Goal: Task Accomplishment & Management: Manage account settings

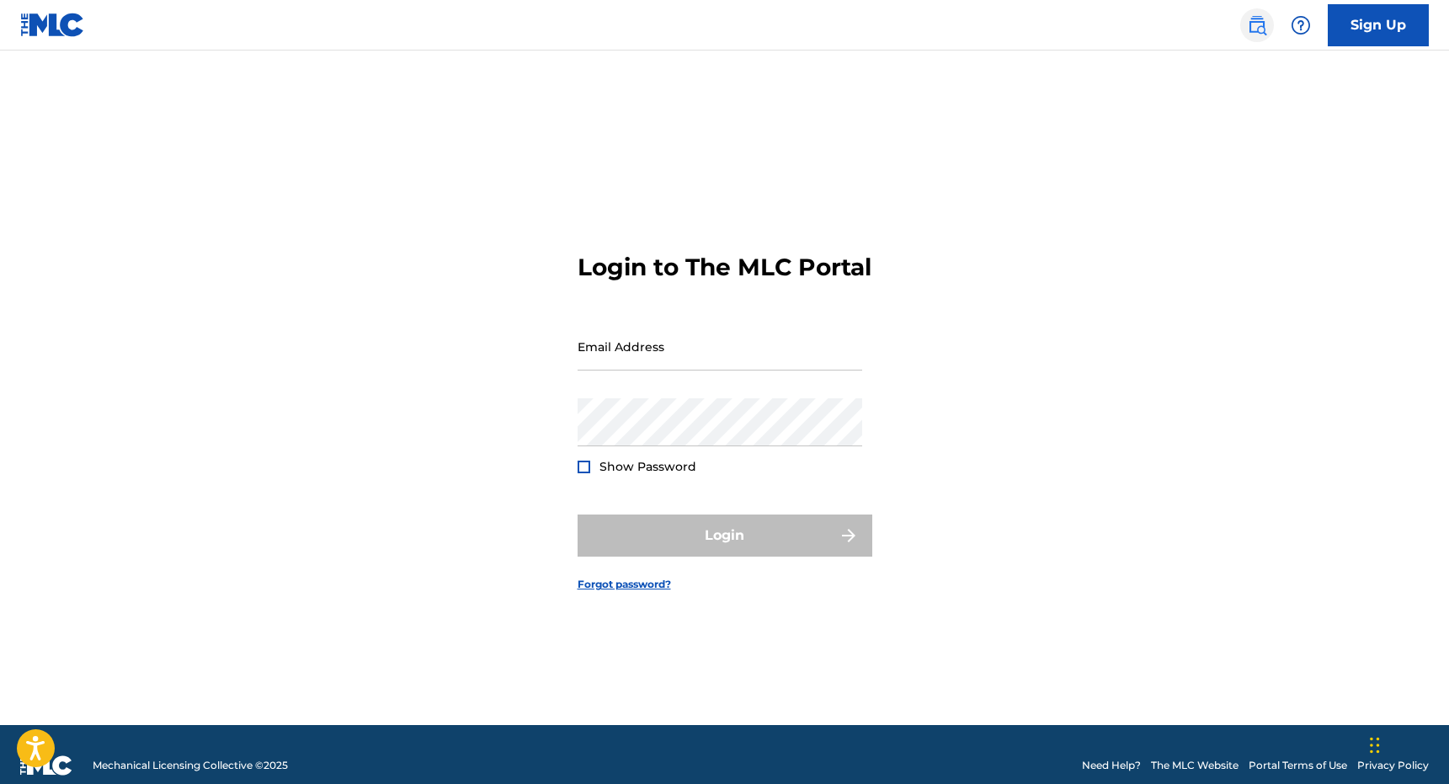
click at [1270, 15] on link at bounding box center [1257, 25] width 34 height 34
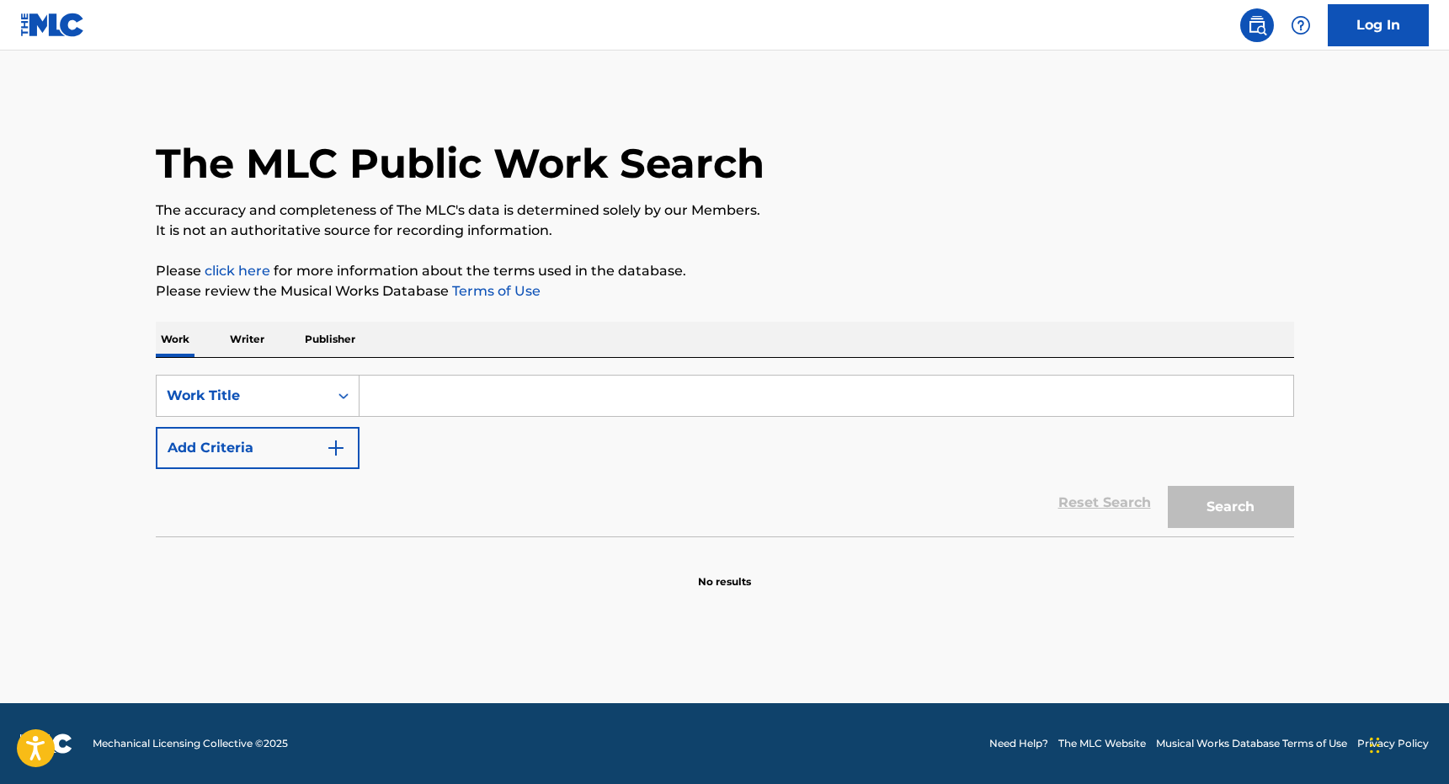
click at [809, 397] on input "Search Form" at bounding box center [826, 395] width 934 height 40
type input "FIRE UP DI ROSES"
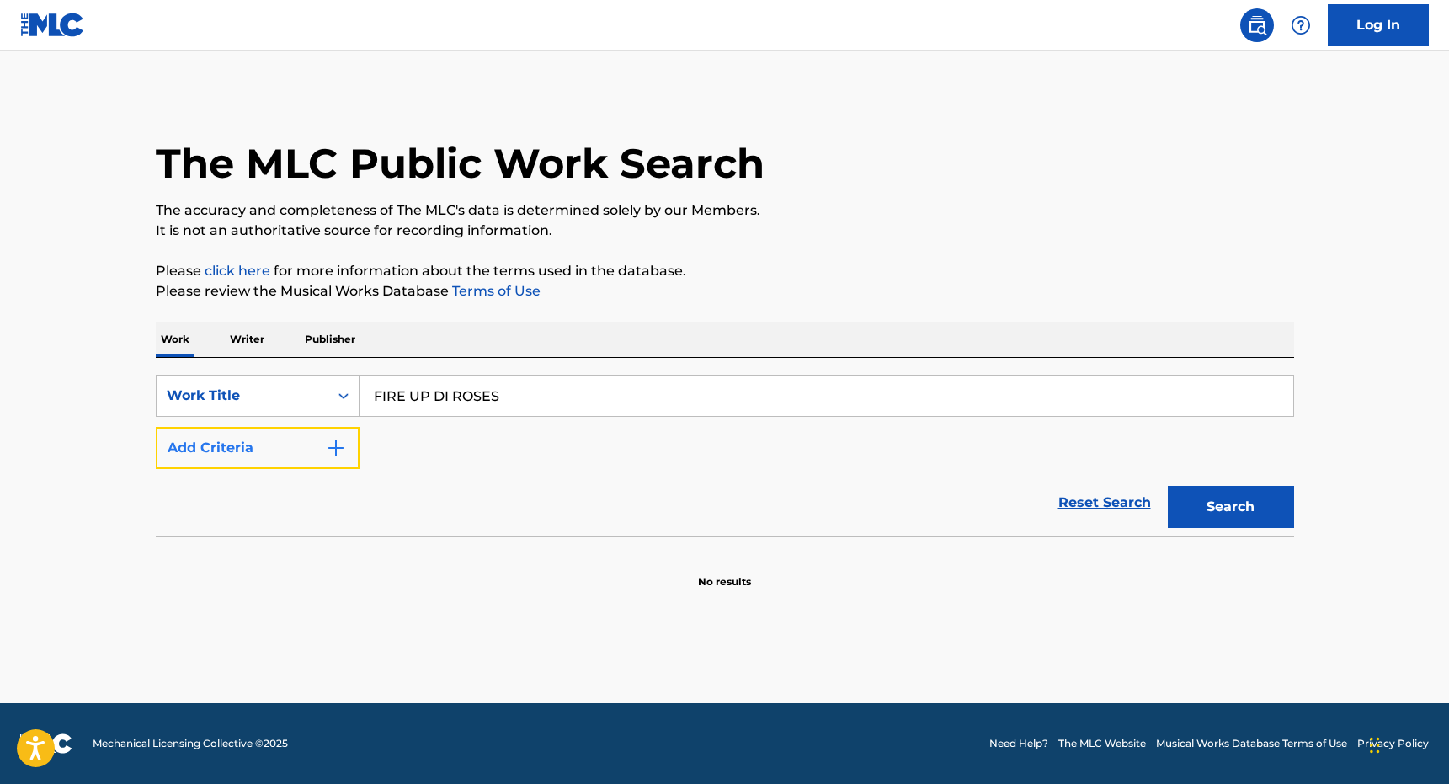
click at [246, 439] on button "Add Criteria" at bounding box center [258, 448] width 204 height 42
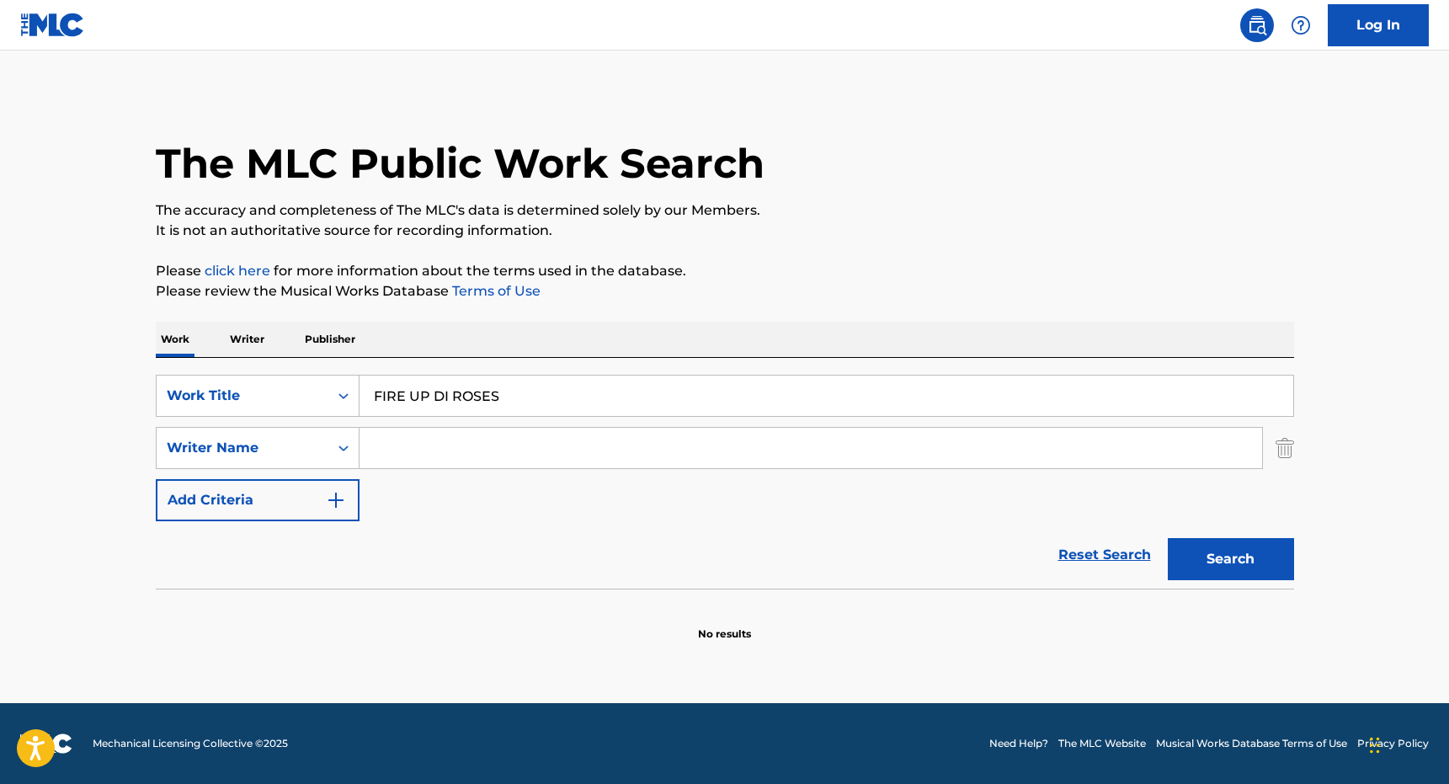
click at [547, 440] on input "Search Form" at bounding box center [810, 448] width 902 height 40
type input "VEIKOSO"
click at [1168, 538] on button "Search" at bounding box center [1231, 559] width 126 height 42
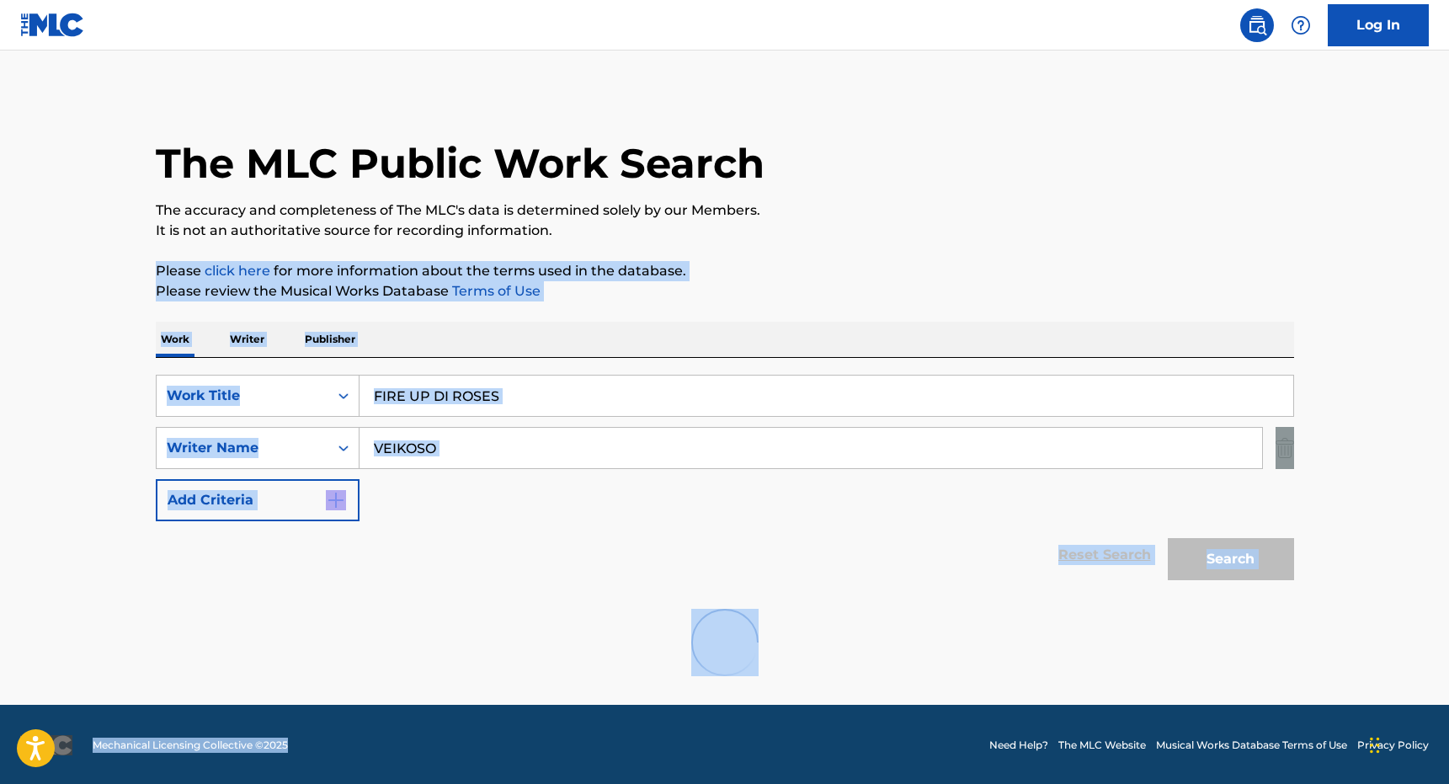
scroll to position [2, 0]
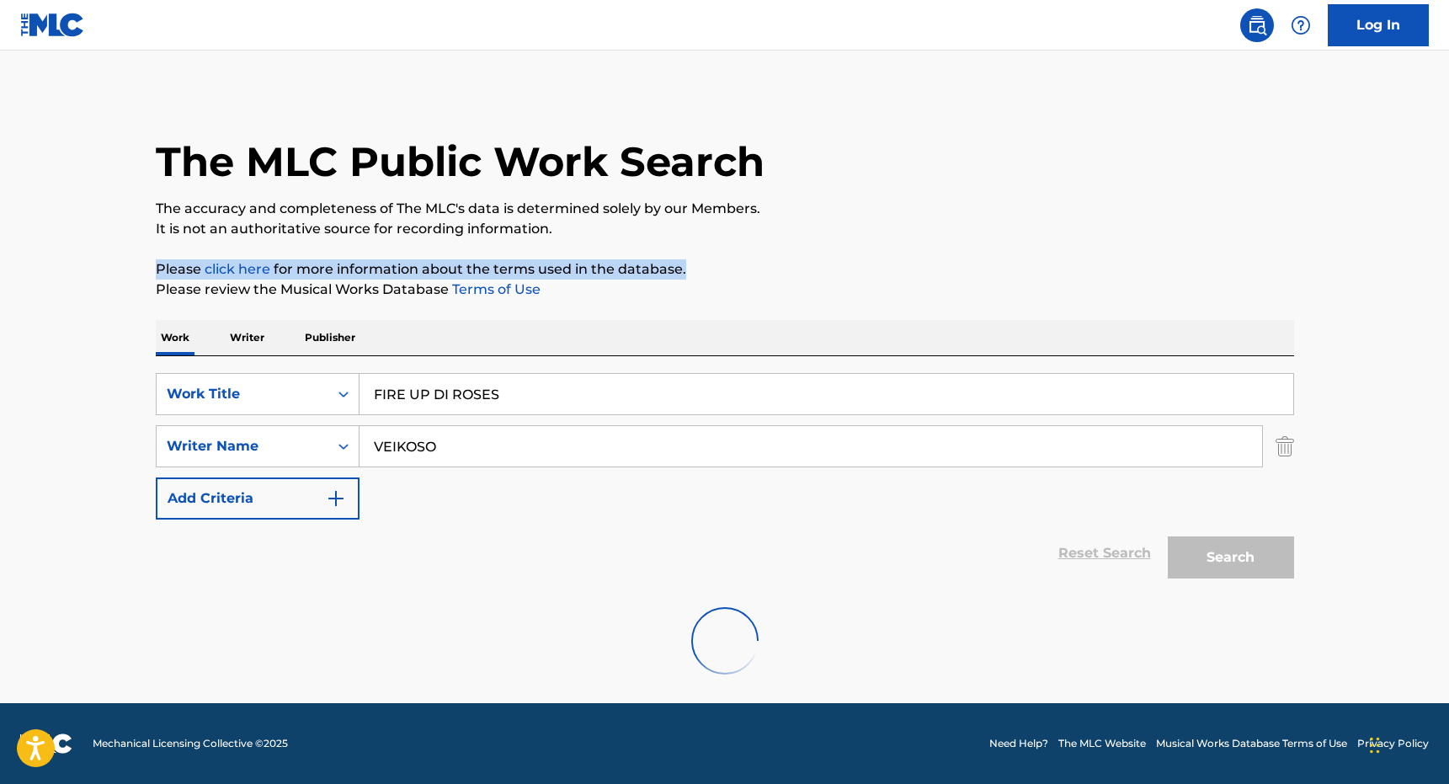
drag, startPoint x: 747, startPoint y: 450, endPoint x: 719, endPoint y: 271, distance: 181.5
click at [719, 271] on div "The MLC Public Work Search The accuracy and completeness of The MLC's data is d…" at bounding box center [725, 393] width 1179 height 604
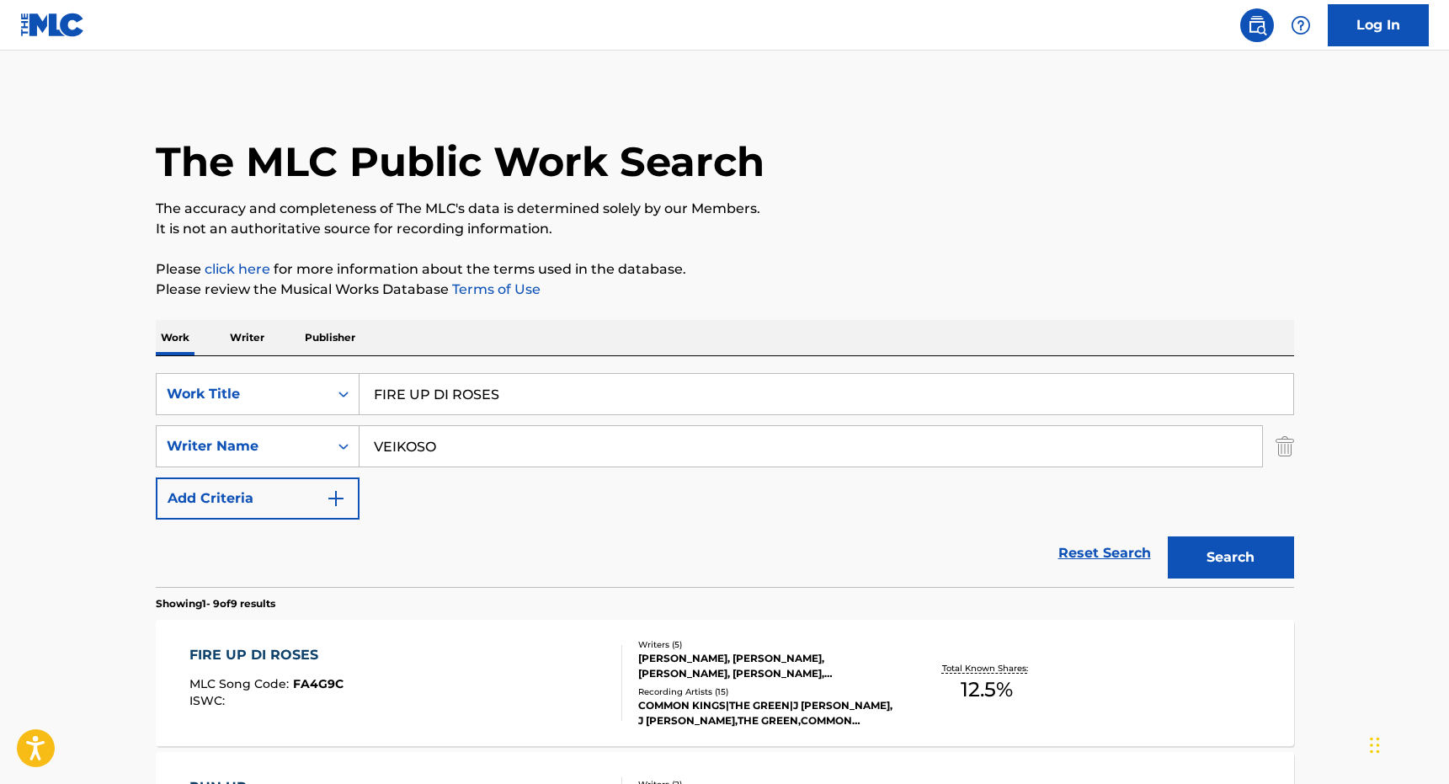
click at [762, 286] on p "Please review the Musical Works Database Terms of Use" at bounding box center [725, 289] width 1138 height 20
click at [548, 689] on div "FIRE UP DI ROSES MLC Song Code : FA4G9C ISWC :" at bounding box center [405, 683] width 433 height 76
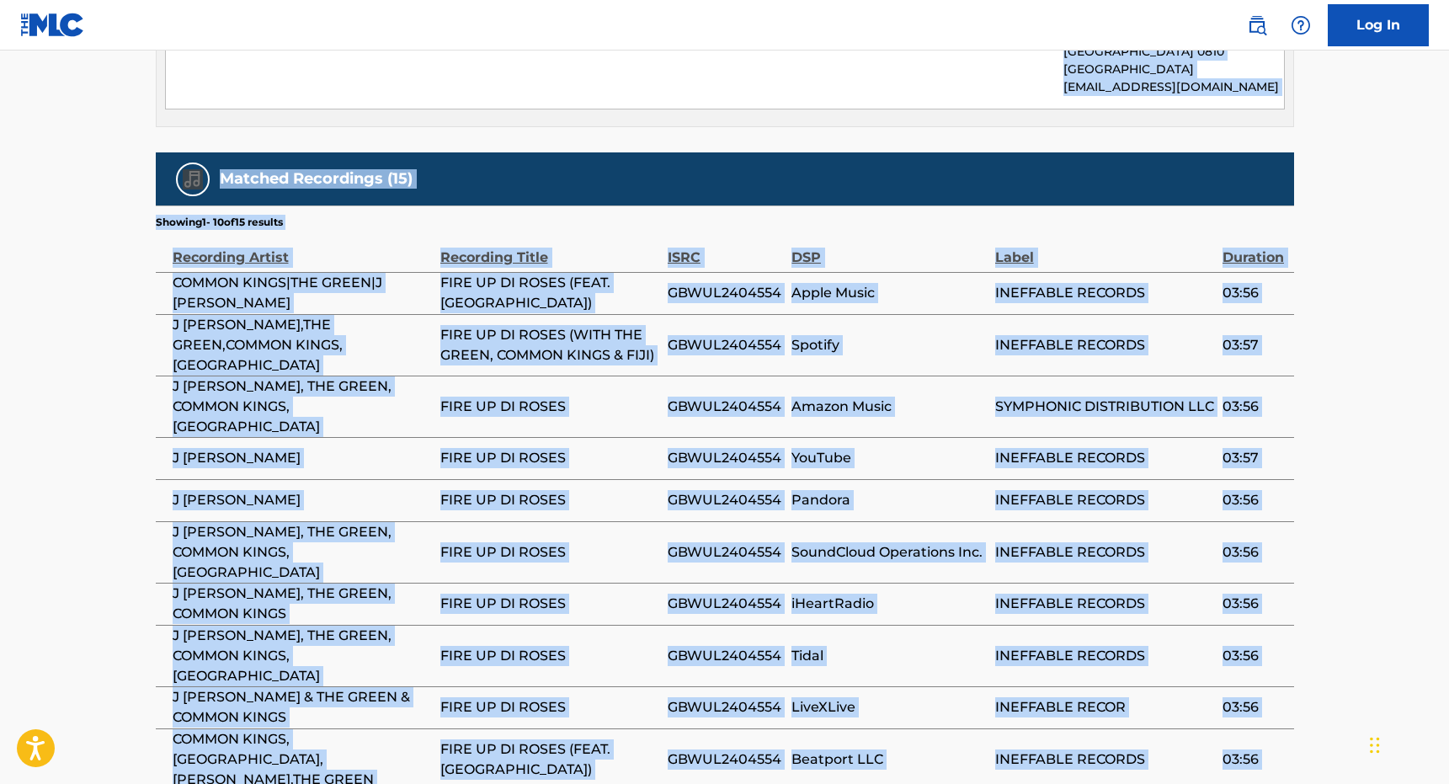
scroll to position [1060, 0]
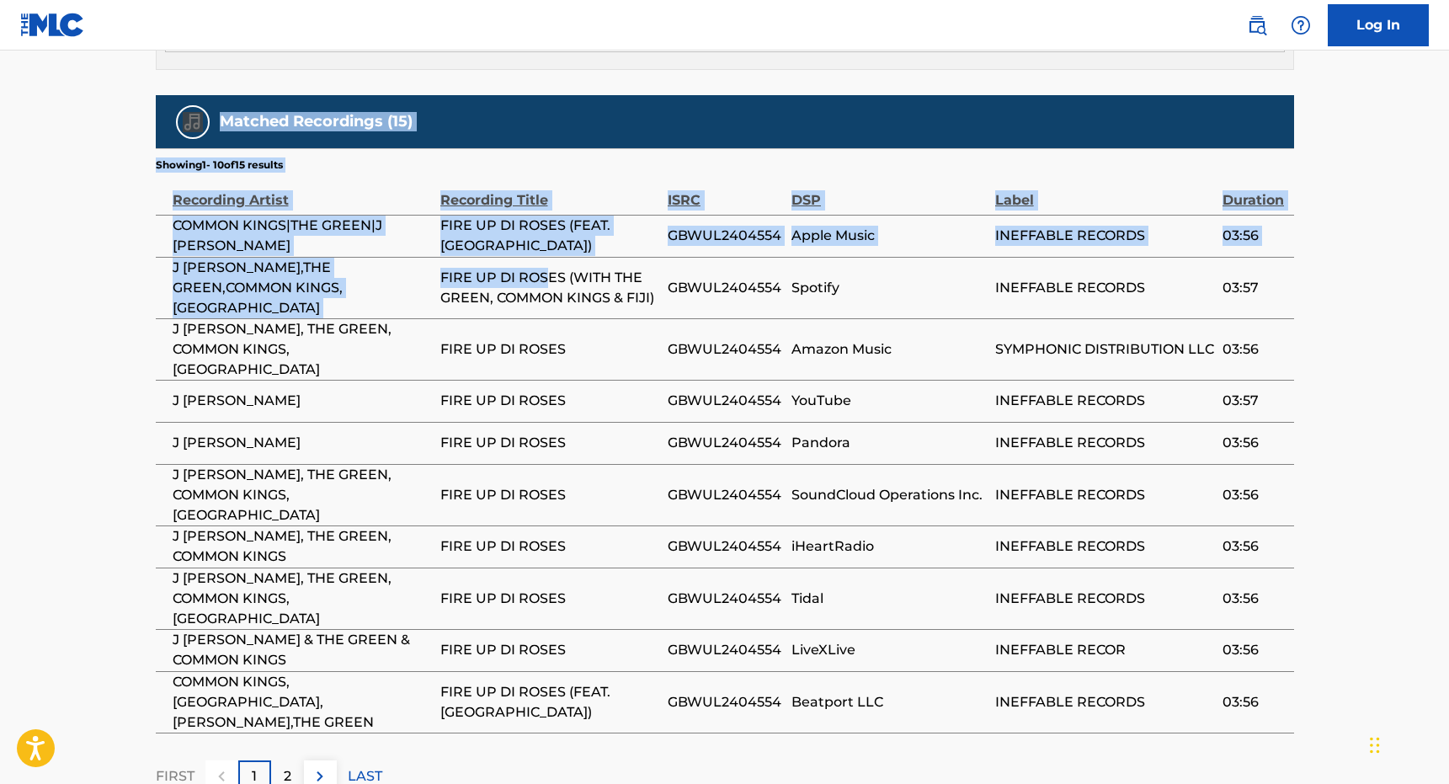
click at [551, 248] on div "Work Detail Member Work Identifier -- MLC Song Code FA4G9C ISWC -- Duration 03:…" at bounding box center [725, 16] width 1138 height 1553
click at [551, 268] on span "FIRE UP DI ROSES (WITH THE GREEN, COMMON KINGS & FIJI)" at bounding box center [549, 288] width 219 height 40
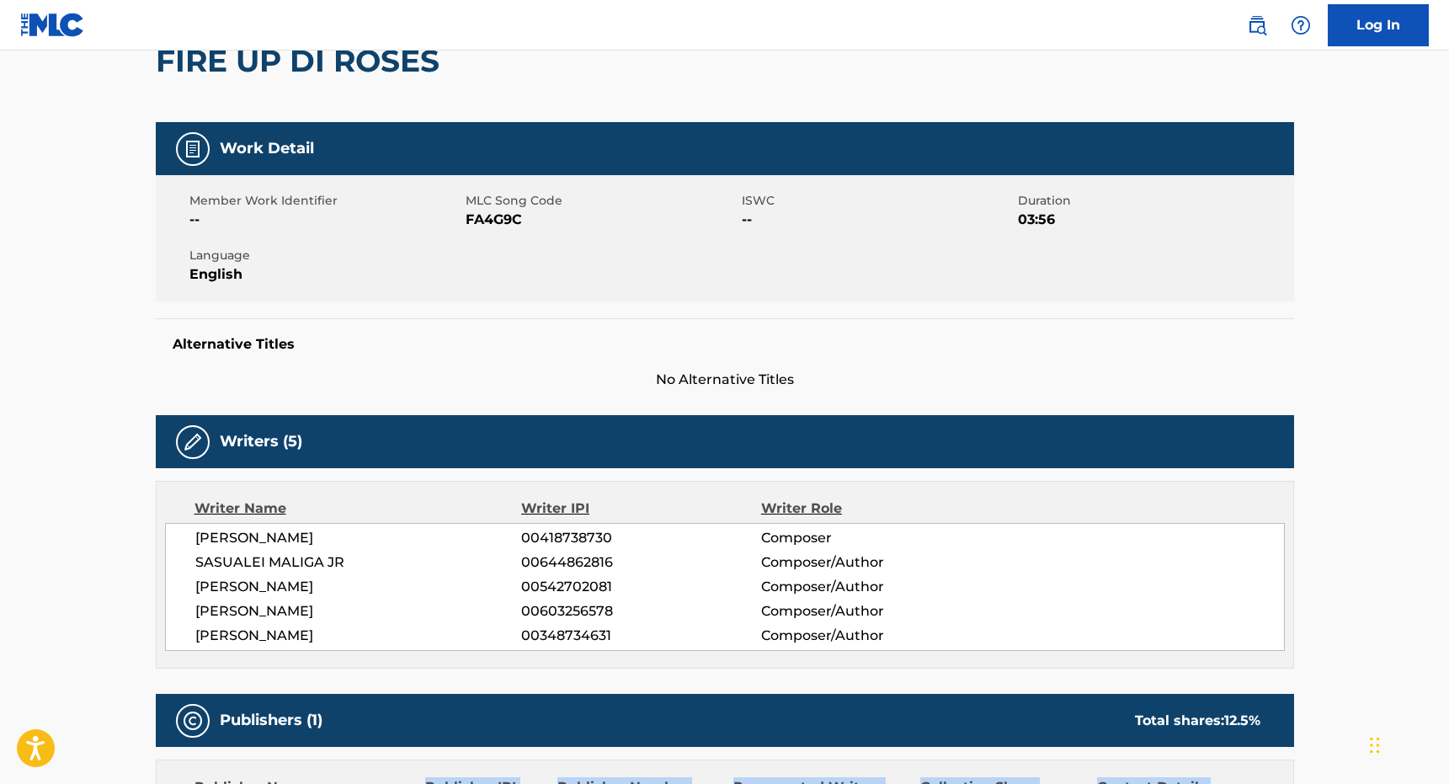
scroll to position [360, 0]
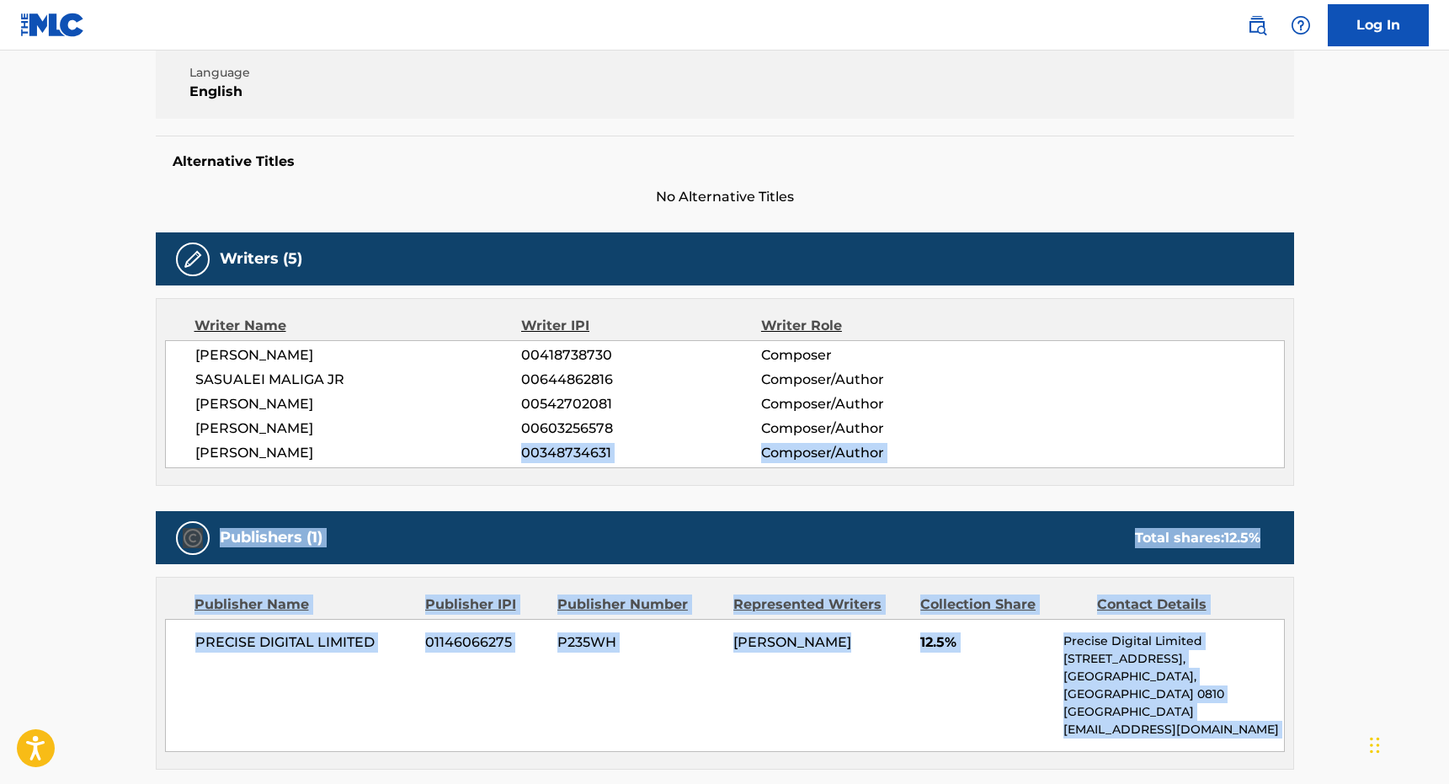
drag, startPoint x: 551, startPoint y: 248, endPoint x: 540, endPoint y: 440, distance: 192.3
click at [540, 440] on div "Work Detail Member Work Identifier -- MLC Song Code FA4G9C ISWC -- Duration 03:…" at bounding box center [725, 715] width 1138 height 1553
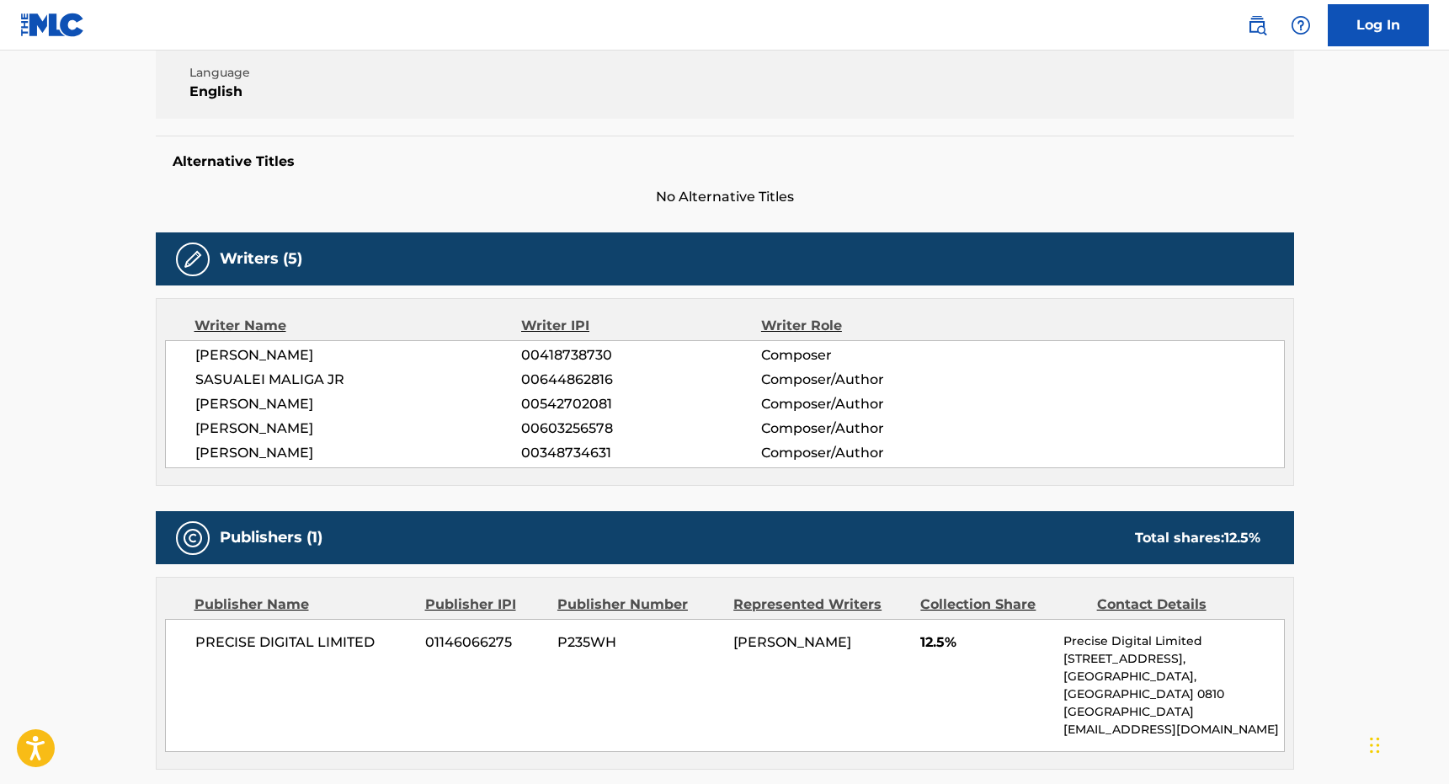
click at [544, 433] on span "00603256578" at bounding box center [640, 428] width 239 height 20
click at [539, 358] on span "00418738730" at bounding box center [640, 355] width 239 height 20
click at [539, 373] on span "00644862816" at bounding box center [640, 380] width 239 height 20
click at [539, 386] on span "00644862816" at bounding box center [640, 380] width 239 height 20
click at [539, 397] on span "00542702081" at bounding box center [640, 404] width 239 height 20
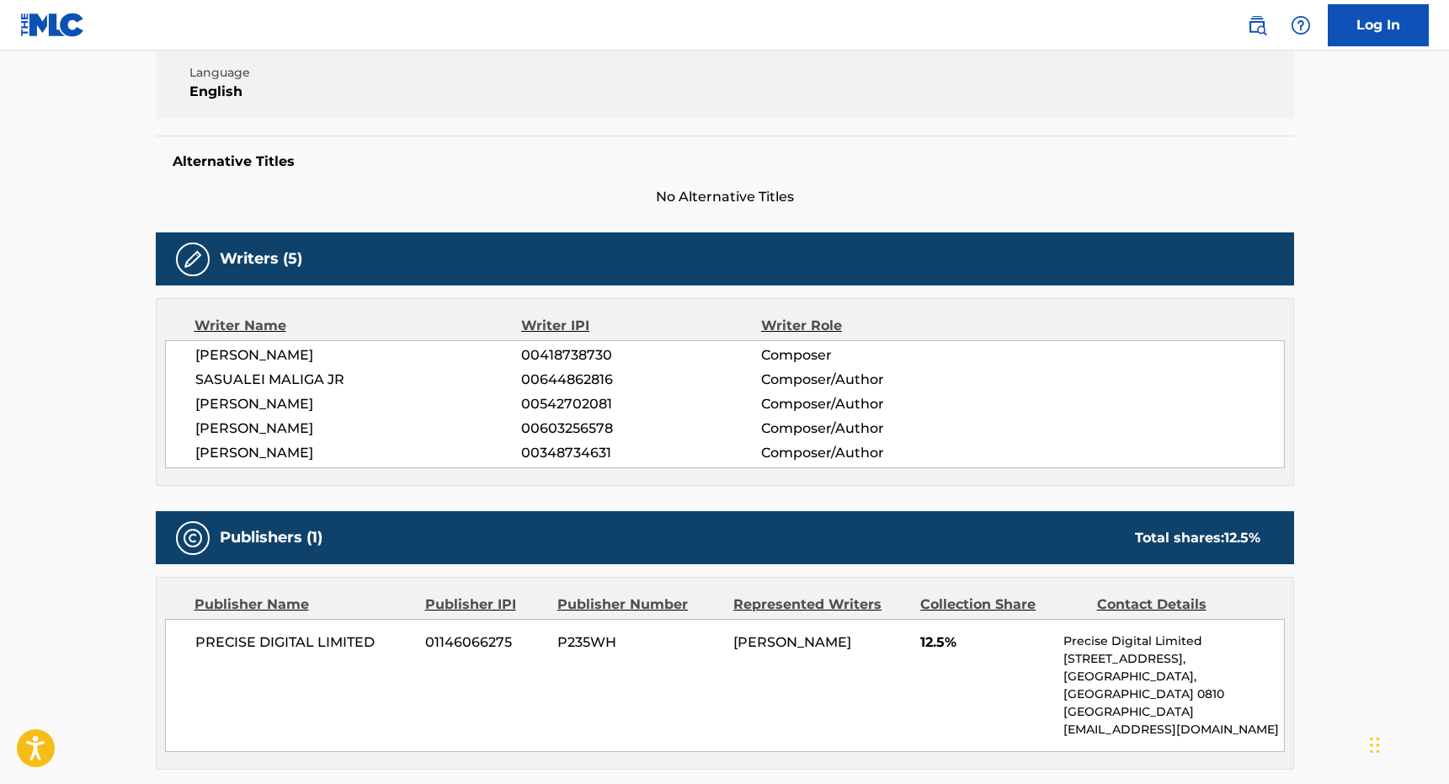
click at [545, 417] on div "JASON ARTHUR FARMER 00418738730 Composer SASUALEI MALIGA JR 00644862816 Compose…" at bounding box center [725, 404] width 1120 height 128
click at [548, 449] on span "00348734631" at bounding box center [640, 453] width 239 height 20
click at [551, 336] on div "Writer Name Writer IPI Writer Role JASON ARTHUR FARMER 00418738730 Composer SAS…" at bounding box center [725, 392] width 1138 height 188
click at [551, 349] on span "00418738730" at bounding box center [640, 355] width 239 height 20
click at [560, 387] on span "00644862816" at bounding box center [640, 380] width 239 height 20
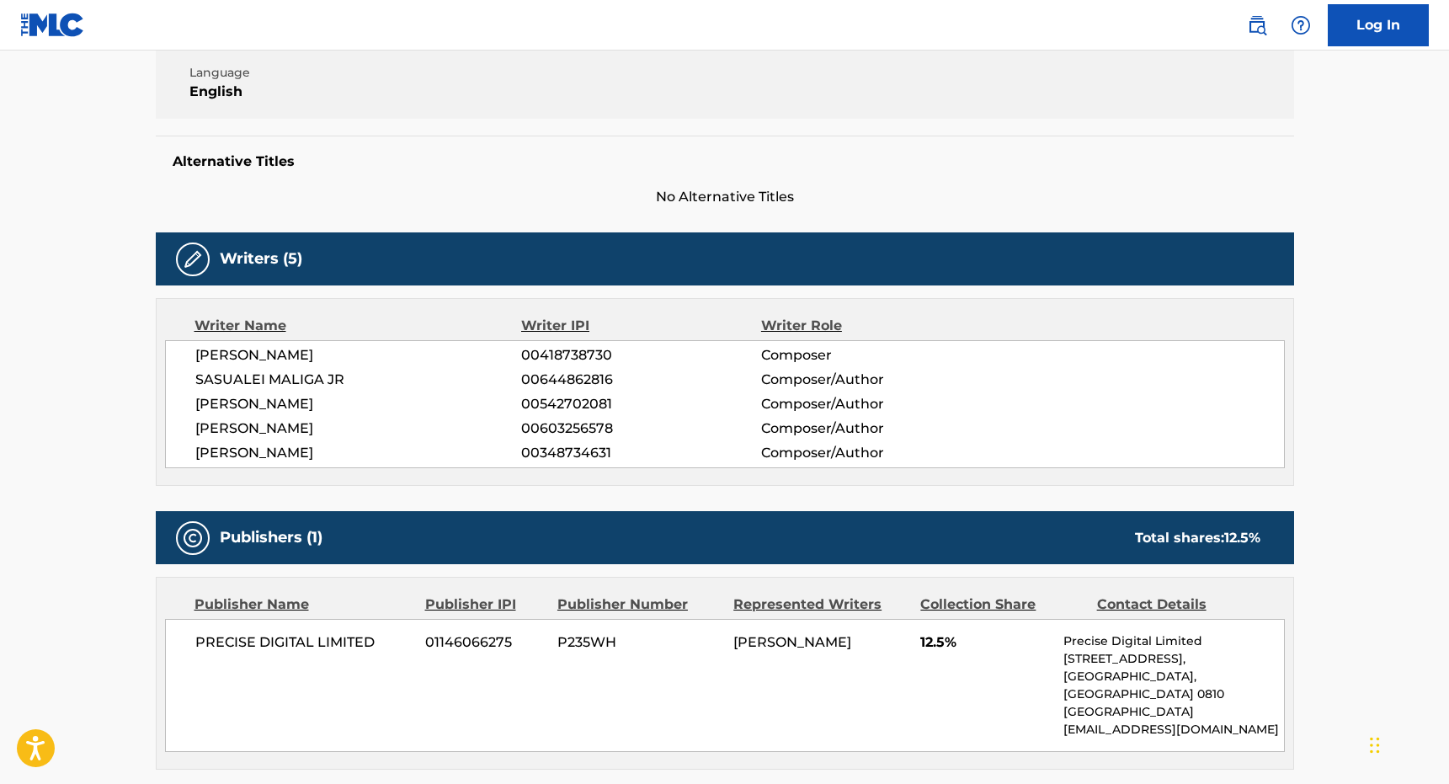
click at [561, 399] on span "00542702081" at bounding box center [640, 404] width 239 height 20
click at [561, 428] on span "00603256578" at bounding box center [640, 428] width 239 height 20
click at [561, 447] on span "00348734631" at bounding box center [640, 453] width 239 height 20
click at [576, 335] on div "Writer IPI" at bounding box center [641, 326] width 240 height 20
click at [576, 354] on span "00418738730" at bounding box center [640, 355] width 239 height 20
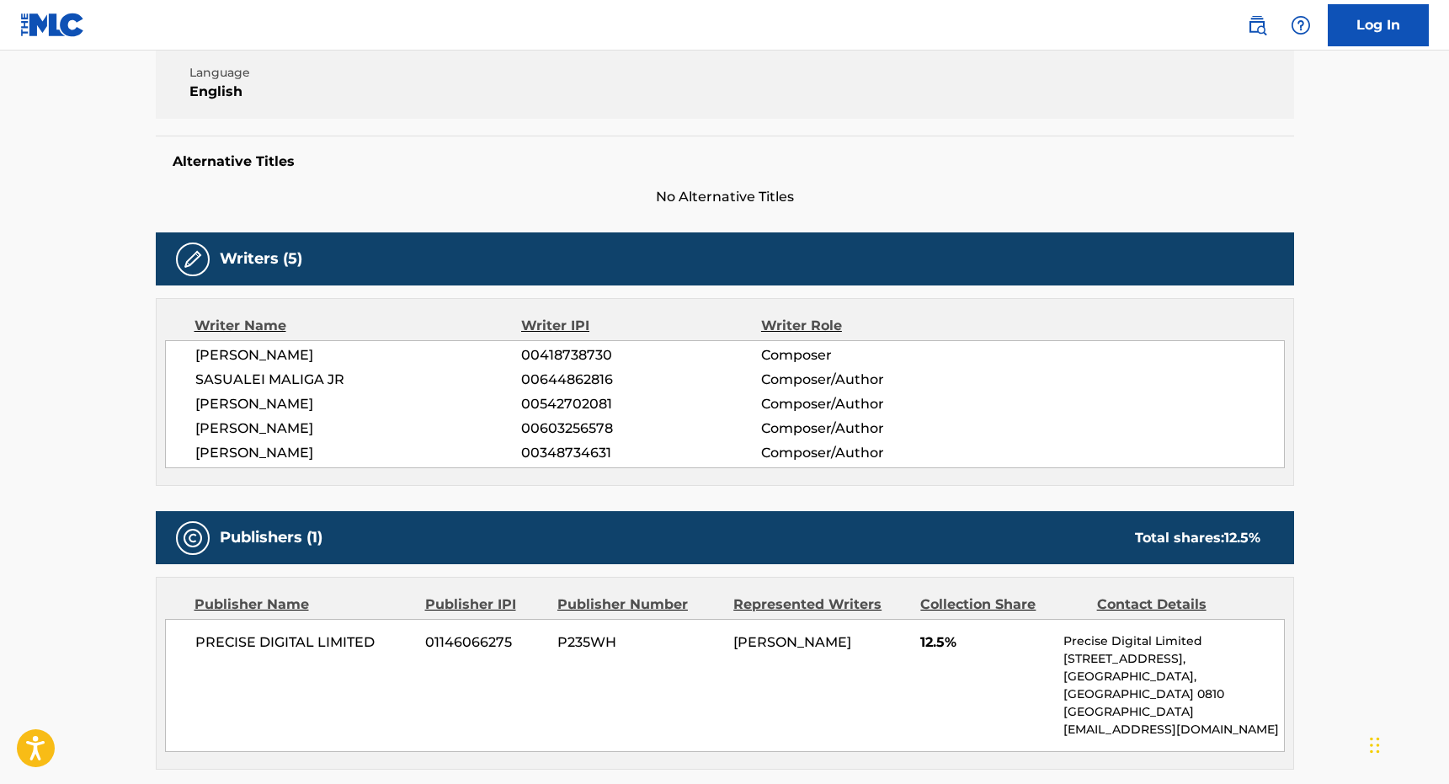
click at [576, 373] on span "00644862816" at bounding box center [640, 380] width 239 height 20
click at [576, 403] on span "00542702081" at bounding box center [640, 404] width 239 height 20
click at [577, 435] on span "00603256578" at bounding box center [640, 428] width 239 height 20
click at [577, 453] on span "00348734631" at bounding box center [640, 453] width 239 height 20
click at [1373, 33] on link "Log In" at bounding box center [1378, 25] width 101 height 42
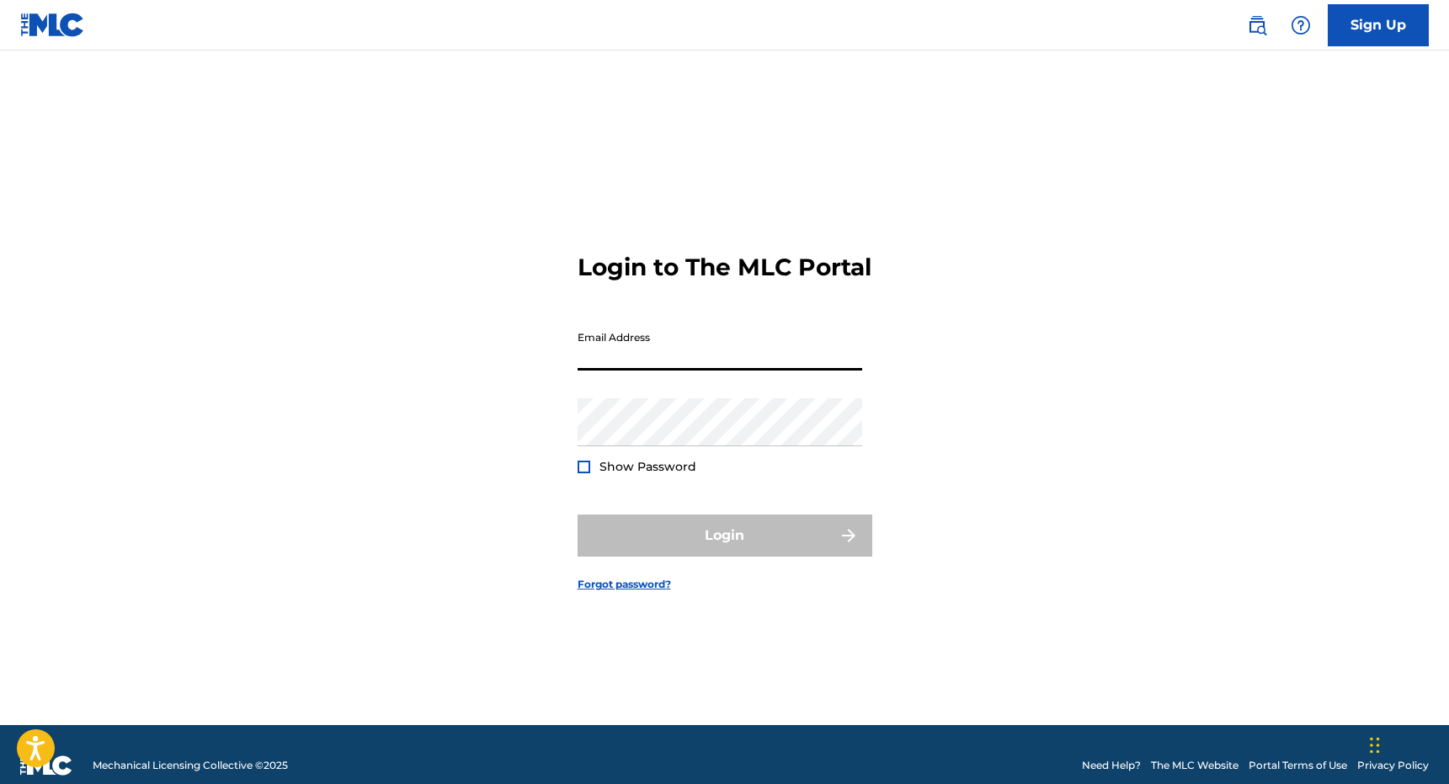
click at [640, 354] on input "Email Address" at bounding box center [720, 346] width 285 height 48
type input "[PERSON_NAME][EMAIL_ADDRESS][DOMAIN_NAME]"
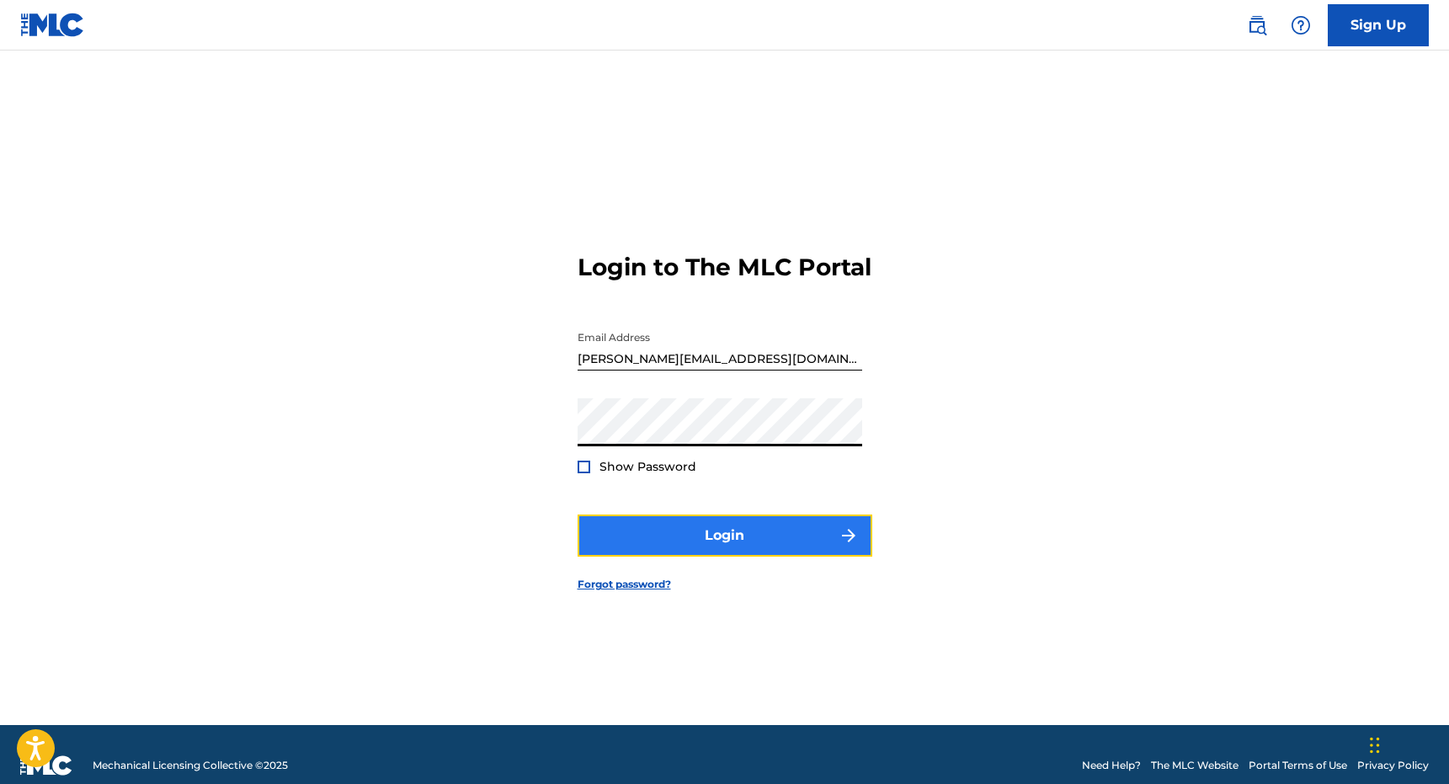
click at [684, 543] on button "Login" at bounding box center [725, 535] width 295 height 42
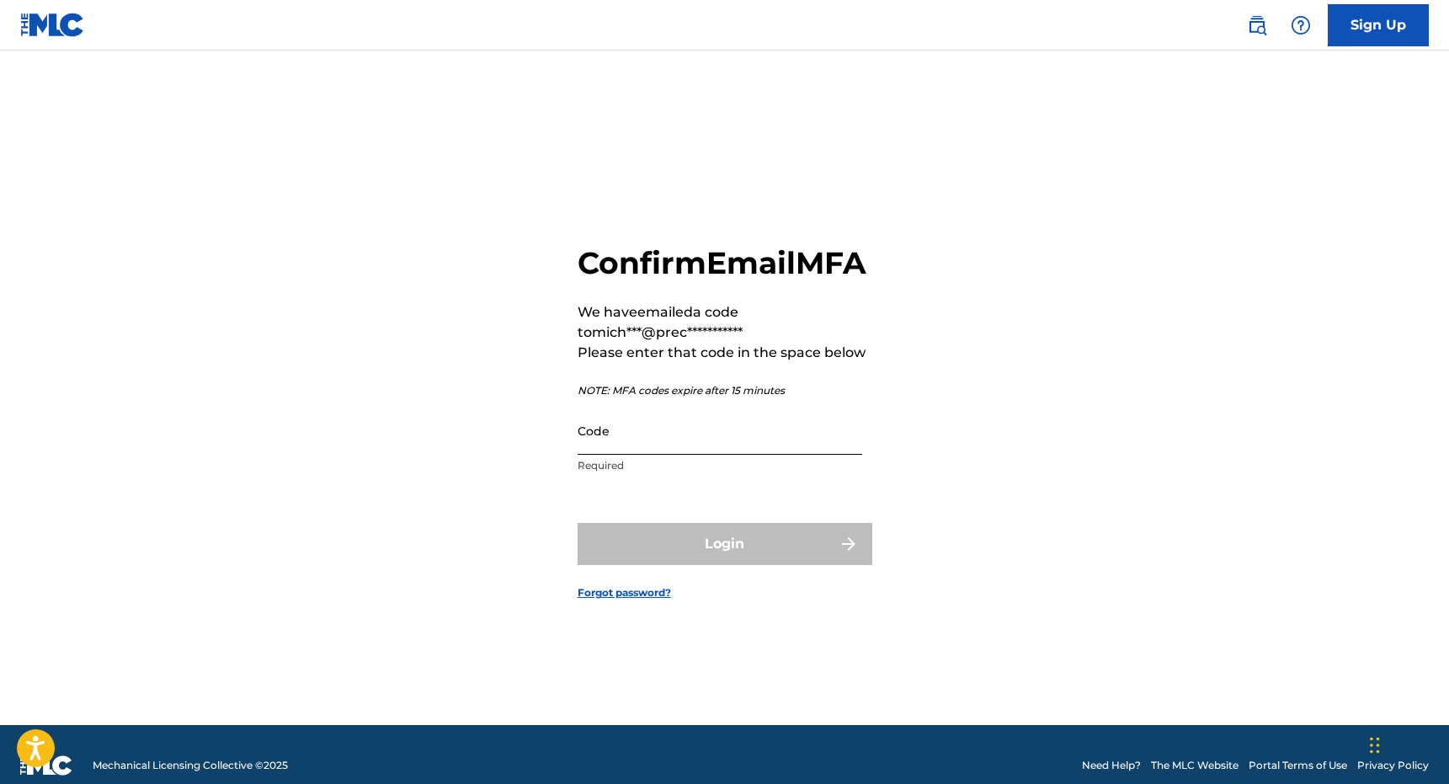
click at [706, 439] on input "Code" at bounding box center [720, 431] width 285 height 48
paste input "535173"
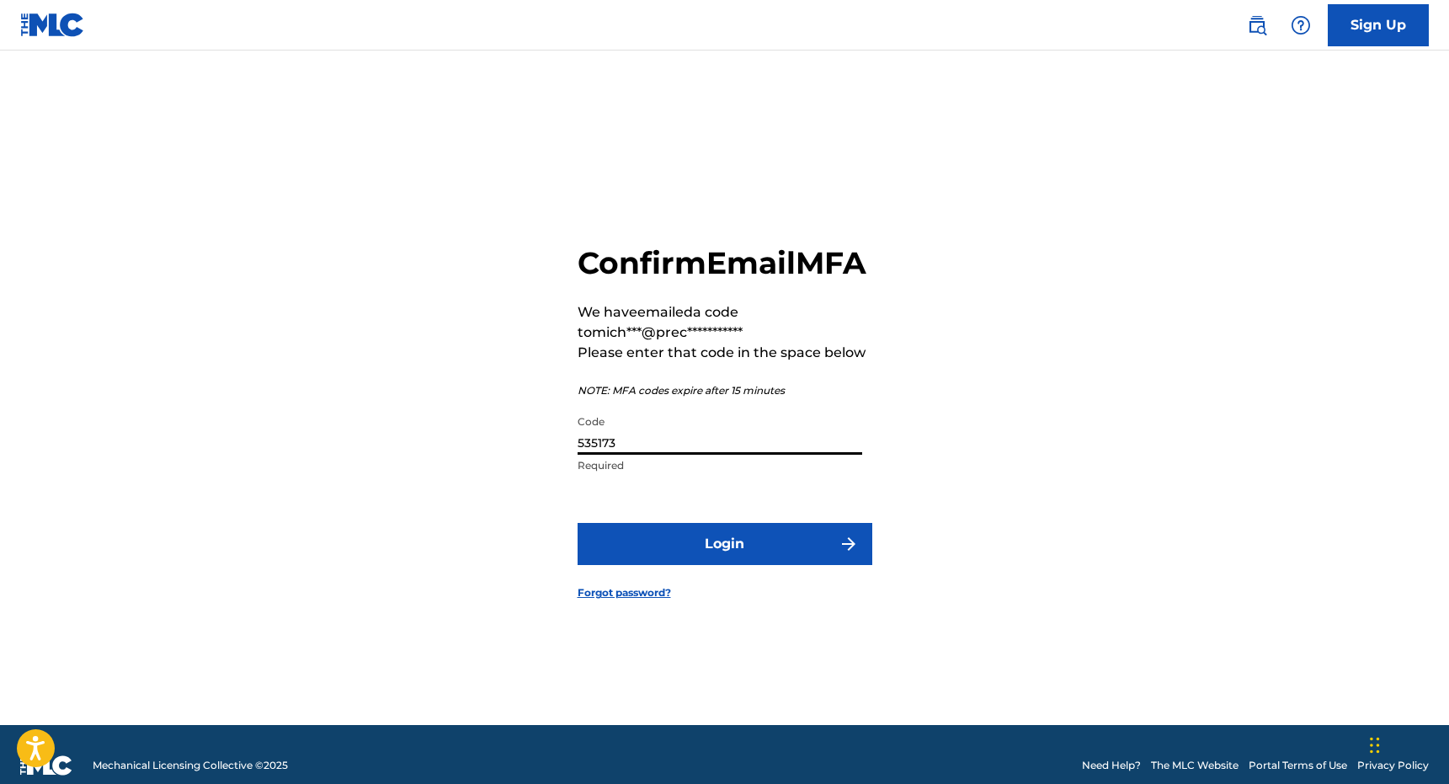
type input "535173"
click at [578, 523] on button "Login" at bounding box center [725, 544] width 295 height 42
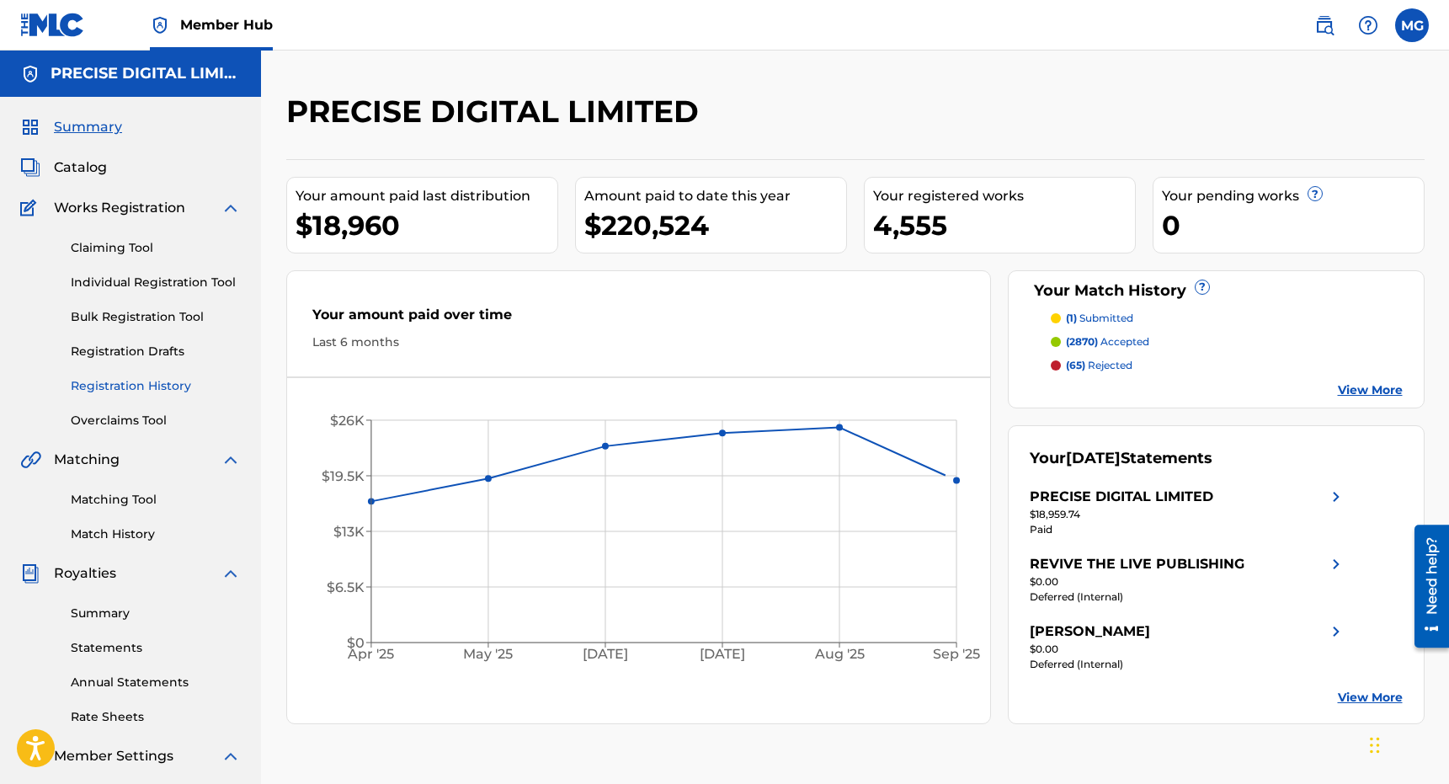
click at [168, 381] on link "Registration History" at bounding box center [156, 386] width 170 height 18
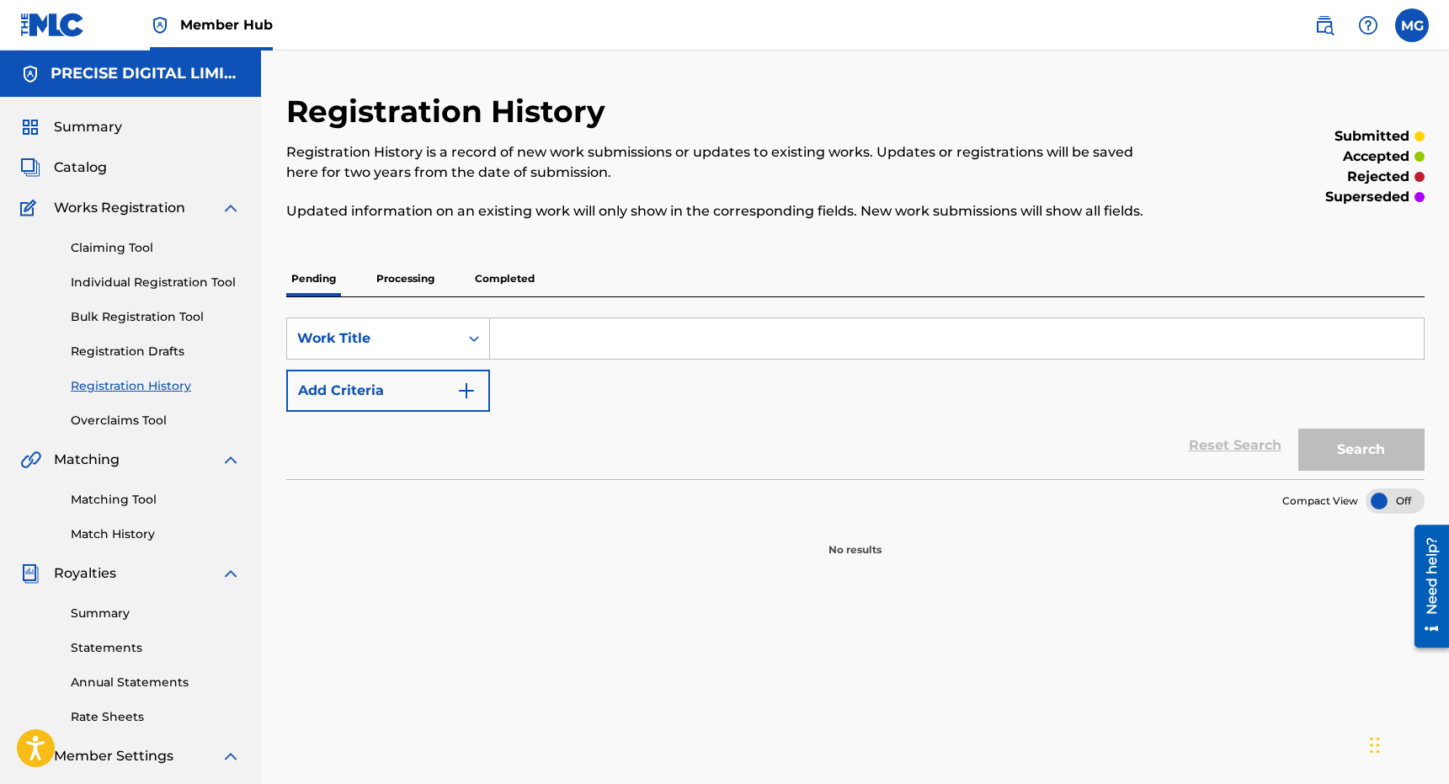
click at [504, 284] on p "Completed" at bounding box center [505, 278] width 70 height 35
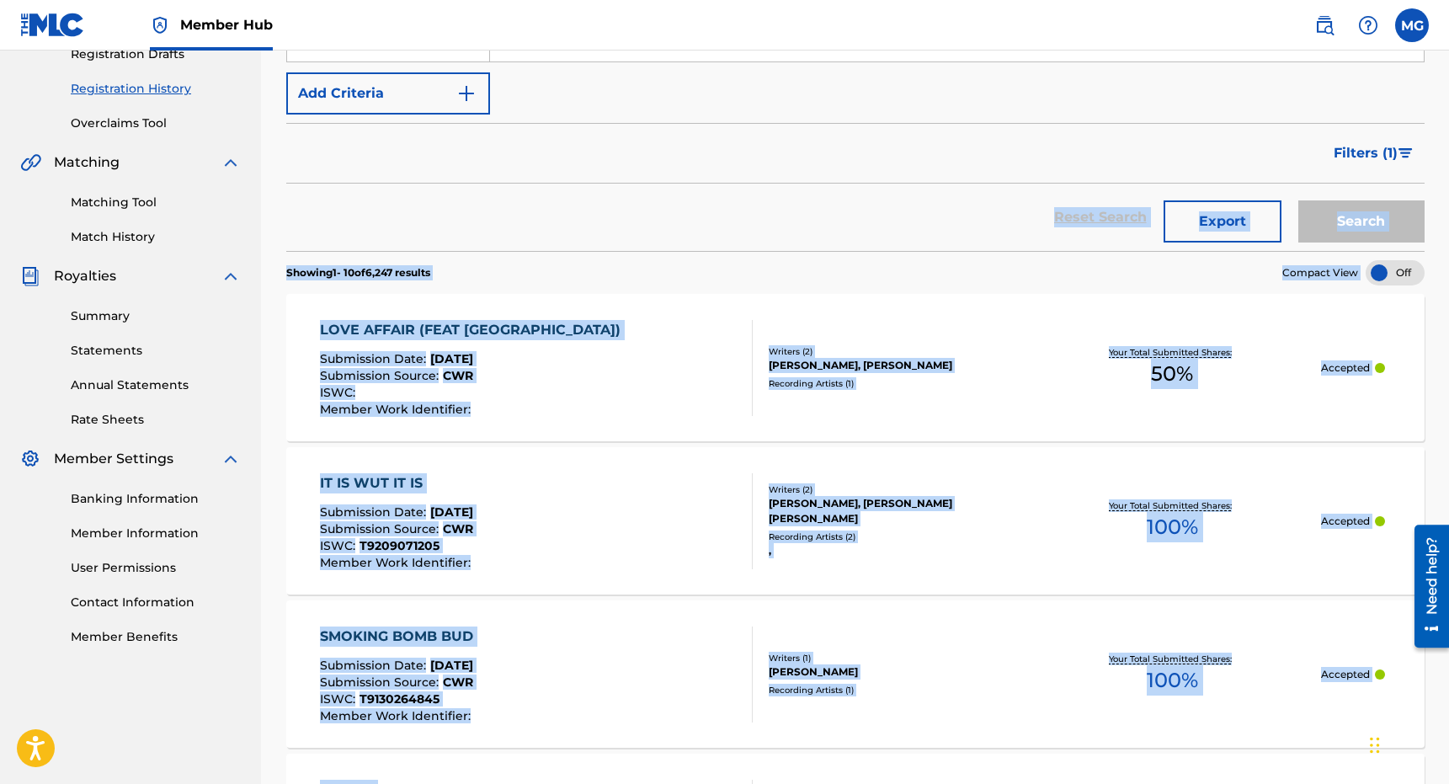
scroll to position [324, 0]
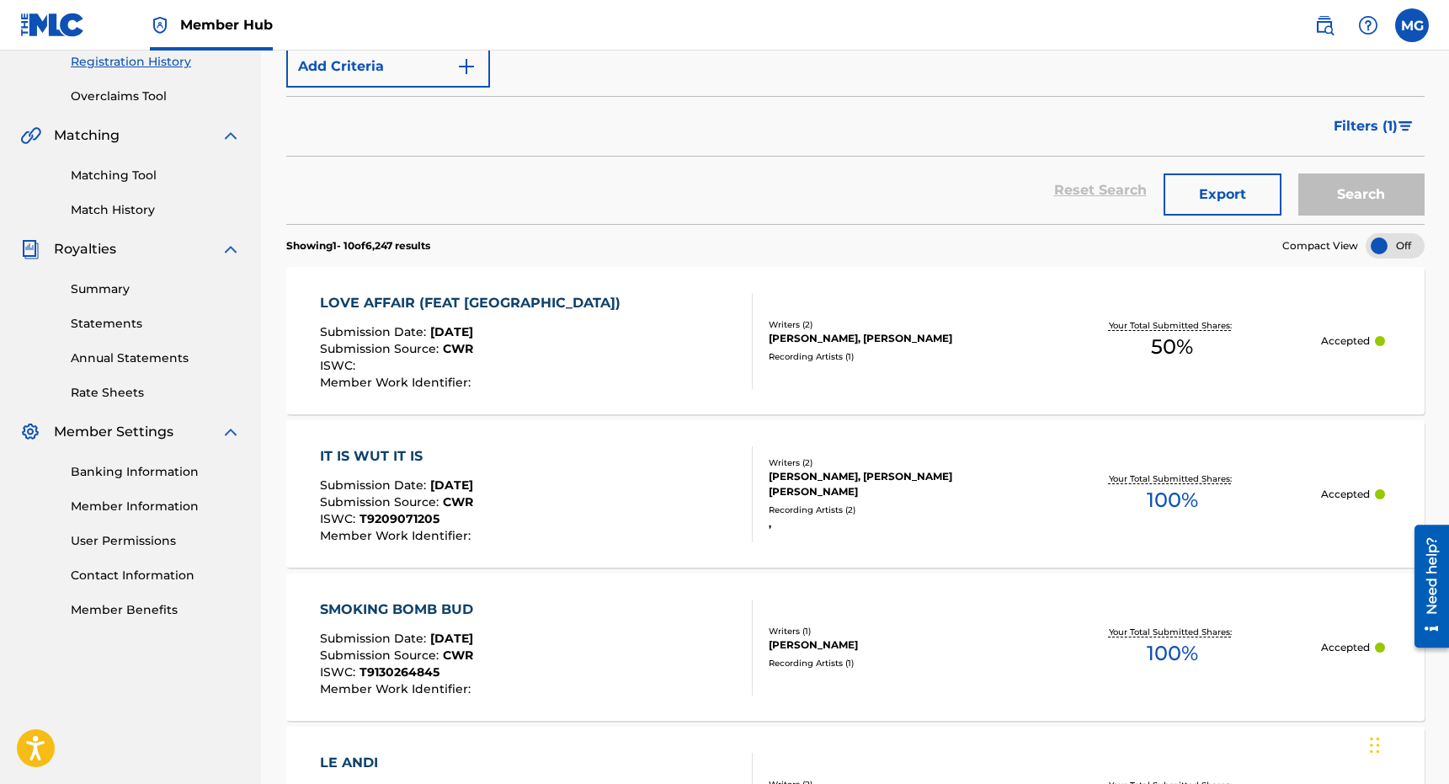
drag, startPoint x: 643, startPoint y: 515, endPoint x: 701, endPoint y: 199, distance: 321.8
click at [701, 198] on div "Reset Search Export Search" at bounding box center [855, 190] width 1138 height 67
click at [701, 199] on div "Reset Search Export Search" at bounding box center [855, 190] width 1138 height 67
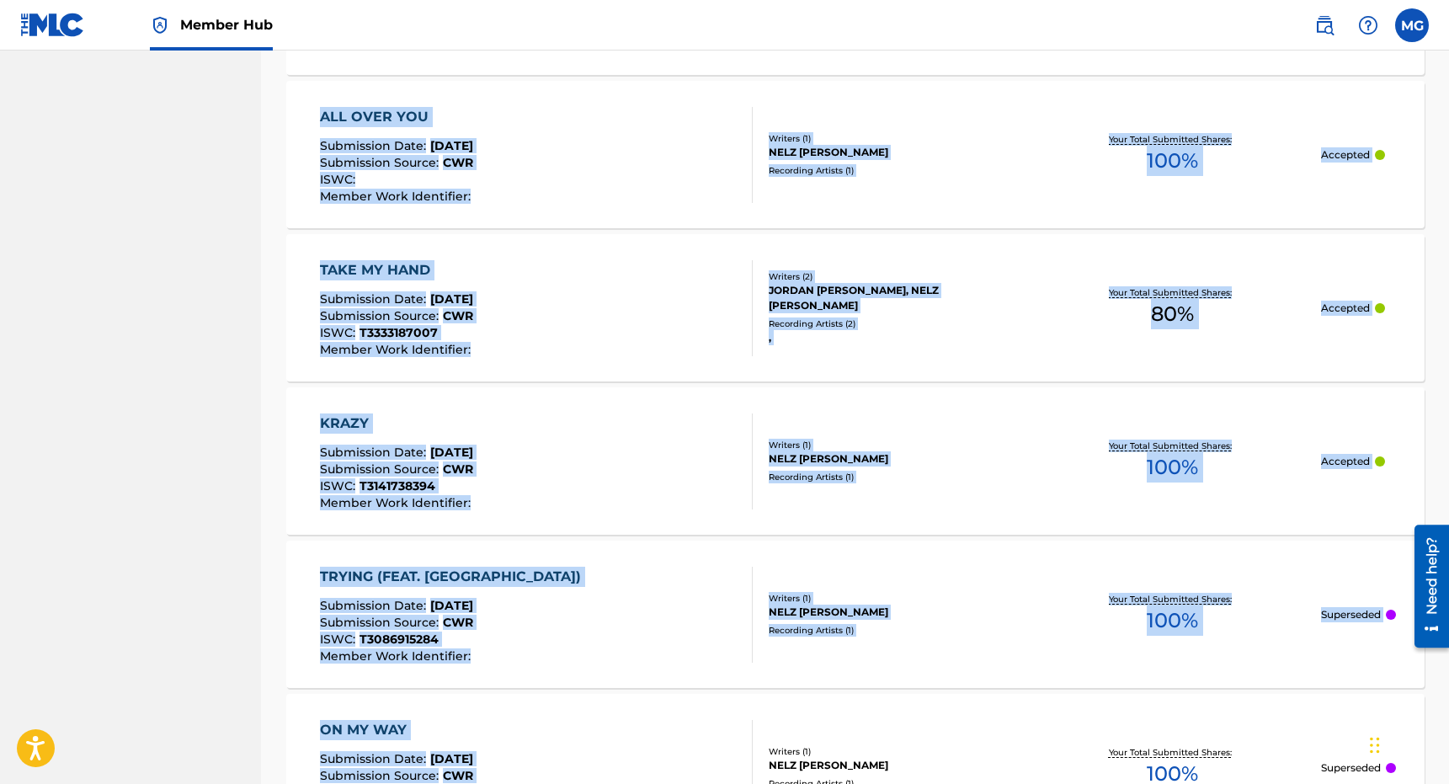
scroll to position [1528, 0]
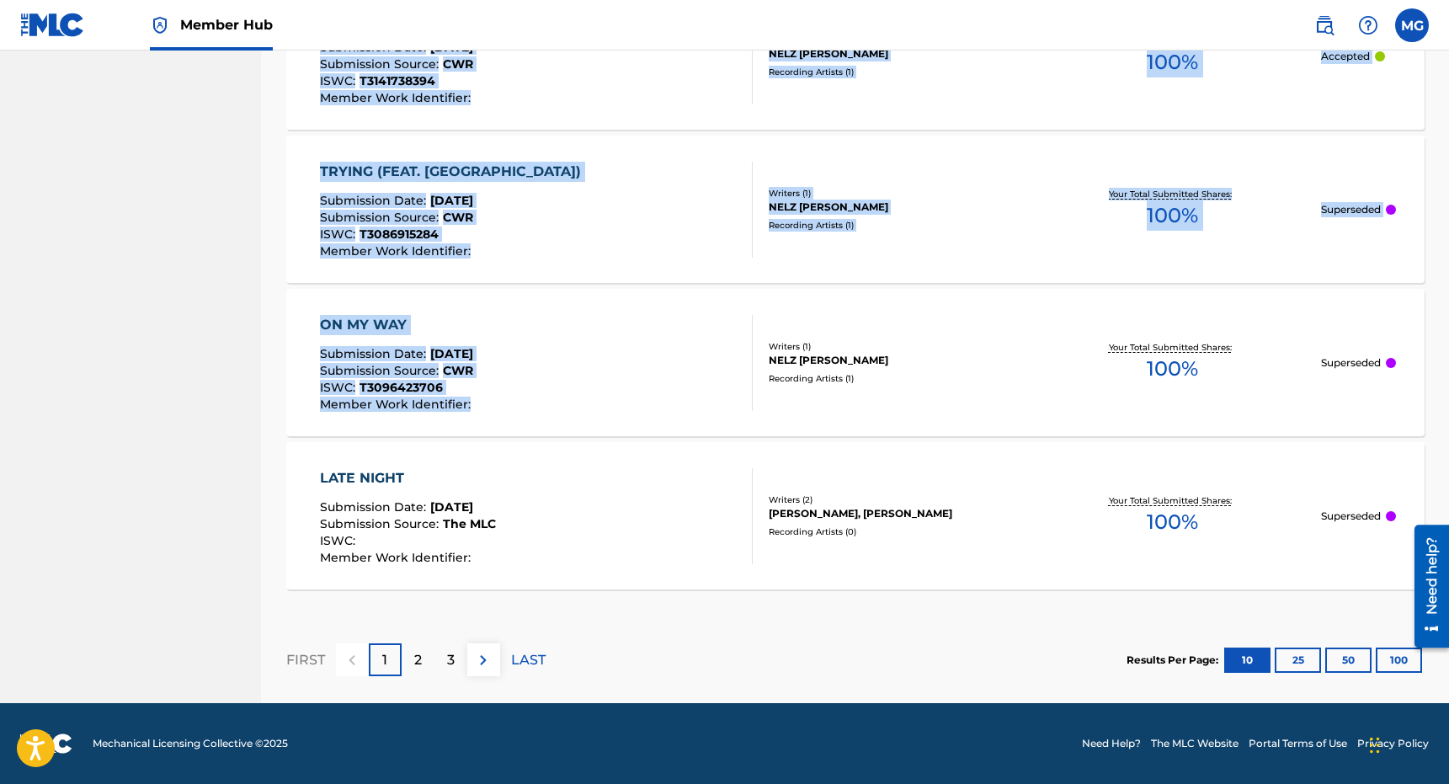
drag, startPoint x: 701, startPoint y: 199, endPoint x: 748, endPoint y: 364, distance: 171.6
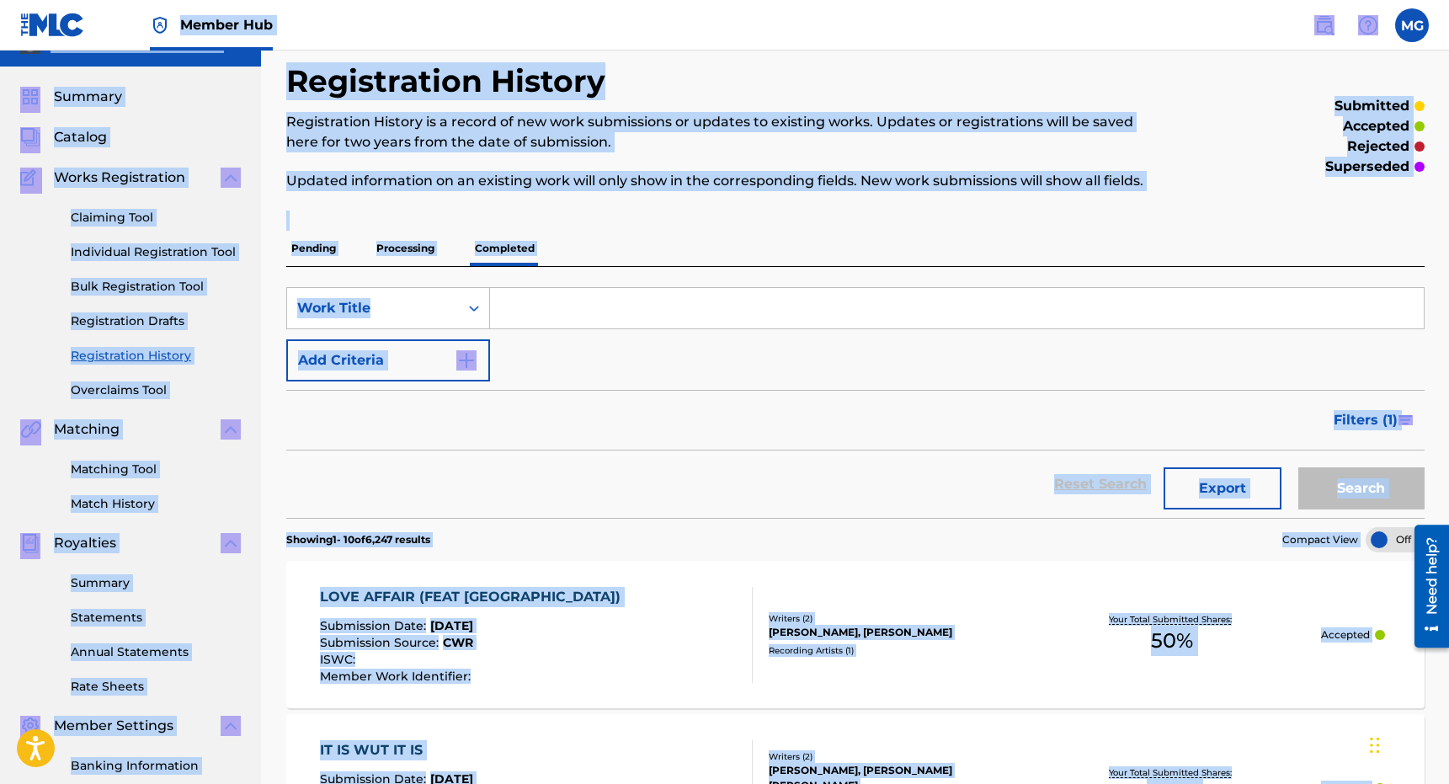
scroll to position [0, 0]
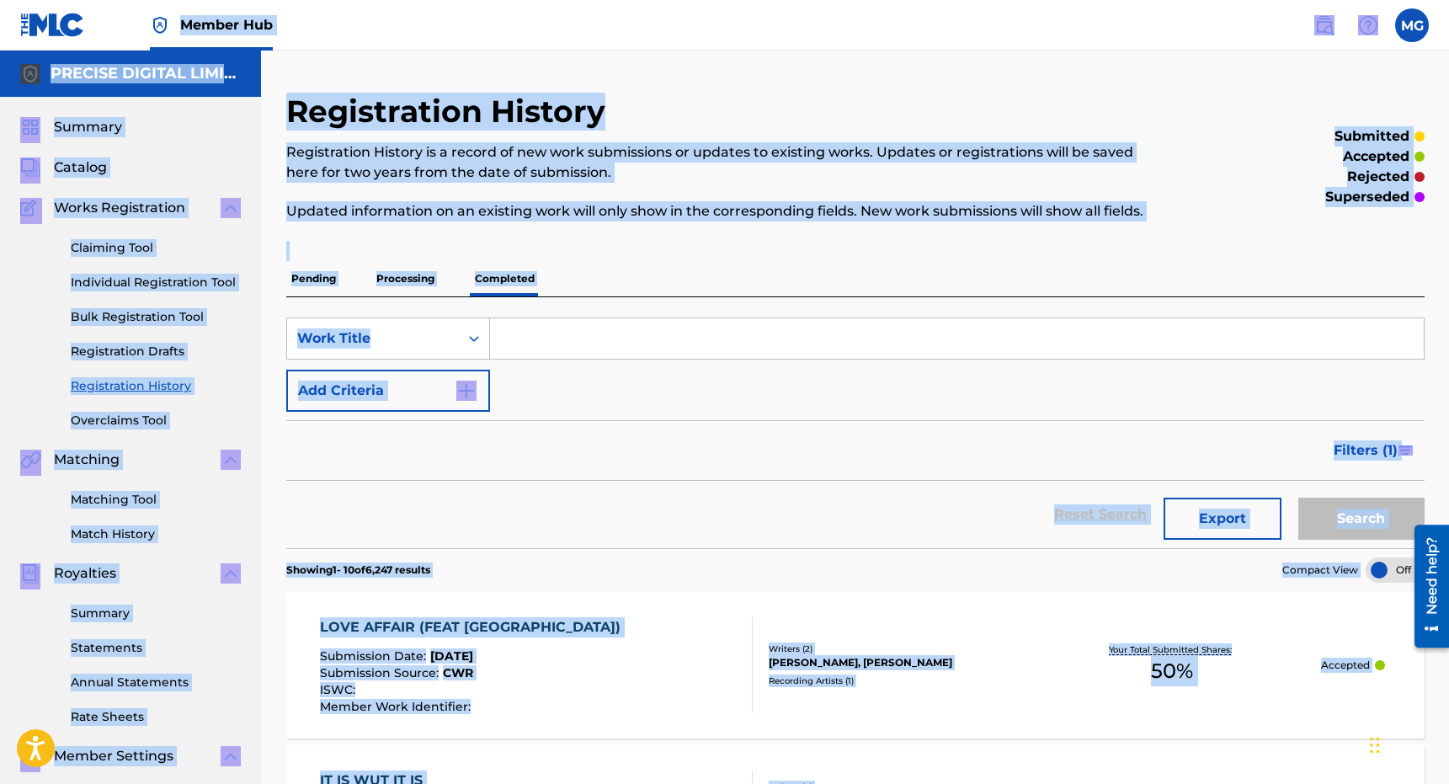
drag, startPoint x: 772, startPoint y: 611, endPoint x: 706, endPoint y: 439, distance: 183.9
click at [704, 488] on div "Reset Search Export Search" at bounding box center [855, 514] width 1138 height 67
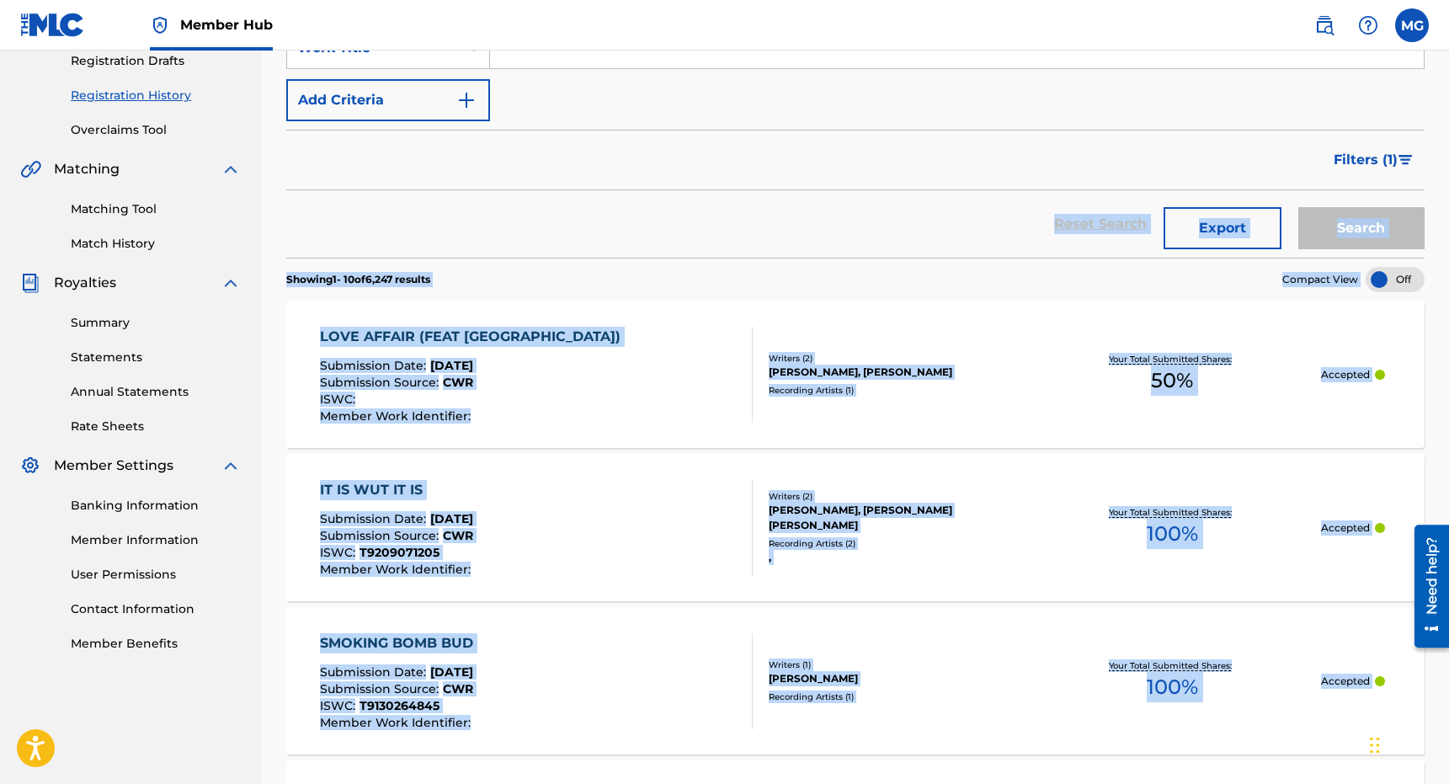
scroll to position [385, 0]
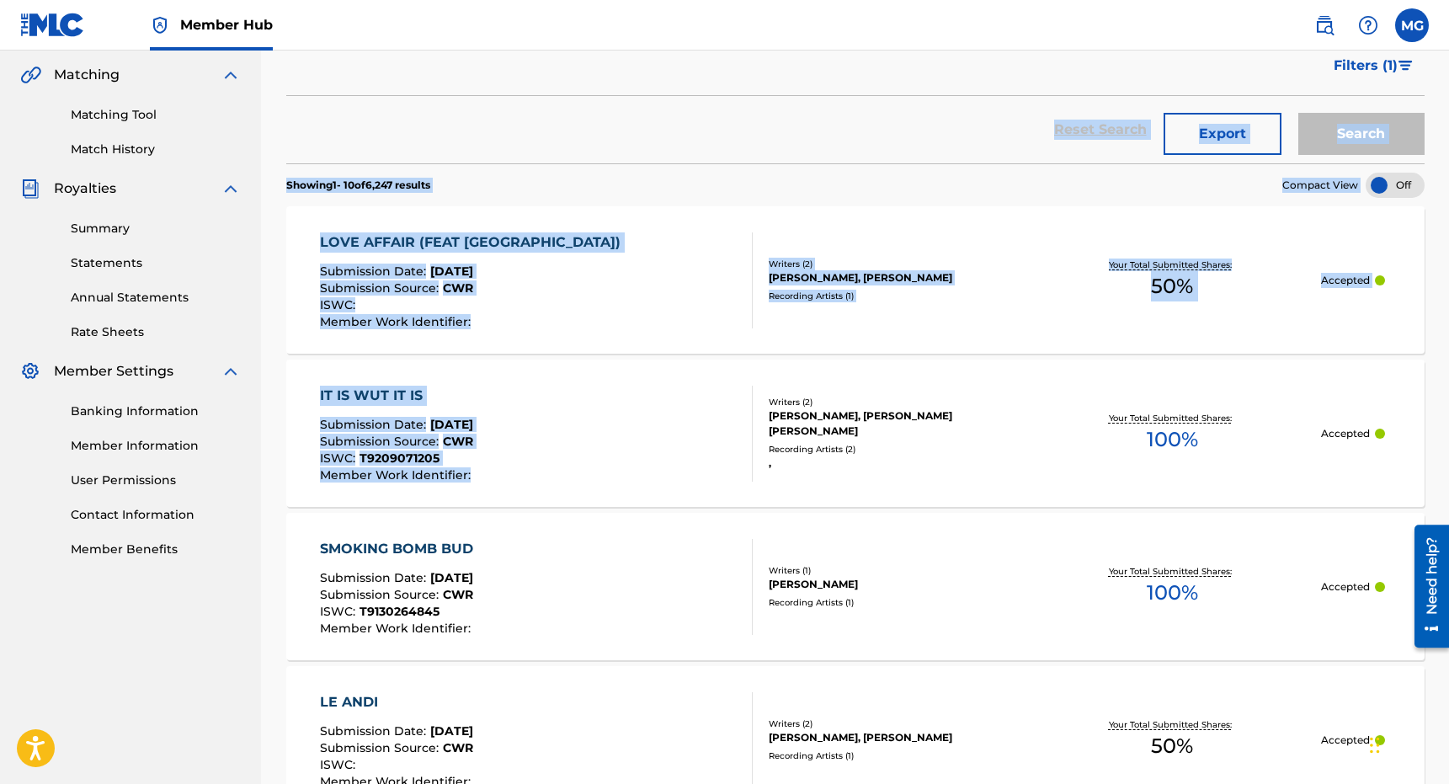
drag, startPoint x: 704, startPoint y: 488, endPoint x: 757, endPoint y: 354, distance: 144.0
click at [691, 170] on section "Showing 1 - 10 of 6,247 results Compact View" at bounding box center [855, 180] width 1138 height 35
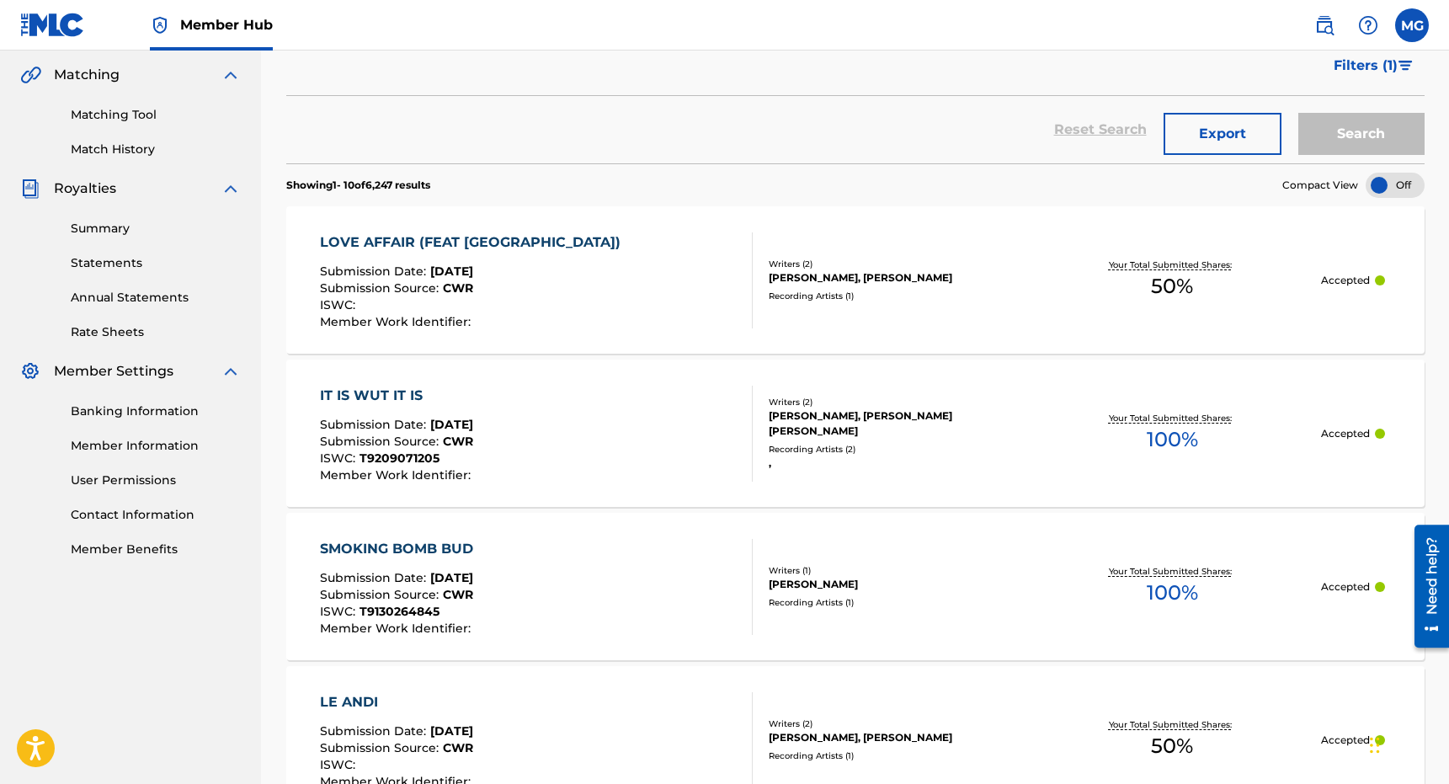
click at [691, 170] on section "Showing 1 - 10 of 6,247 results Compact View" at bounding box center [855, 180] width 1138 height 35
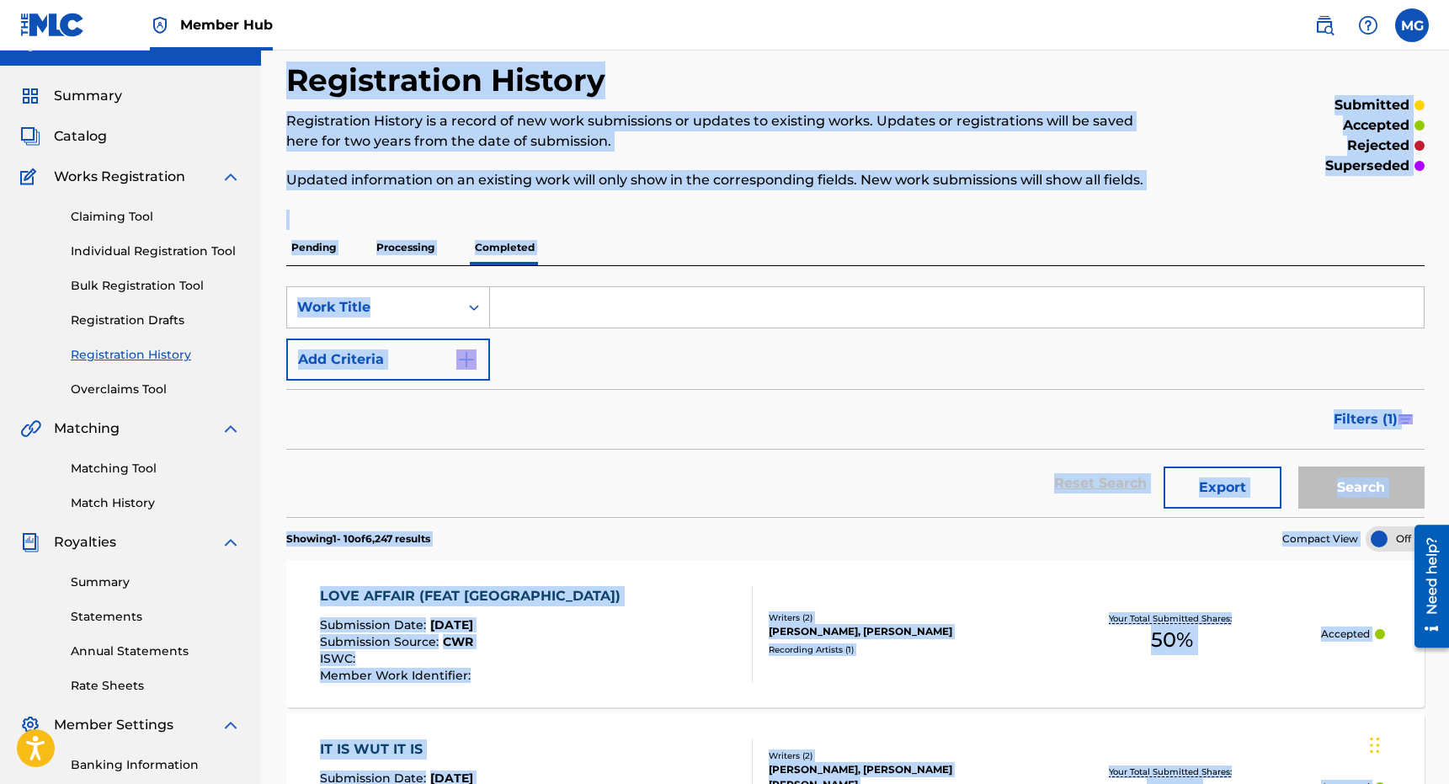
scroll to position [0, 0]
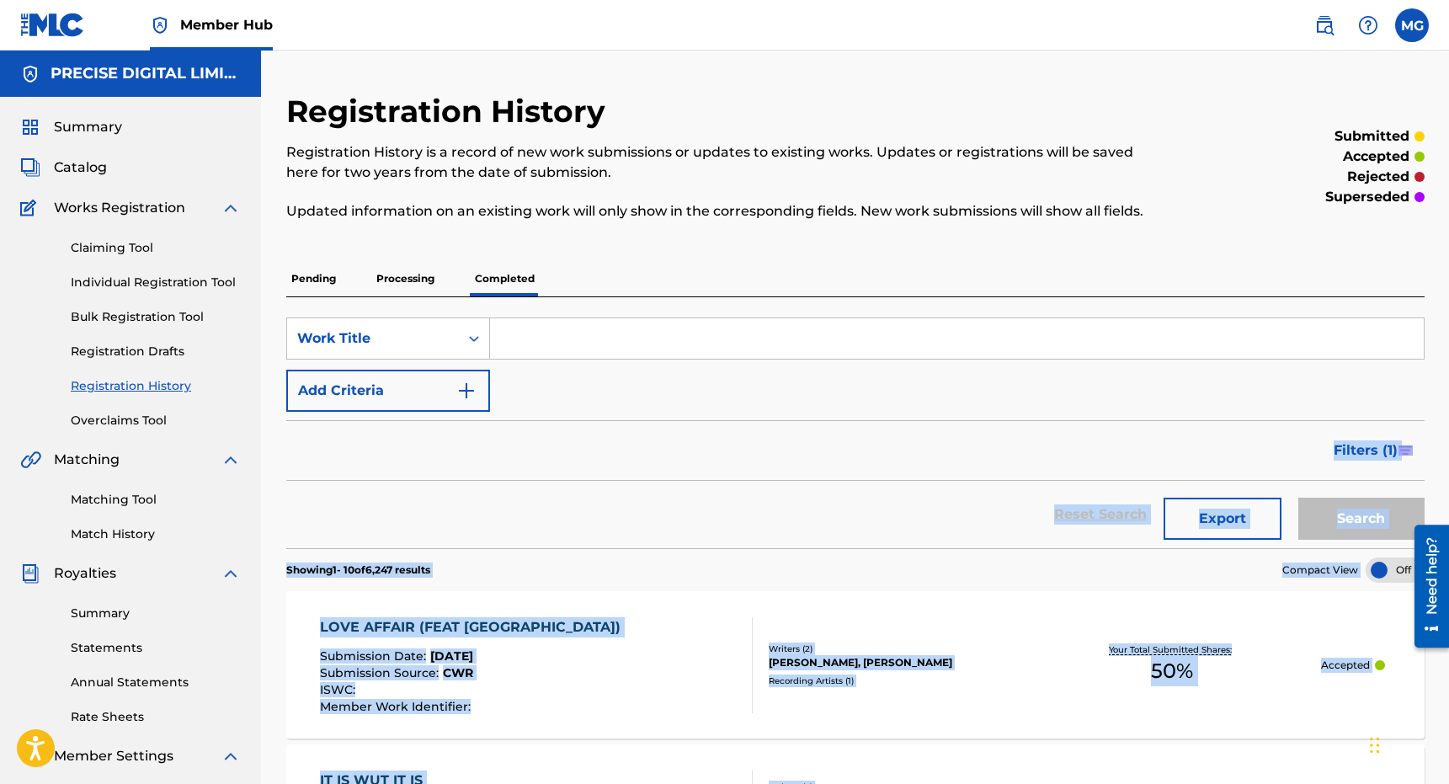
drag, startPoint x: 266, startPoint y: 525, endPoint x: 652, endPoint y: 450, distance: 392.8
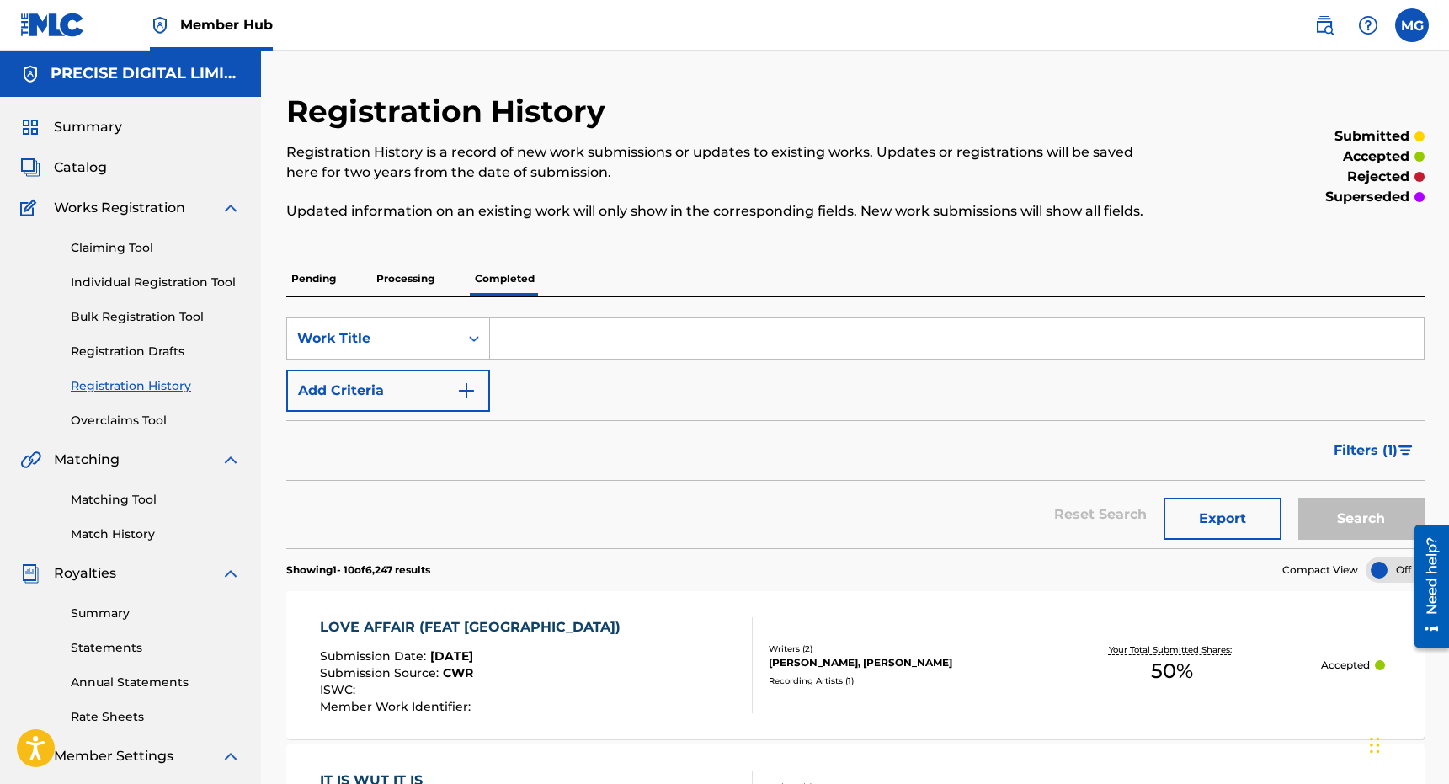
click at [629, 484] on div "Reset Search Export Search" at bounding box center [855, 514] width 1138 height 67
click at [157, 503] on link "Matching Tool" at bounding box center [156, 500] width 170 height 18
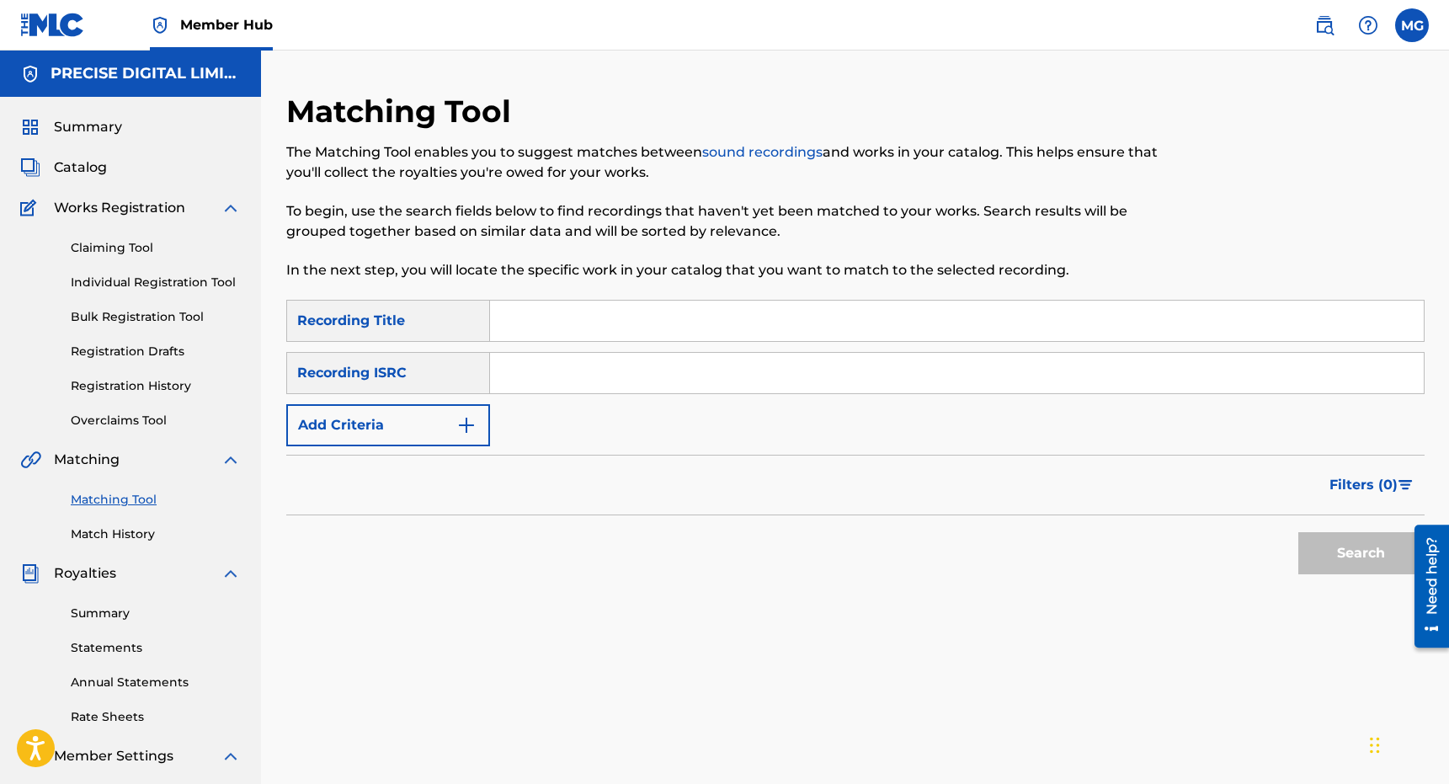
click at [148, 515] on div "Matching Tool Match History" at bounding box center [130, 506] width 221 height 73
click at [72, 173] on span "Catalog" at bounding box center [80, 167] width 53 height 20
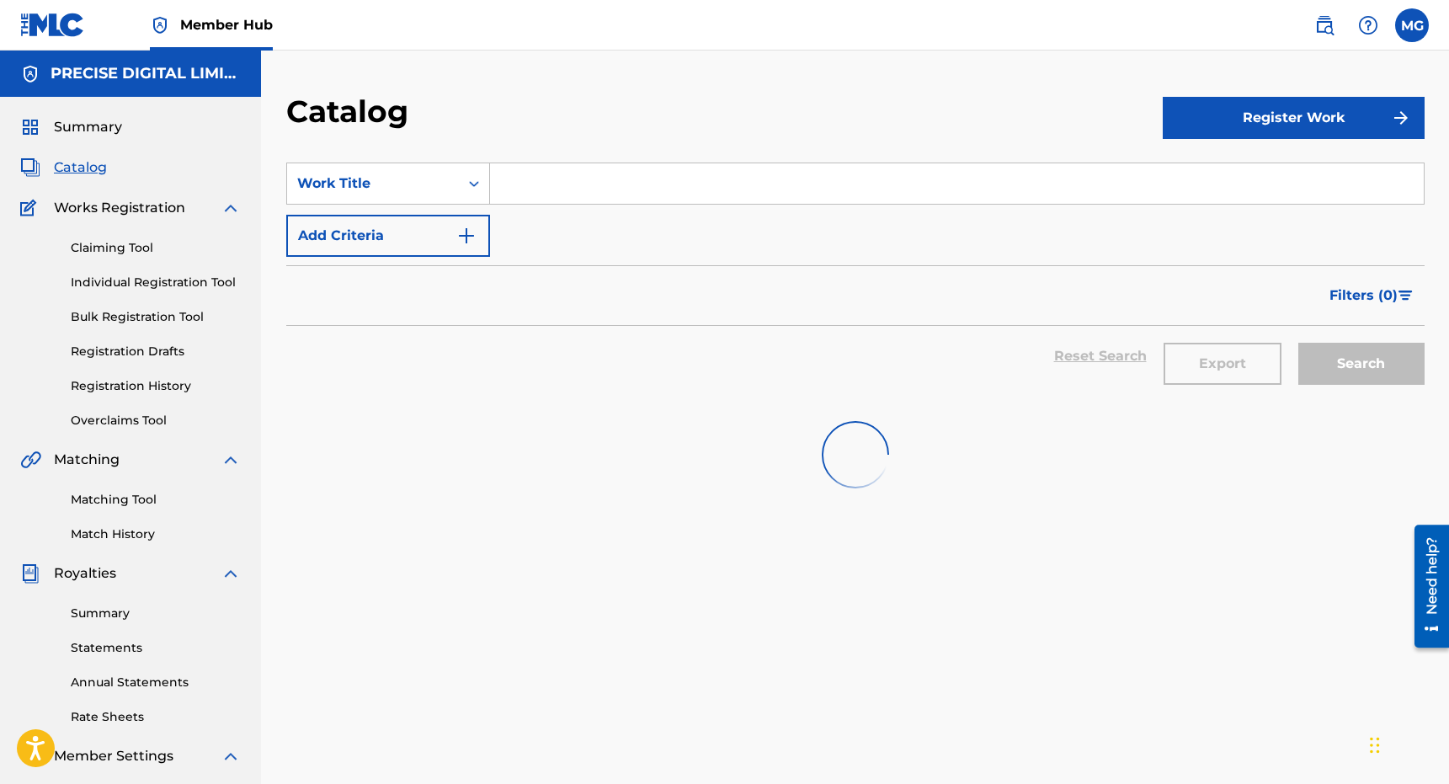
click at [573, 193] on input "Search Form" at bounding box center [957, 183] width 934 height 40
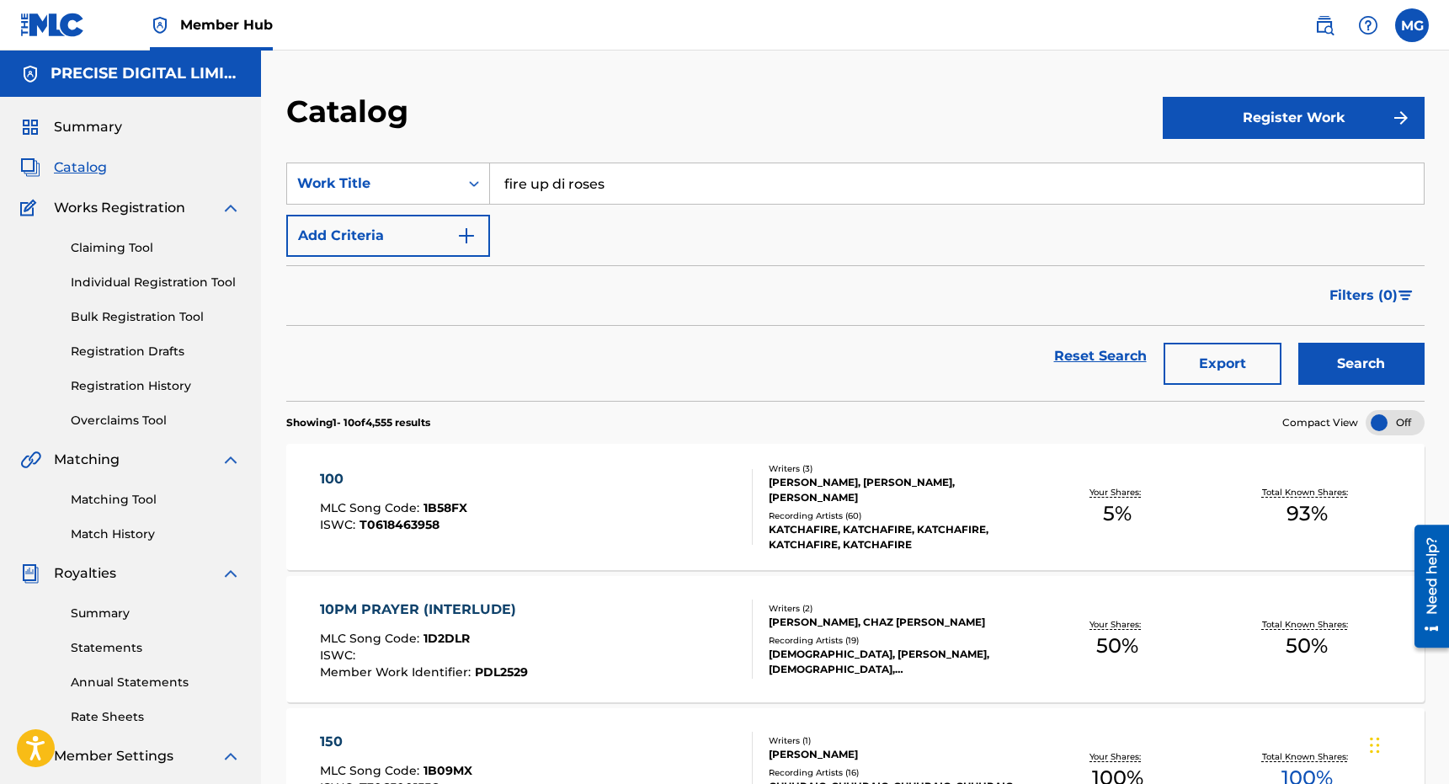
type input "fire up di roses"
click at [1374, 389] on div "Reset Search Export Search" at bounding box center [855, 363] width 1138 height 75
click at [1374, 352] on button "Search" at bounding box center [1361, 364] width 126 height 42
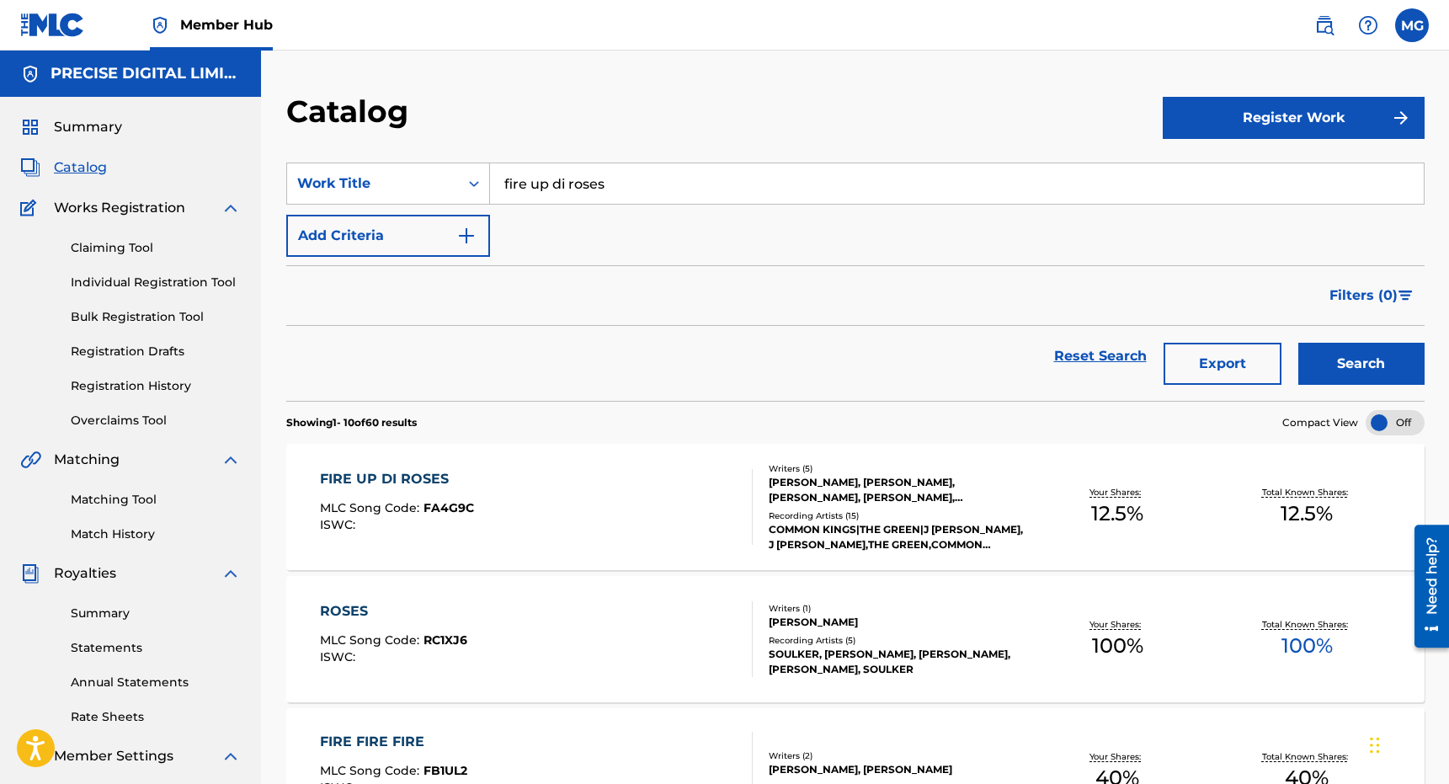
click at [625, 511] on div "FIRE UP DI ROSES MLC Song Code : FA4G9C ISWC :" at bounding box center [536, 507] width 433 height 76
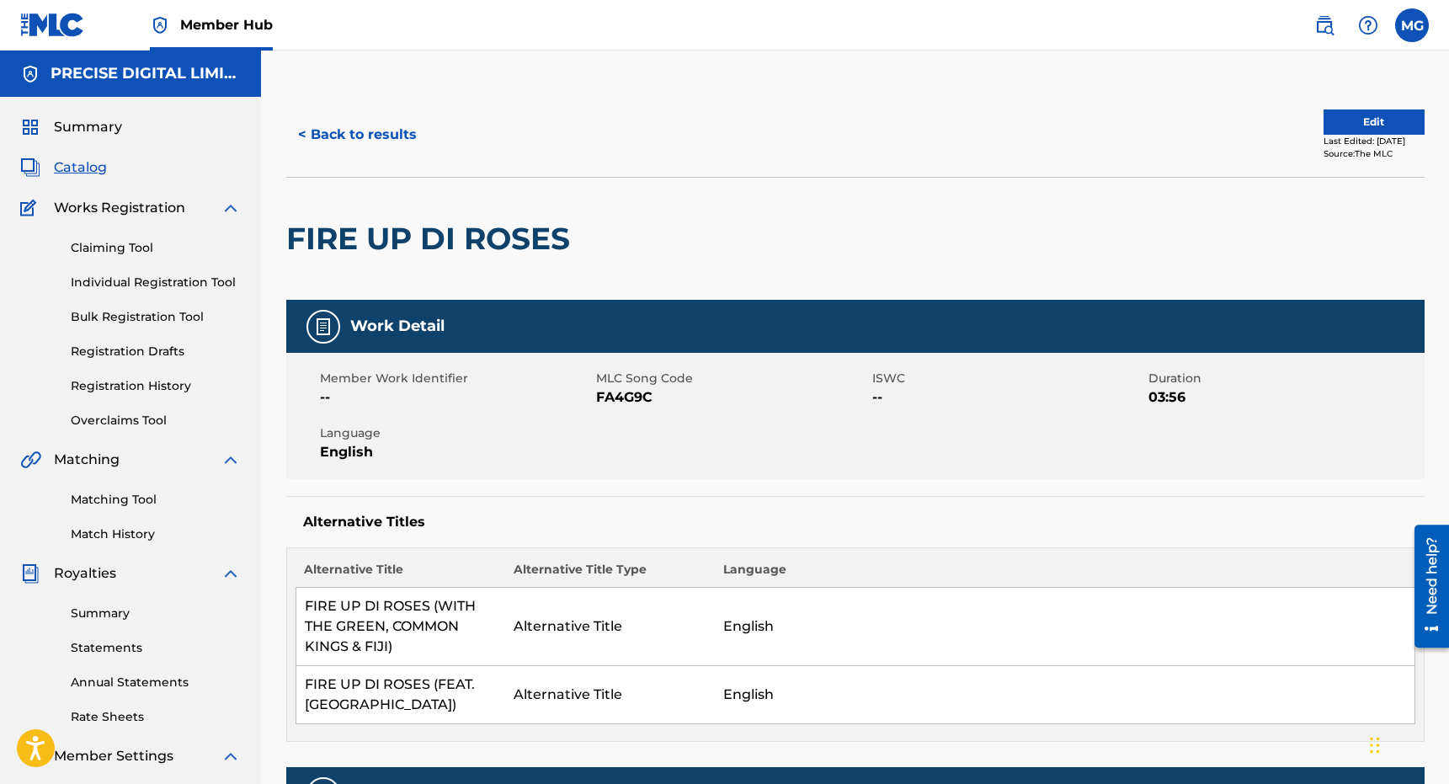
click at [808, 504] on div "Alternative Titles Alternative Title Alternative Title Type Language FIRE UP DI…" at bounding box center [855, 619] width 1138 height 246
click at [1361, 128] on button "Edit" at bounding box center [1373, 121] width 101 height 25
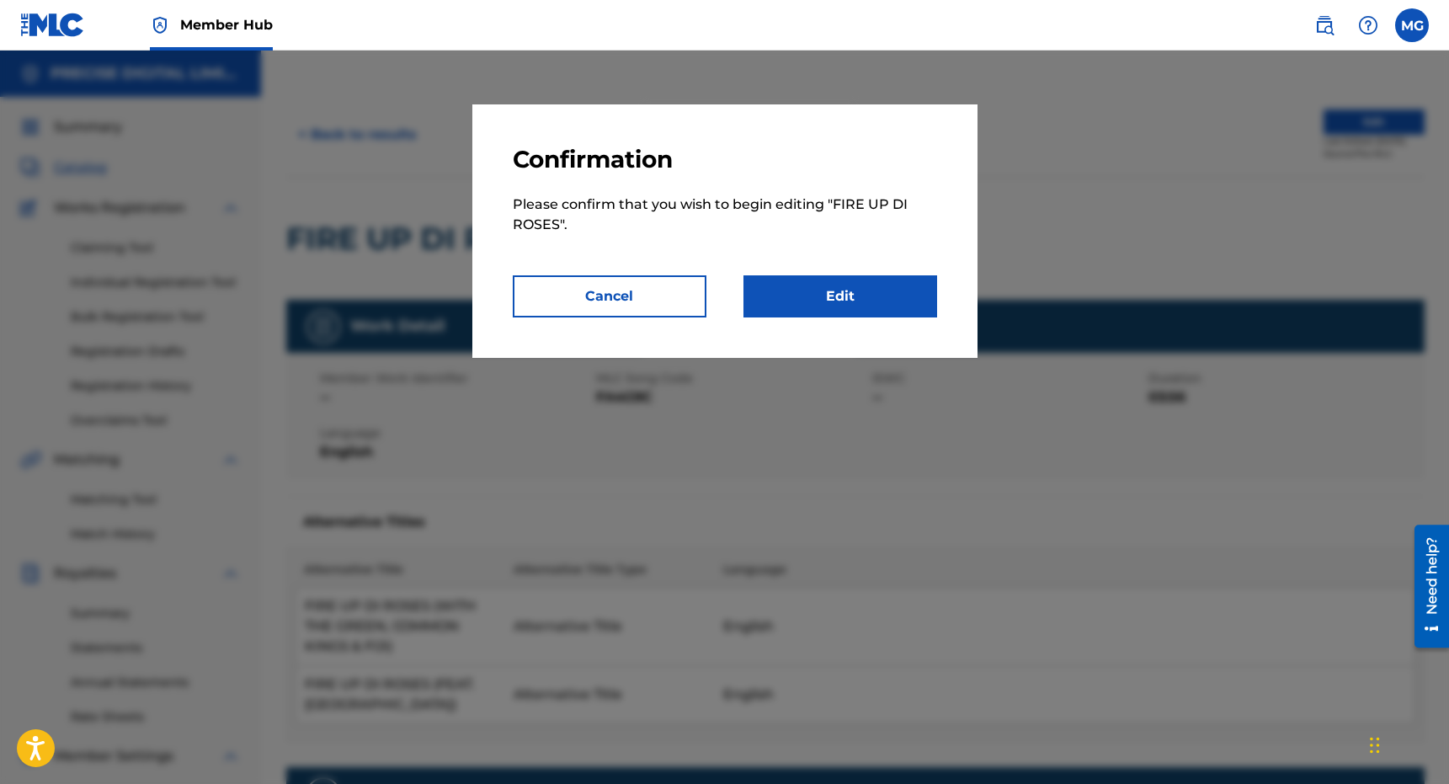
click at [811, 323] on div "Confirmation Please confirm that you wish to begin editing " FIRE UP DI ROSES "…" at bounding box center [724, 230] width 505 height 253
click at [817, 313] on link "Edit" at bounding box center [840, 296] width 194 height 42
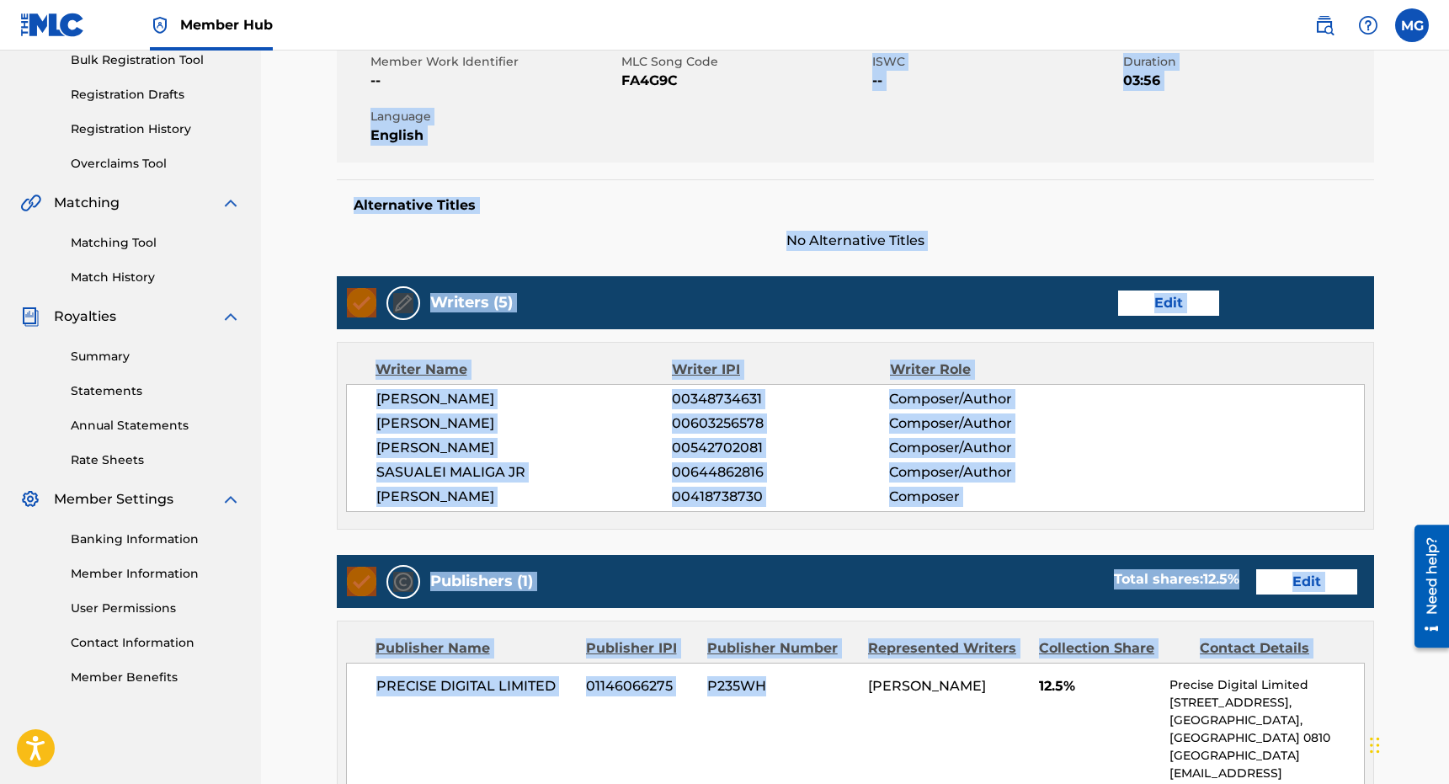
scroll to position [295, 0]
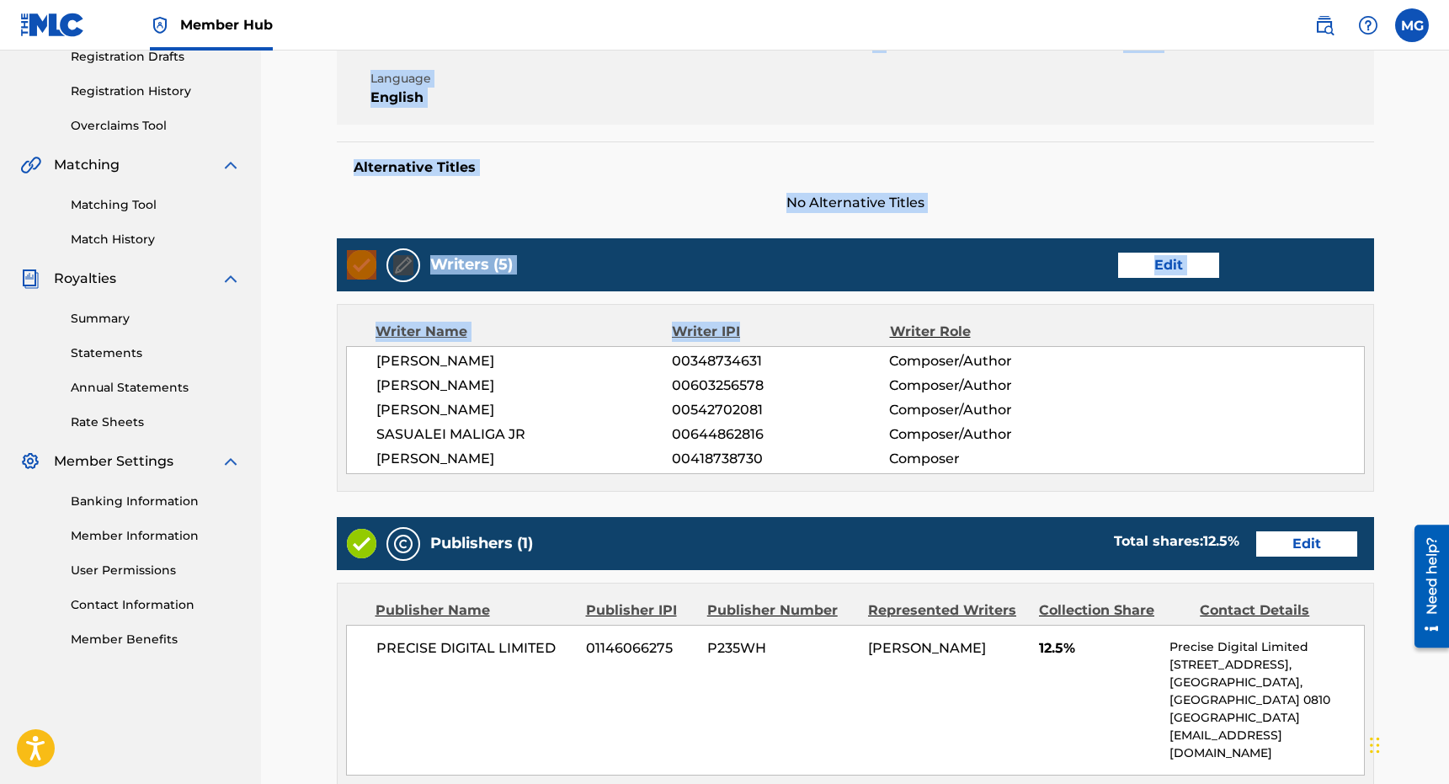
drag, startPoint x: 810, startPoint y: 398, endPoint x: 871, endPoint y: 324, distance: 96.3
click at [871, 324] on div "Work Detail Edit Member Work Identifier -- MLC Song Code FA4G9C ISWC -- Duratio…" at bounding box center [855, 447] width 1037 height 1005
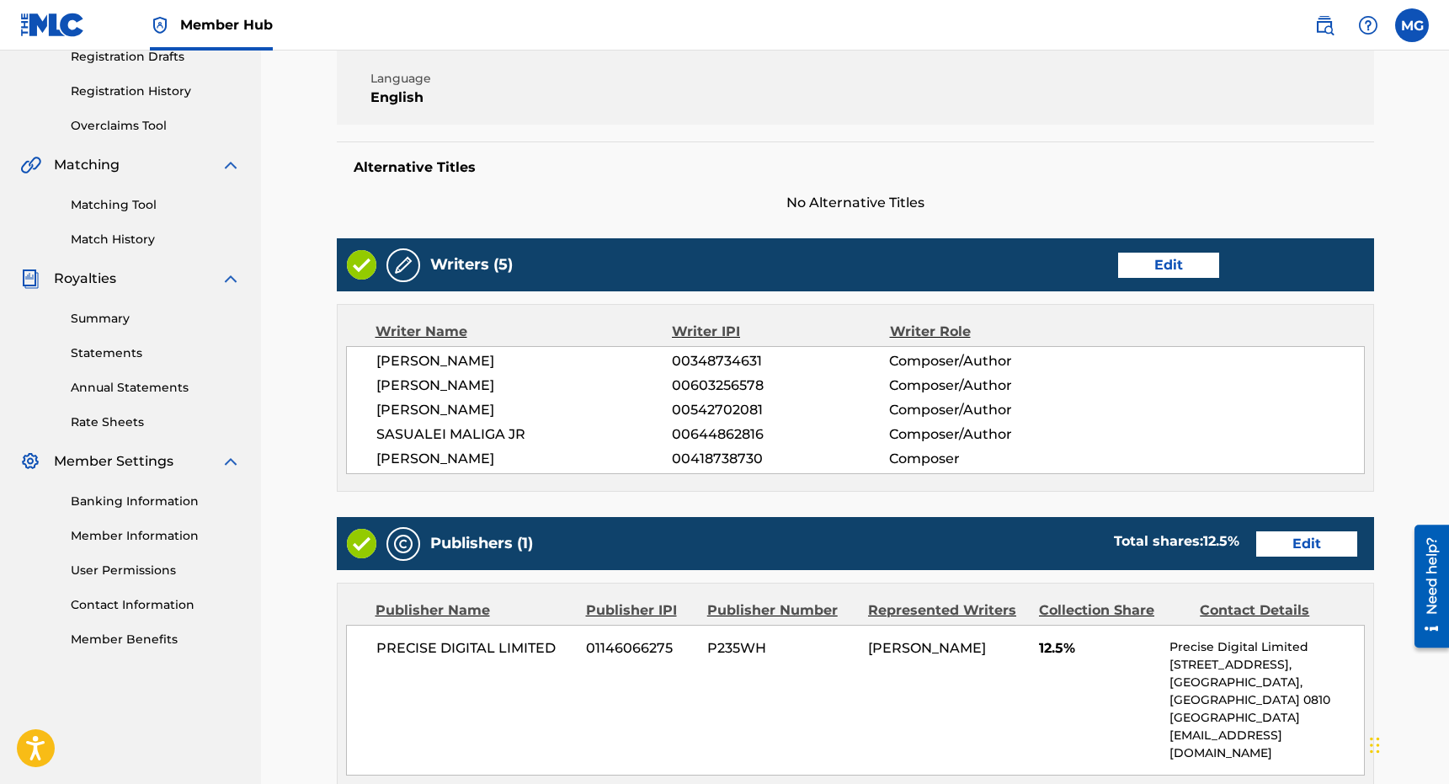
click at [1281, 518] on div "Publishers (1) Total shares: 12.5 % Edit" at bounding box center [855, 543] width 1037 height 53
click at [1280, 553] on link "Edit" at bounding box center [1306, 543] width 101 height 25
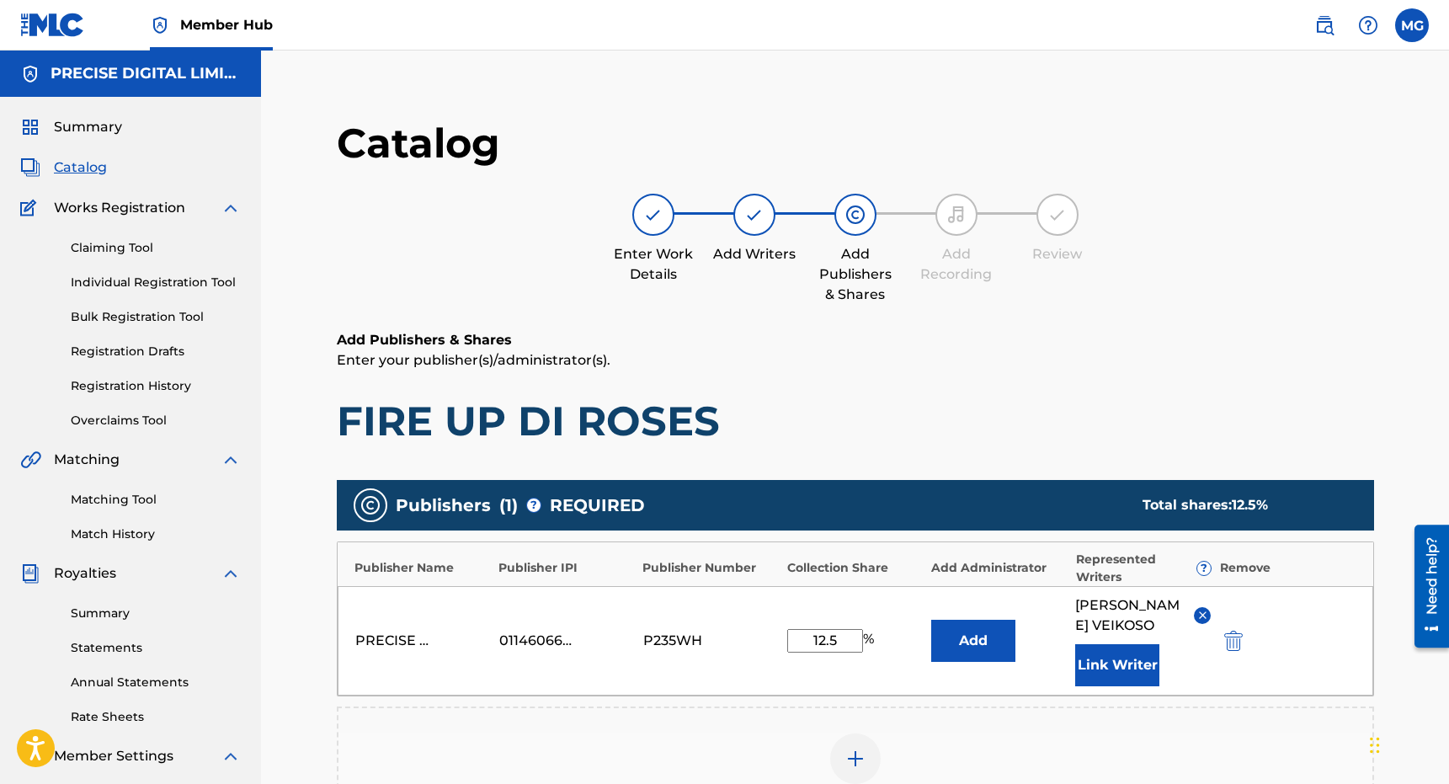
click at [791, 625] on div "PRECISE DIGITAL LIMITED 01146066275 P235WH 12.5 % Add GEORGE BROOKS VEIKOSO Lin…" at bounding box center [855, 640] width 1035 height 109
click at [814, 652] on input "12.5" at bounding box center [825, 641] width 76 height 24
type input "25"
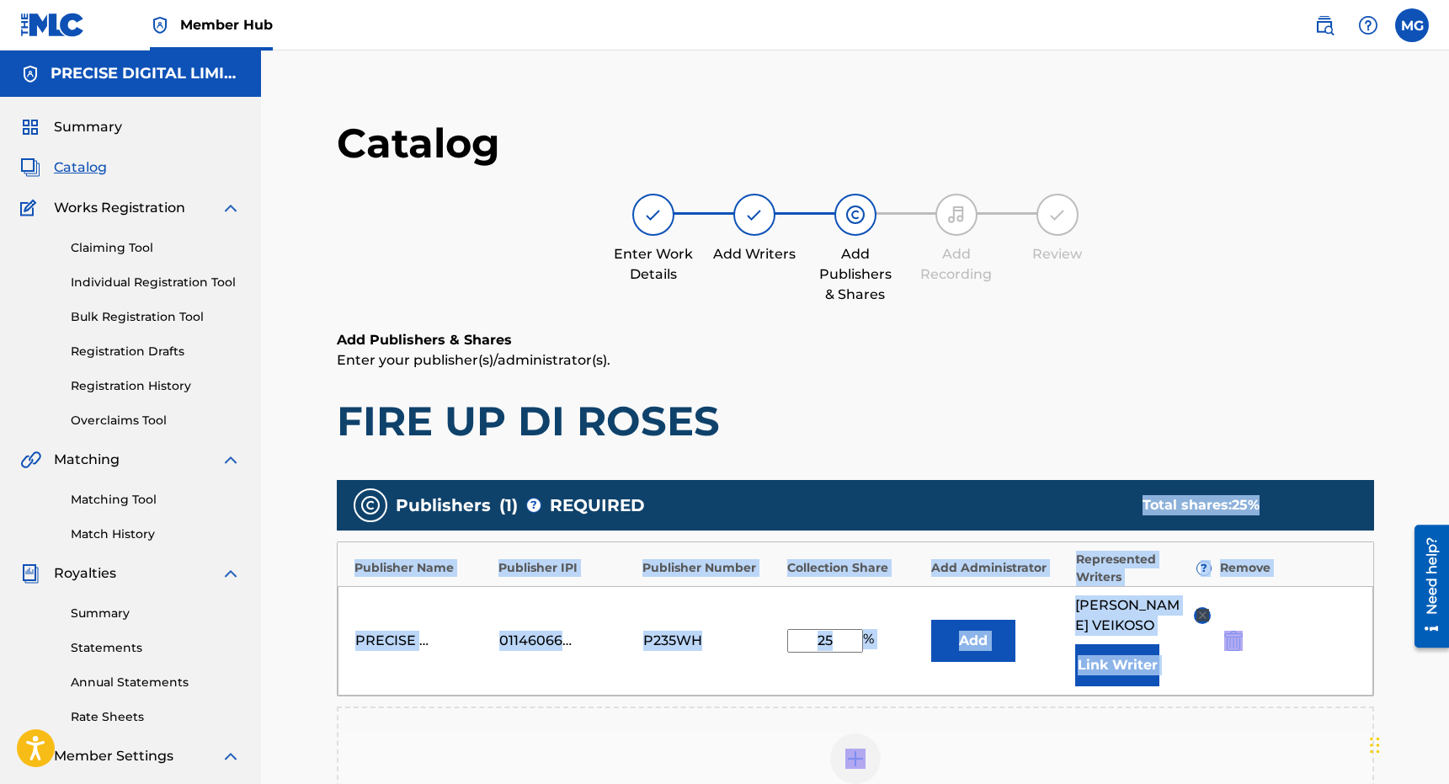
scroll to position [364, 0]
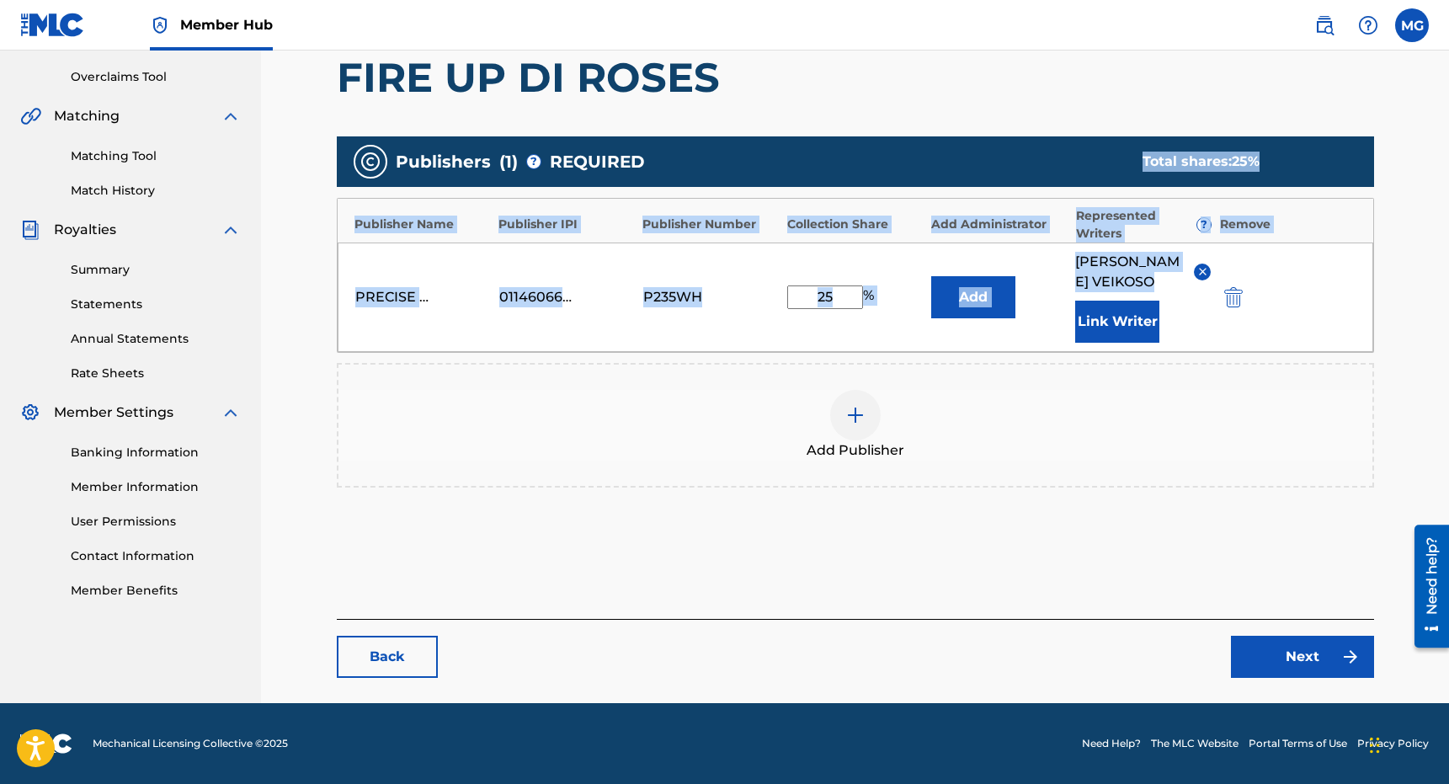
drag, startPoint x: 1068, startPoint y: 473, endPoint x: 1227, endPoint y: 347, distance: 203.1
click at [1227, 347] on div "Publishers ( 1 ) ? REQUIRED Total shares: 25 % Publisher Name Publisher IPI Pub…" at bounding box center [855, 336] width 1037 height 417
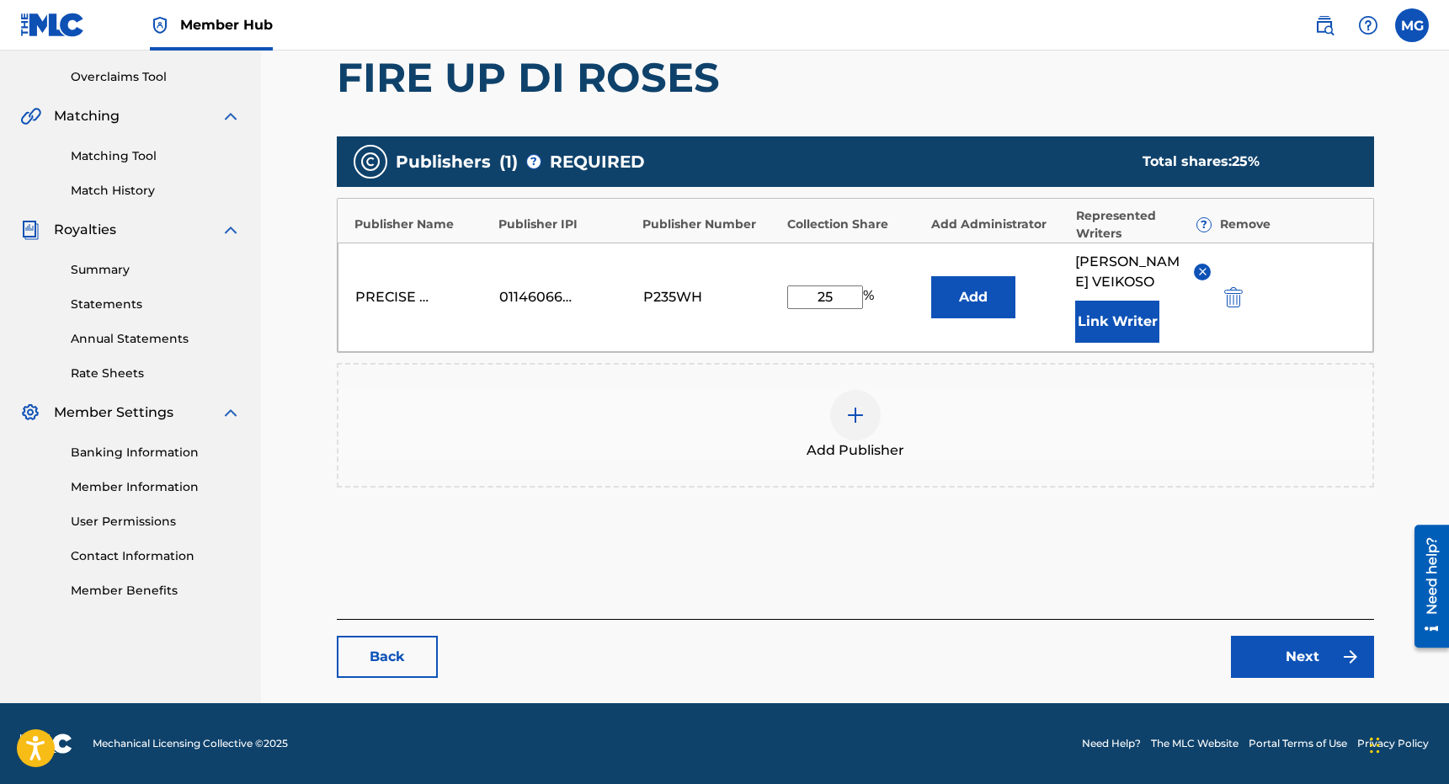
click at [1312, 705] on footer "Mechanical Licensing Collective © 2025 Need Help? The MLC Website Portal Terms …" at bounding box center [724, 743] width 1449 height 81
click at [1312, 673] on link "Next" at bounding box center [1302, 657] width 143 height 42
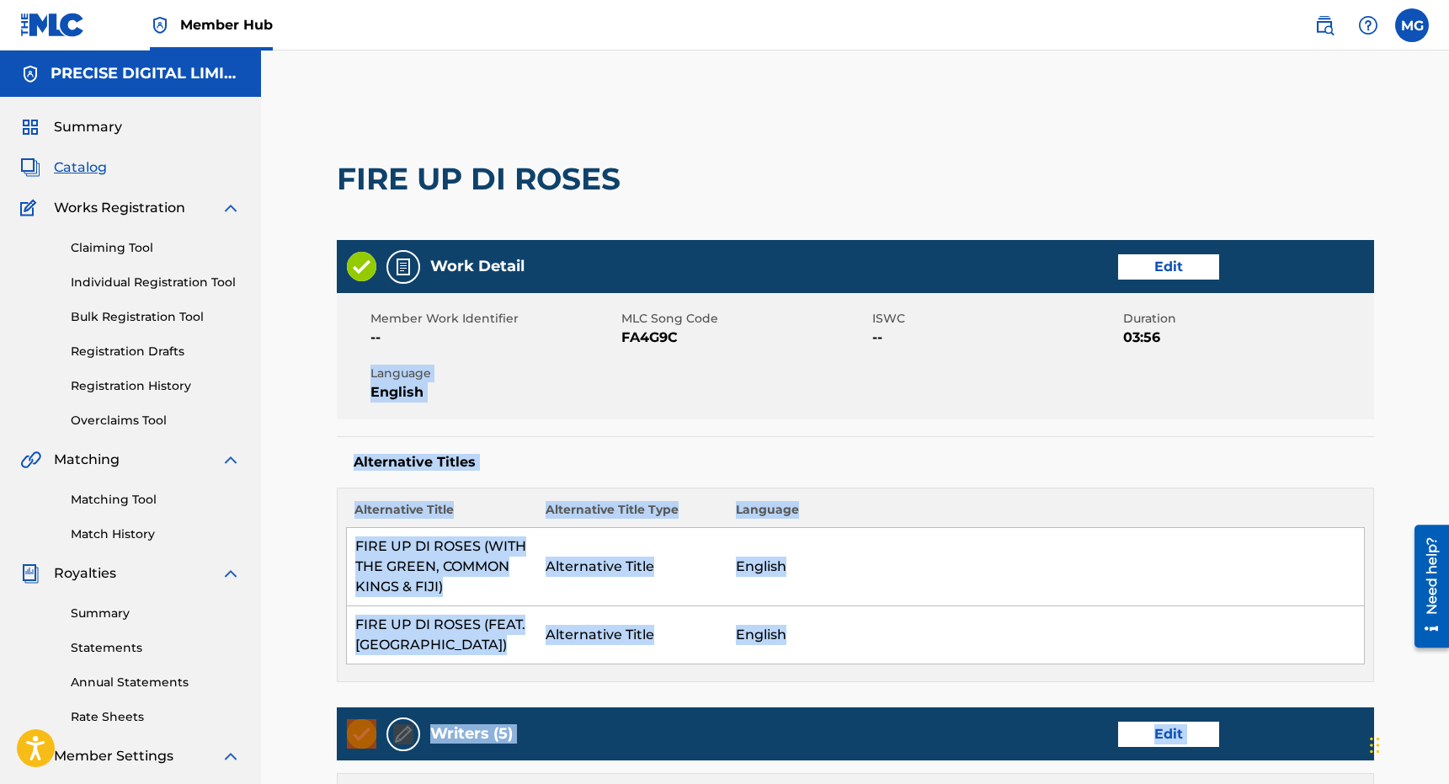
scroll to position [904, 0]
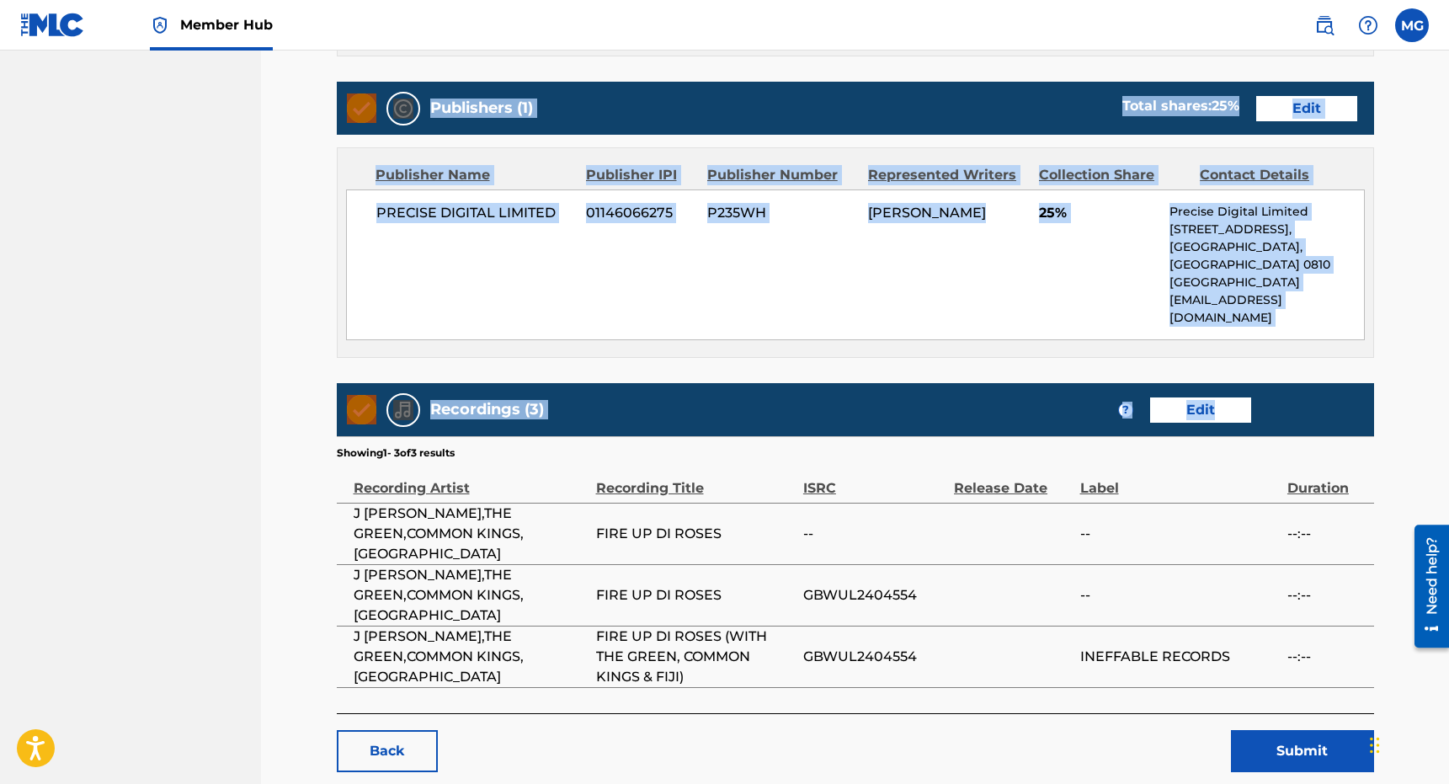
drag, startPoint x: 1161, startPoint y: 338, endPoint x: 1413, endPoint y: 369, distance: 253.6
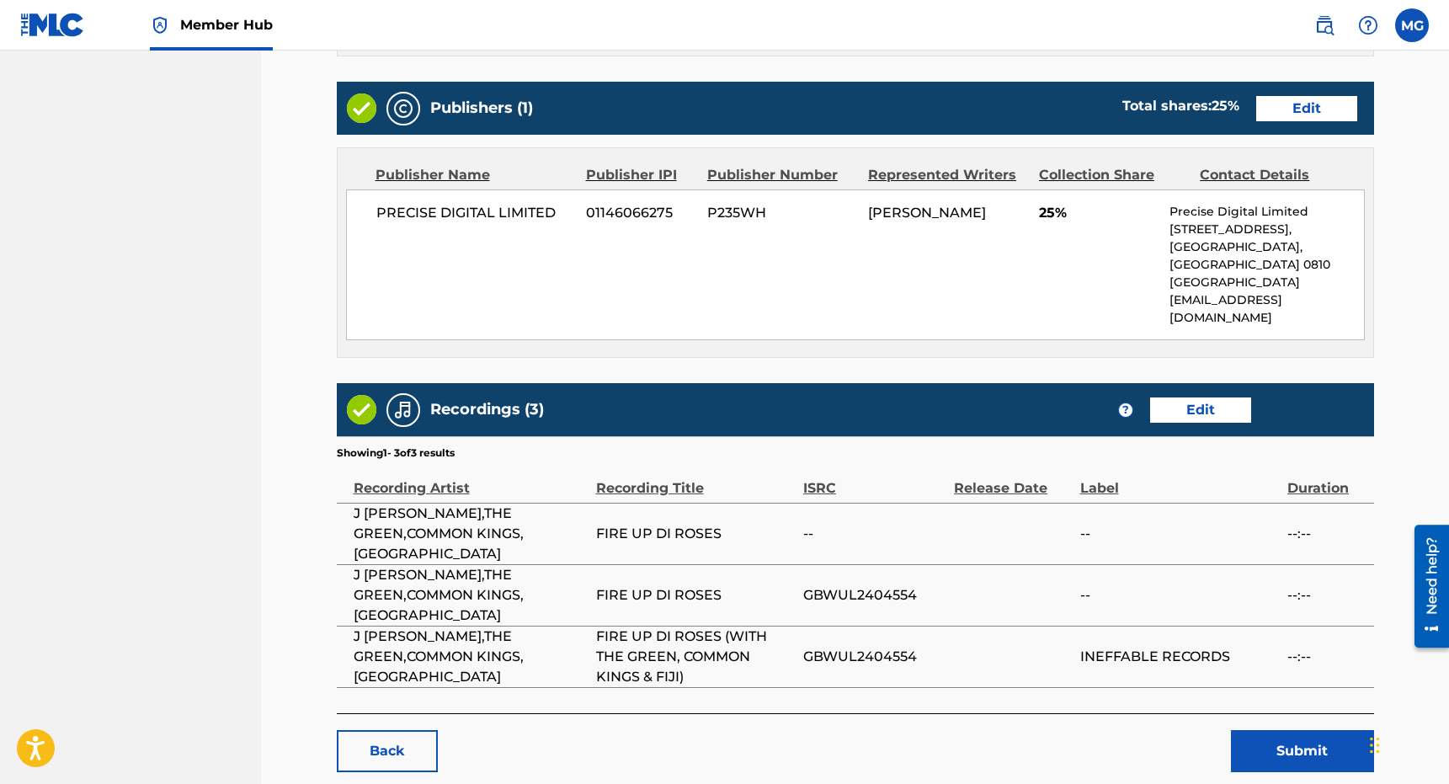
click at [1306, 730] on button "Submit" at bounding box center [1302, 751] width 143 height 42
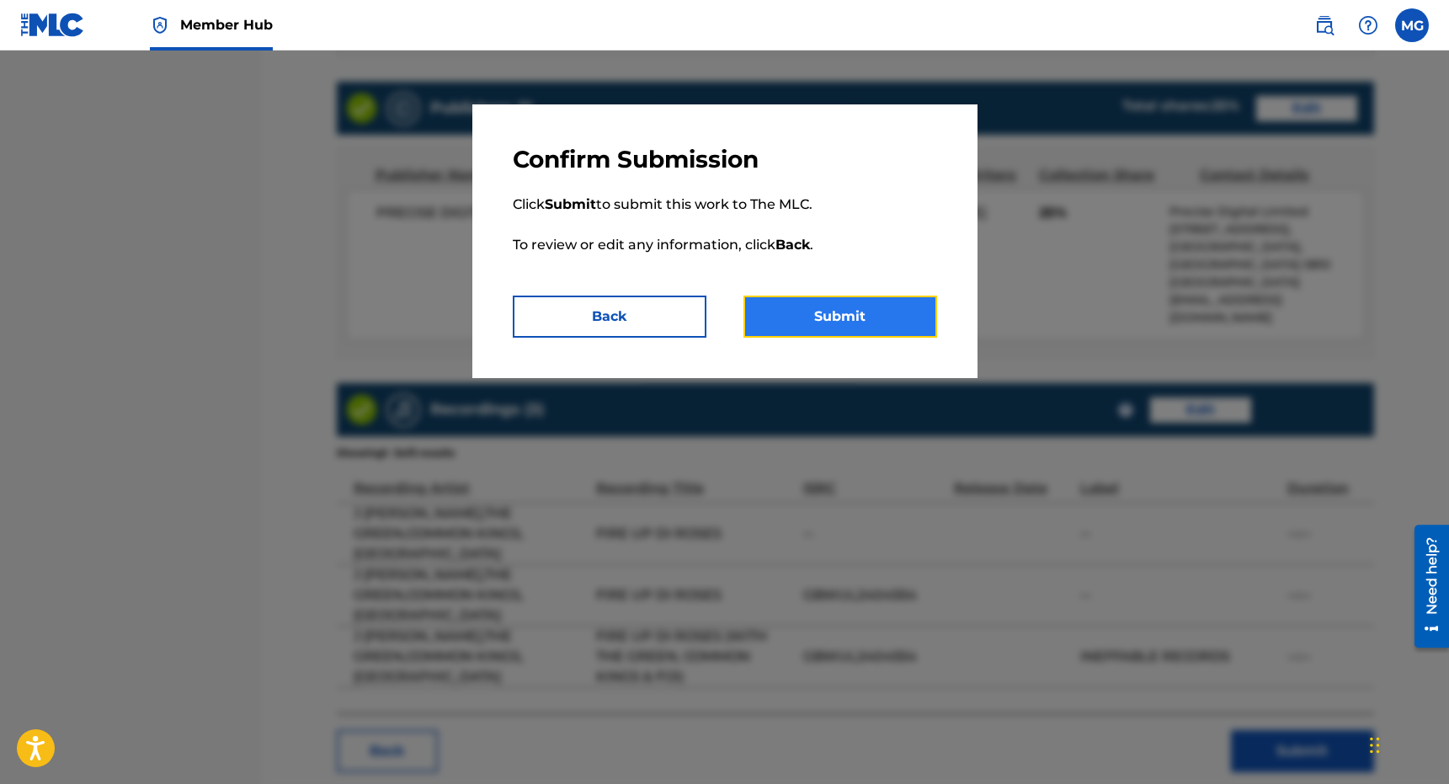
click at [845, 320] on button "Submit" at bounding box center [840, 316] width 194 height 42
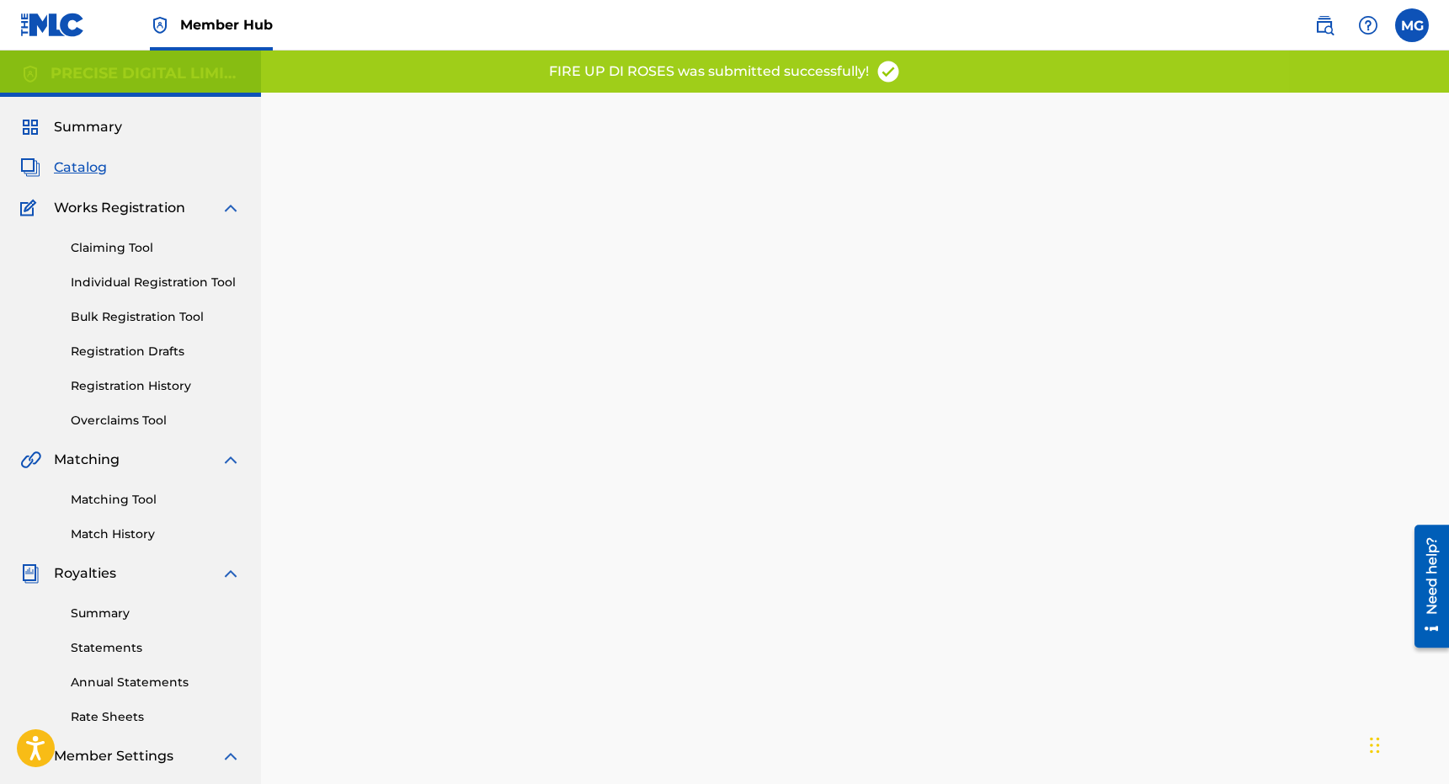
click at [136, 523] on div "Matching Tool Match History" at bounding box center [130, 506] width 221 height 73
click at [161, 383] on link "Registration History" at bounding box center [156, 386] width 170 height 18
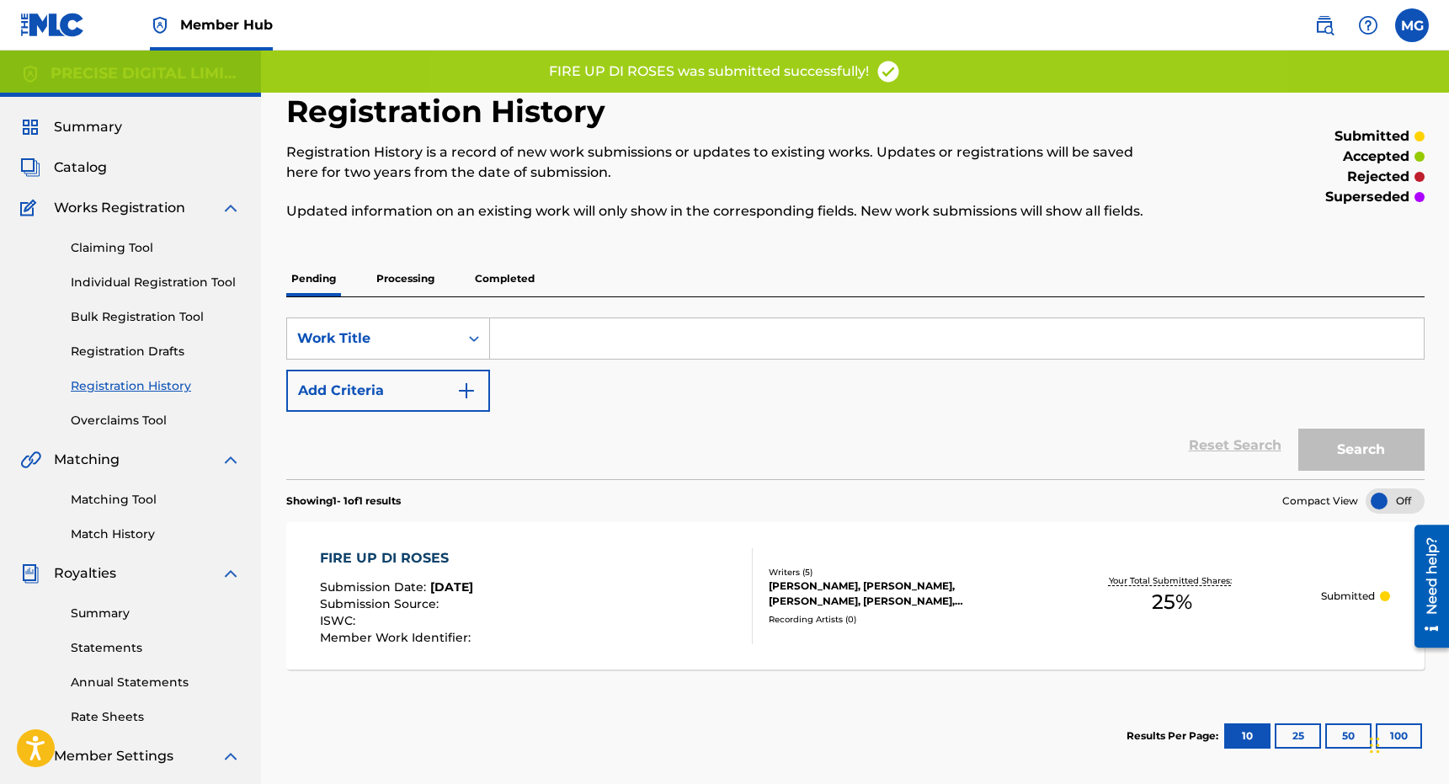
drag, startPoint x: 555, startPoint y: 285, endPoint x: 529, endPoint y: 285, distance: 26.1
click at [554, 285] on div "Pending Processing Completed" at bounding box center [855, 278] width 1138 height 35
click at [529, 285] on p "Completed" at bounding box center [505, 278] width 70 height 35
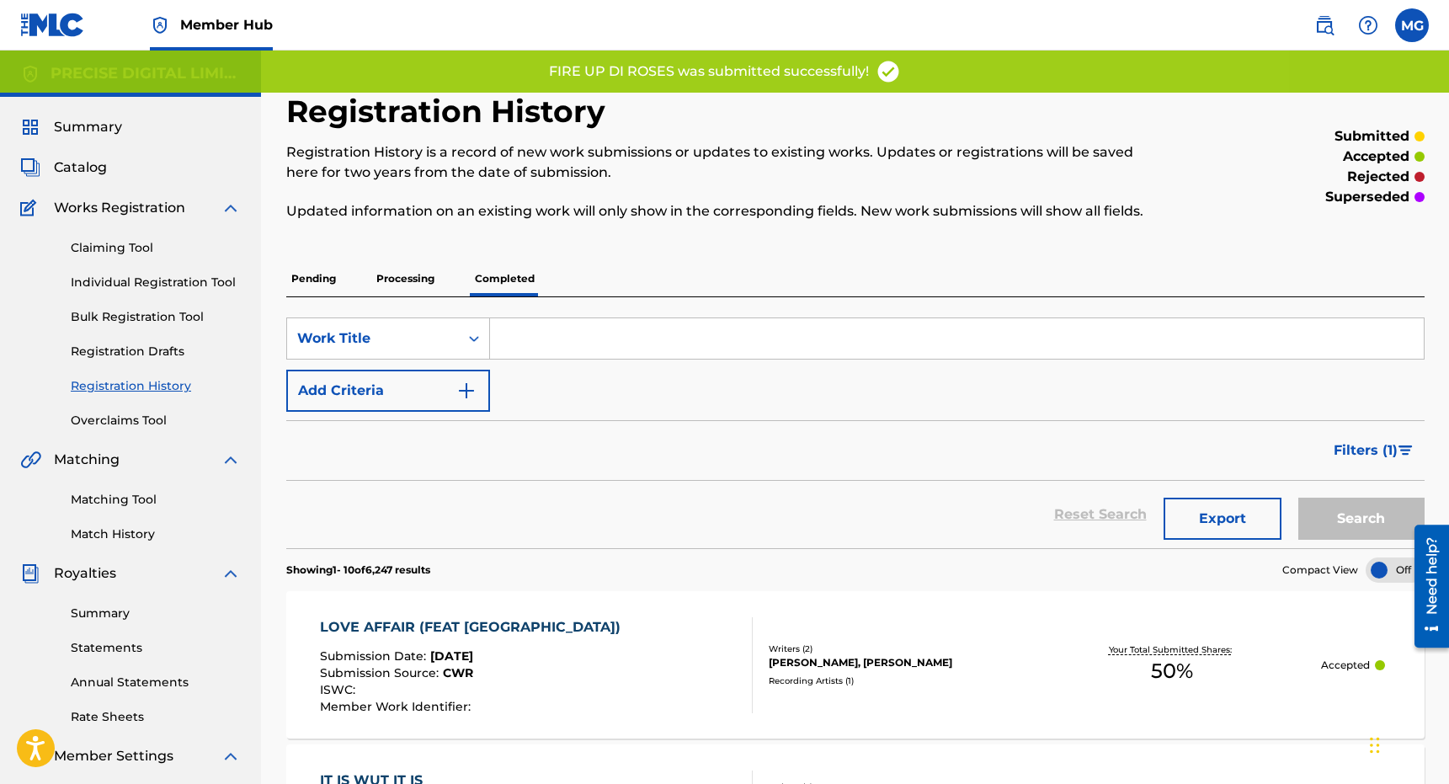
click at [642, 492] on div "Reset Search Export Search" at bounding box center [855, 514] width 1138 height 67
drag, startPoint x: 642, startPoint y: 492, endPoint x: 645, endPoint y: 440, distance: 51.4
click at [645, 440] on form "SearchWithCriteria5a1d6b8e-c48e-49d9-b60d-68893f0d33f3 Work Title Add Criteria …" at bounding box center [855, 432] width 1138 height 231
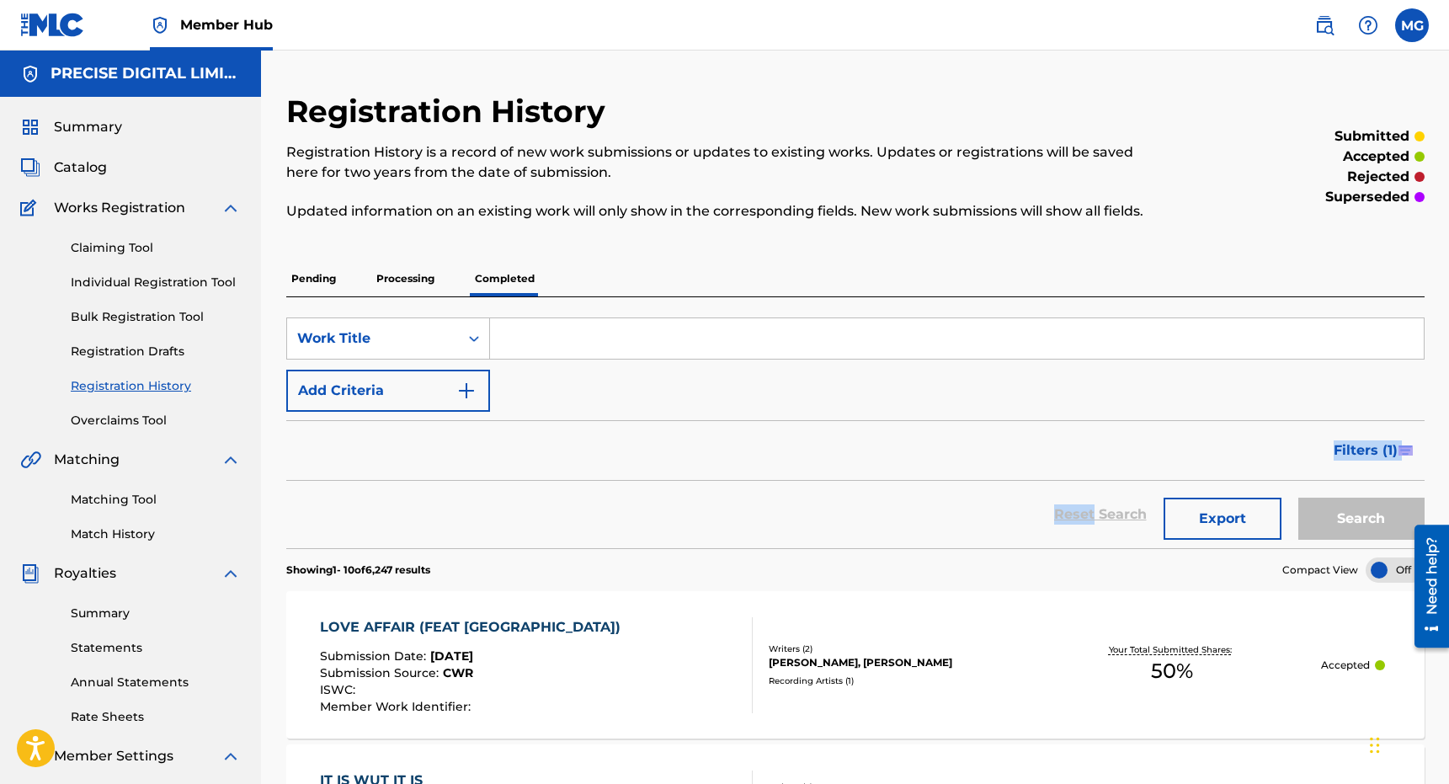
click at [646, 444] on div "Filters ( 1 )" at bounding box center [855, 450] width 1138 height 61
click at [83, 509] on div "Matching Tool Match History" at bounding box center [130, 506] width 221 height 73
click at [83, 496] on link "Matching Tool" at bounding box center [156, 500] width 170 height 18
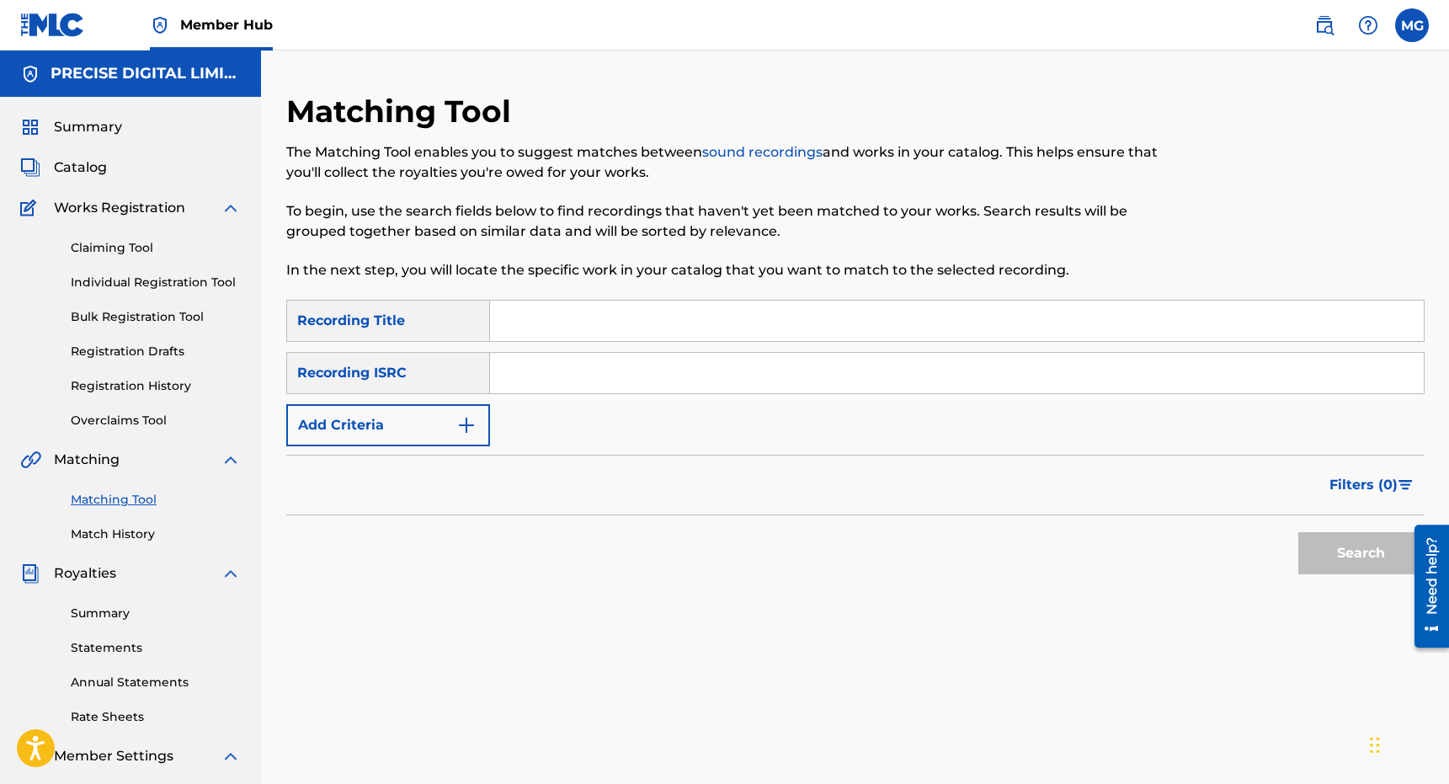
drag, startPoint x: 1328, startPoint y: 30, endPoint x: 817, endPoint y: 2, distance: 511.0
click at [0, 0] on nav "Member Hub MG MG Michael Giles michael@precise.digital Notification Preferences…" at bounding box center [724, 25] width 1449 height 51
click at [157, 402] on div "Claiming Tool Individual Registration Tool Bulk Registration Tool Registration …" at bounding box center [130, 323] width 221 height 211
click at [157, 383] on link "Registration History" at bounding box center [156, 386] width 170 height 18
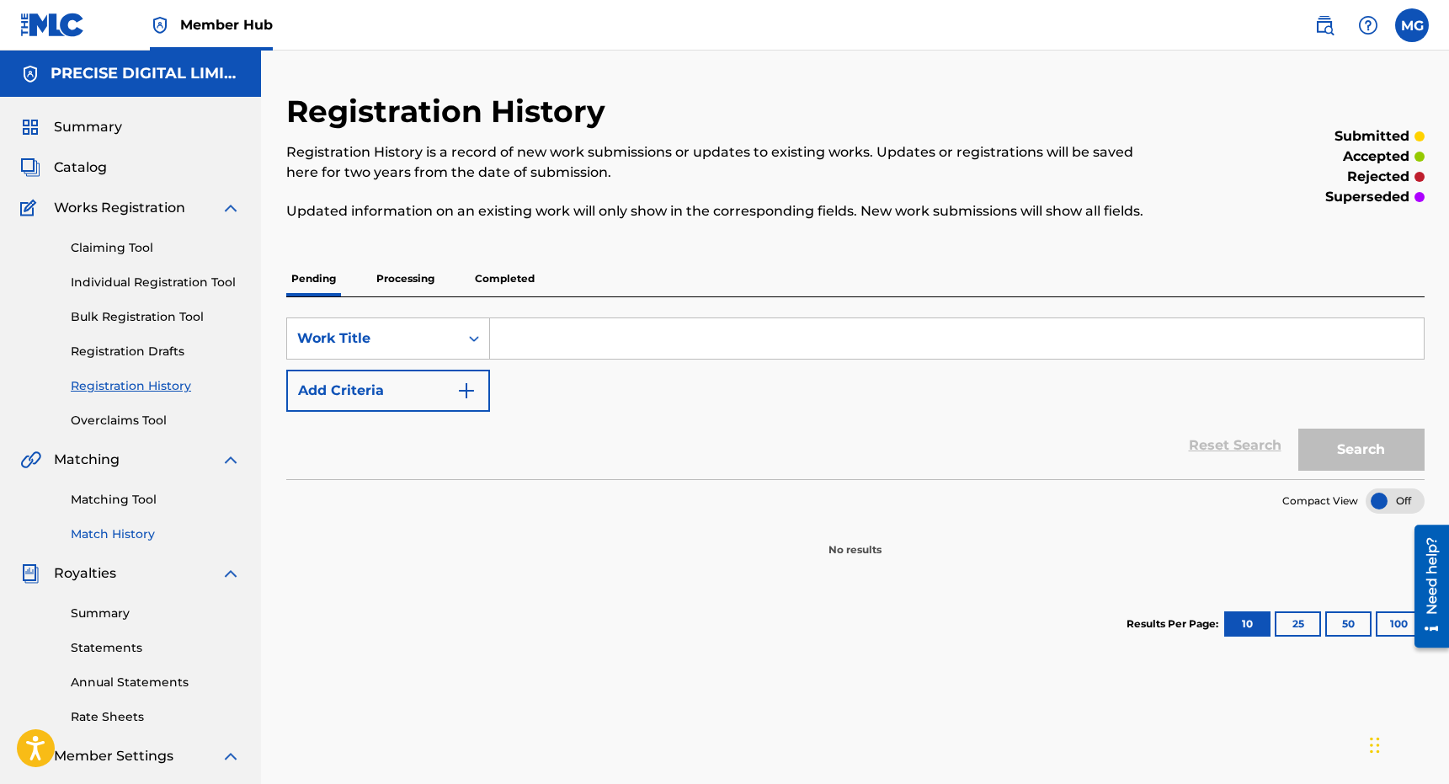
click at [109, 540] on link "Match History" at bounding box center [156, 534] width 170 height 18
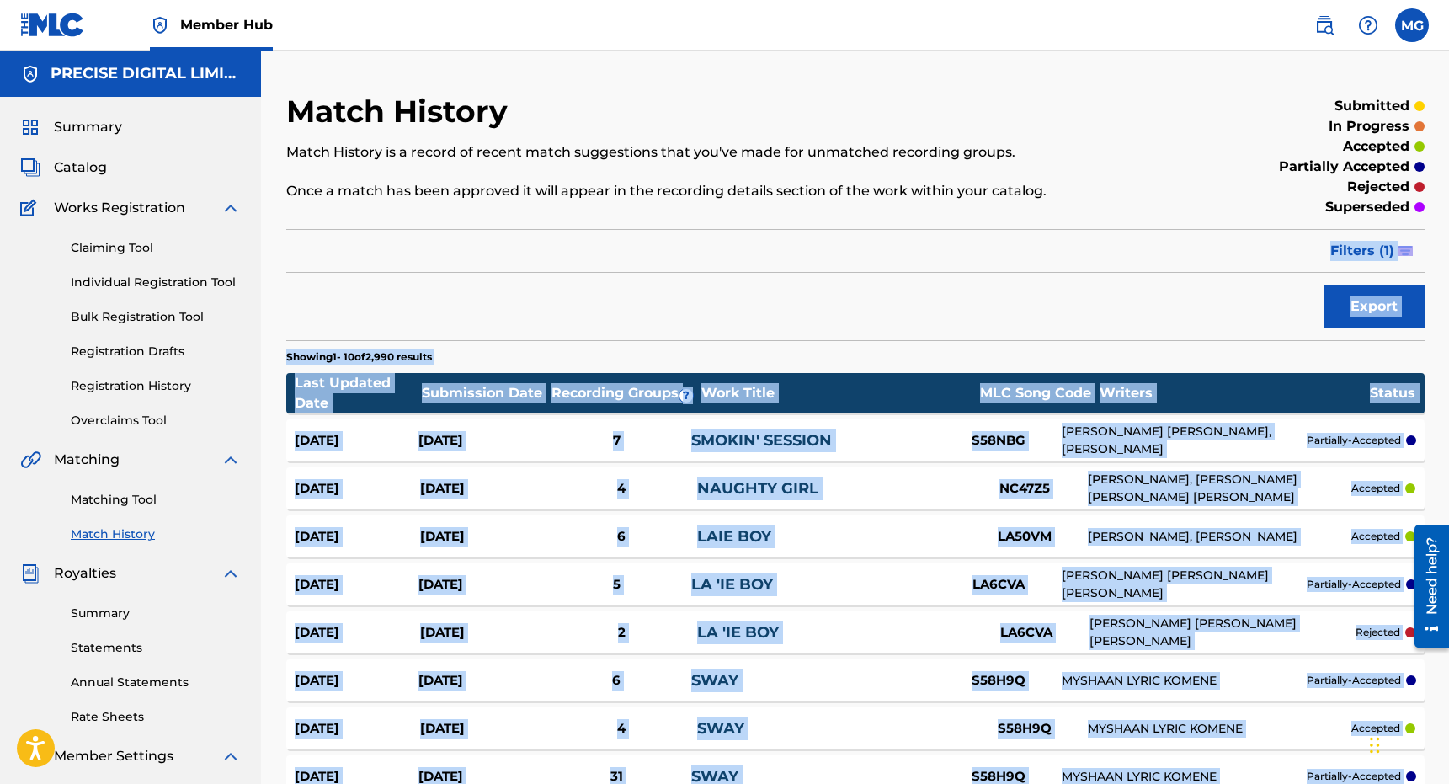
scroll to position [277, 0]
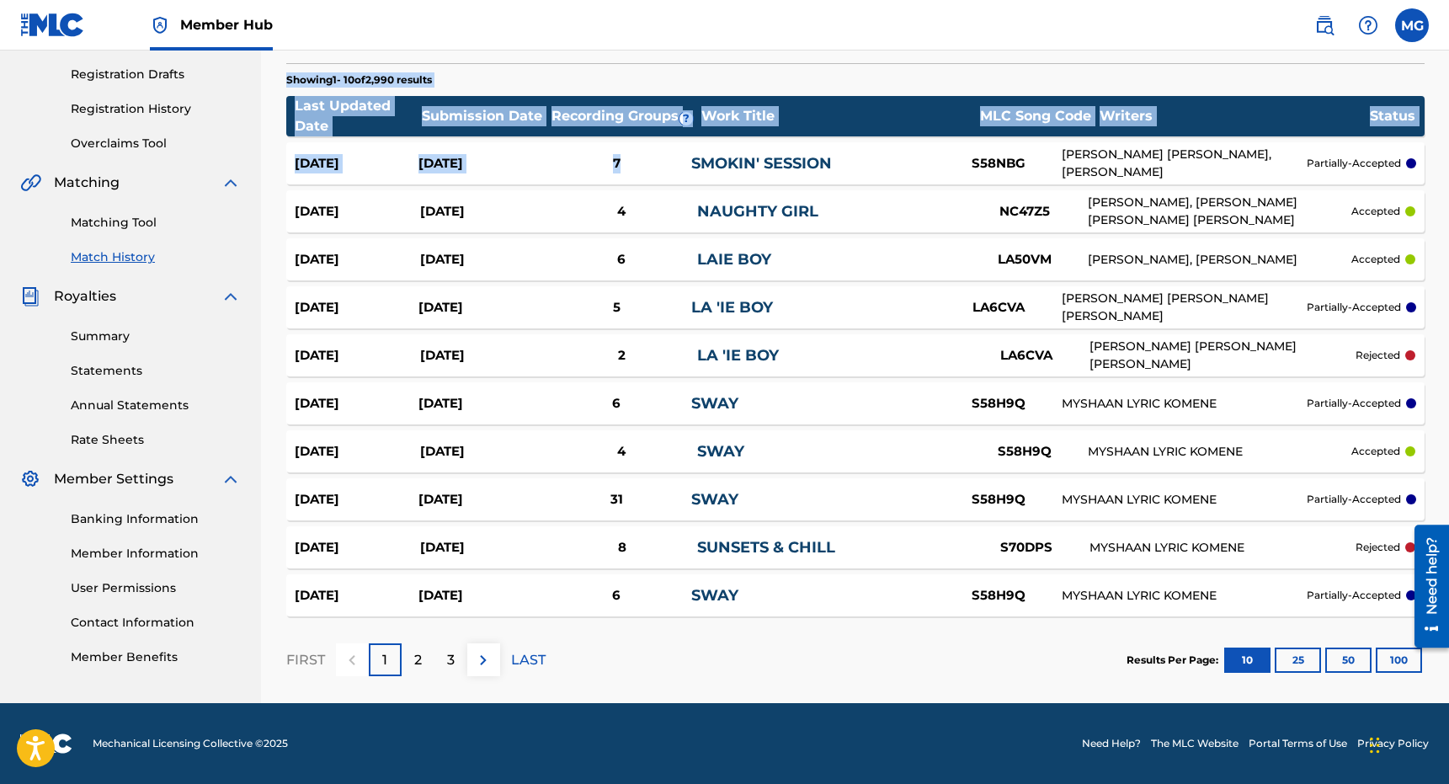
drag, startPoint x: 751, startPoint y: 246, endPoint x: 815, endPoint y: 149, distance: 116.0
click at [815, 149] on div "Match History Match History is a record of recent match suggestions that you've…" at bounding box center [855, 259] width 1138 height 887
click at [783, 219] on link "NAUGHTY GIRL" at bounding box center [757, 211] width 121 height 19
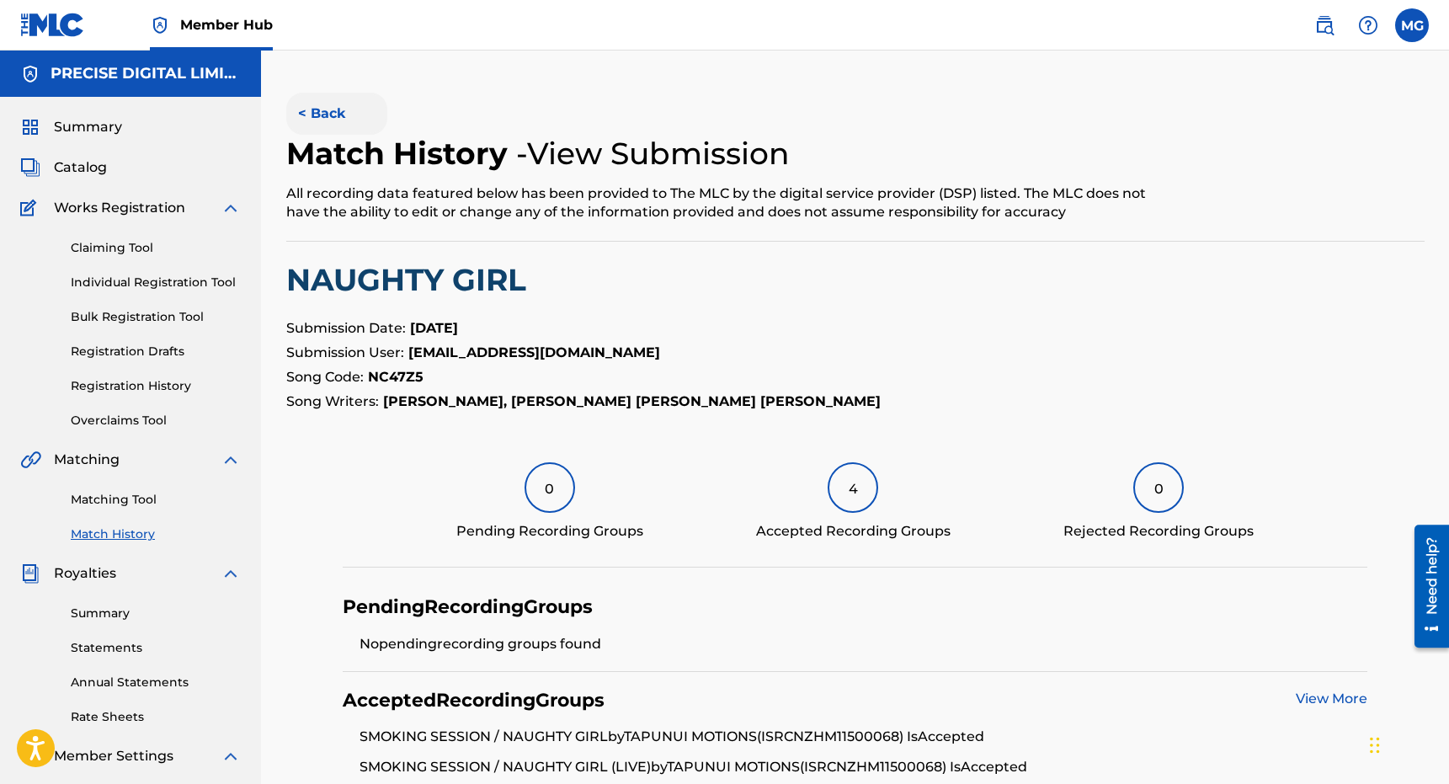
click at [337, 99] on button "< Back" at bounding box center [336, 114] width 101 height 42
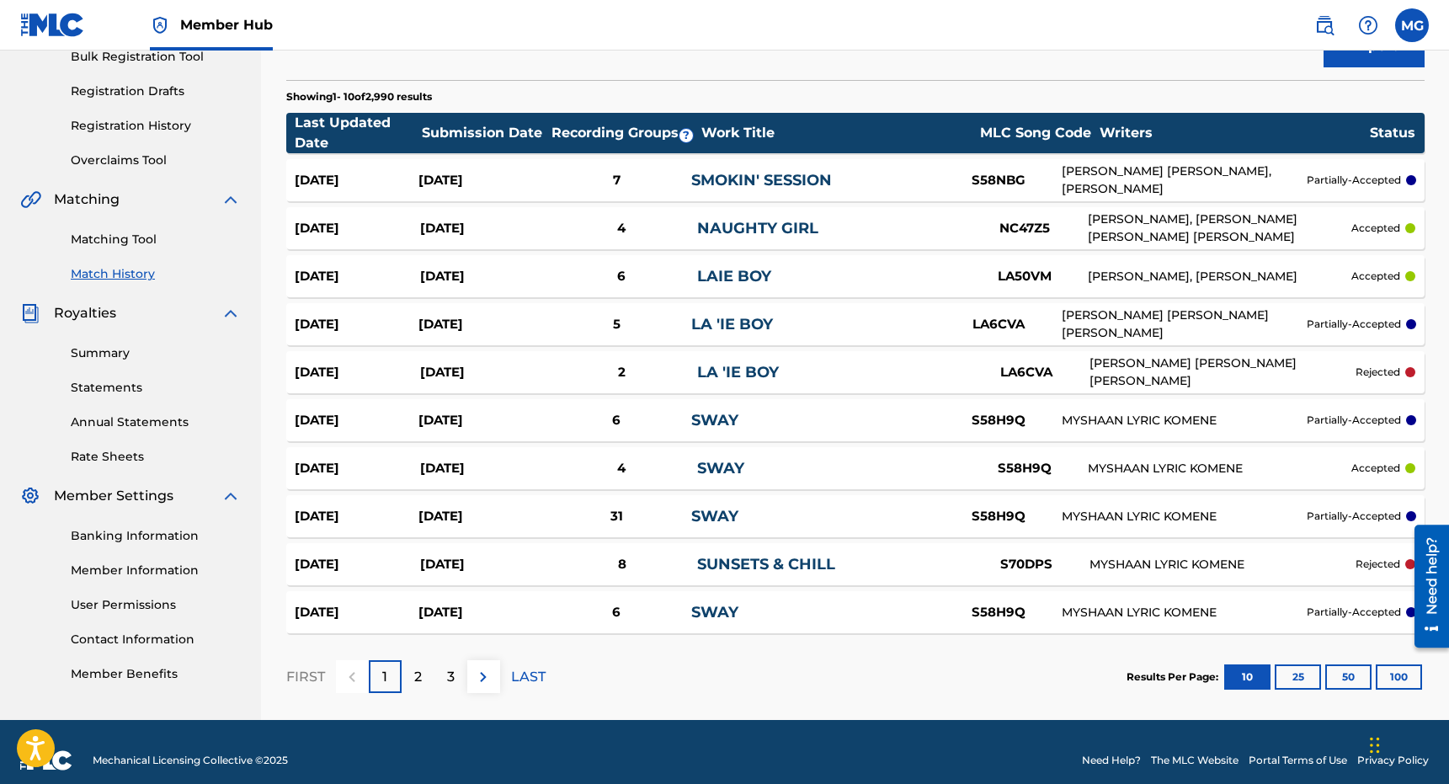
scroll to position [277, 0]
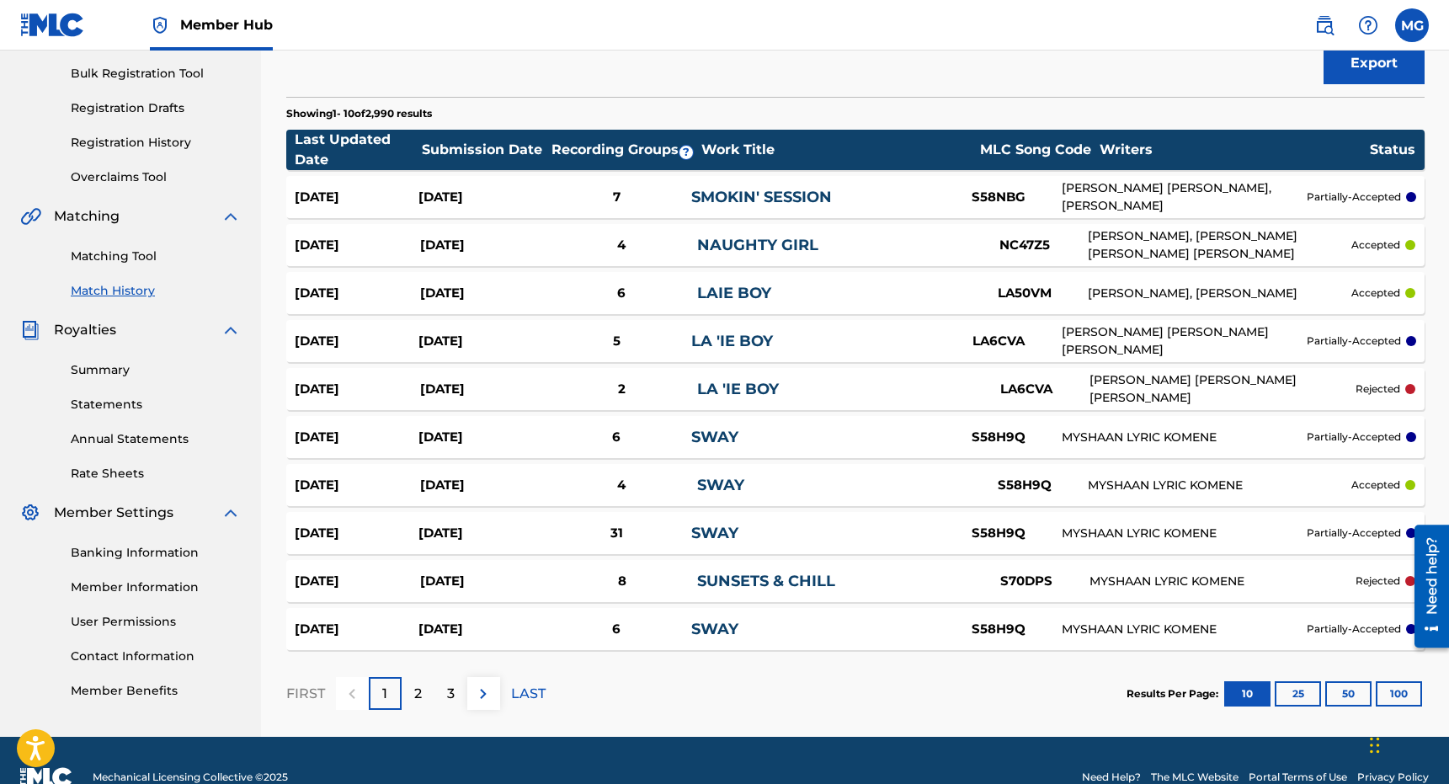
click at [241, 245] on div "Summary Catalog Works Registration Claiming Tool Individual Registration Tool B…" at bounding box center [130, 287] width 261 height 866
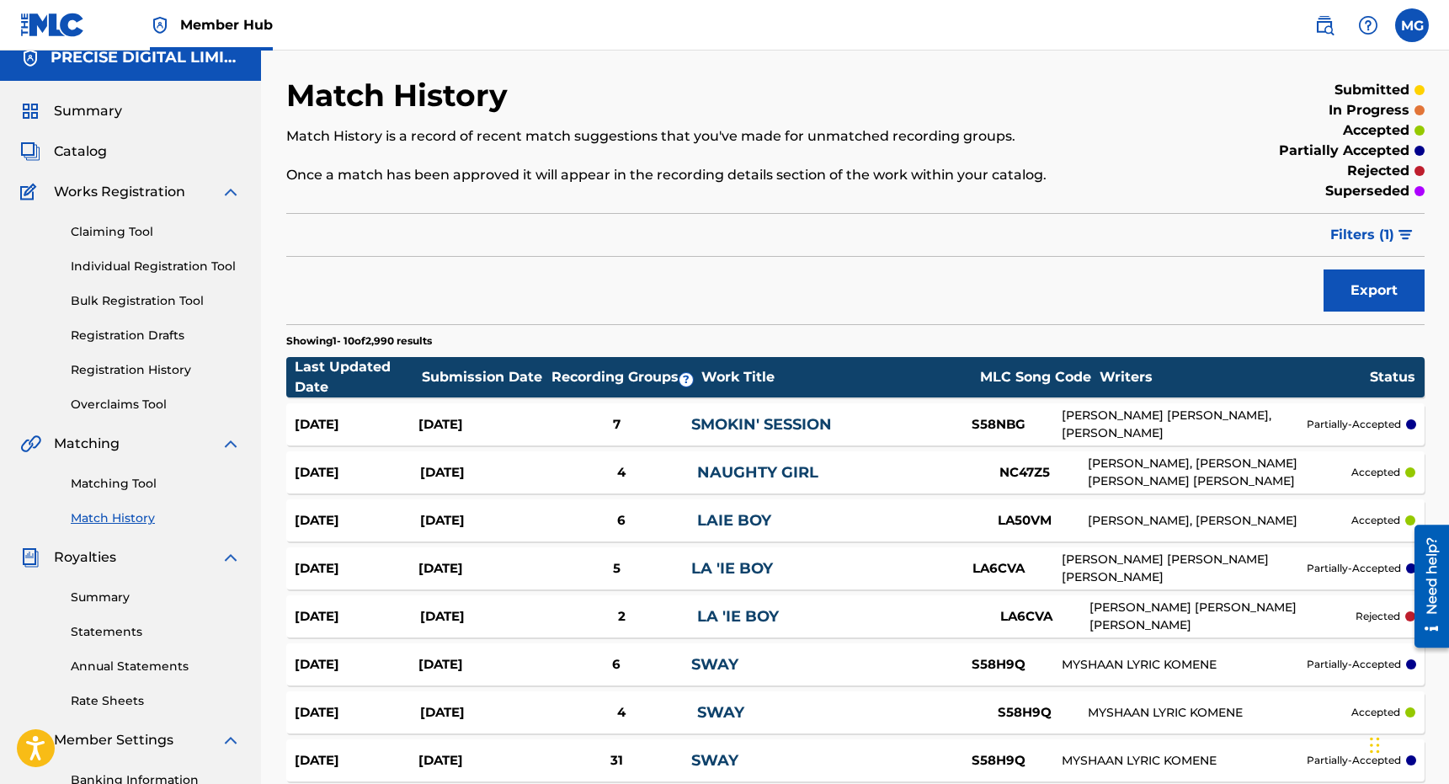
scroll to position [8, 0]
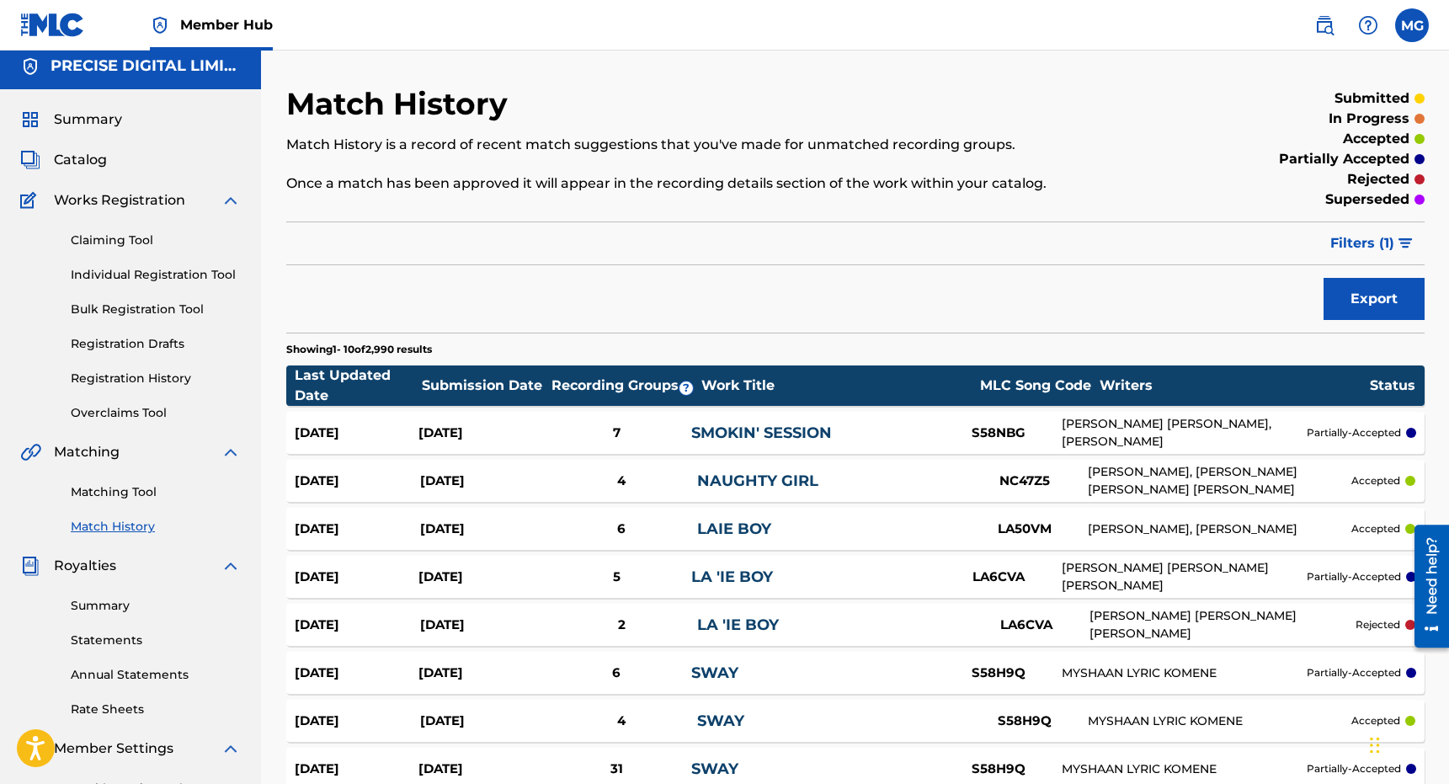
click at [118, 229] on div "Claiming Tool Individual Registration Tool Bulk Registration Tool Registration …" at bounding box center [130, 315] width 221 height 211
click at [136, 245] on link "Claiming Tool" at bounding box center [156, 241] width 170 height 18
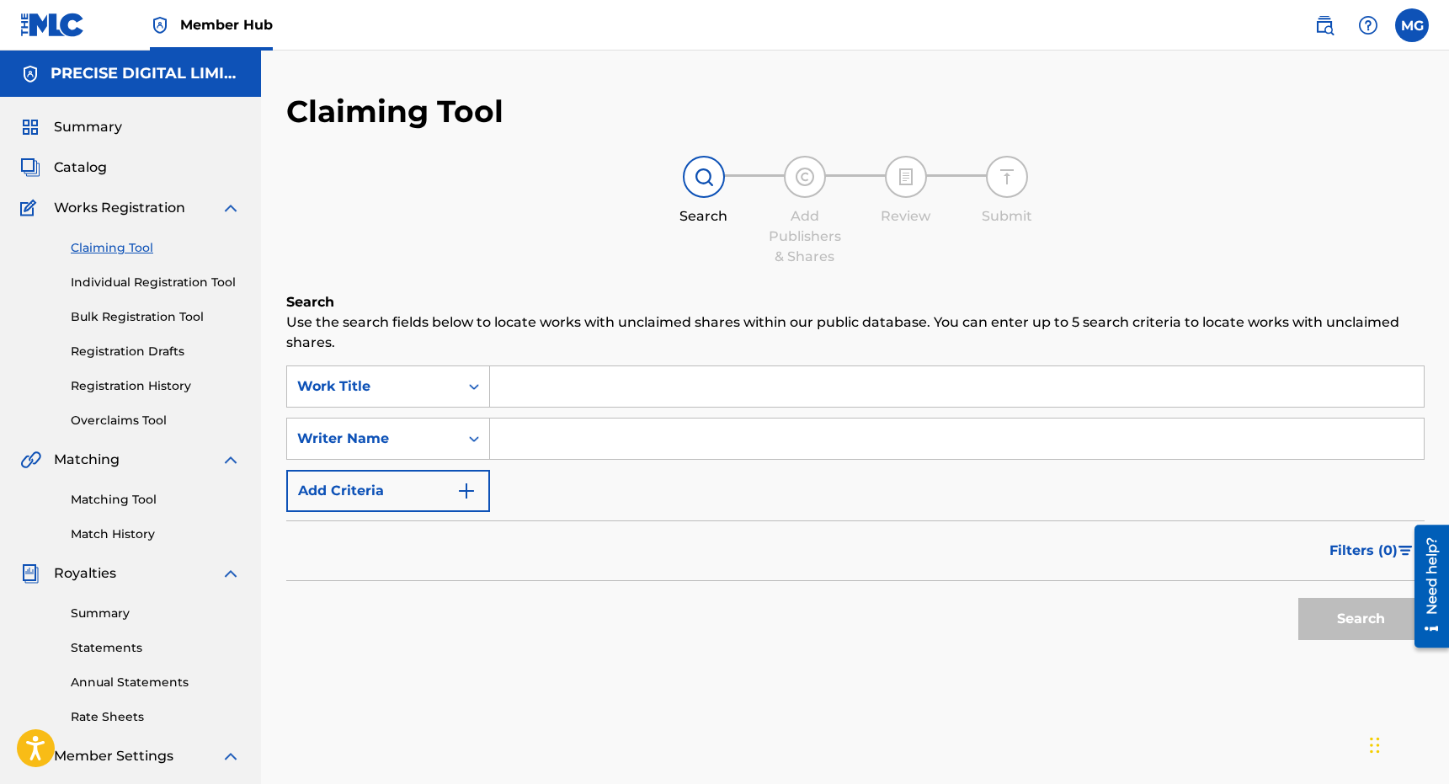
click at [551, 346] on p "Use the search fields below to locate works with unclaimed shares within our pu…" at bounding box center [855, 332] width 1138 height 40
click at [545, 379] on input "Search Form" at bounding box center [957, 386] width 934 height 40
paste input "MISSING THE ONE YOU LOVE"
type input "MISSING THE ONE YOU LOVE"
click at [545, 463] on div "SearchWithCriteria3e300e2c-b84e-4f1e-b50b-9b08898716e8 Work Title MISSING THE O…" at bounding box center [855, 438] width 1138 height 146
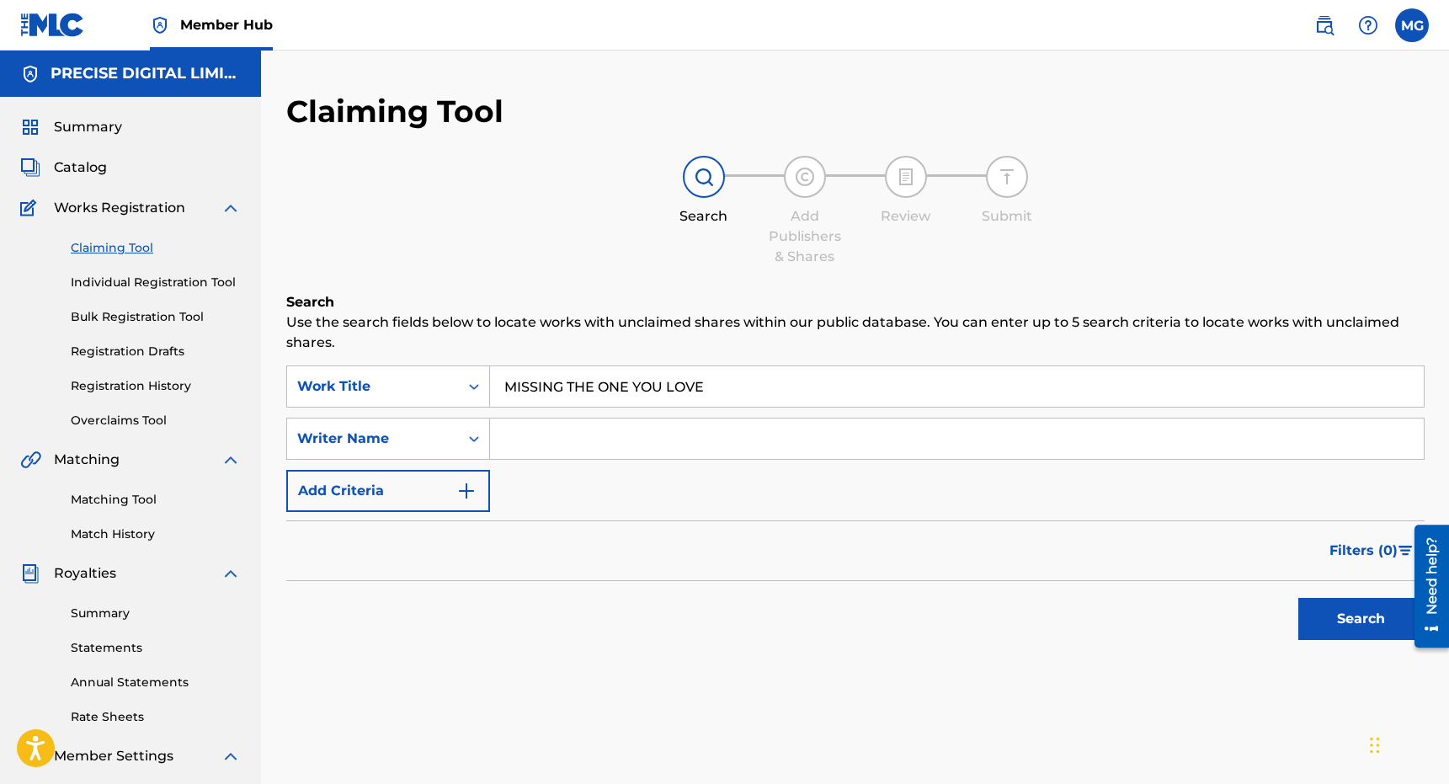
click at [545, 449] on input "Search Form" at bounding box center [957, 438] width 934 height 40
type input "veikoso"
click at [1298, 598] on button "Search" at bounding box center [1361, 619] width 126 height 42
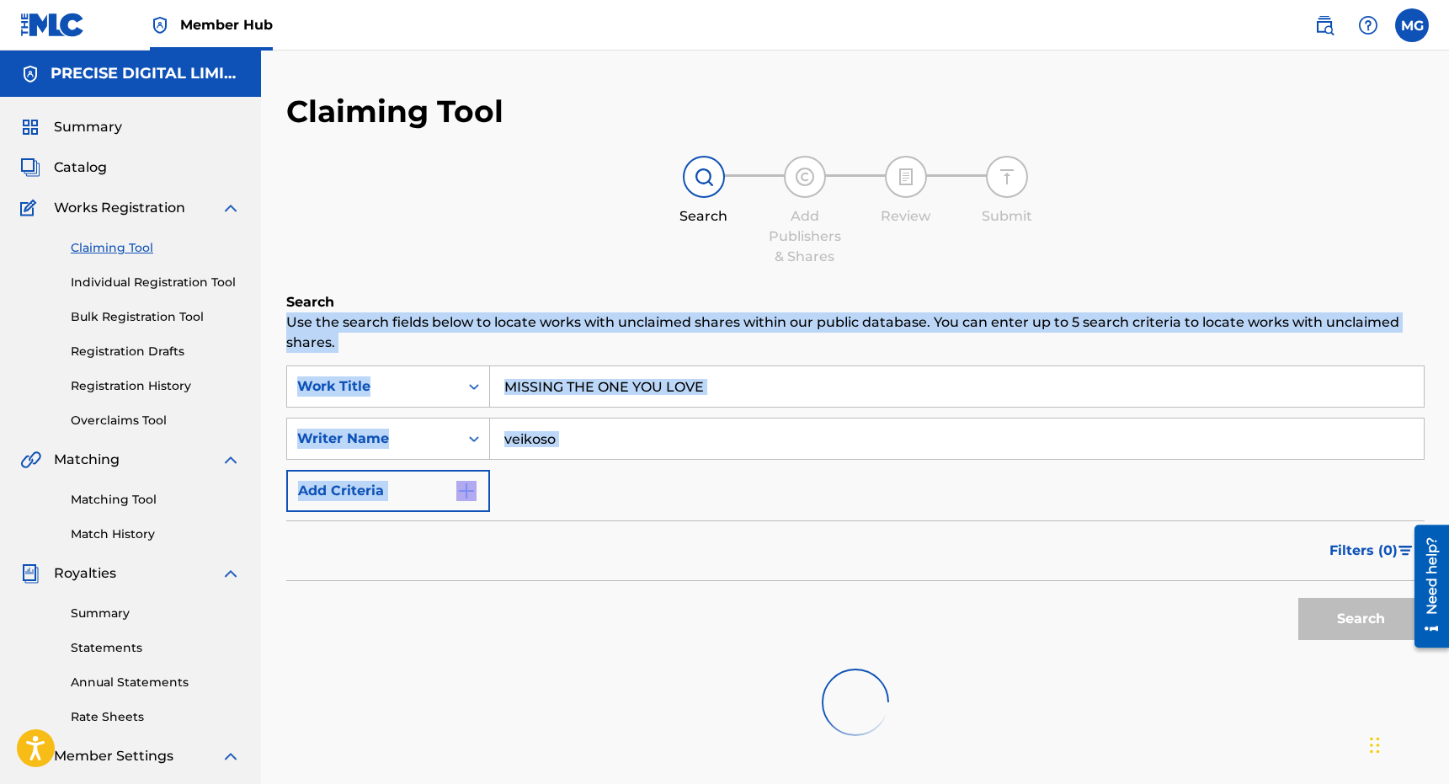
scroll to position [260, 0]
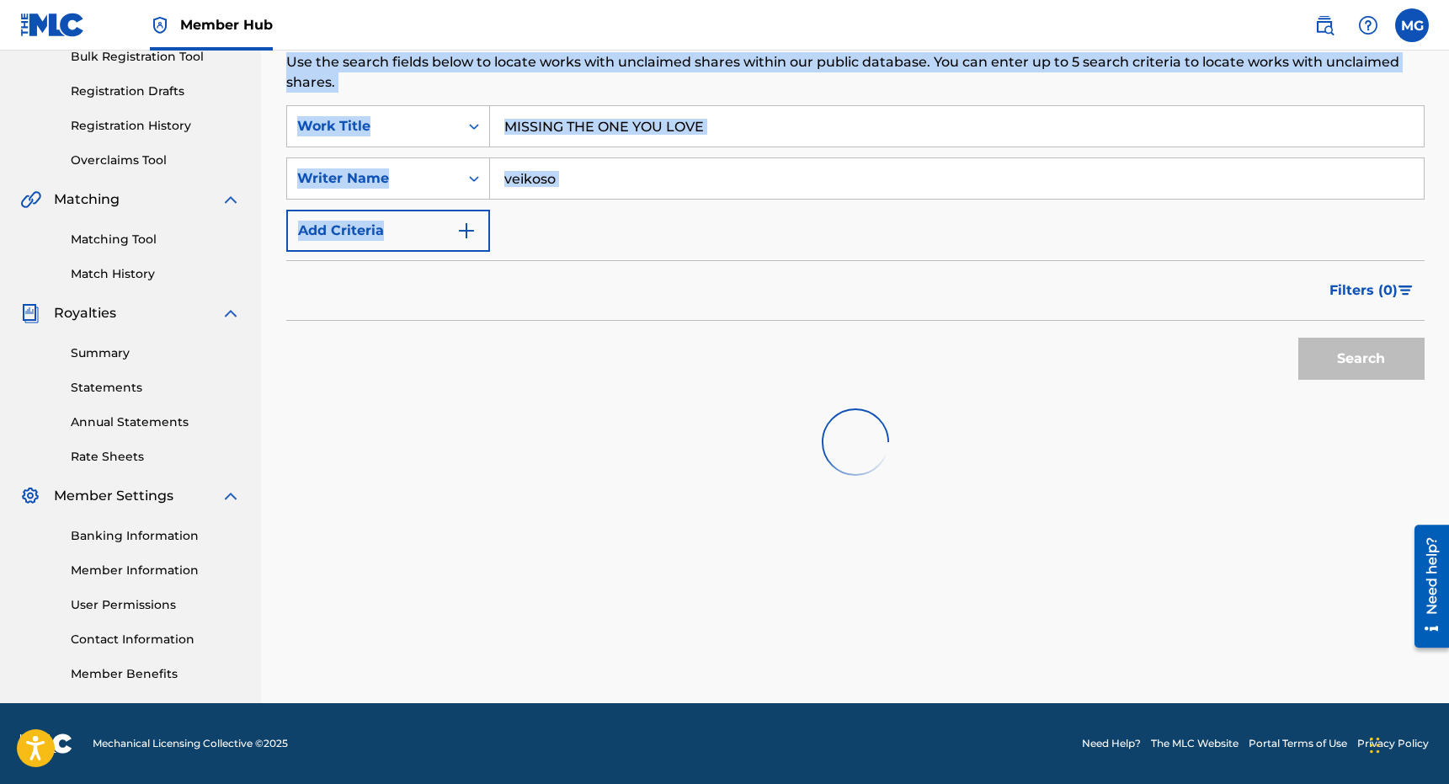
drag, startPoint x: 1020, startPoint y: 559, endPoint x: 1134, endPoint y: 229, distance: 349.0
click at [1134, 229] on div "Search Use the search fields below to locate works with unclaimed shares within…" at bounding box center [855, 306] width 1138 height 548
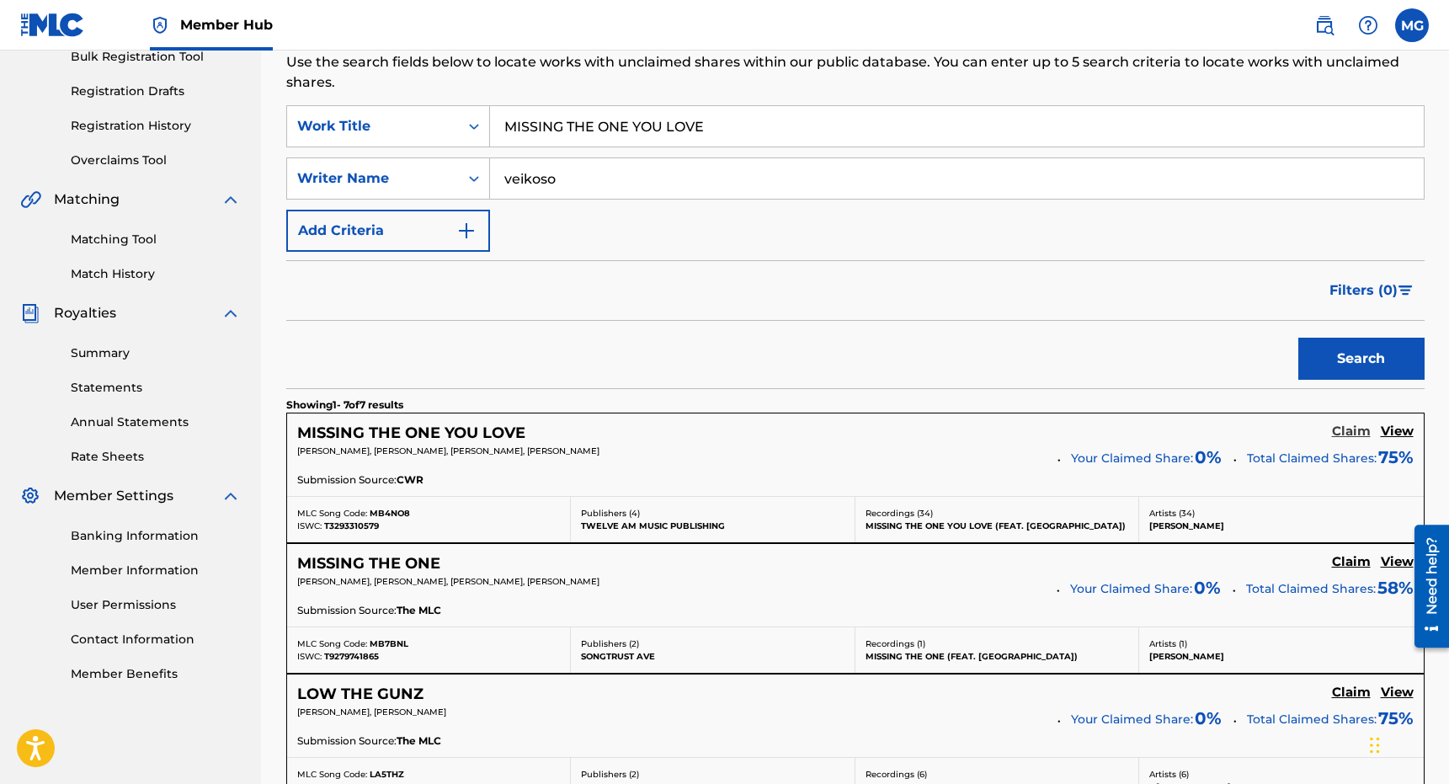
click at [1358, 442] on link "Claim" at bounding box center [1351, 432] width 39 height 19
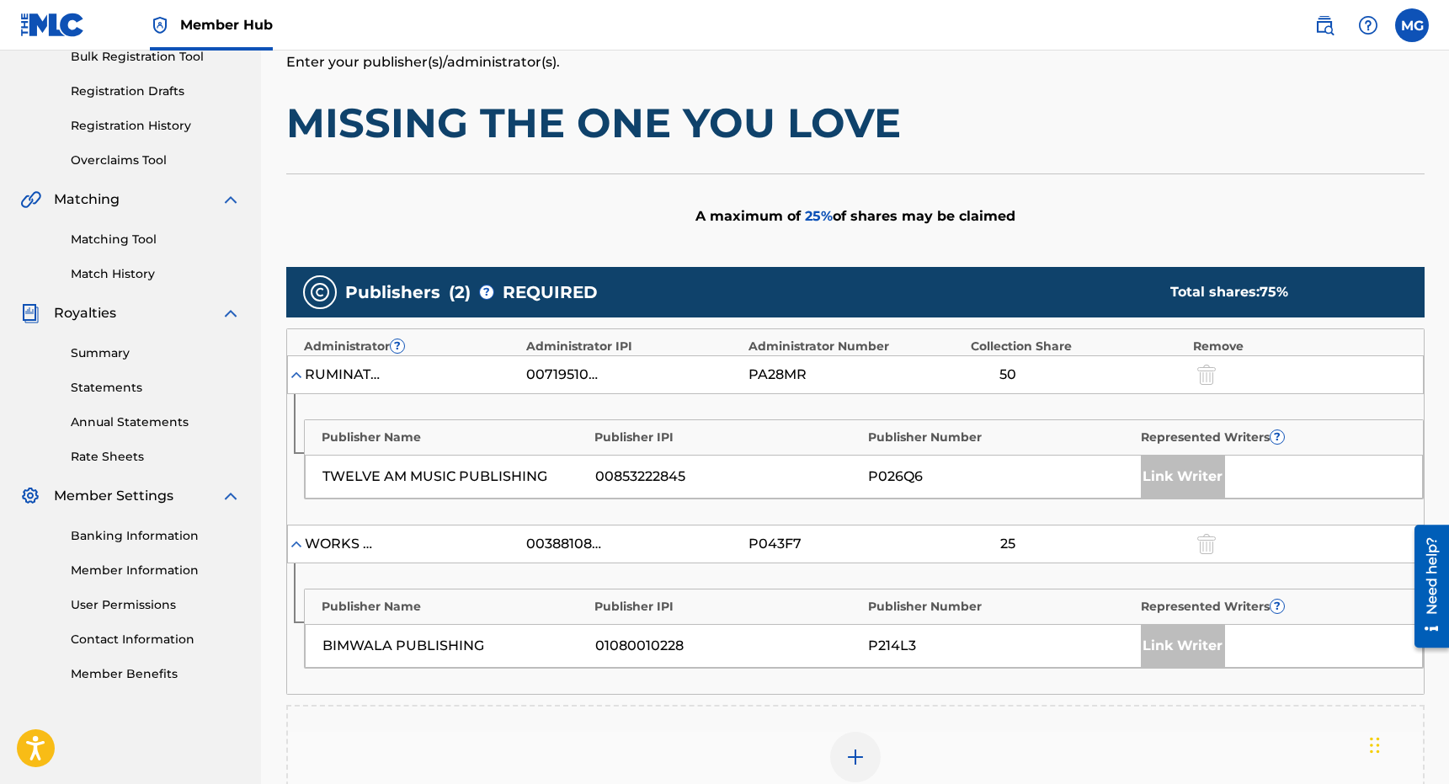
drag, startPoint x: 830, startPoint y: 385, endPoint x: 870, endPoint y: 332, distance: 66.2
click at [870, 332] on div "Administrator ? Administrator IPI Administrator Number Collection Share Remove …" at bounding box center [855, 511] width 1138 height 366
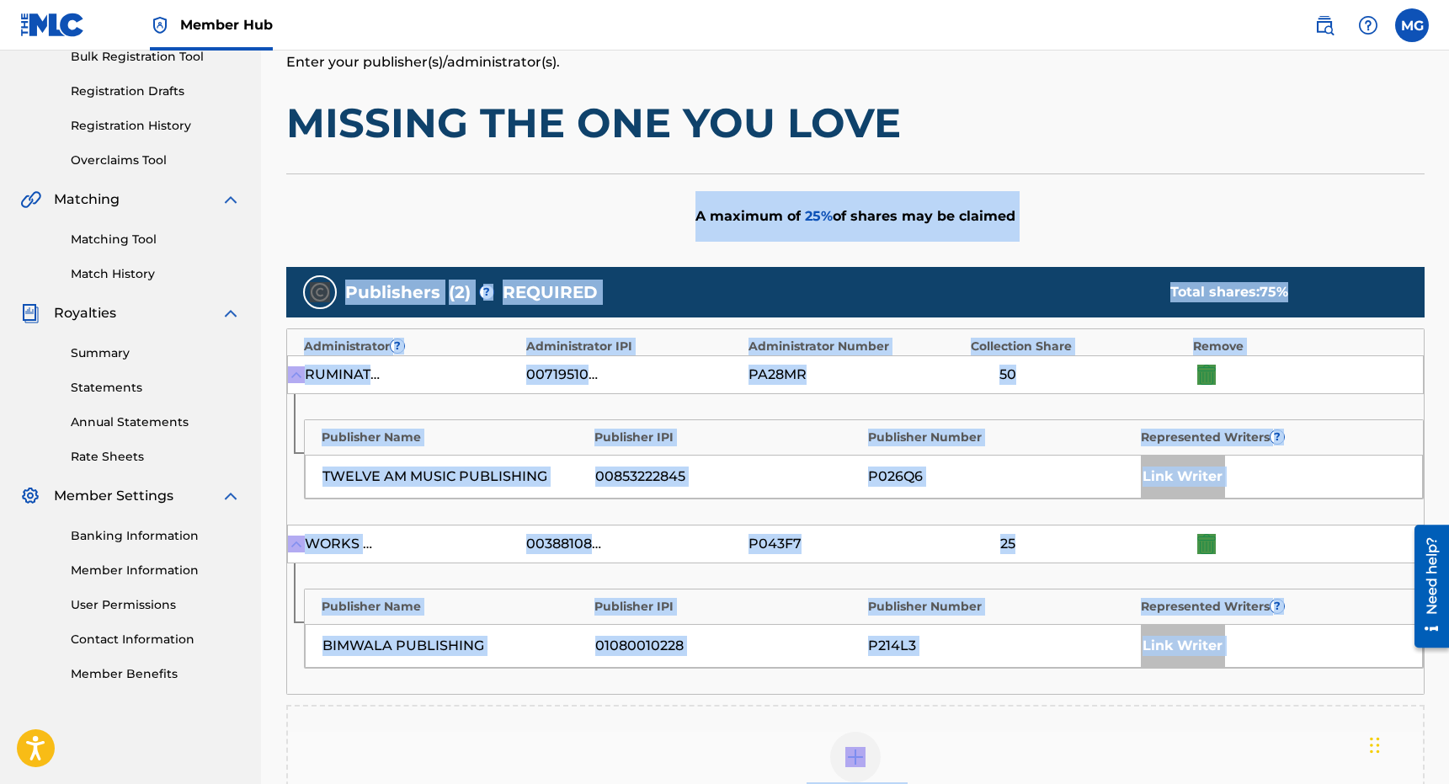
scroll to position [578, 0]
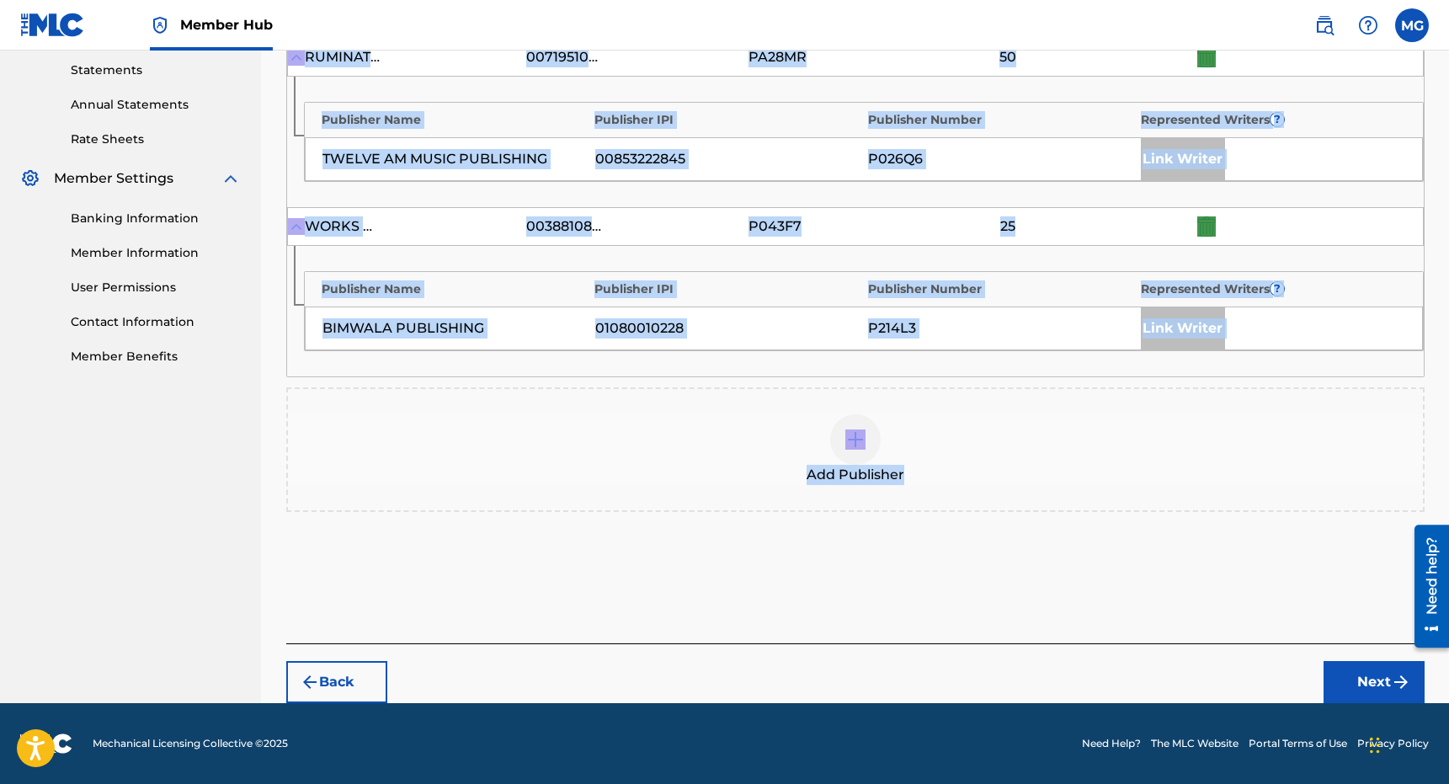
drag, startPoint x: 870, startPoint y: 210, endPoint x: 870, endPoint y: 498, distance: 287.9
click at [870, 498] on div "Add Publishers & Shares Enter your publisher(s)/administrator(s). MISSING THE O…" at bounding box center [855, 179] width 1138 height 929
click at [875, 460] on div "Add Publisher" at bounding box center [855, 449] width 1135 height 71
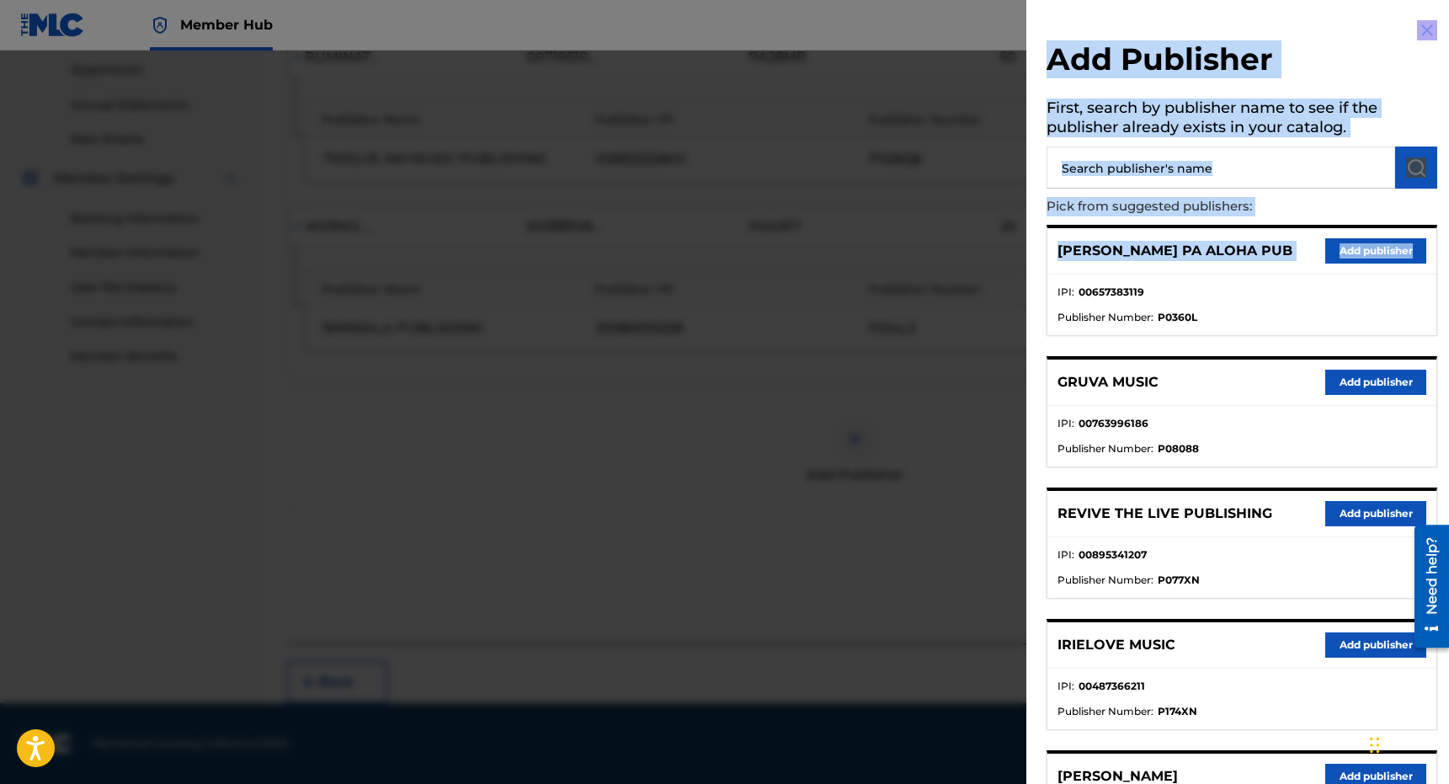
scroll to position [601, 0]
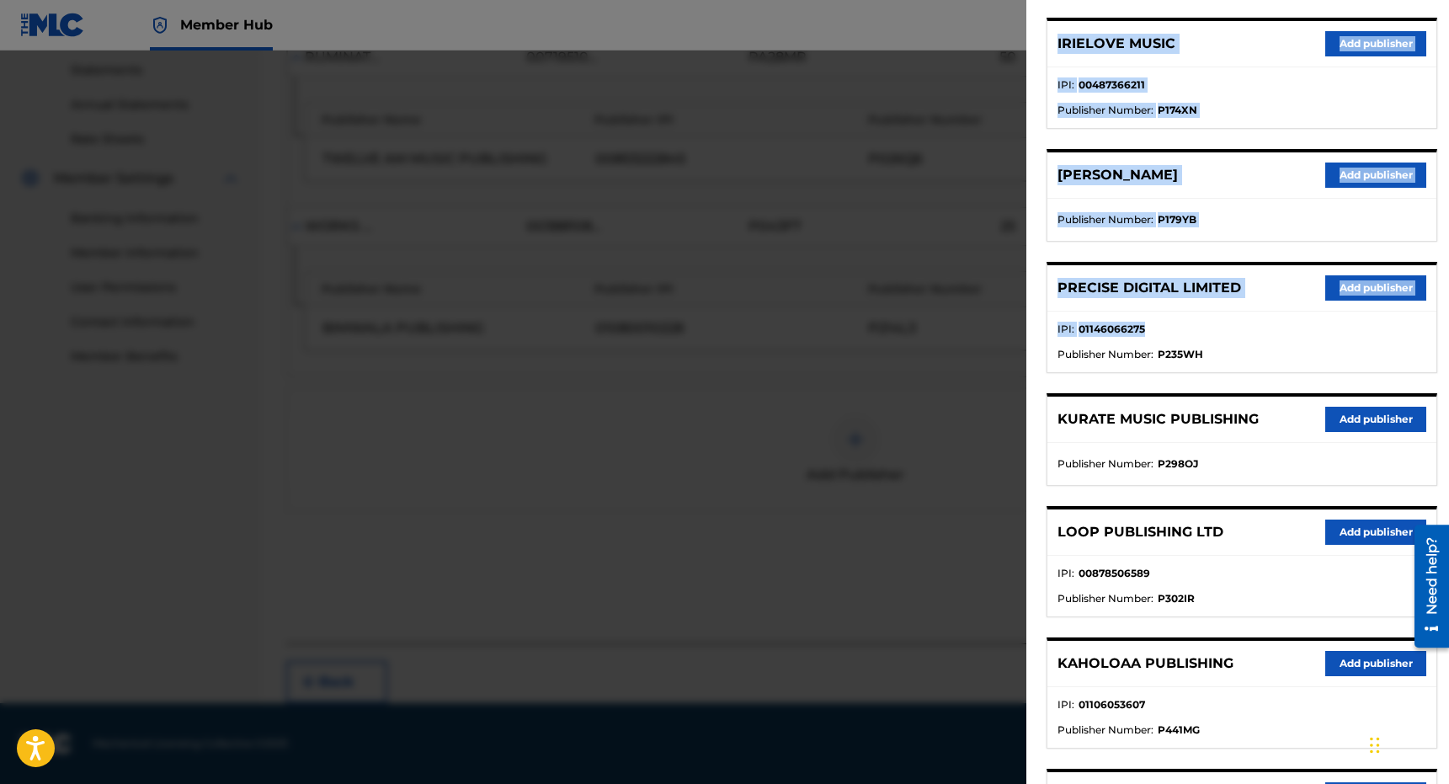
drag, startPoint x: 1276, startPoint y: 273, endPoint x: 1222, endPoint y: 323, distance: 74.5
click at [1222, 323] on div "DAN PA ALOHA PUB Add publisher IPI : 00657383119 Publisher Number : P0360L GRUV…" at bounding box center [1241, 252] width 391 height 1256
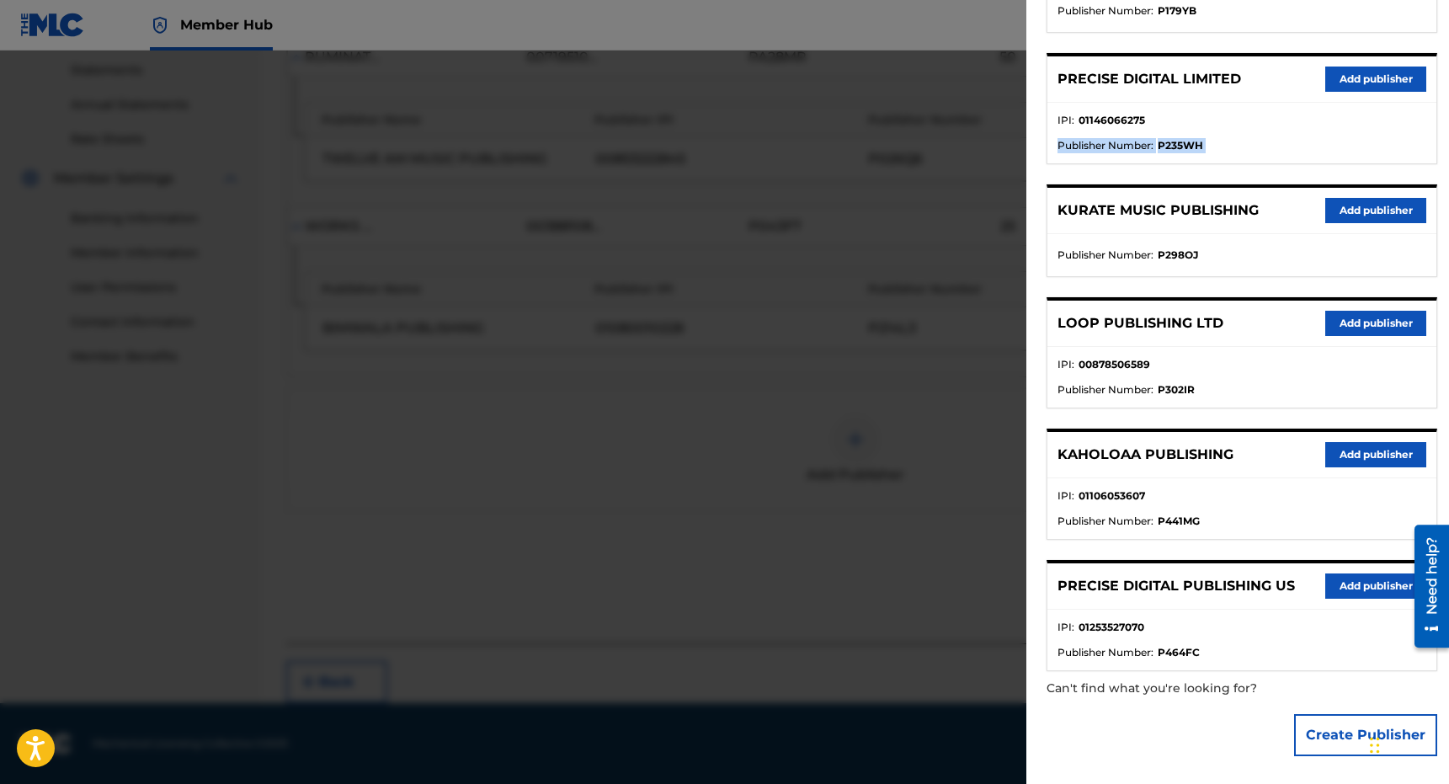
drag, startPoint x: 1205, startPoint y: 834, endPoint x: 1234, endPoint y: 121, distance: 713.7
click at [1232, 120] on div "DAN PA ALOHA PUB Add publisher IPI : 00657383119 Publisher Number : P0360L GRUV…" at bounding box center [1241, 43] width 391 height 1256
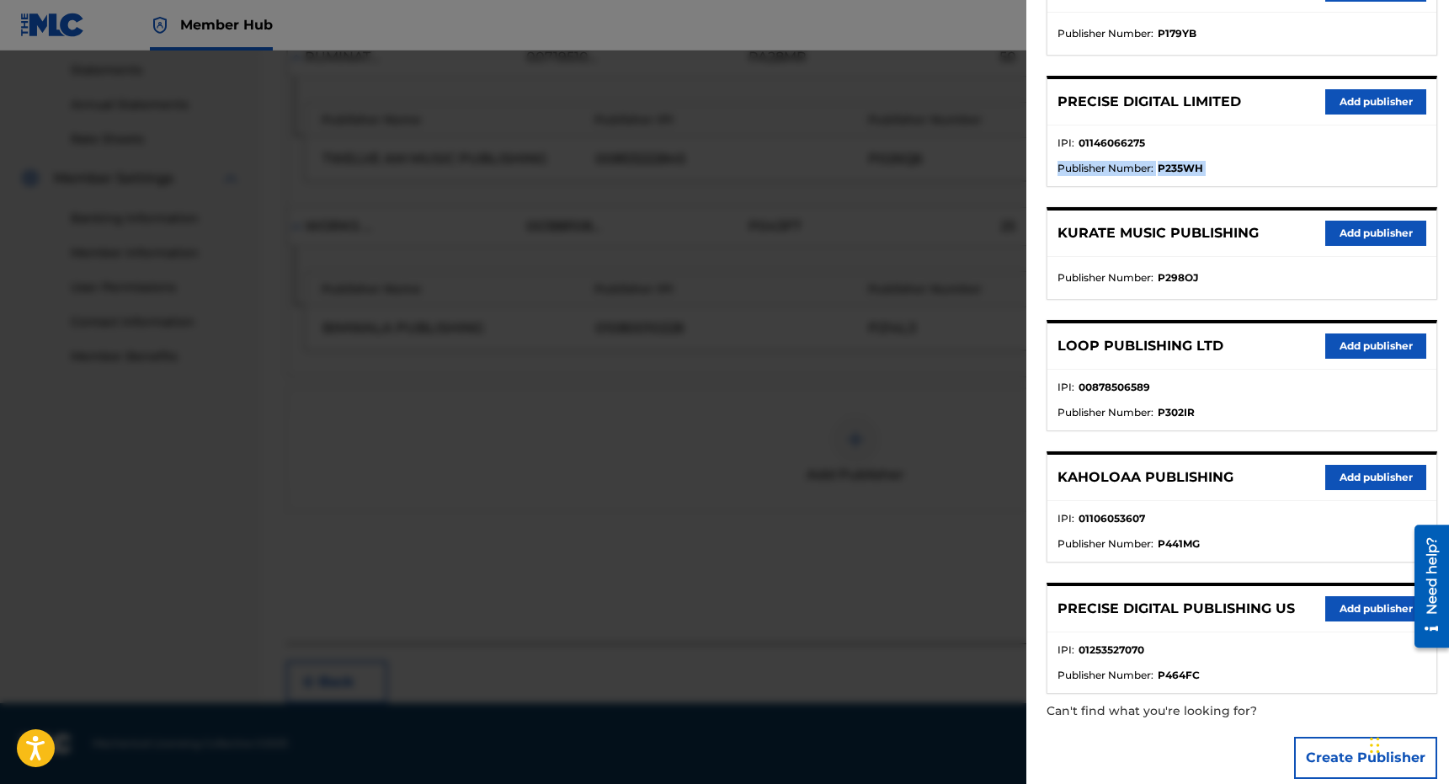
scroll to position [776, 0]
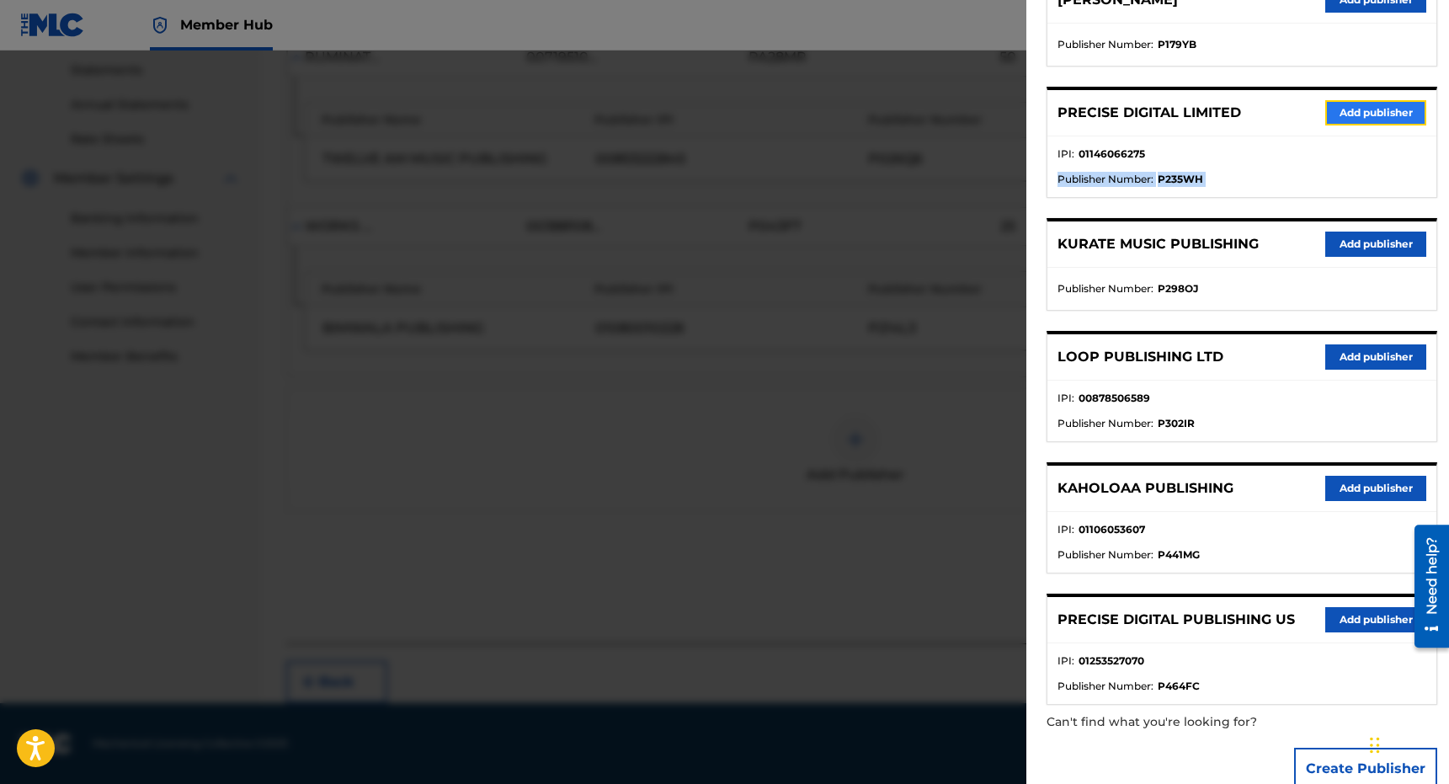
click at [1334, 103] on button "Add publisher" at bounding box center [1375, 112] width 101 height 25
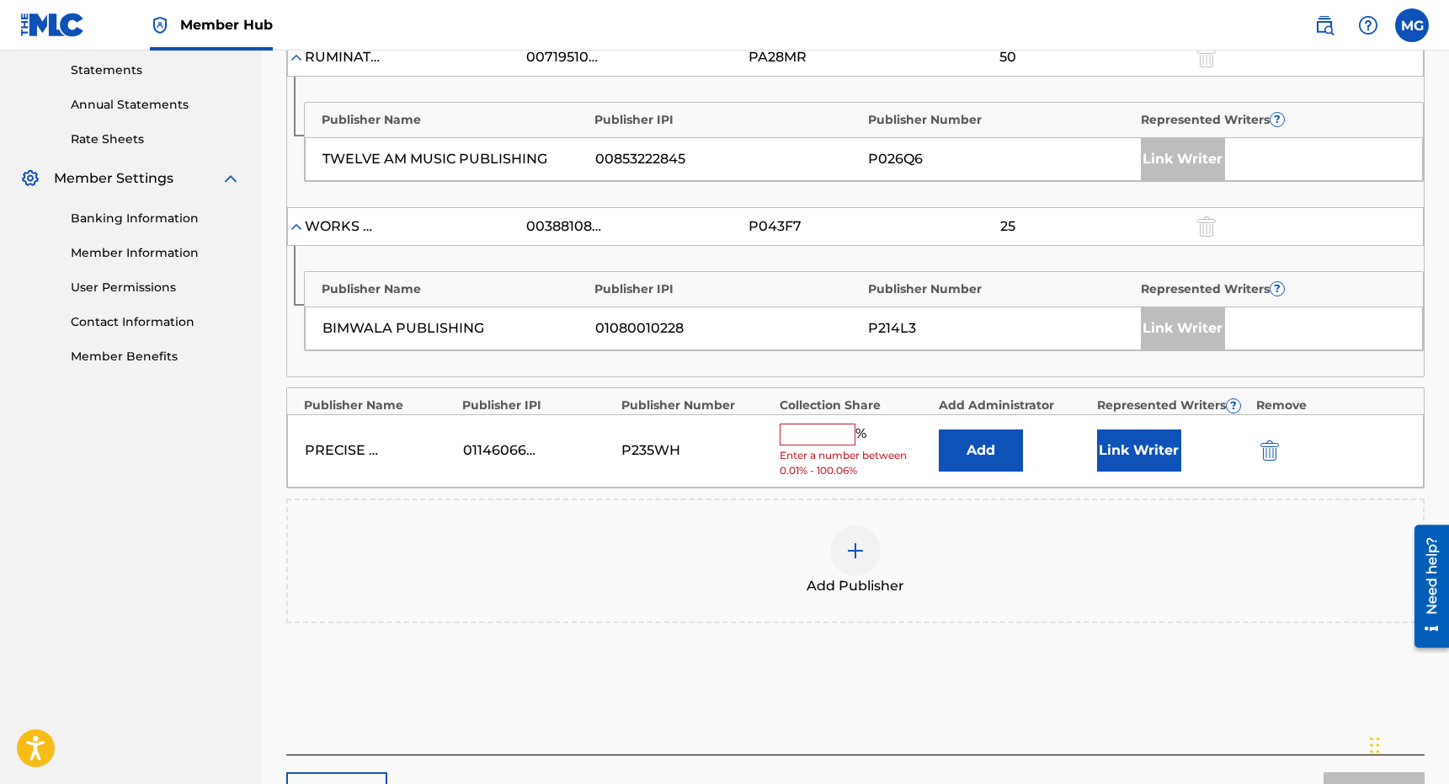
click at [836, 440] on input "text" at bounding box center [818, 434] width 76 height 22
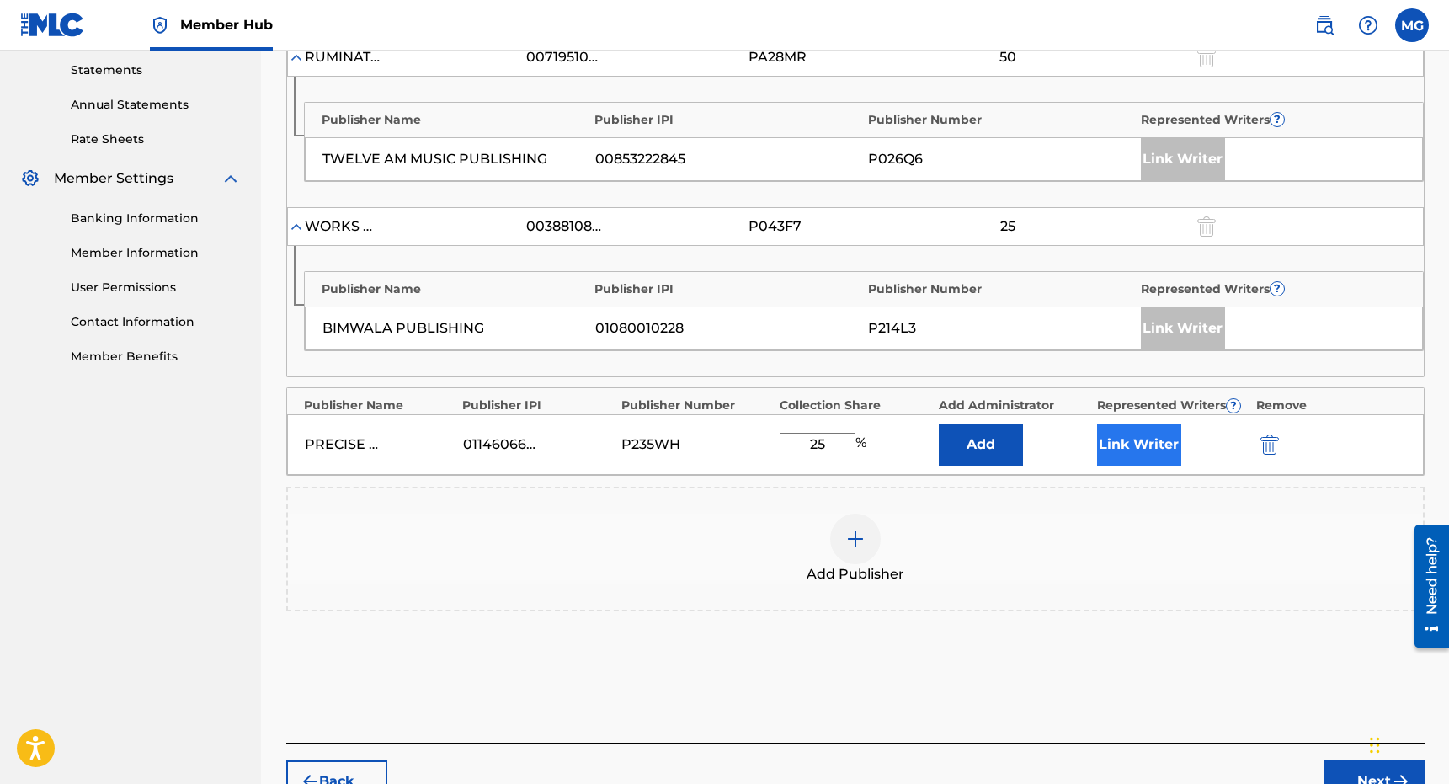
type input "25"
click at [1169, 444] on button "Link Writer" at bounding box center [1139, 444] width 84 height 42
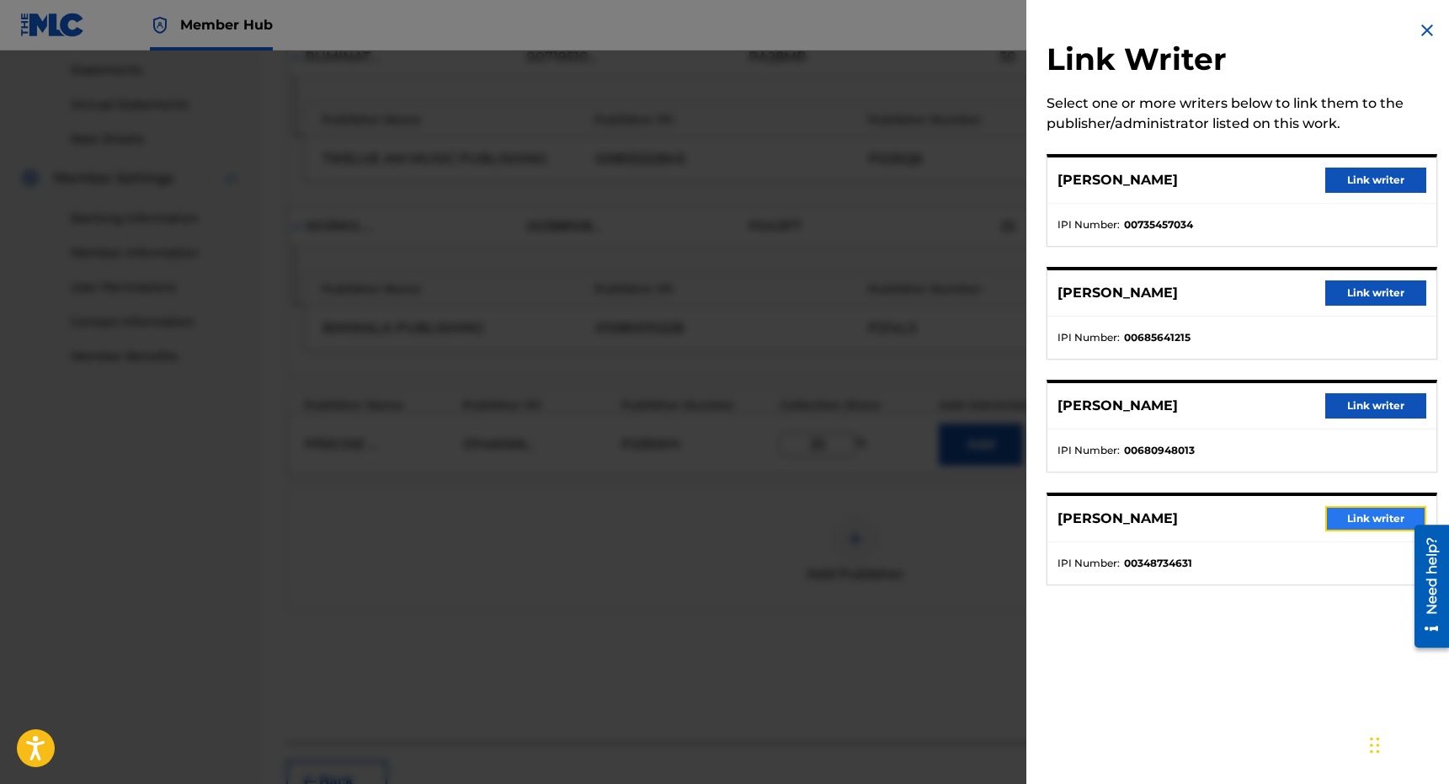
click at [1357, 520] on button "Link writer" at bounding box center [1375, 518] width 101 height 25
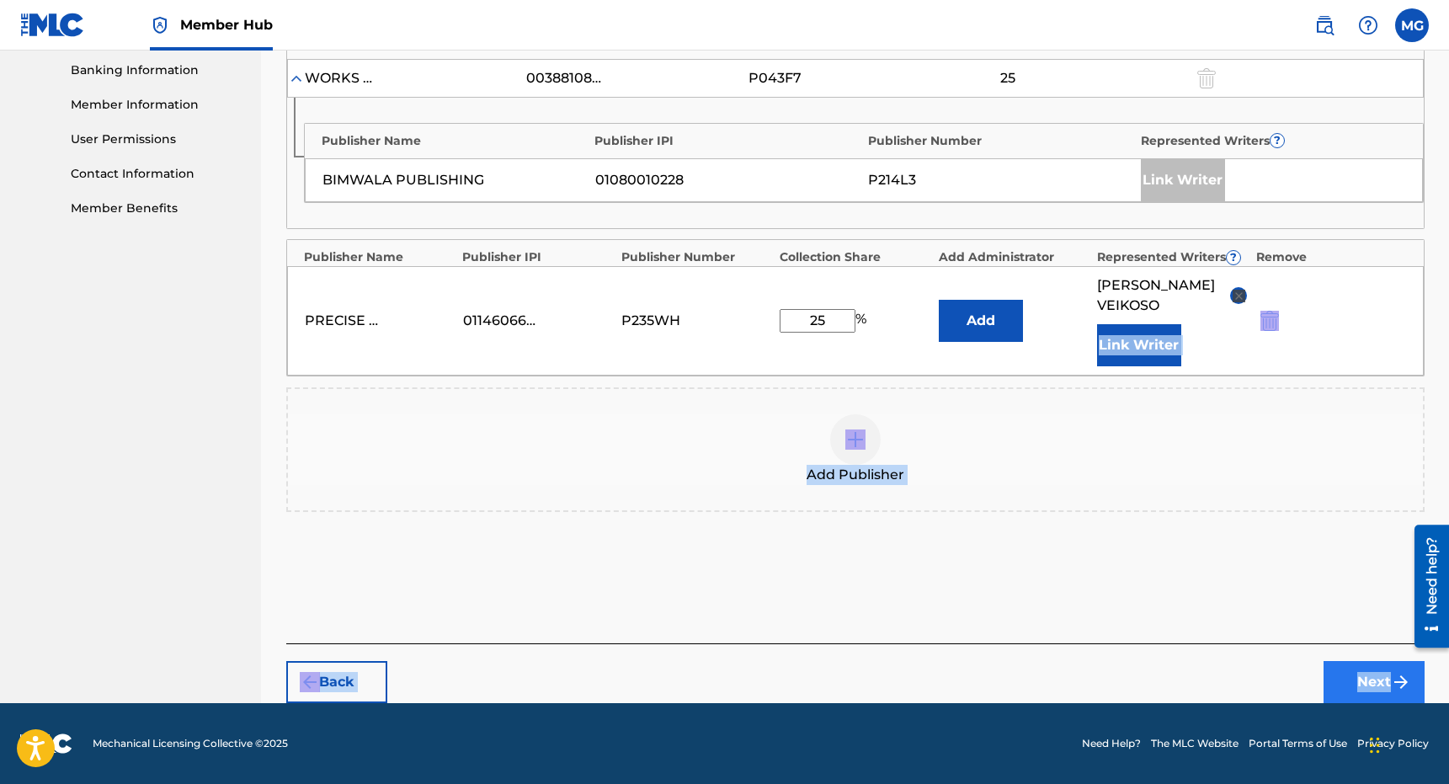
drag, startPoint x: 1243, startPoint y: 462, endPoint x: 1420, endPoint y: 682, distance: 282.0
click at [1420, 682] on div "Claiming Tool Search Add Publishers & Shares Review Submit Add Publishers & Sha…" at bounding box center [855, 35] width 1138 height 1336
click at [1360, 671] on button "Next" at bounding box center [1373, 682] width 101 height 42
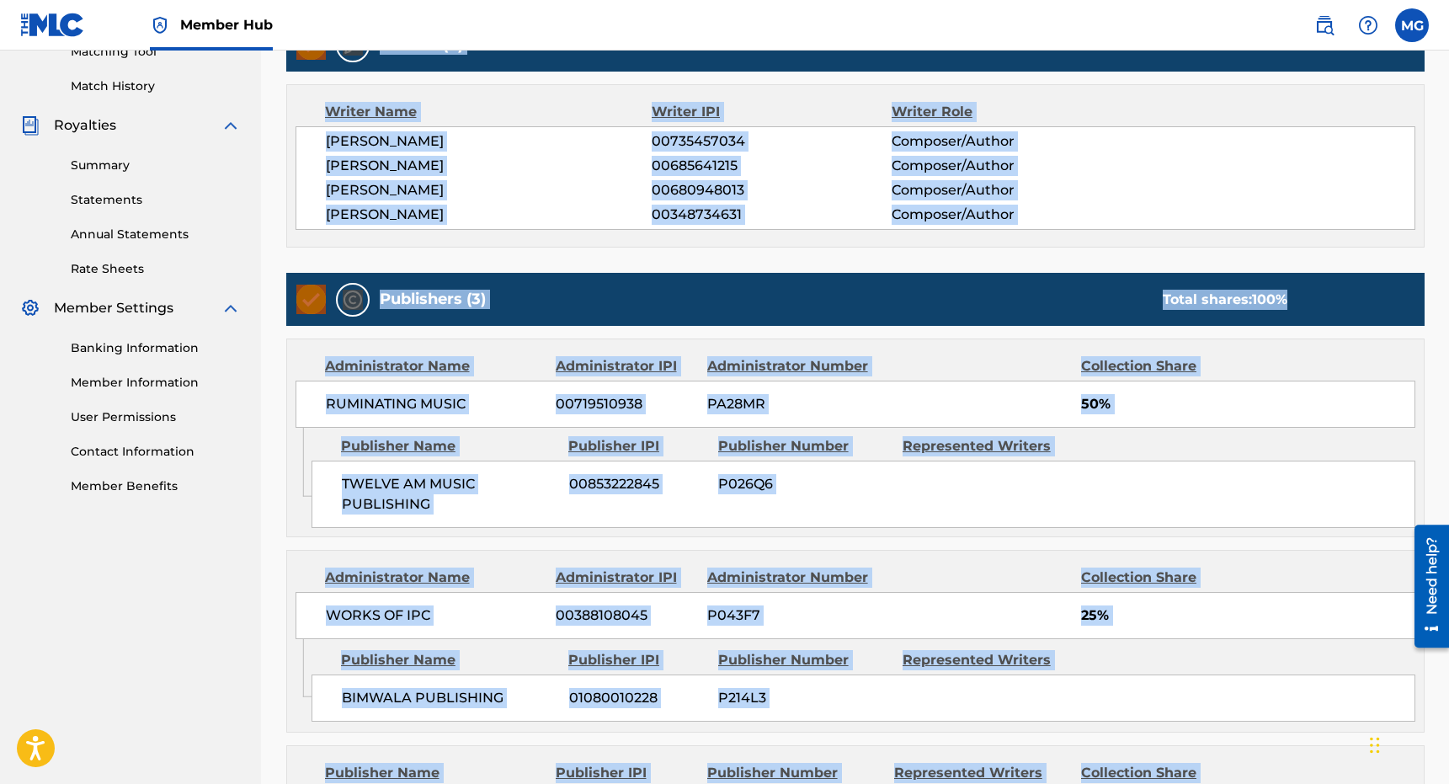
scroll to position [698, 0]
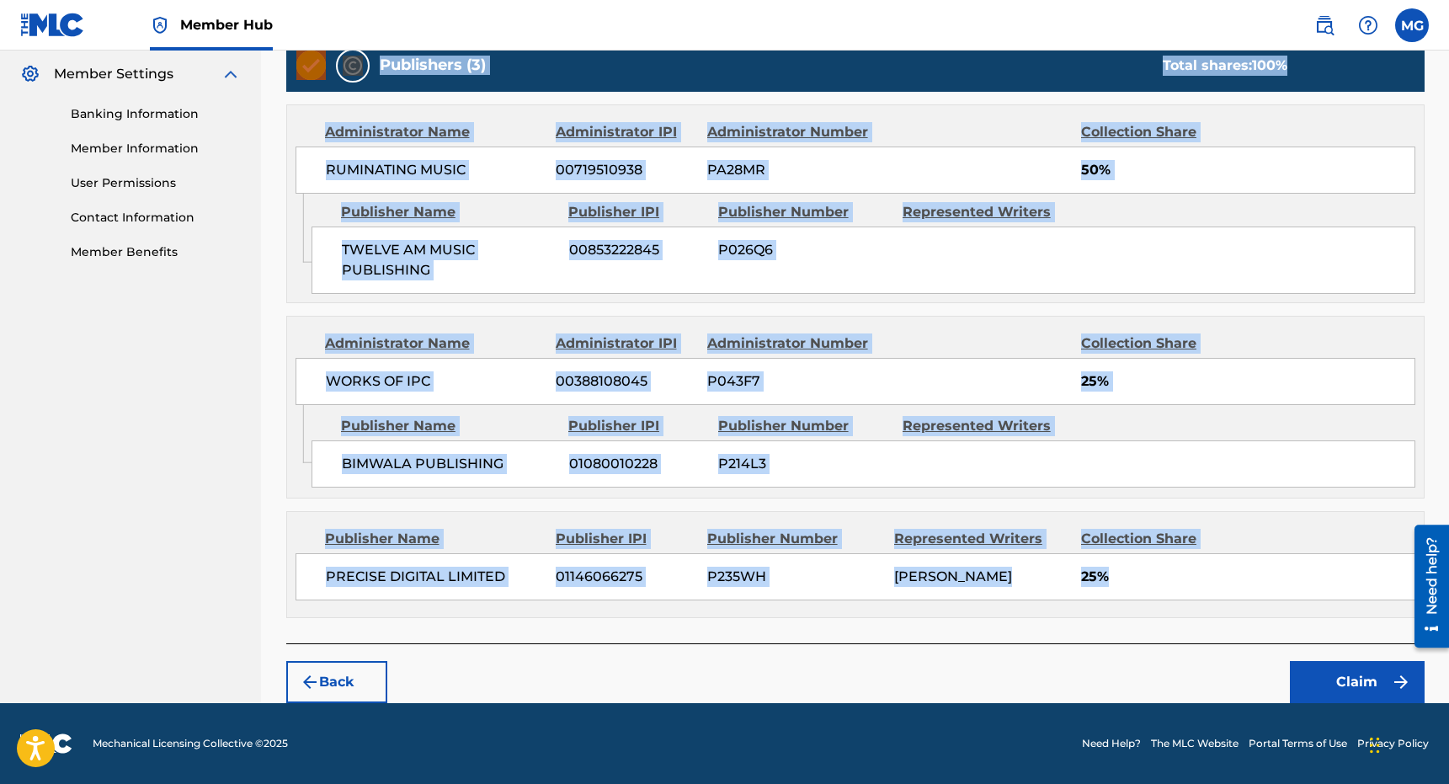
drag, startPoint x: 1174, startPoint y: 365, endPoint x: 1374, endPoint y: 573, distance: 289.4
click at [1368, 578] on div "Claiming Tool Search Add Publishers & Shares Review Submit Review Review your i…" at bounding box center [855, 57] width 1138 height 1292
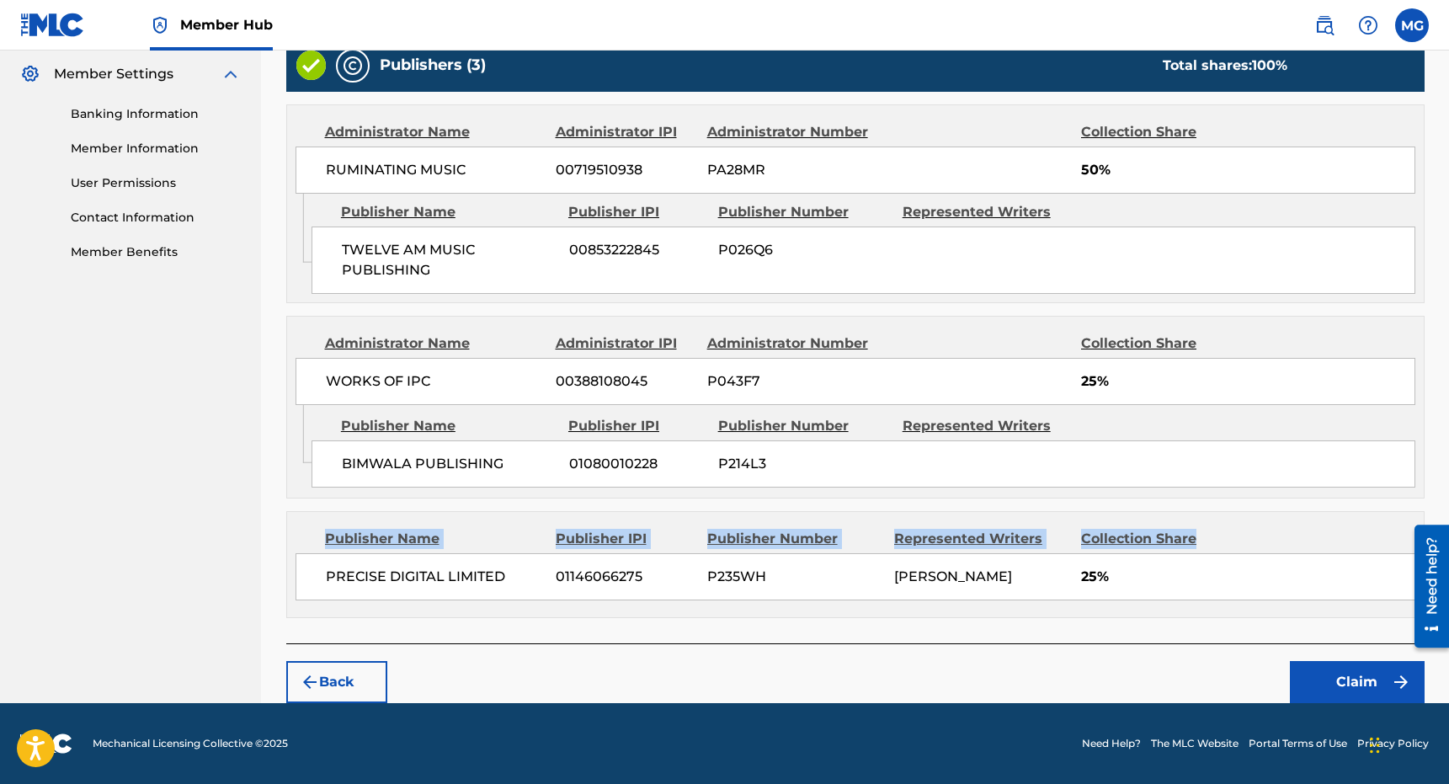
drag, startPoint x: 1279, startPoint y: 527, endPoint x: 1248, endPoint y: 456, distance: 76.9
click at [1248, 456] on div "Publishers (3) Total shares: 100 % Administrator Name Administrator IPI Adminis…" at bounding box center [855, 328] width 1138 height 579
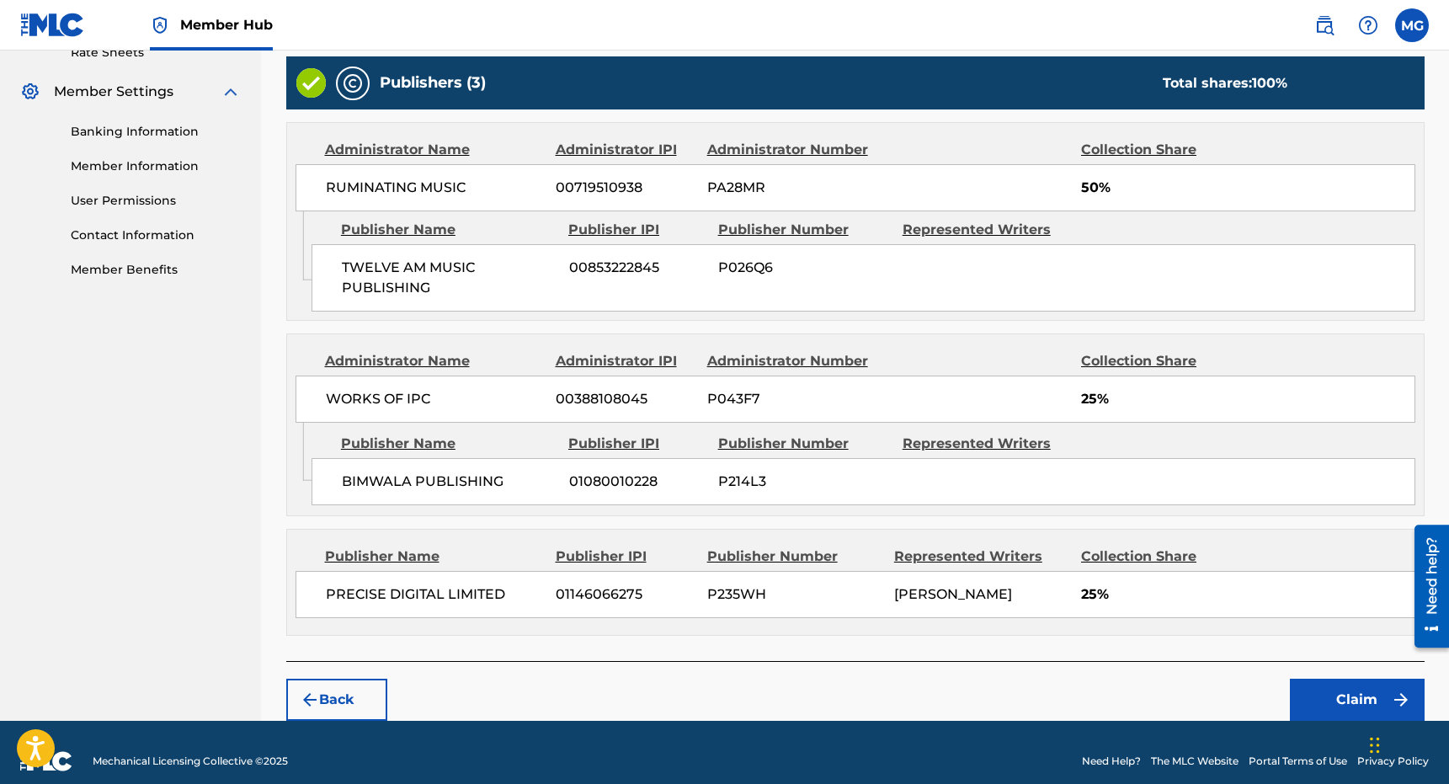
click at [1346, 661] on div "Writers (4) Writer Name Writer IPI Writer Role LESLIE BIMWALA LUDIAZO 007354570…" at bounding box center [855, 231] width 1138 height 859
click at [1346, 713] on button "Claim" at bounding box center [1357, 700] width 135 height 42
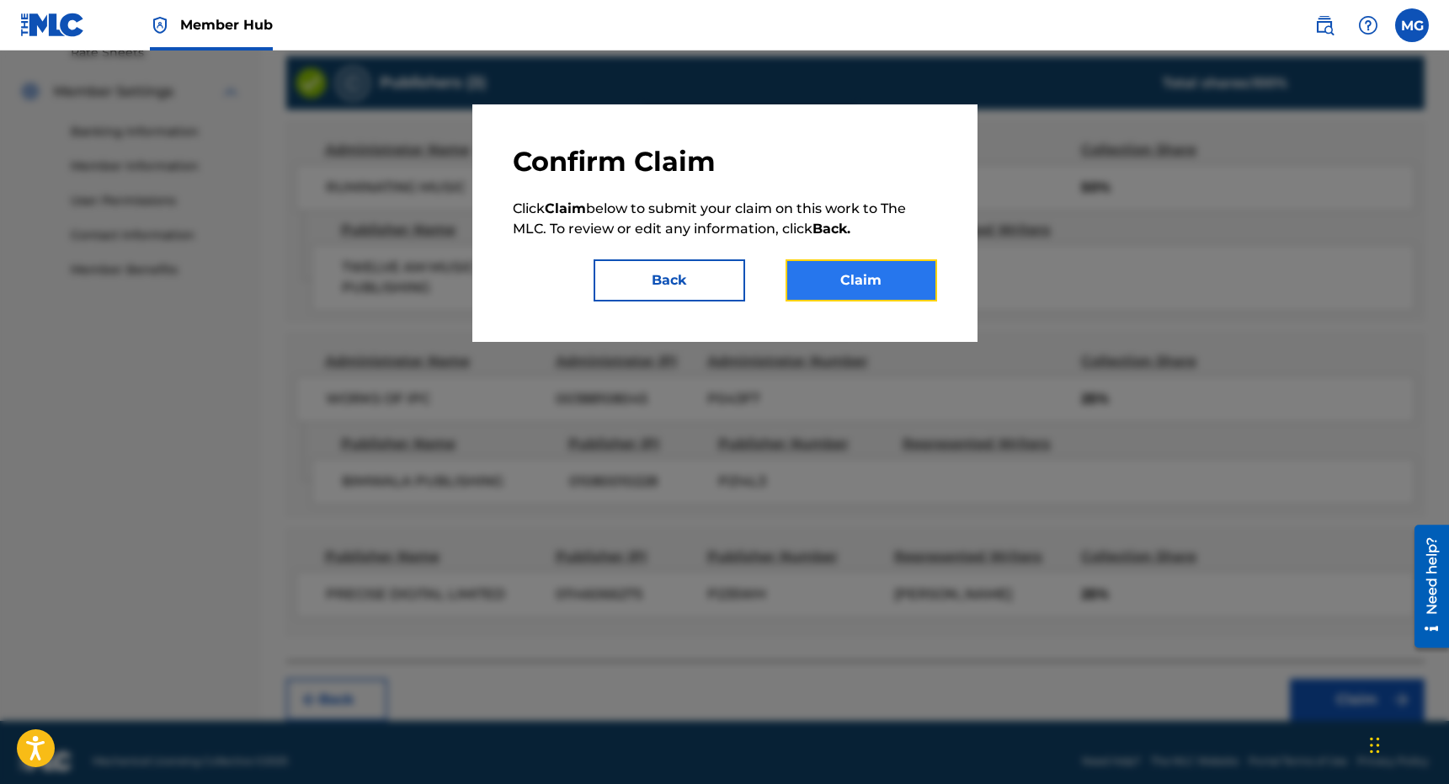
click at [851, 262] on button "Claim" at bounding box center [861, 280] width 152 height 42
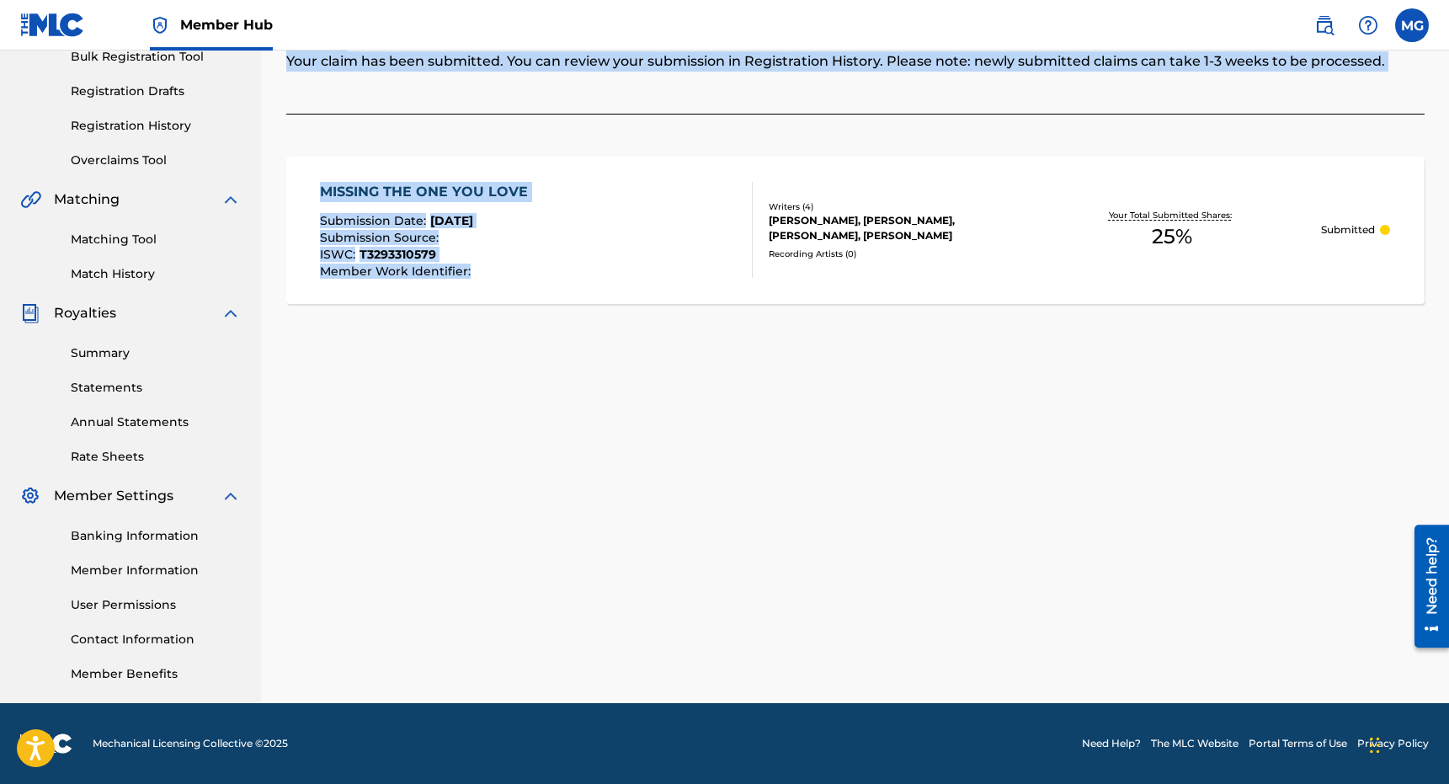
scroll to position [0, 0]
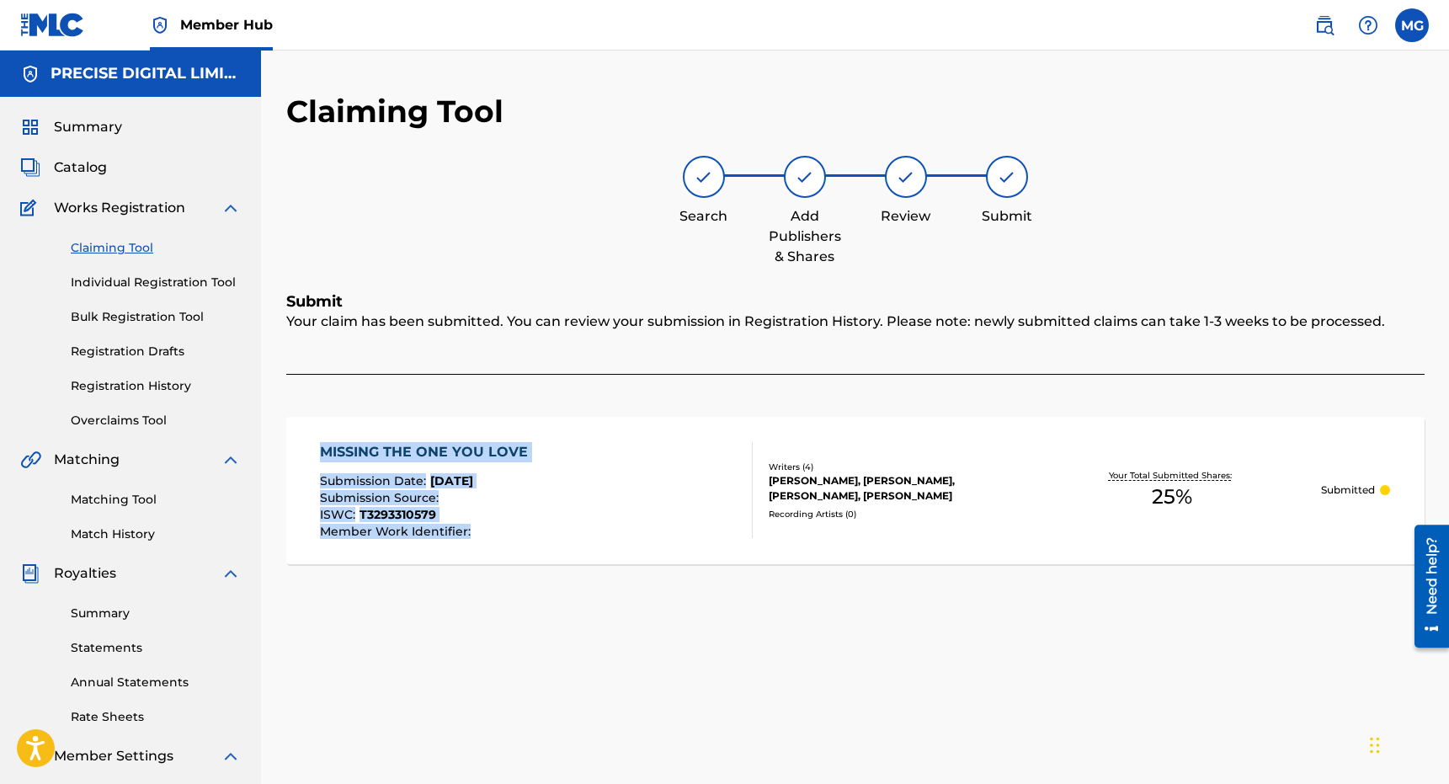
drag, startPoint x: 514, startPoint y: 480, endPoint x: 548, endPoint y: 372, distance: 113.2
click at [548, 372] on div "Claiming Tool Search Add Publishers & Shares Review Submit Submit Your claim ha…" at bounding box center [855, 528] width 1179 height 870
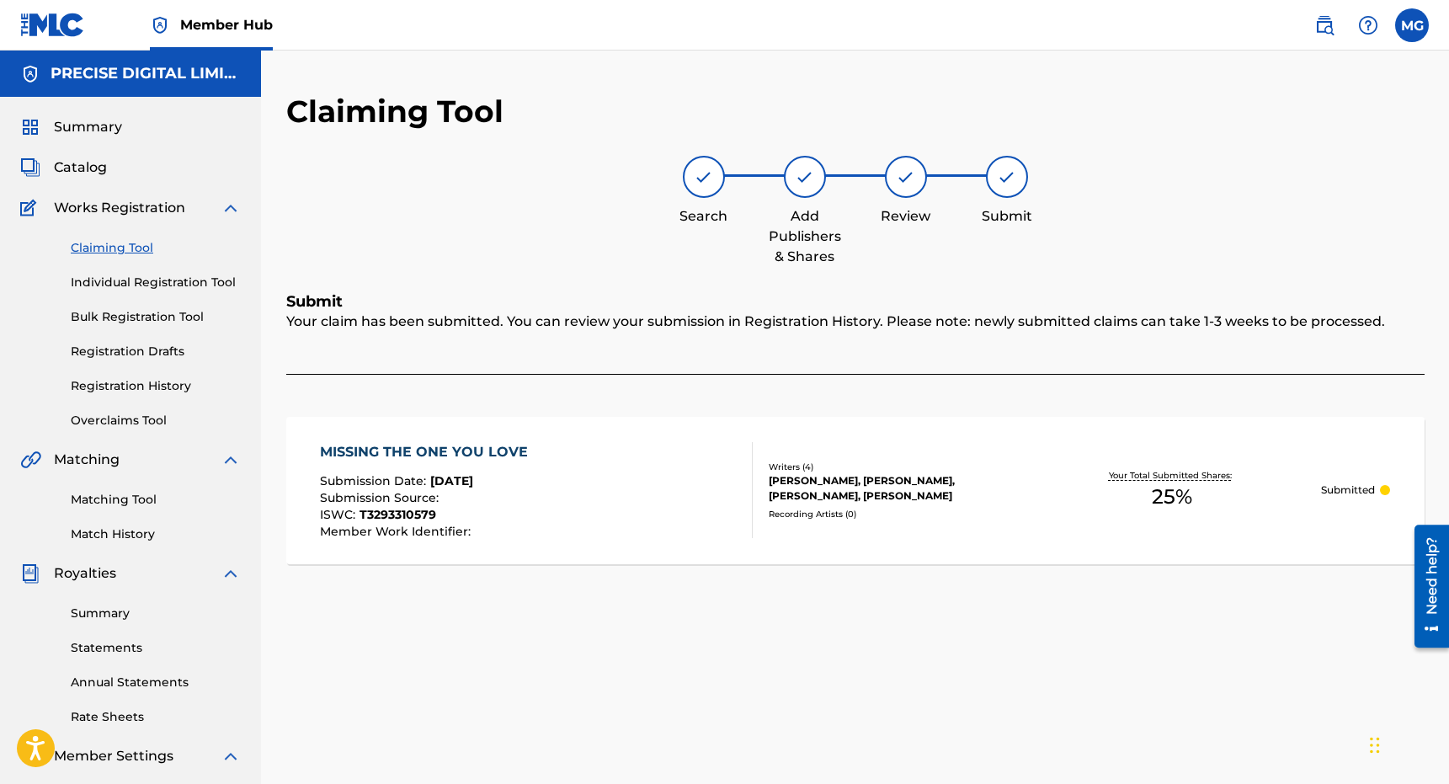
click at [545, 295] on h5 "Submit" at bounding box center [855, 301] width 1138 height 19
click at [132, 393] on link "Registration History" at bounding box center [156, 386] width 170 height 18
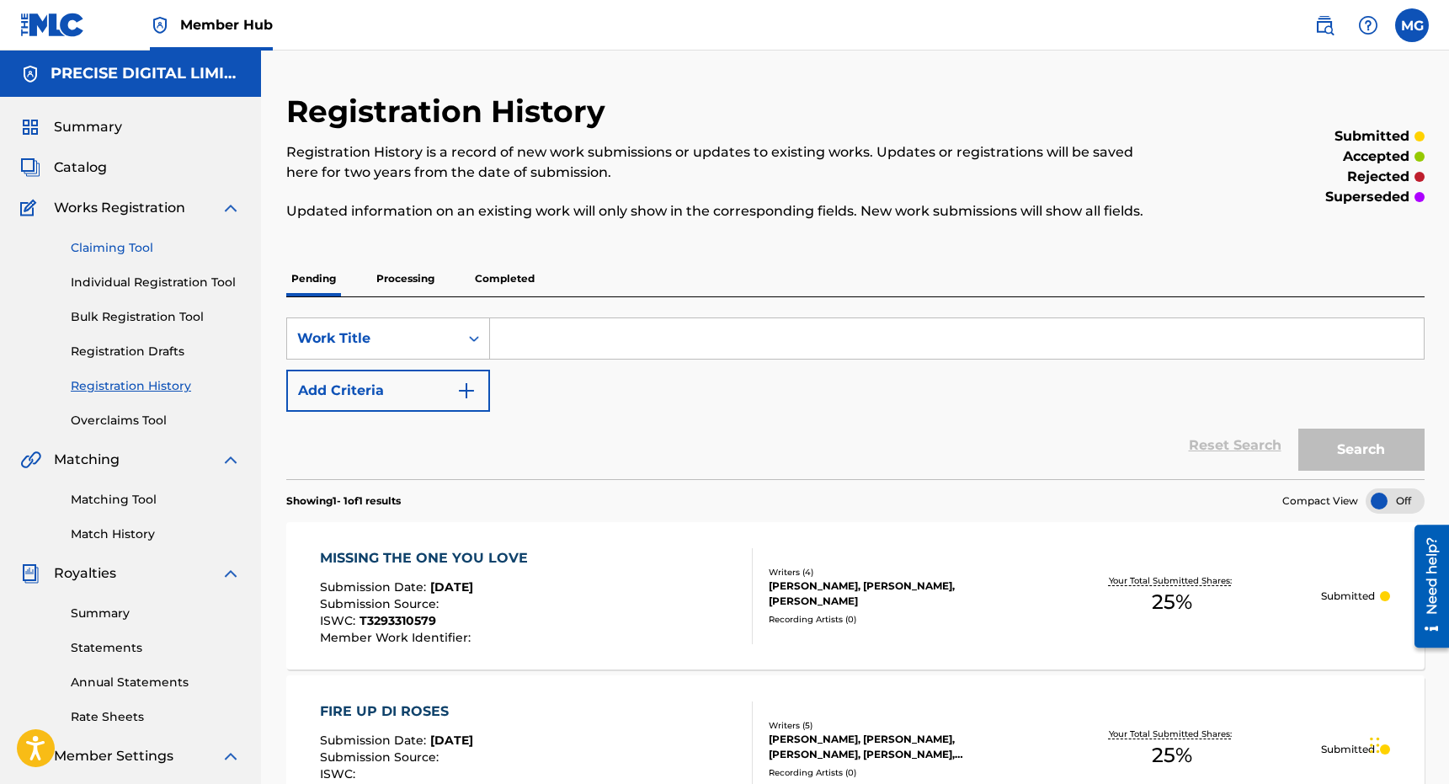
click at [100, 247] on link "Claiming Tool" at bounding box center [156, 248] width 170 height 18
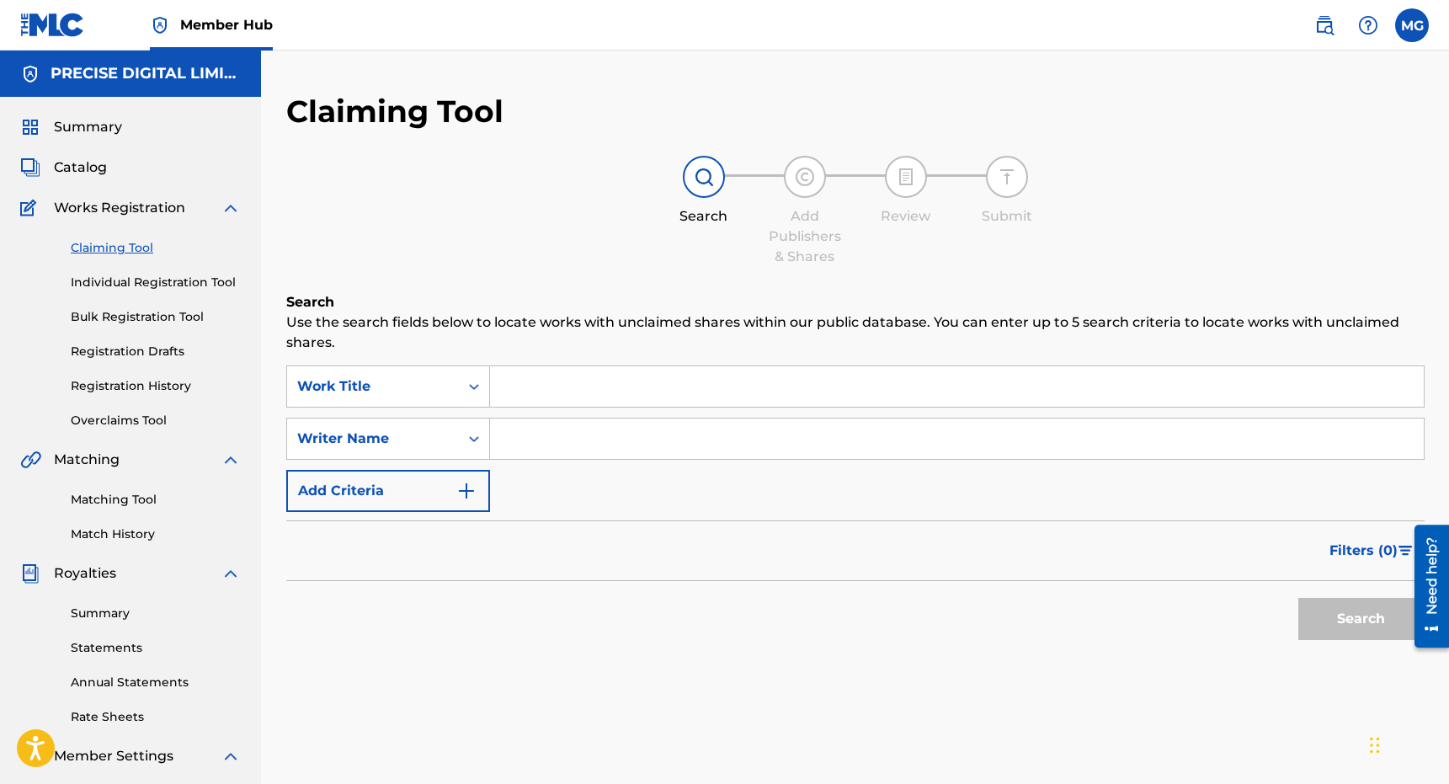
click at [562, 438] on input "Search Form" at bounding box center [957, 438] width 934 height 40
type input "irie love"
click at [1298, 598] on button "Search" at bounding box center [1361, 619] width 126 height 42
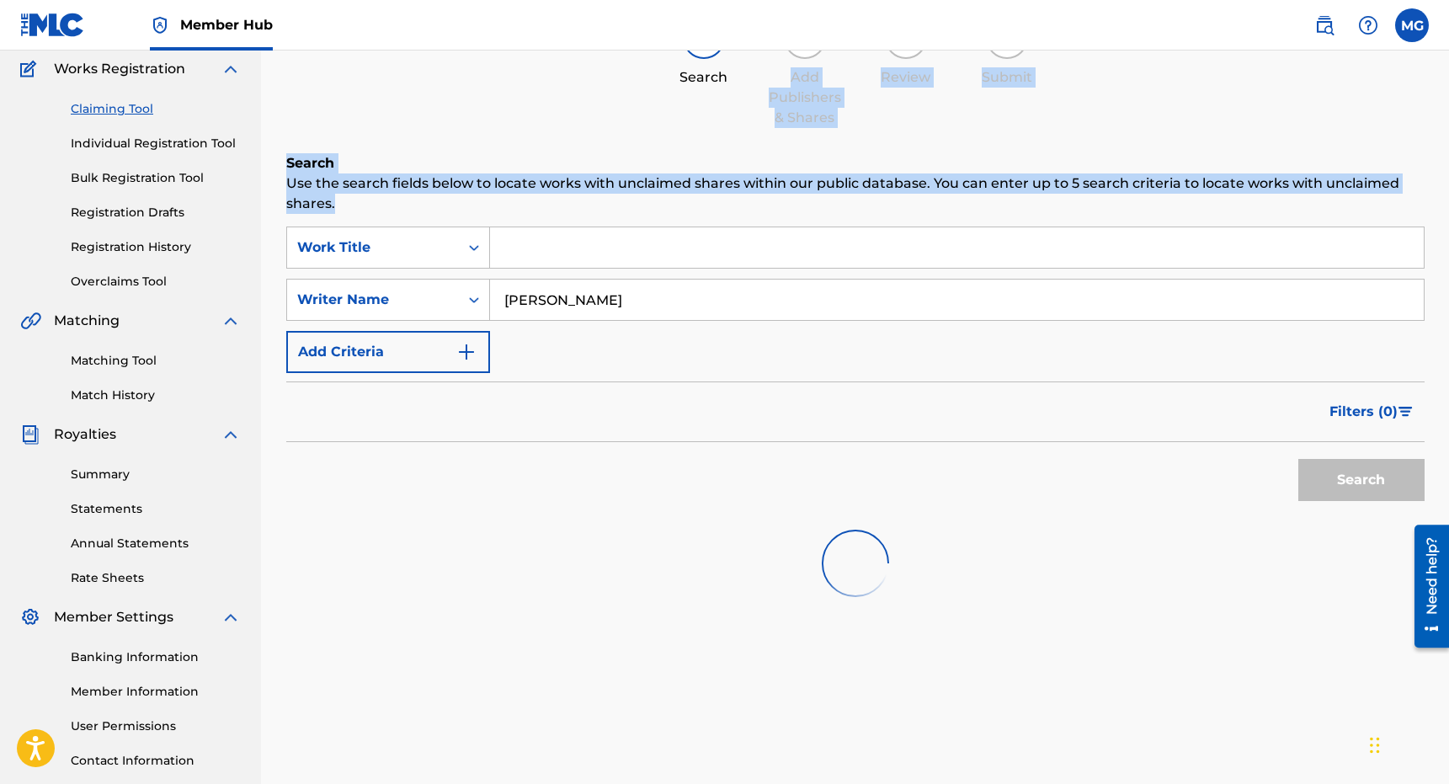
drag, startPoint x: 570, startPoint y: 258, endPoint x: 651, endPoint y: 215, distance: 91.5
click at [651, 215] on div "Claiming Tool Search Add Publishers & Shares Review Submit Search Use the searc…" at bounding box center [855, 328] width 1138 height 748
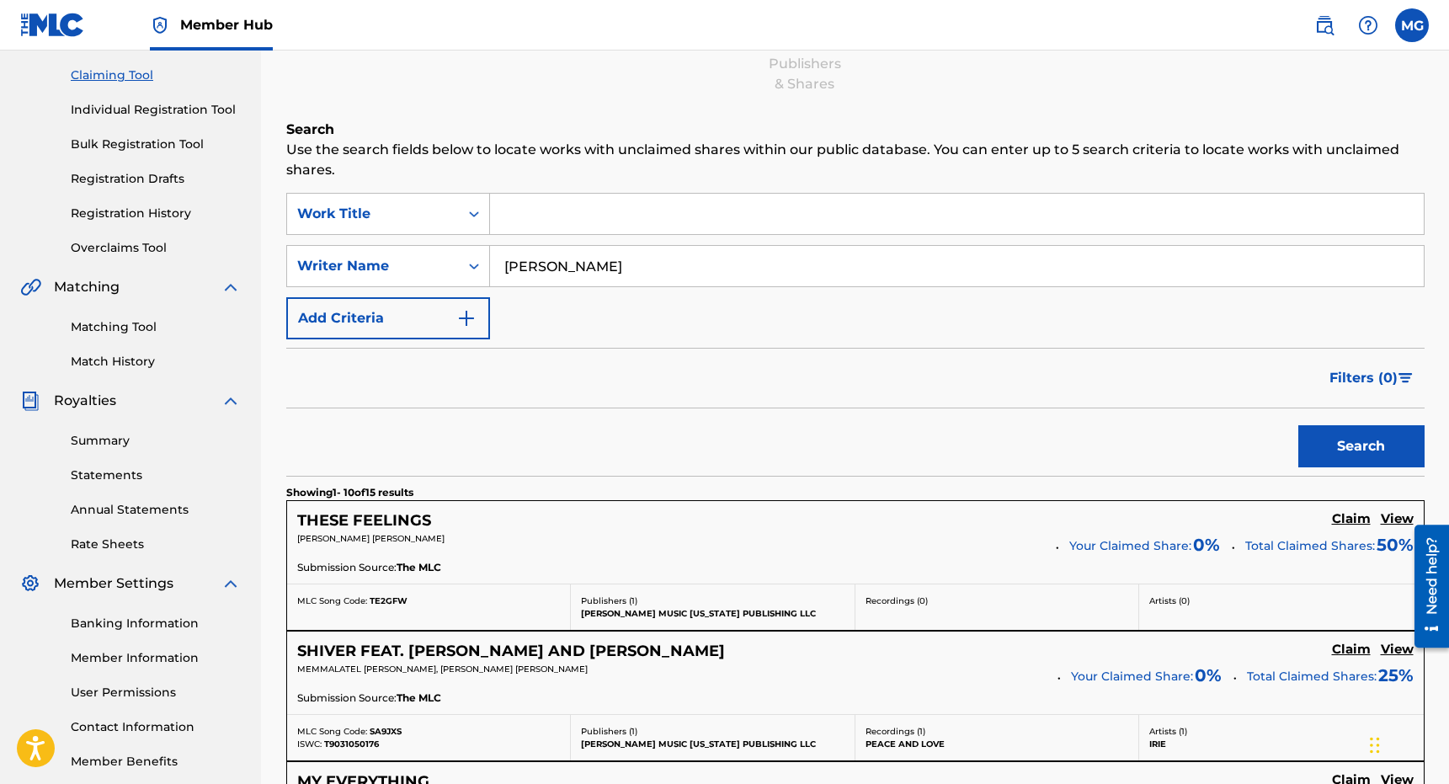
click at [631, 451] on div "Search" at bounding box center [855, 441] width 1138 height 67
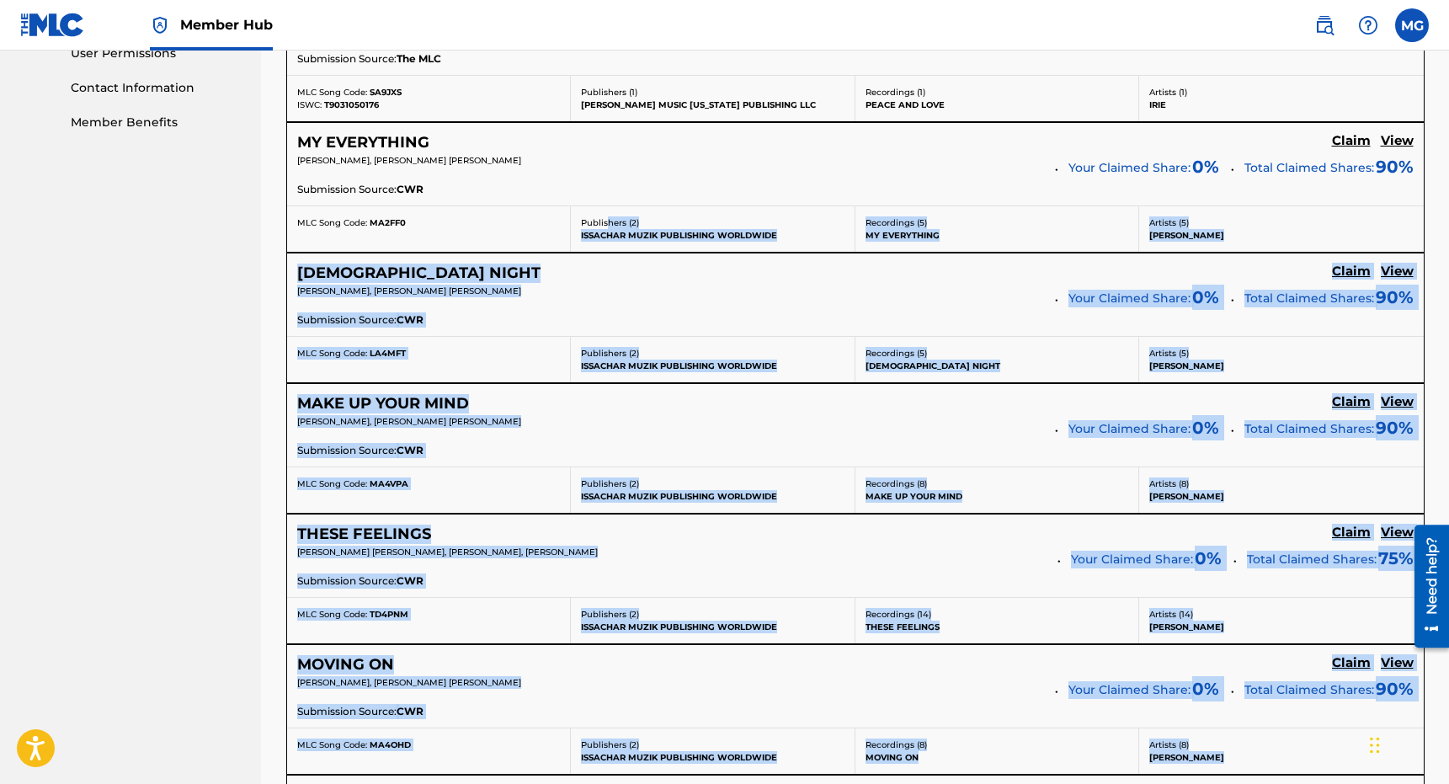
scroll to position [1216, 0]
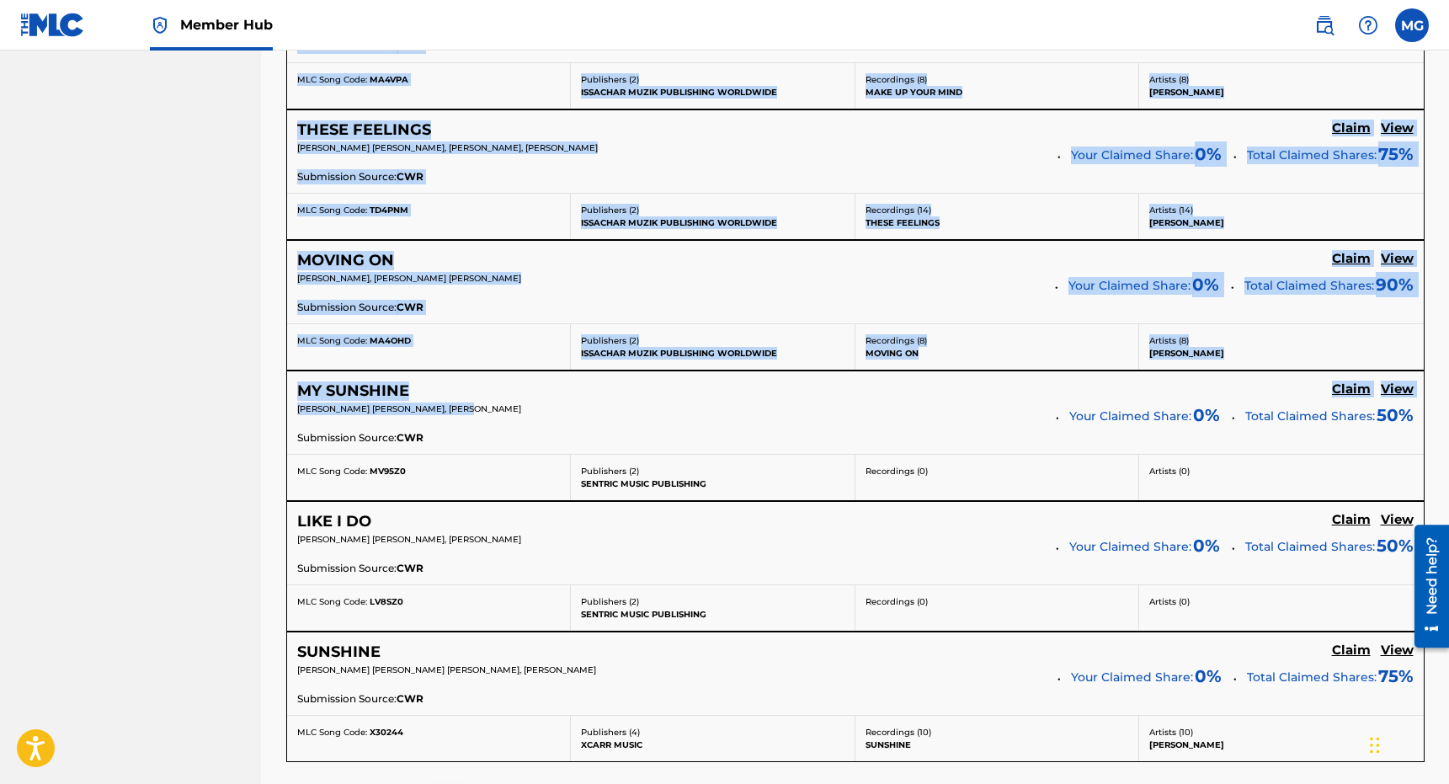
drag, startPoint x: 606, startPoint y: 420, endPoint x: 688, endPoint y: 405, distance: 83.1
click at [688, 405] on p "IRIE LOVE GATHAIYA, MARIO LAWRENCE" at bounding box center [670, 408] width 747 height 13
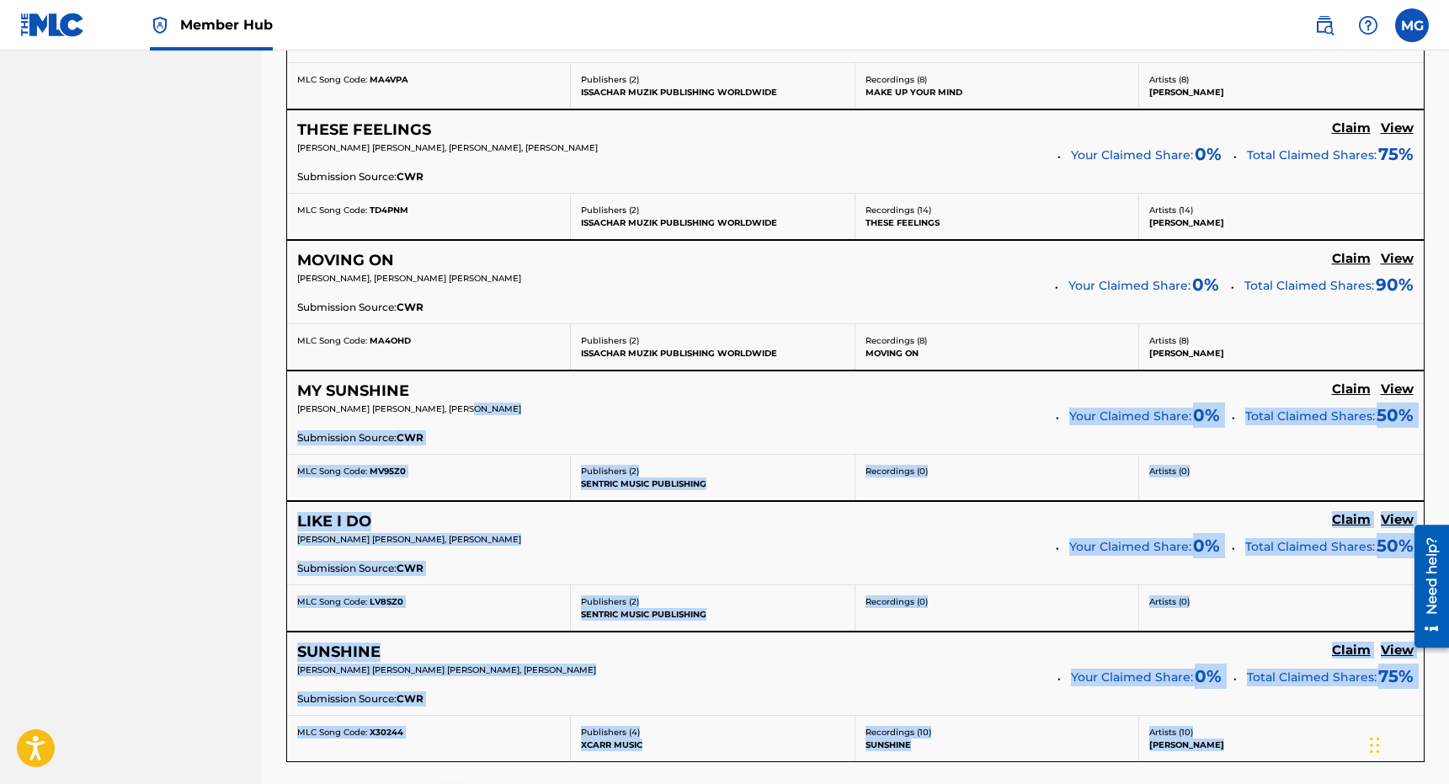
scroll to position [1445, 0]
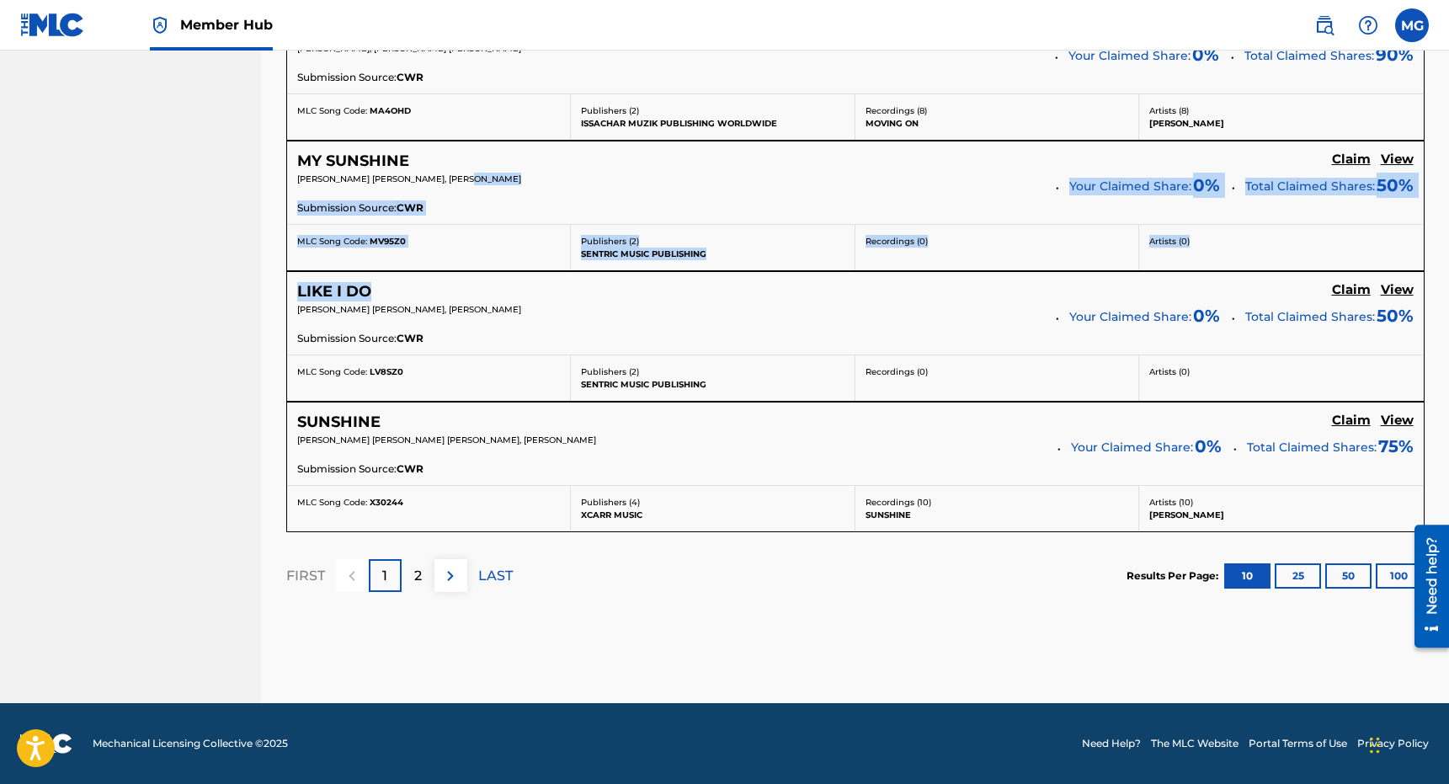
drag, startPoint x: 688, startPoint y: 405, endPoint x: 738, endPoint y: 289, distance: 126.7
click at [738, 290] on div "LIKE I DO Claim View" at bounding box center [855, 291] width 1116 height 19
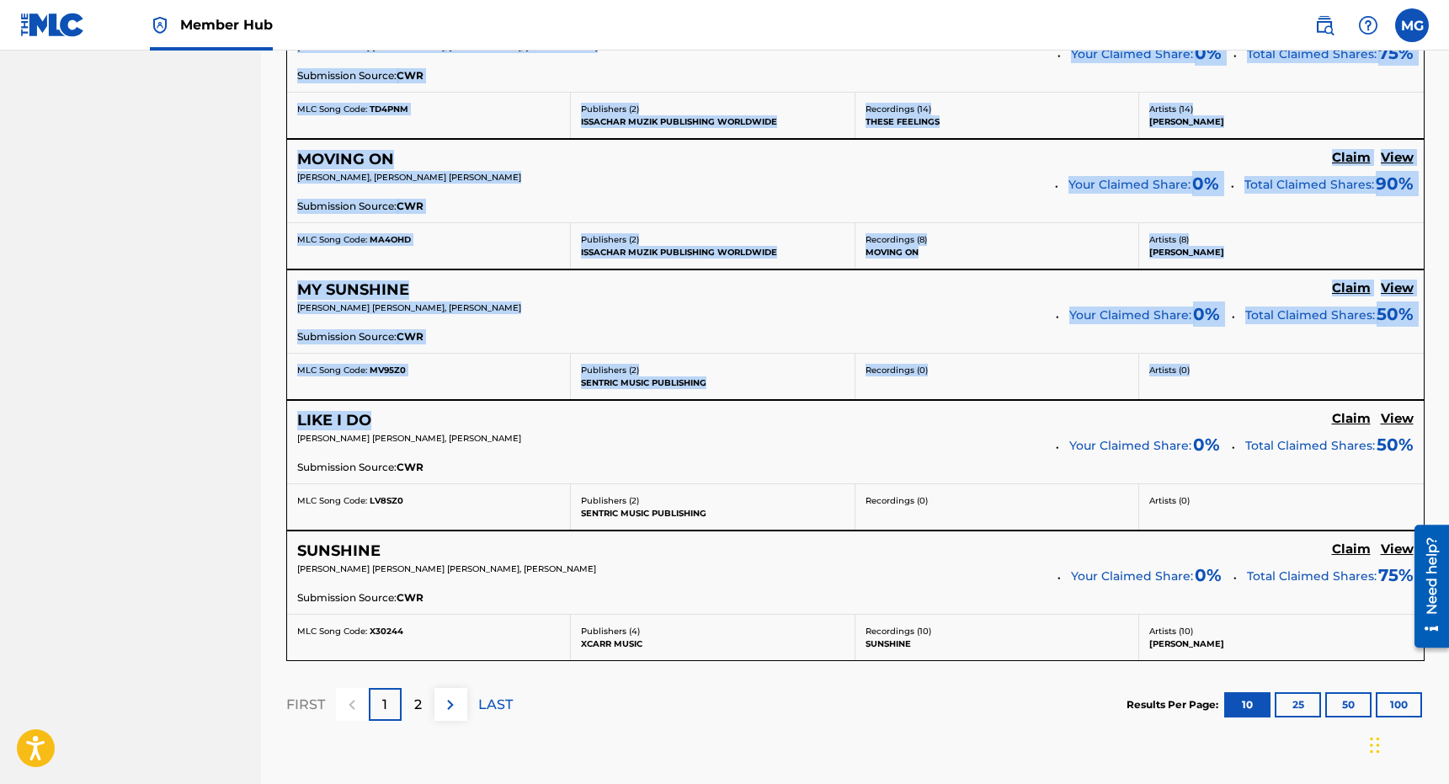
scroll to position [502, 0]
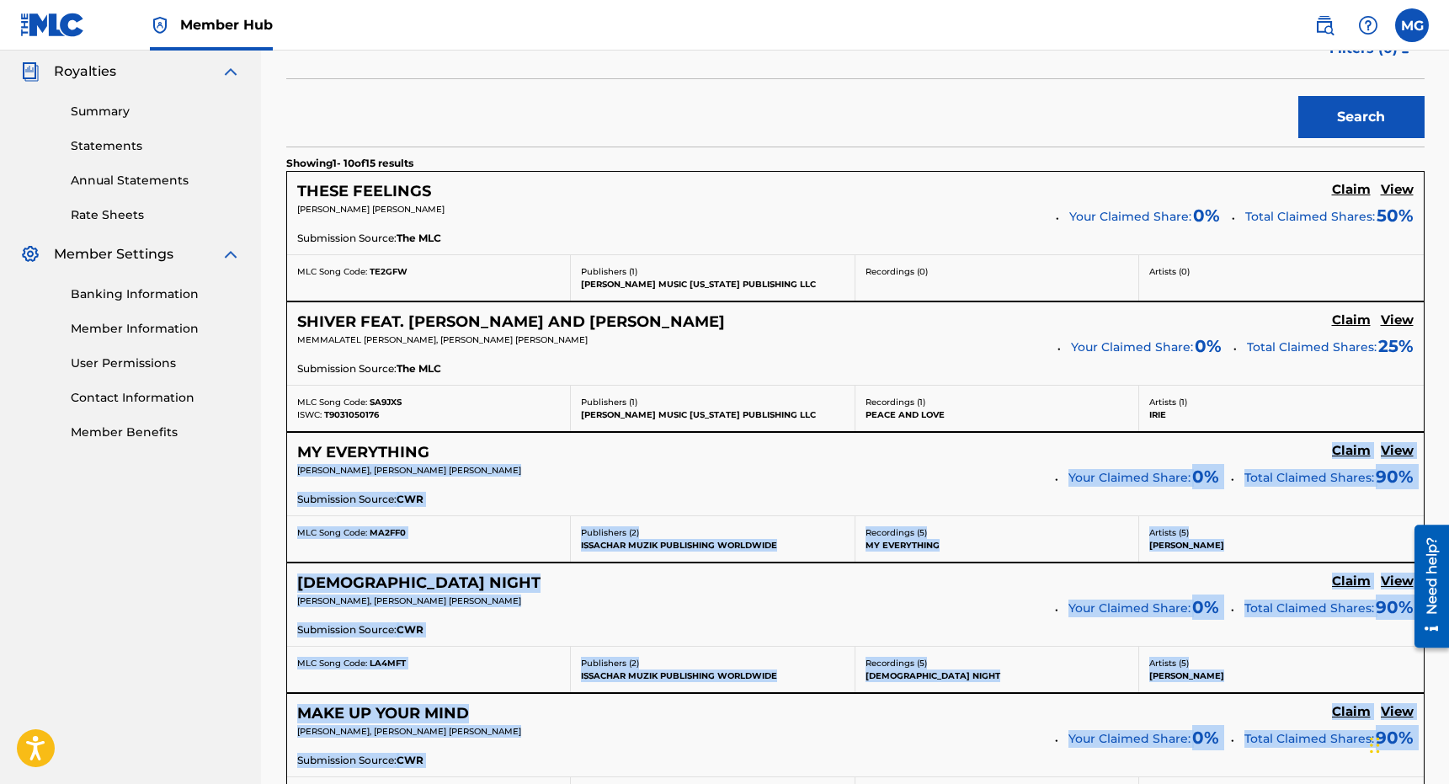
drag, startPoint x: 738, startPoint y: 289, endPoint x: 695, endPoint y: 444, distance: 160.7
click at [695, 444] on div "SearchWithCriteria3e300e2c-b84e-4f1e-b50b-9b08898716e8 Work Title SearchWithCri…" at bounding box center [855, 713] width 1138 height 1699
click at [695, 444] on div "MY EVERYTHING Claim View" at bounding box center [855, 452] width 1116 height 19
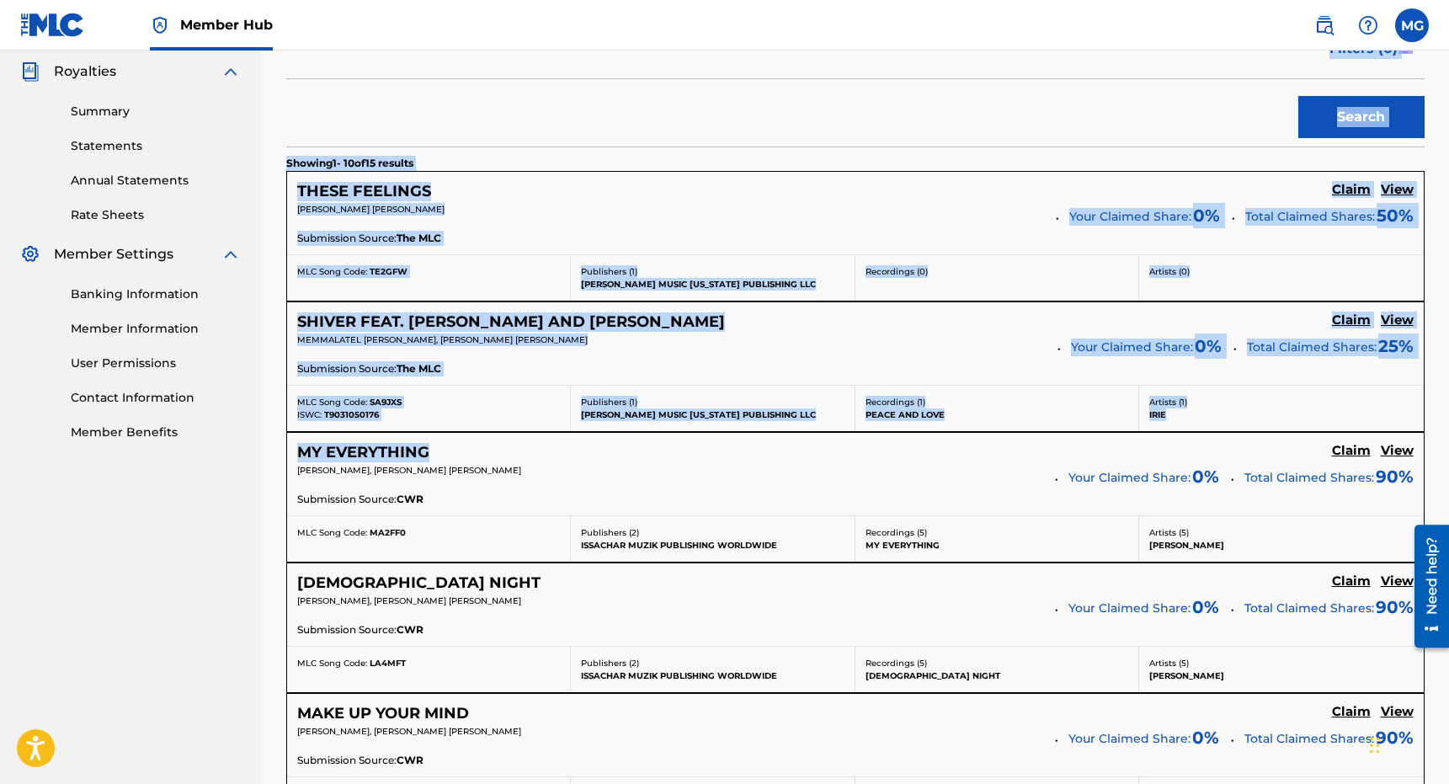
scroll to position [0, 0]
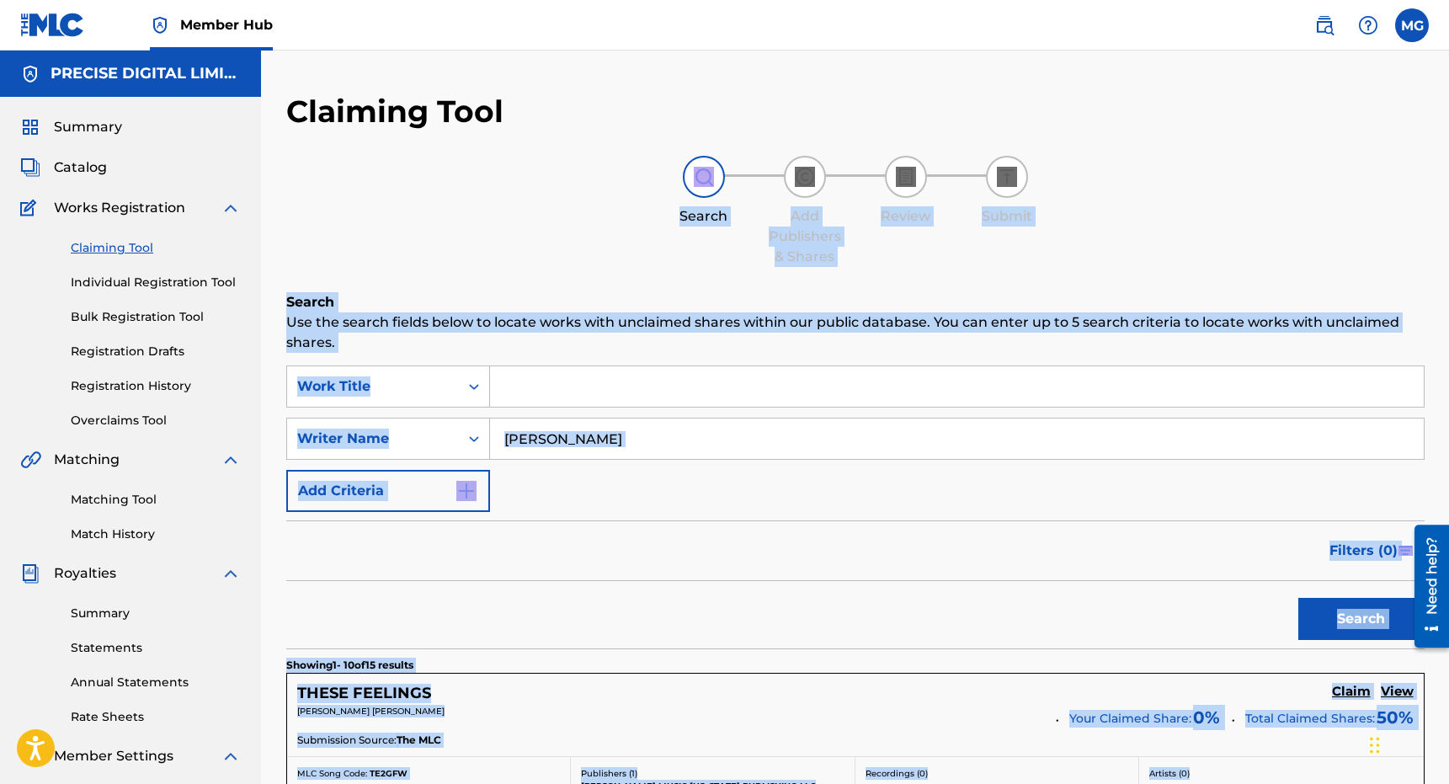
drag, startPoint x: 695, startPoint y: 444, endPoint x: 615, endPoint y: 234, distance: 224.7
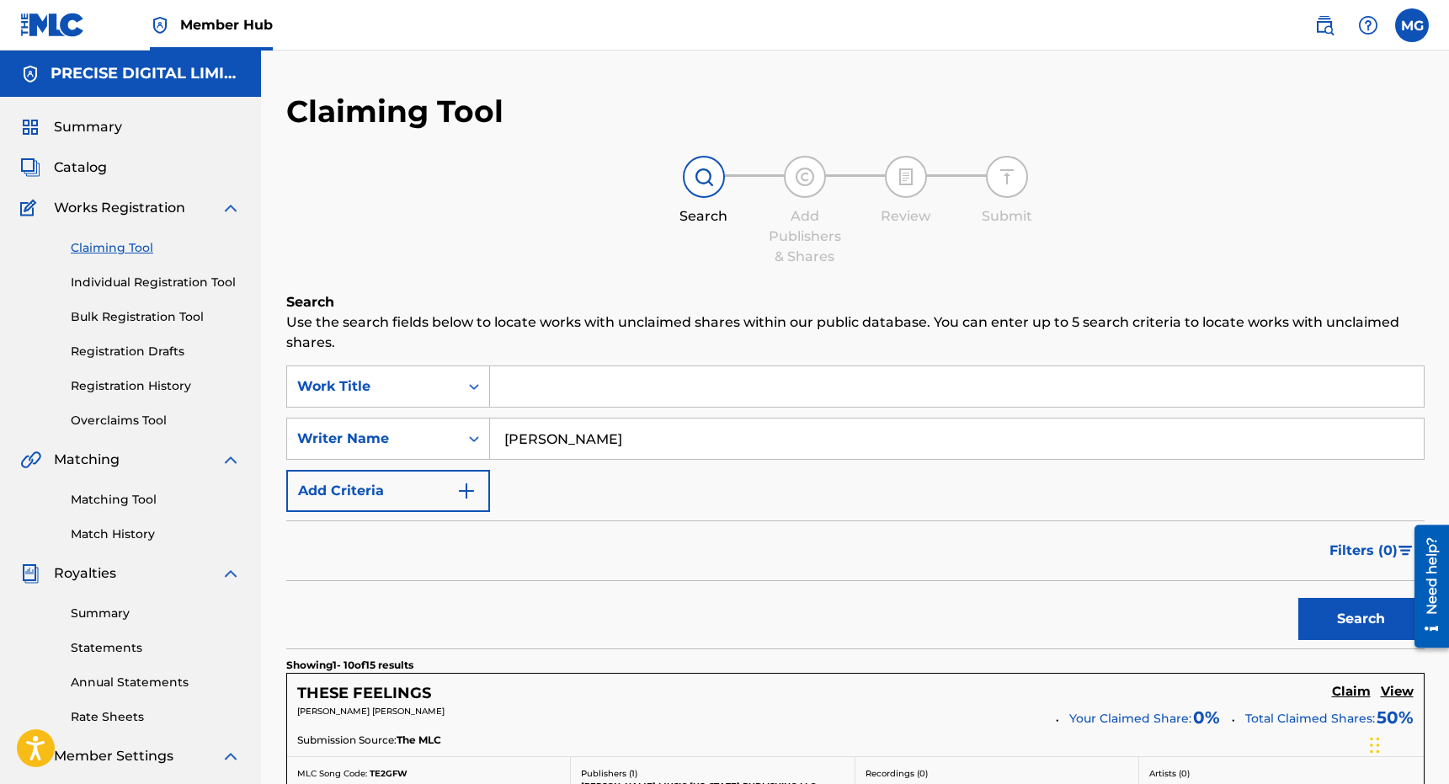
click at [439, 127] on h2 "Claiming Tool" at bounding box center [394, 112] width 217 height 38
click at [166, 395] on div "Claiming Tool Individual Registration Tool Bulk Registration Tool Registration …" at bounding box center [130, 323] width 221 height 211
click at [167, 388] on link "Registration History" at bounding box center [156, 386] width 170 height 18
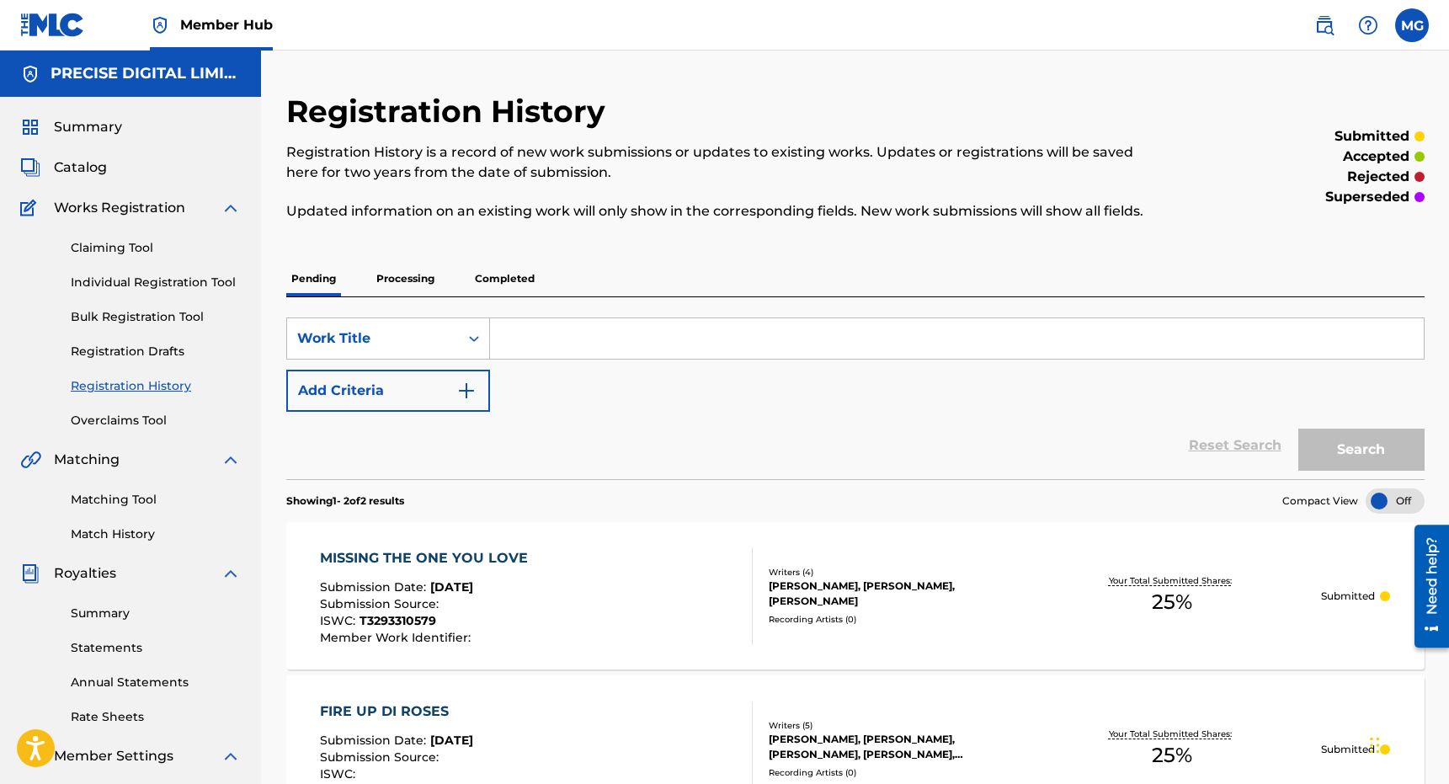
click at [512, 264] on p "Completed" at bounding box center [505, 278] width 70 height 35
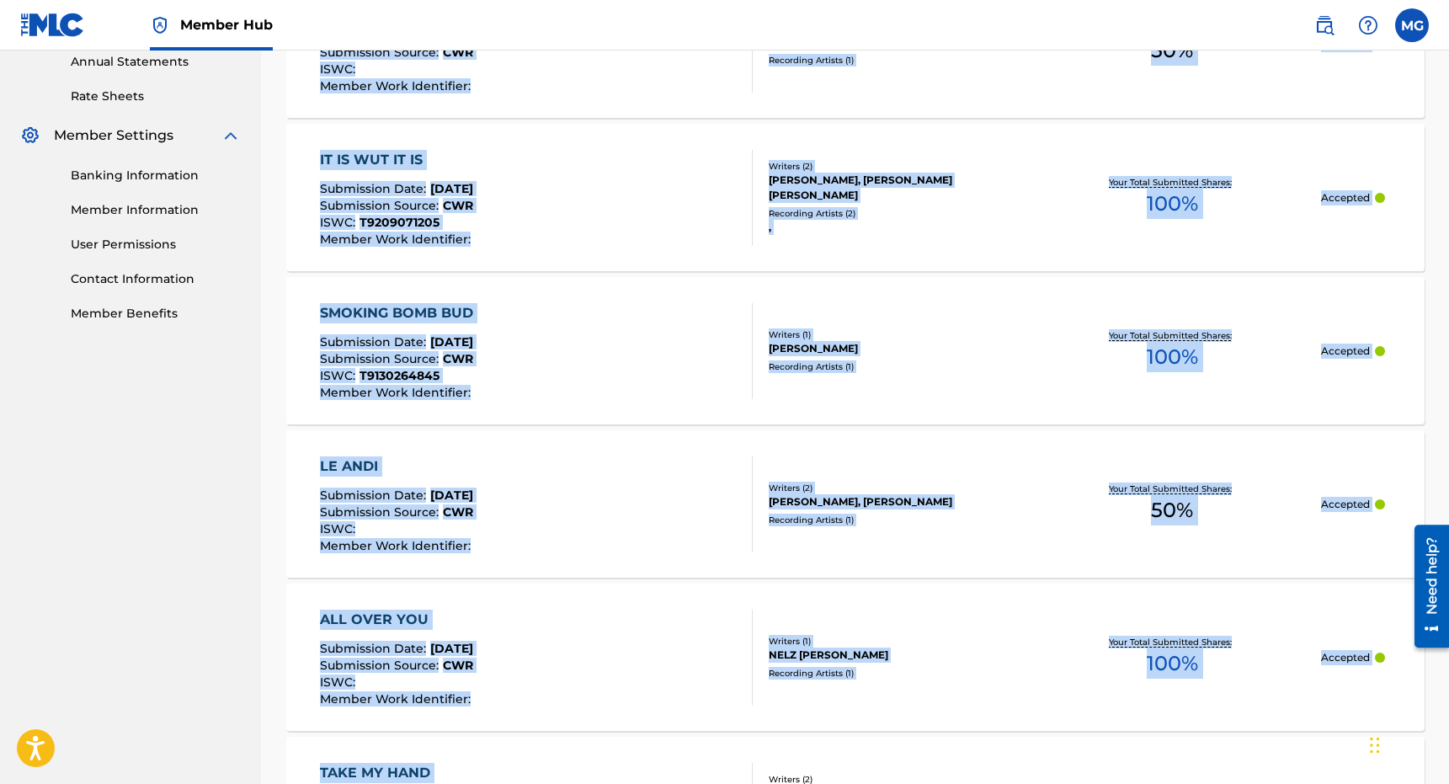
scroll to position [647, 0]
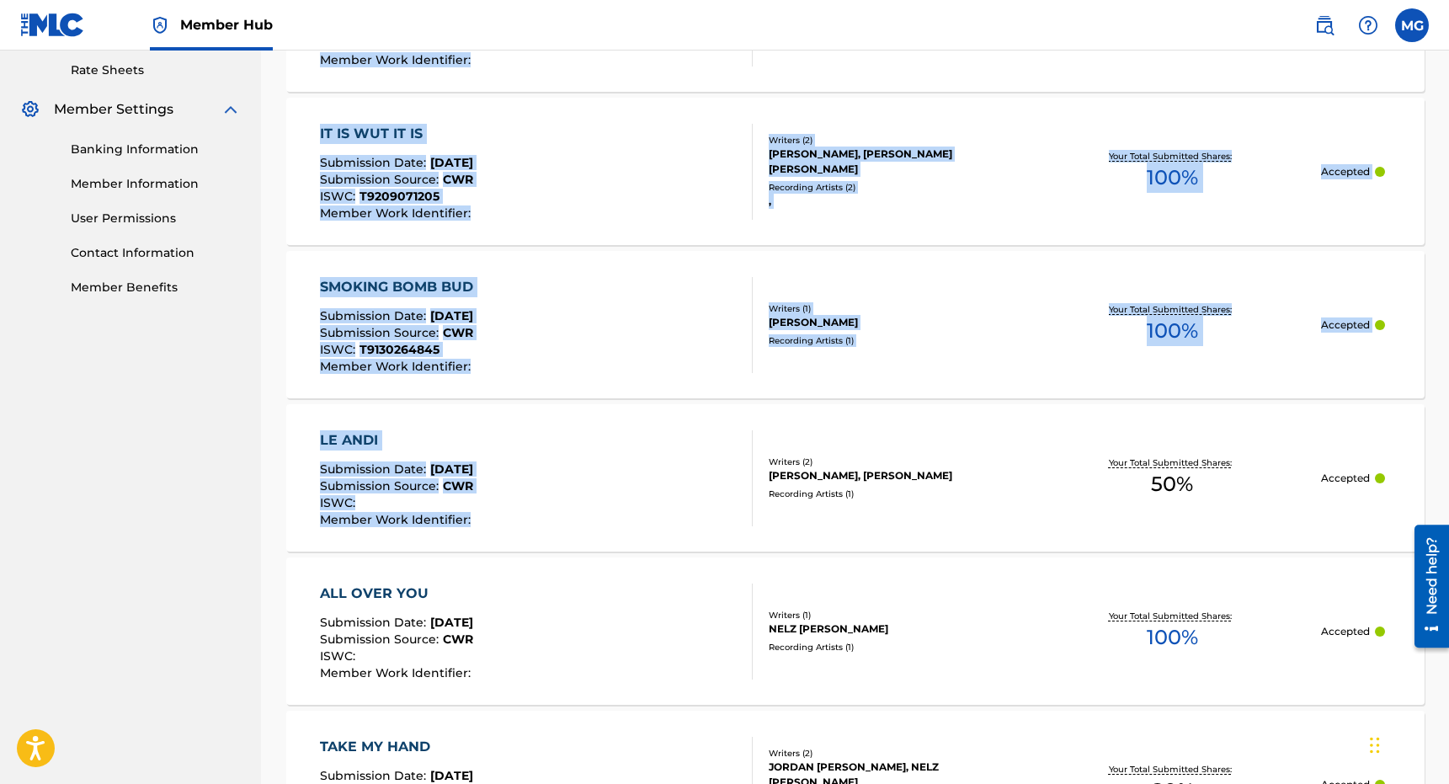
drag, startPoint x: 621, startPoint y: 443, endPoint x: 691, endPoint y: 341, distance: 123.5
click at [691, 408] on div "SearchWithCriteria5a1d6b8e-c48e-49d9-b60d-68893f0d33f3 Work Title Add Criteria …" at bounding box center [855, 618] width 1138 height 1934
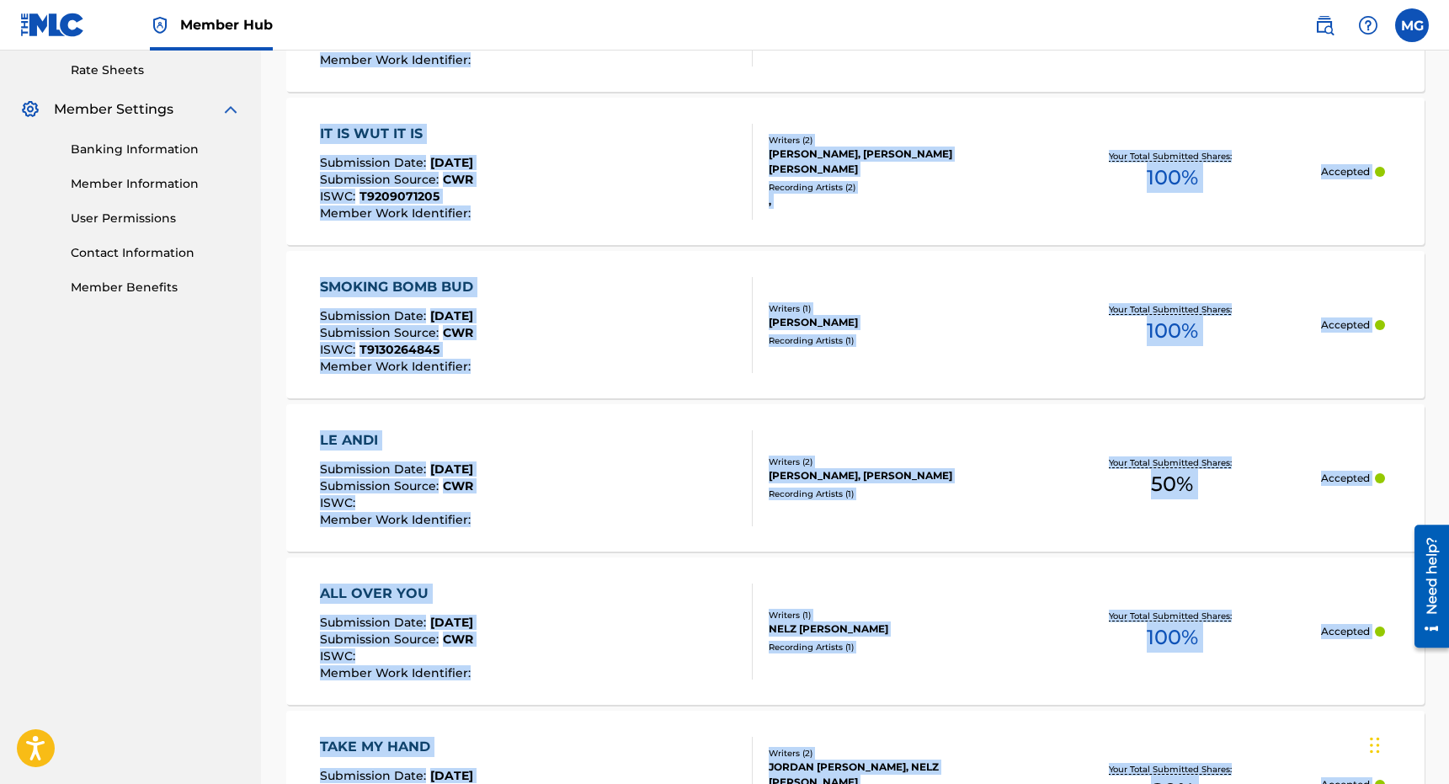
scroll to position [1528, 0]
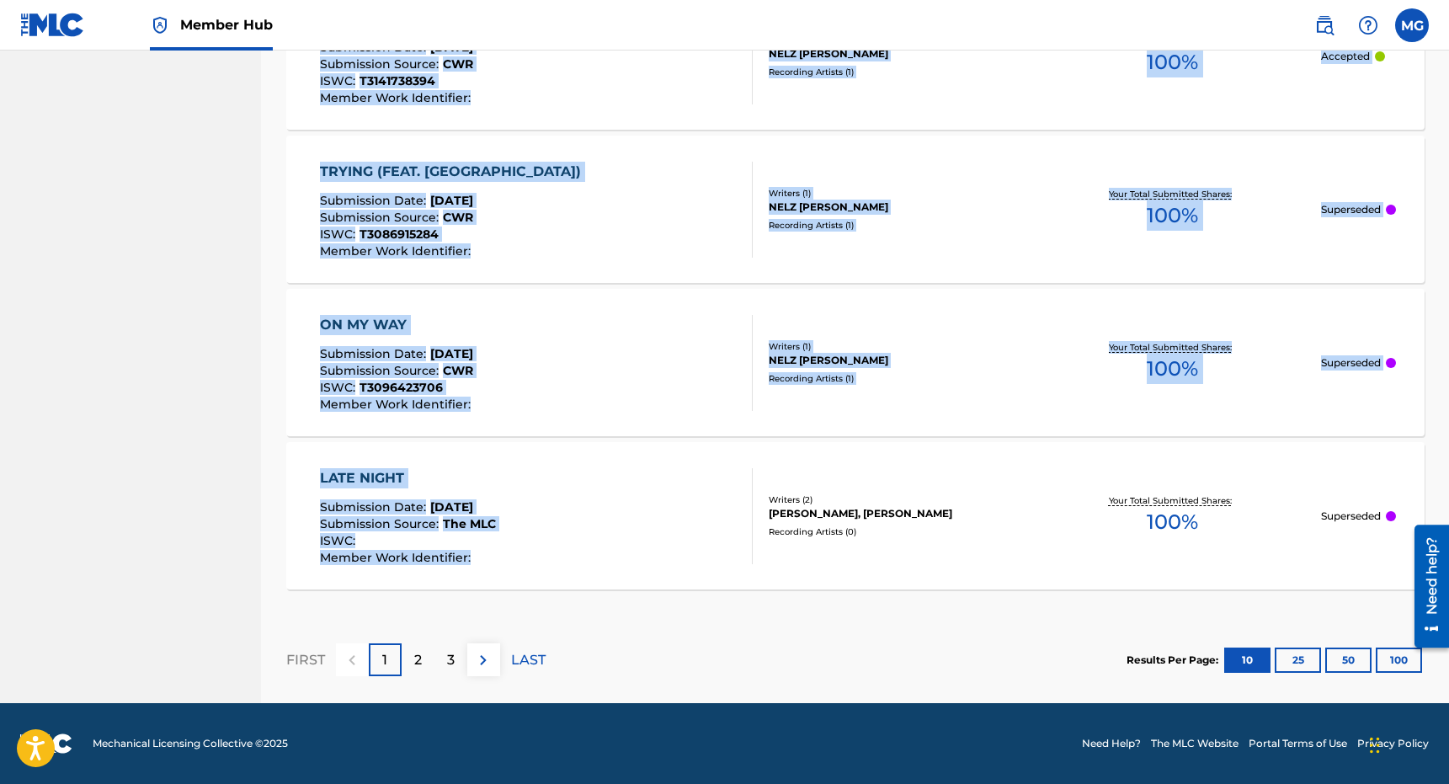
drag, startPoint x: 259, startPoint y: 457, endPoint x: 470, endPoint y: 531, distance: 223.1
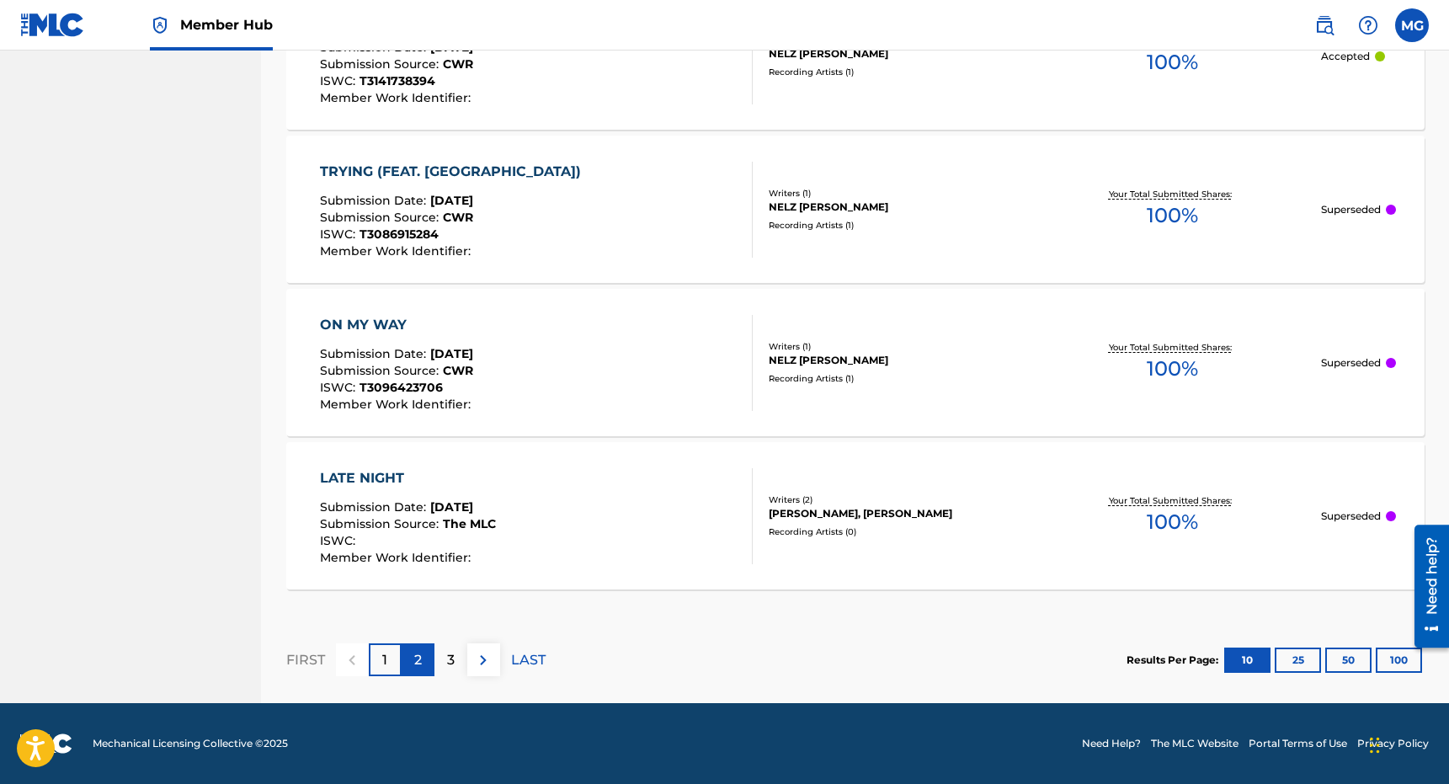
click at [414, 650] on p "2" at bounding box center [418, 660] width 8 height 20
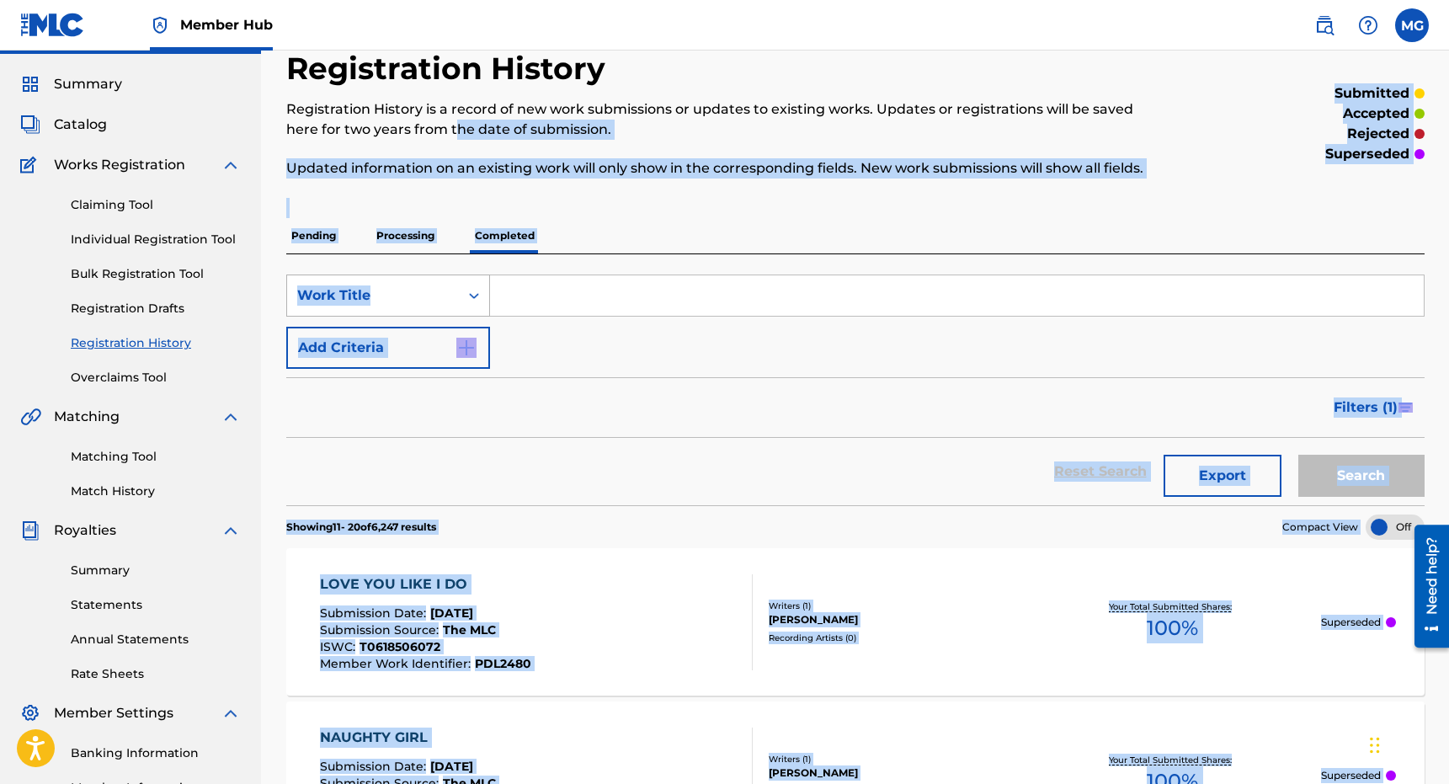
scroll to position [0, 0]
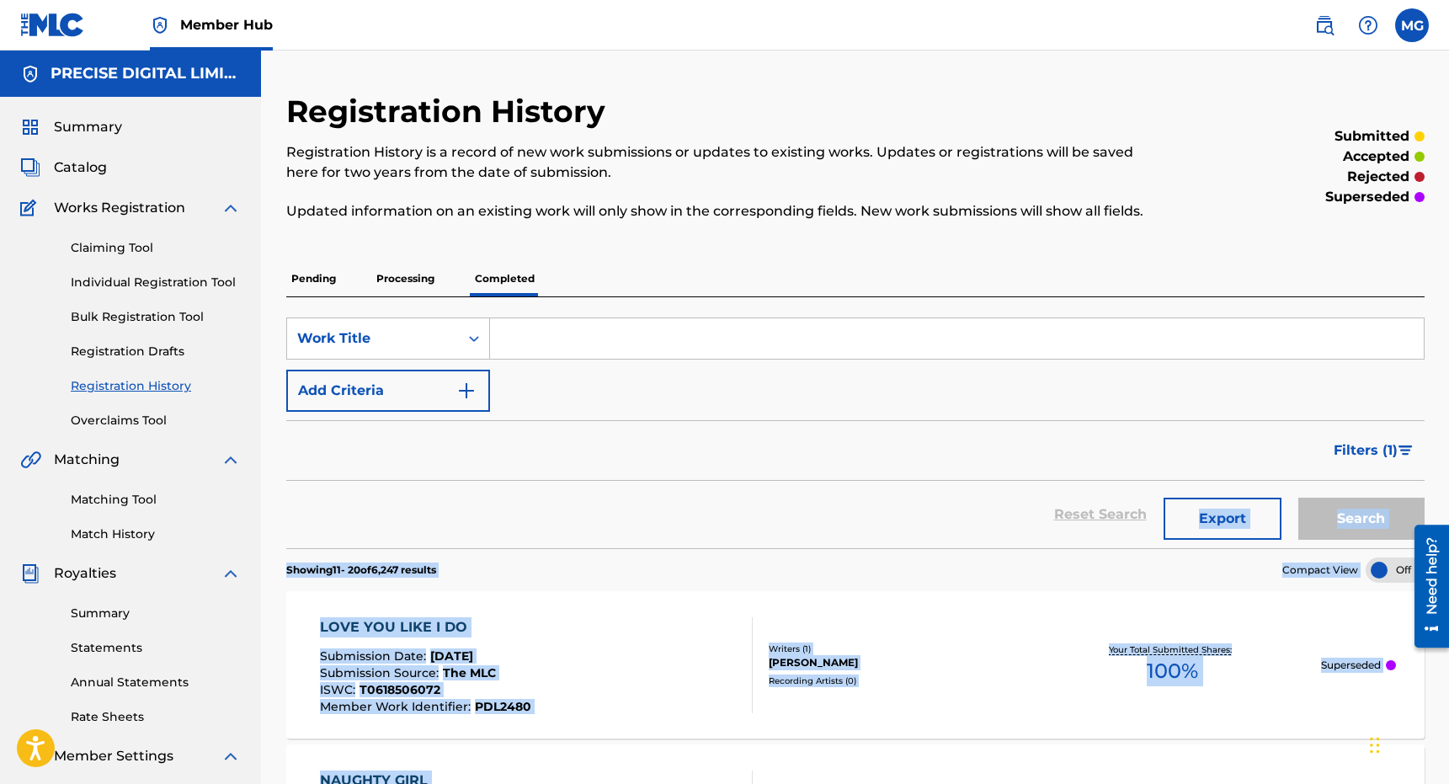
drag, startPoint x: 264, startPoint y: 517, endPoint x: 385, endPoint y: 541, distance: 122.8
click at [601, 539] on div "Reset Search Export Search" at bounding box center [855, 514] width 1138 height 67
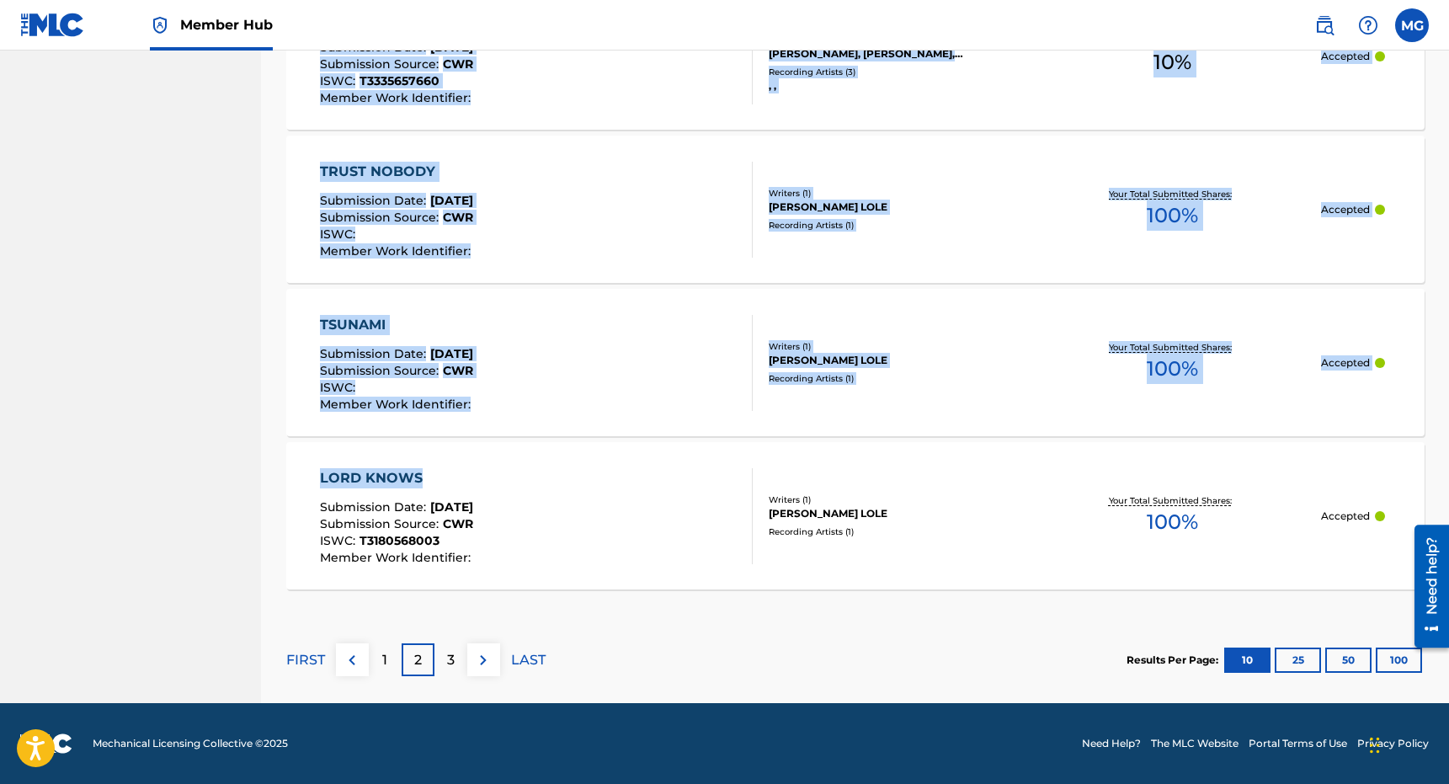
drag, startPoint x: 601, startPoint y: 539, endPoint x: 467, endPoint y: 472, distance: 149.5
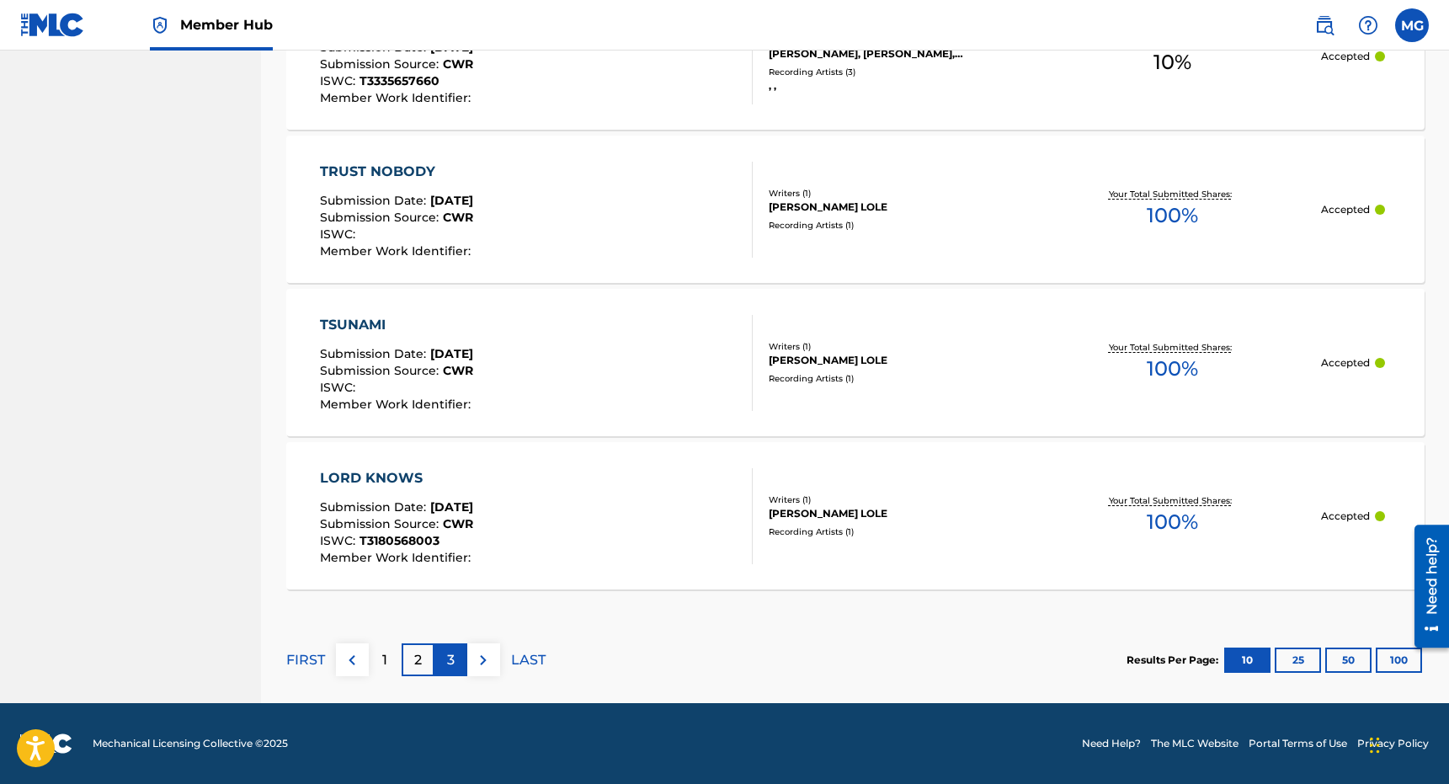
click at [451, 666] on p "3" at bounding box center [451, 660] width 8 height 20
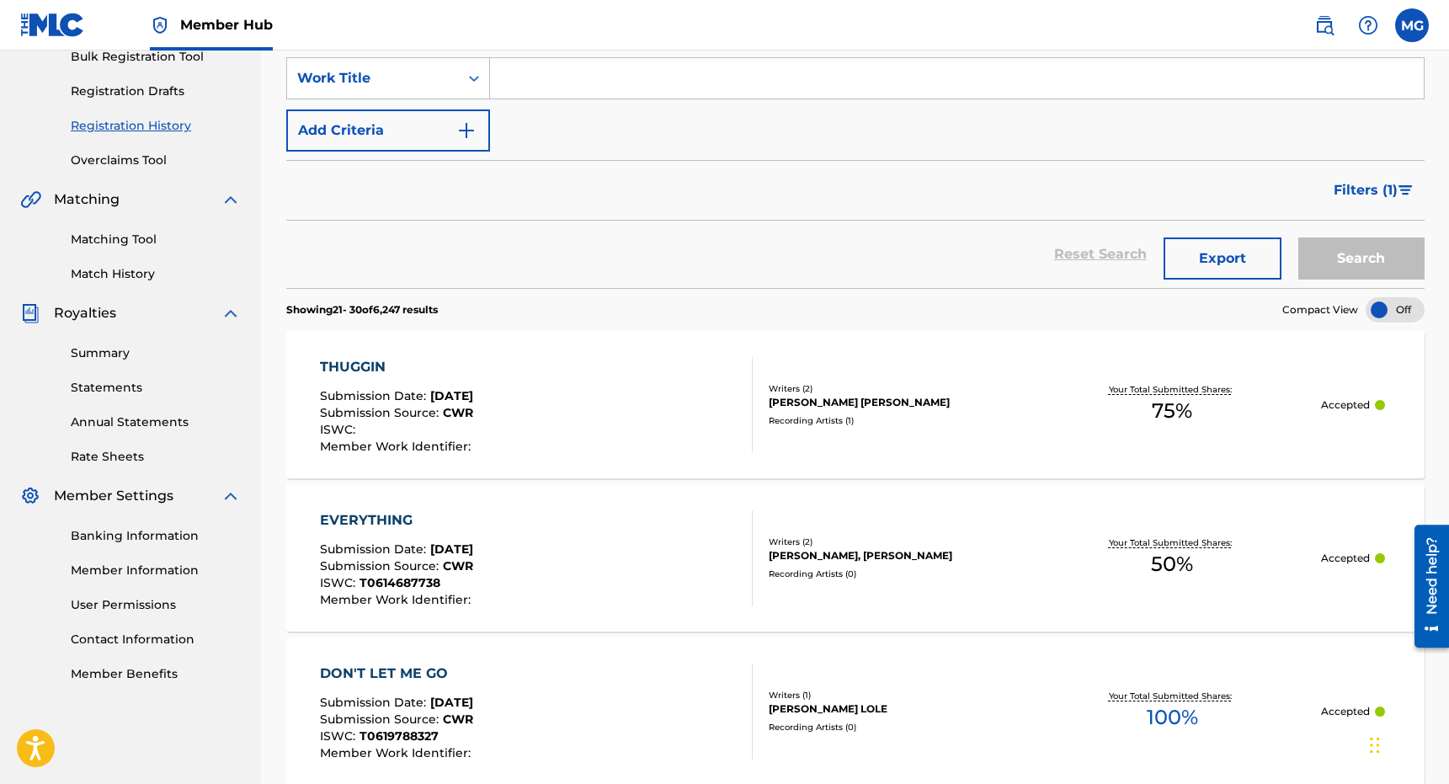
scroll to position [1528, 0]
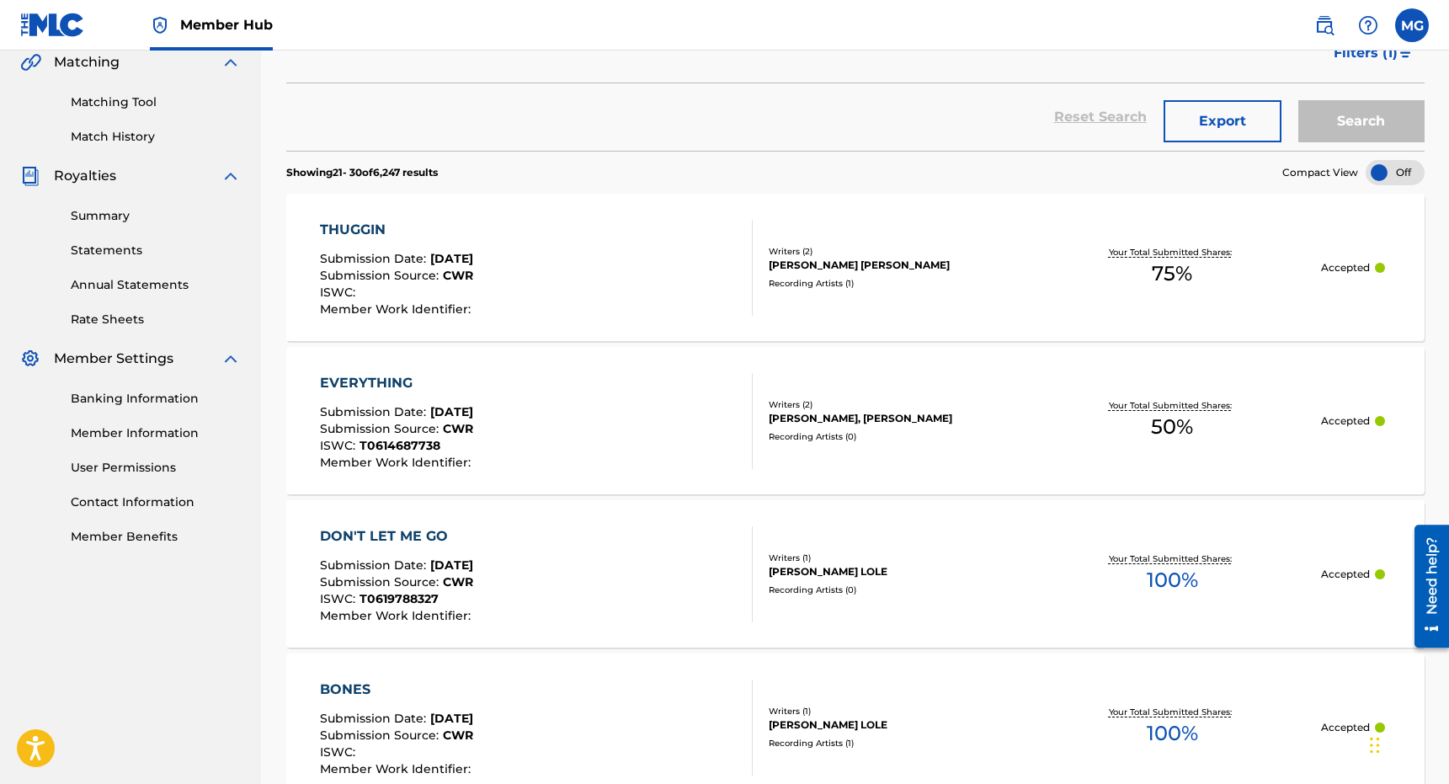
scroll to position [383, 0]
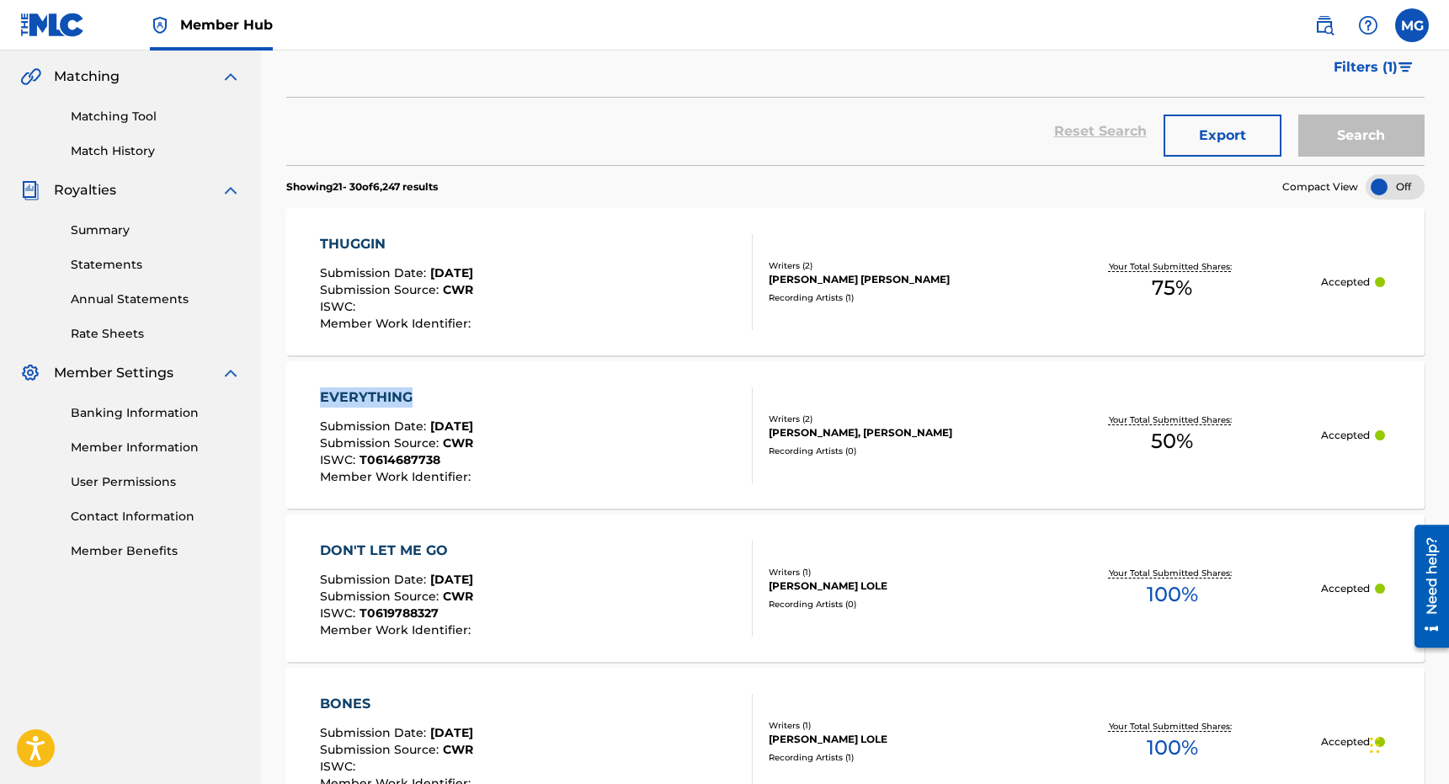
drag, startPoint x: 284, startPoint y: 413, endPoint x: 275, endPoint y: 375, distance: 38.0
click at [275, 375] on div "Registration History Registration History is a record of new work submissions o…" at bounding box center [855, 779] width 1179 height 2138
copy div "EVERYTHING"
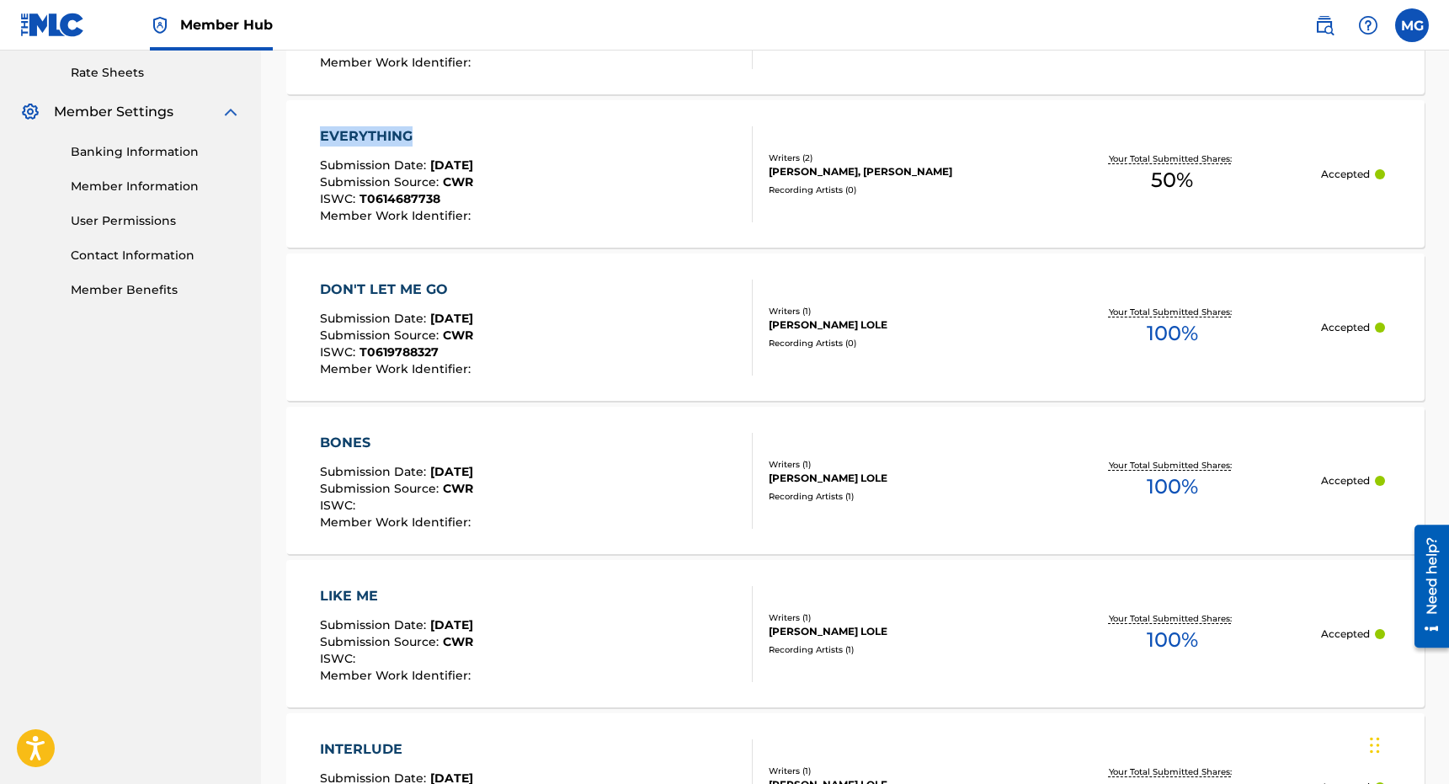
scroll to position [1528, 0]
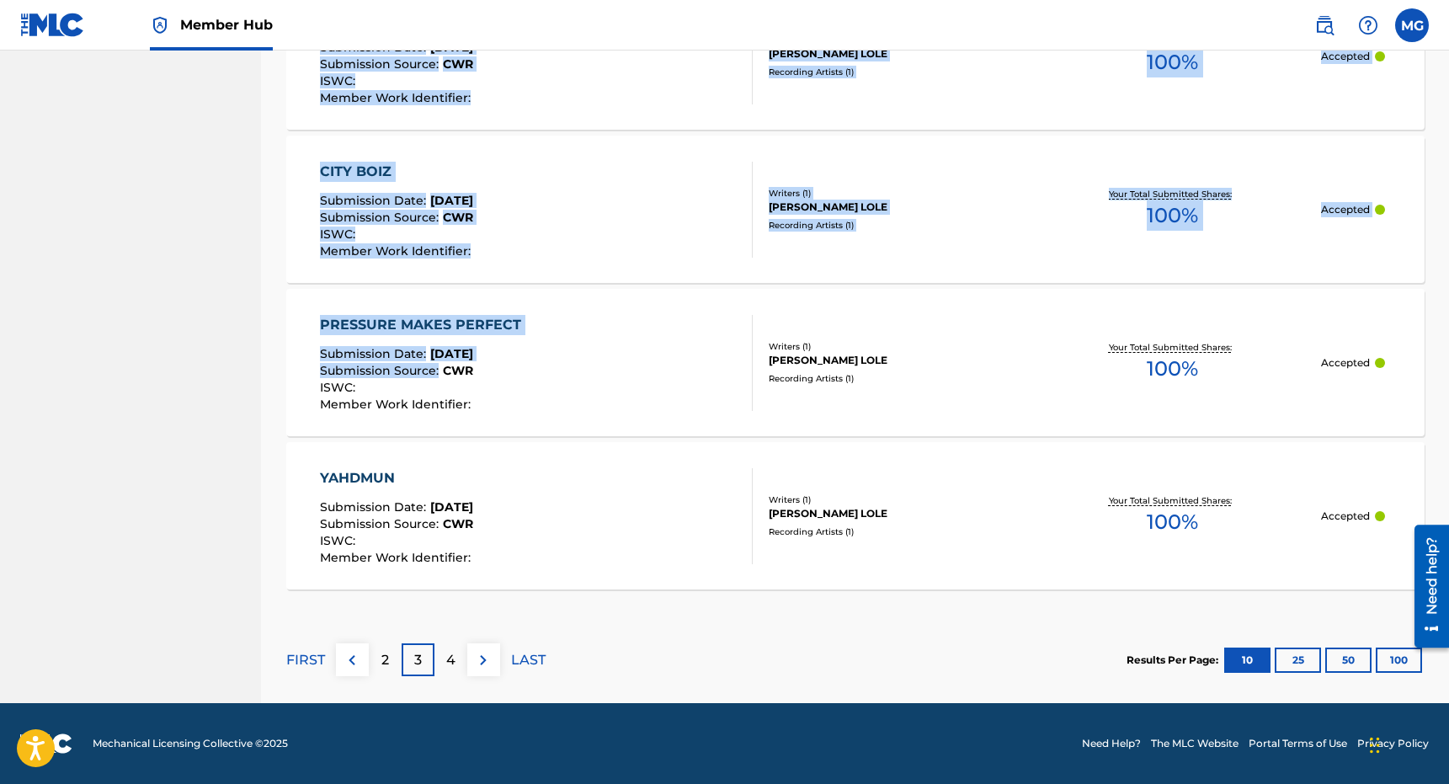
drag, startPoint x: 258, startPoint y: 573, endPoint x: 439, endPoint y: 369, distance: 273.2
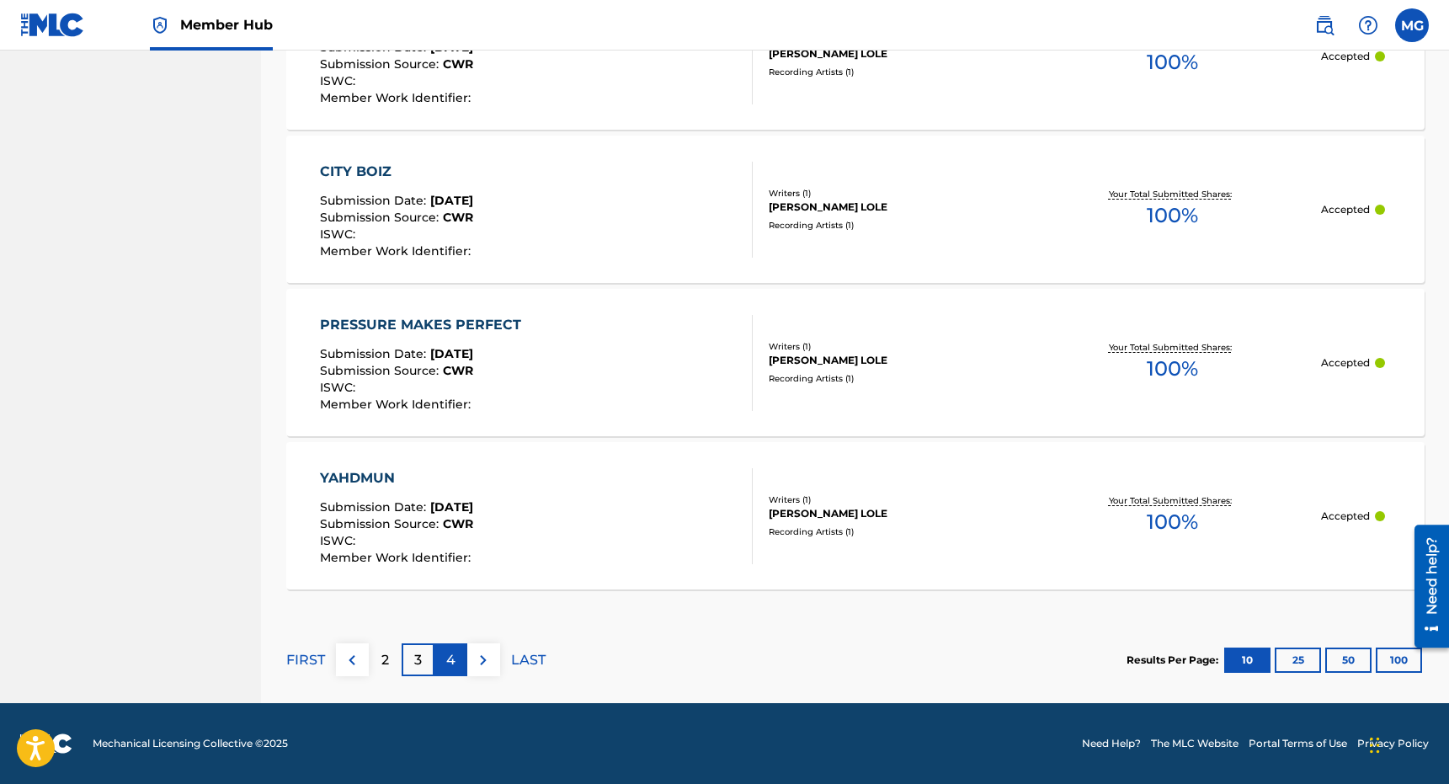
click at [452, 648] on div "4" at bounding box center [450, 659] width 33 height 33
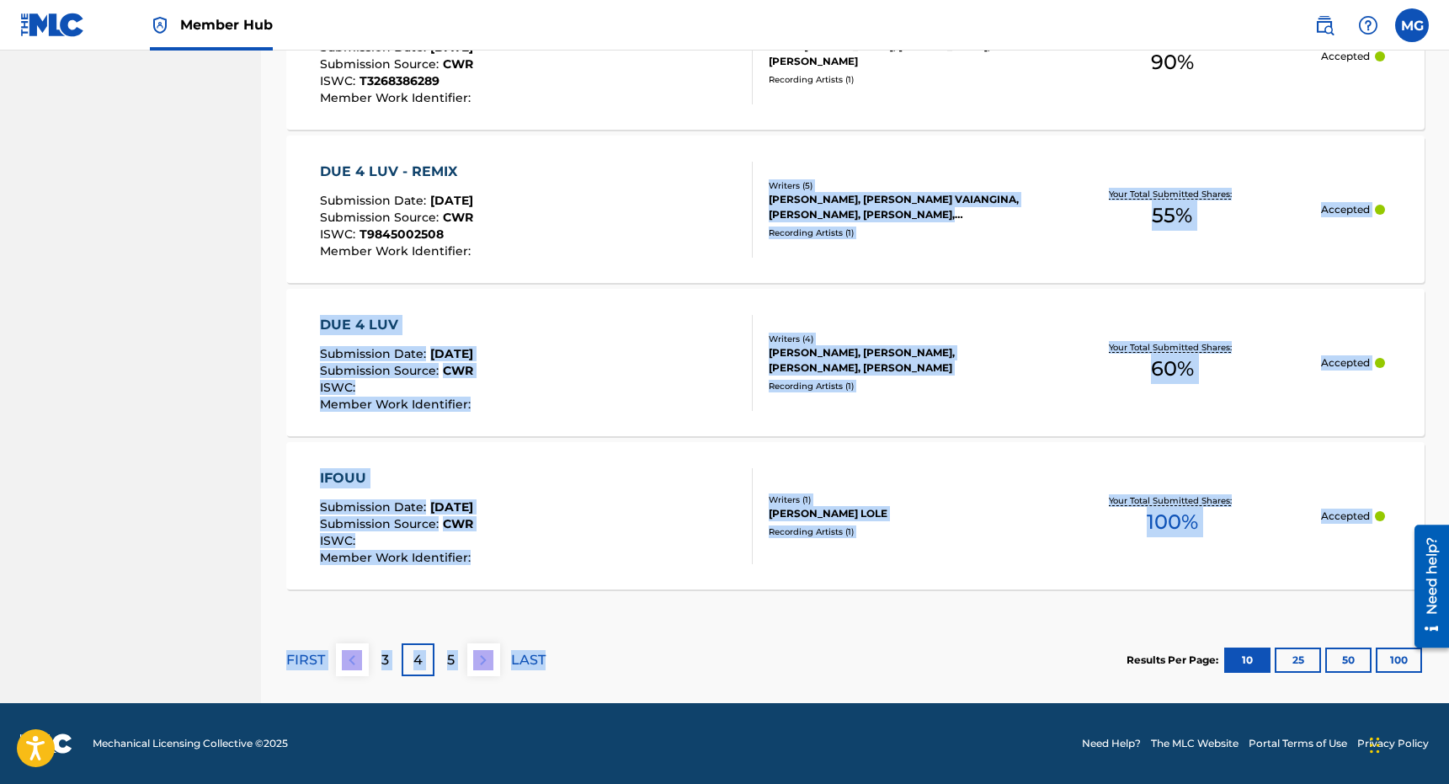
drag, startPoint x: 700, startPoint y: 655, endPoint x: 747, endPoint y: 216, distance: 441.9
click at [764, 644] on section "FIRST 3 4 5 LAST Results Per Page: 10 25 50 100" at bounding box center [855, 659] width 1138 height 87
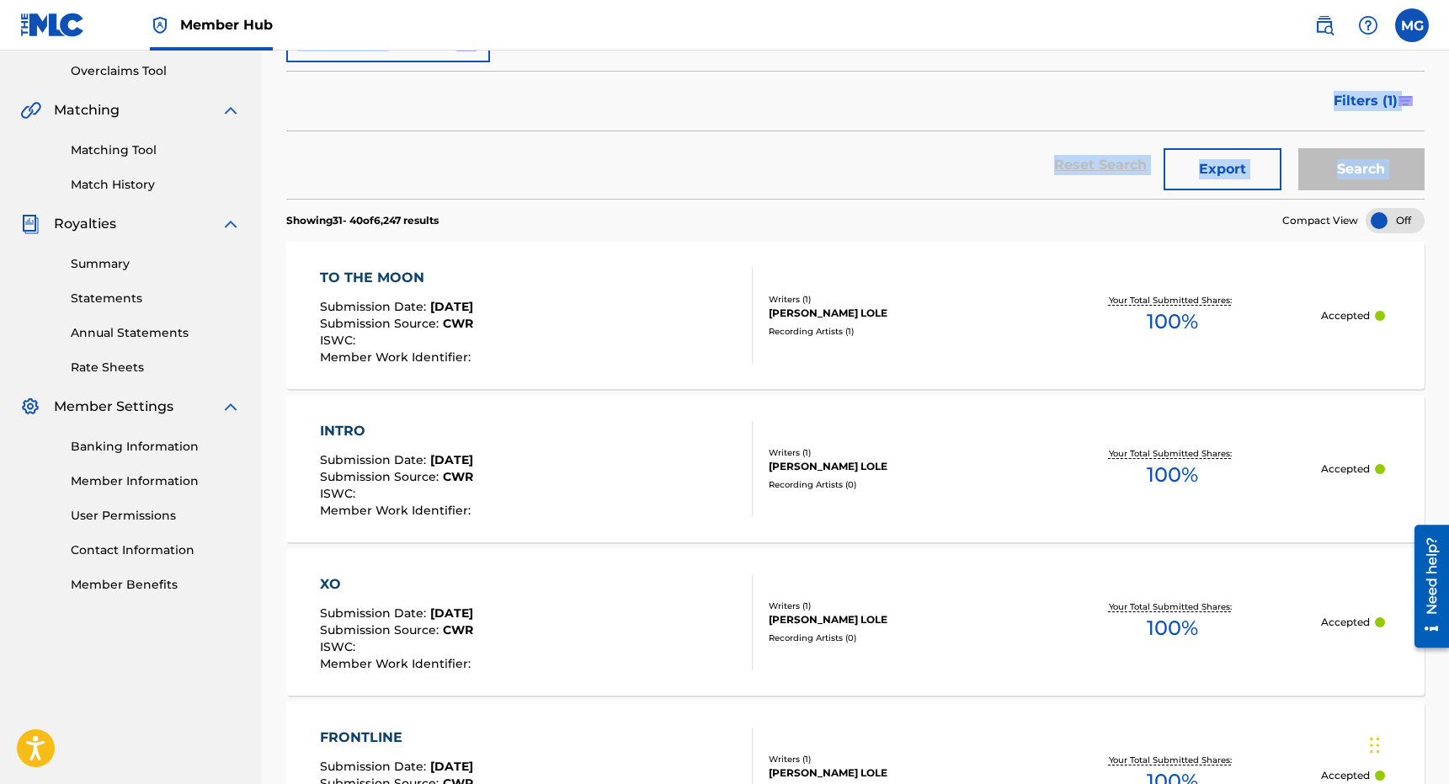
scroll to position [0, 0]
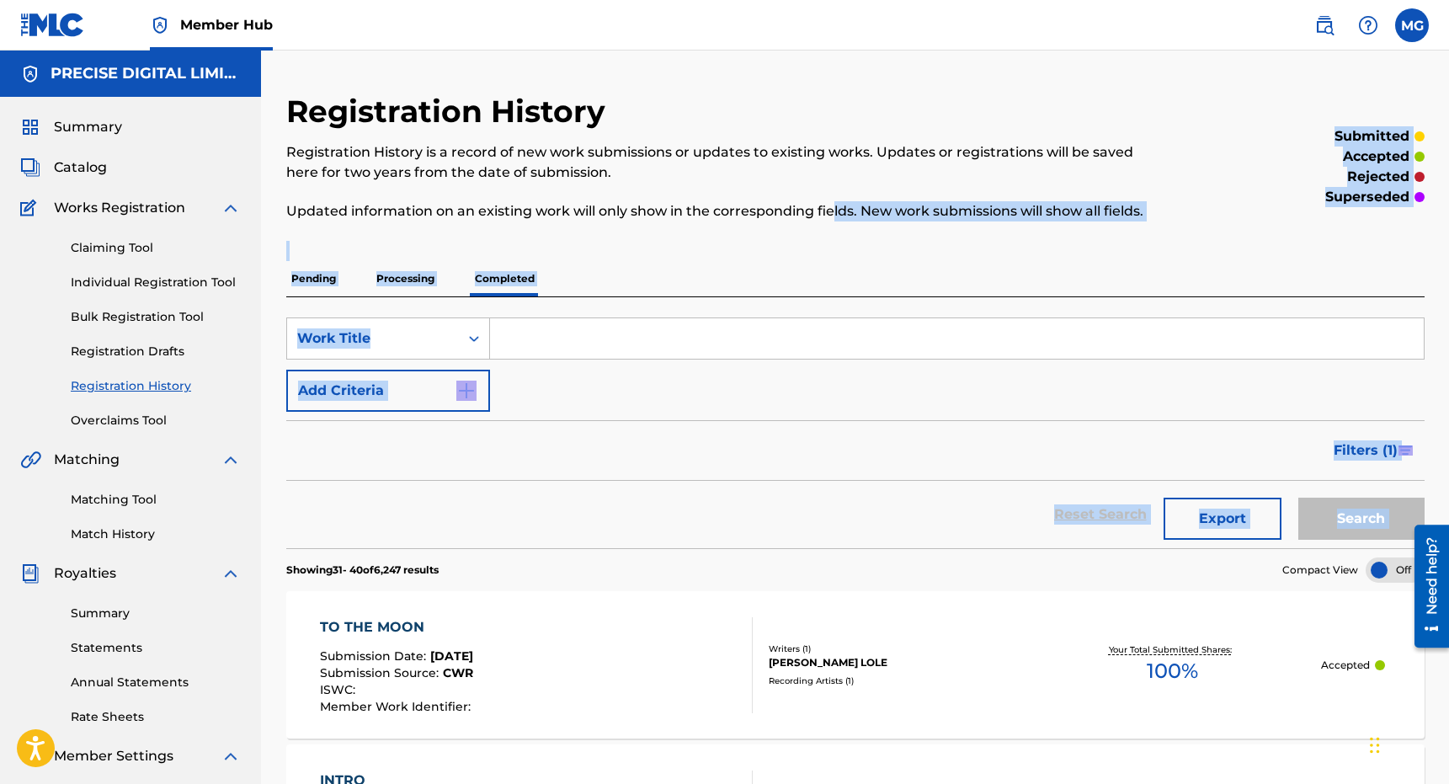
drag, startPoint x: 768, startPoint y: 202, endPoint x: 834, endPoint y: 235, distance: 74.2
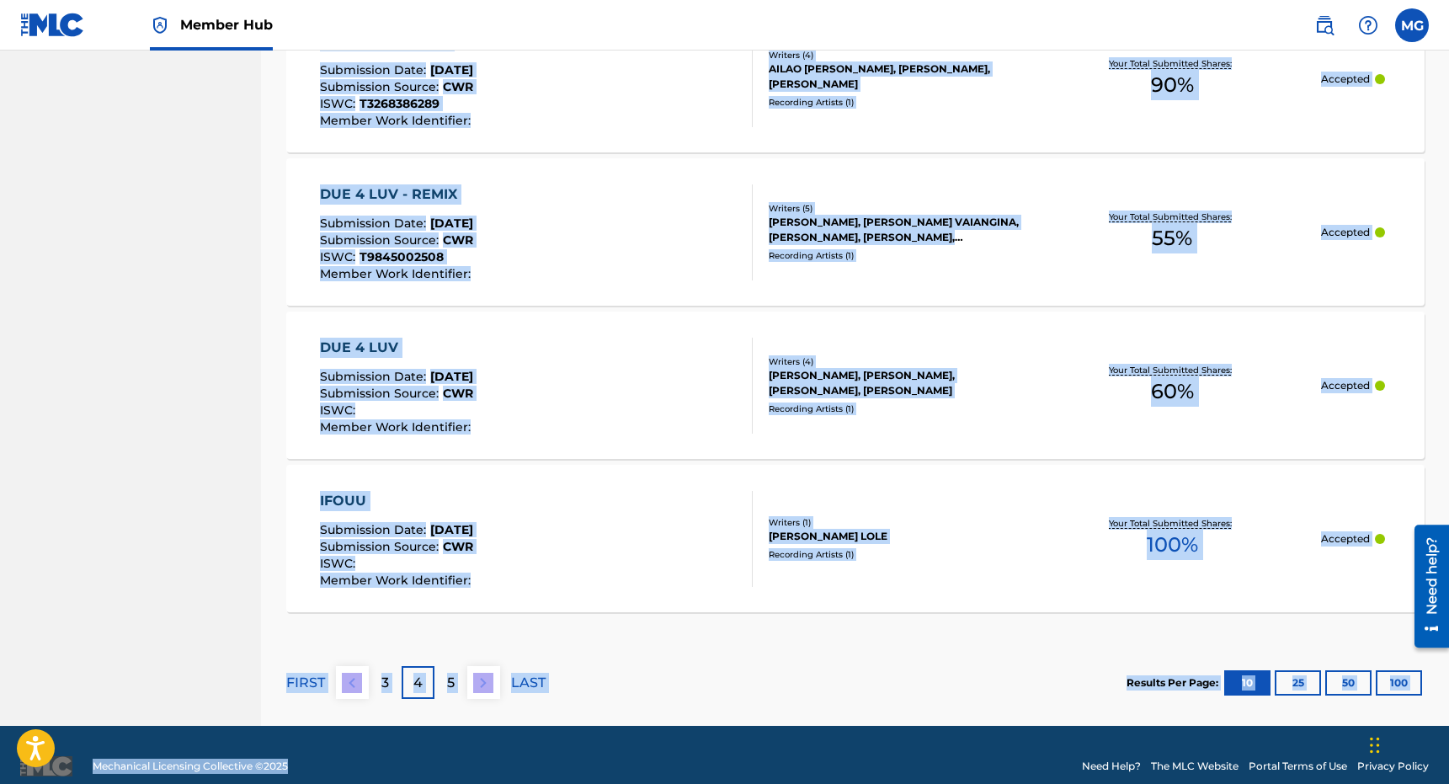
scroll to position [1528, 0]
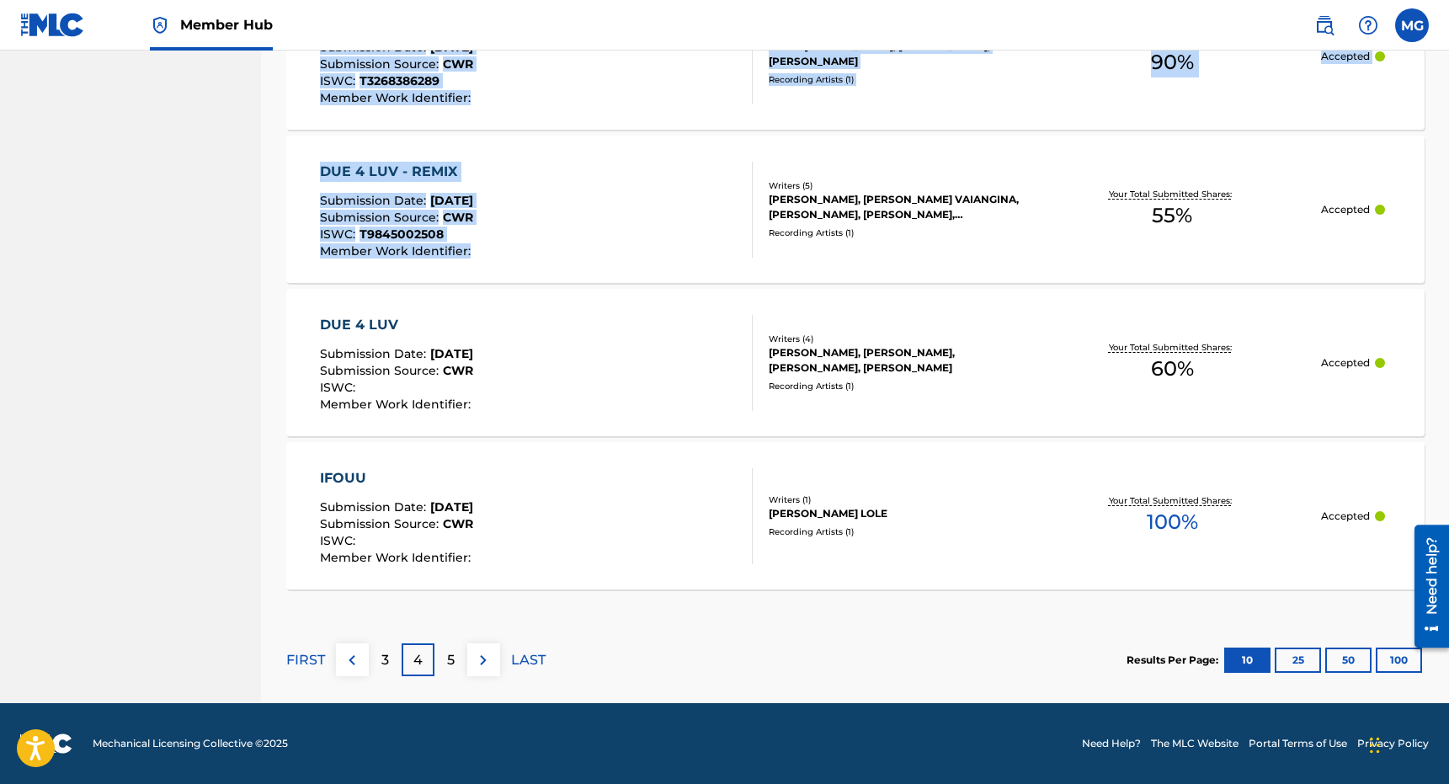
drag, startPoint x: 615, startPoint y: 451, endPoint x: 604, endPoint y: 255, distance: 196.5
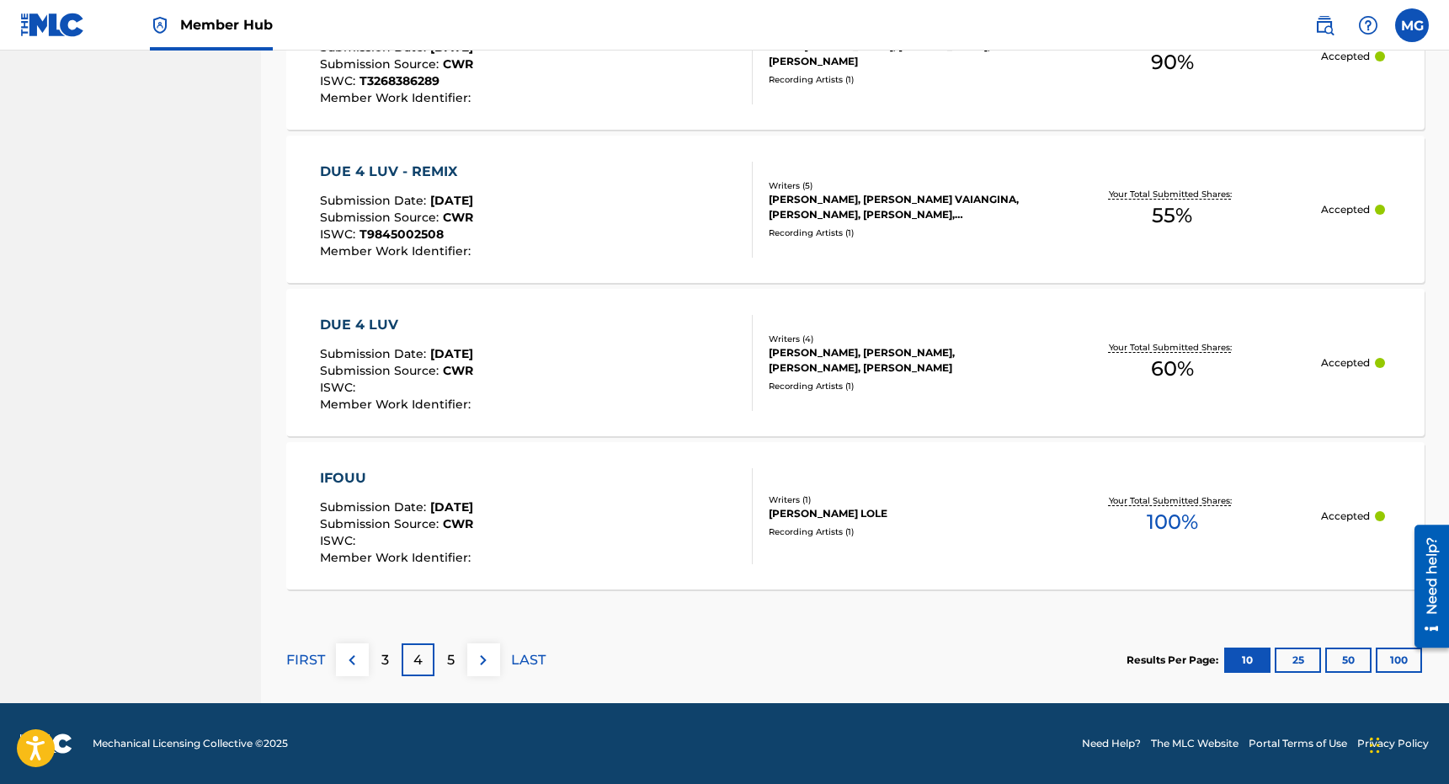
click at [446, 677] on div "FIRST 3 4 5 LAST" at bounding box center [415, 659] width 259 height 87
click at [447, 659] on p "5" at bounding box center [451, 660] width 8 height 20
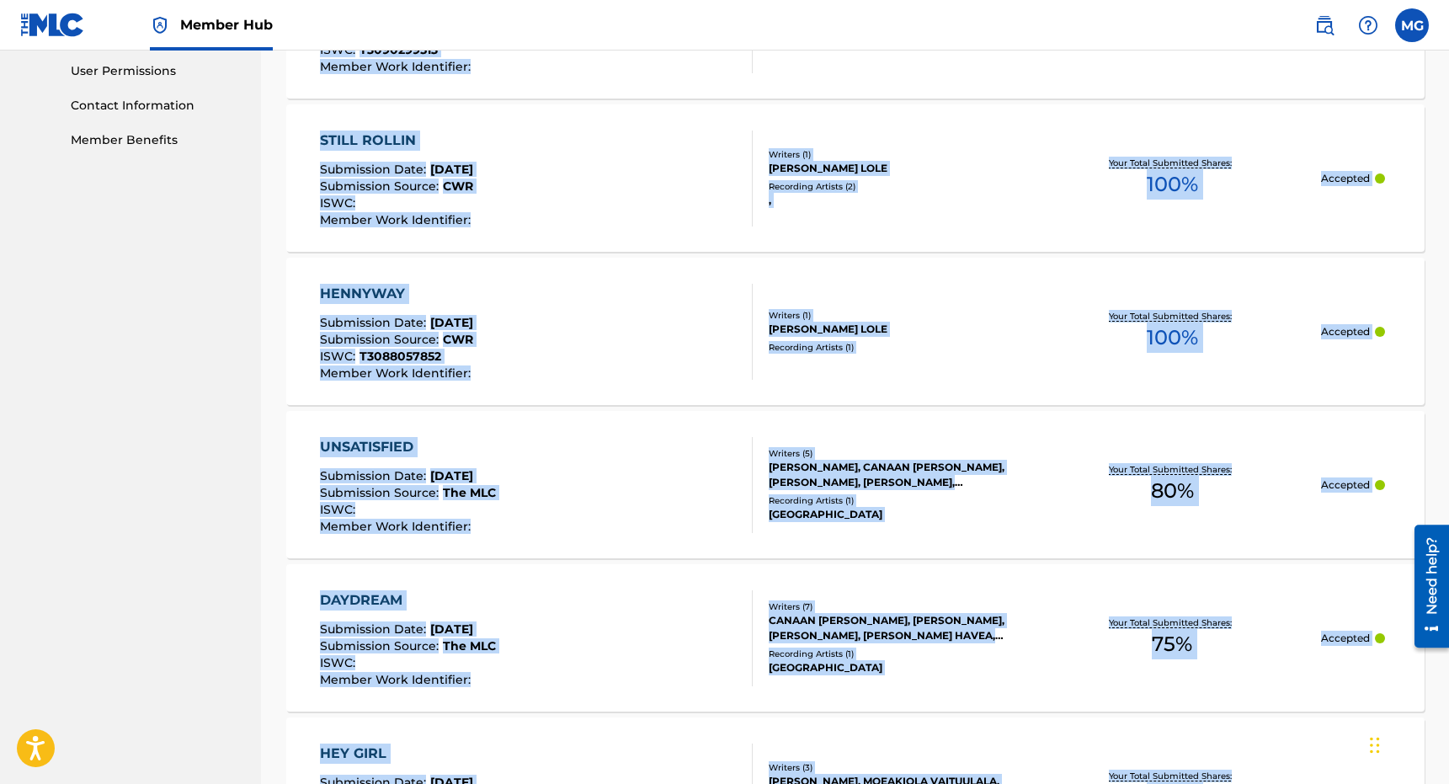
scroll to position [470, 0]
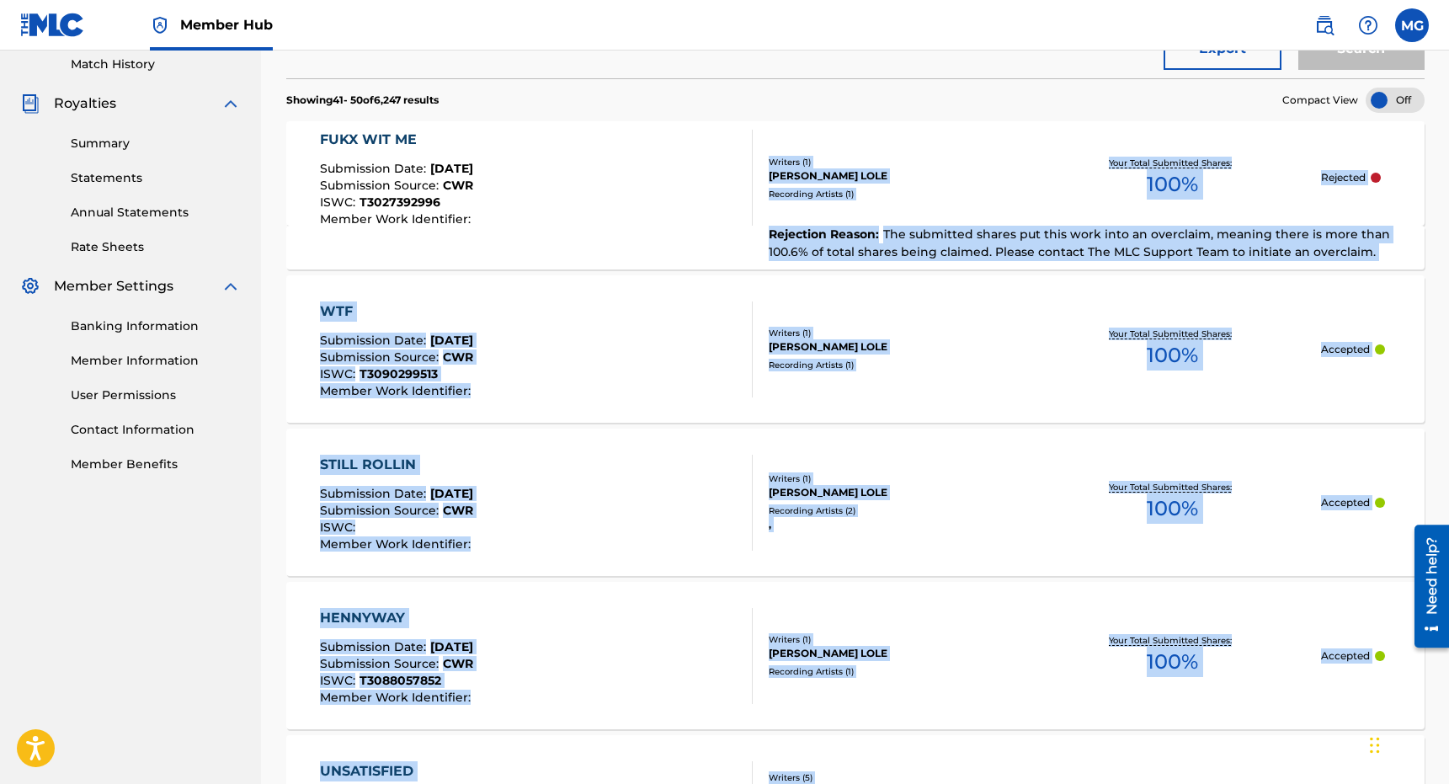
drag, startPoint x: 682, startPoint y: 618, endPoint x: 778, endPoint y: 149, distance: 478.6
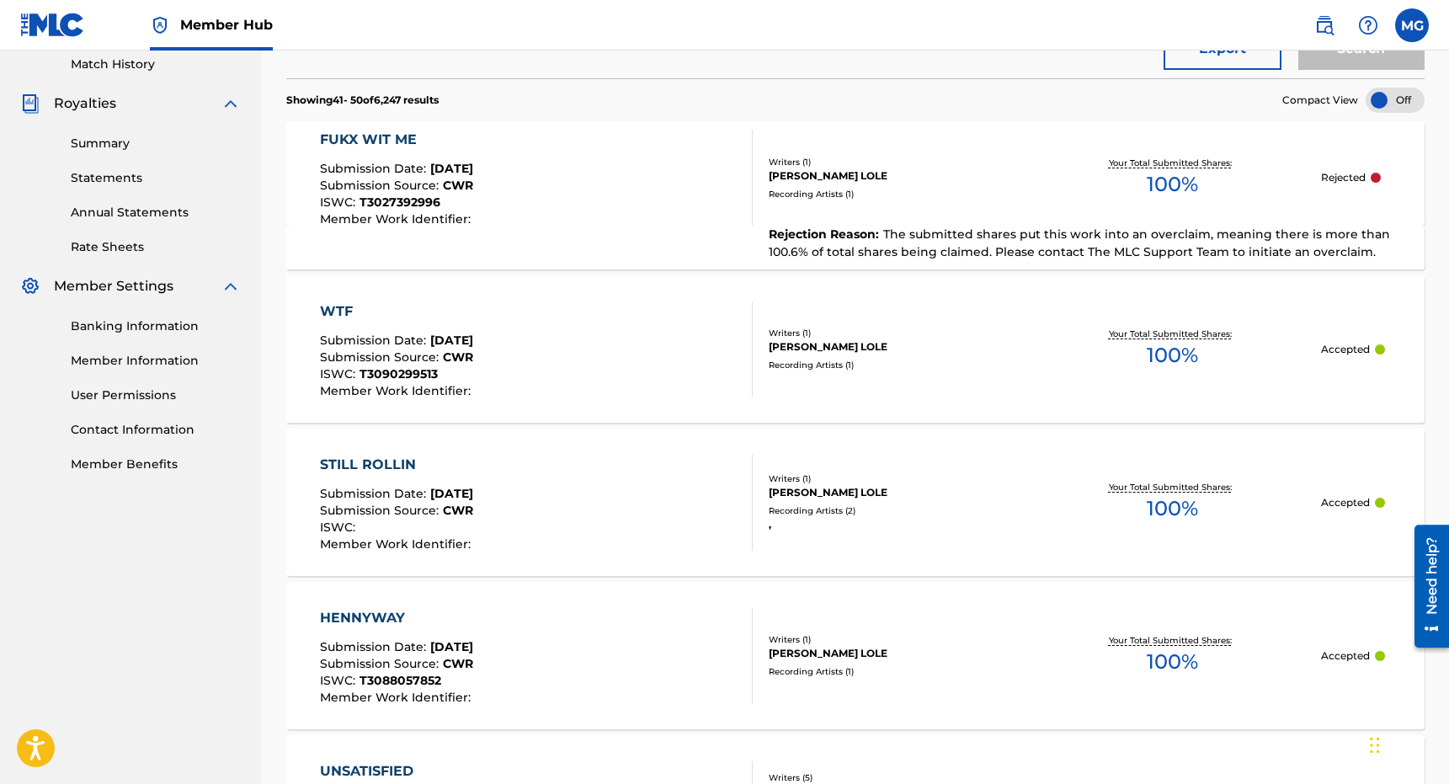
click at [778, 108] on section "Showing 41 - 50 of 6,247 results Compact View" at bounding box center [855, 95] width 1138 height 35
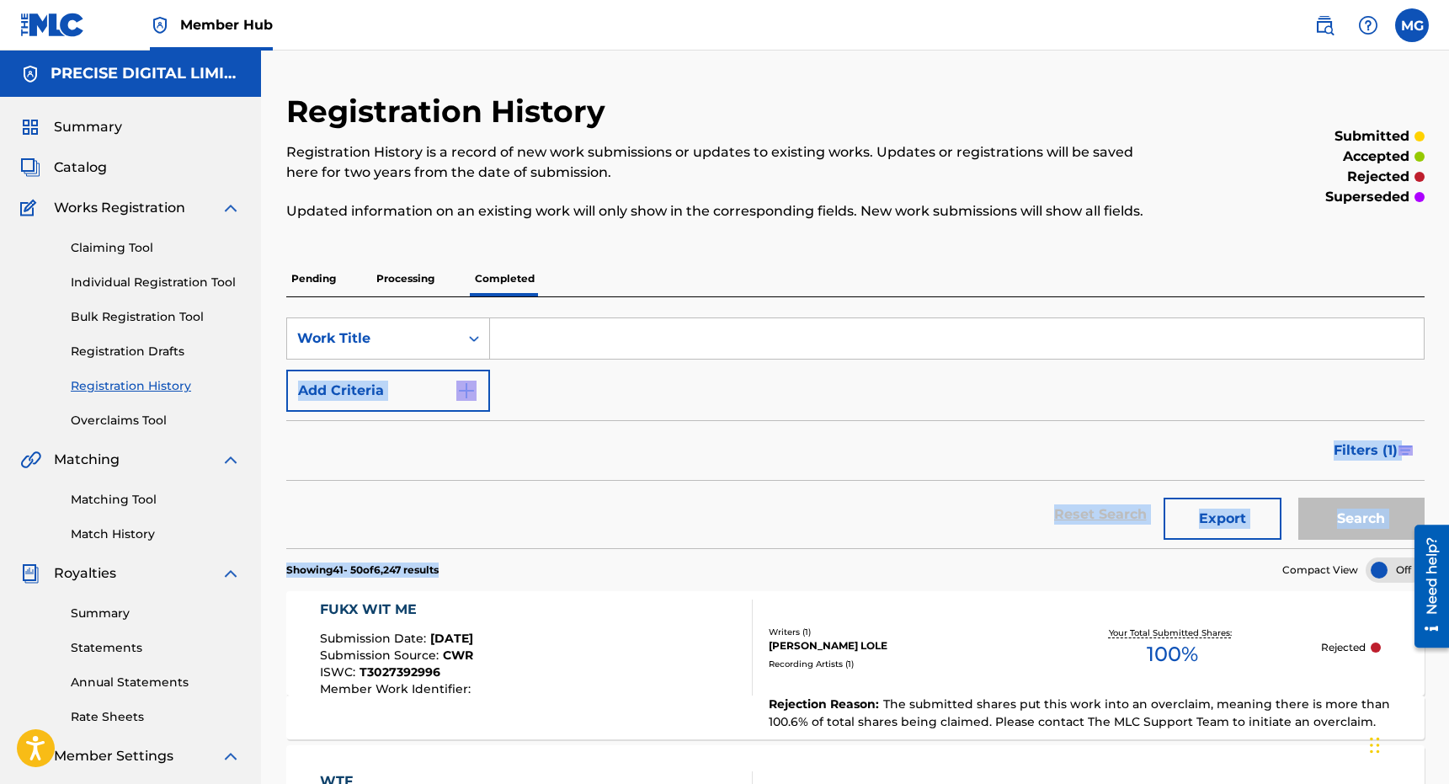
drag, startPoint x: 778, startPoint y: 108, endPoint x: 678, endPoint y: 328, distance: 242.3
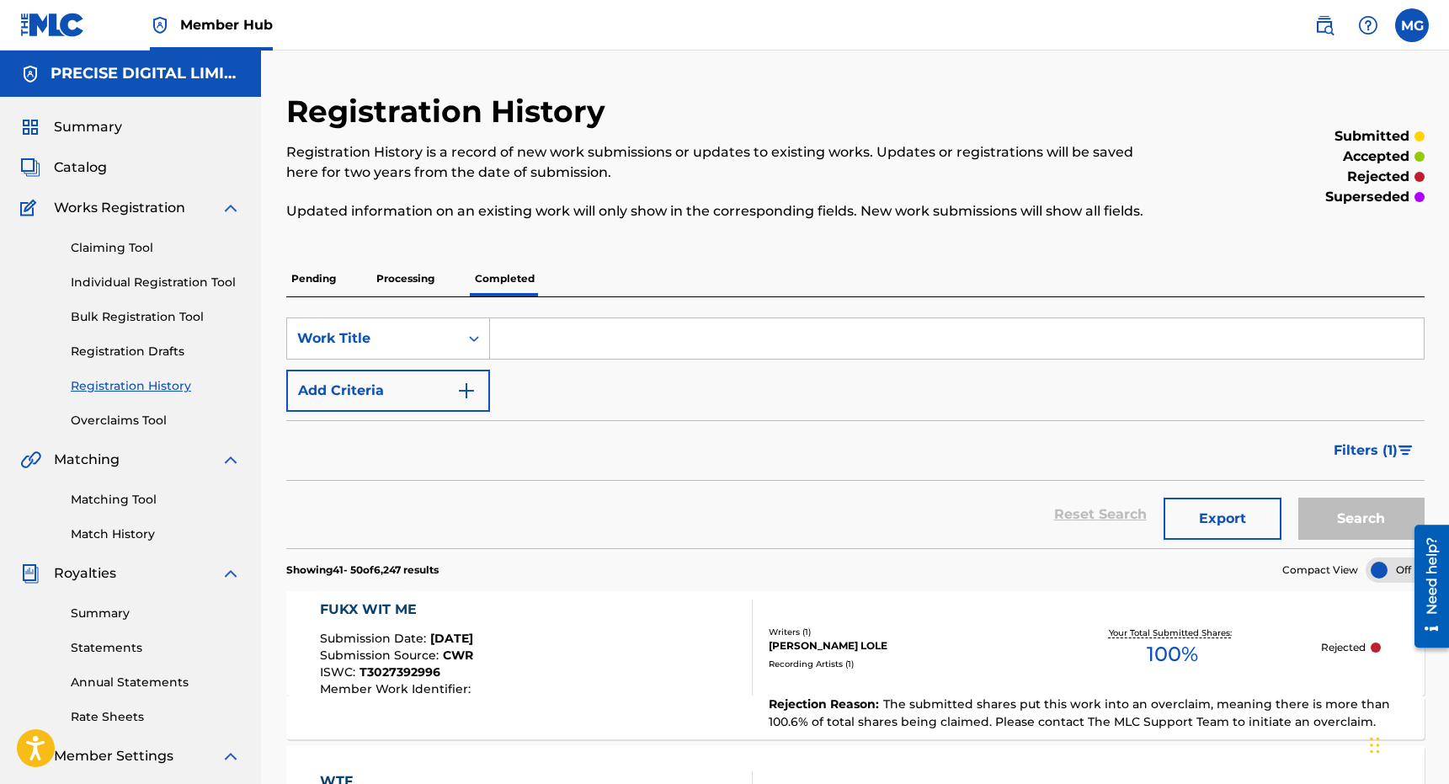
click at [137, 222] on div "Claiming Tool Individual Registration Tool Bulk Registration Tool Registration …" at bounding box center [130, 323] width 221 height 211
click at [122, 157] on div "Catalog" at bounding box center [130, 167] width 221 height 20
click at [125, 137] on div "Summary Catalog Works Registration Claiming Tool Individual Registration Tool B…" at bounding box center [130, 530] width 261 height 866
click at [118, 130] on span "Summary" at bounding box center [88, 127] width 68 height 20
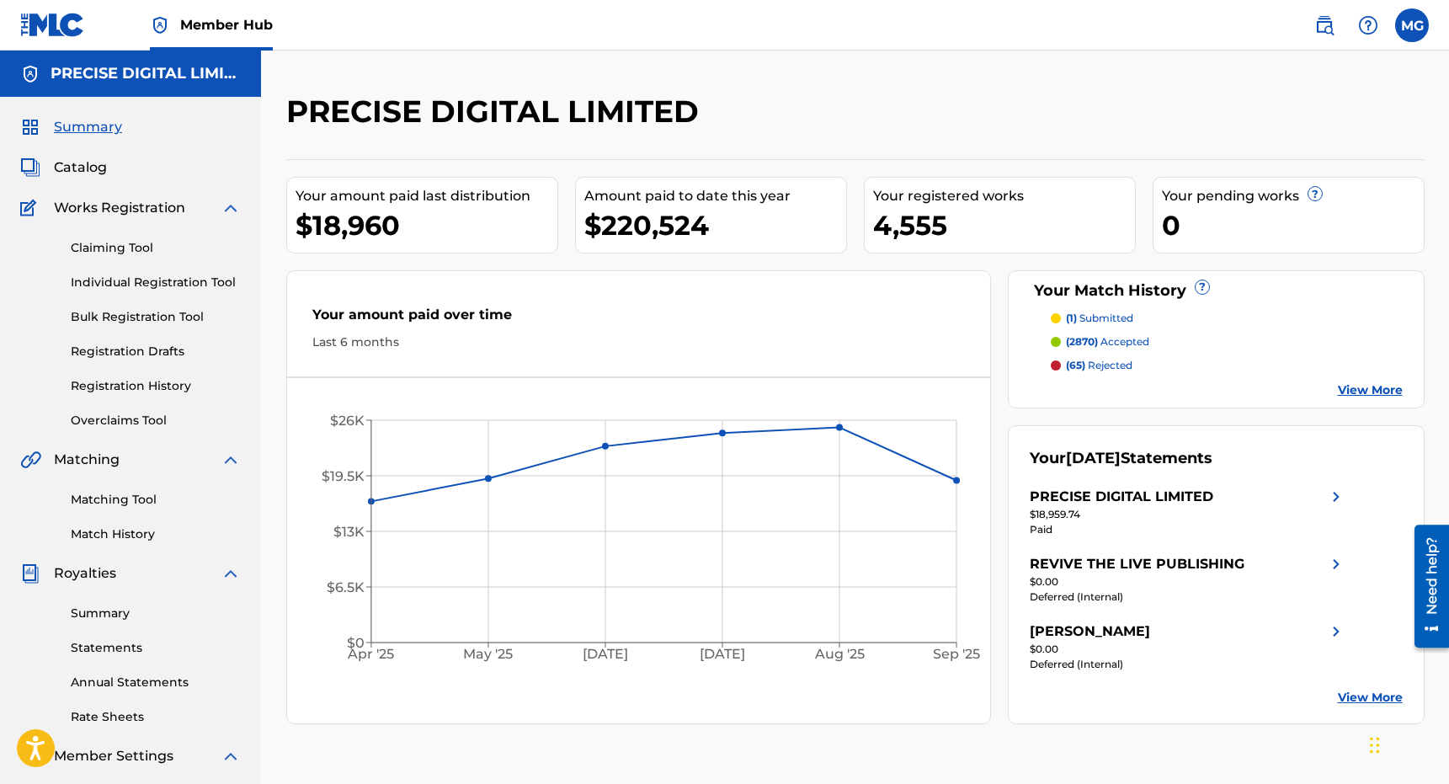
click at [1045, 504] on div "PRECISE DIGITAL LIMITED" at bounding box center [1122, 497] width 184 height 20
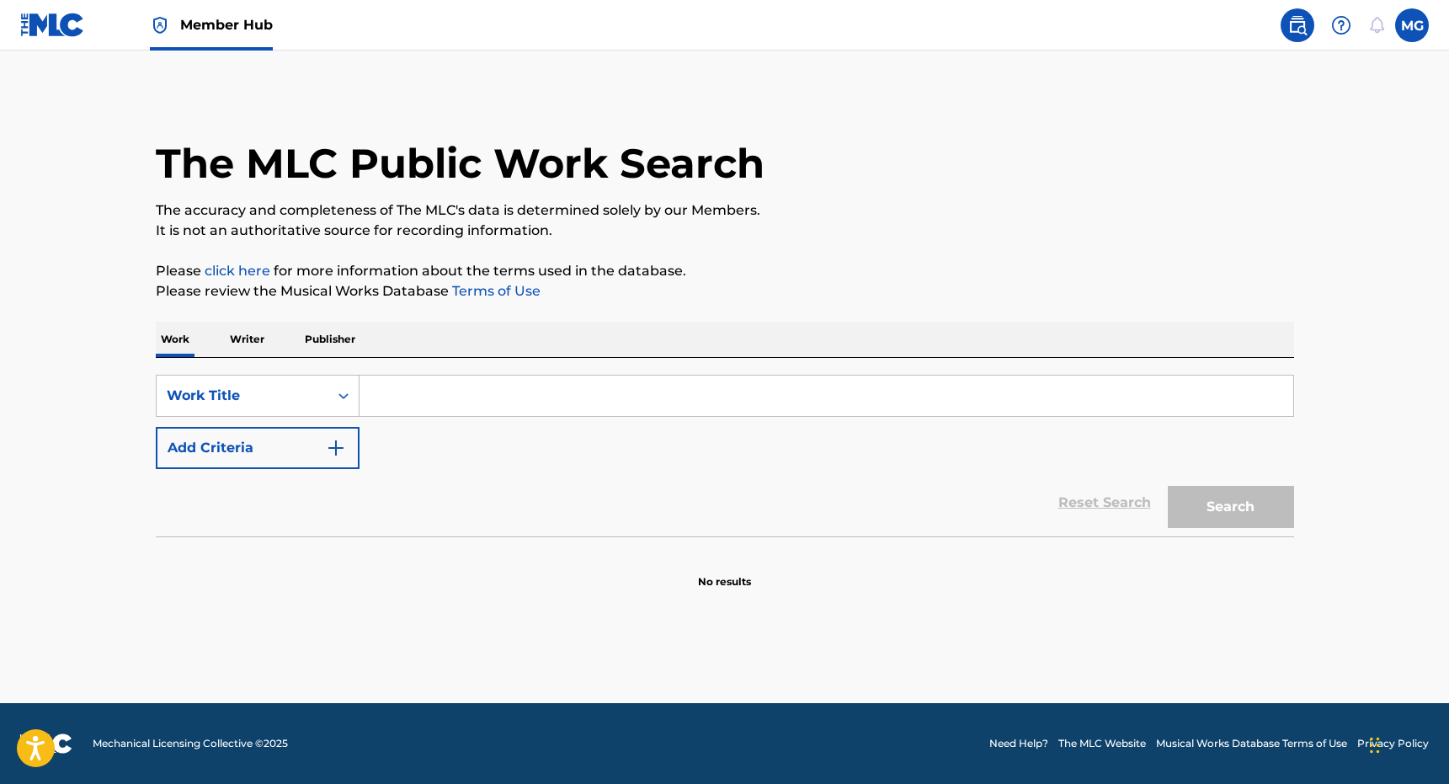
click at [594, 394] on input "Search Form" at bounding box center [826, 395] width 934 height 40
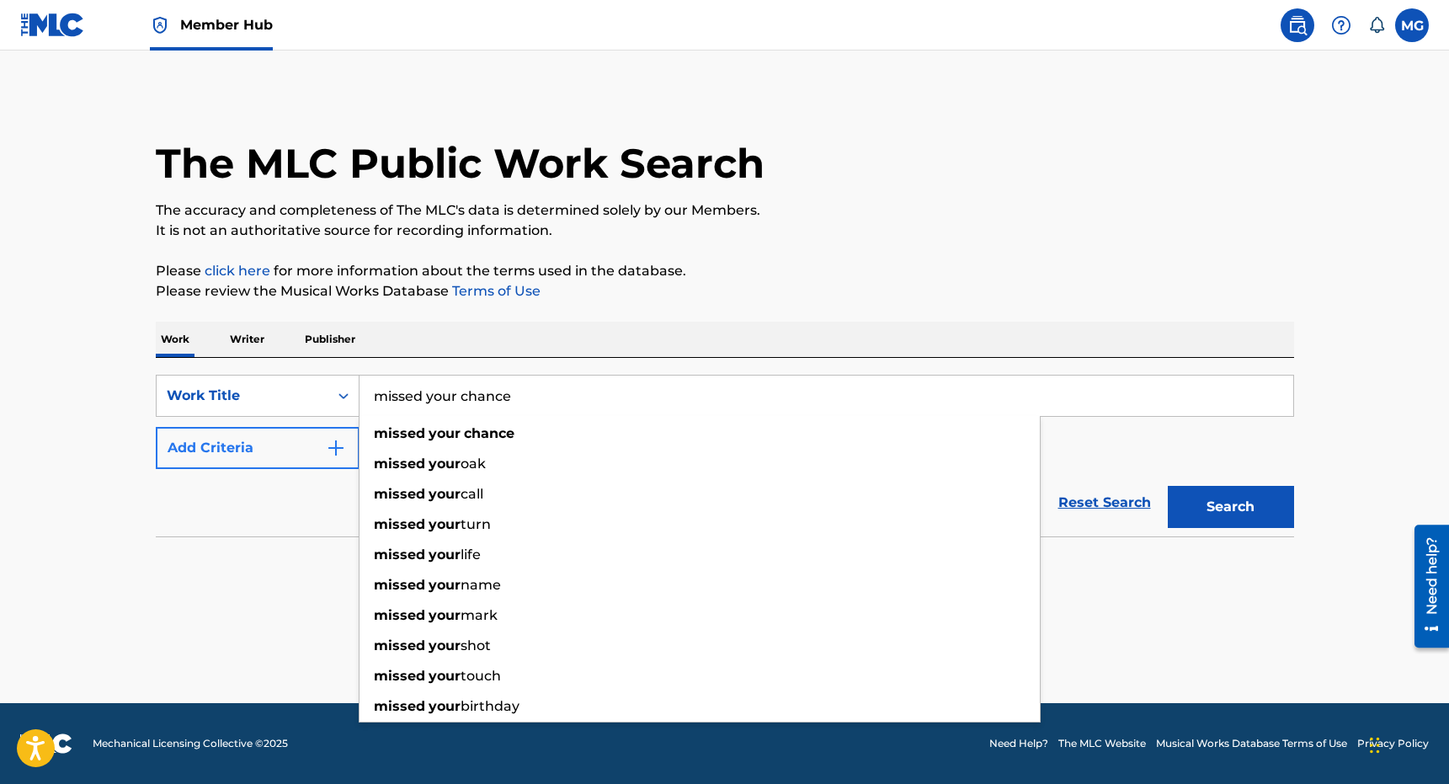
type input "missed your chance"
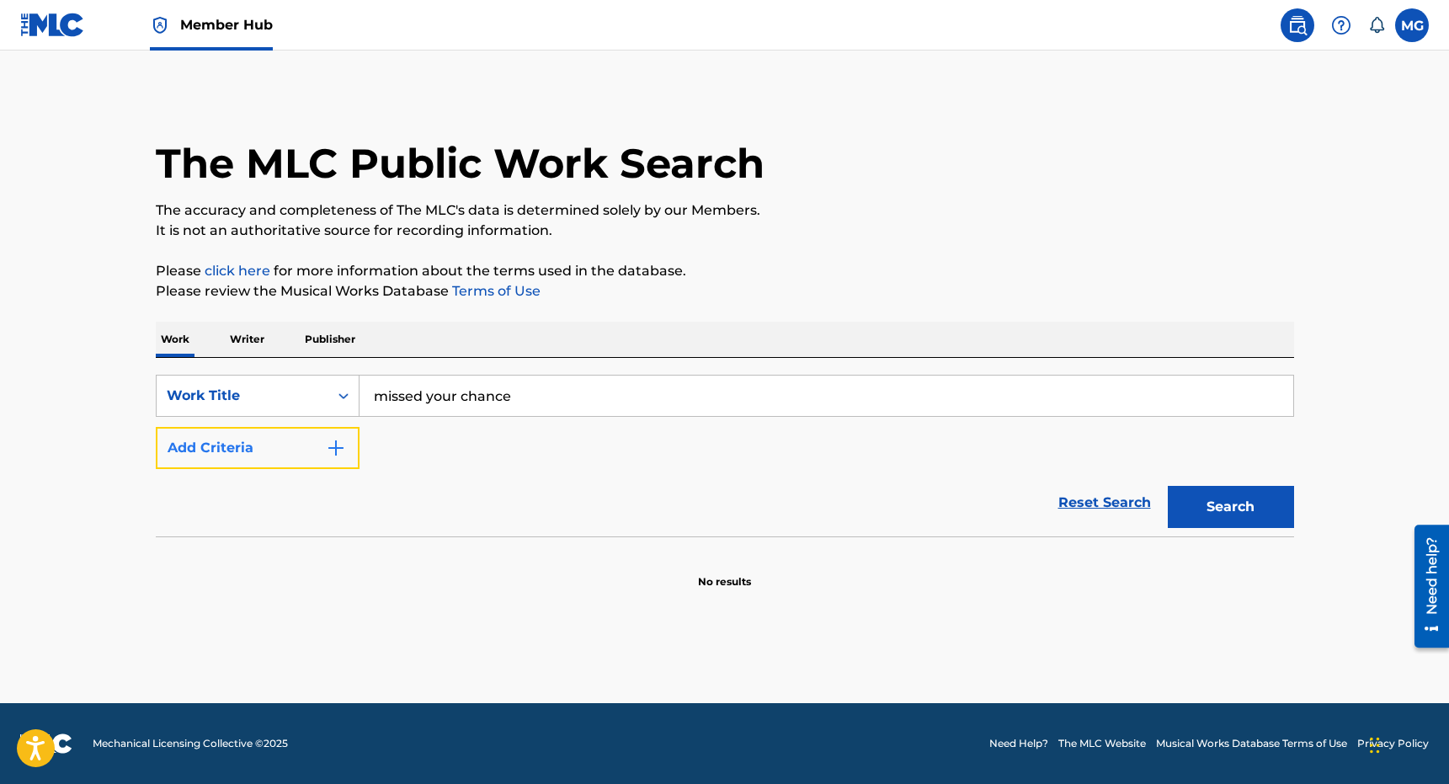
click at [253, 455] on button "Add Criteria" at bounding box center [258, 448] width 204 height 42
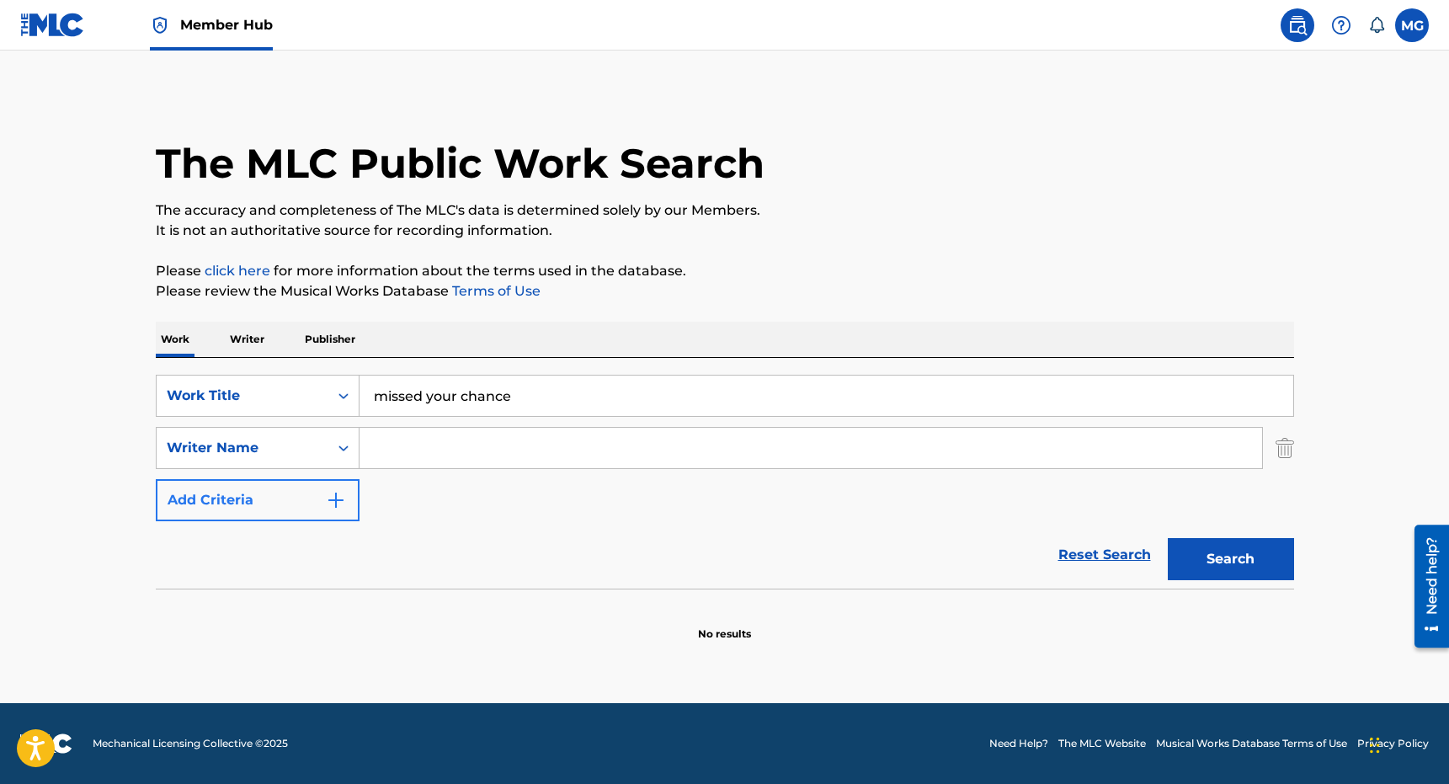
click at [415, 460] on input "Search Form" at bounding box center [810, 448] width 902 height 40
type input "myshaan"
click at [1168, 538] on button "Search" at bounding box center [1231, 559] width 126 height 42
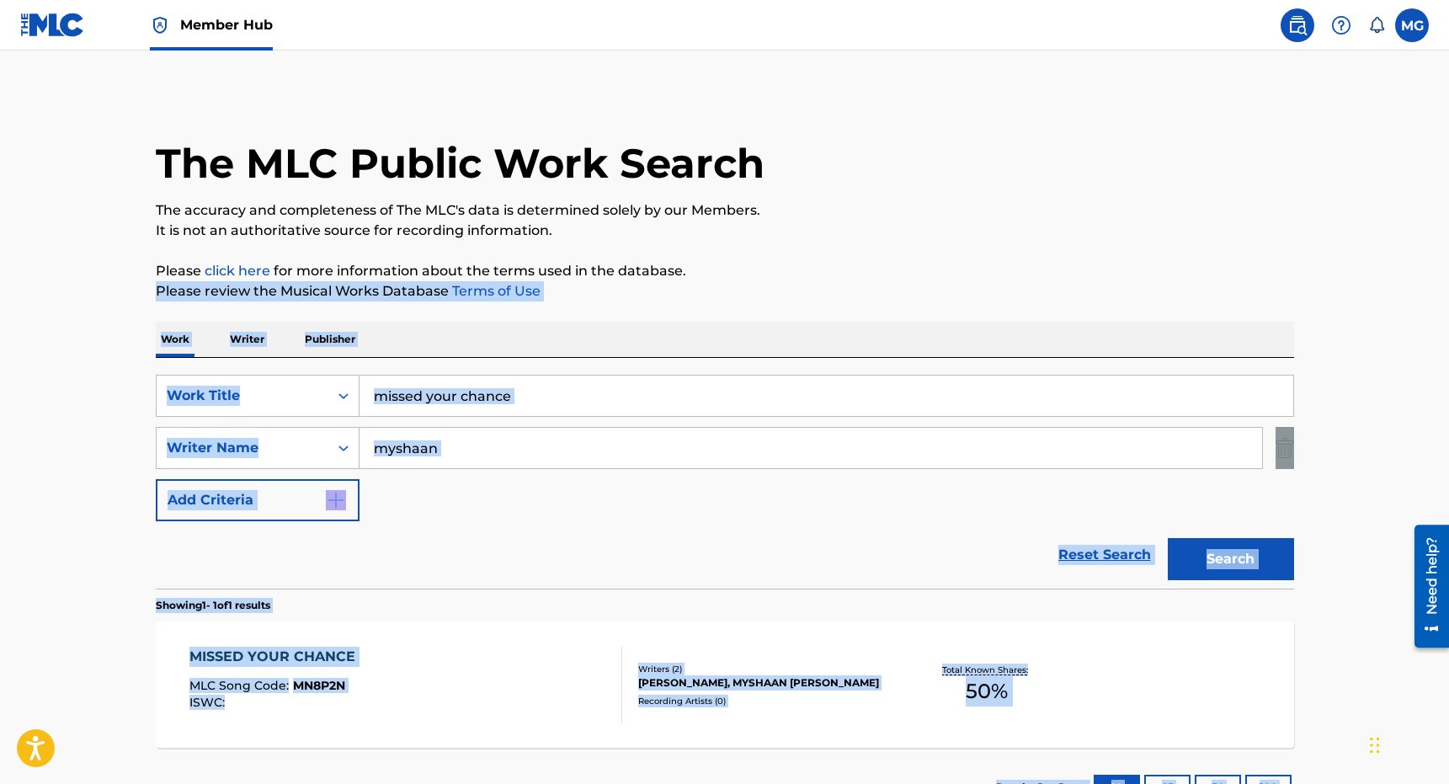
scroll to position [132, 0]
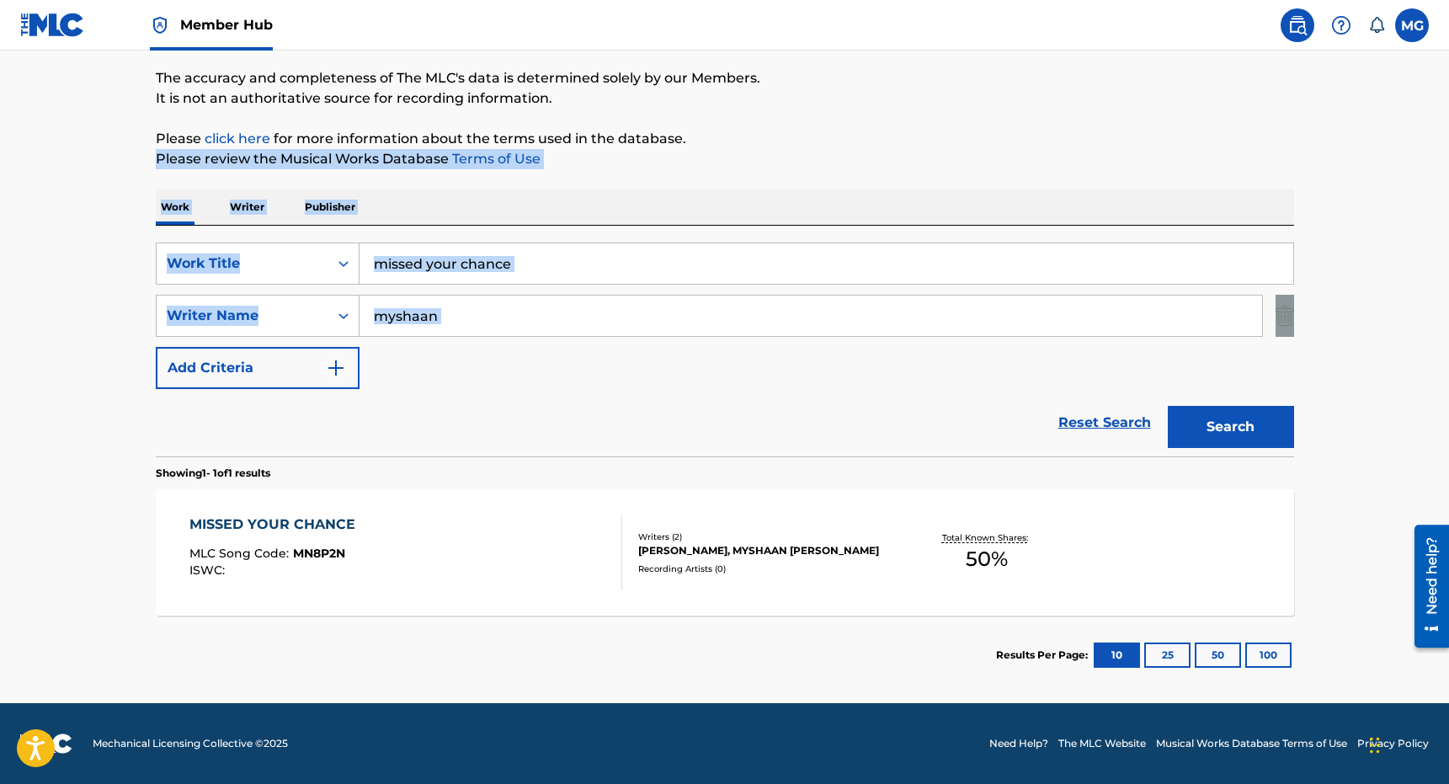
drag, startPoint x: 800, startPoint y: 271, endPoint x: 607, endPoint y: 346, distance: 206.8
click at [607, 346] on div "The MLC Public Work Search The accuracy and completeness of The MLC's data is d…" at bounding box center [725, 327] width 1179 height 734
click at [520, 548] on div "MISSED YOUR CHANCE MLC Song Code : MN8P2N ISWC :" at bounding box center [405, 552] width 433 height 76
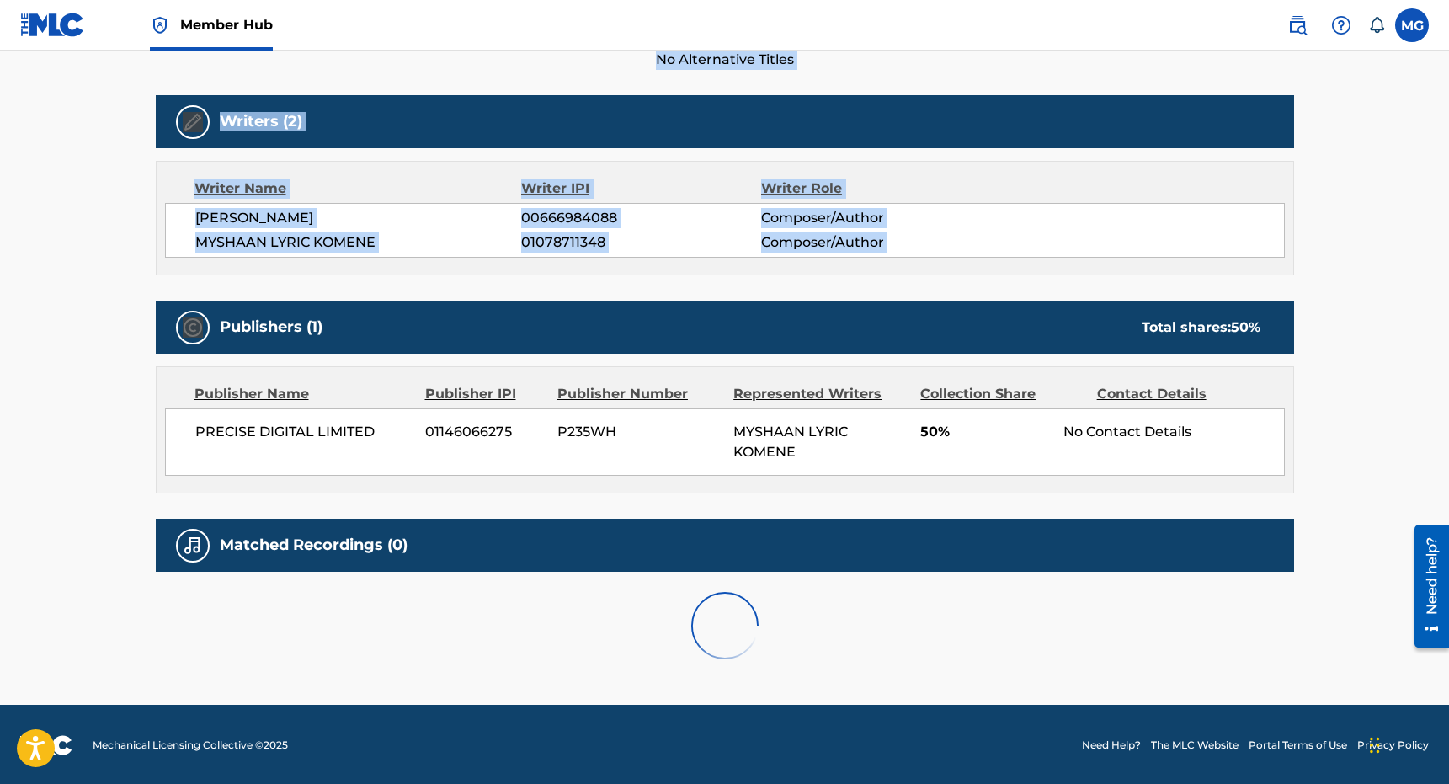
scroll to position [492, 0]
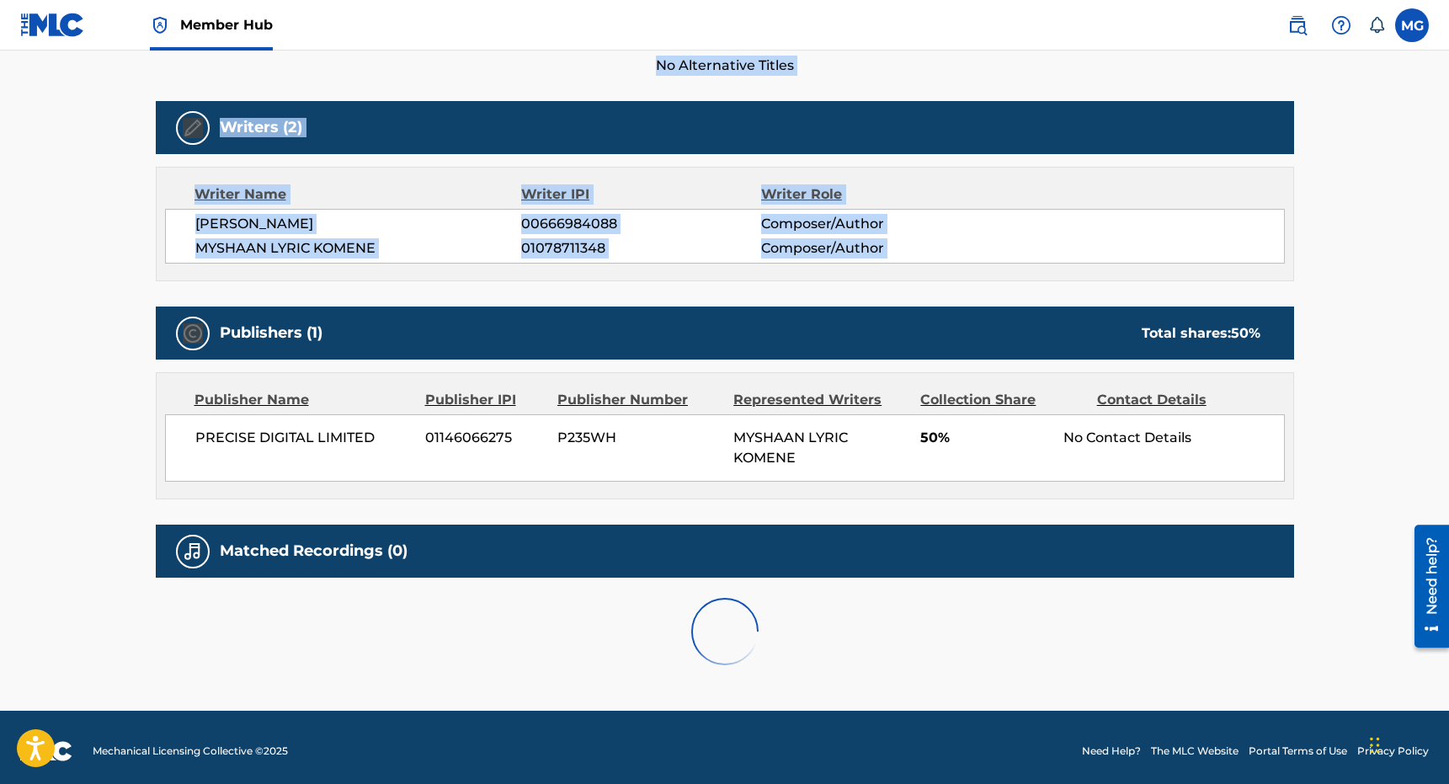
drag, startPoint x: 519, startPoint y: 834, endPoint x: 585, endPoint y: 301, distance: 537.0
click at [585, 301] on div "< Back to public search results Copy work link MISSED YOUR CHANCE Work Detail M…" at bounding box center [725, 143] width 1179 height 1084
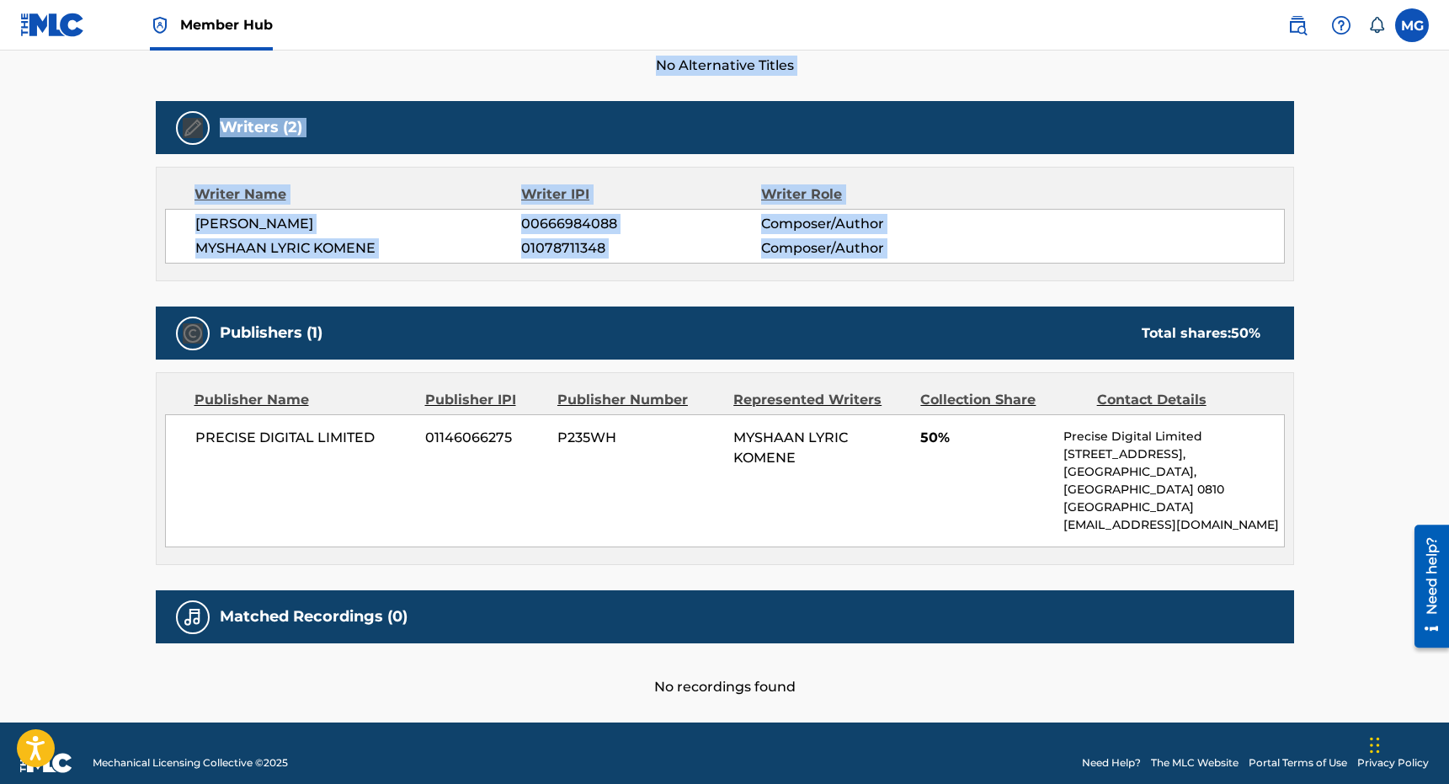
click at [585, 301] on div "Work Detail Member Work Identifier -- MLC Song Code MN8P2N ISWC -- Duration 03:…" at bounding box center [725, 252] width 1138 height 889
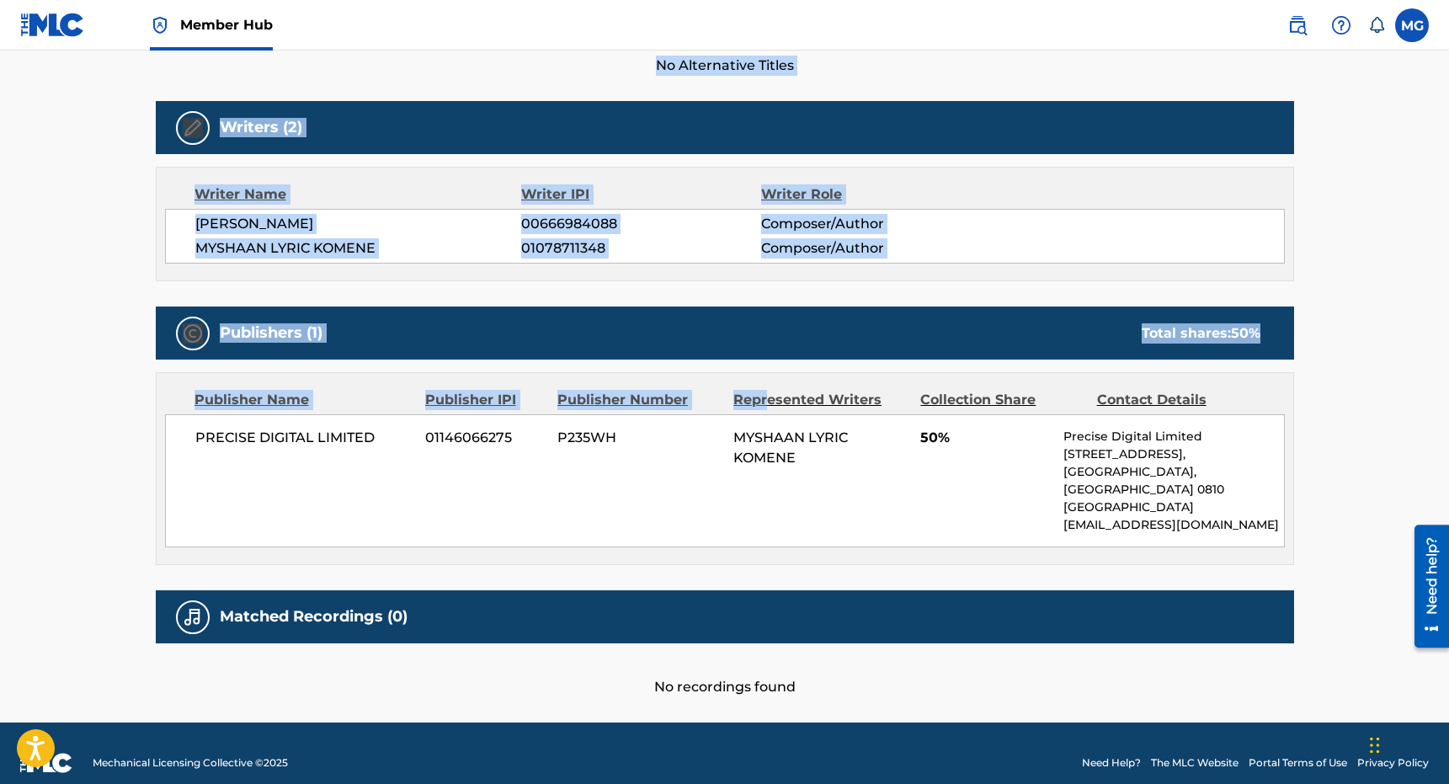
scroll to position [0, 0]
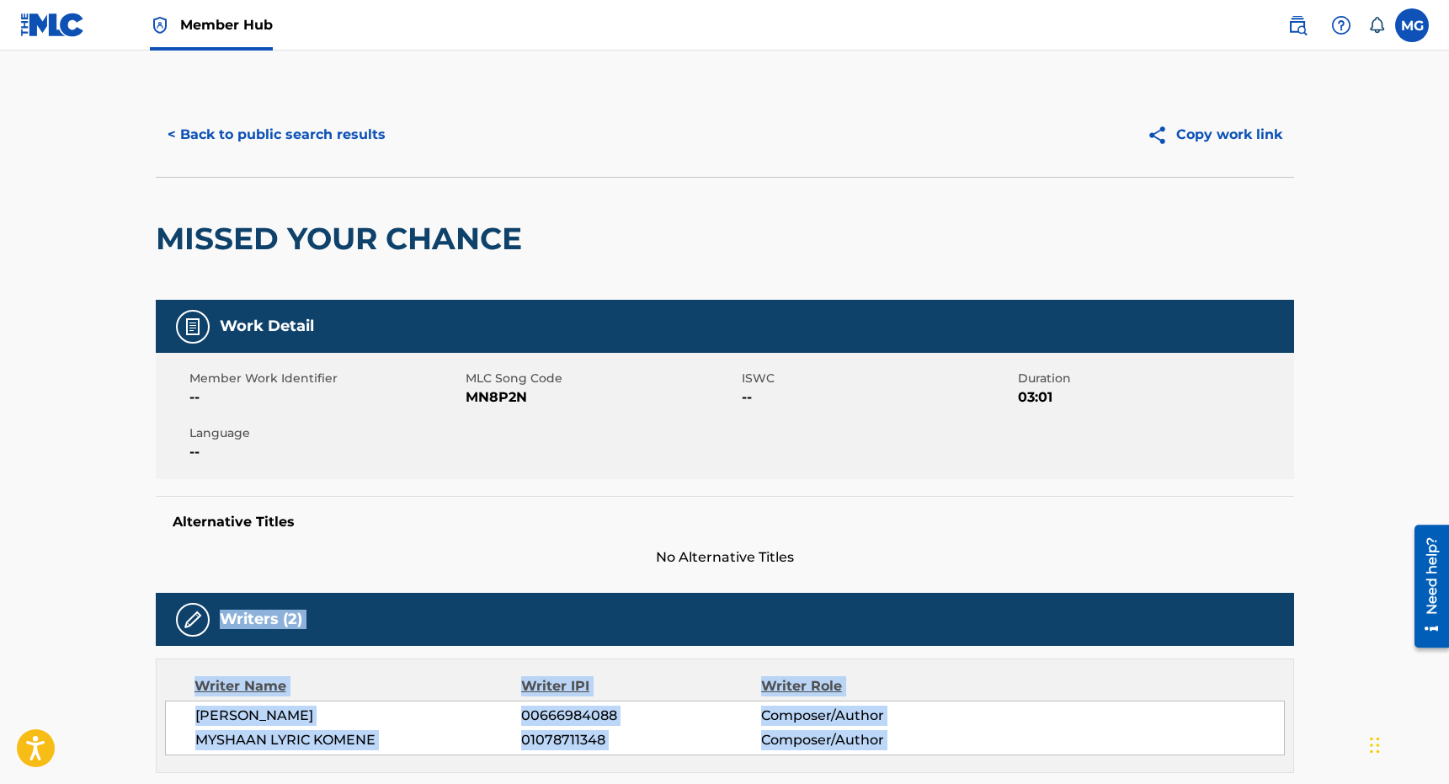
drag, startPoint x: 764, startPoint y: 382, endPoint x: 656, endPoint y: 606, distance: 248.9
click at [656, 606] on div "Work Detail Member Work Identifier -- MLC Song Code MN8P2N ISWC -- Duration 03:…" at bounding box center [725, 744] width 1138 height 889
click at [655, 609] on div "Writers (2)" at bounding box center [725, 619] width 1138 height 53
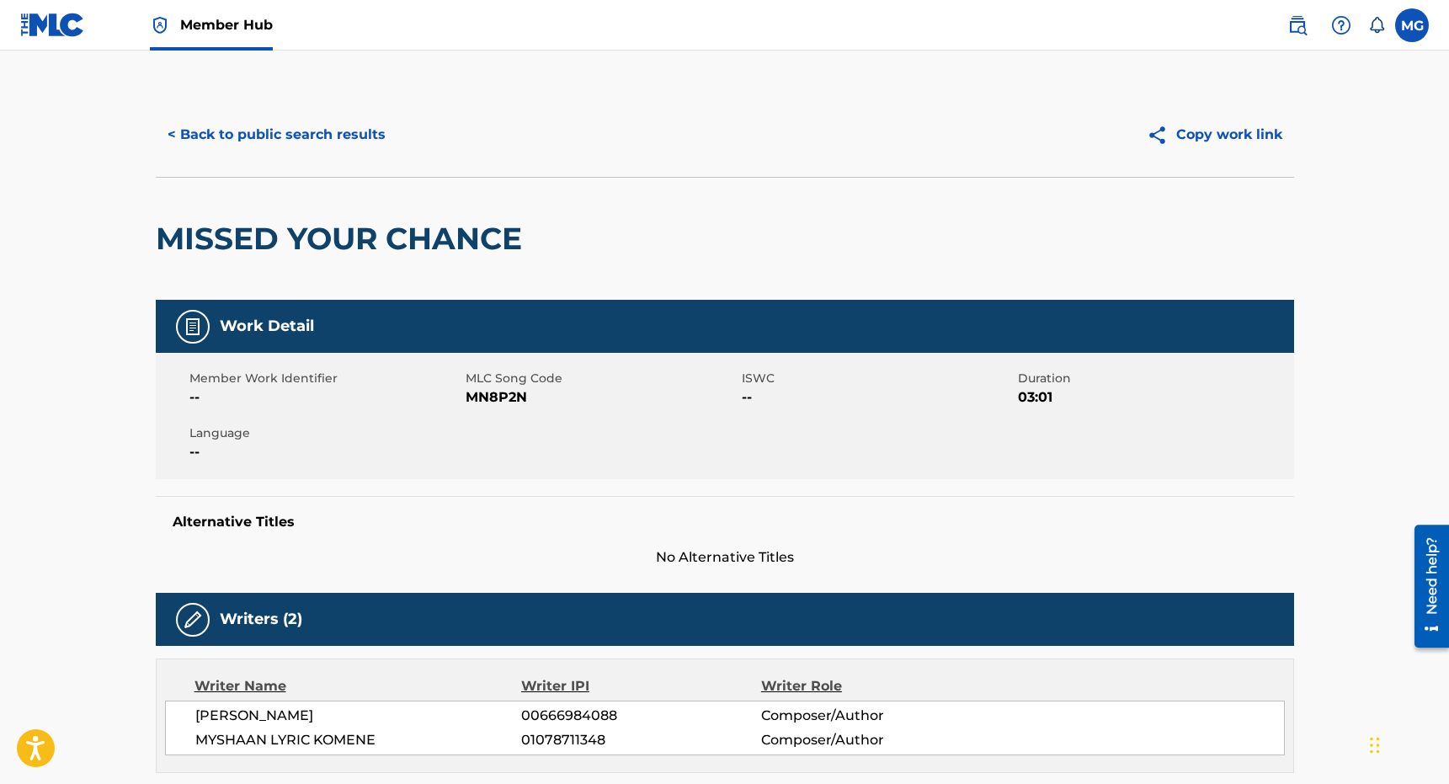
click at [325, 162] on div "< Back to public search results Copy work link" at bounding box center [725, 135] width 1138 height 84
click at [322, 151] on button "< Back to public search results" at bounding box center [277, 135] width 242 height 42
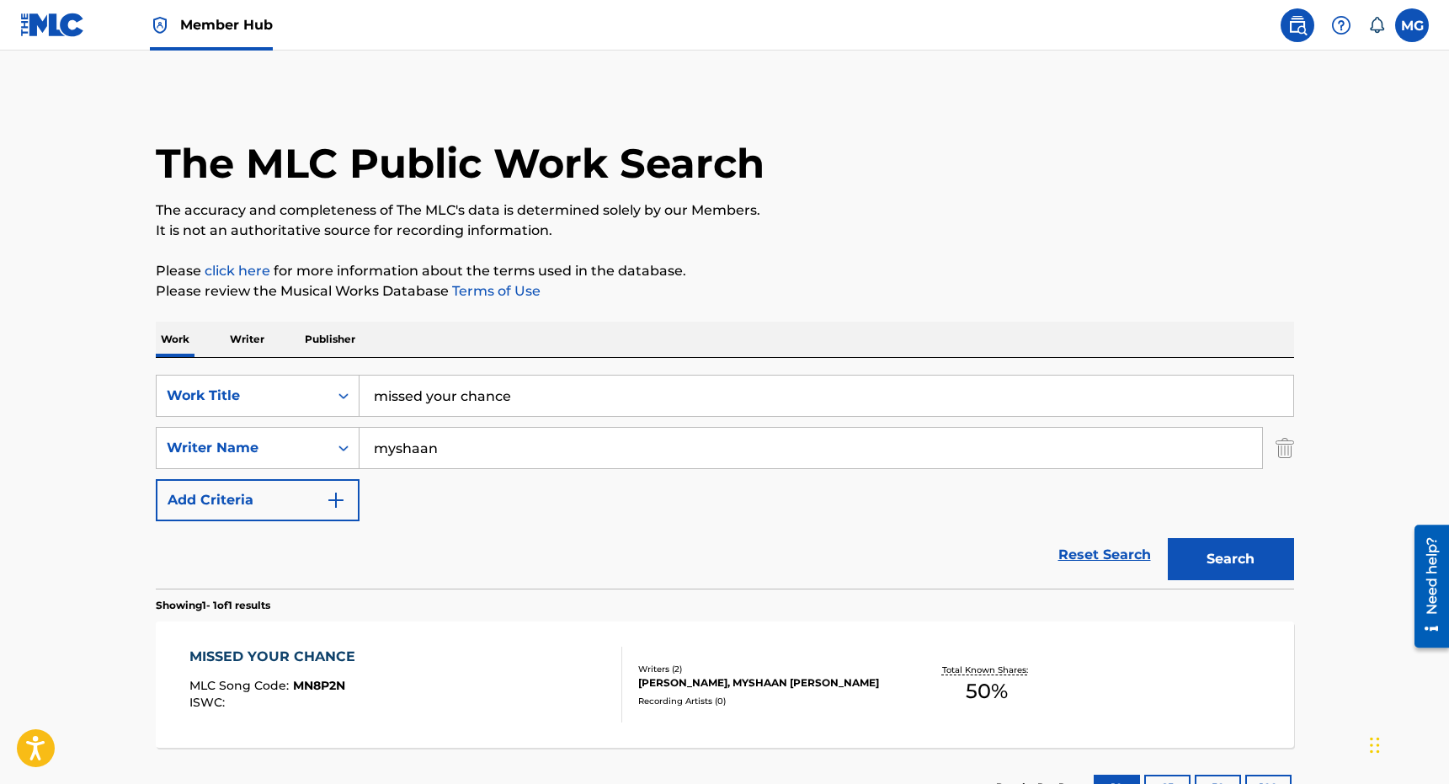
scroll to position [36, 0]
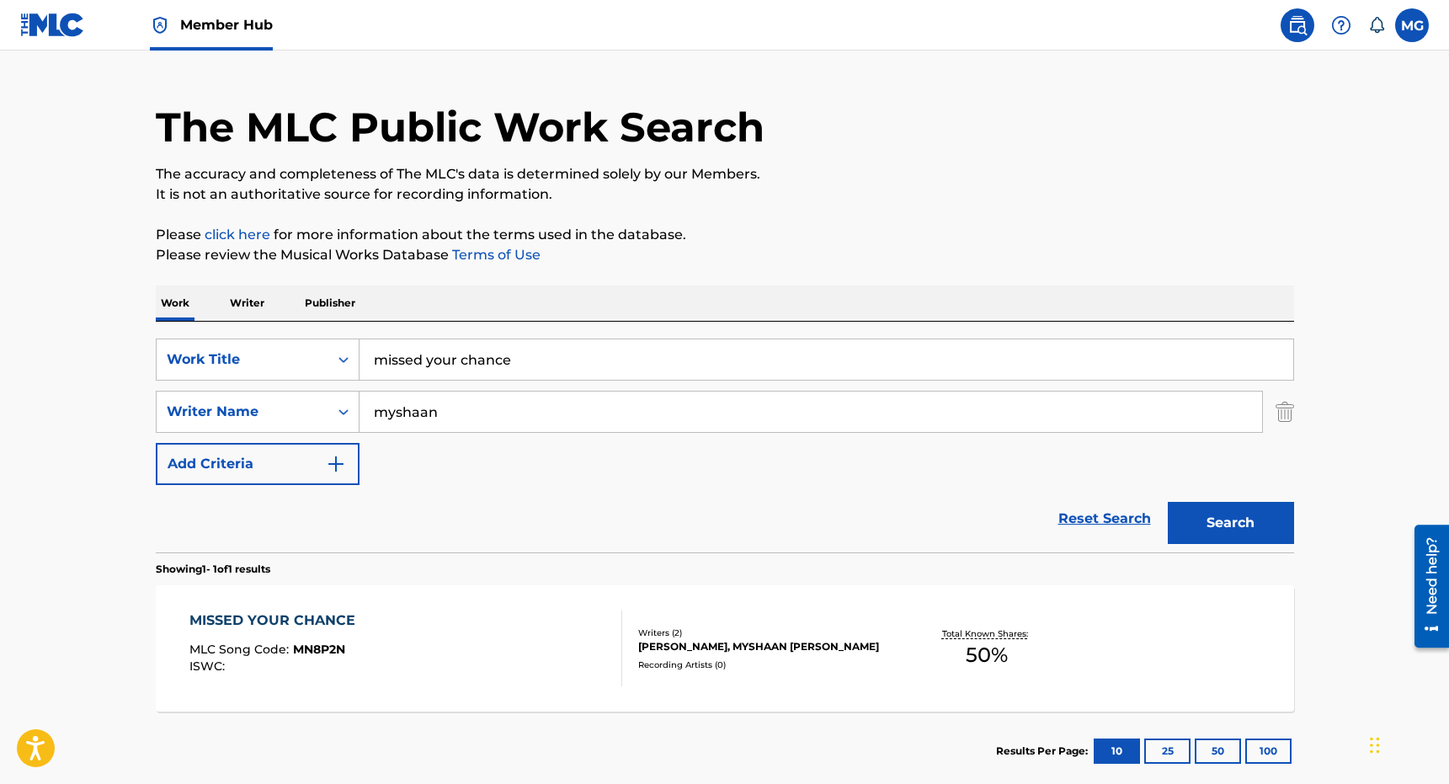
click at [500, 370] on input "missed your chance" at bounding box center [826, 359] width 934 height 40
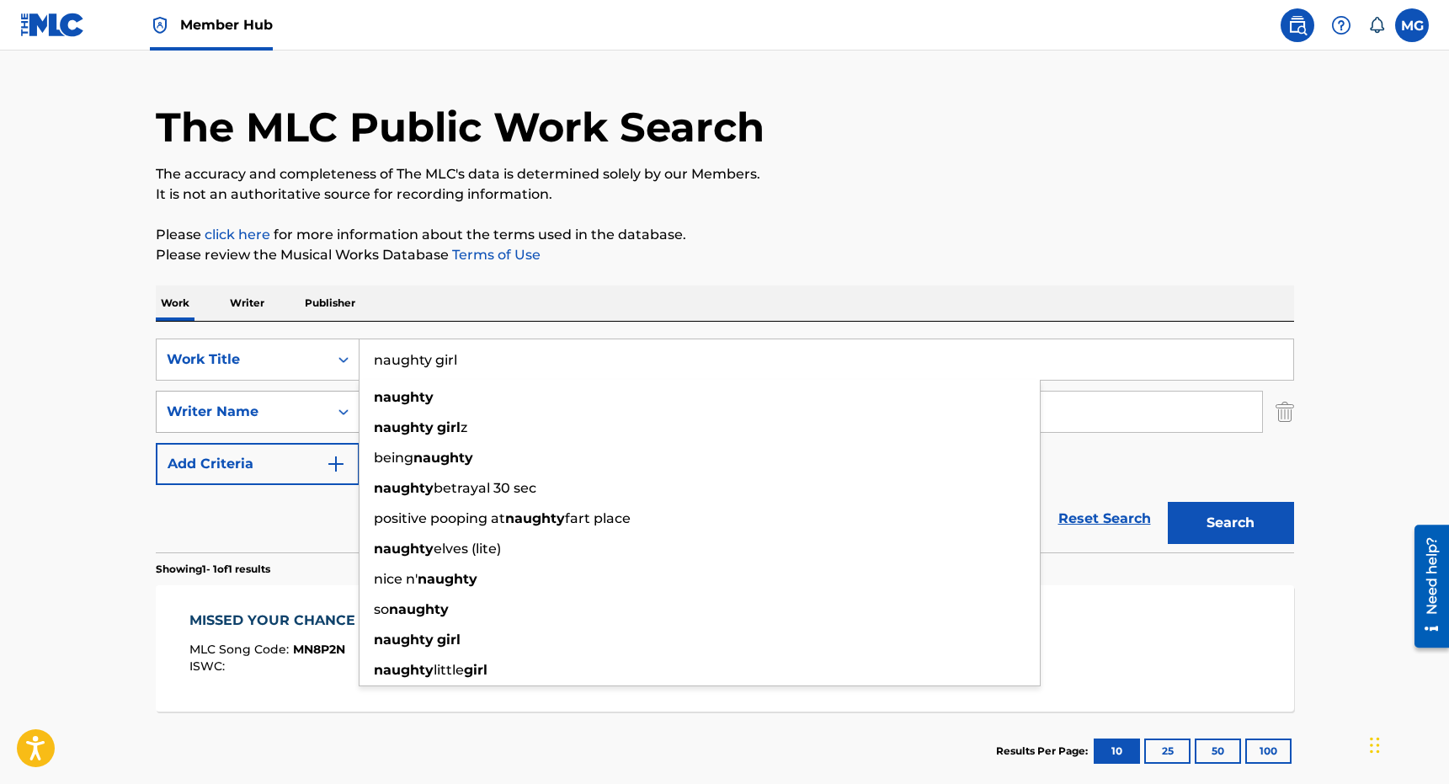
type input "naughty girl"
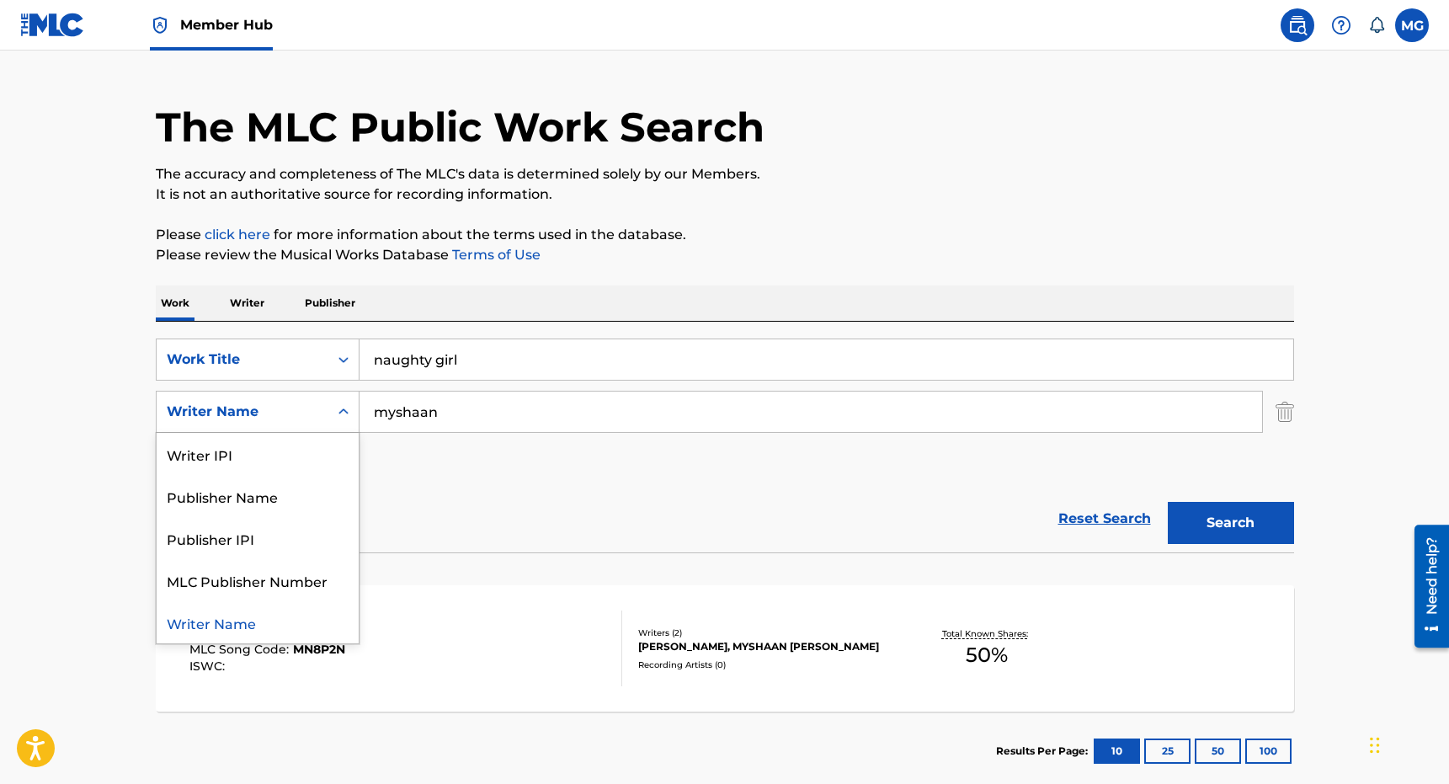
drag, startPoint x: 301, startPoint y: 406, endPoint x: 498, endPoint y: 406, distance: 196.2
click at [498, 406] on div "SearchWithCriteriaaf3a3036-d21c-43ab-ad16-5dd2d578dbd8 Writer Name selected, 5 …" at bounding box center [725, 412] width 1138 height 42
click at [498, 406] on input "myshaan" at bounding box center [810, 411] width 902 height 40
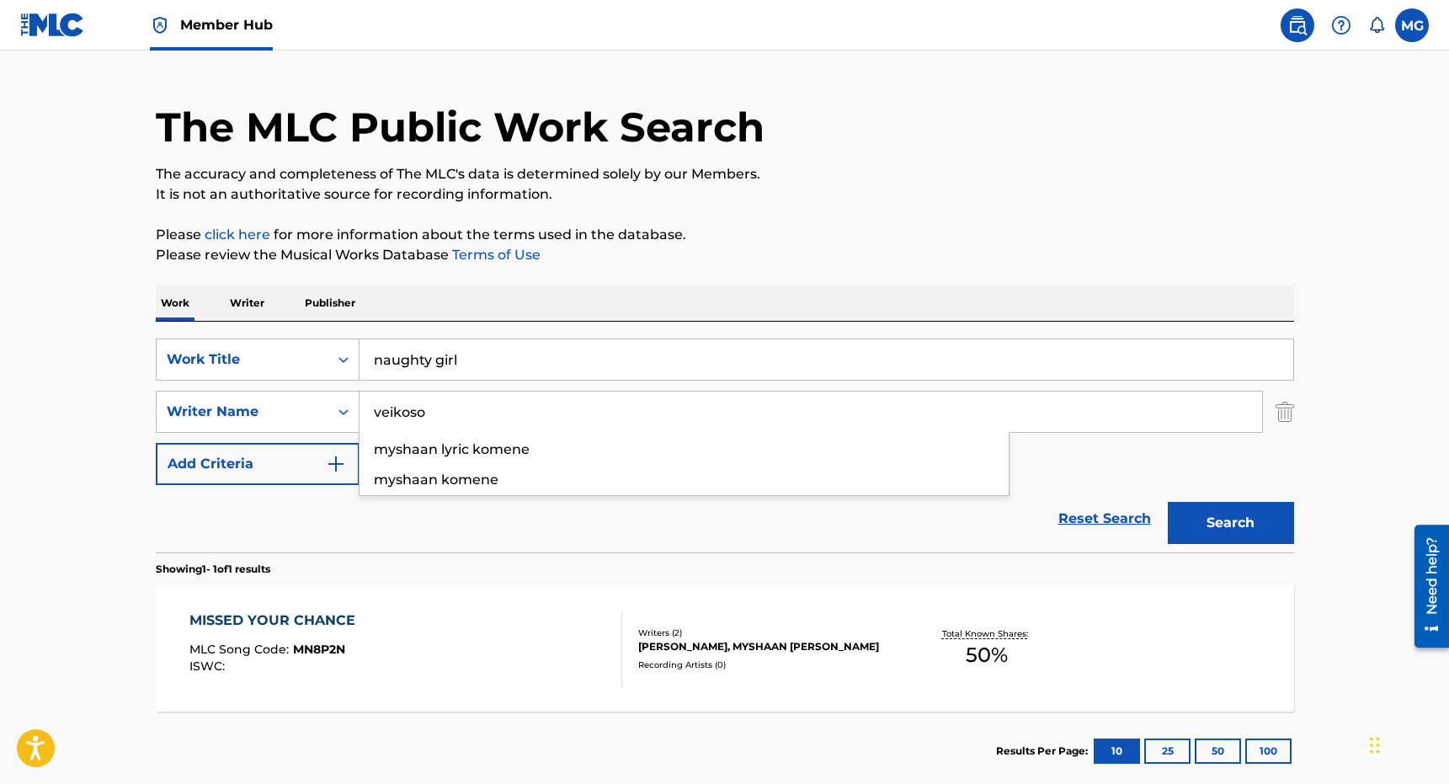
type input "veikoso"
click at [1168, 502] on button "Search" at bounding box center [1231, 523] width 126 height 42
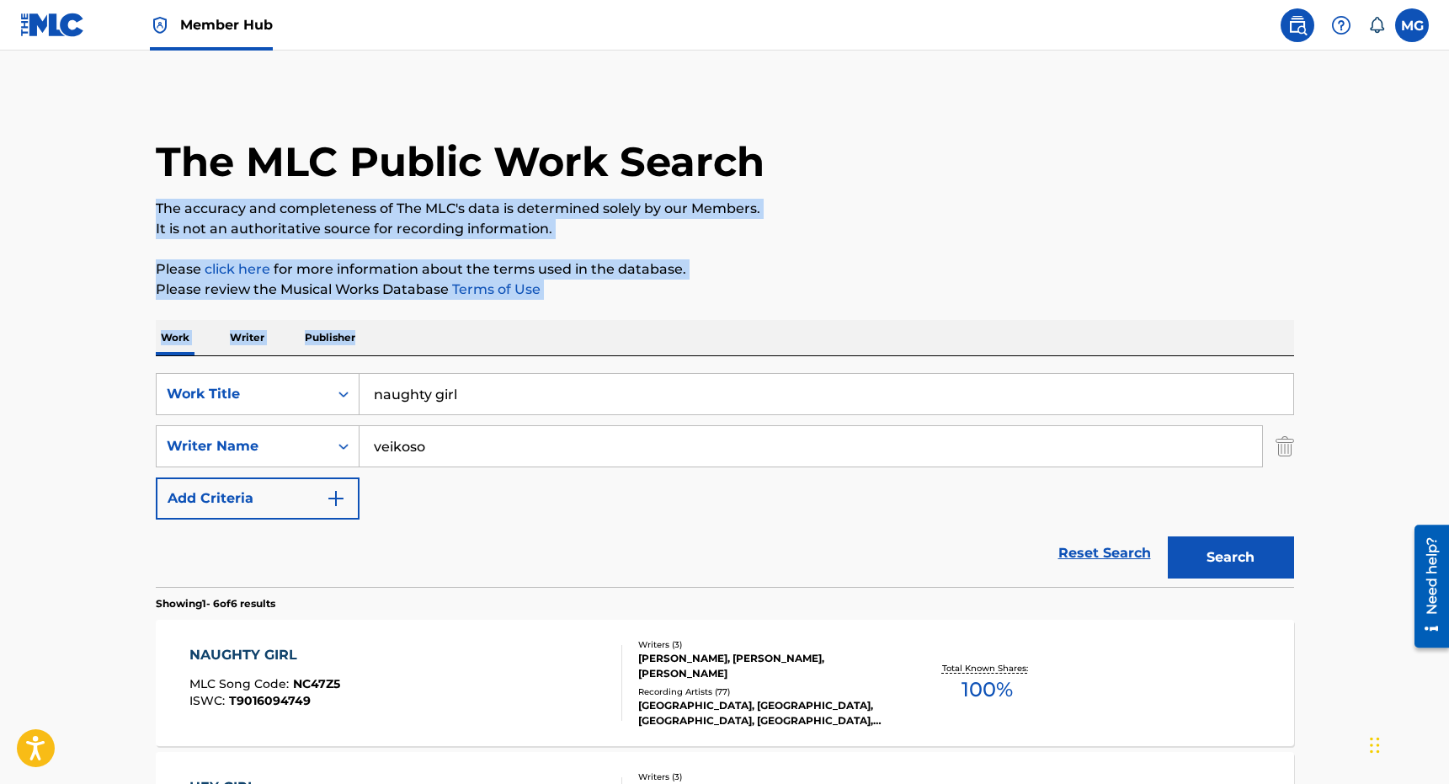
scroll to position [24, 0]
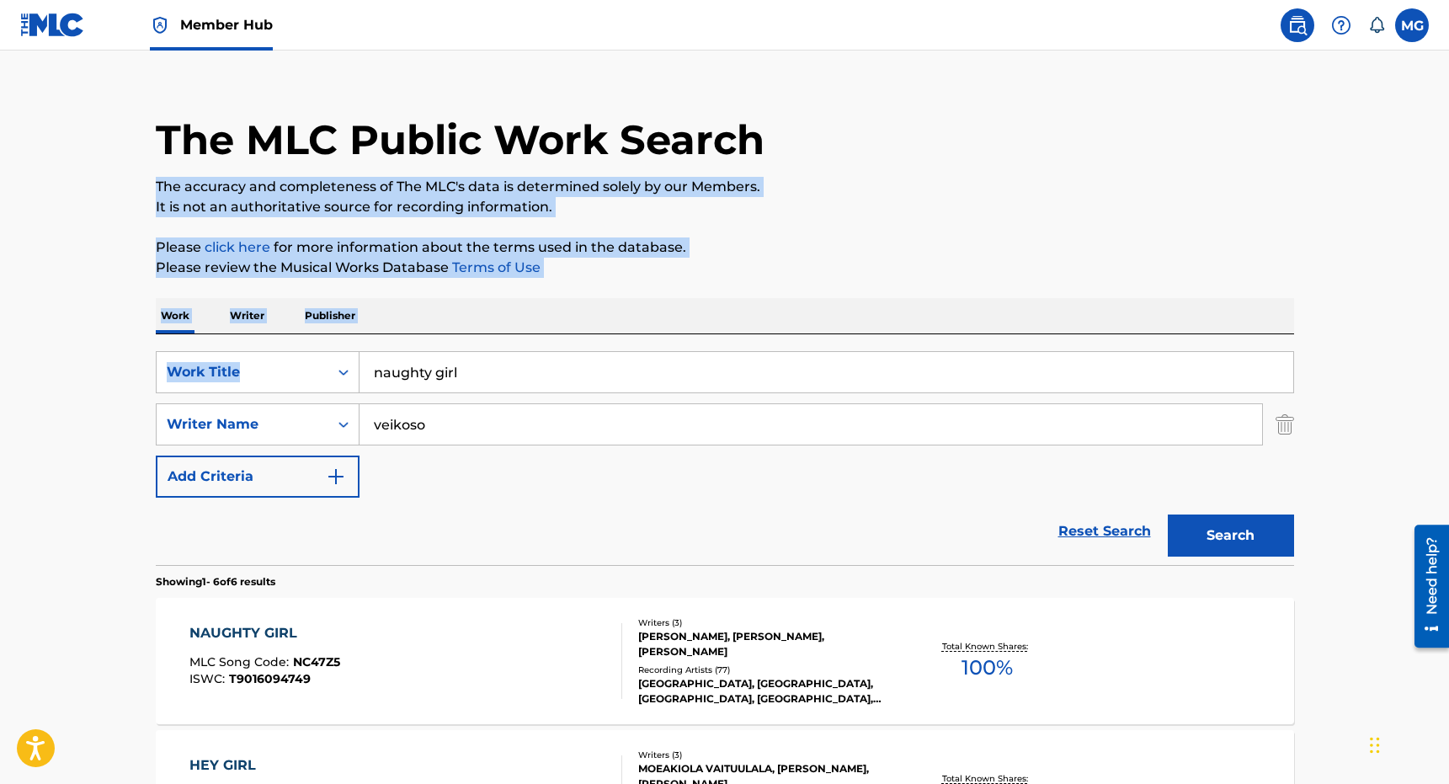
drag, startPoint x: 775, startPoint y: 191, endPoint x: 601, endPoint y: 386, distance: 261.2
click at [601, 386] on div "The MLC Public Work Search The accuracy and completeness of The MLC's data is d…" at bounding box center [725, 766] width 1179 height 1395
click at [502, 677] on div "NAUGHTY GIRL MLC Song Code : NC47Z5 ISWC : T9016094749" at bounding box center [405, 661] width 433 height 76
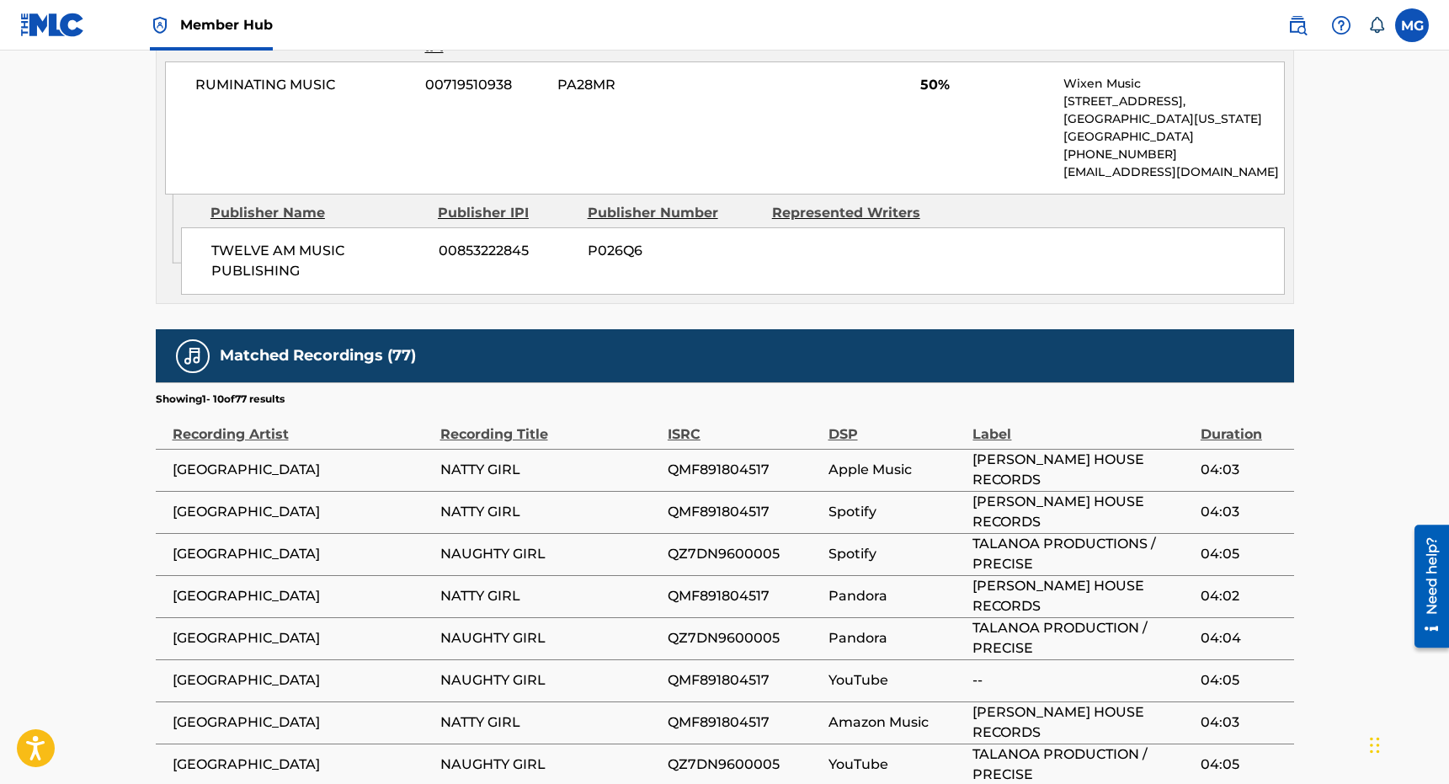
click at [510, 260] on div "TWELVE AM MUSIC PUBLISHING 00853222845 P026Q6" at bounding box center [733, 260] width 1104 height 67
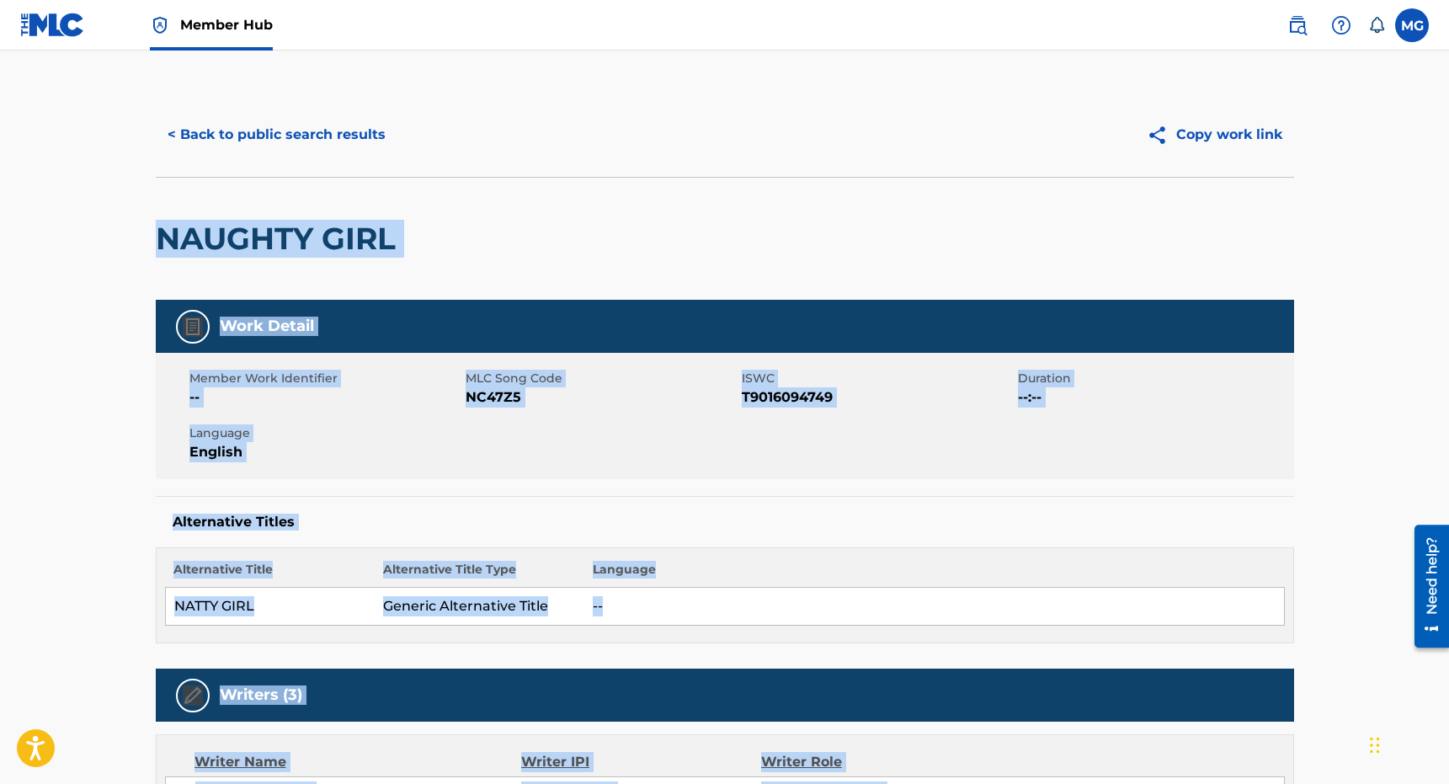
drag, startPoint x: 527, startPoint y: 310, endPoint x: 492, endPoint y: 232, distance: 85.1
click at [291, 132] on button "< Back to public search results" at bounding box center [277, 135] width 242 height 42
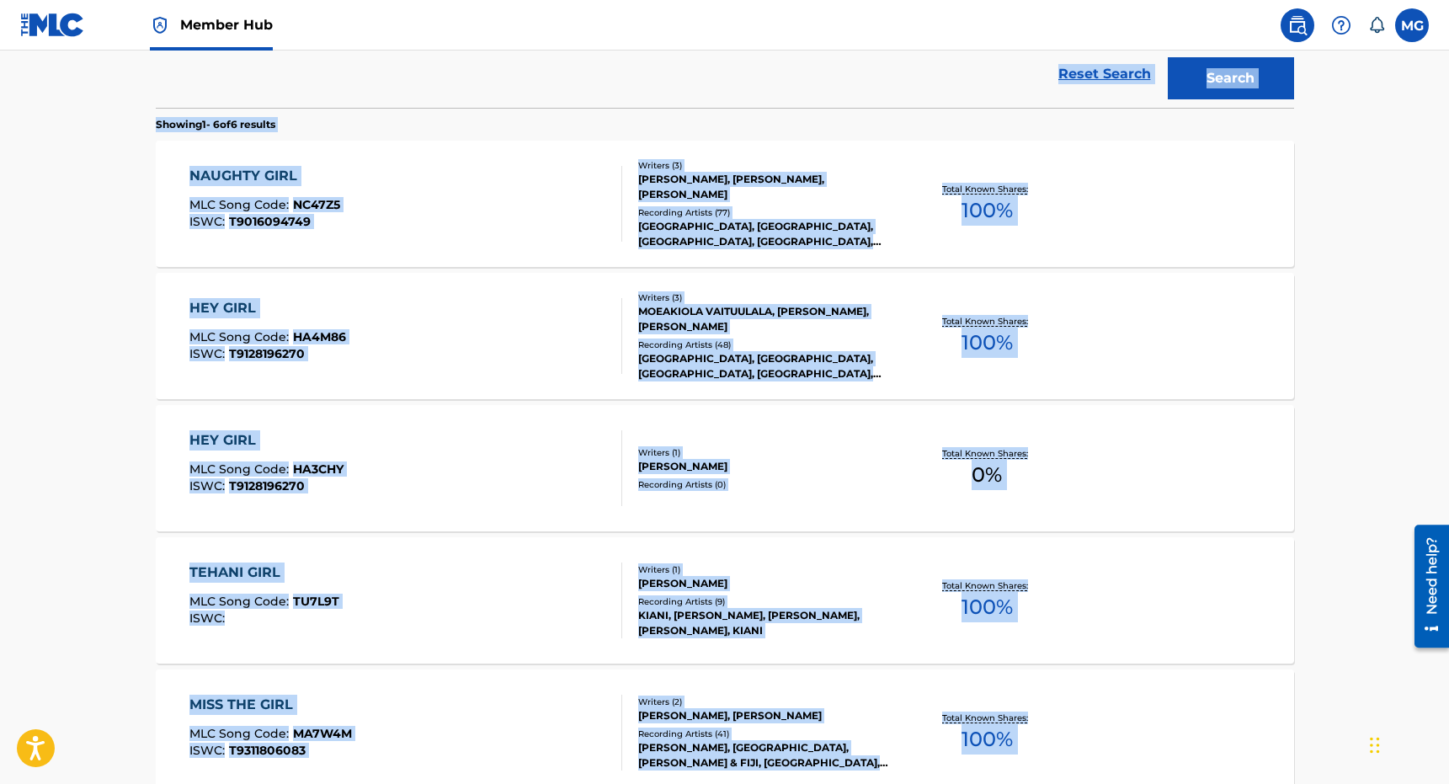
scroll to position [589, 0]
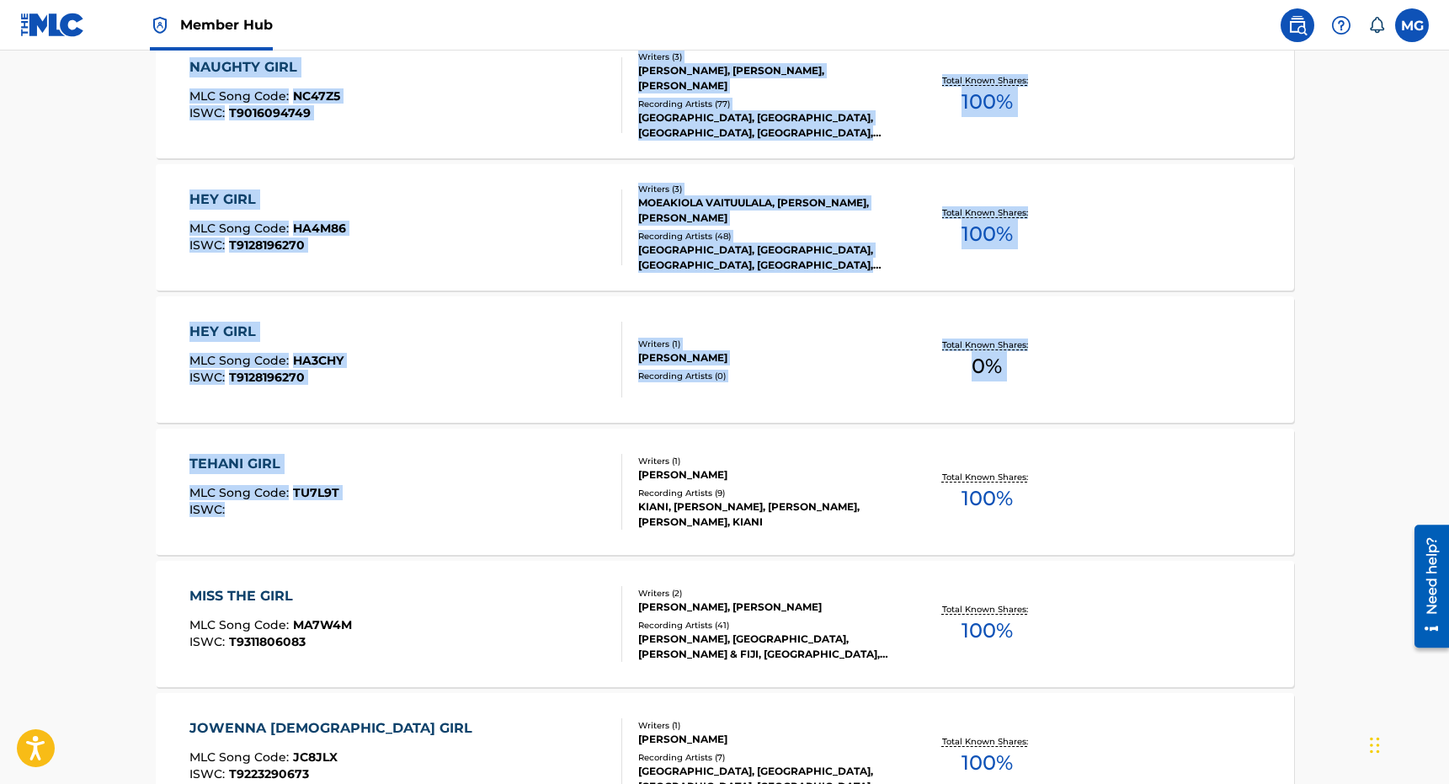
drag, startPoint x: 602, startPoint y: 482, endPoint x: 683, endPoint y: 392, distance: 120.4
click at [683, 410] on div "SearchWithCriteria38e909ea-388a-4a16-8d74-bab908c8e036 Work Title naughty girl …" at bounding box center [725, 333] width 1138 height 1130
click at [653, 392] on div "HEY GIRL MLC Song Code : HA3CHY ISWC : T9128196270 Writers ( 1 ) GEORGE BROOKS …" at bounding box center [725, 359] width 1138 height 126
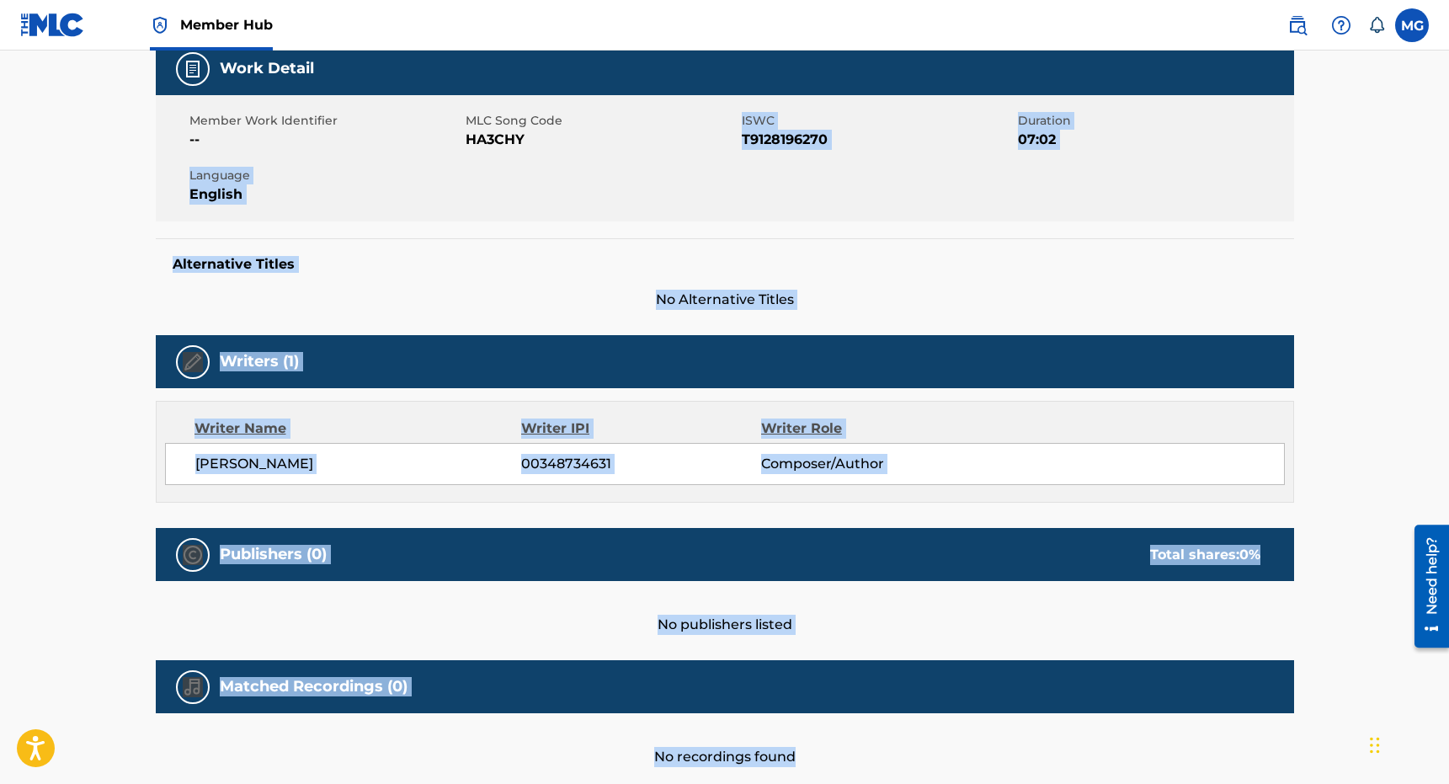
scroll to position [258, 0]
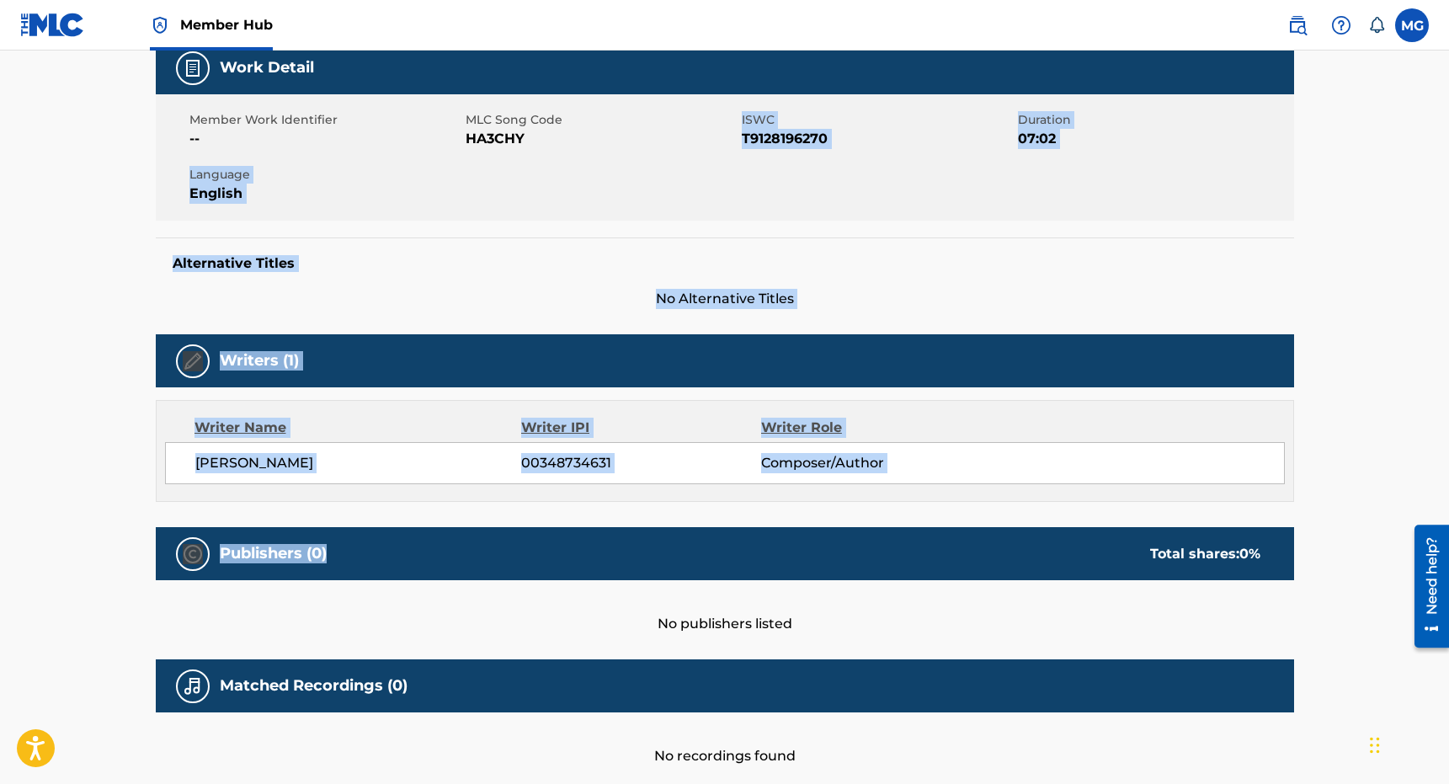
drag, startPoint x: 649, startPoint y: 413, endPoint x: 600, endPoint y: 517, distance: 115.2
click at [611, 551] on div "Work Detail Member Work Identifier -- MLC Song Code HA3CHY ISWC T9128196270 Dur…" at bounding box center [725, 403] width 1138 height 725
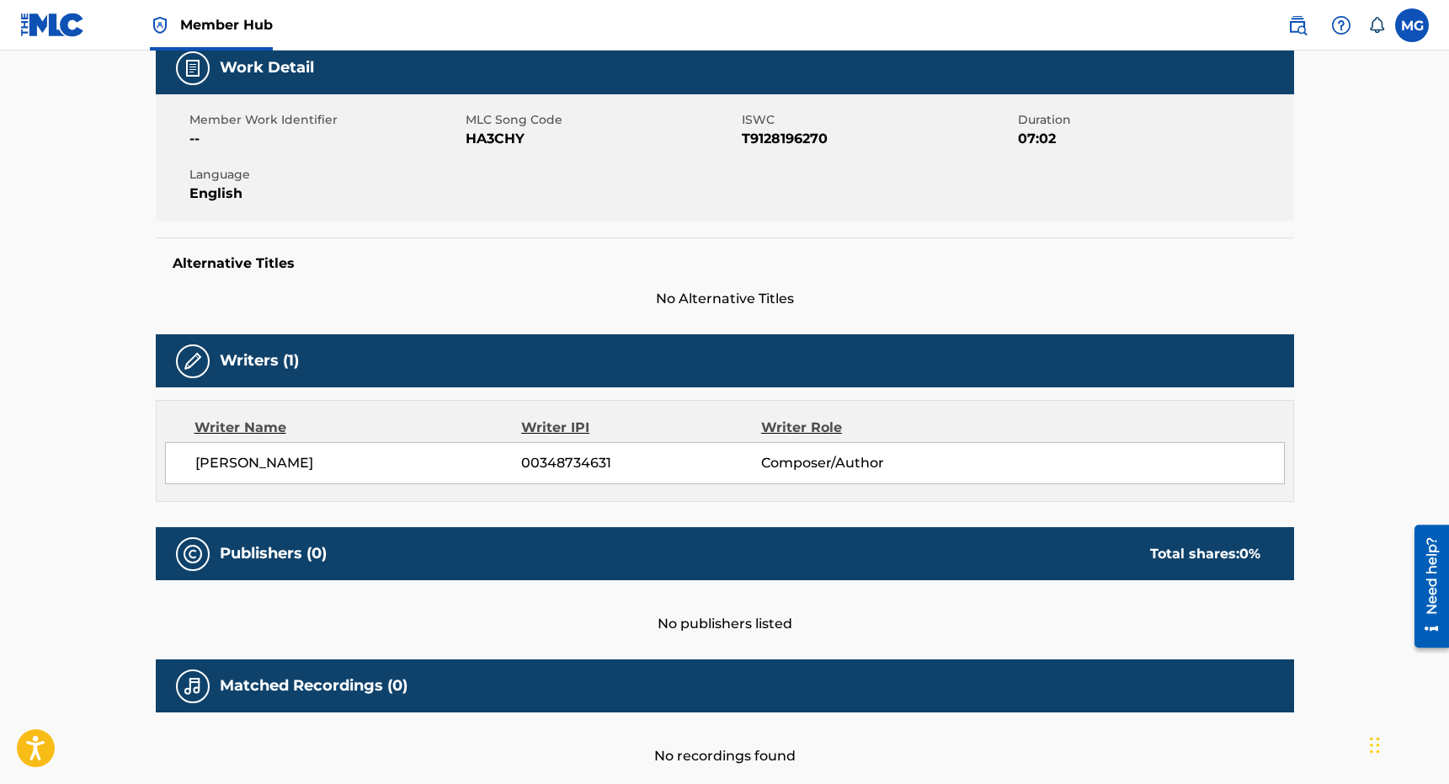
click at [556, 444] on div "GEORGE BROOKS VEIKOSO 00348734631 Composer/Author" at bounding box center [725, 463] width 1120 height 42
copy span "00348734631"
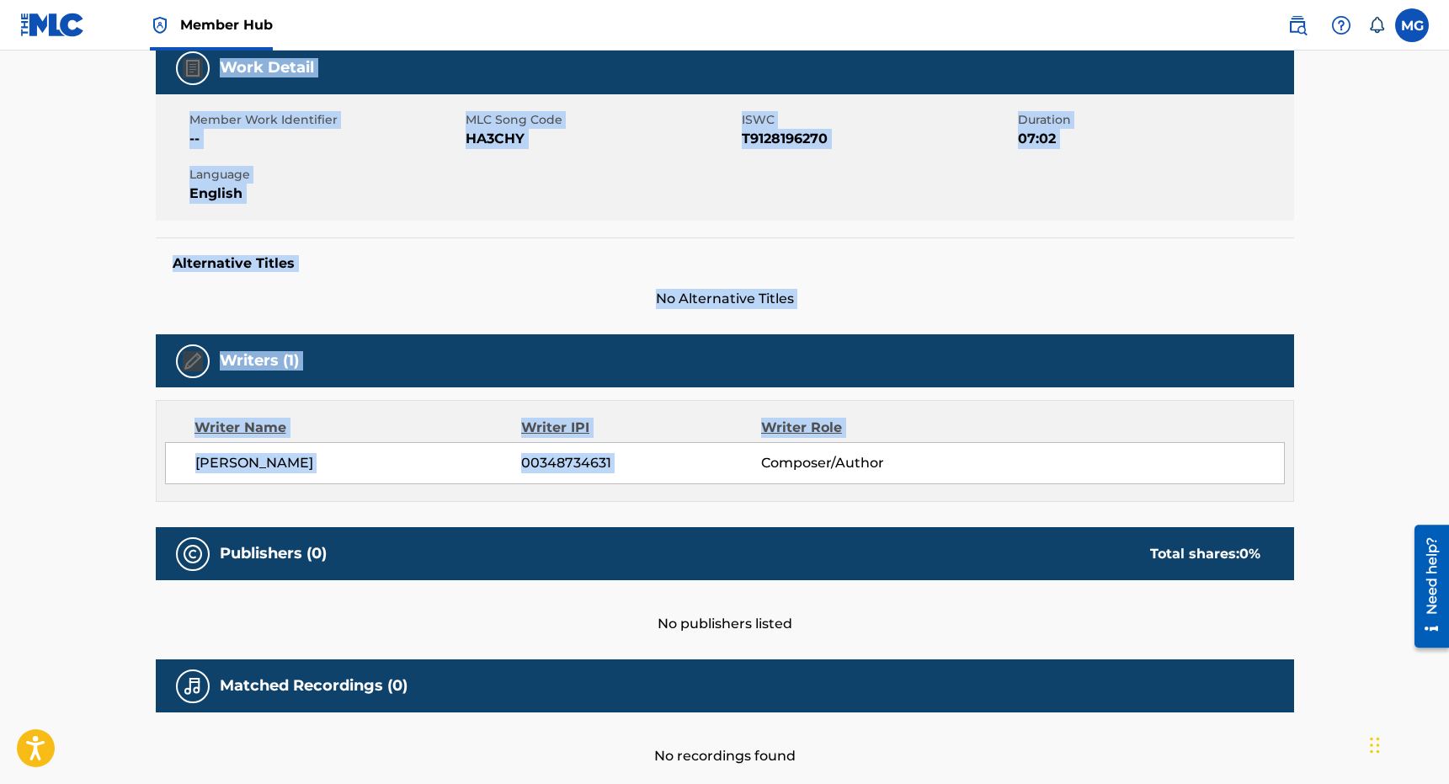
scroll to position [0, 0]
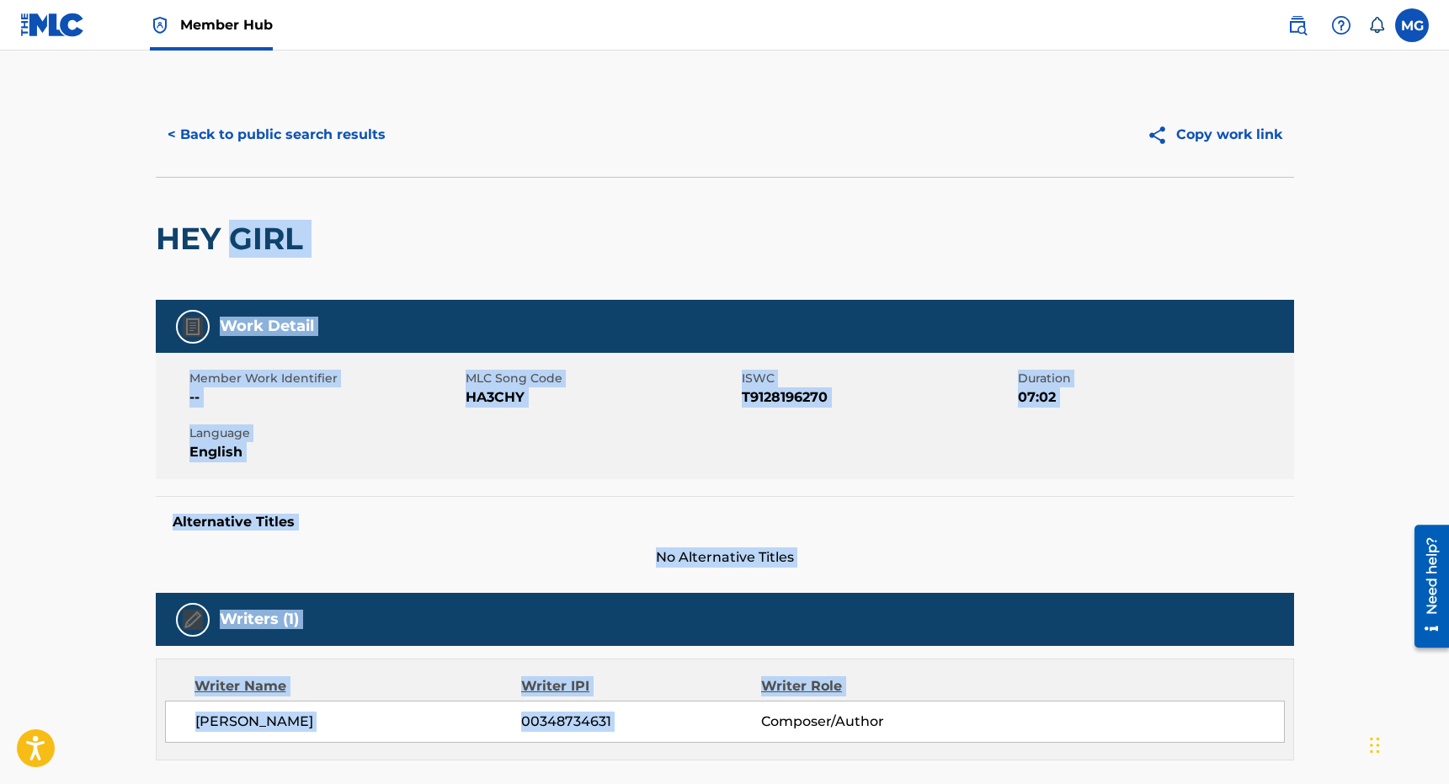
drag, startPoint x: 551, startPoint y: 479, endPoint x: 284, endPoint y: 264, distance: 343.2
click at [284, 264] on div "< Back to public search results Copy work link HEY GIRL Work Detail Member Work…" at bounding box center [725, 559] width 1179 height 932
click at [264, 146] on button "< Back to public search results" at bounding box center [277, 135] width 242 height 42
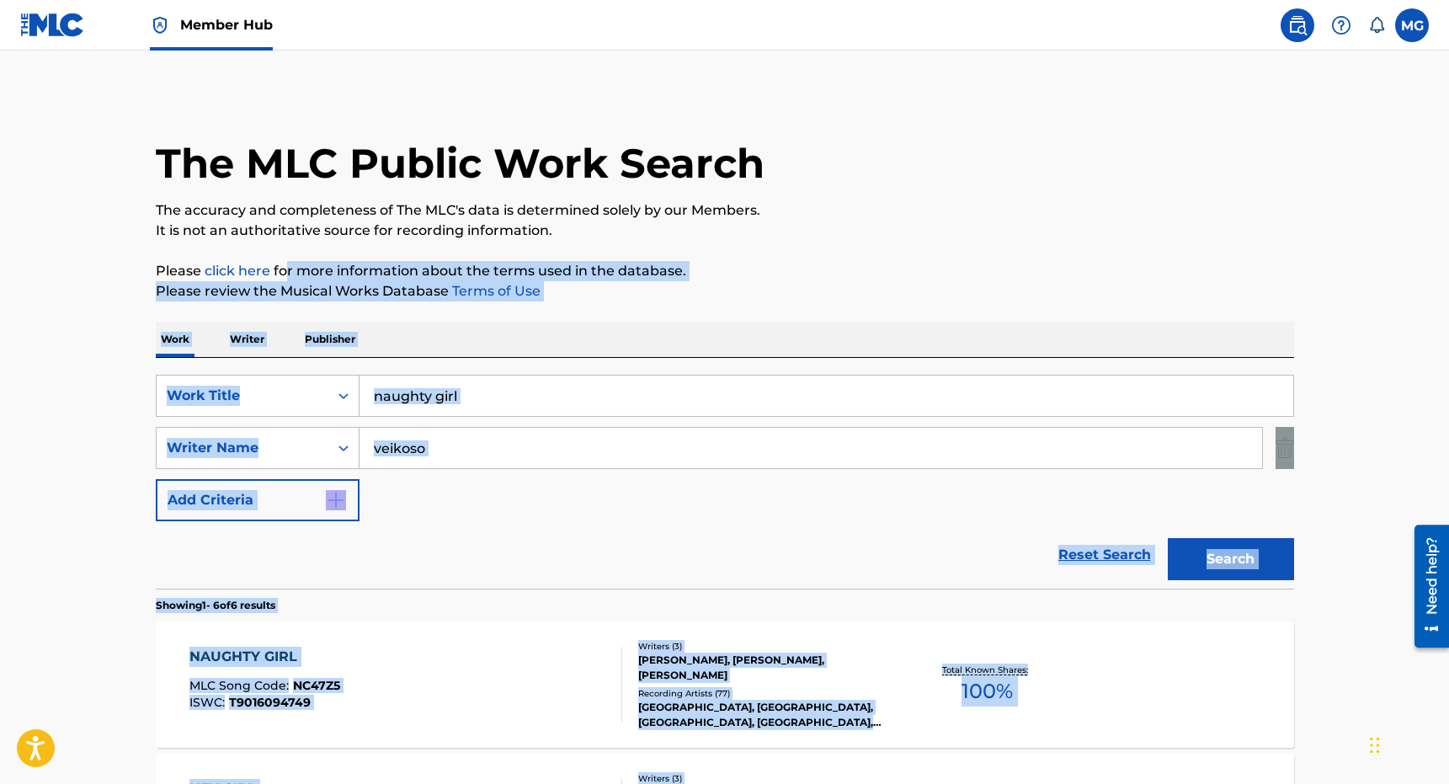
drag, startPoint x: 121, startPoint y: 579, endPoint x: 289, endPoint y: 266, distance: 355.2
click at [289, 266] on main "The MLC Public Work Search The accuracy and completeness of The MLC's data is d…" at bounding box center [724, 773] width 1449 height 1445
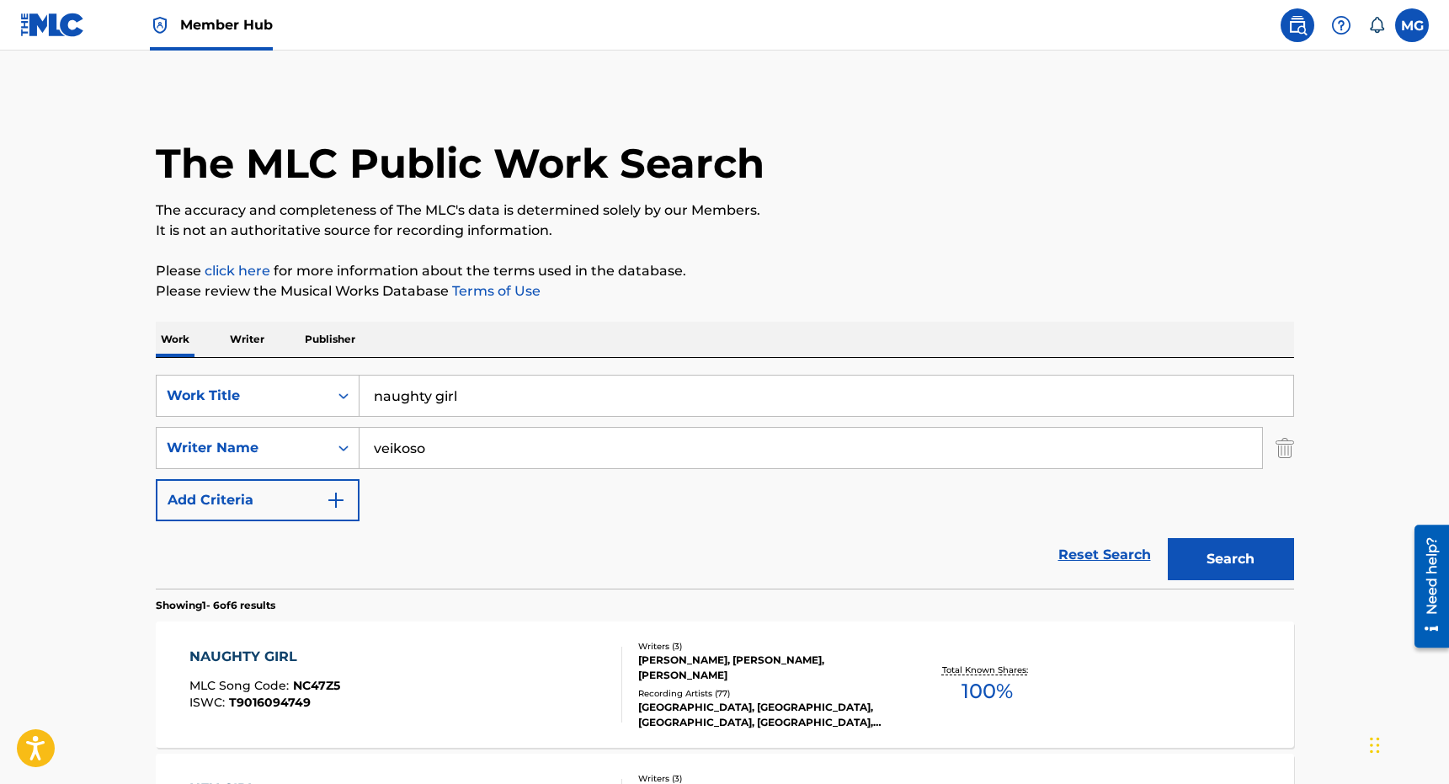
click at [276, 341] on div "Work Writer Publisher" at bounding box center [725, 339] width 1138 height 35
click at [258, 341] on p "Writer" at bounding box center [247, 339] width 45 height 35
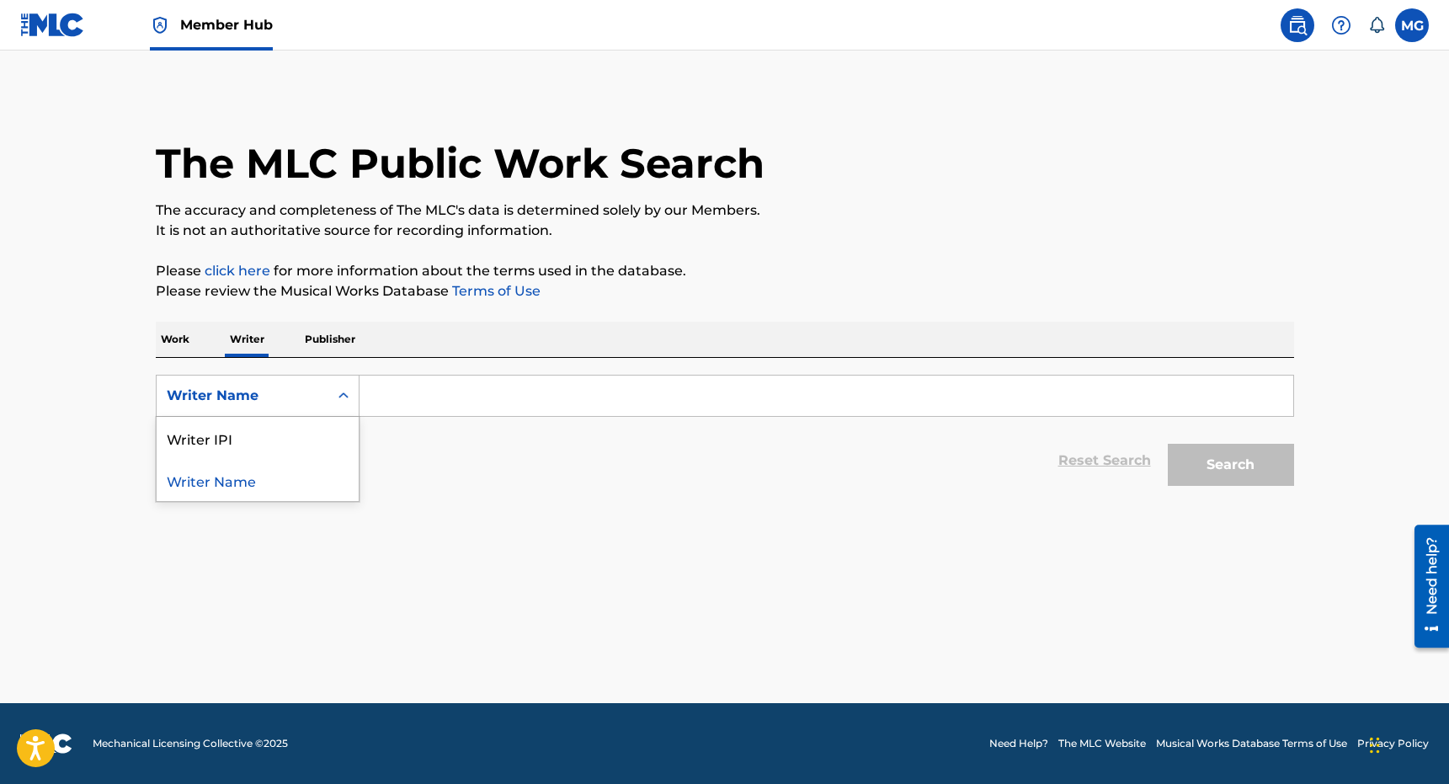
click at [256, 402] on div "Writer Name" at bounding box center [243, 396] width 152 height 20
click at [354, 424] on div "Writer IPI" at bounding box center [258, 438] width 202 height 42
click at [411, 416] on div "Search Form" at bounding box center [826, 396] width 934 height 42
click at [411, 415] on input "Search Form" at bounding box center [826, 395] width 934 height 40
paste input "00348734631"
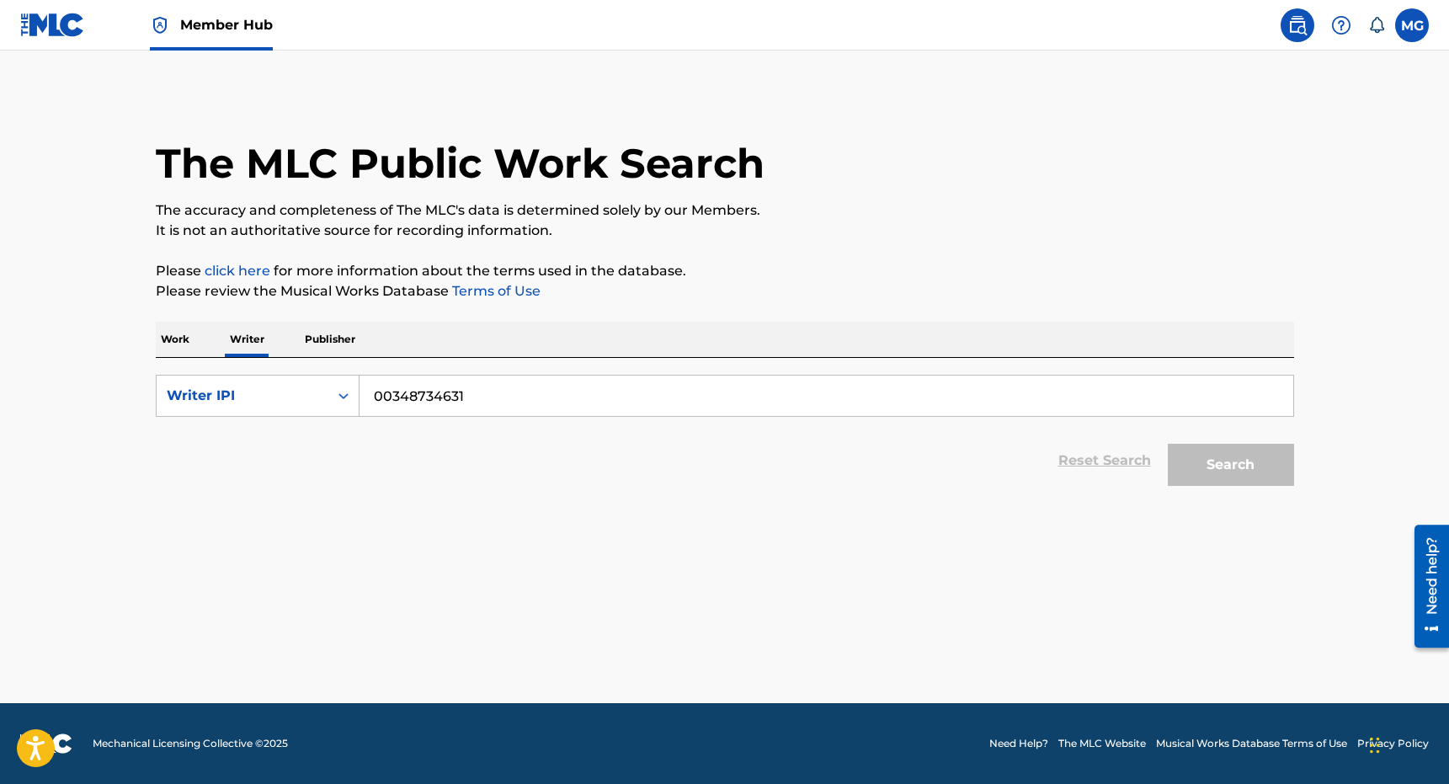
type input "00348734631"
click at [1168, 444] on button "Search" at bounding box center [1231, 465] width 126 height 42
drag, startPoint x: 830, startPoint y: 301, endPoint x: 777, endPoint y: 286, distance: 55.2
click at [777, 286] on div "The MLC Public Work Search The accuracy and completeness of The MLC's data is d…" at bounding box center [725, 347] width 1179 height 509
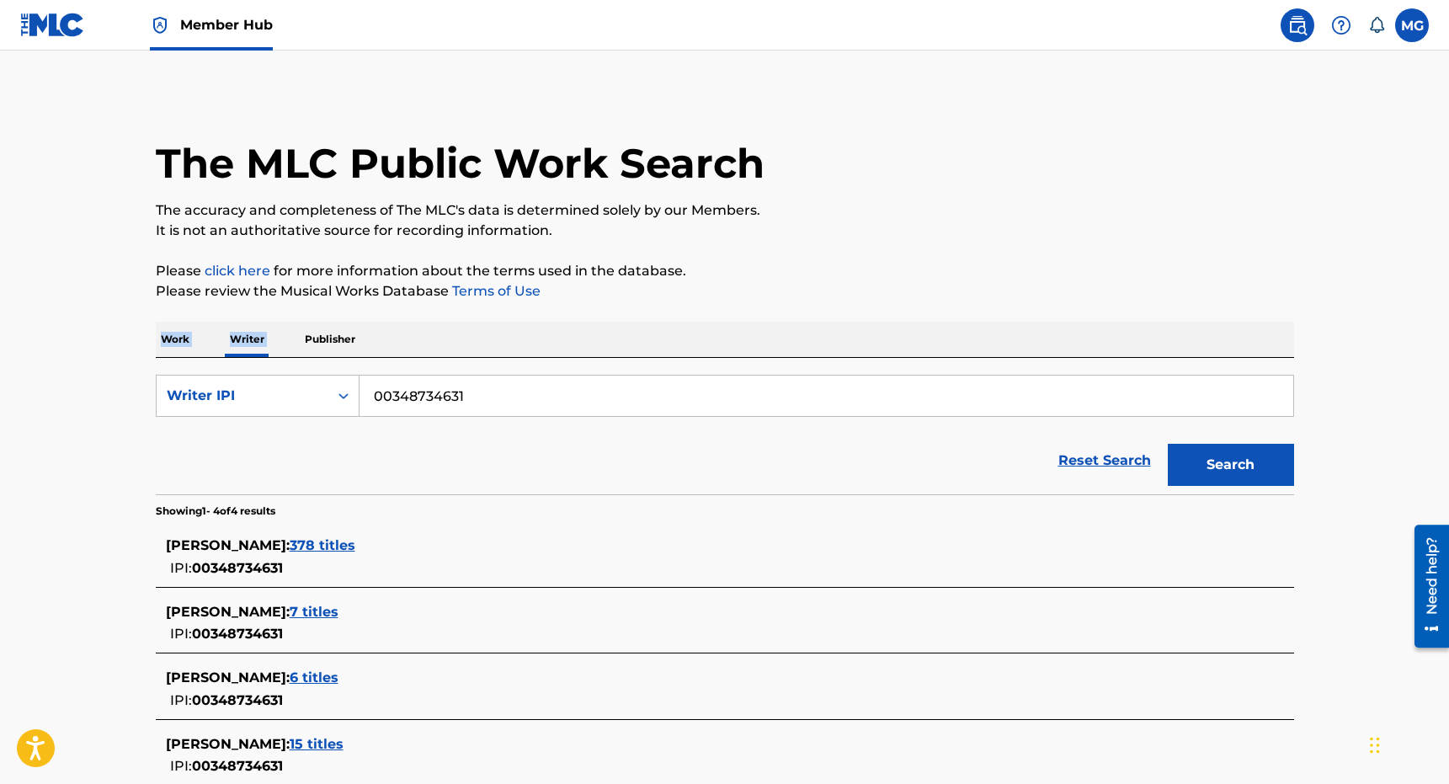
click at [777, 287] on p "Please review the Musical Works Database Terms of Use" at bounding box center [725, 291] width 1138 height 20
click at [386, 556] on div "GEORGE BROOKS VEIKOSO : 378 titles IPI: 00348734631" at bounding box center [703, 556] width 1074 height 43
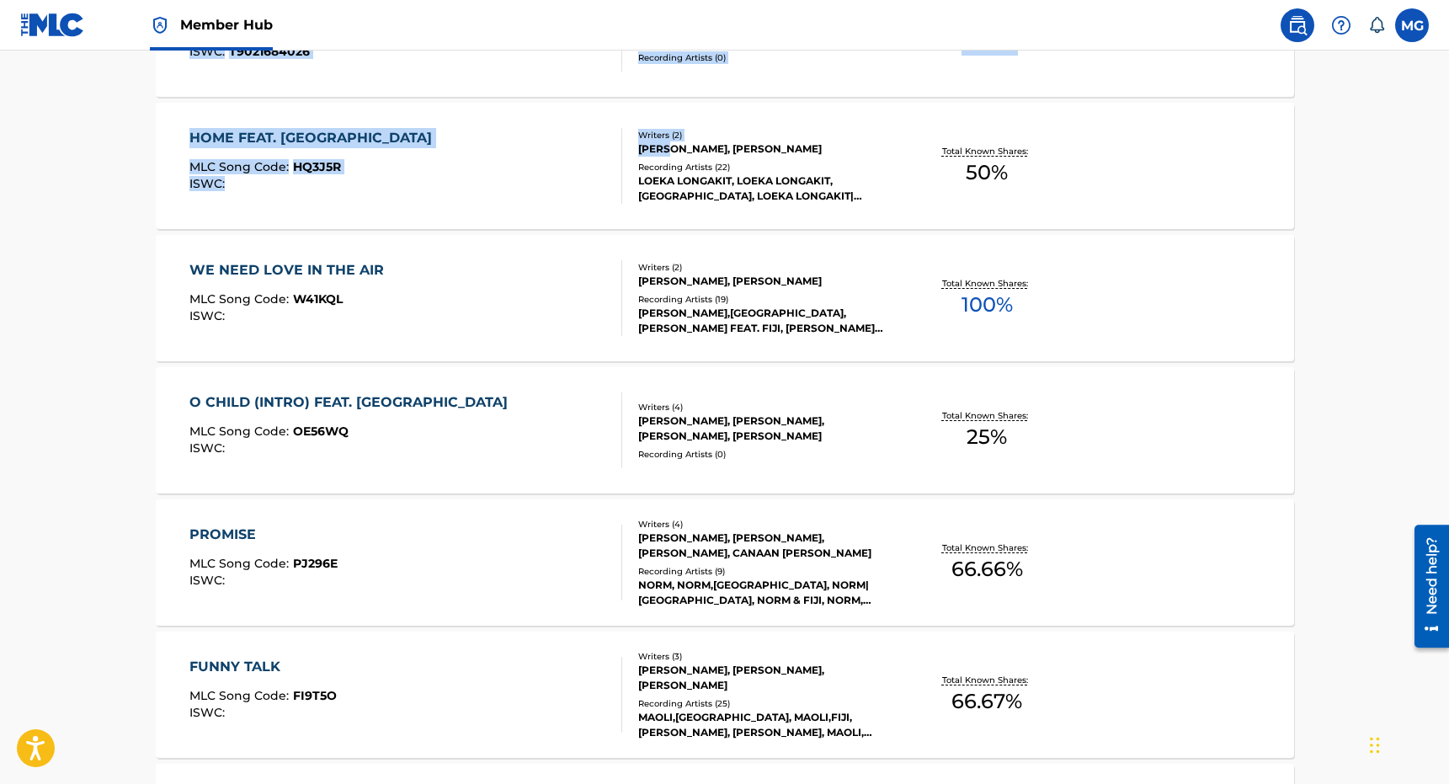
drag, startPoint x: 619, startPoint y: 487, endPoint x: 673, endPoint y: 143, distance: 348.6
click at [673, 143] on div "SearchWithCriteriae37b1eb2-3f97-4f03-9ddd-33761aa171dd Writer IPI 00348734631 R…" at bounding box center [725, 566] width 1138 height 1614
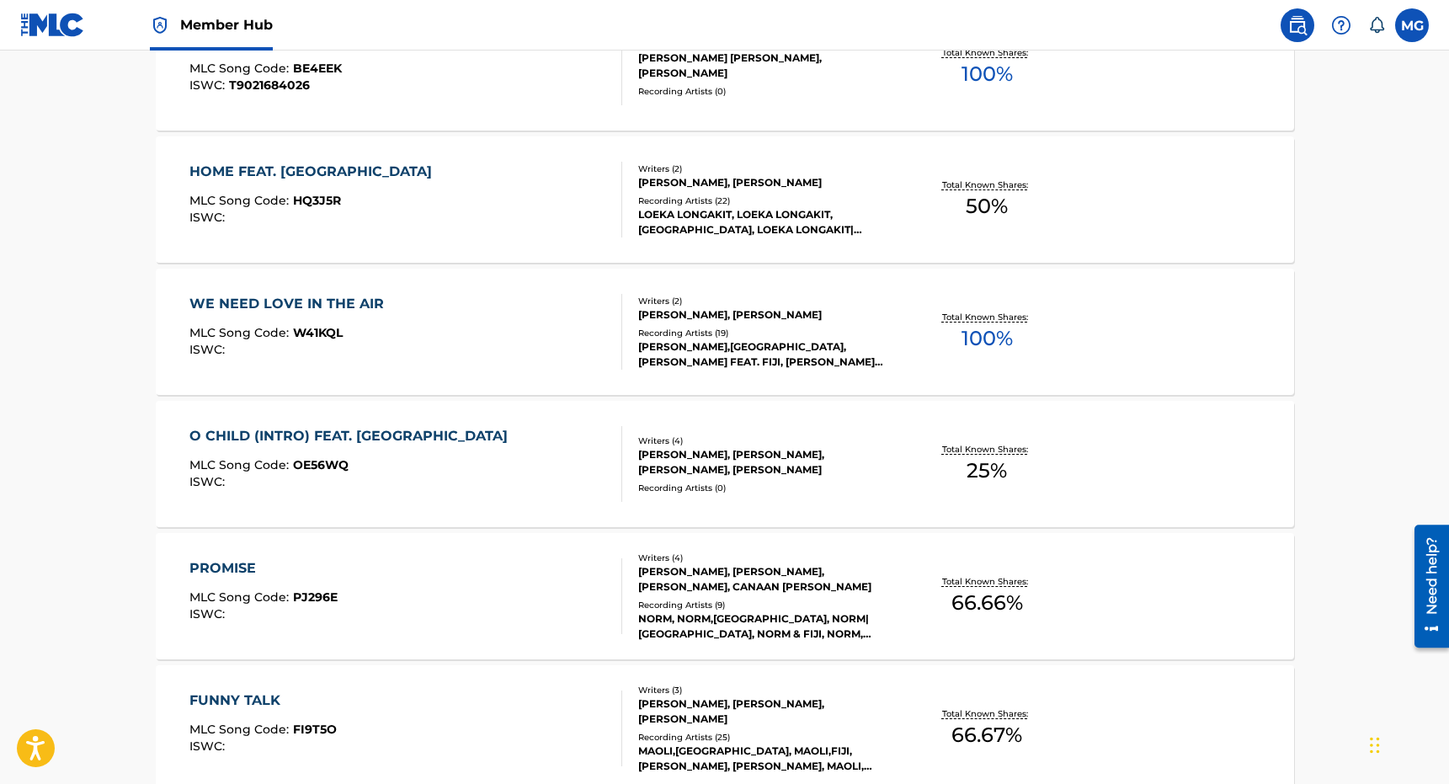
click at [100, 343] on main "The MLC Public Work Search The accuracy and completeness of The MLC's data is d…" at bounding box center [724, 451] width 1449 height 1930
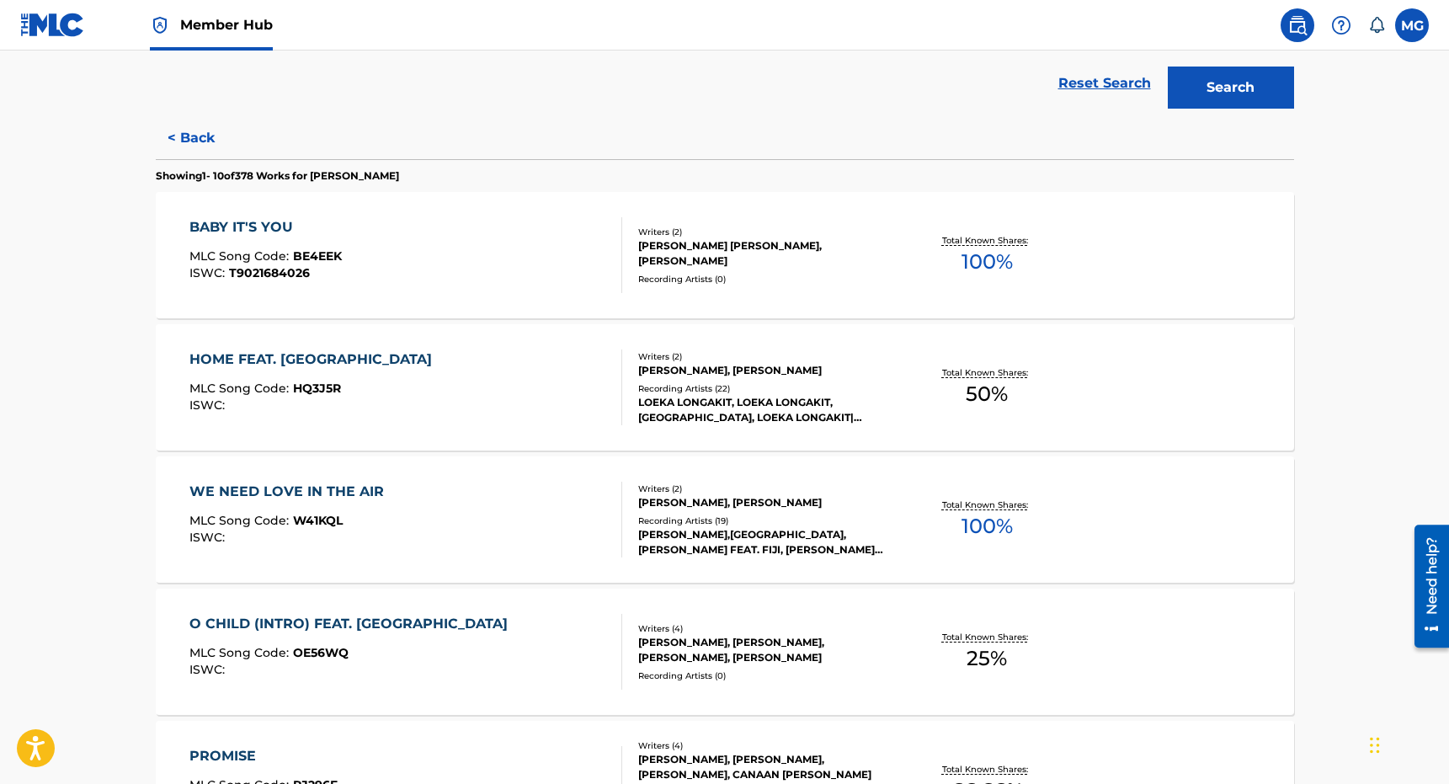
scroll to position [363, 0]
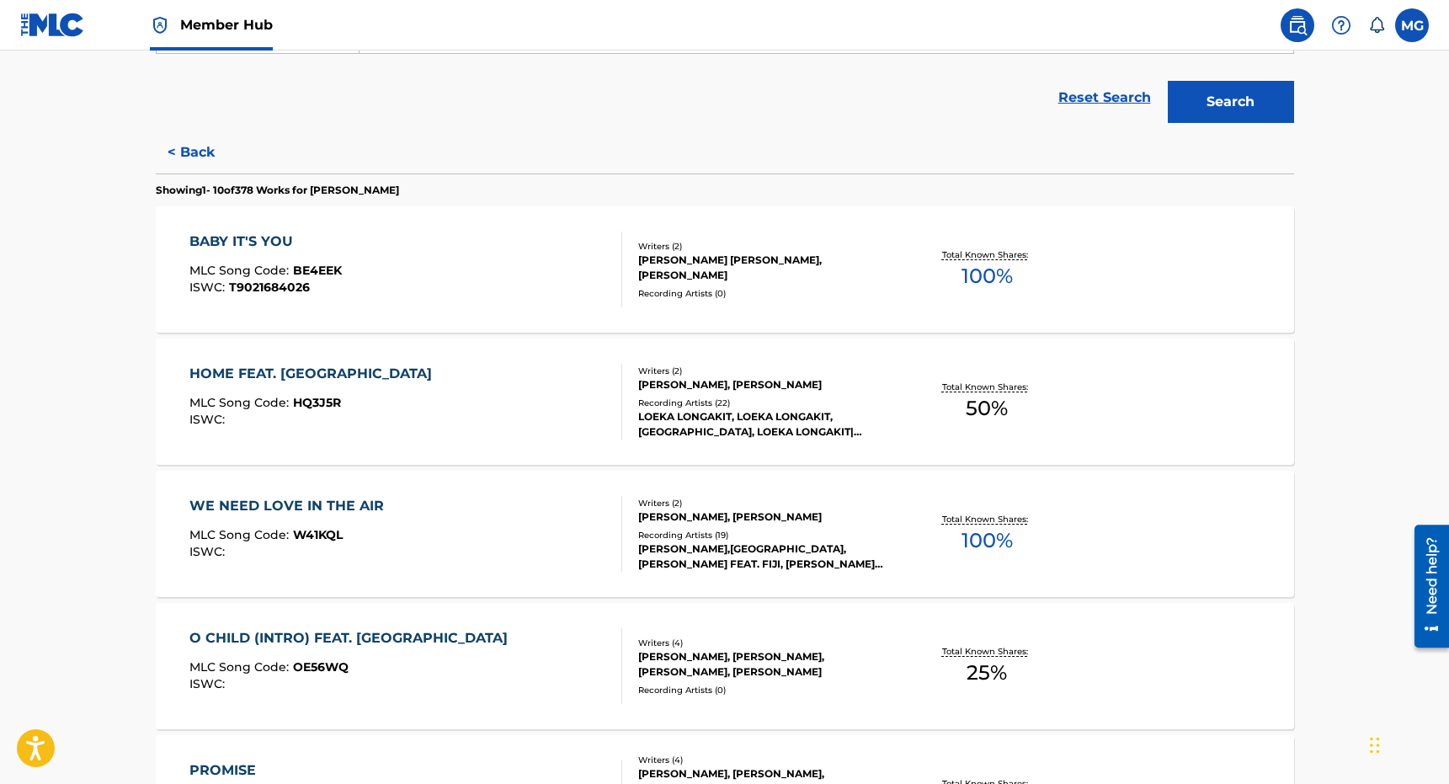
click at [470, 421] on div "HOME FEAT. FIJI MLC Song Code : HQ3J5R ISWC :" at bounding box center [405, 402] width 433 height 76
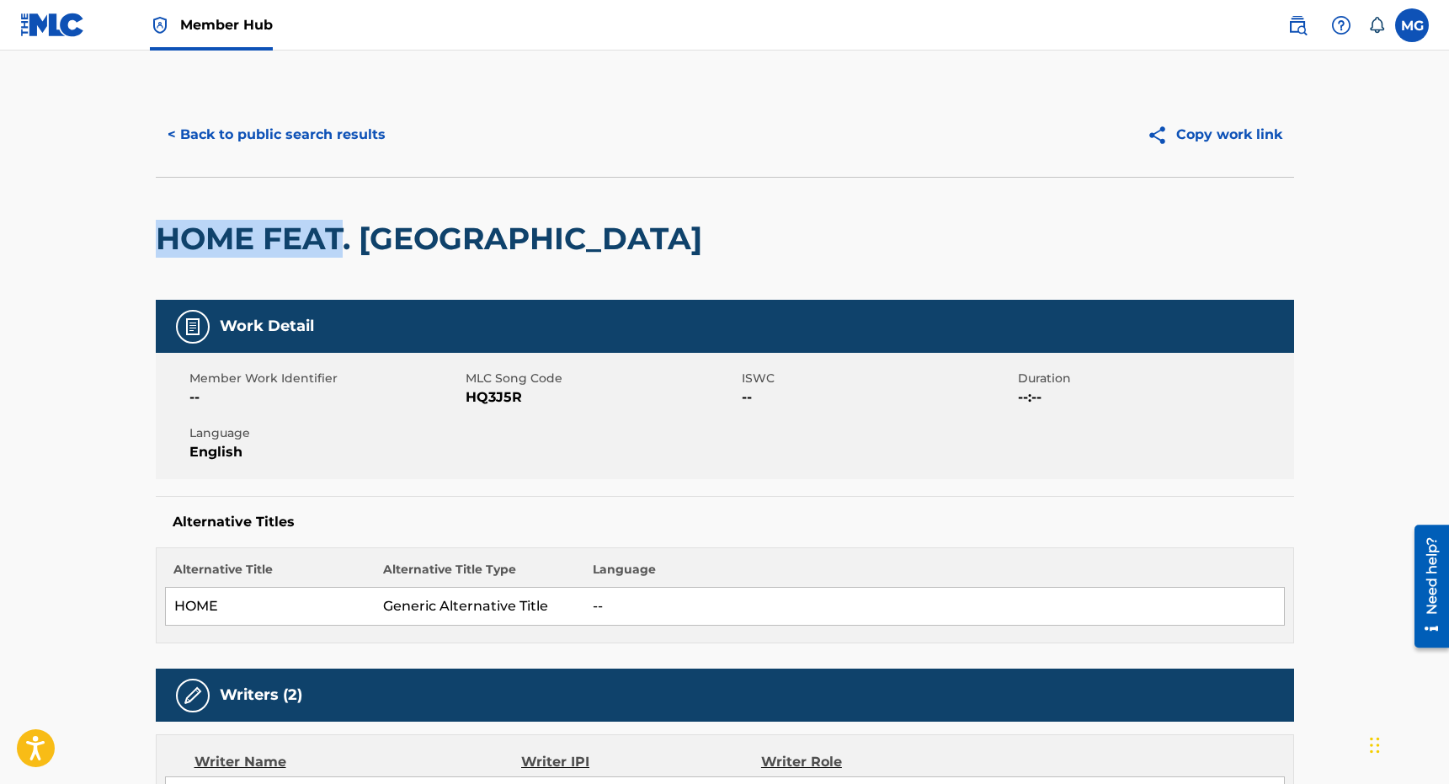
drag, startPoint x: 482, startPoint y: 180, endPoint x: 326, endPoint y: 248, distance: 170.0
click at [326, 248] on div "HOME FEAT. FIJI" at bounding box center [725, 238] width 1138 height 123
click at [285, 147] on button "< Back to public search results" at bounding box center [277, 135] width 242 height 42
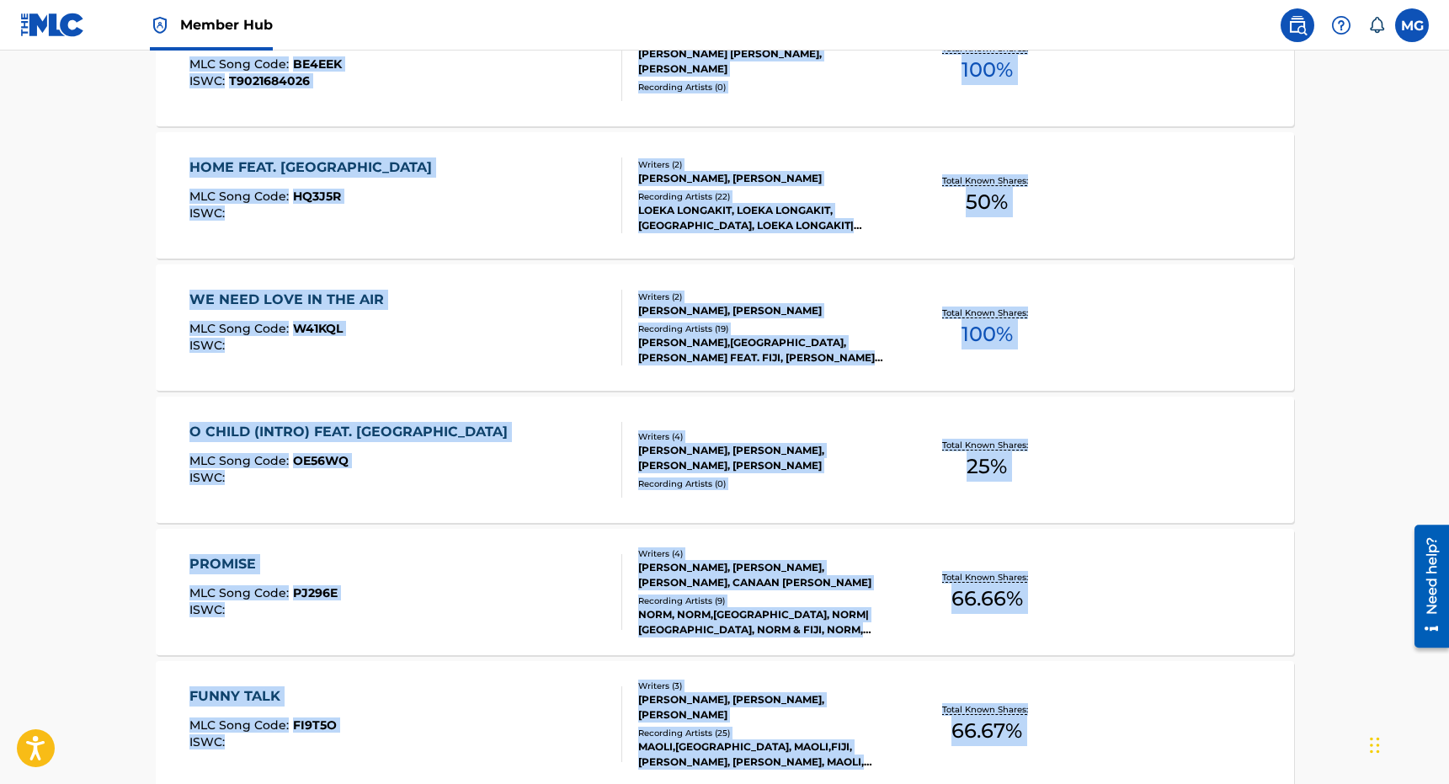
scroll to position [815, 0]
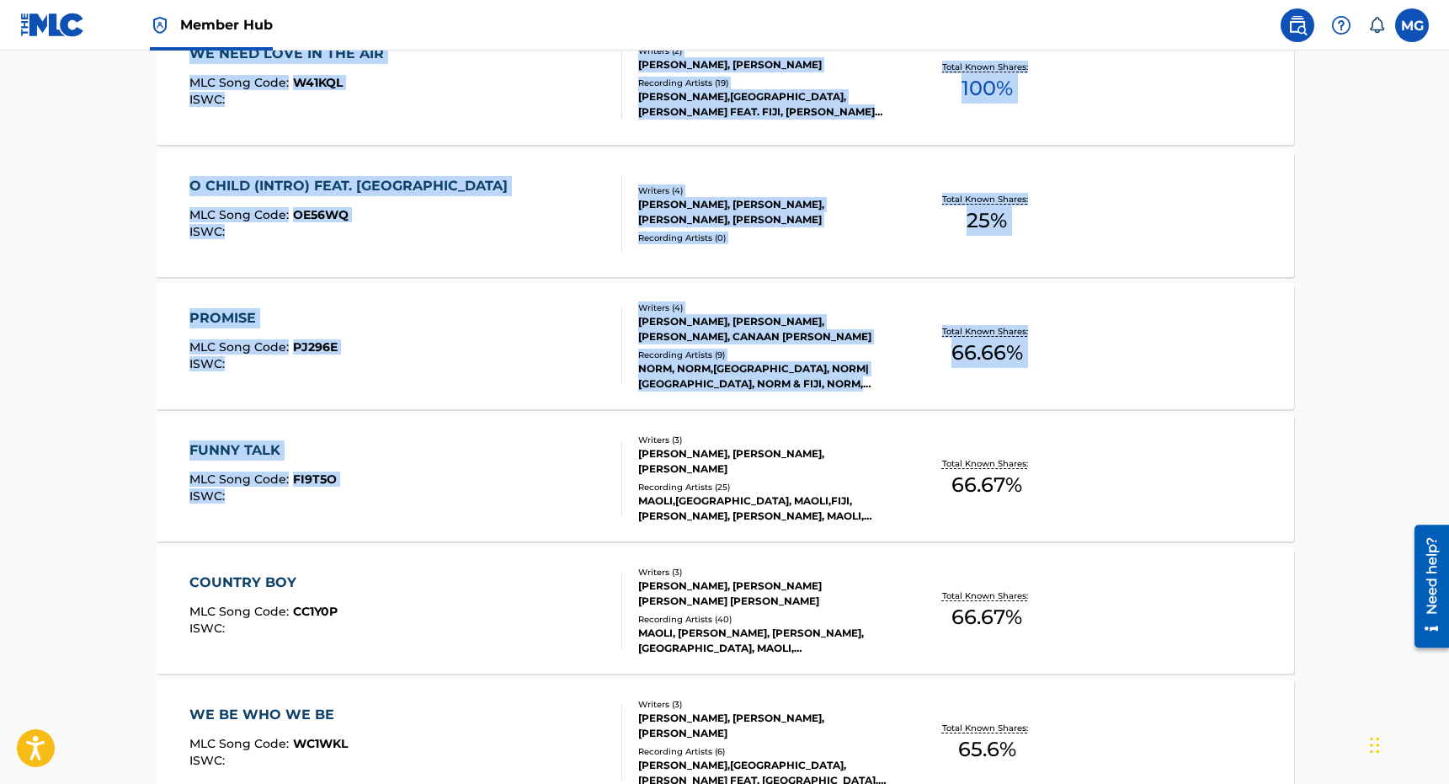
drag, startPoint x: 526, startPoint y: 514, endPoint x: 480, endPoint y: 471, distance: 63.7
click at [480, 471] on div "< Back Showing 1 - 10 of 378 Works for GEORGE BROOKS VEIKOSO BABY IT'S YOU MLC …" at bounding box center [725, 417] width 1138 height 1477
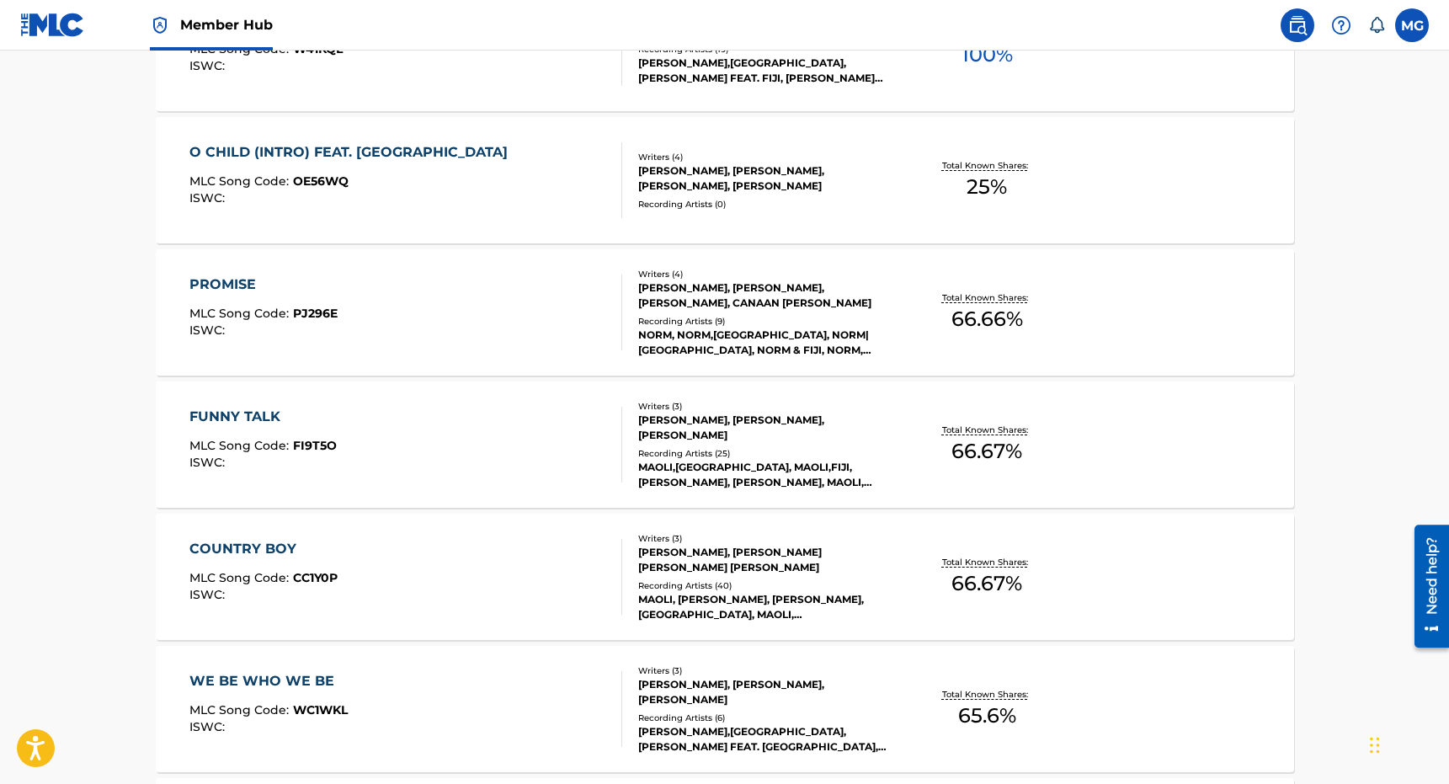
click at [93, 565] on main "The MLC Public Work Search The accuracy and completeness of The MLC's data is d…" at bounding box center [724, 167] width 1449 height 1930
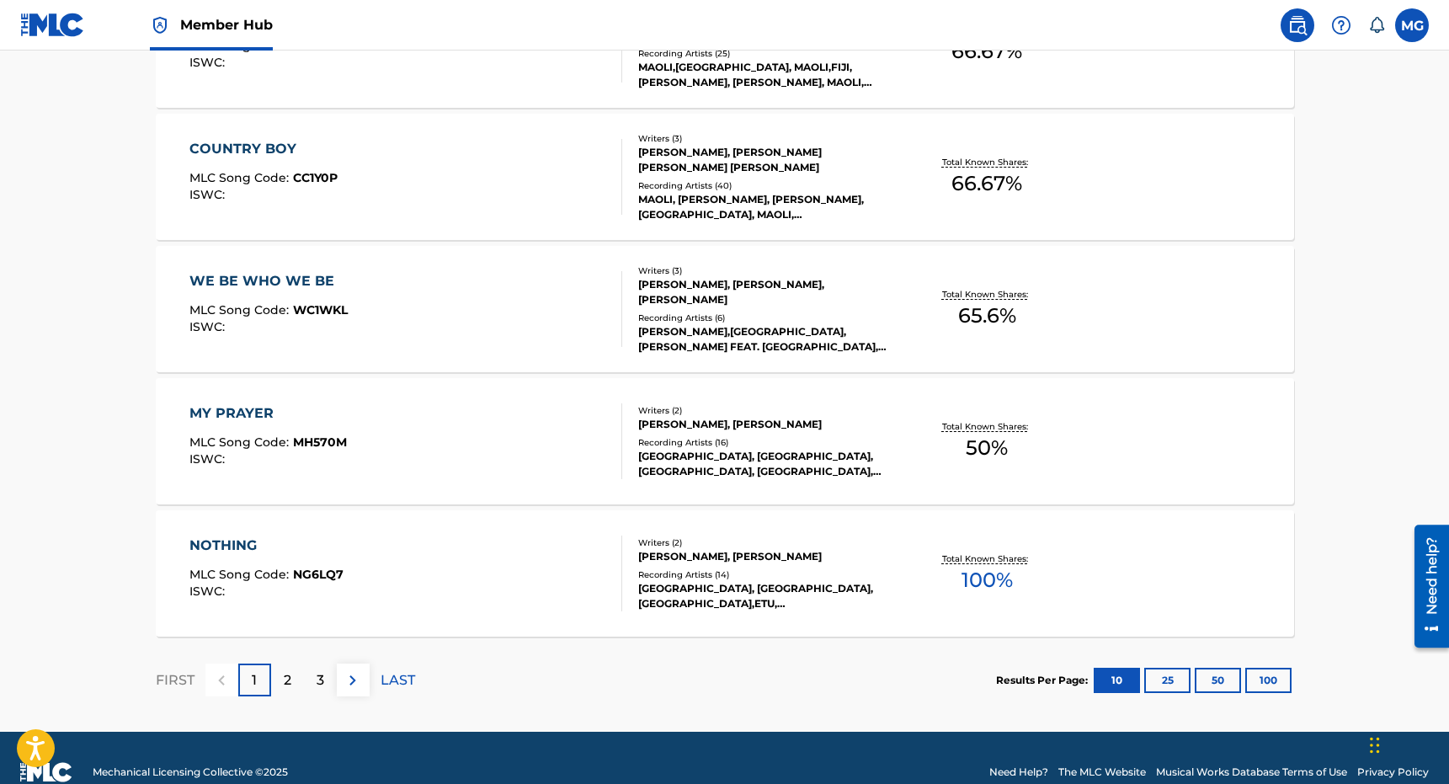
scroll to position [1277, 0]
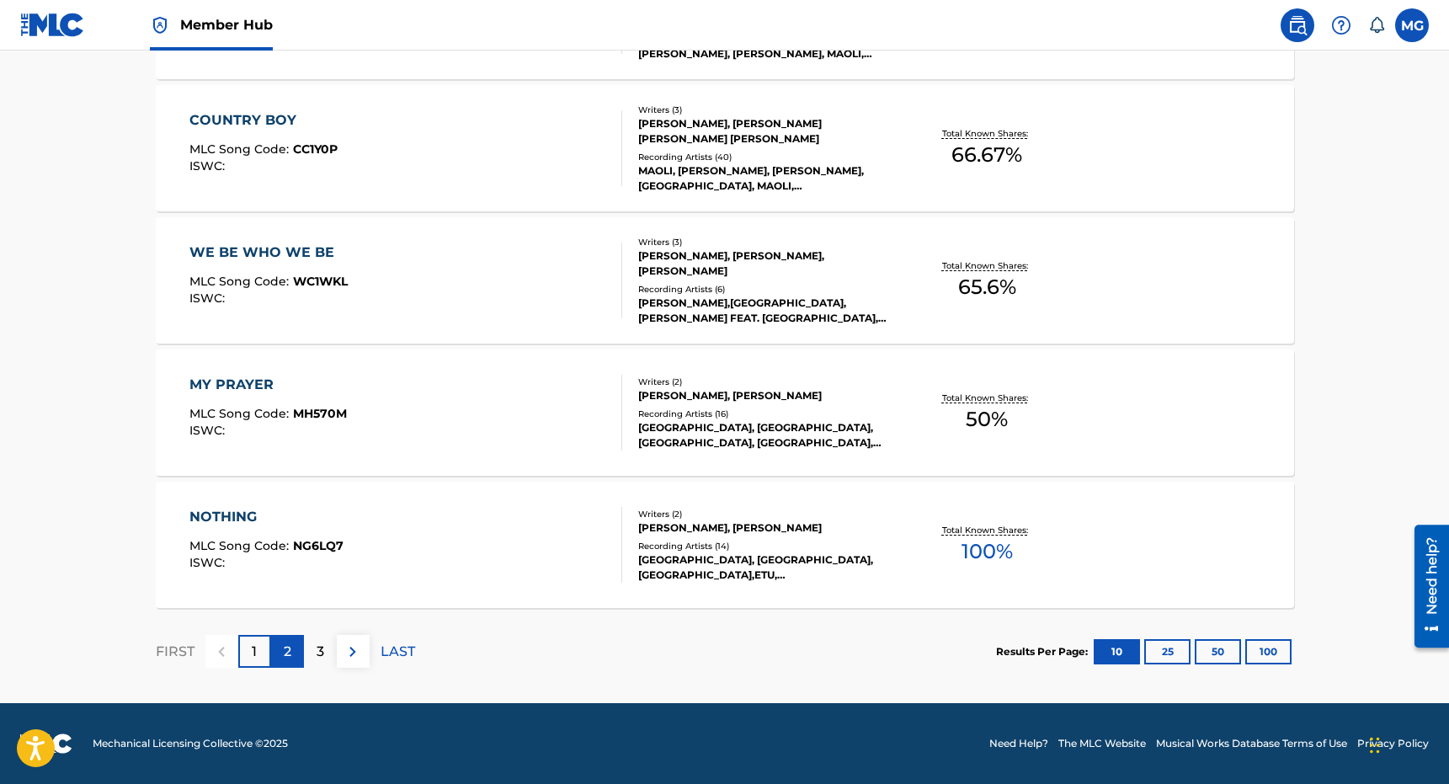
click at [292, 640] on div "2" at bounding box center [287, 651] width 33 height 33
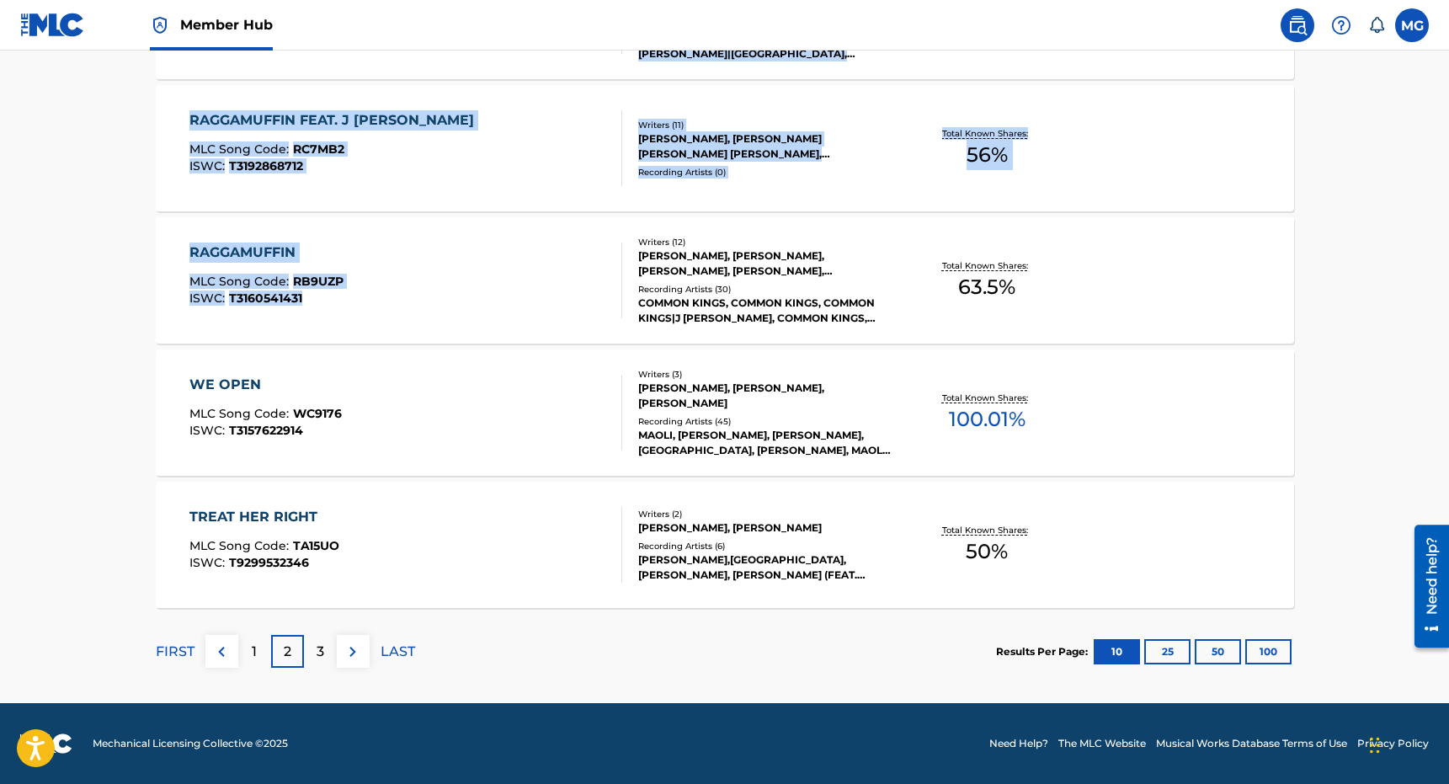
drag, startPoint x: 567, startPoint y: 500, endPoint x: 600, endPoint y: 293, distance: 209.8
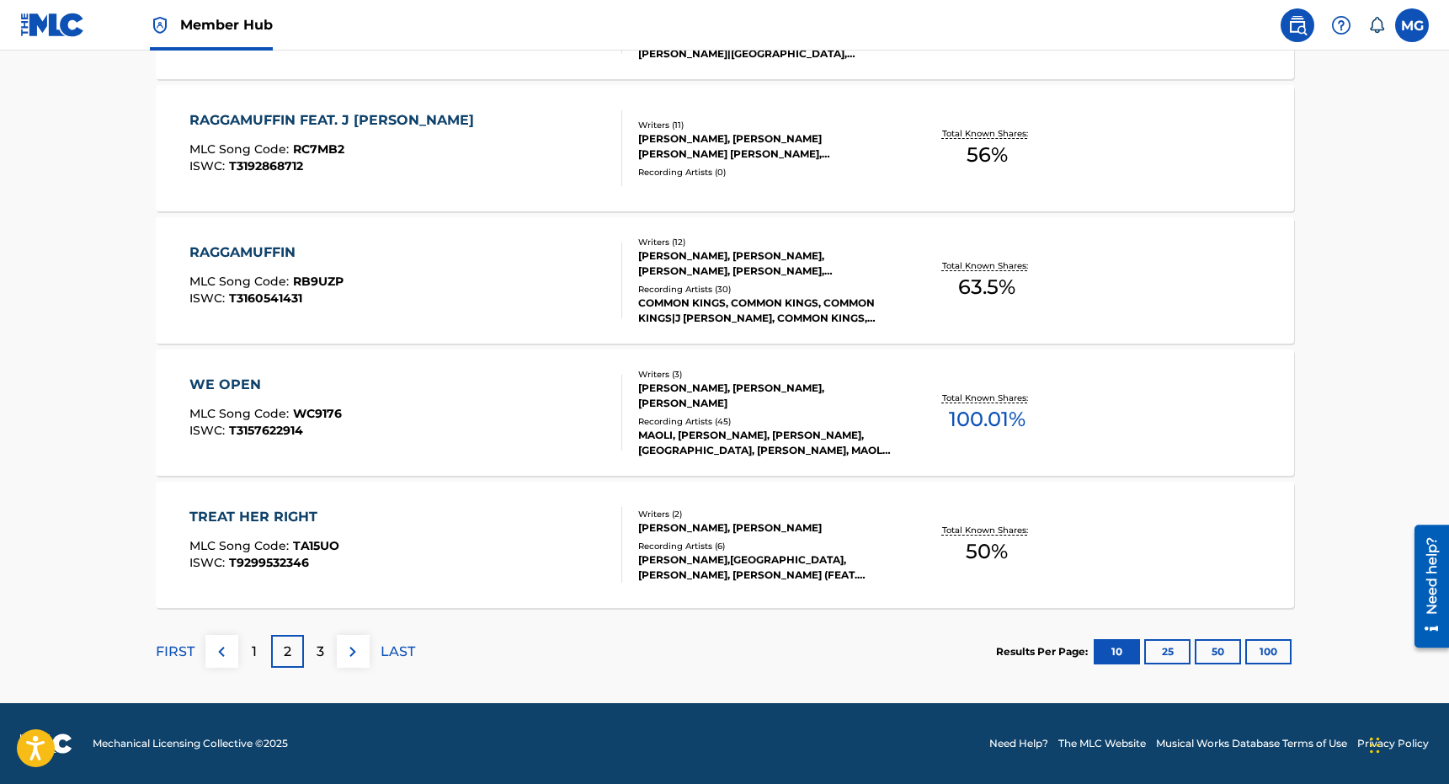
click at [504, 655] on section "FIRST 1 2 3 LAST Results Per Page: 10 25 50 100" at bounding box center [725, 651] width 1138 height 87
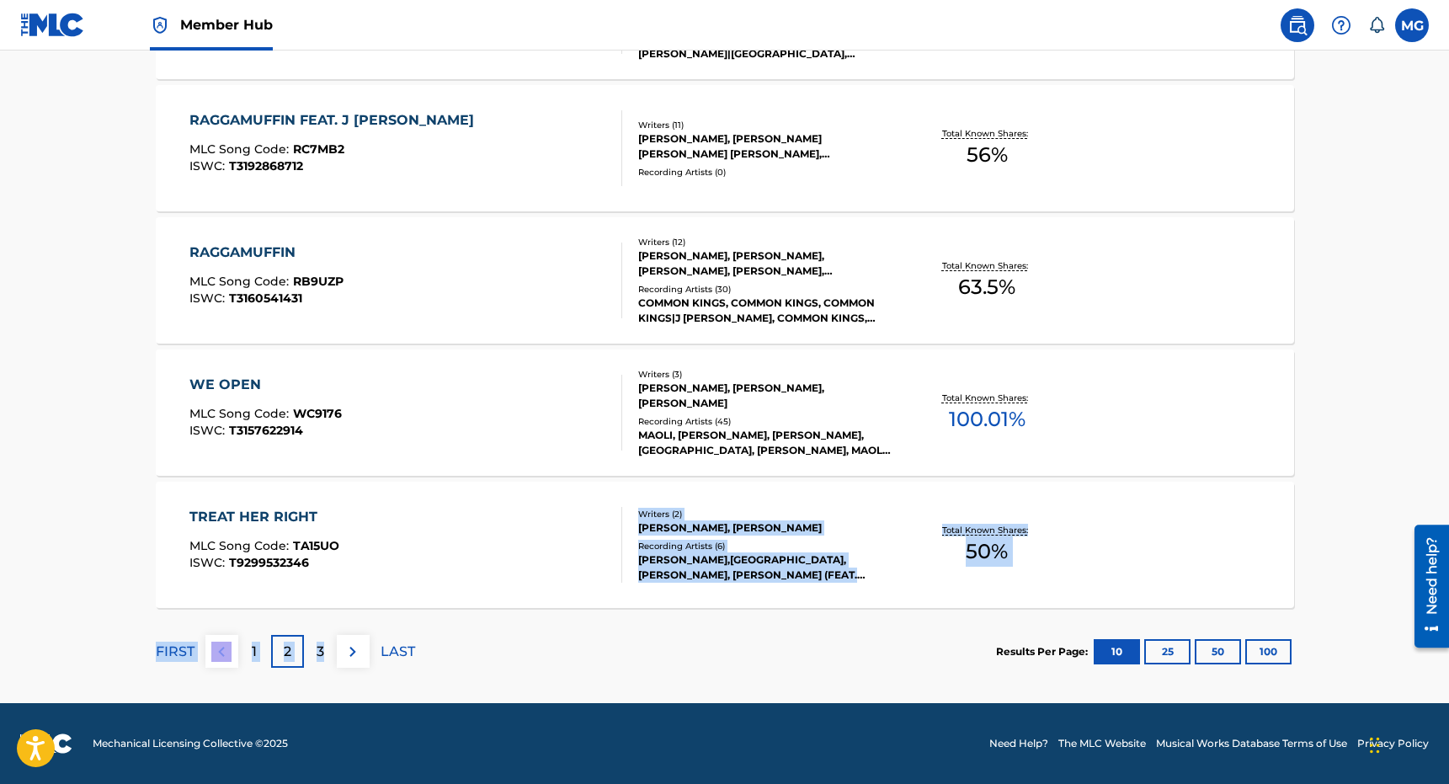
drag, startPoint x: 322, startPoint y: 647, endPoint x: 368, endPoint y: 567, distance: 92.4
click at [368, 567] on div "TREAT HER RIGHT MLC Song Code : TA15UO ISWC : T9299532346" at bounding box center [405, 545] width 433 height 76
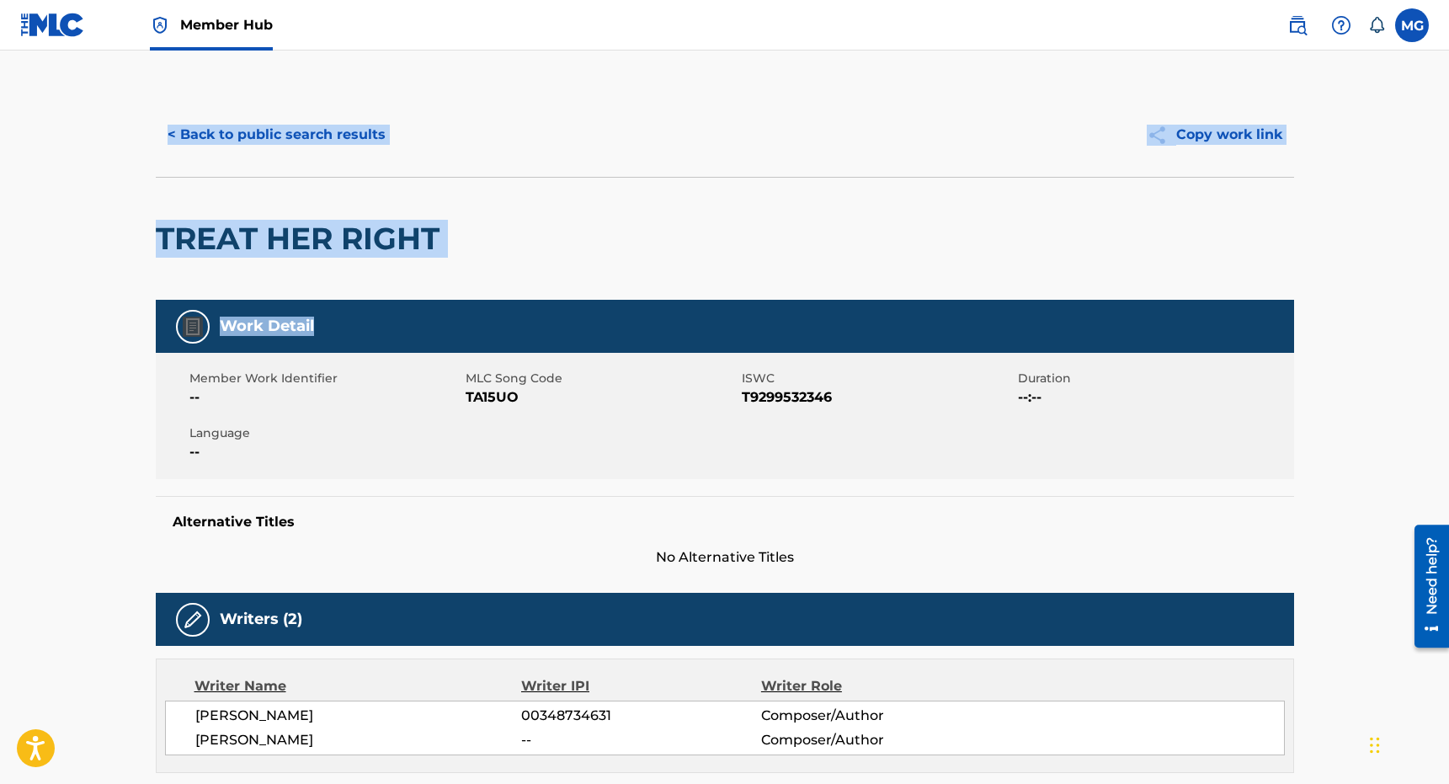
drag, startPoint x: 377, startPoint y: 834, endPoint x: 311, endPoint y: 109, distance: 727.9
click at [311, 109] on div "< Back to public search results Copy work link TREAT HER RIGHT Work Detail Memb…" at bounding box center [725, 783] width 1179 height 1380
click at [279, 140] on button "< Back to public search results" at bounding box center [277, 135] width 242 height 42
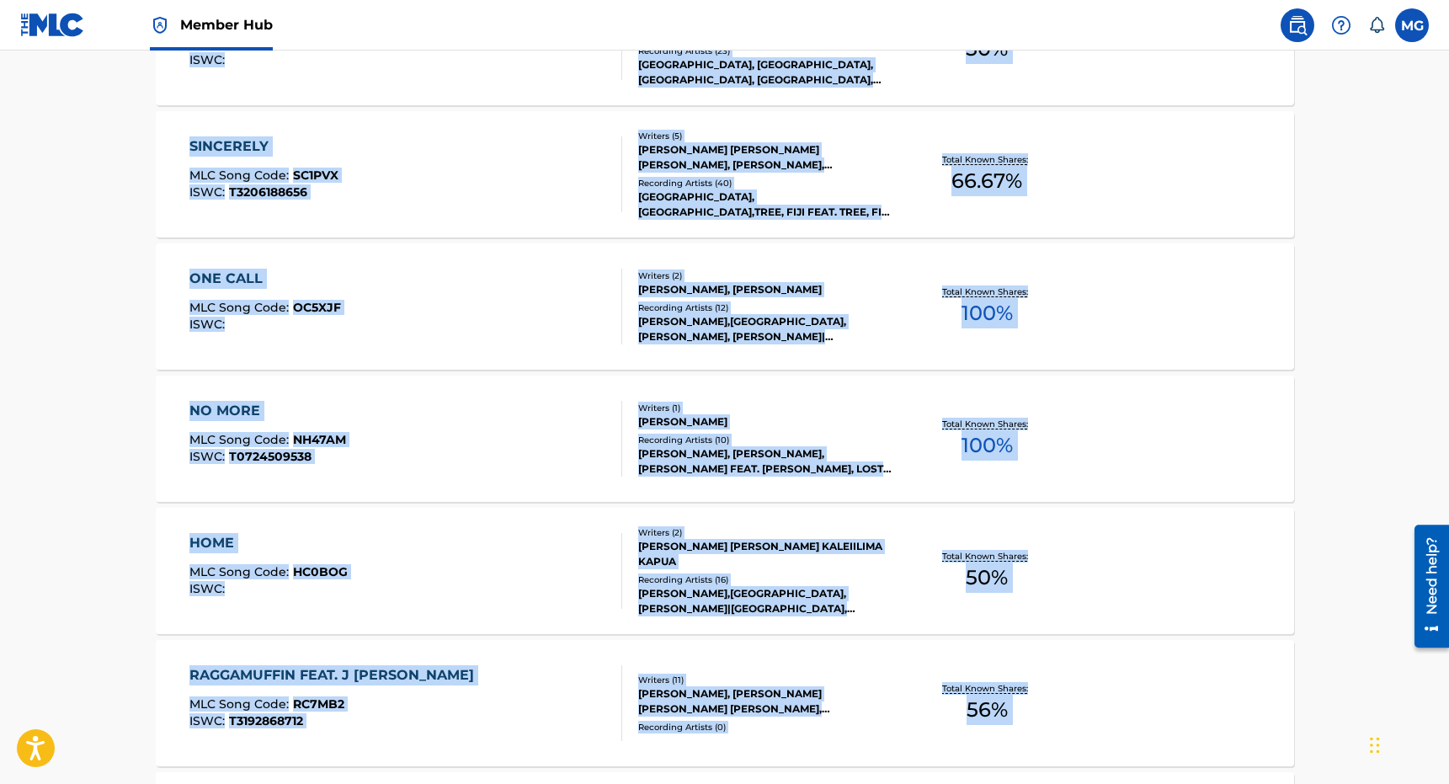
scroll to position [1277, 0]
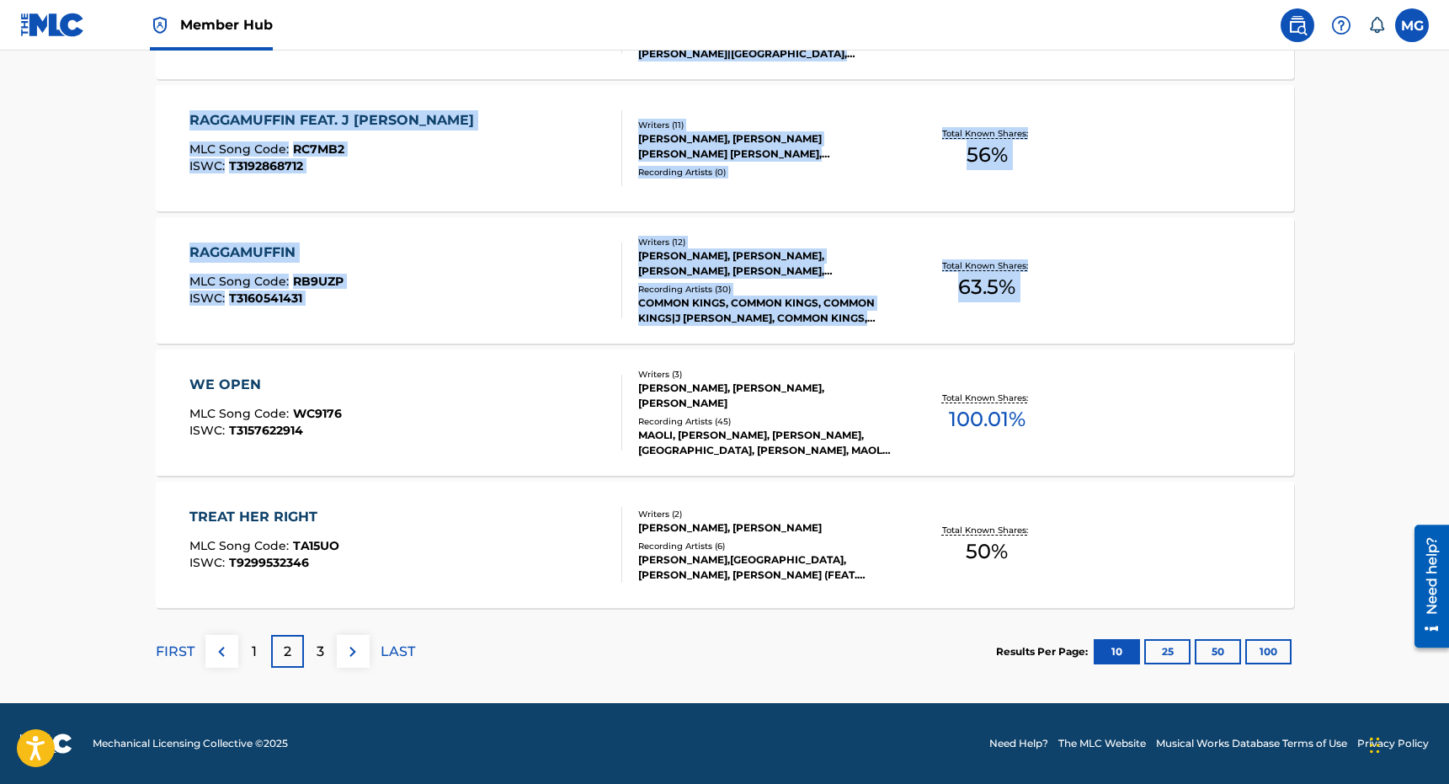
drag, startPoint x: 402, startPoint y: 721, endPoint x: 445, endPoint y: 350, distance: 373.7
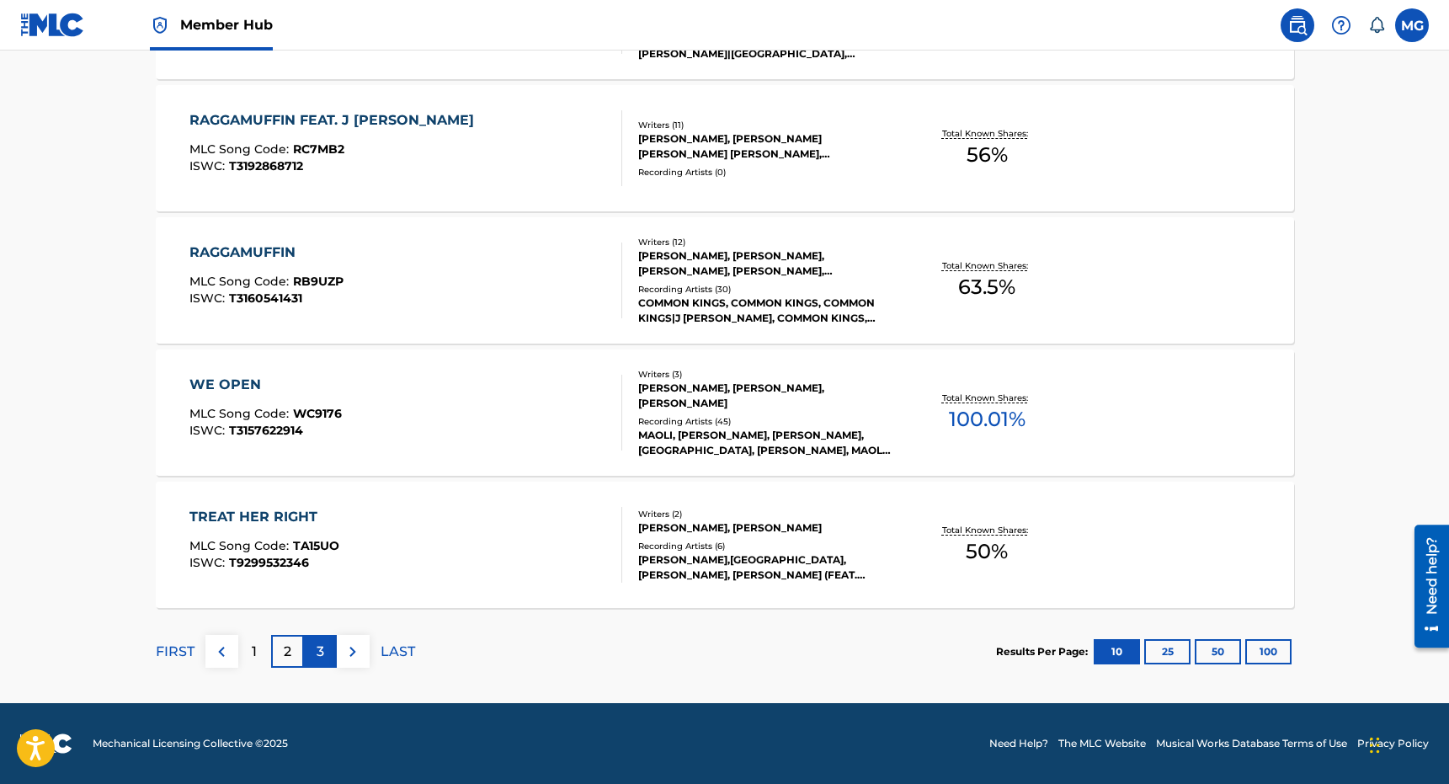
click at [315, 648] on div "3" at bounding box center [320, 651] width 33 height 33
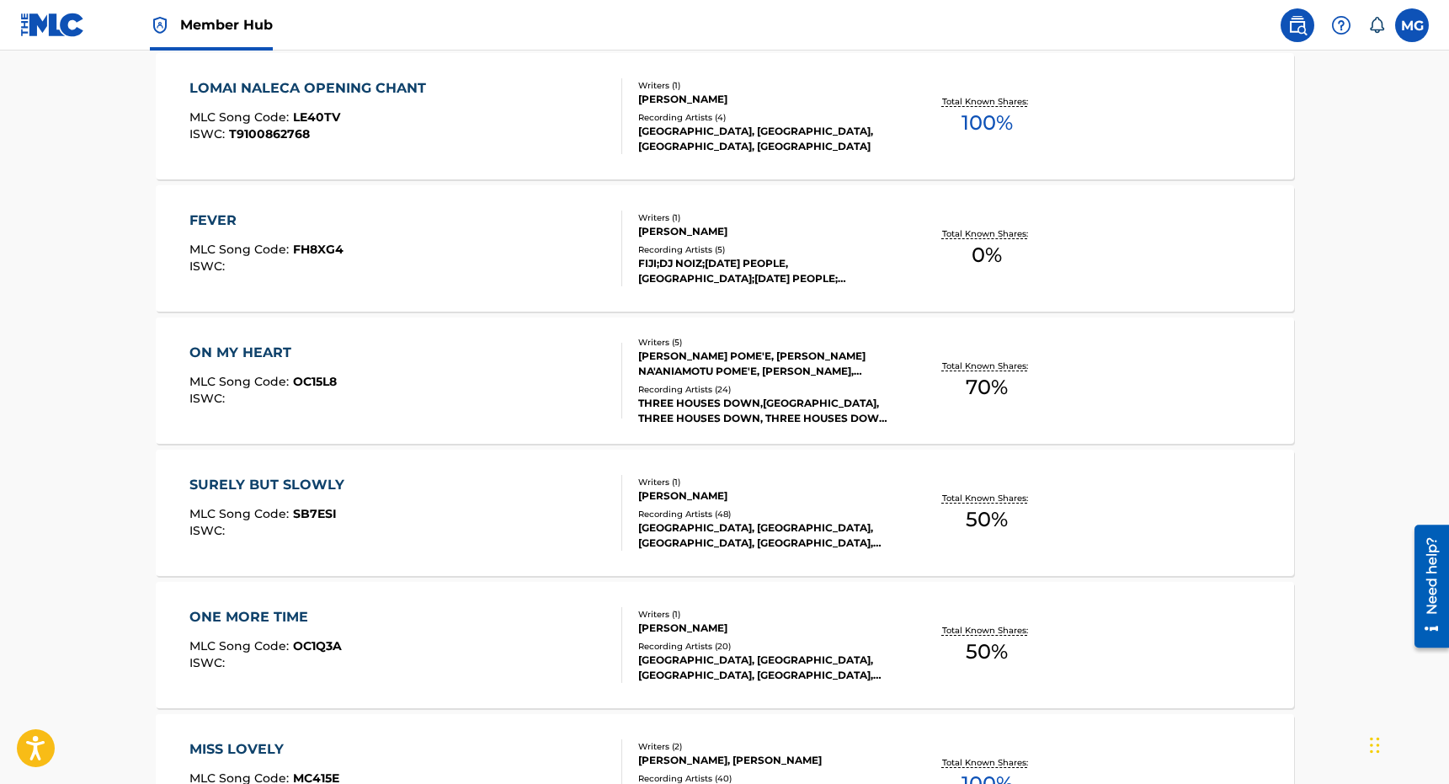
scroll to position [673, 0]
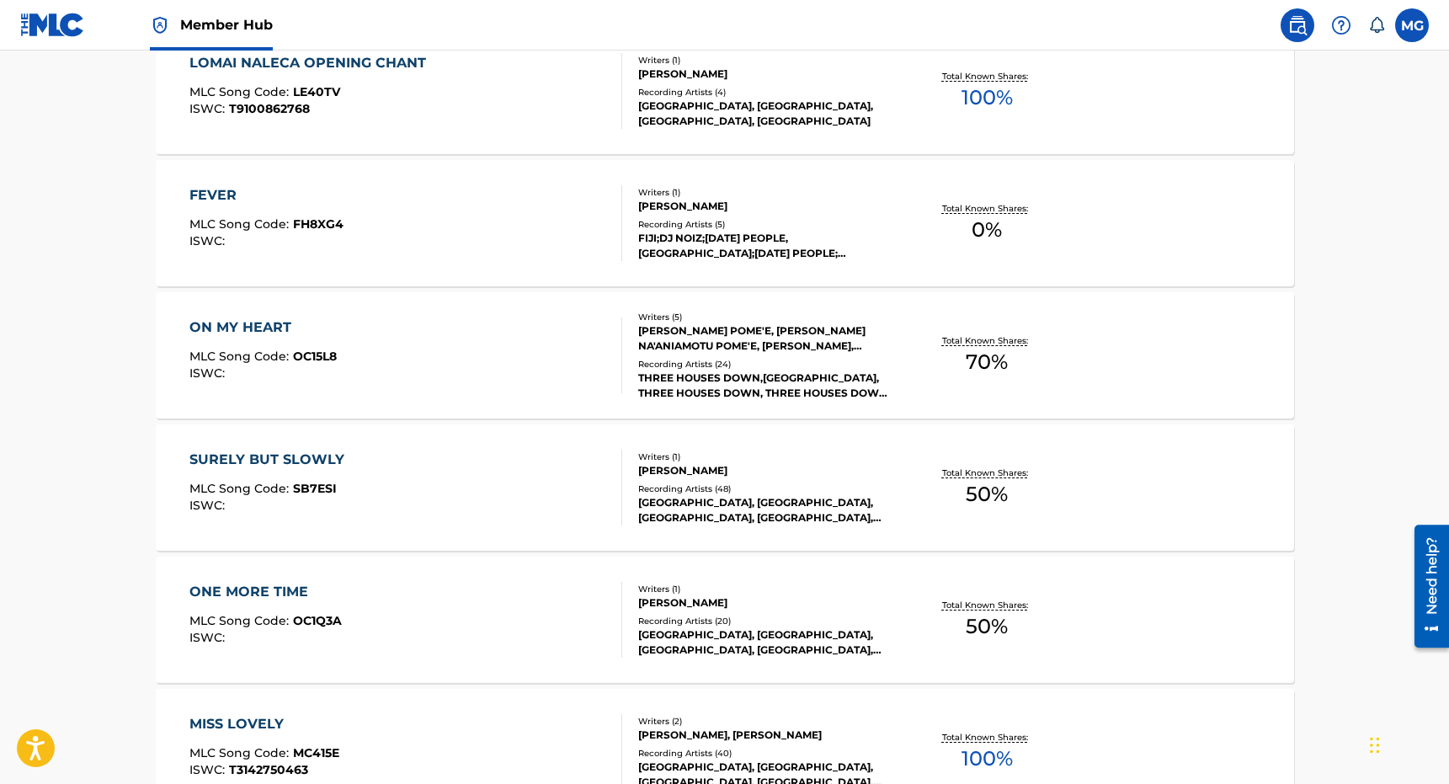
click at [537, 234] on div "FEVER MLC Song Code : FH8XG4 ISWC :" at bounding box center [405, 223] width 433 height 76
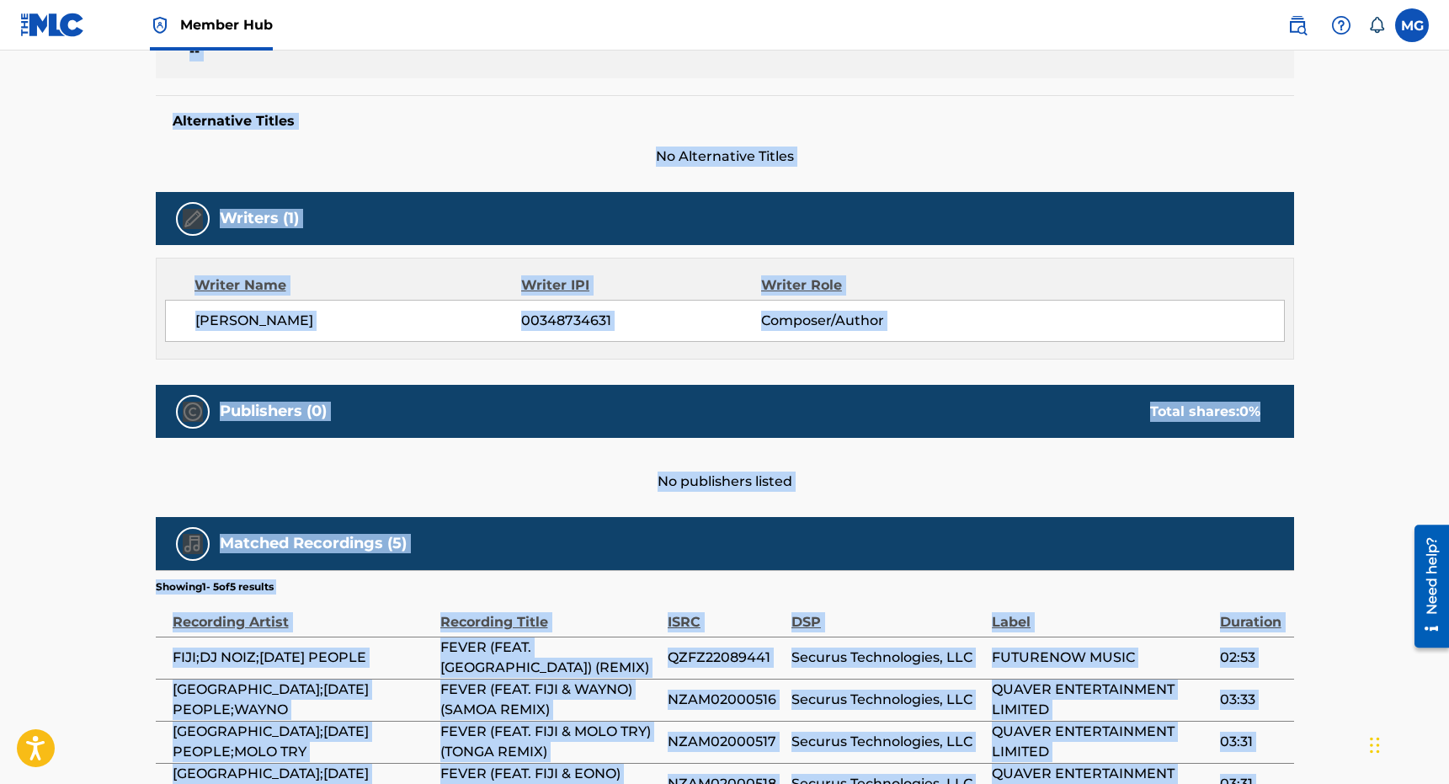
scroll to position [589, 0]
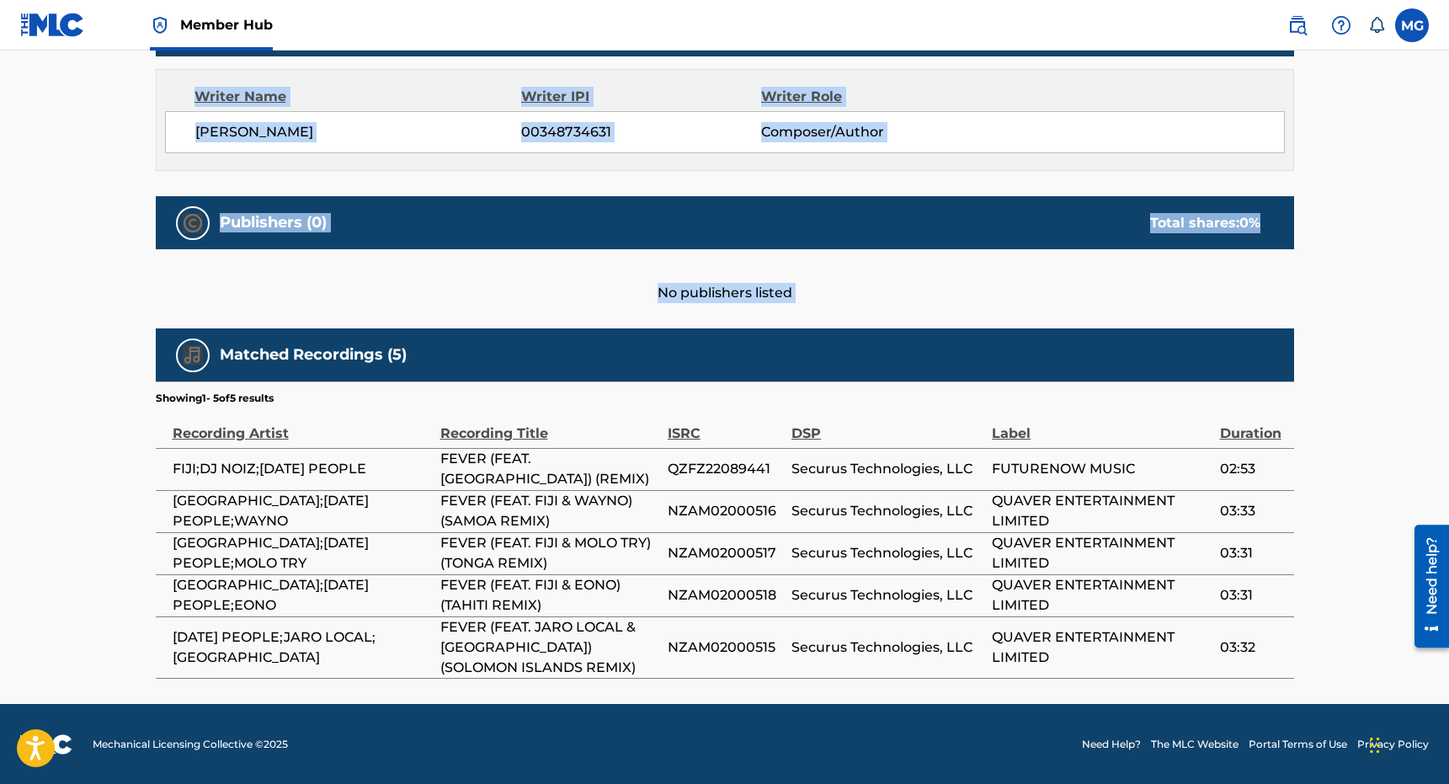
drag, startPoint x: 458, startPoint y: 708, endPoint x: 500, endPoint y: 317, distance: 392.9
click at [500, 317] on div "< Back to public search results Copy work link FEVER Work Detail Member Work Id…" at bounding box center [725, 90] width 1179 height 1175
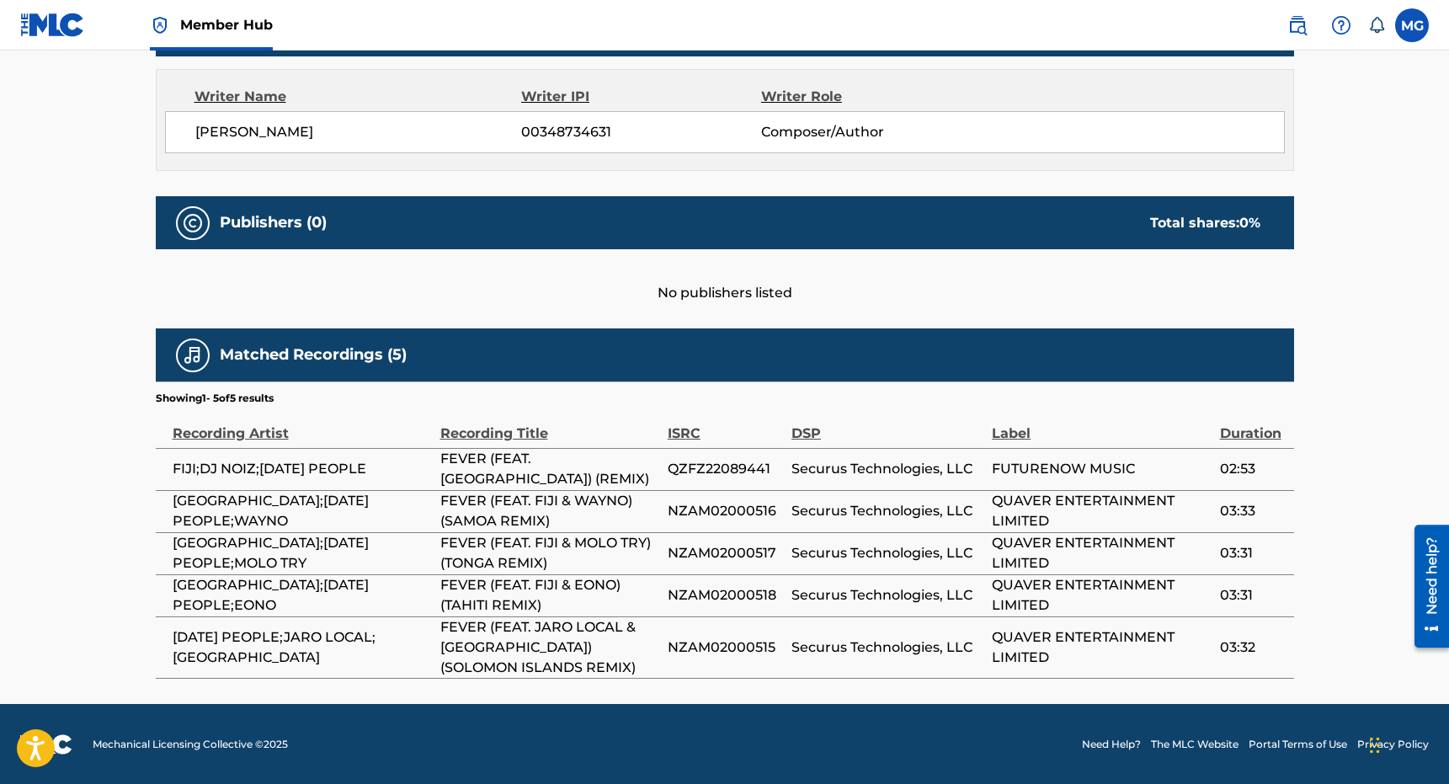
click at [476, 426] on div "Recording Title" at bounding box center [549, 425] width 219 height 38
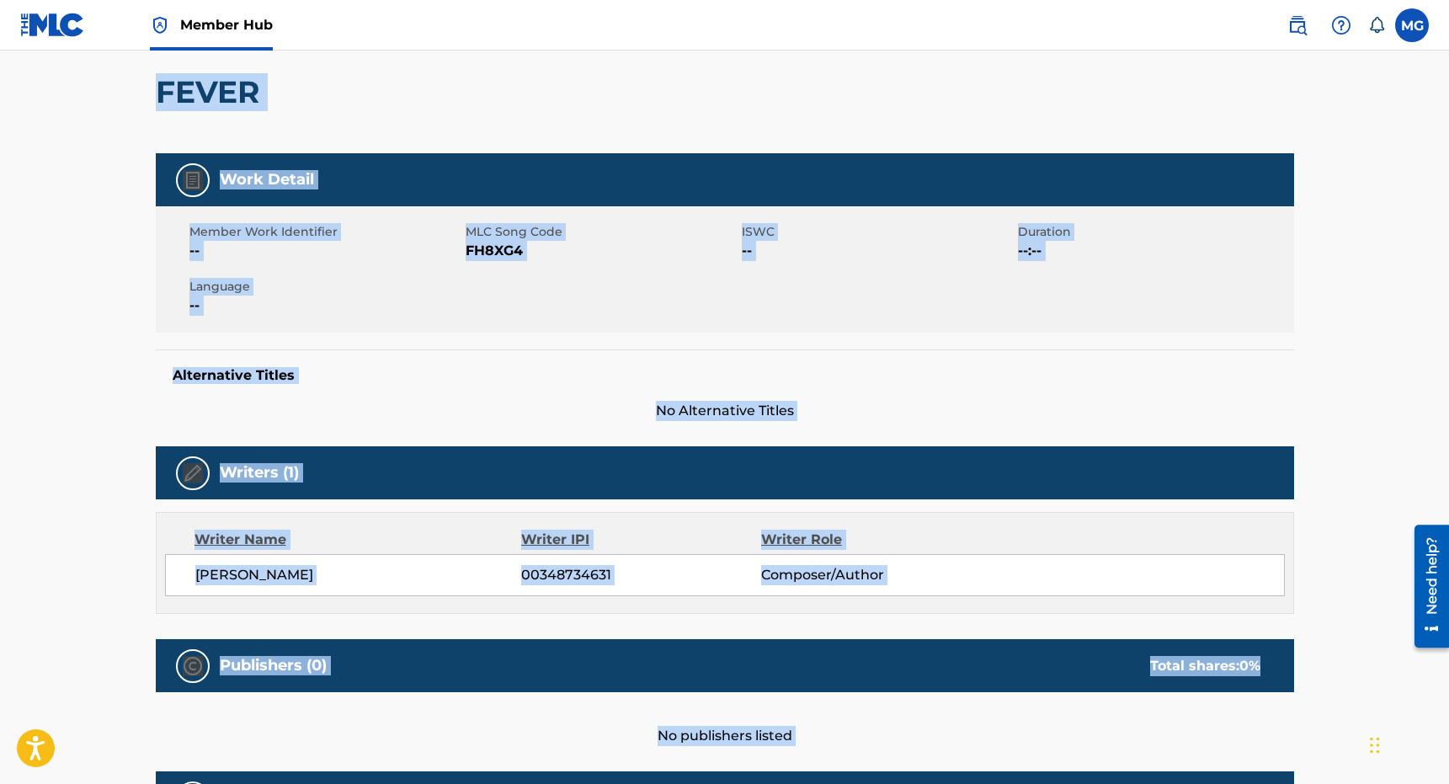
scroll to position [0, 0]
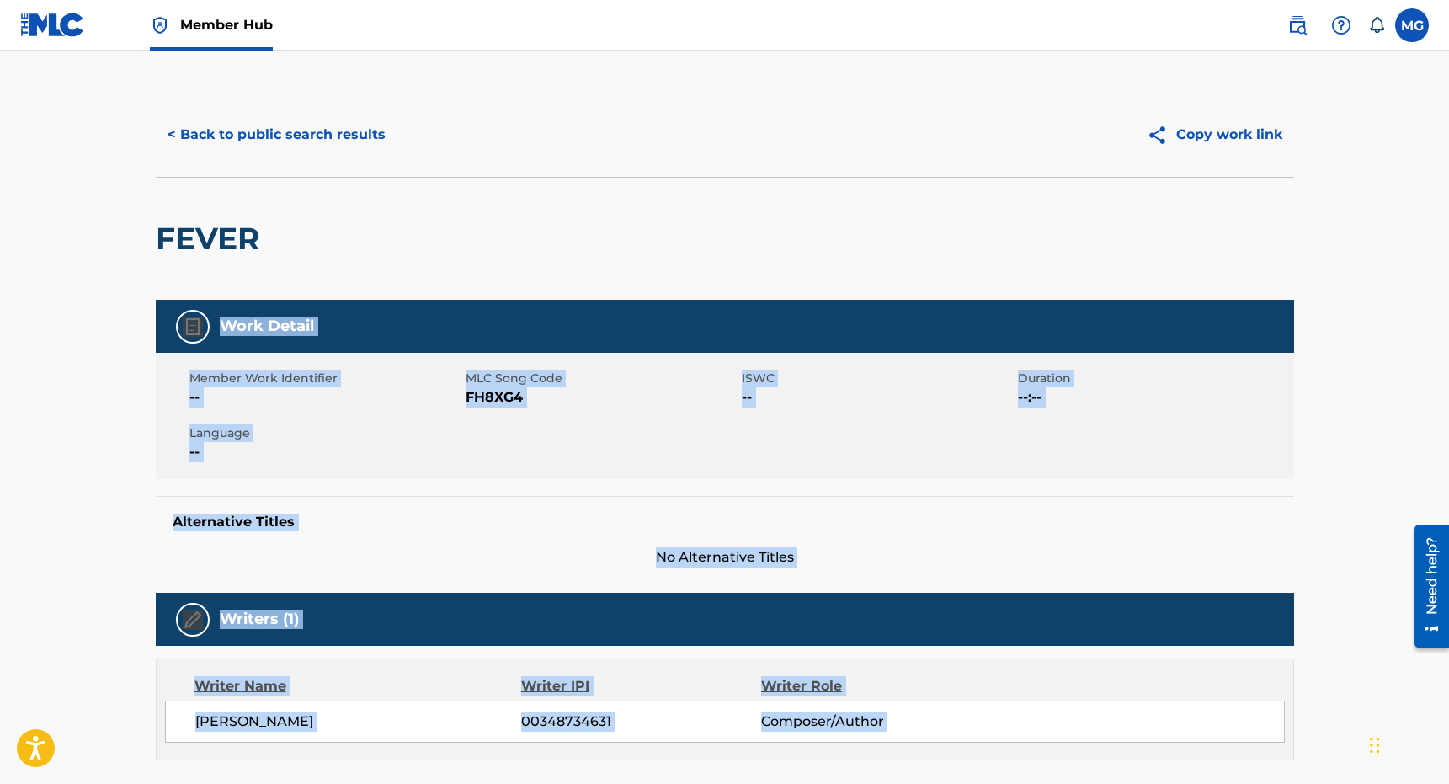
drag, startPoint x: 476, startPoint y: 426, endPoint x: 404, endPoint y: 281, distance: 161.9
click at [404, 279] on div "< Back to public search results Copy work link FEVER Work Detail Member Work Id…" at bounding box center [725, 680] width 1179 height 1175
click at [253, 151] on button "< Back to public search results" at bounding box center [277, 135] width 242 height 42
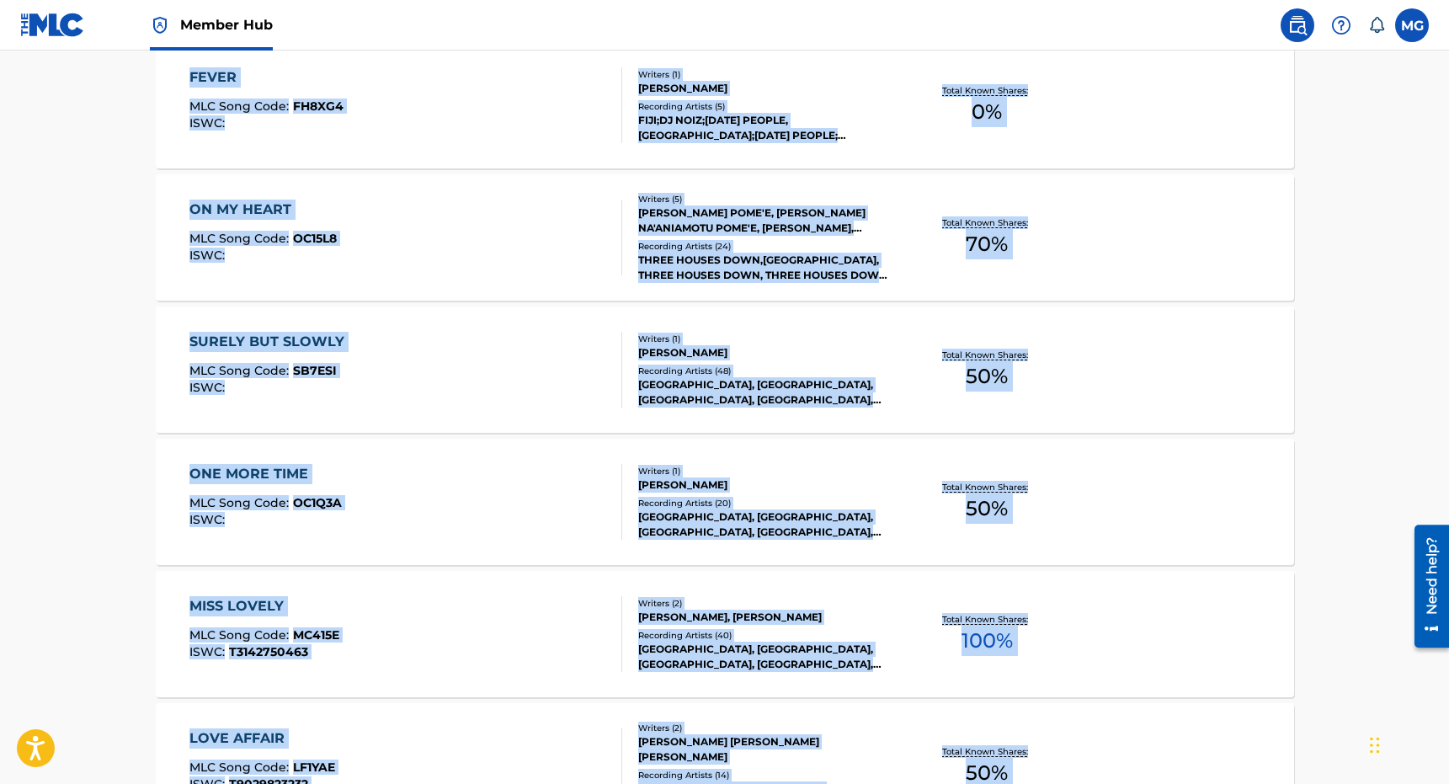
scroll to position [1273, 0]
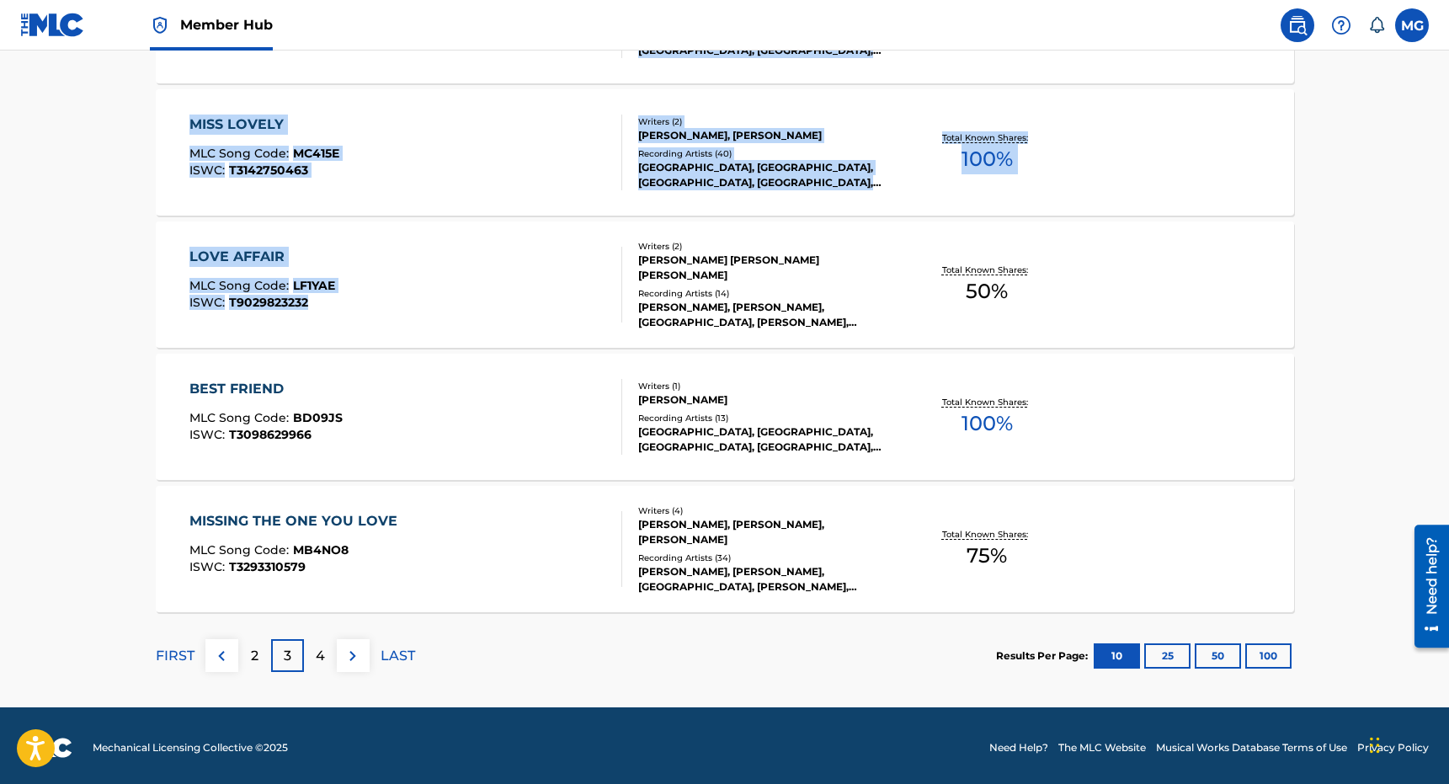
drag, startPoint x: 573, startPoint y: 439, endPoint x: 557, endPoint y: 304, distance: 136.5
drag, startPoint x: 339, startPoint y: 651, endPoint x: 563, endPoint y: 572, distance: 237.5
click at [591, 544] on div "MISSING THE ONE YOU LOVE MLC Song Code : MB4NO8 ISWC : T3293310579" at bounding box center [405, 549] width 433 height 76
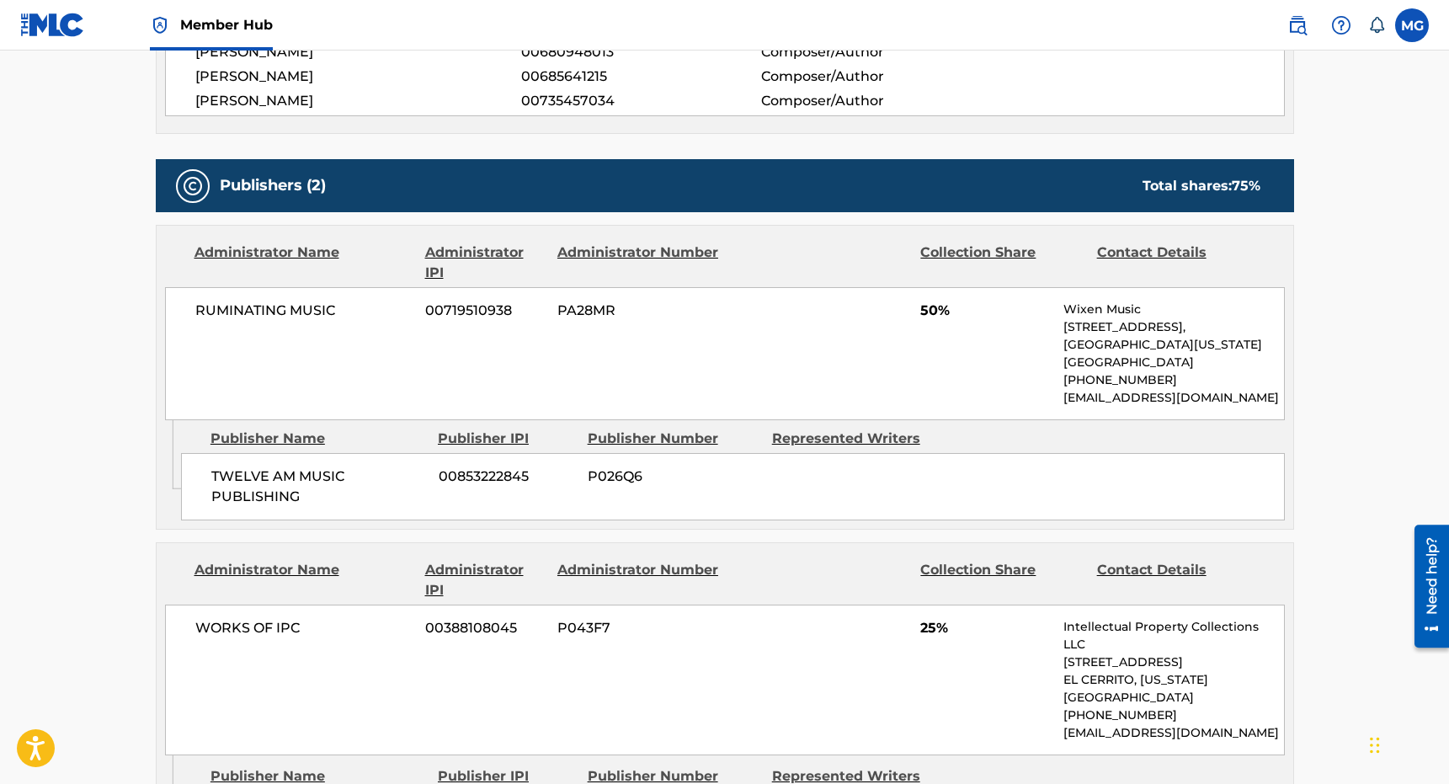
scroll to position [364, 0]
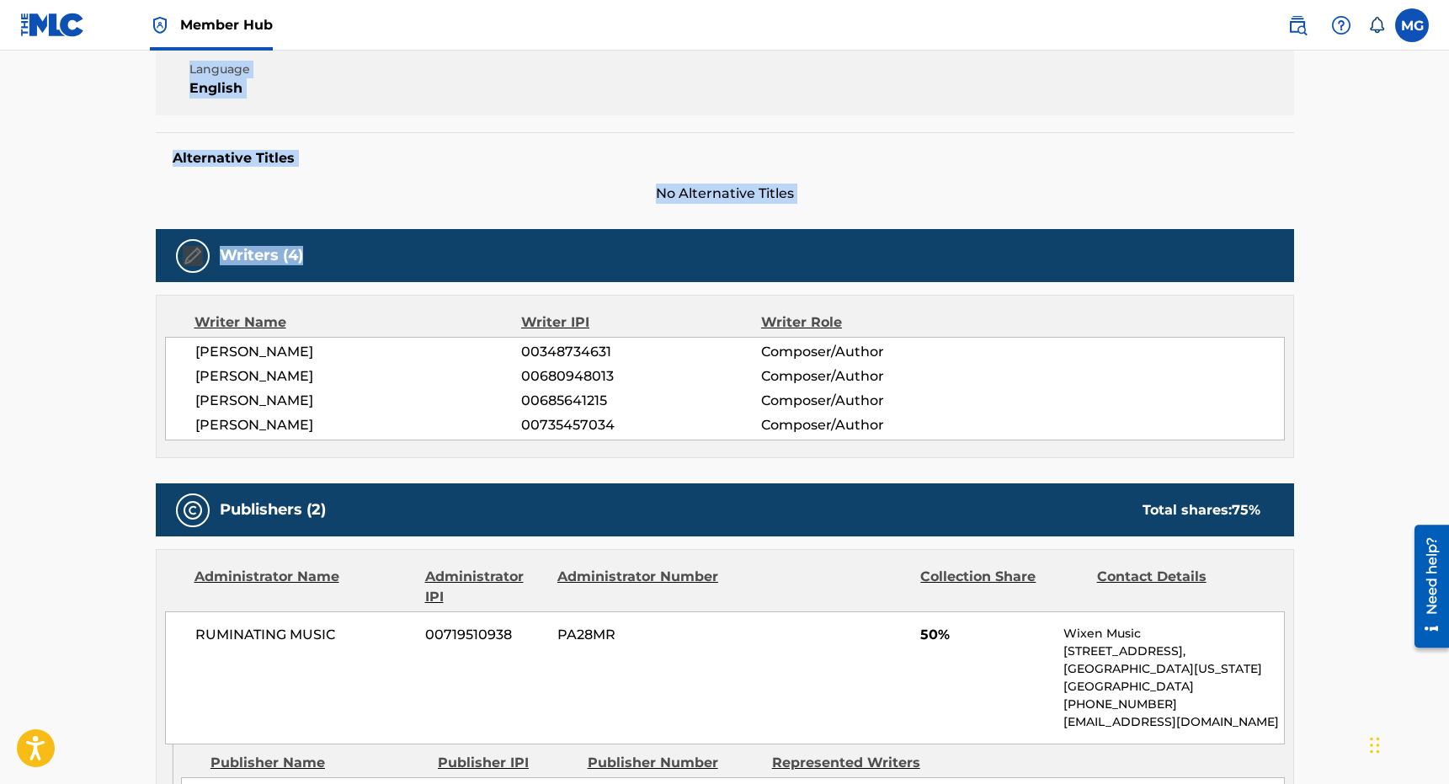
drag, startPoint x: 590, startPoint y: 310, endPoint x: 516, endPoint y: 359, distance: 89.2
click at [516, 359] on span "[PERSON_NAME]" at bounding box center [358, 352] width 327 height 20
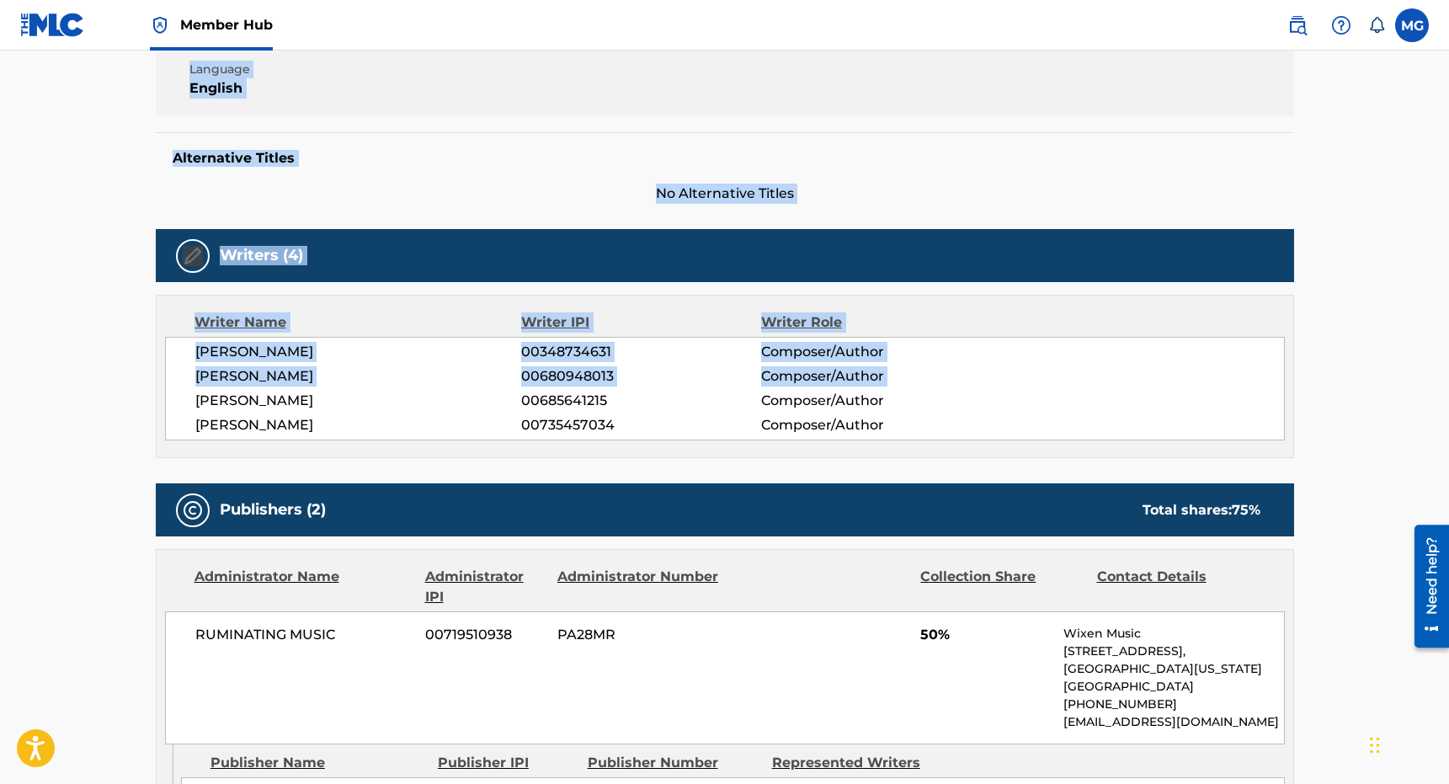
scroll to position [0, 0]
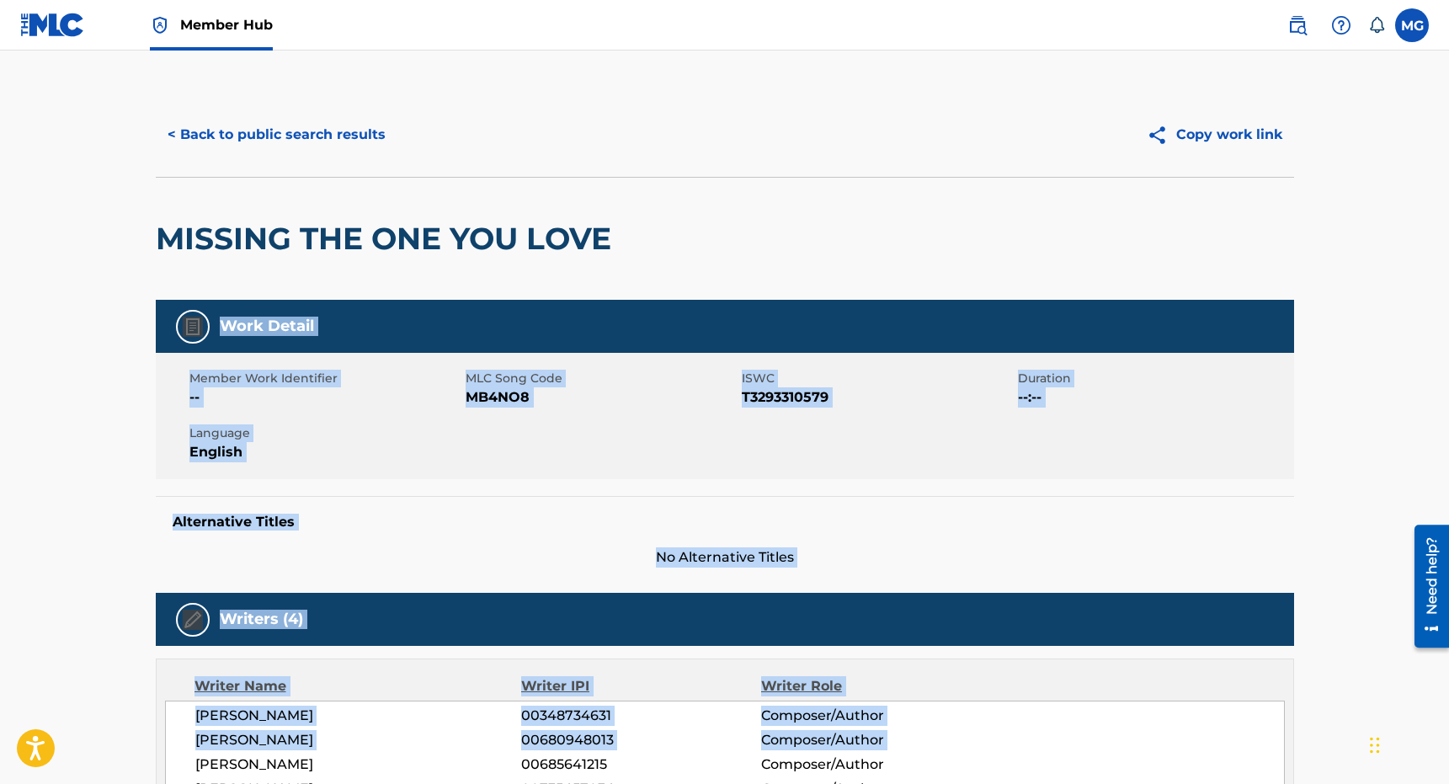
drag, startPoint x: 497, startPoint y: 387, endPoint x: 353, endPoint y: 268, distance: 187.1
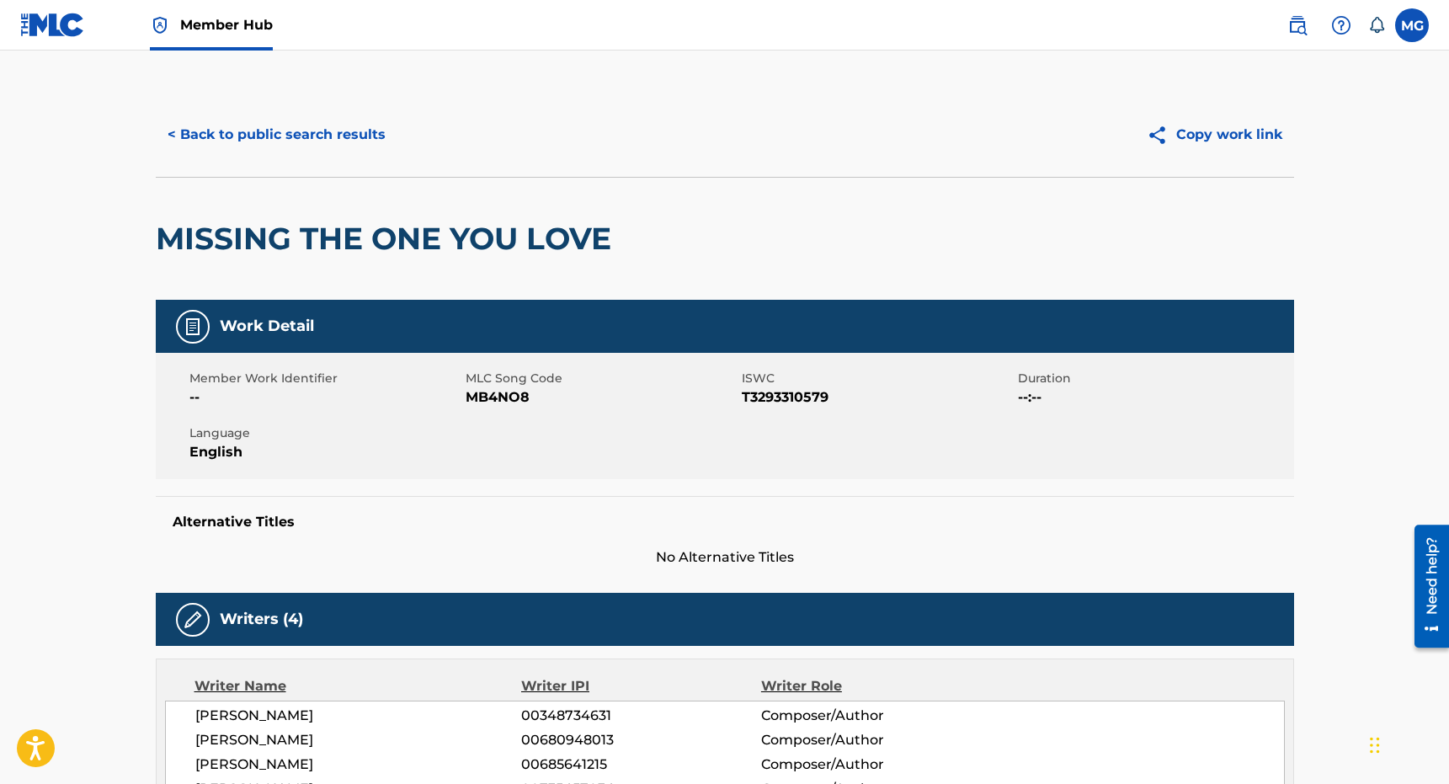
click at [203, 206] on div "MISSING THE ONE YOU LOVE" at bounding box center [388, 239] width 464 height 122
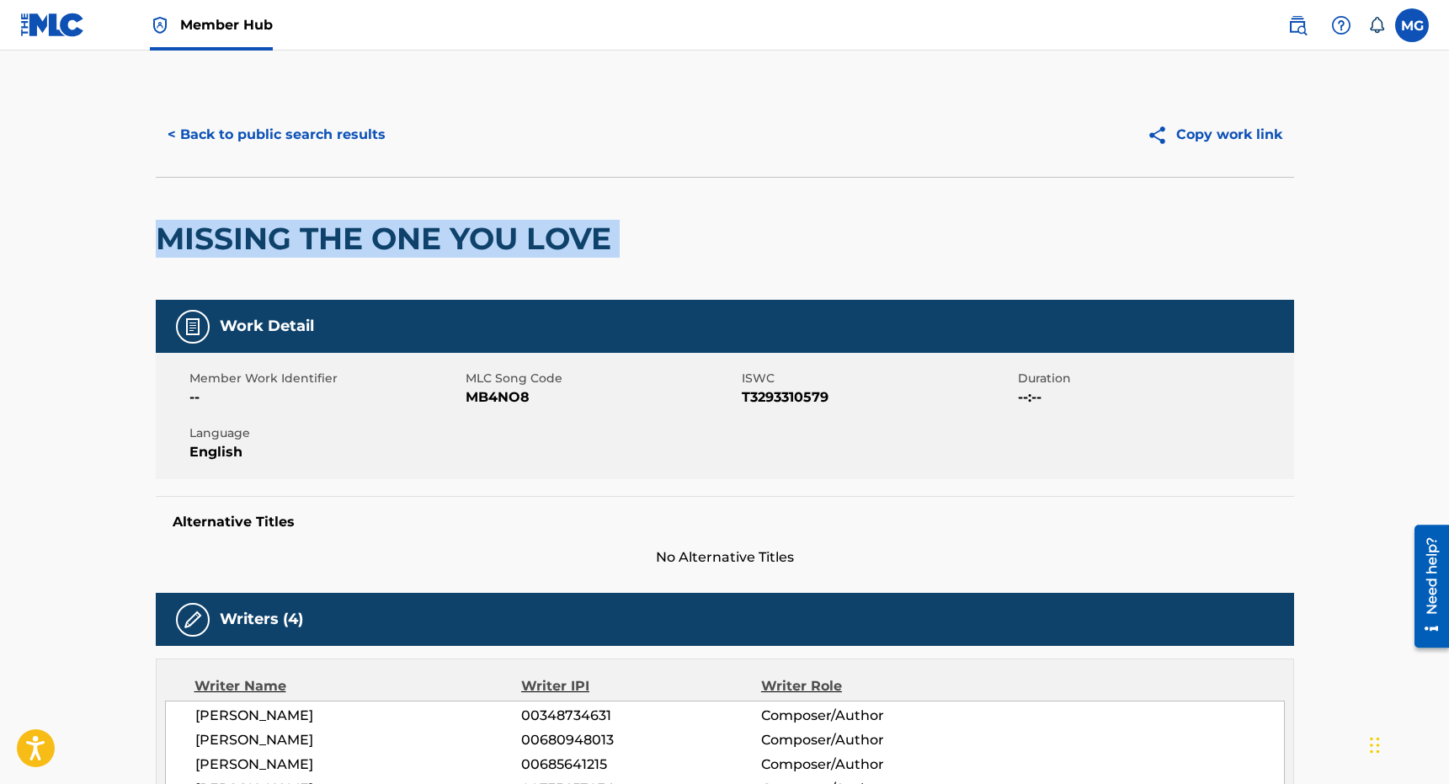
drag, startPoint x: 203, startPoint y: 206, endPoint x: 605, endPoint y: 226, distance: 402.9
click at [607, 227] on div "MISSING THE ONE YOU LOVE" at bounding box center [388, 239] width 464 height 122
copy div "MISSING THE ONE YOU LOVE"
click at [348, 139] on button "< Back to public search results" at bounding box center [277, 135] width 242 height 42
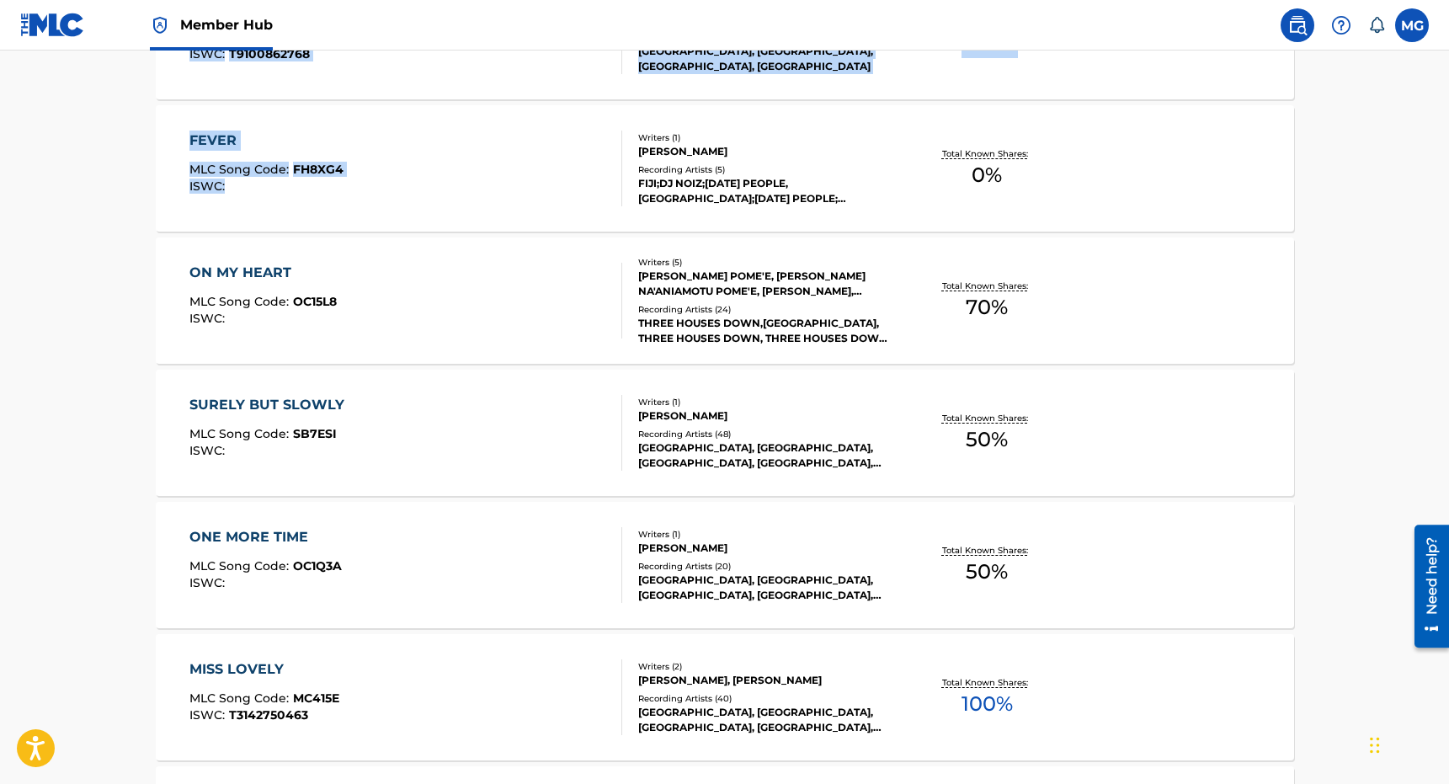
drag, startPoint x: 541, startPoint y: 538, endPoint x: 580, endPoint y: 201, distance: 339.0
click at [580, 201] on div "SearchWithCriteriae37b1eb2-3f97-4f03-9ddd-33761aa171dd Writer IPI 00348734631 R…" at bounding box center [725, 437] width 1138 height 1614
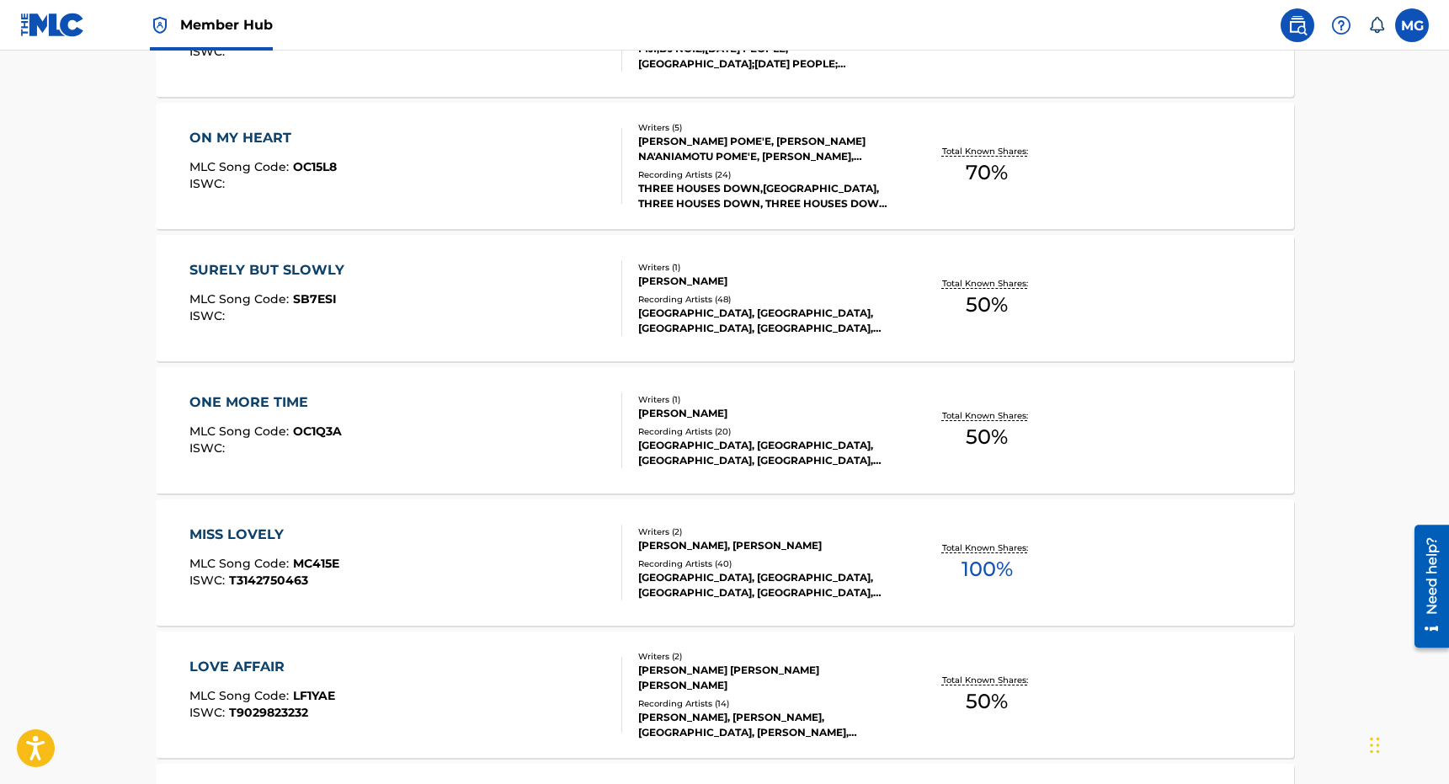
click at [52, 527] on main "The MLC Public Work Search The accuracy and completeness of The MLC's data is d…" at bounding box center [724, 153] width 1449 height 1930
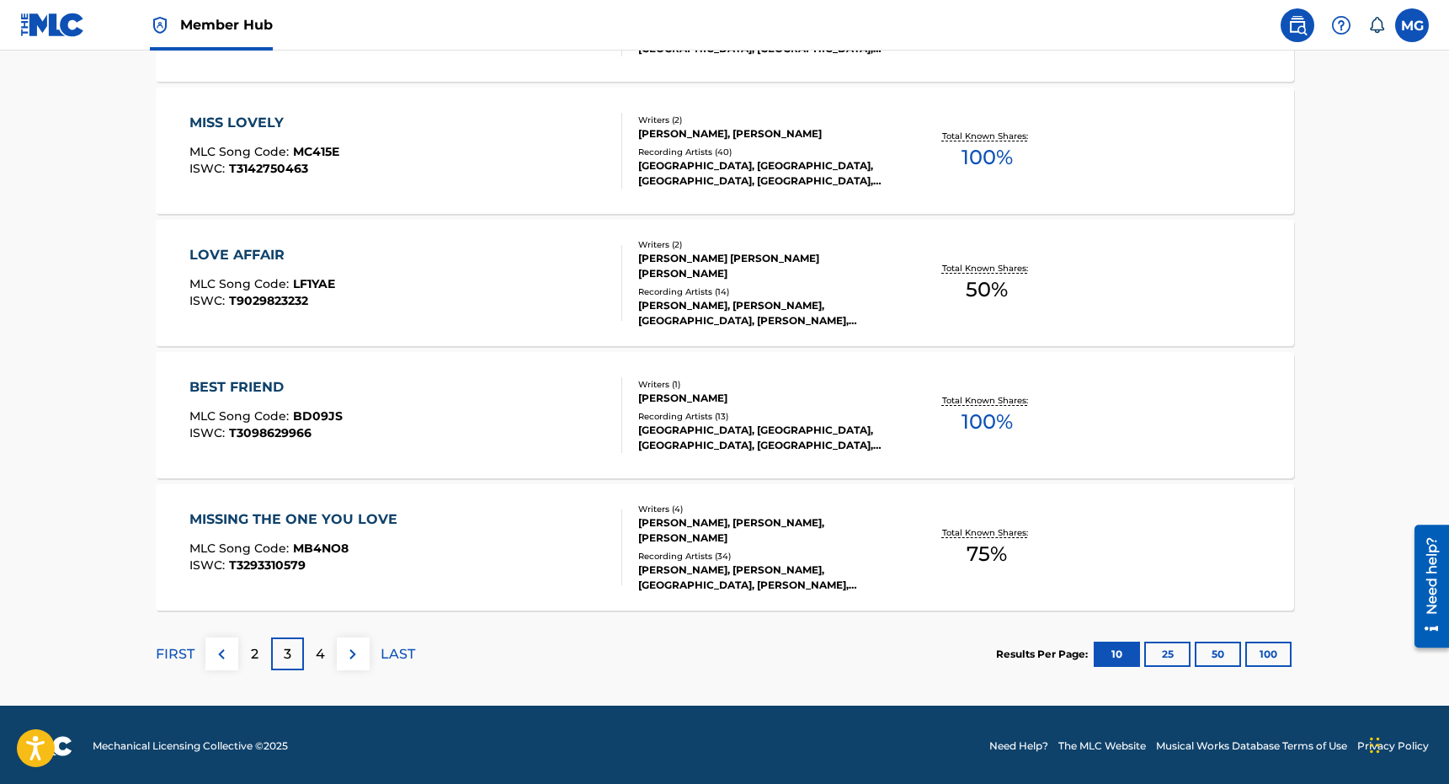
scroll to position [1277, 0]
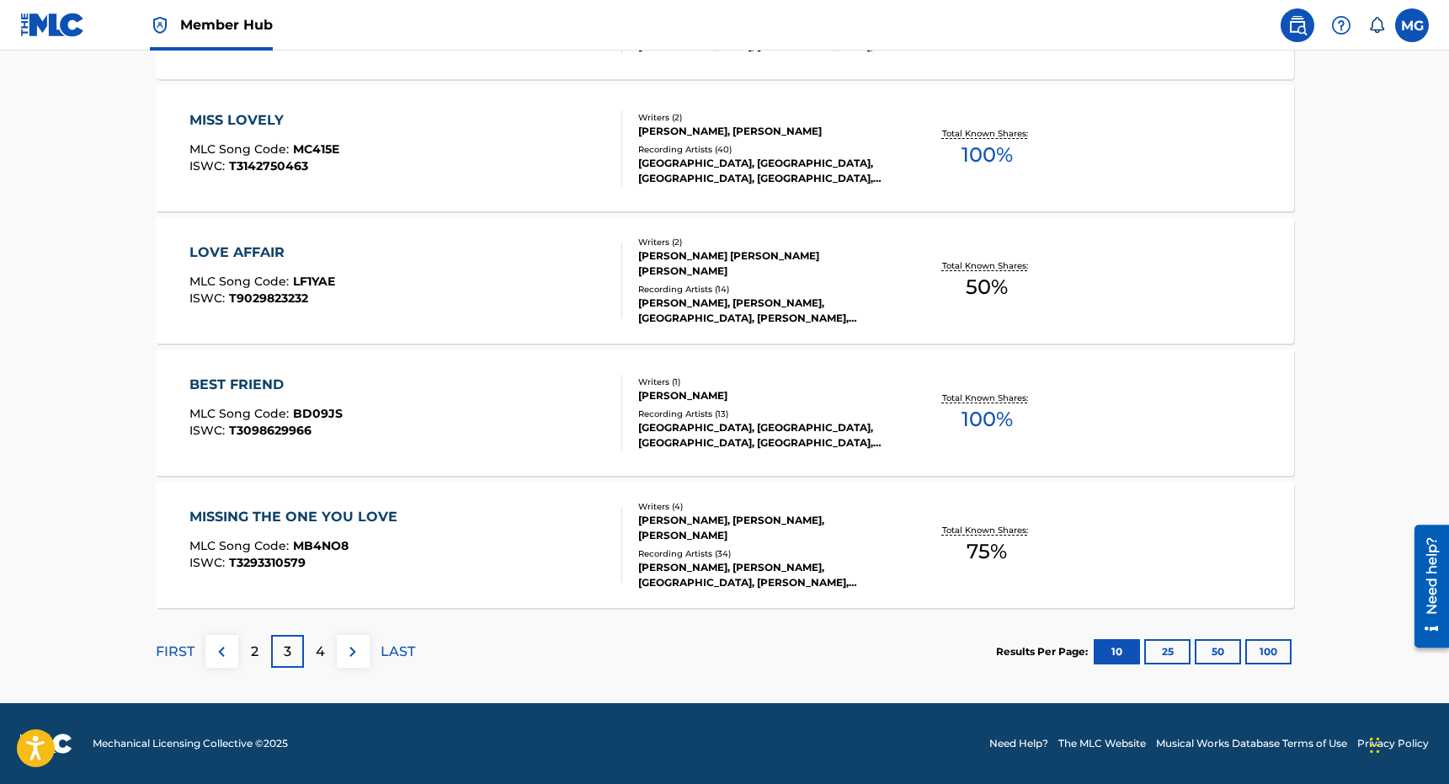
click at [471, 300] on div "LOVE AFFAIR MLC Song Code : LF1YAE ISWC : T9029823232" at bounding box center [405, 280] width 433 height 76
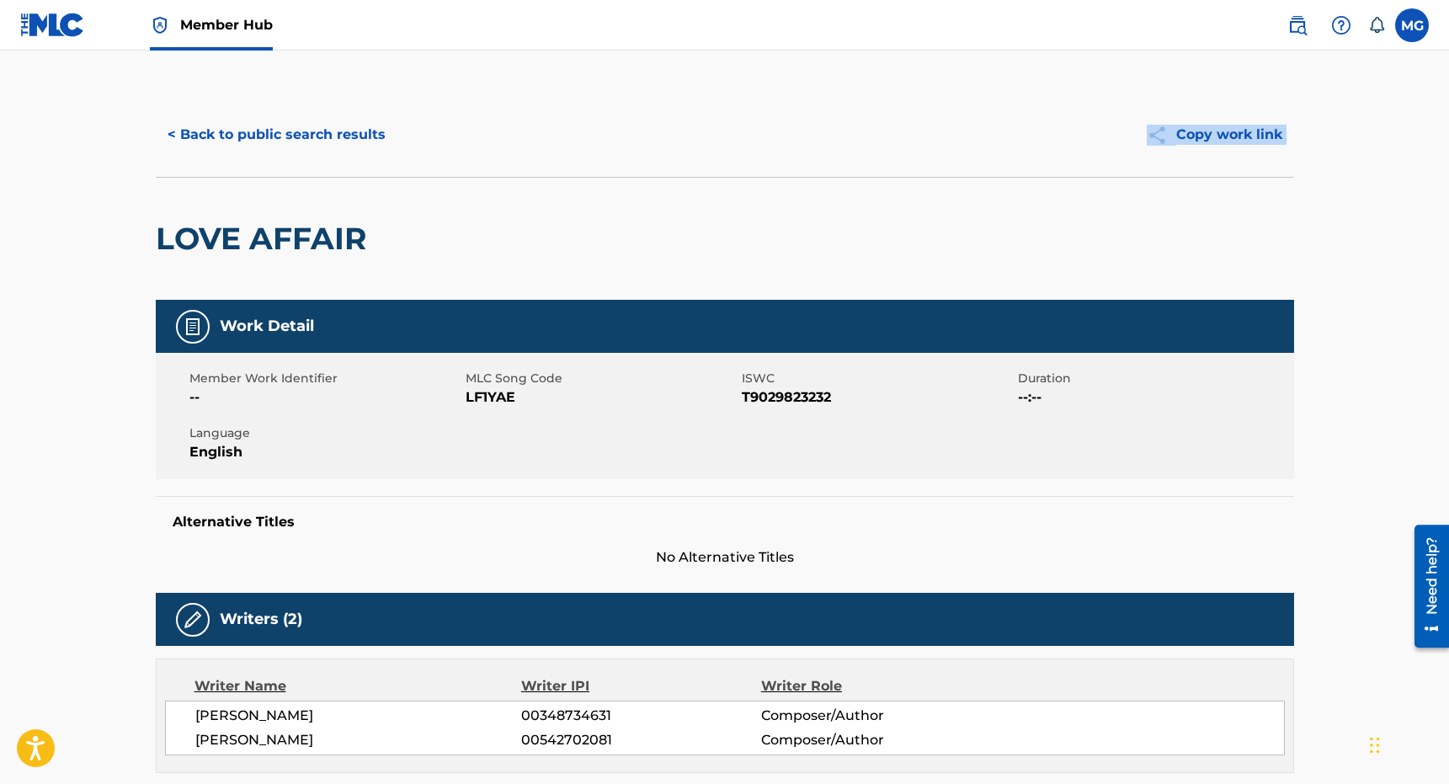
drag, startPoint x: 352, startPoint y: 481, endPoint x: 299, endPoint y: 171, distance: 314.3
click at [299, 171] on div "< Back to public search results Copy work link LOVE AFFAIR" at bounding box center [725, 196] width 1138 height 207
click at [273, 133] on button "< Back to public search results" at bounding box center [277, 135] width 242 height 42
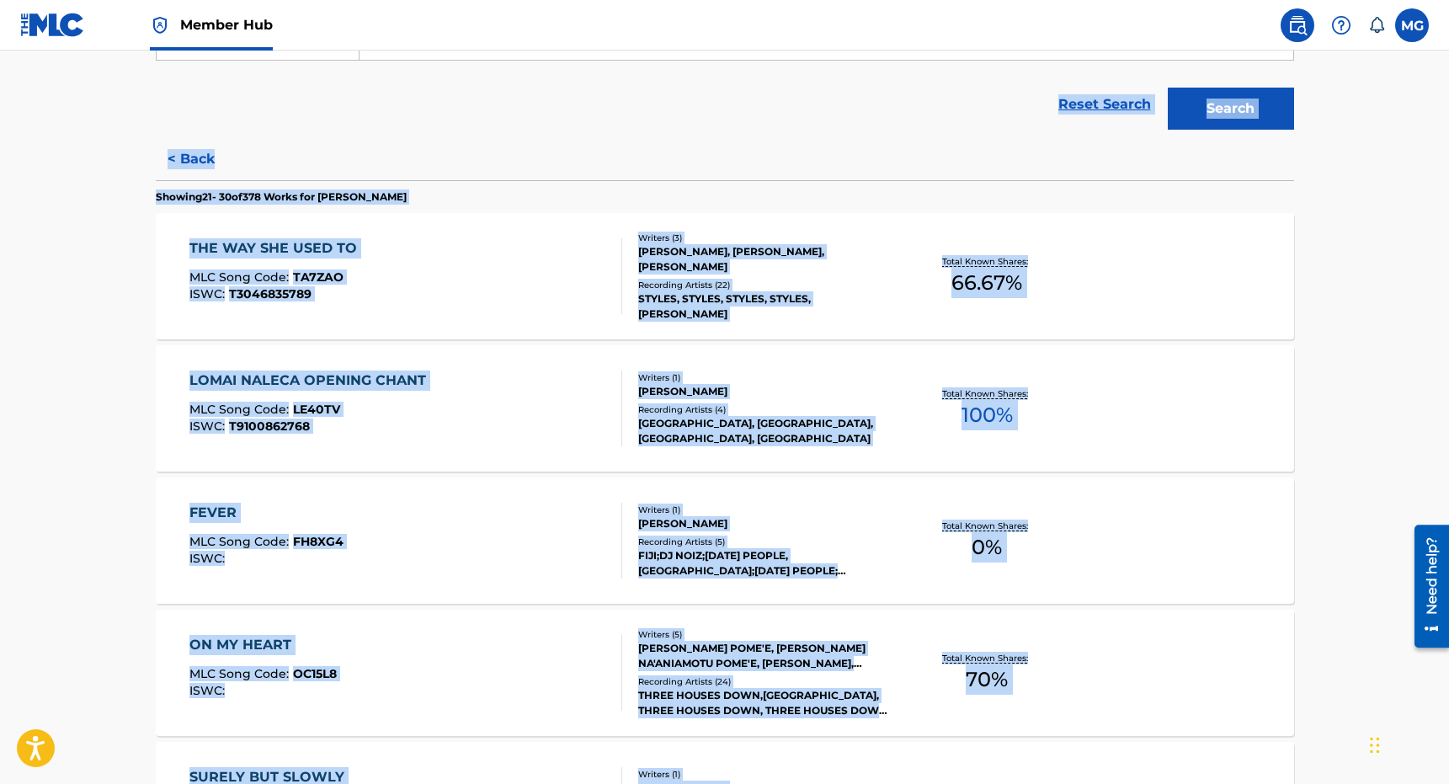
scroll to position [1277, 0]
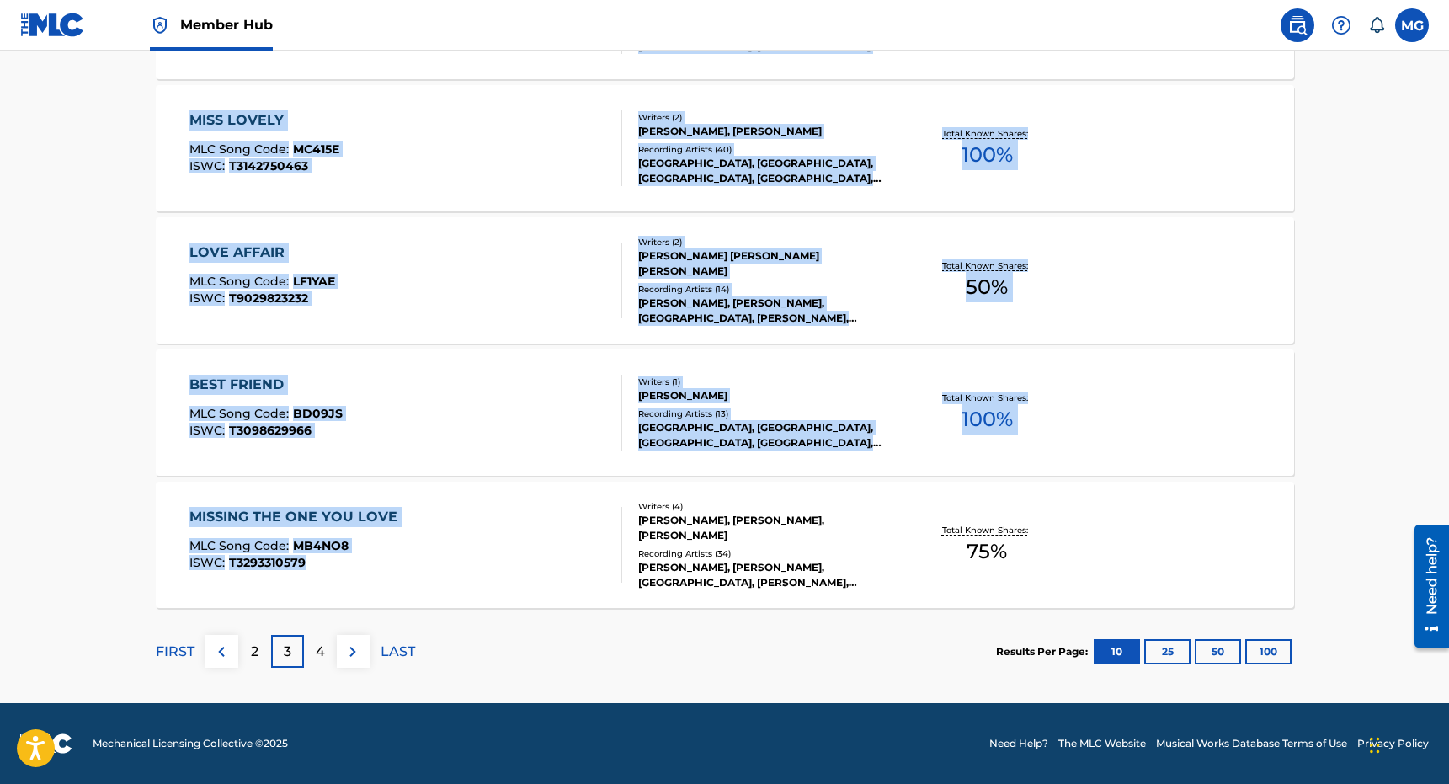
drag, startPoint x: 541, startPoint y: 435, endPoint x: 369, endPoint y: 562, distance: 214.3
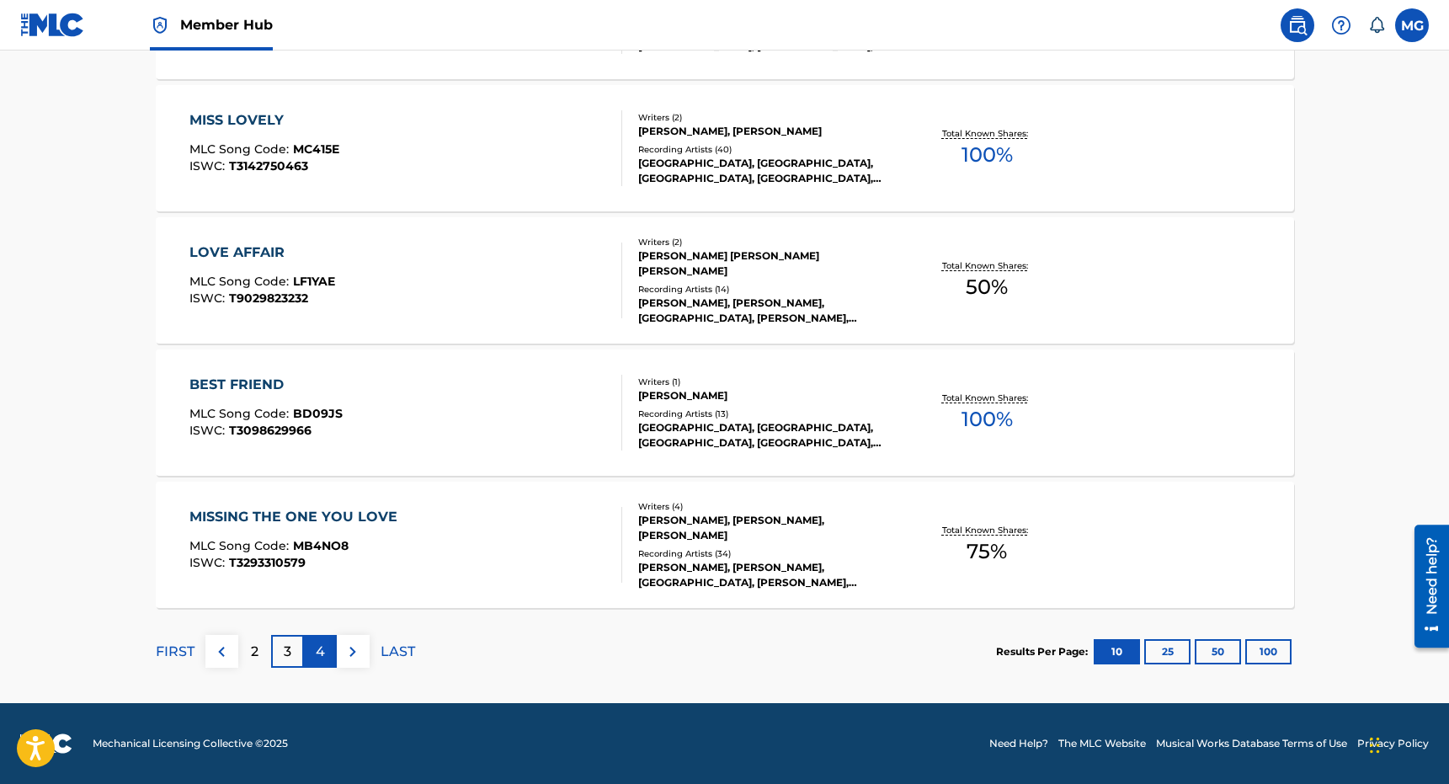
click at [317, 657] on p "4" at bounding box center [320, 652] width 9 height 20
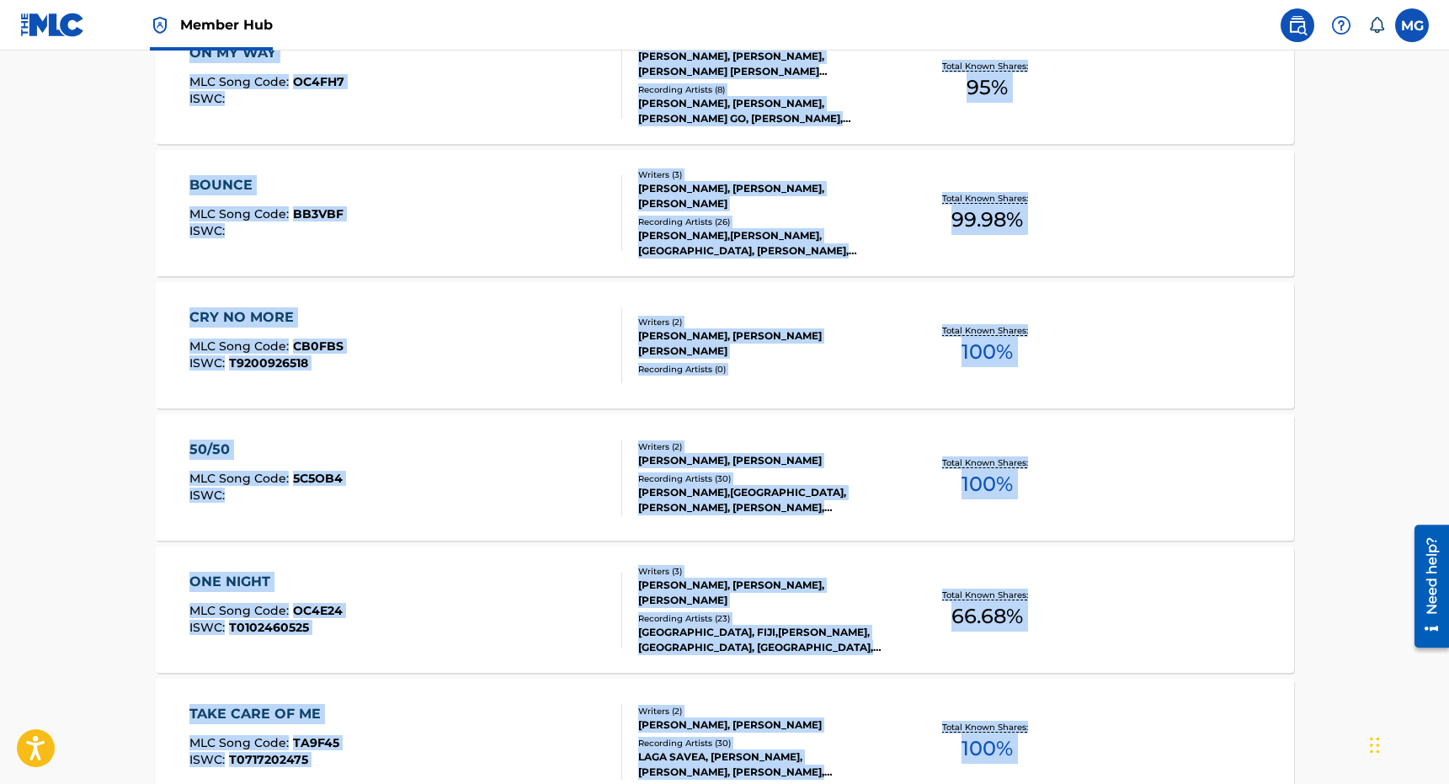
scroll to position [646, 0]
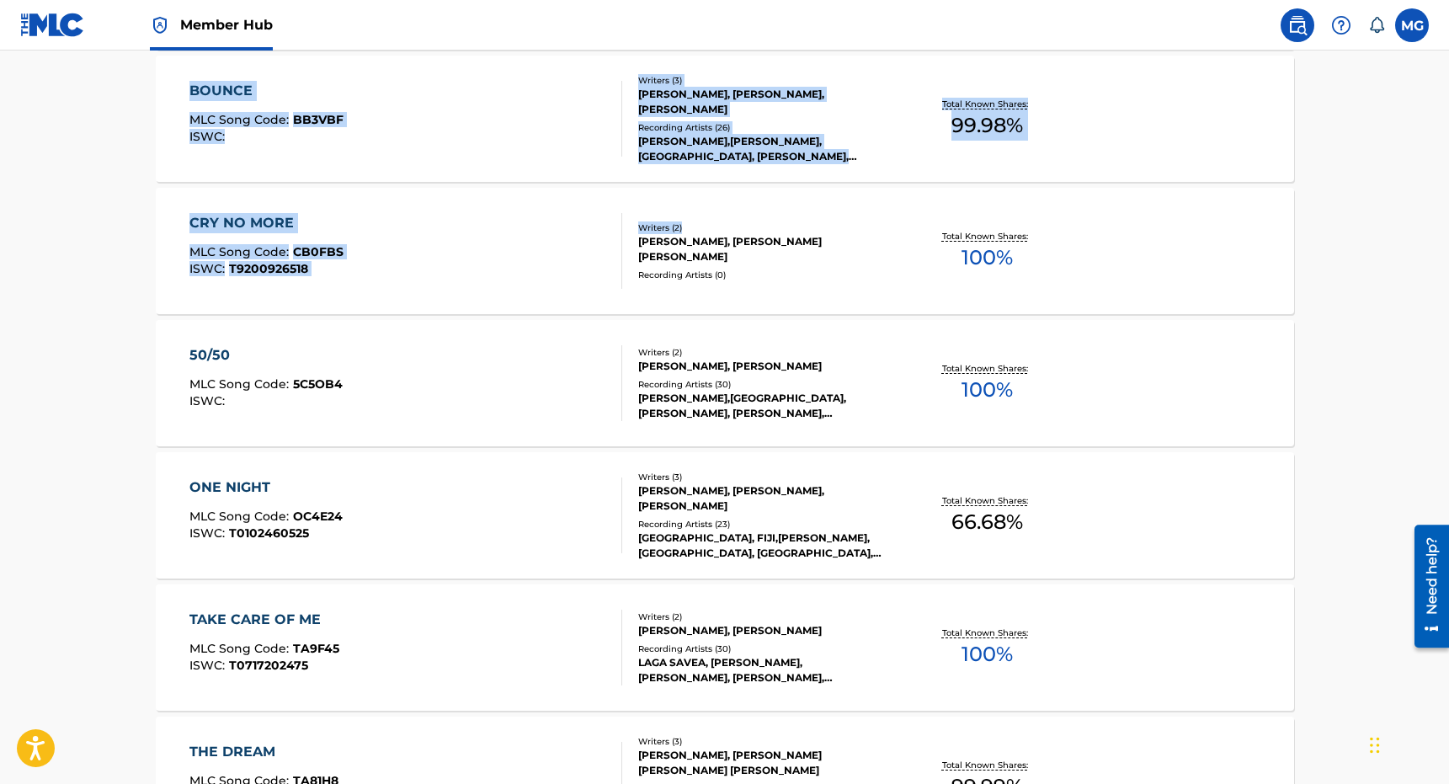
drag, startPoint x: 687, startPoint y: 550, endPoint x: 737, endPoint y: 223, distance: 330.5
click at [737, 223] on div "Showing 31 - 40 of 378 Works for GEORGE BROOKS VEIKOSO ON MY WAY MLC Song Code …" at bounding box center [725, 608] width 1138 height 1435
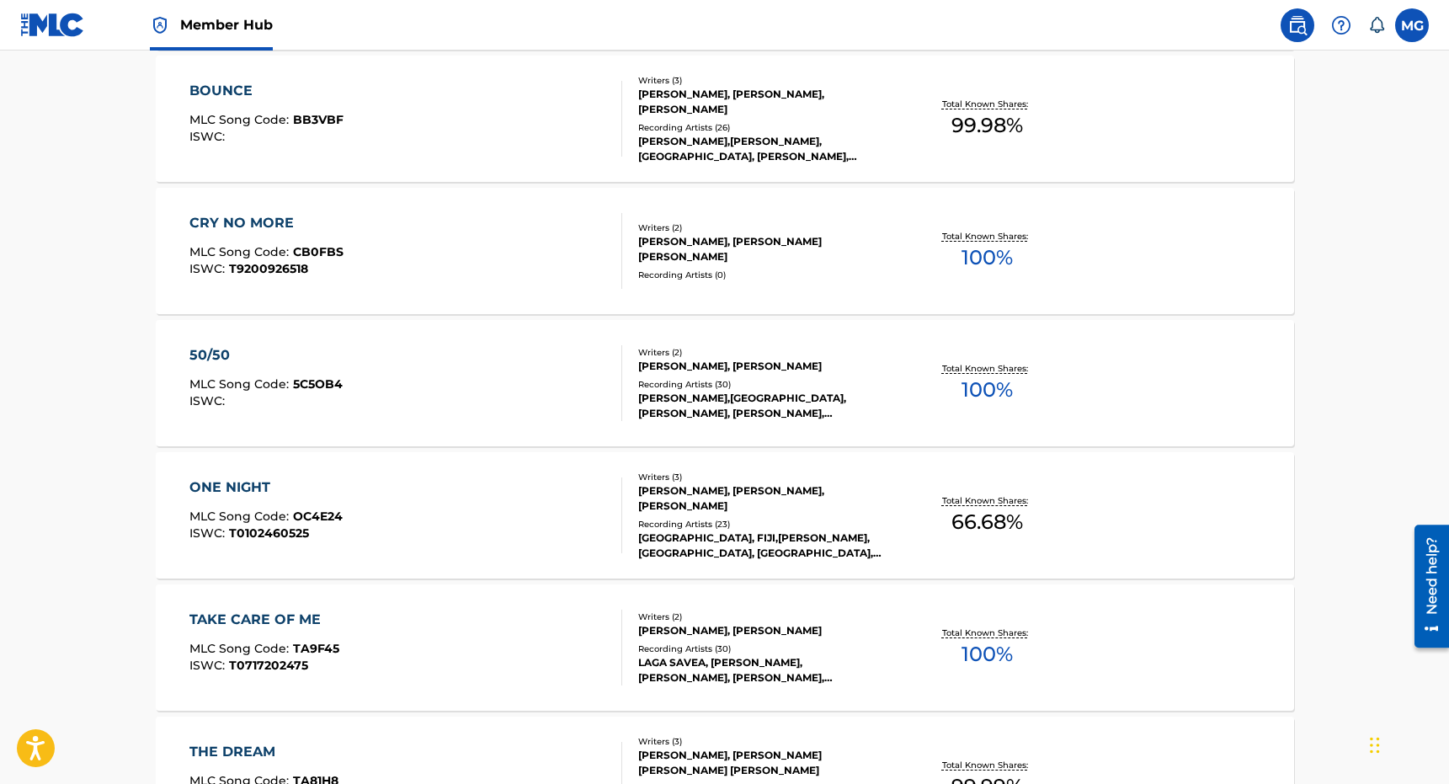
click at [63, 397] on main "The MLC Public Work Search The accuracy and completeness of The MLC's data is d…" at bounding box center [724, 370] width 1449 height 1930
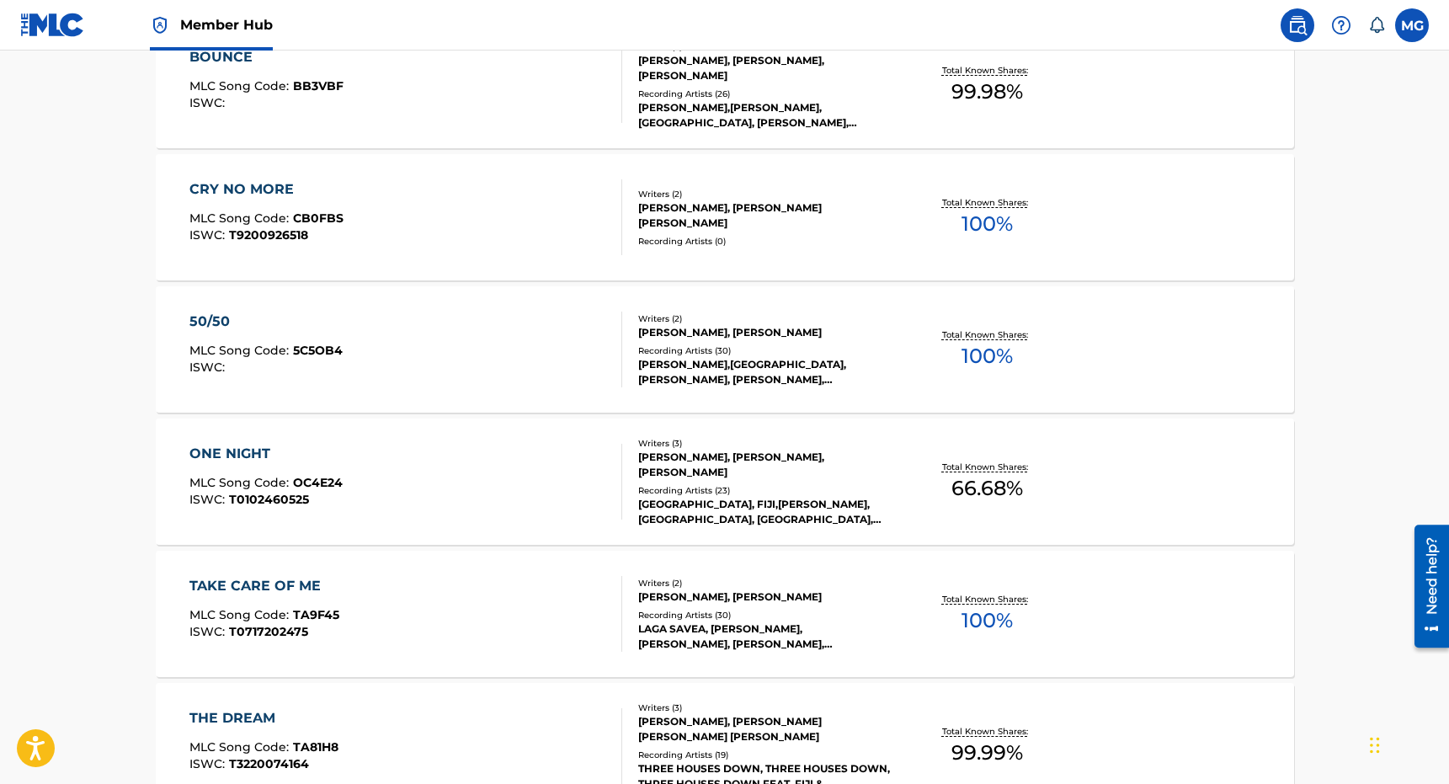
click at [63, 397] on main "The MLC Public Work Search The accuracy and completeness of The MLC's data is d…" at bounding box center [724, 336] width 1449 height 1930
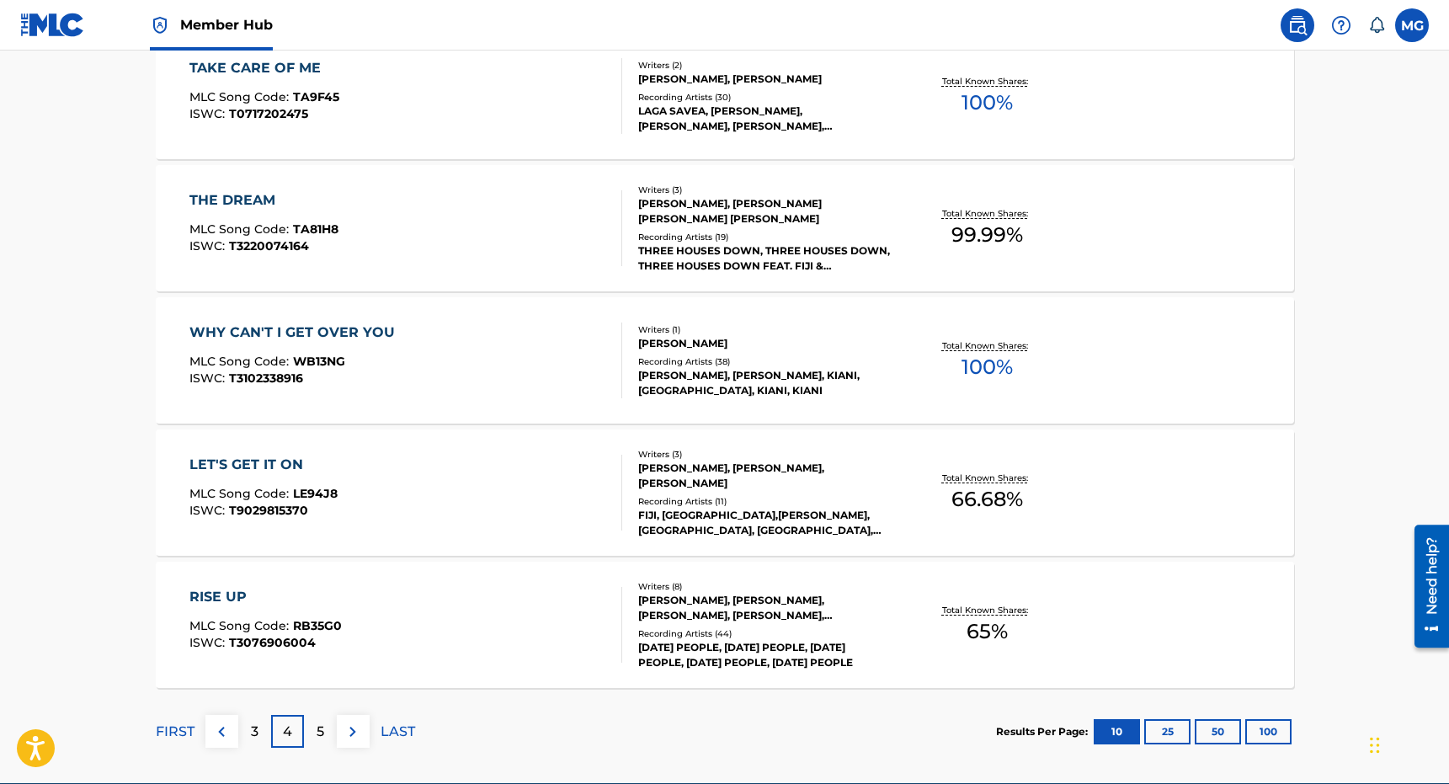
scroll to position [1218, 0]
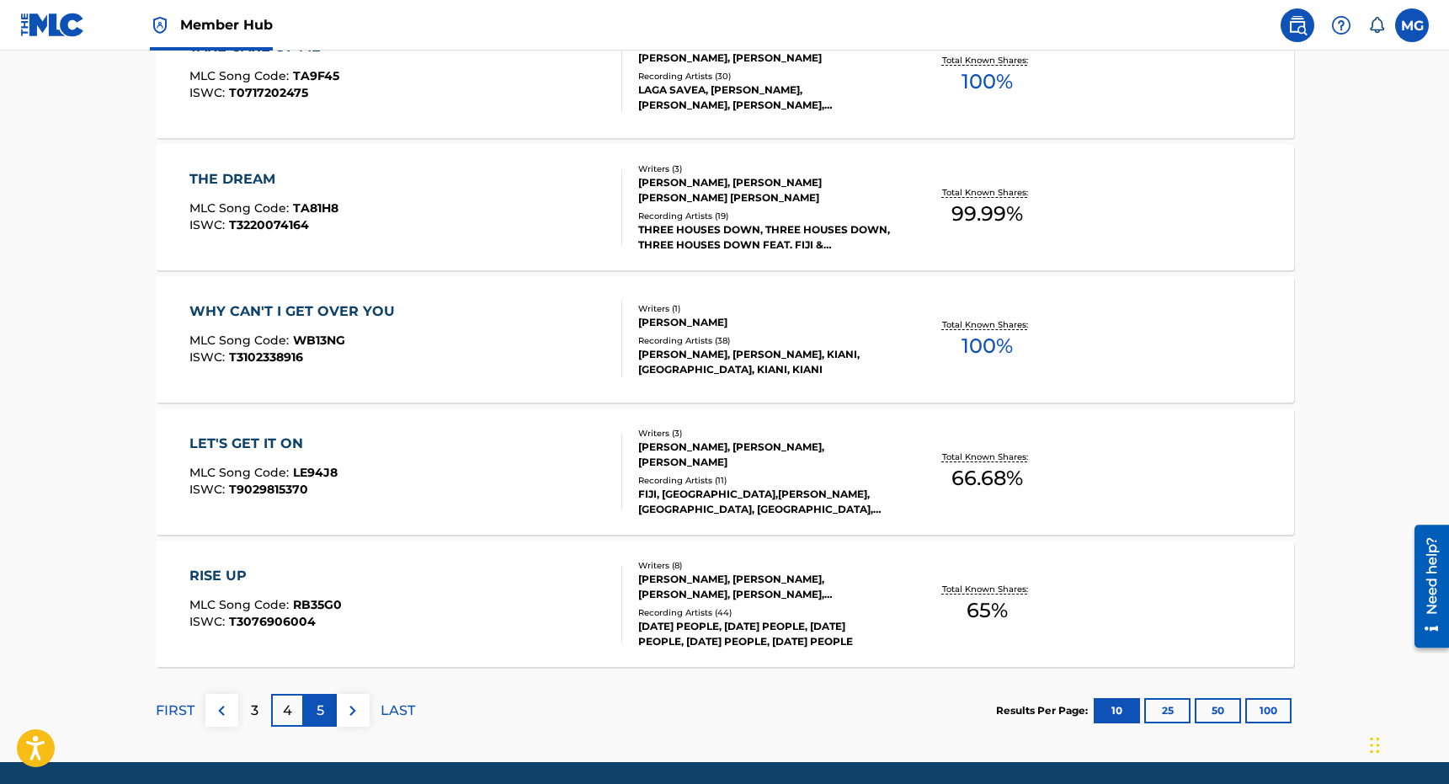
click at [306, 716] on div "5" at bounding box center [320, 710] width 33 height 33
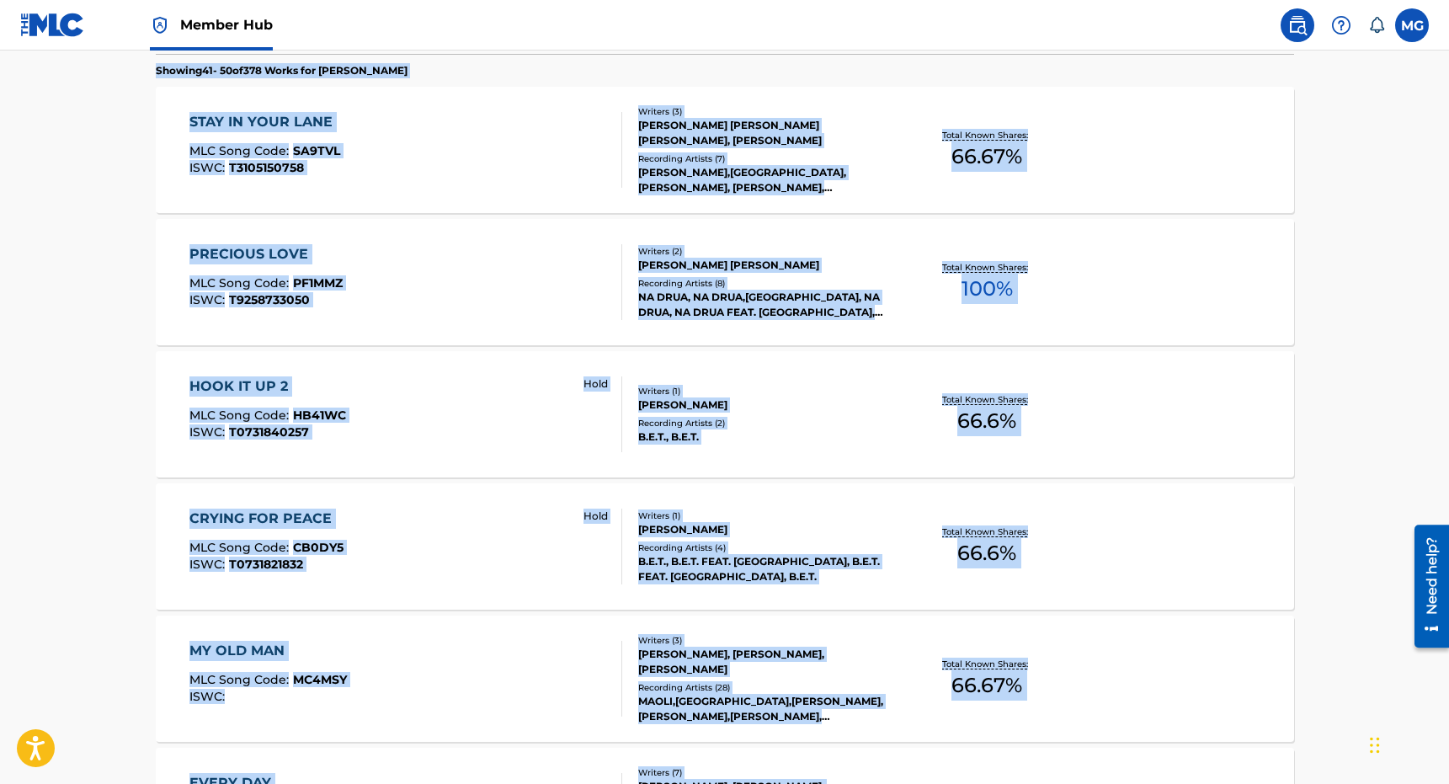
scroll to position [696, 0]
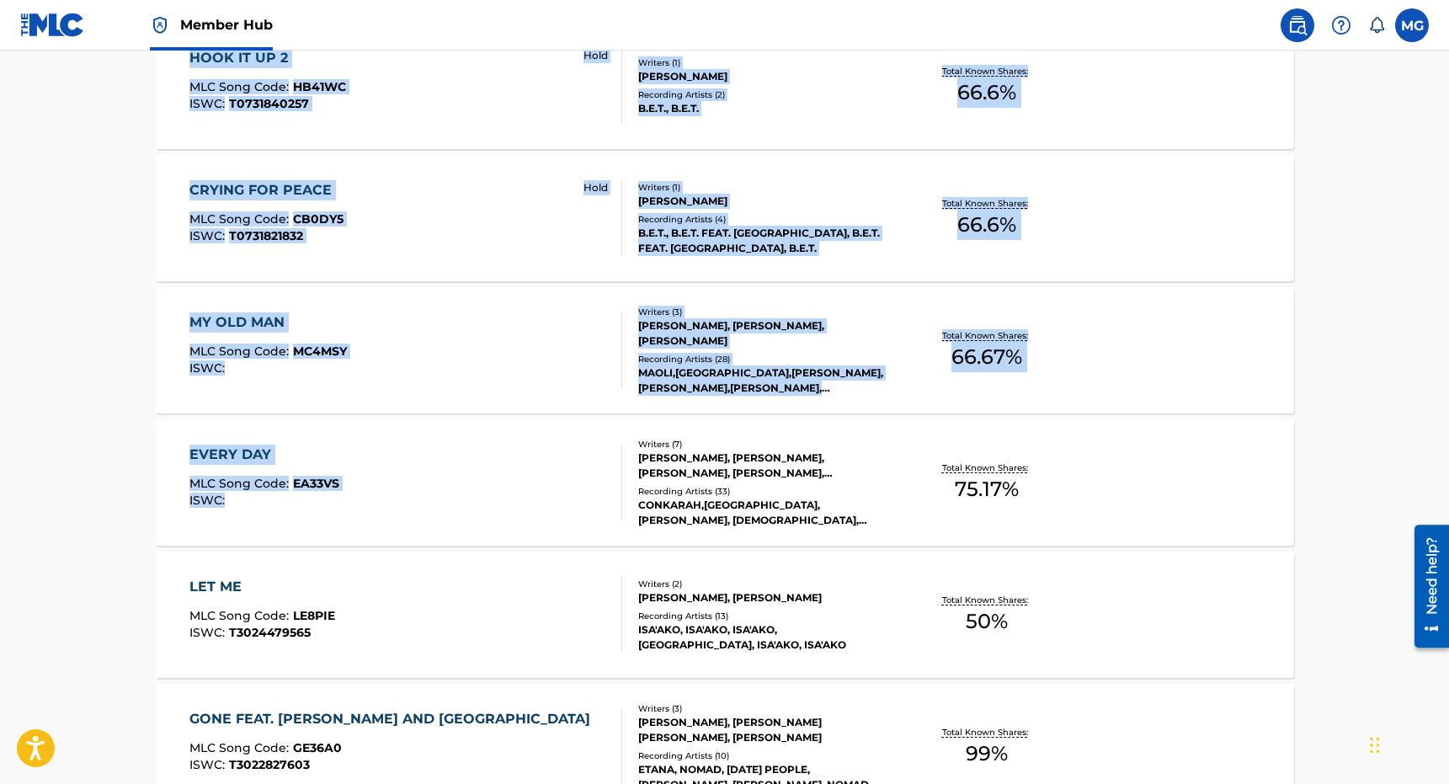
drag, startPoint x: 571, startPoint y: 470, endPoint x: 591, endPoint y: 423, distance: 51.3
click at [591, 423] on div "SearchWithCriteriae37b1eb2-3f97-4f03-9ddd-33761aa171dd Writer IPI 00348734631 R…" at bounding box center [725, 354] width 1138 height 1614
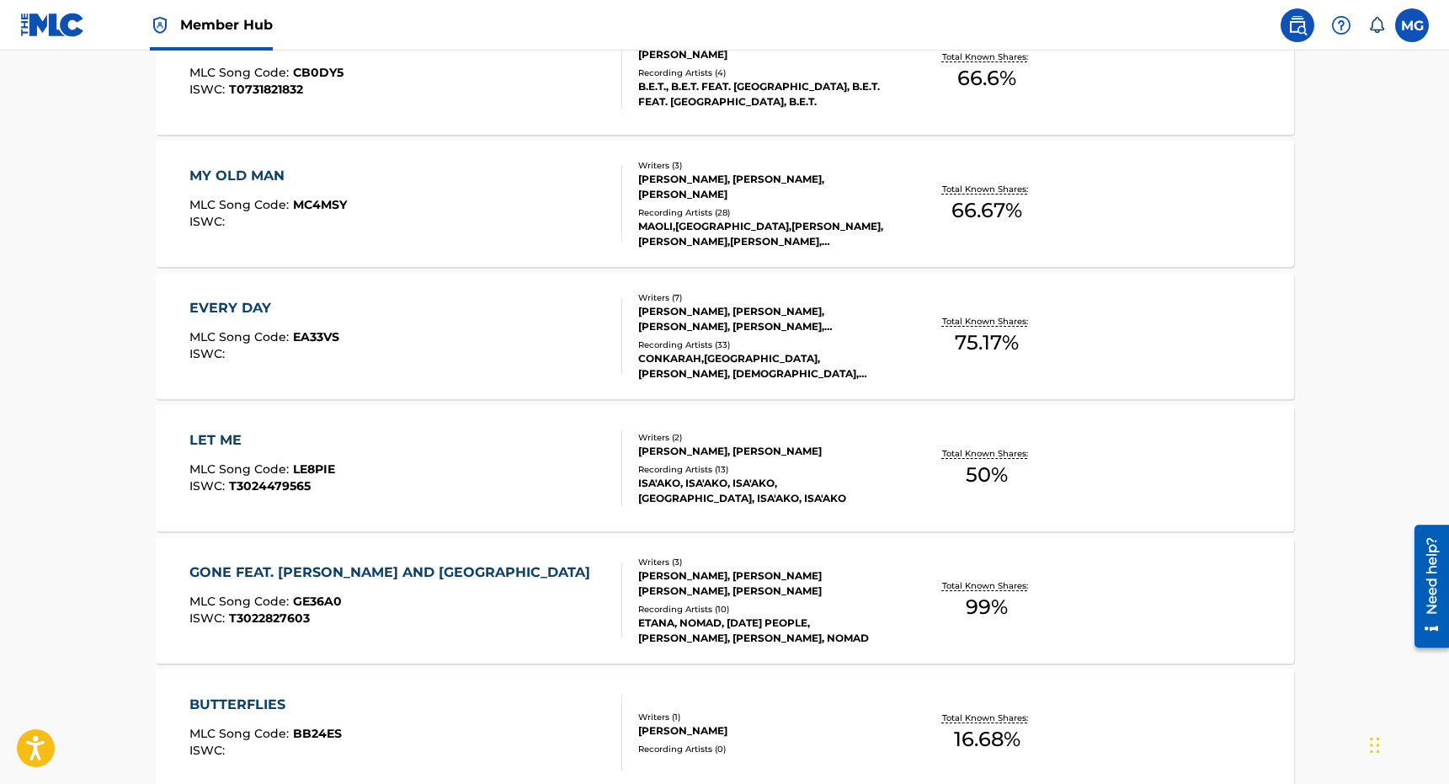
click at [67, 630] on main "The MLC Public Work Search The accuracy and completeness of The MLC's data is d…" at bounding box center [724, 58] width 1449 height 1930
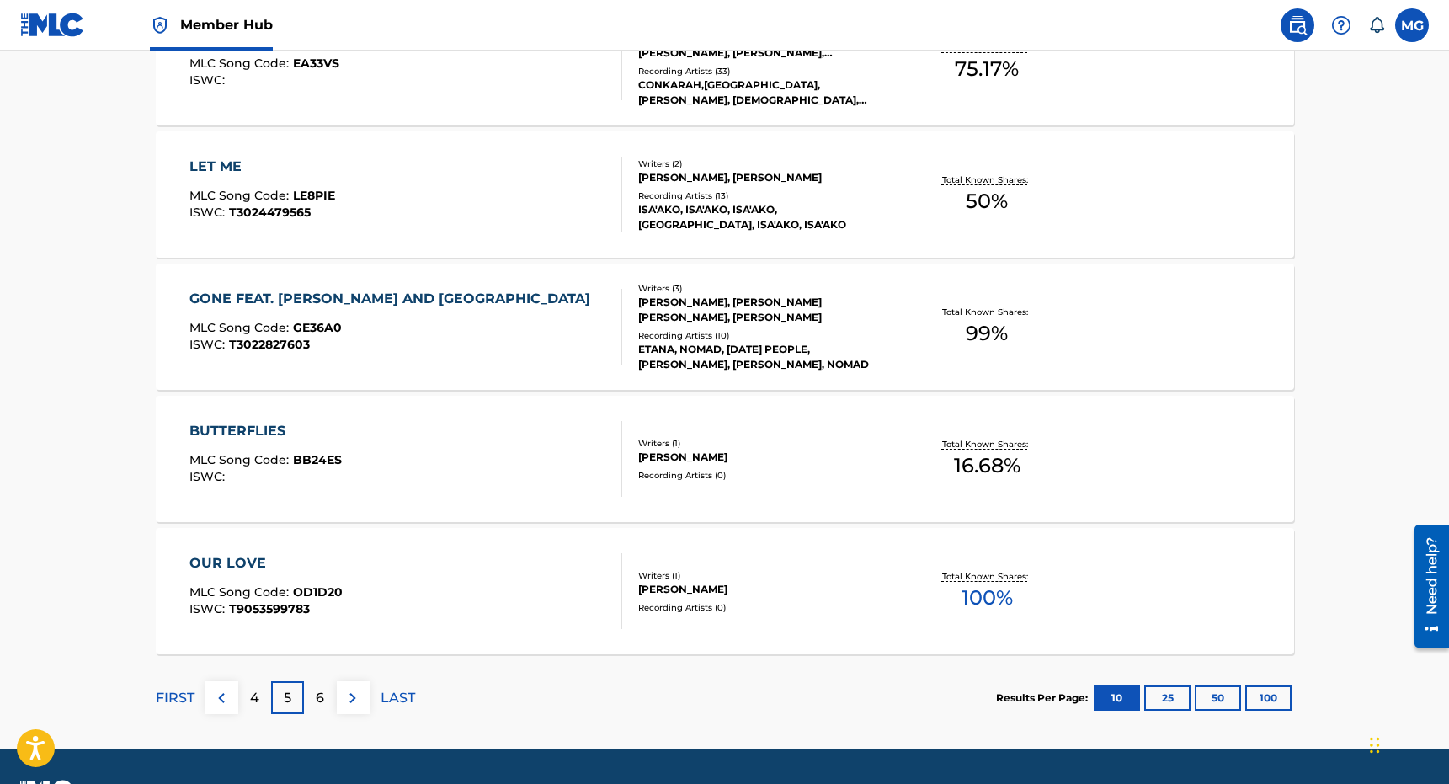
scroll to position [1277, 0]
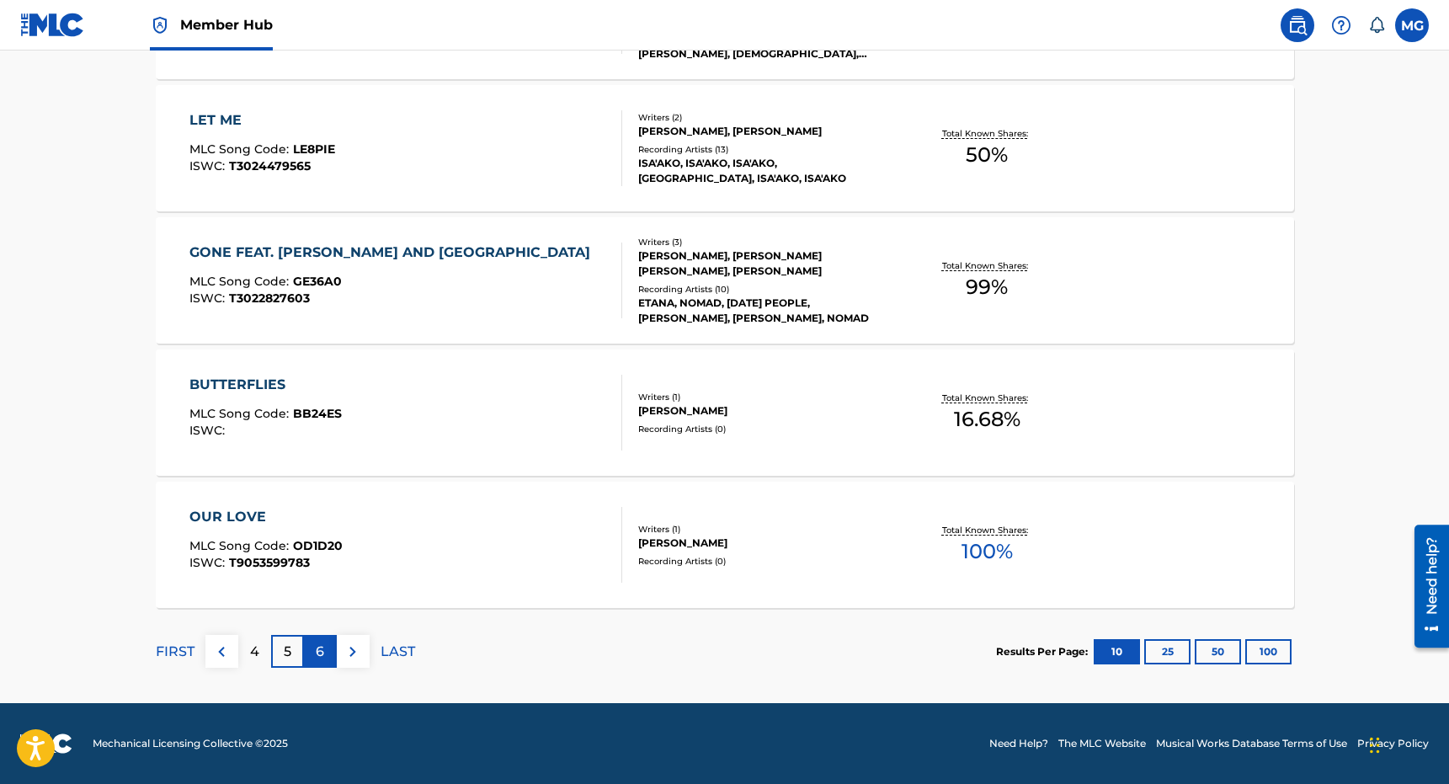
click at [322, 642] on p "6" at bounding box center [320, 652] width 8 height 20
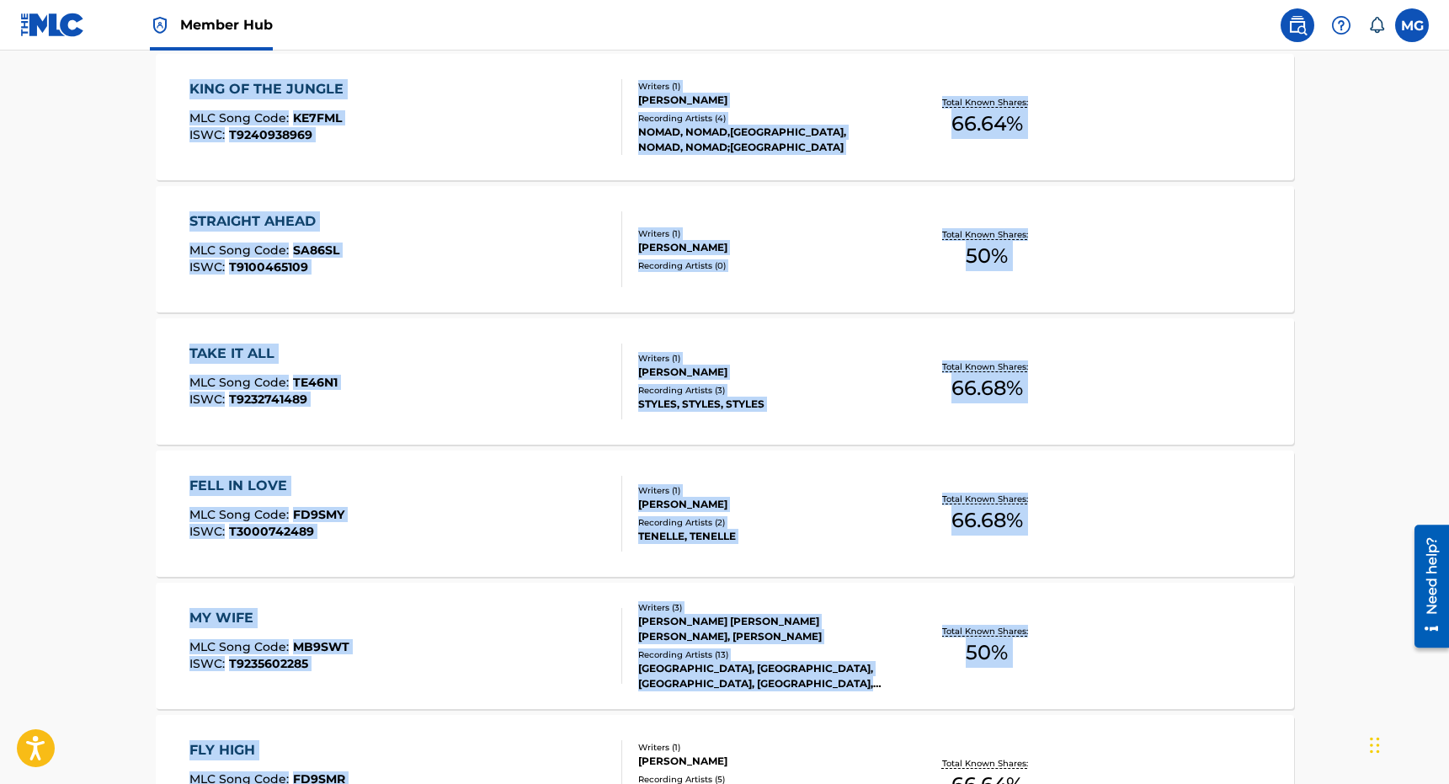
scroll to position [596, 0]
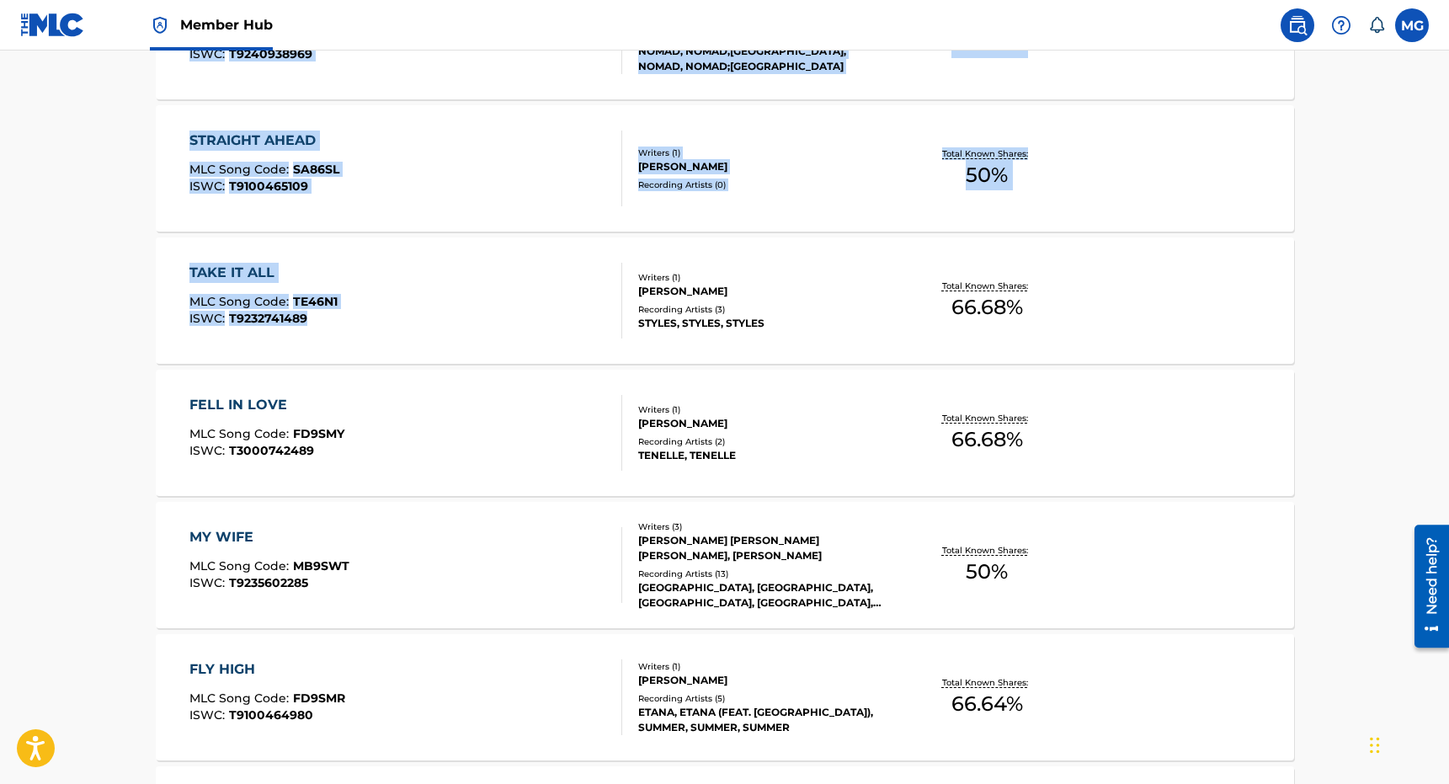
drag, startPoint x: 586, startPoint y: 455, endPoint x: 603, endPoint y: 274, distance: 181.8
click at [603, 274] on div "SearchWithCriteriae37b1eb2-3f97-4f03-9ddd-33761aa171dd Writer IPI 00348734631 R…" at bounding box center [725, 569] width 1138 height 1614
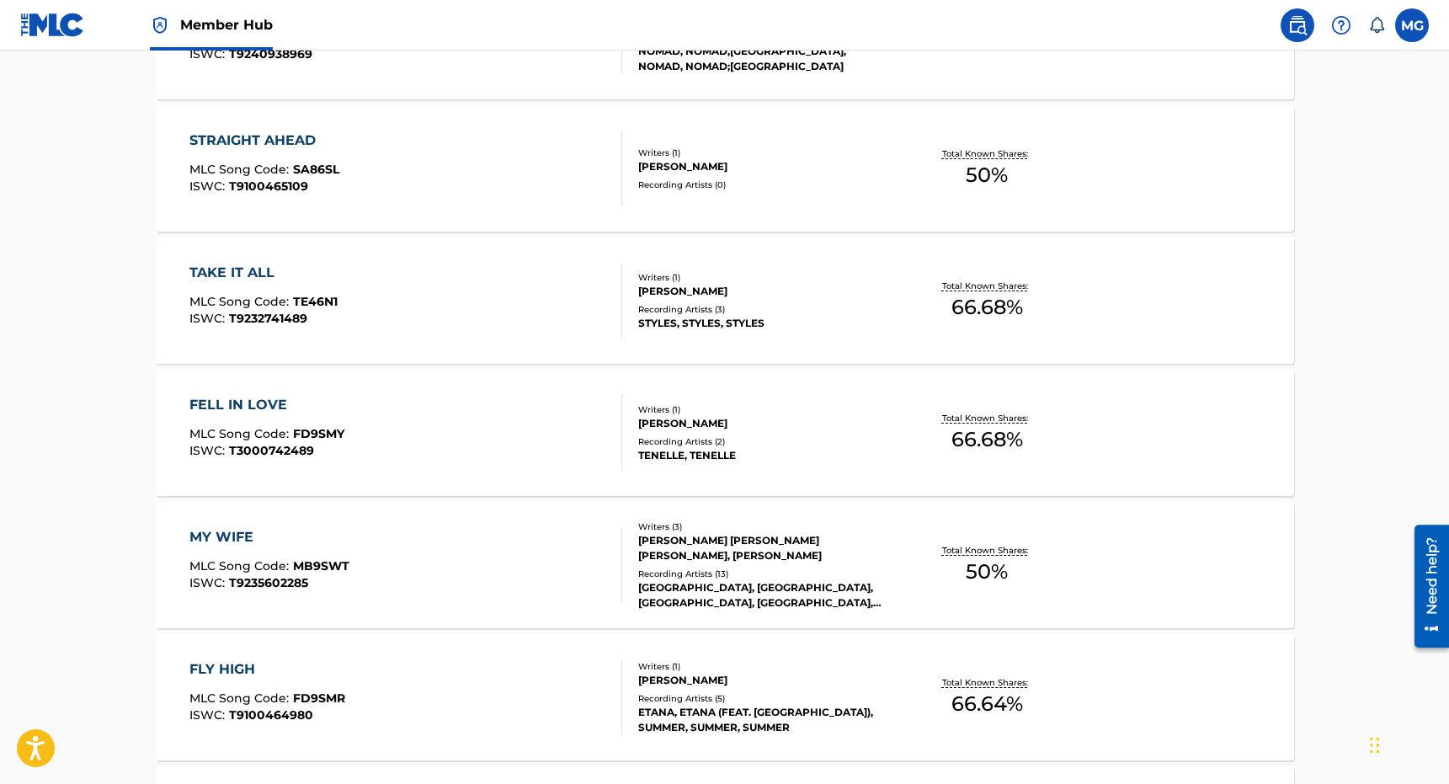
drag, startPoint x: 65, startPoint y: 468, endPoint x: 172, endPoint y: 471, distance: 107.0
click at [172, 471] on main "The MLC Public Work Search The accuracy and completeness of The MLC's data is d…" at bounding box center [724, 419] width 1449 height 1930
click at [120, 425] on main "The MLC Public Work Search The accuracy and completeness of The MLC's data is d…" at bounding box center [724, 419] width 1449 height 1930
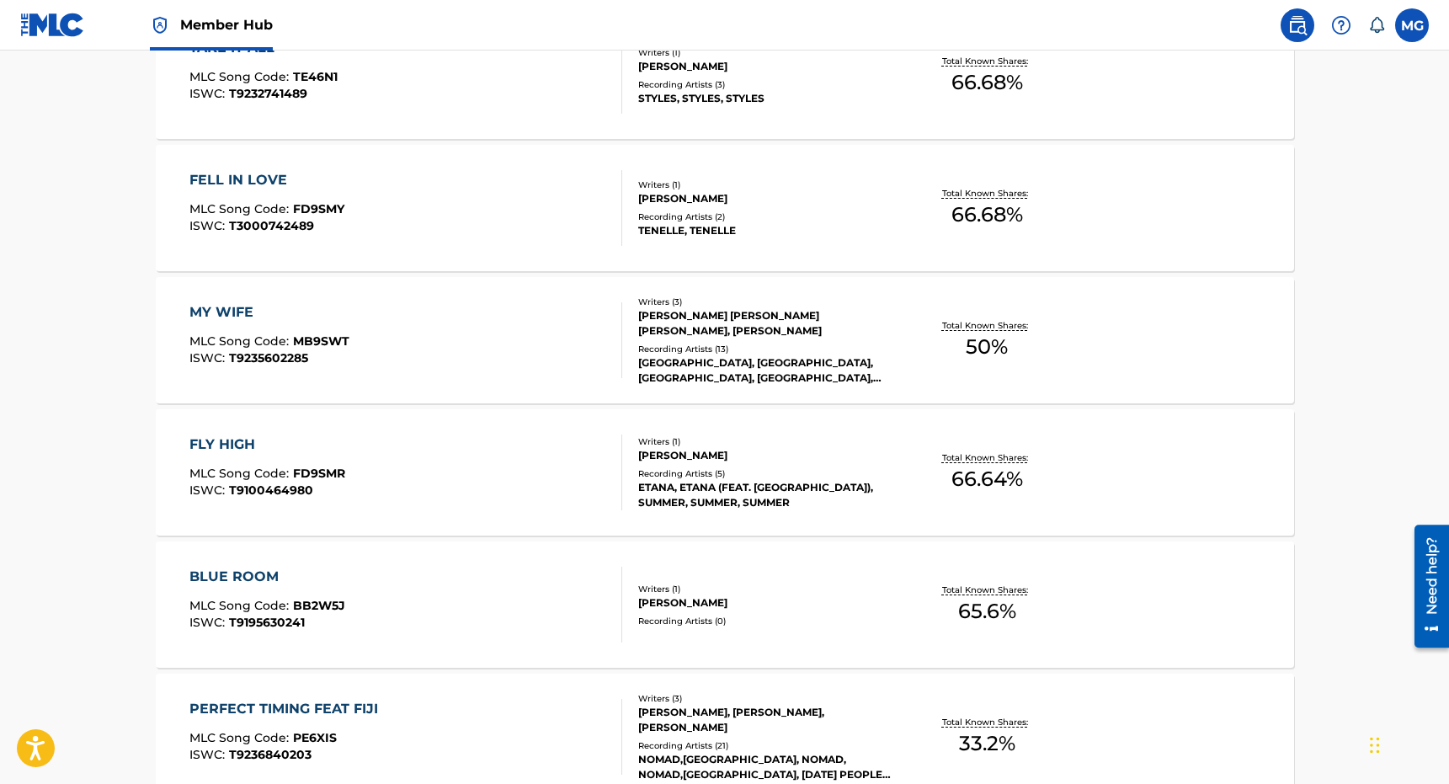
scroll to position [865, 0]
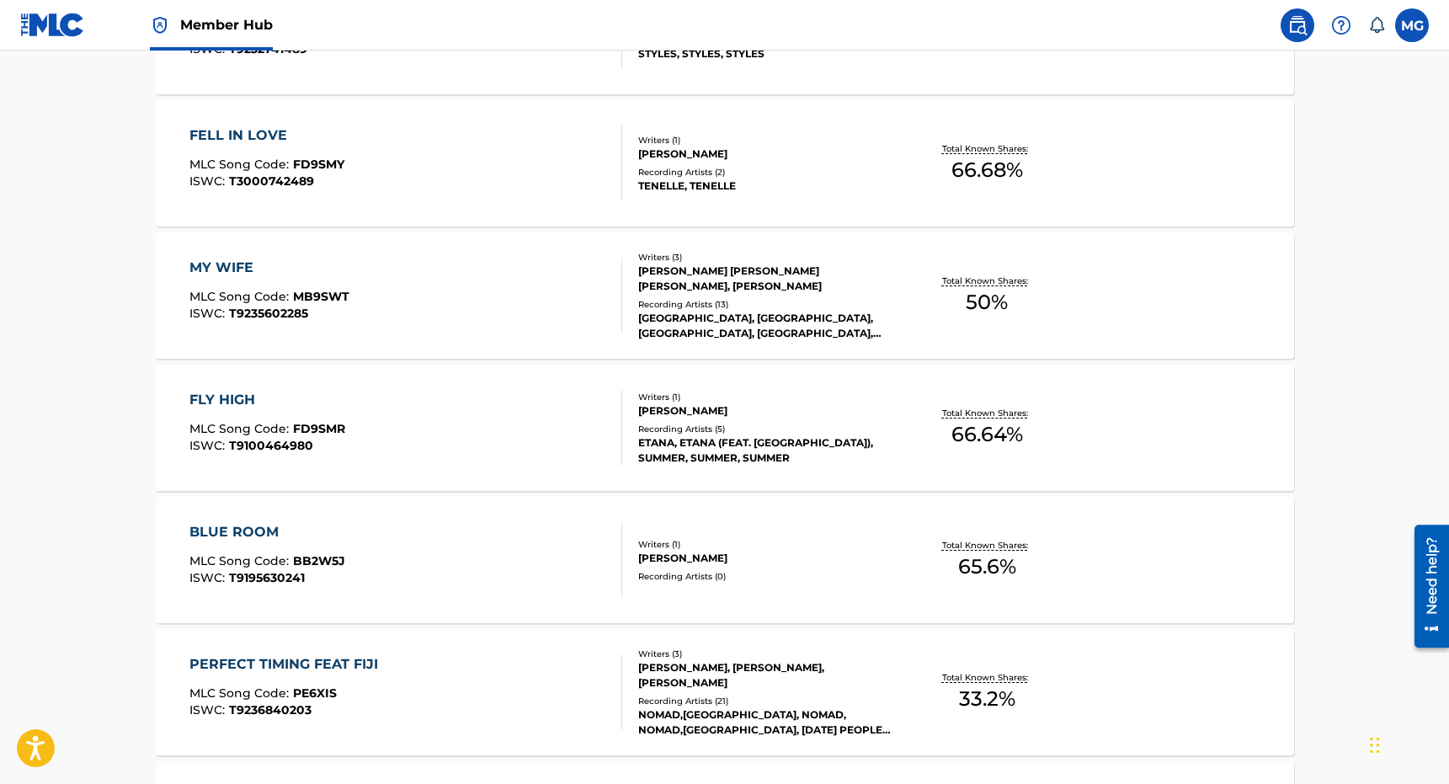
click at [280, 290] on span "MLC Song Code :" at bounding box center [241, 296] width 104 height 15
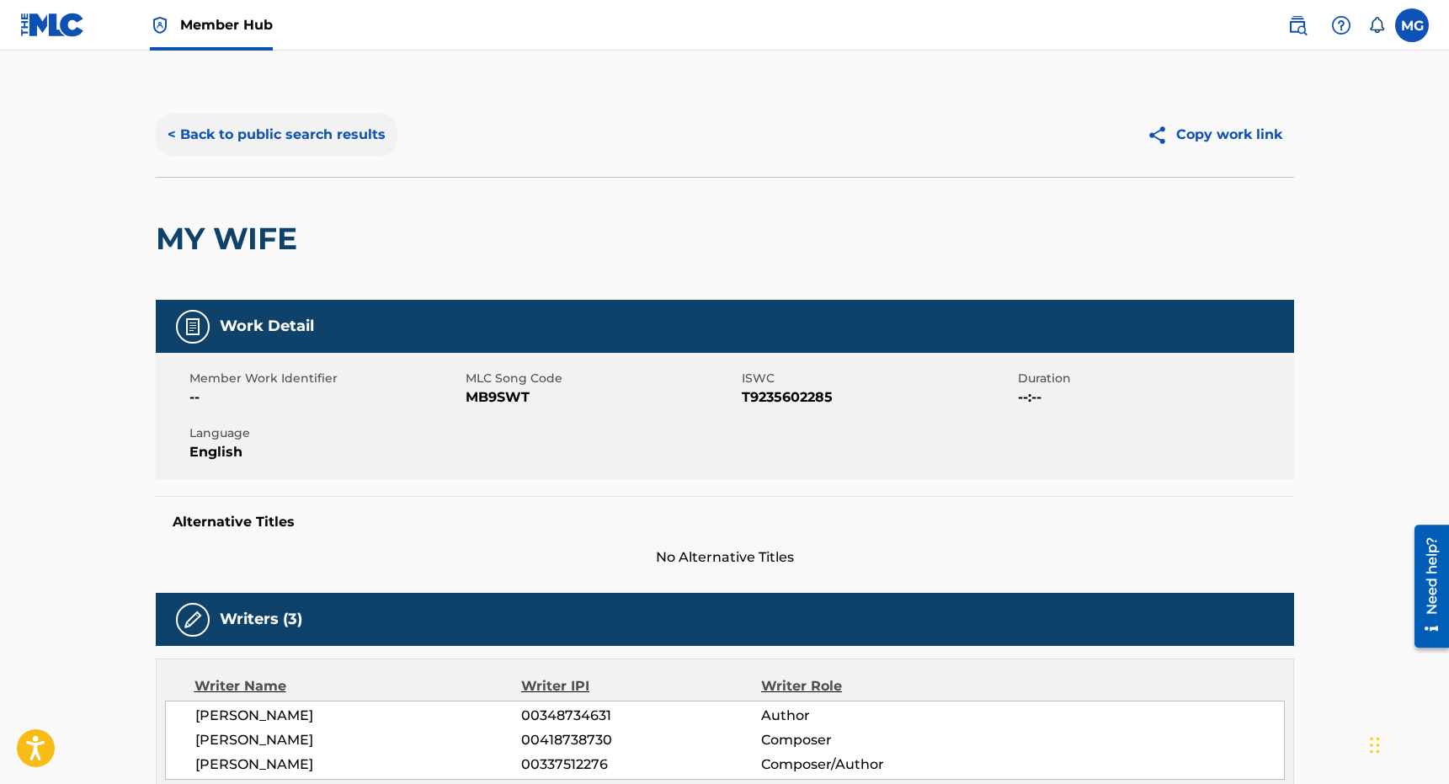
drag, startPoint x: 408, startPoint y: 235, endPoint x: 278, endPoint y: 152, distance: 154.8
click at [278, 152] on div "< Back to public search results Copy work link" at bounding box center [725, 135] width 1138 height 84
click at [275, 159] on div "< Back to public search results Copy work link" at bounding box center [725, 135] width 1138 height 84
click at [338, 146] on button "< Back to public search results" at bounding box center [277, 135] width 242 height 42
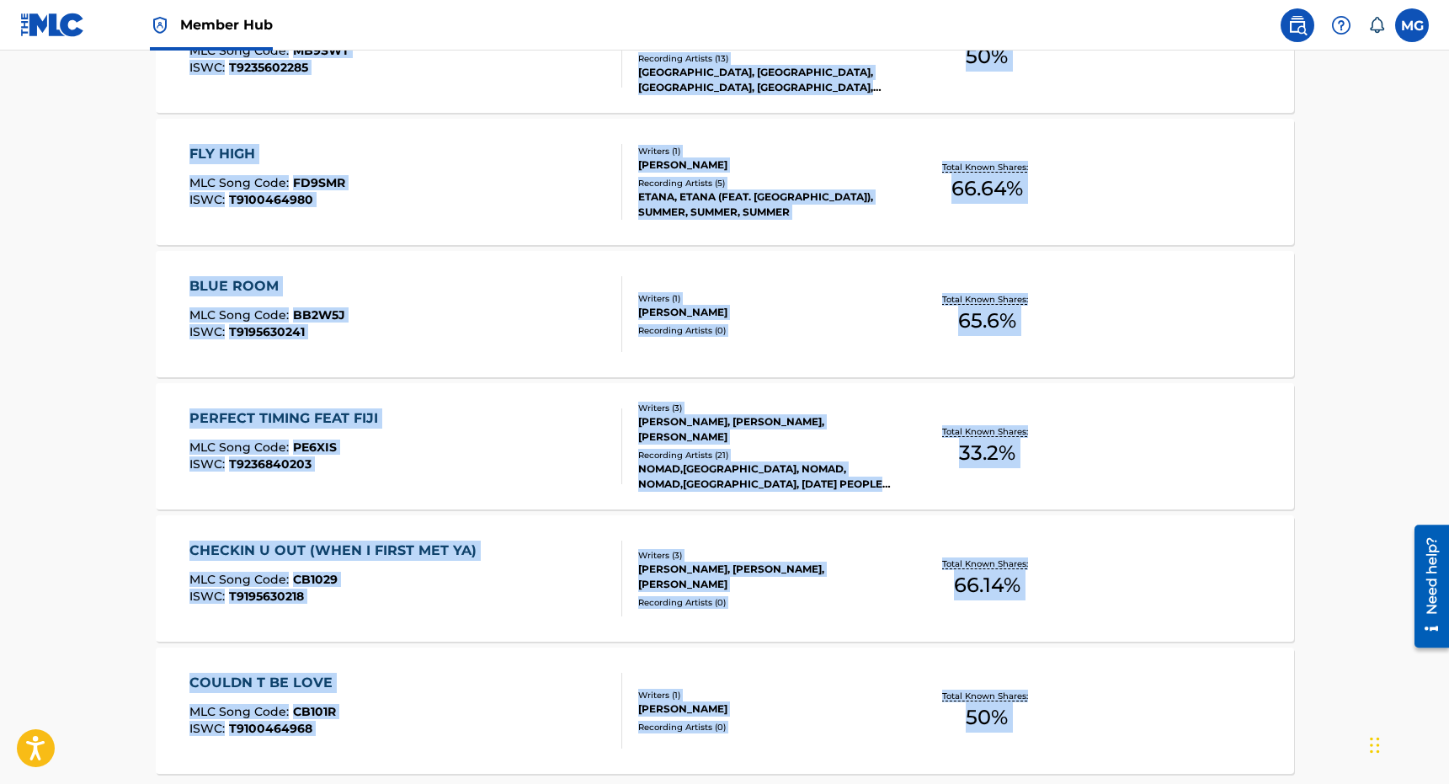
scroll to position [1277, 0]
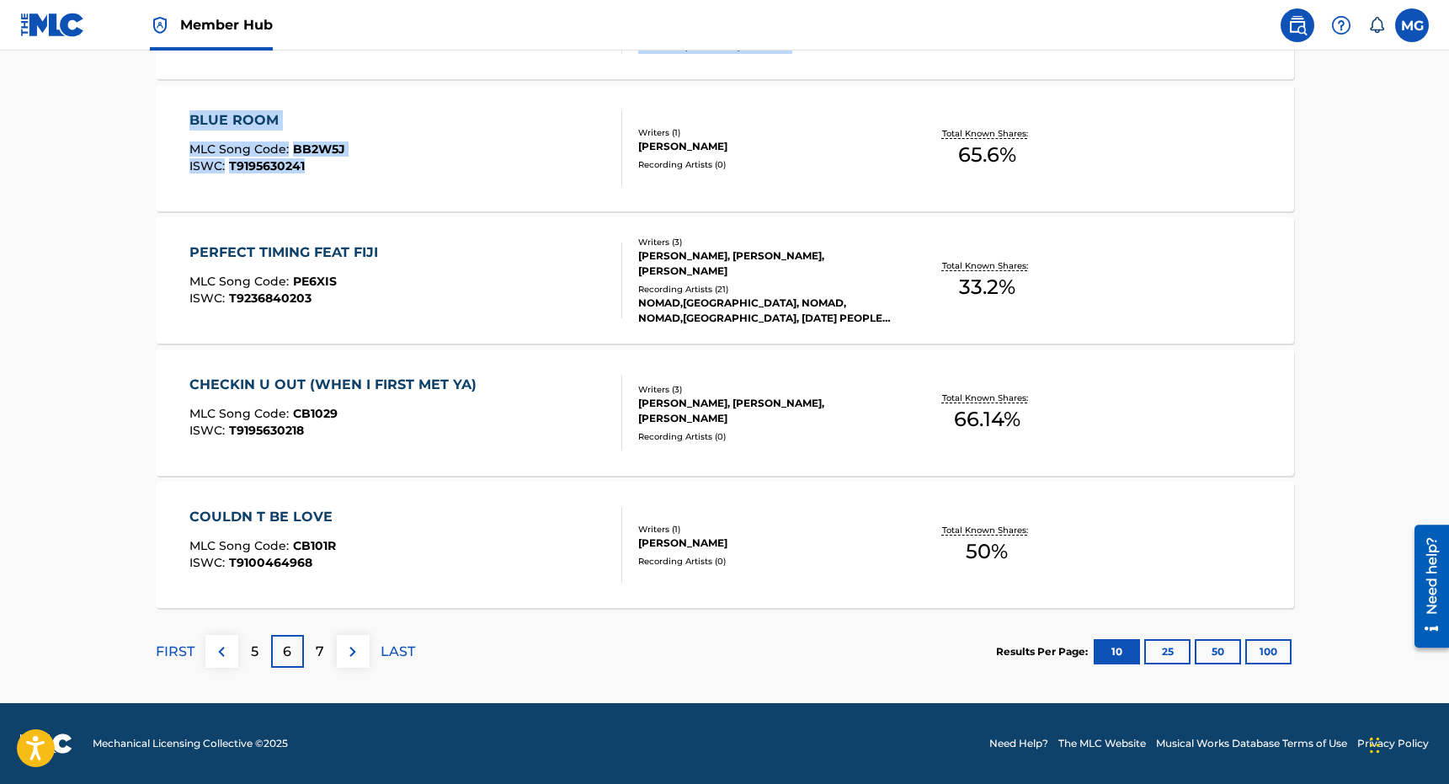
drag, startPoint x: 409, startPoint y: 834, endPoint x: 480, endPoint y: 201, distance: 637.0
click at [317, 658] on p "7" at bounding box center [320, 652] width 8 height 20
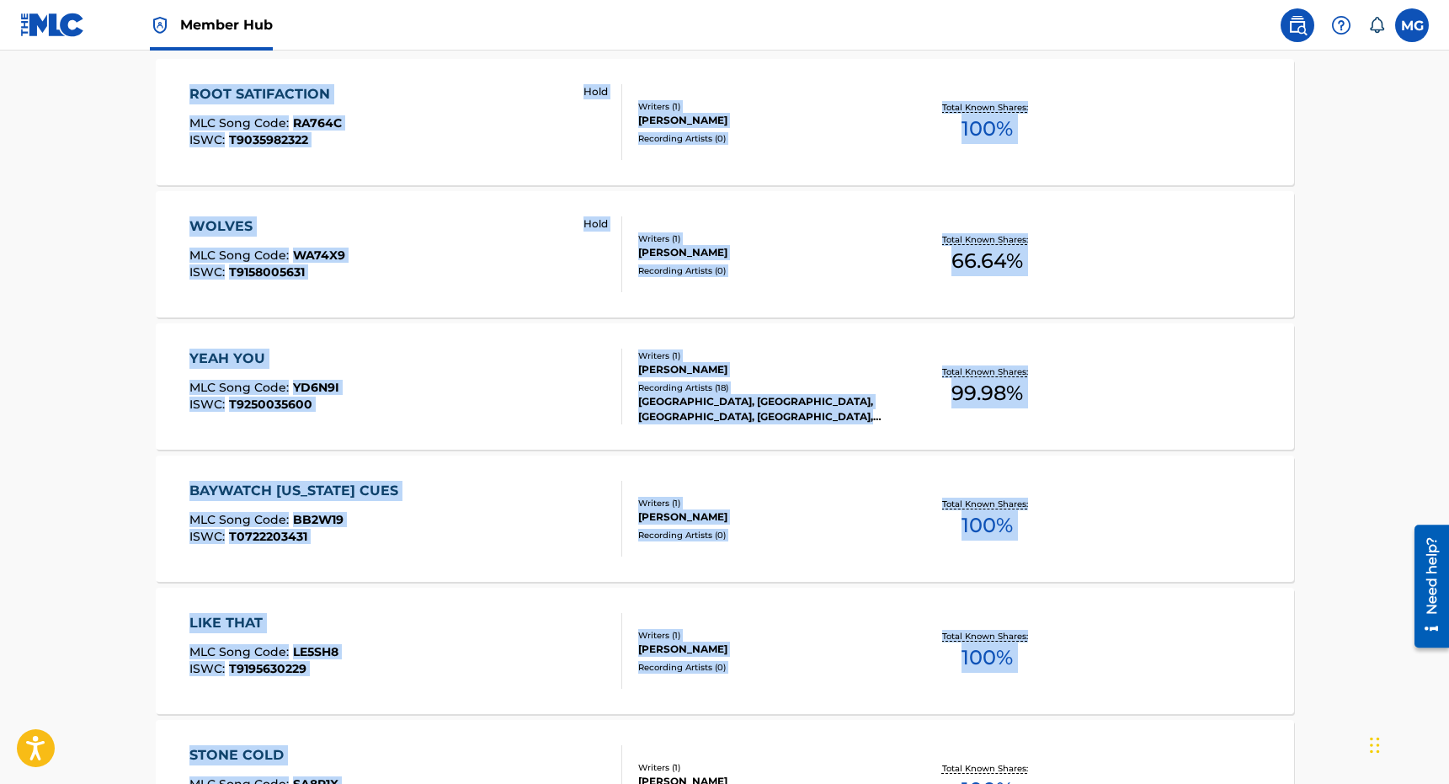
scroll to position [568, 0]
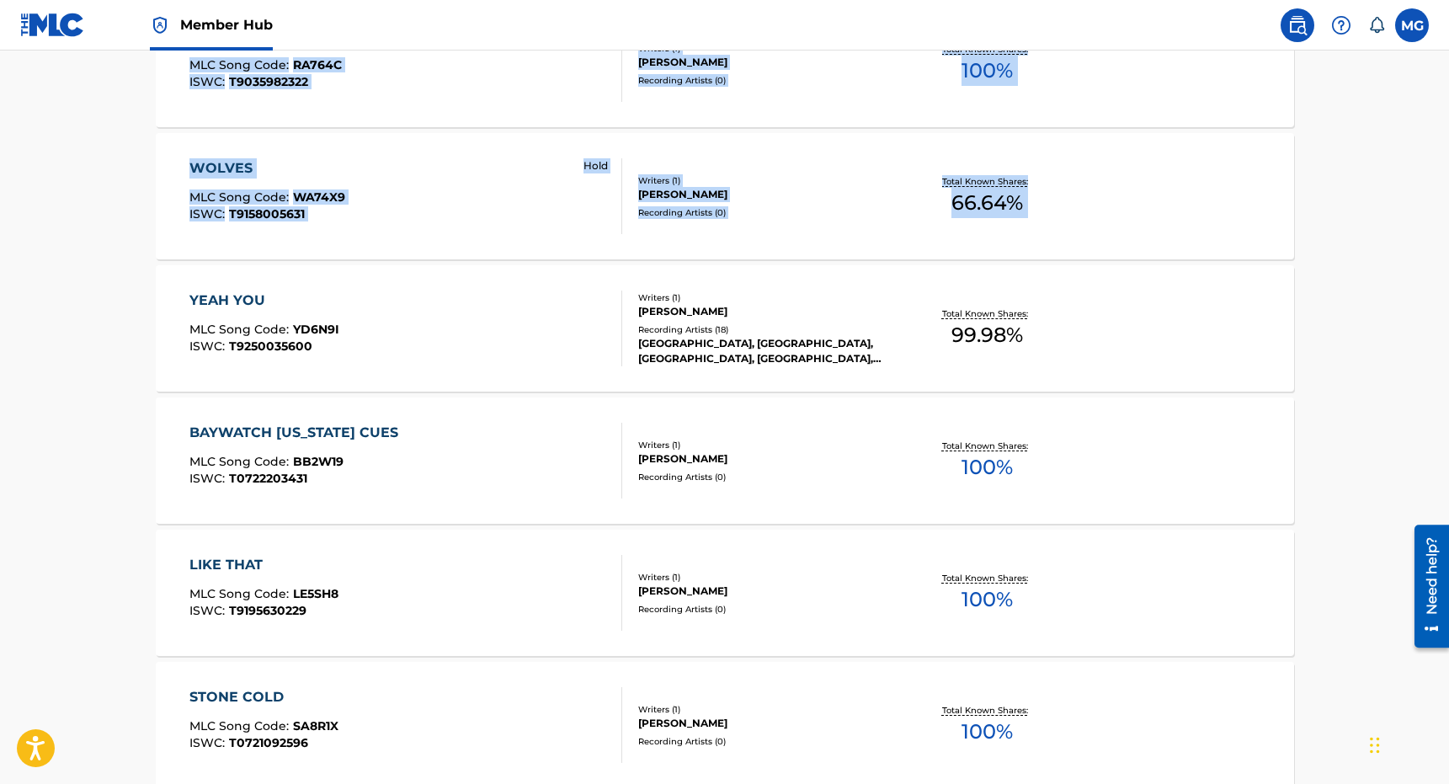
drag, startPoint x: 459, startPoint y: 512, endPoint x: 216, endPoint y: 292, distance: 327.8
click at [216, 292] on div "< Back Showing 61 - 70 of 378 Works for GEORGE BROOKS VEIKOSO ROOT SATIFACTION …" at bounding box center [725, 664] width 1138 height 1477
click at [122, 307] on main "The MLC Public Work Search The accuracy and completeness of The MLC's data is d…" at bounding box center [724, 447] width 1449 height 1930
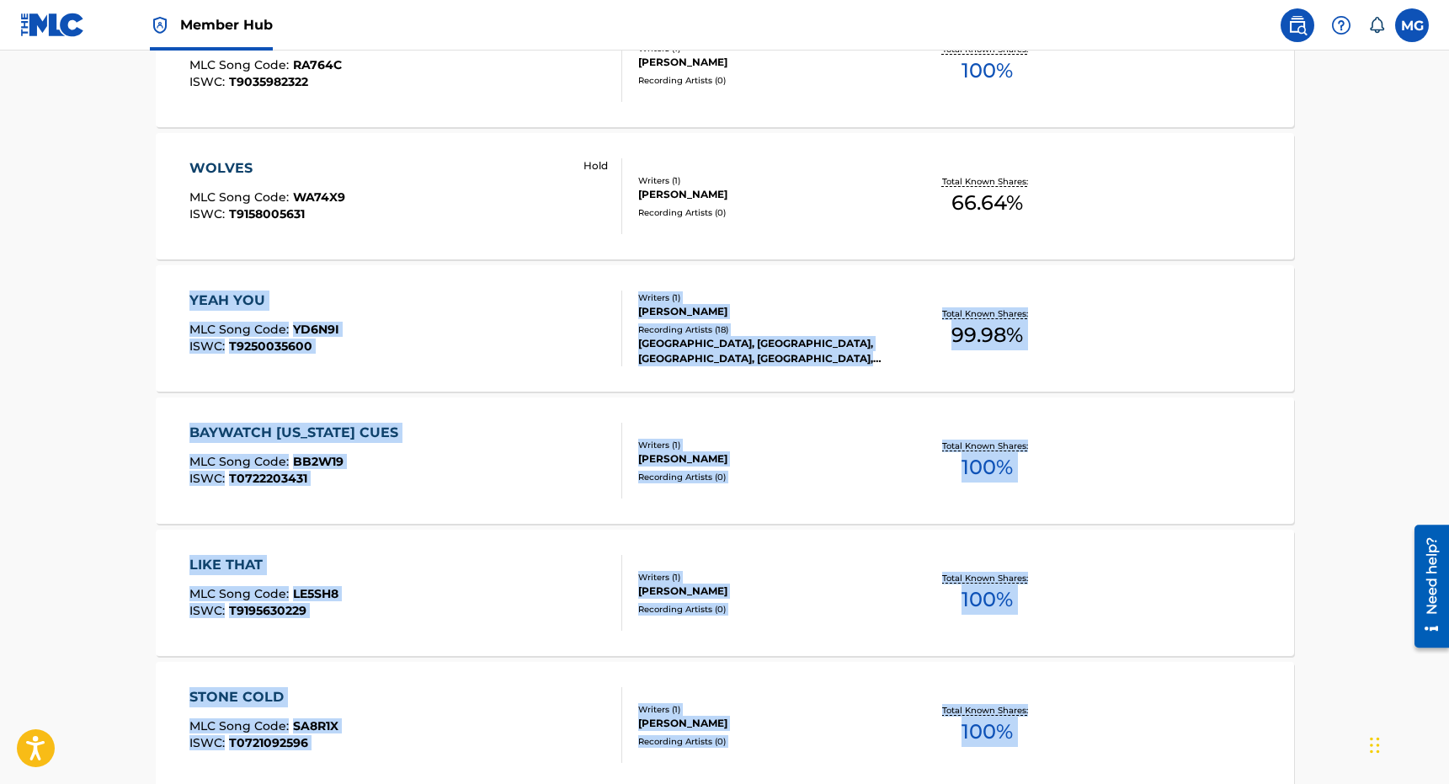
scroll to position [1046, 0]
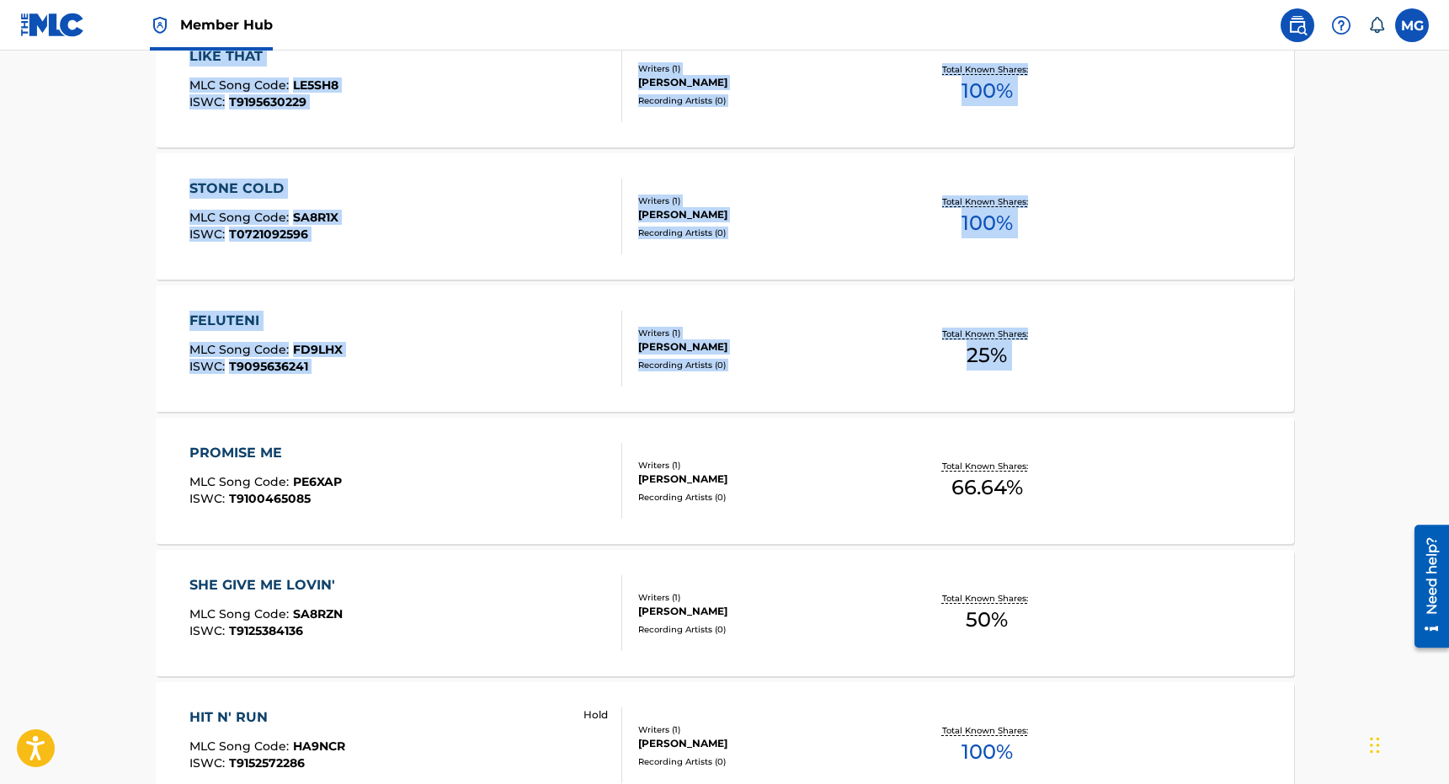
drag, startPoint x: 122, startPoint y: 307, endPoint x: 107, endPoint y: 415, distance: 108.8
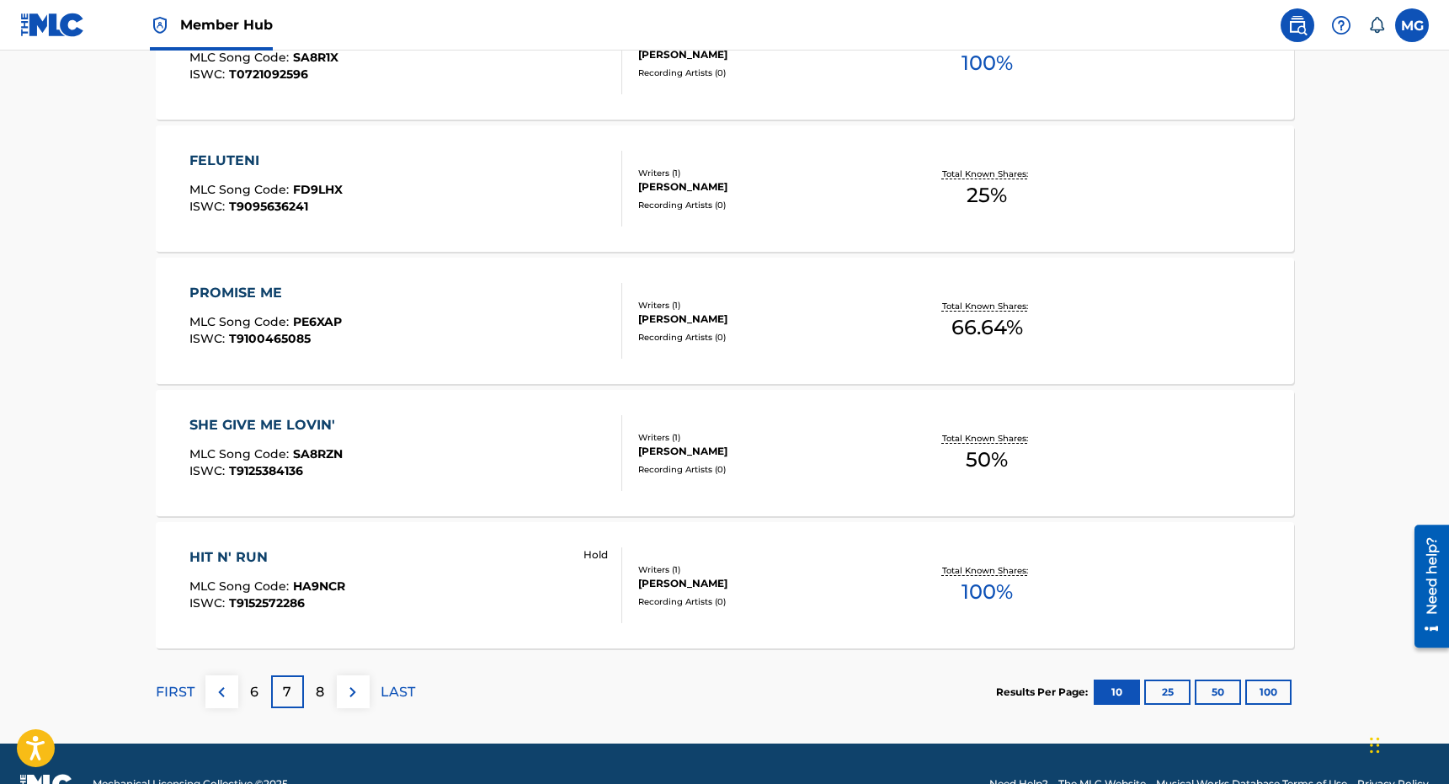
scroll to position [1277, 0]
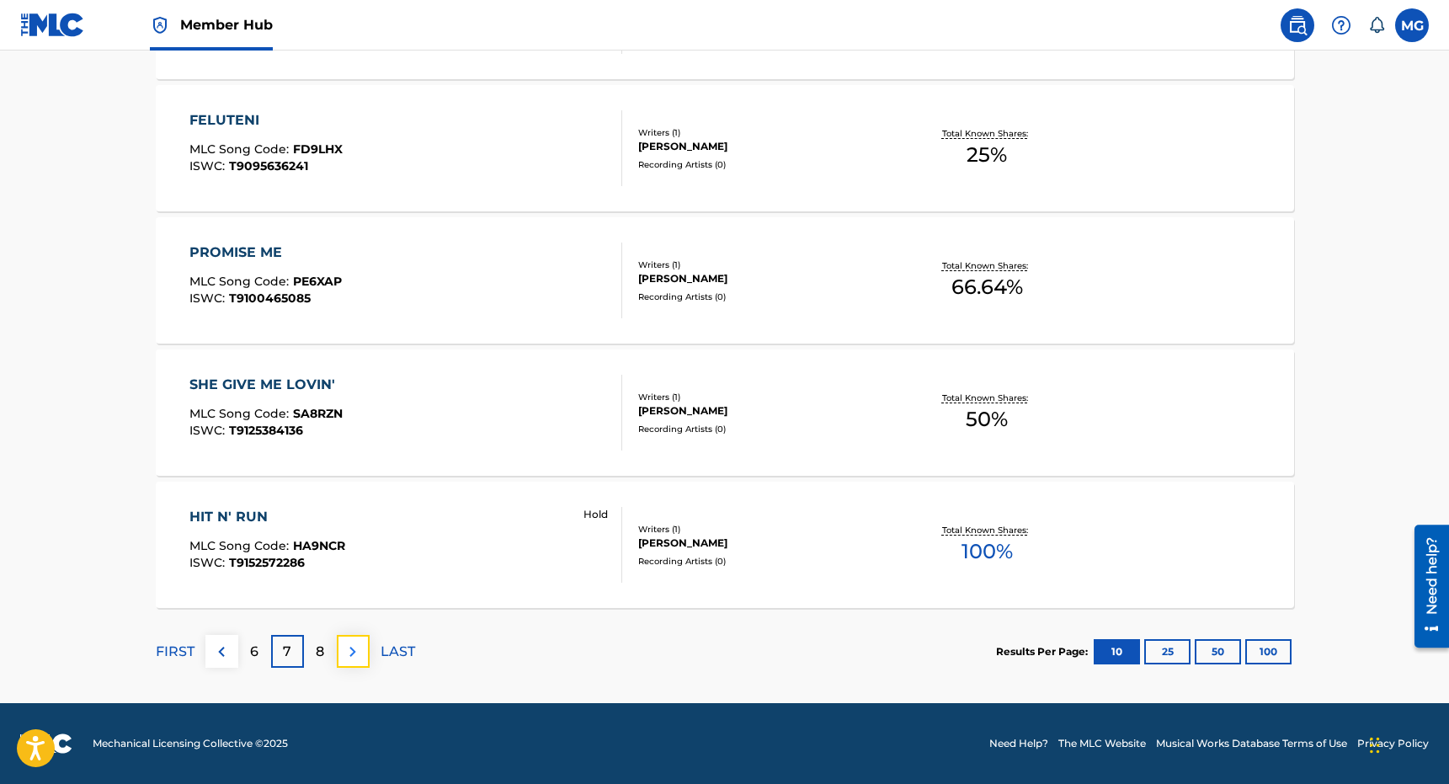
click at [338, 652] on button at bounding box center [353, 651] width 33 height 33
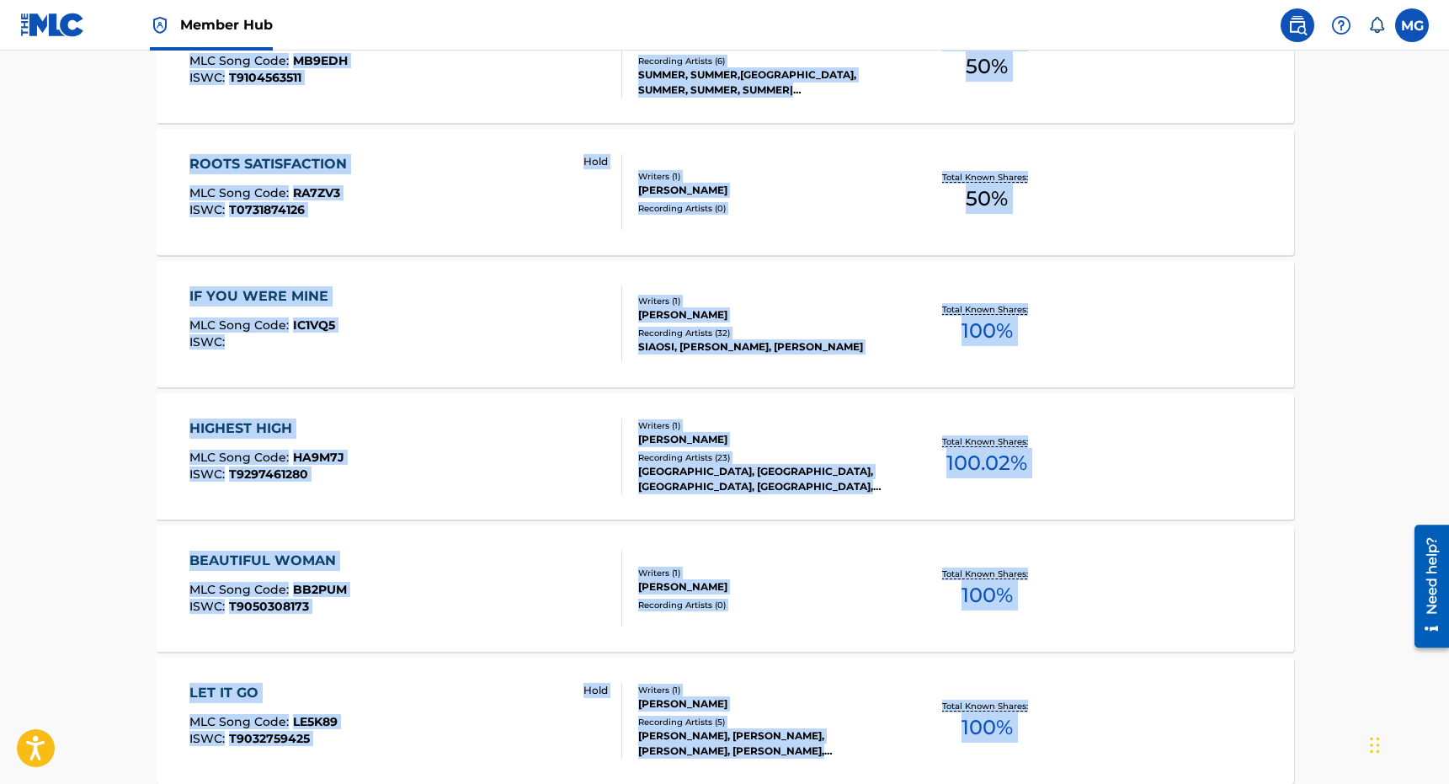
scroll to position [972, 0]
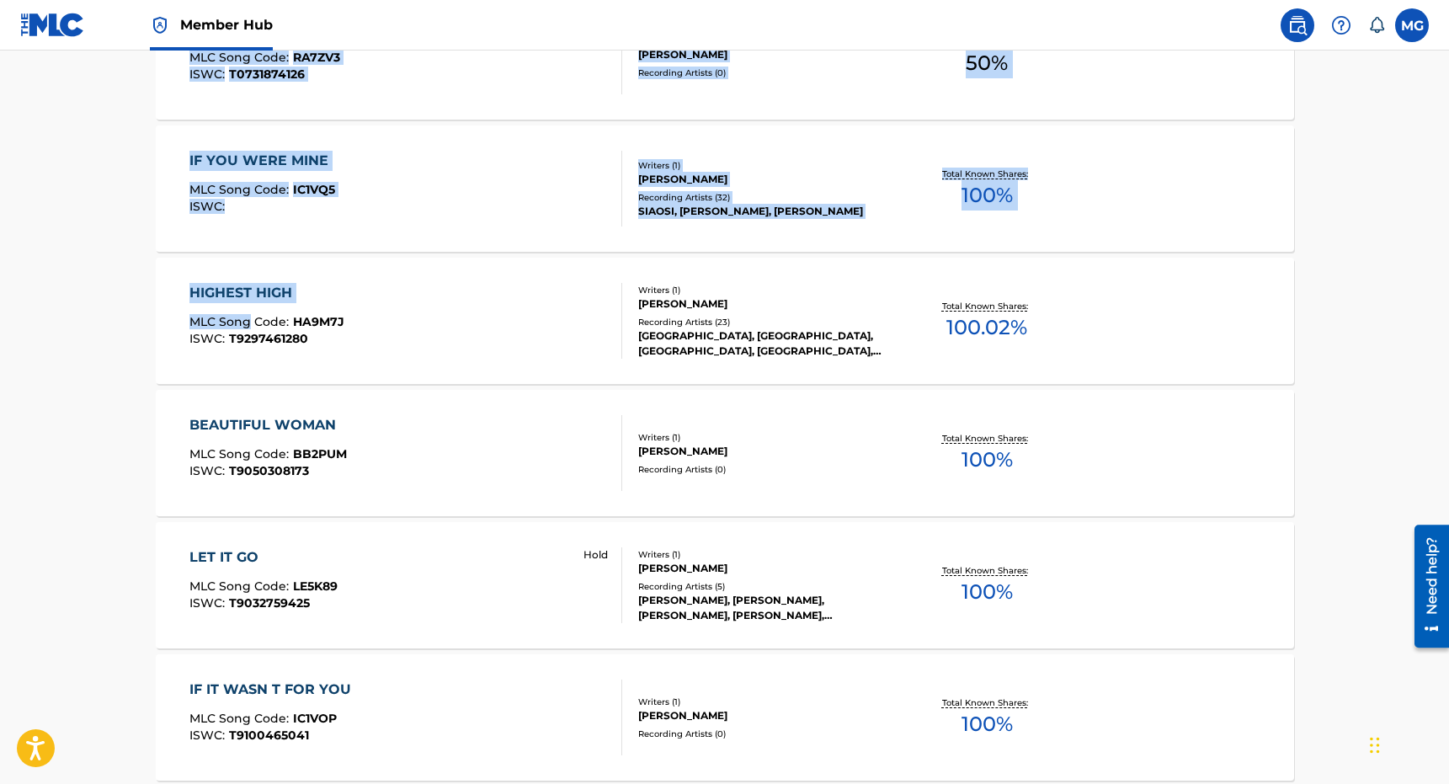
drag, startPoint x: 415, startPoint y: 519, endPoint x: 237, endPoint y: 318, distance: 268.3
click at [249, 318] on div "< Back Showing 71 - 80 of 378 Works for GEORGE BROOKS VEIKOSO HOLD ON MLC Song …" at bounding box center [725, 260] width 1138 height 1477
click at [108, 269] on main "The MLC Public Work Search The accuracy and completeness of The MLC's data is d…" at bounding box center [724, 43] width 1449 height 1930
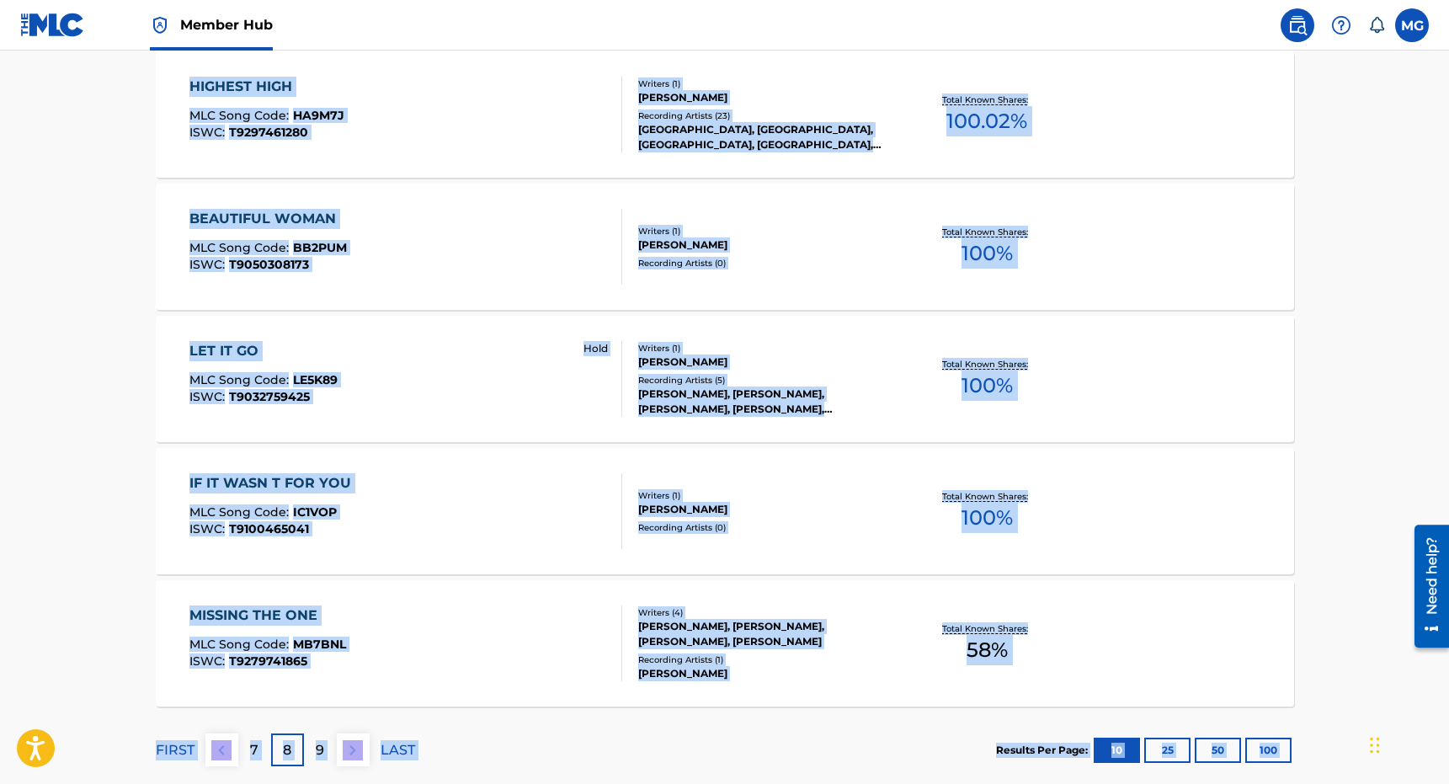
scroll to position [1229, 0]
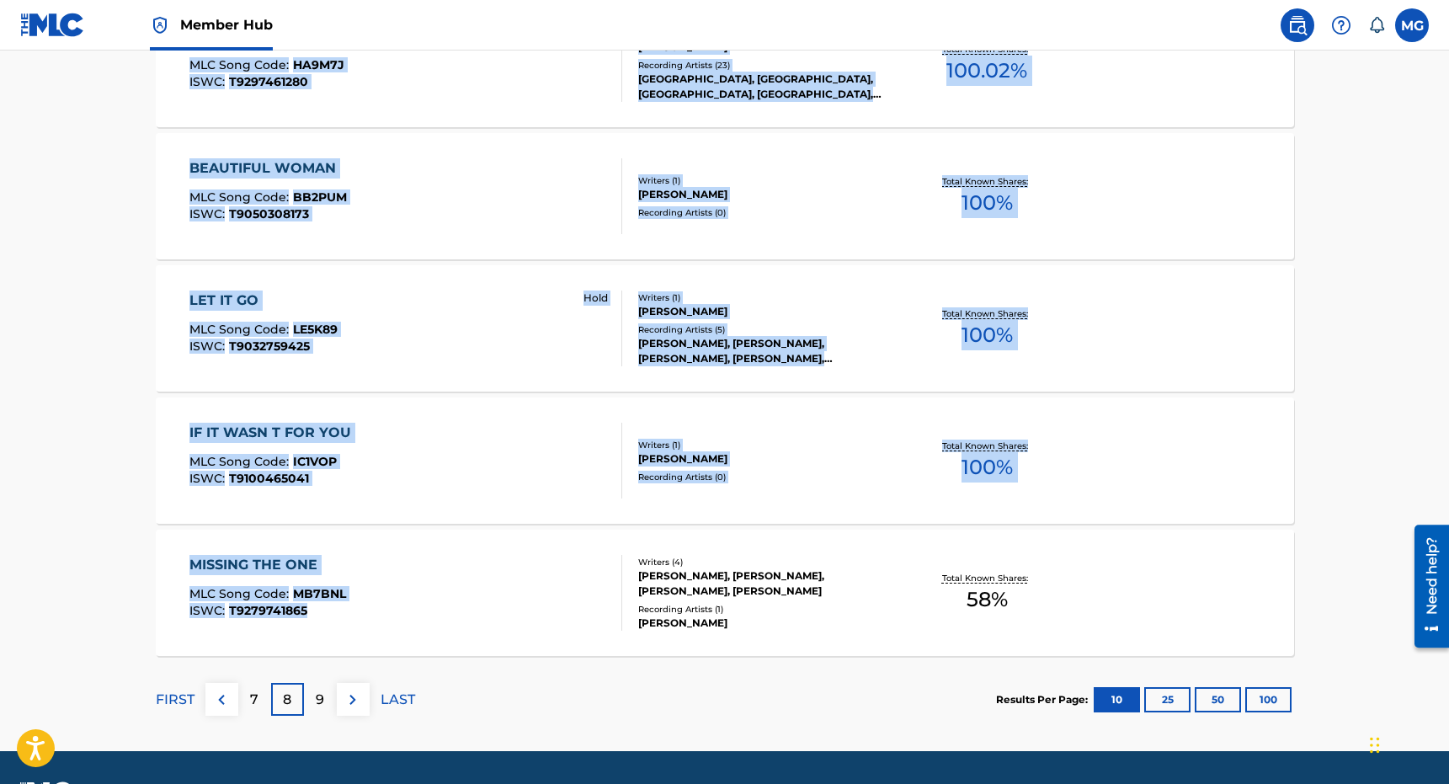
drag, startPoint x: 109, startPoint y: 269, endPoint x: 269, endPoint y: 631, distance: 395.8
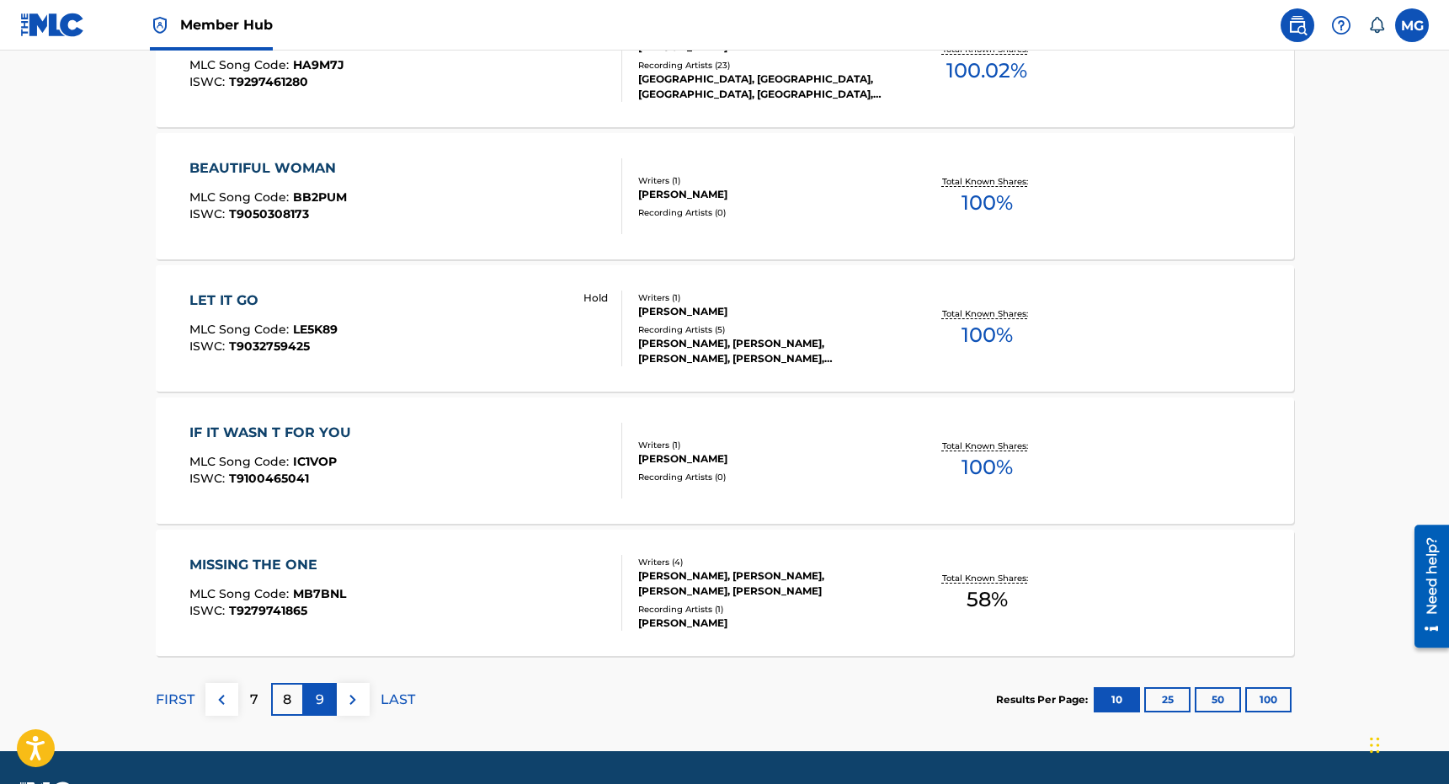
click at [332, 702] on div "9" at bounding box center [320, 699] width 33 height 33
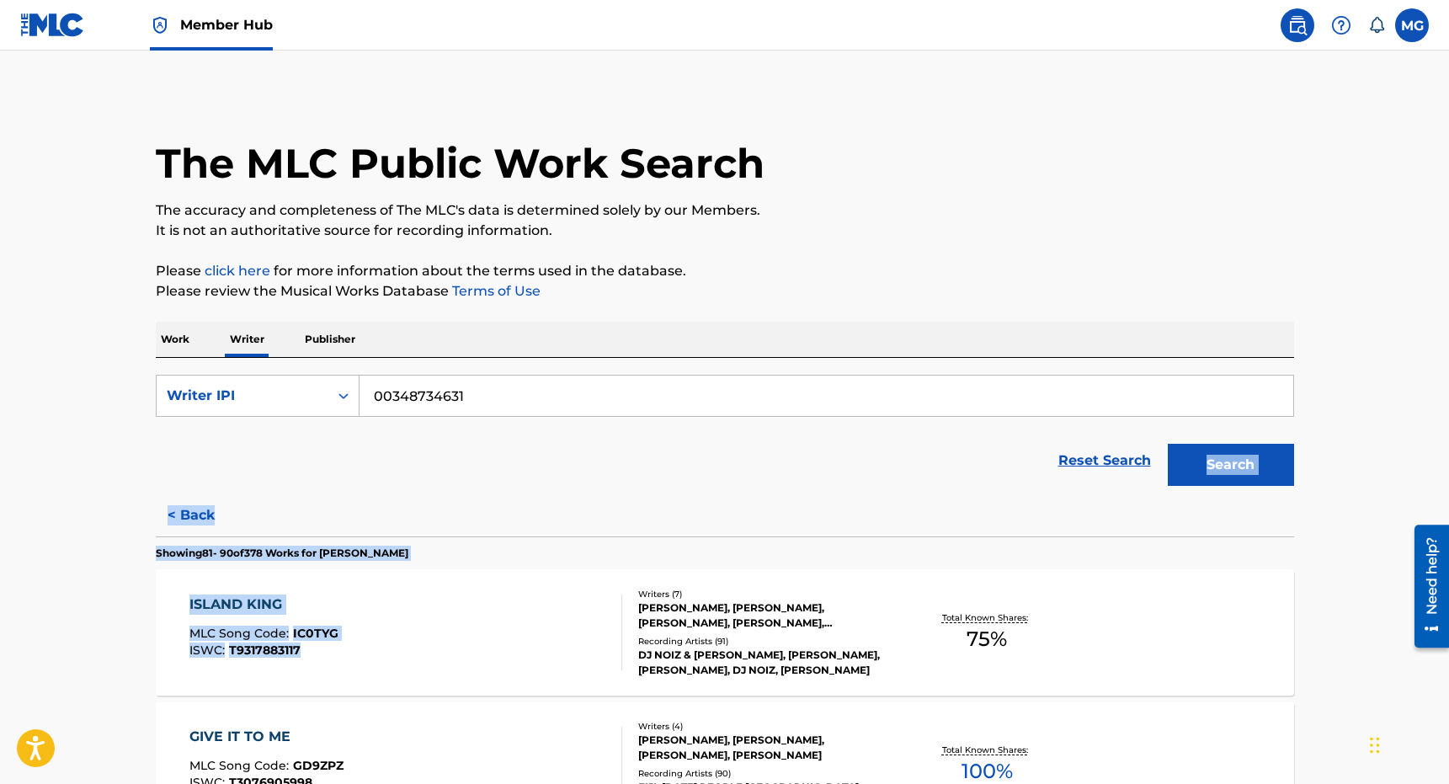
drag, startPoint x: 345, startPoint y: 482, endPoint x: 409, endPoint y: 684, distance: 211.1
click at [410, 620] on div "ISLAND KING MLC Song Code : IC0TYG ISWC : T9317883117" at bounding box center [405, 632] width 433 height 76
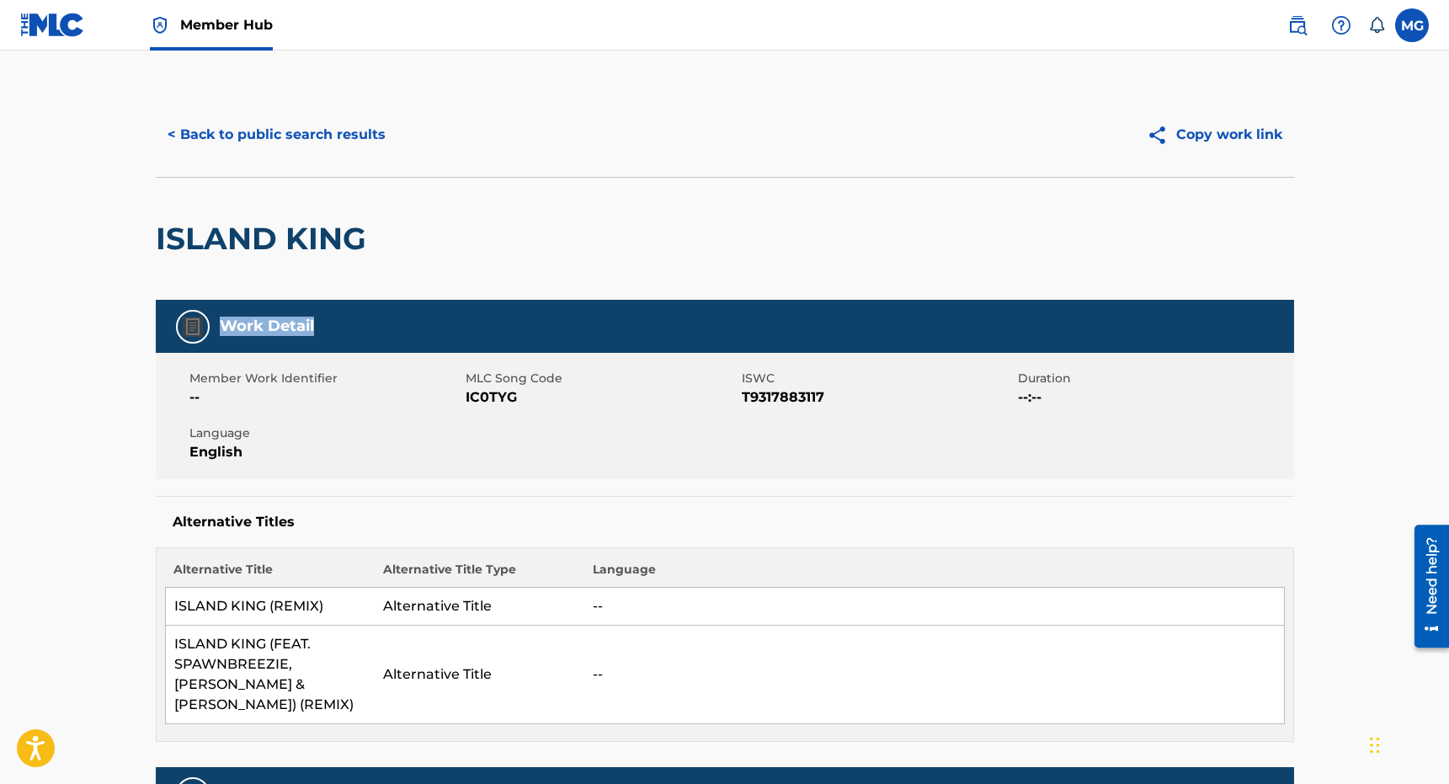
drag, startPoint x: 348, startPoint y: 825, endPoint x: 285, endPoint y: 266, distance: 562.5
click at [228, 157] on div "< Back to public search results Copy work link" at bounding box center [725, 135] width 1138 height 84
click at [228, 134] on button "< Back to public search results" at bounding box center [277, 135] width 242 height 42
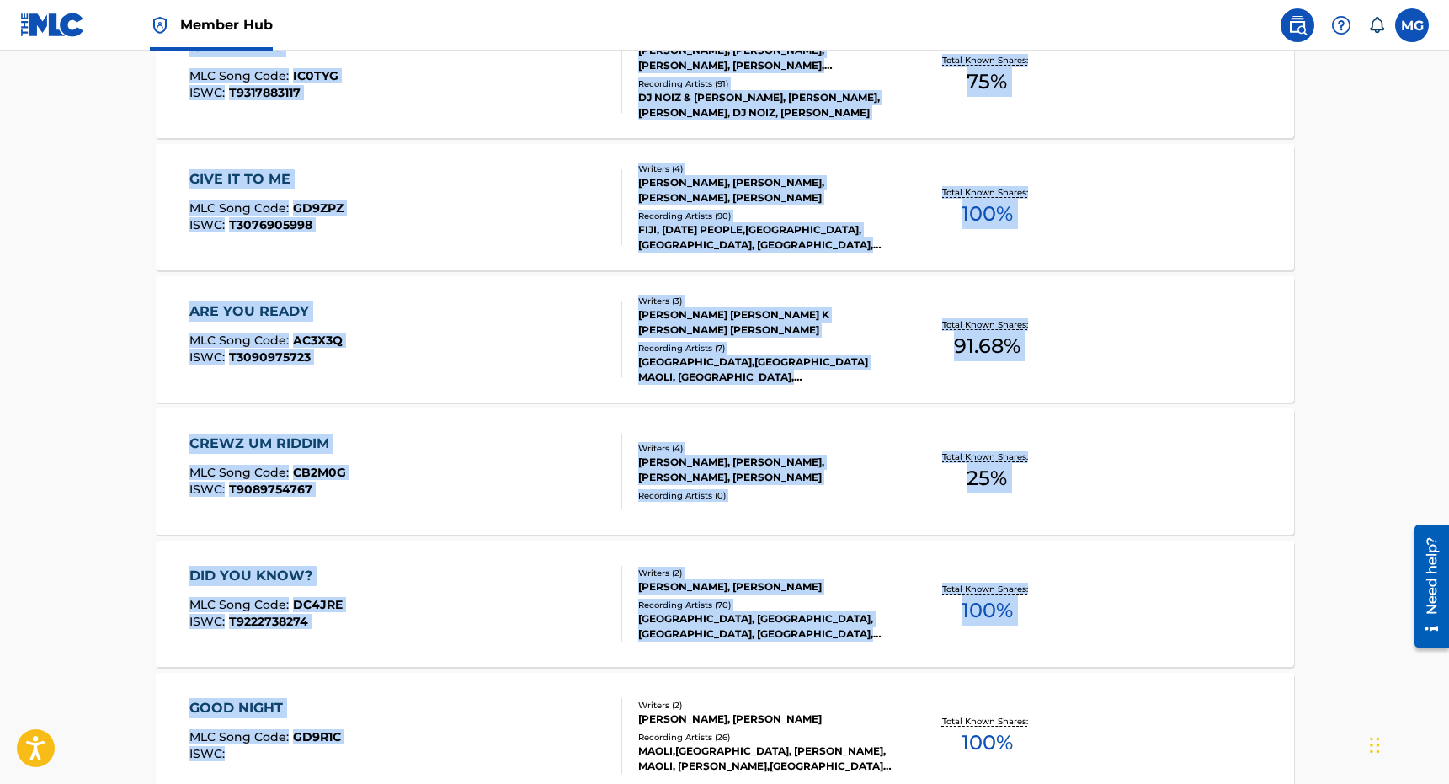
scroll to position [723, 0]
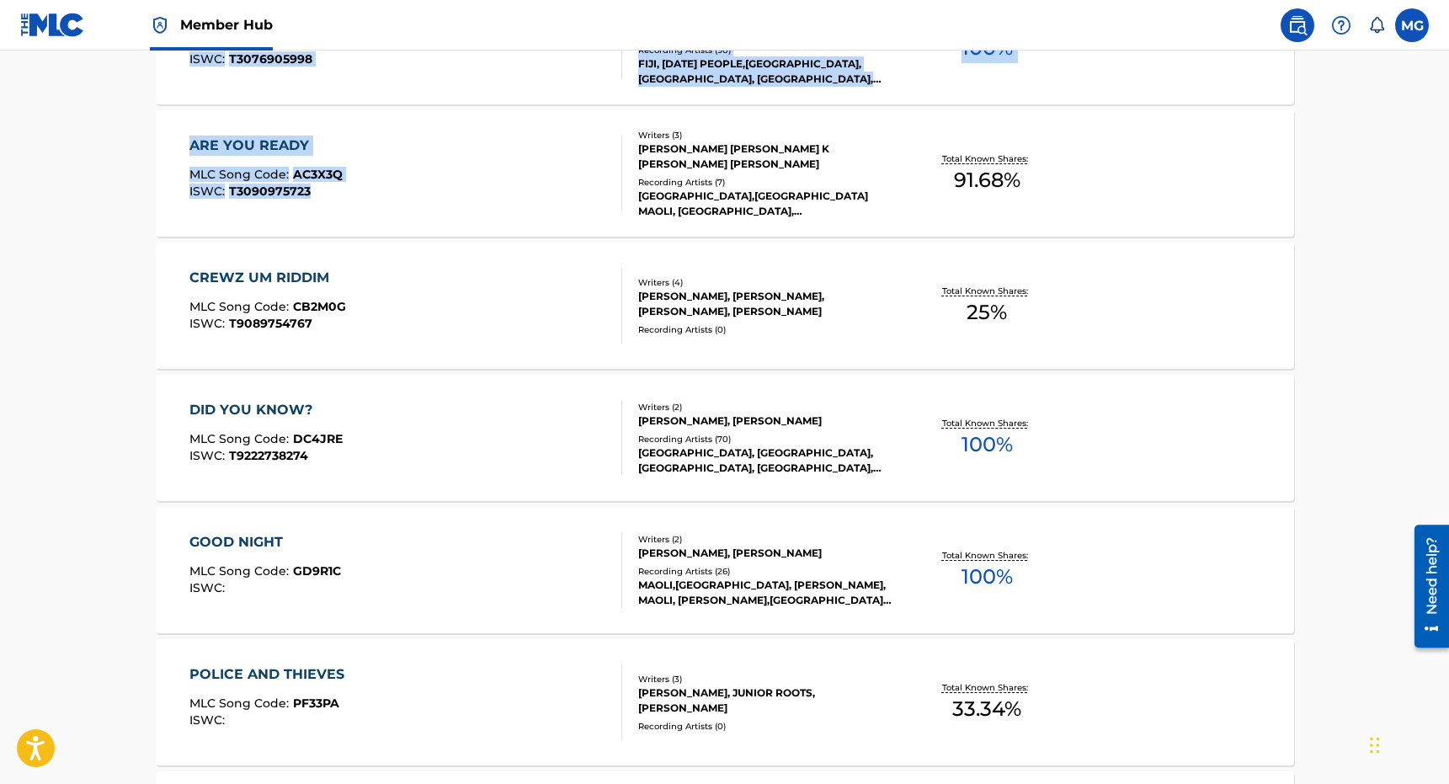
drag, startPoint x: 593, startPoint y: 518, endPoint x: 557, endPoint y: 237, distance: 283.4
click at [557, 237] on div "< Back Showing 81 - 90 of 378 Works for GEORGE BROOKS VEIKOSO ISLAND KING MLC S…" at bounding box center [725, 509] width 1138 height 1477
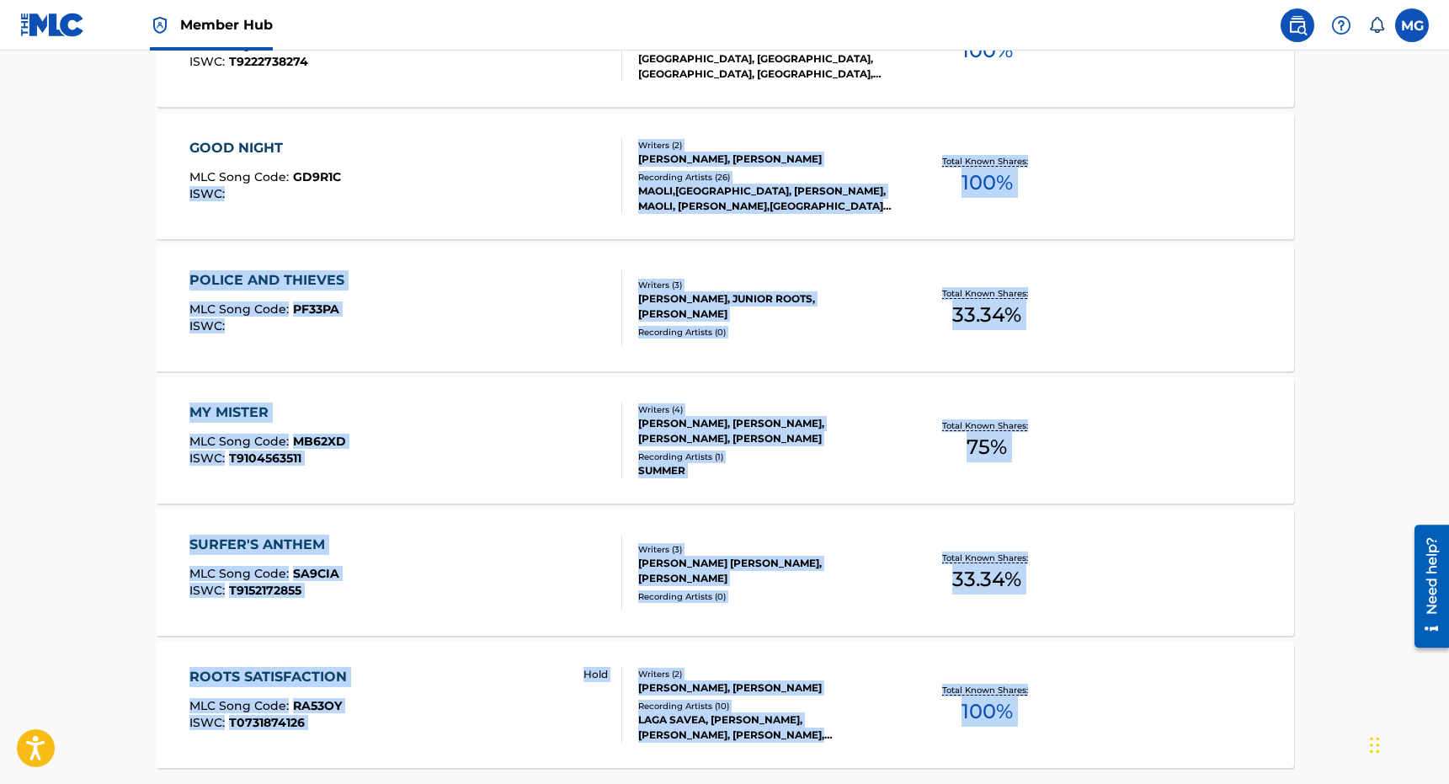
scroll to position [1277, 0]
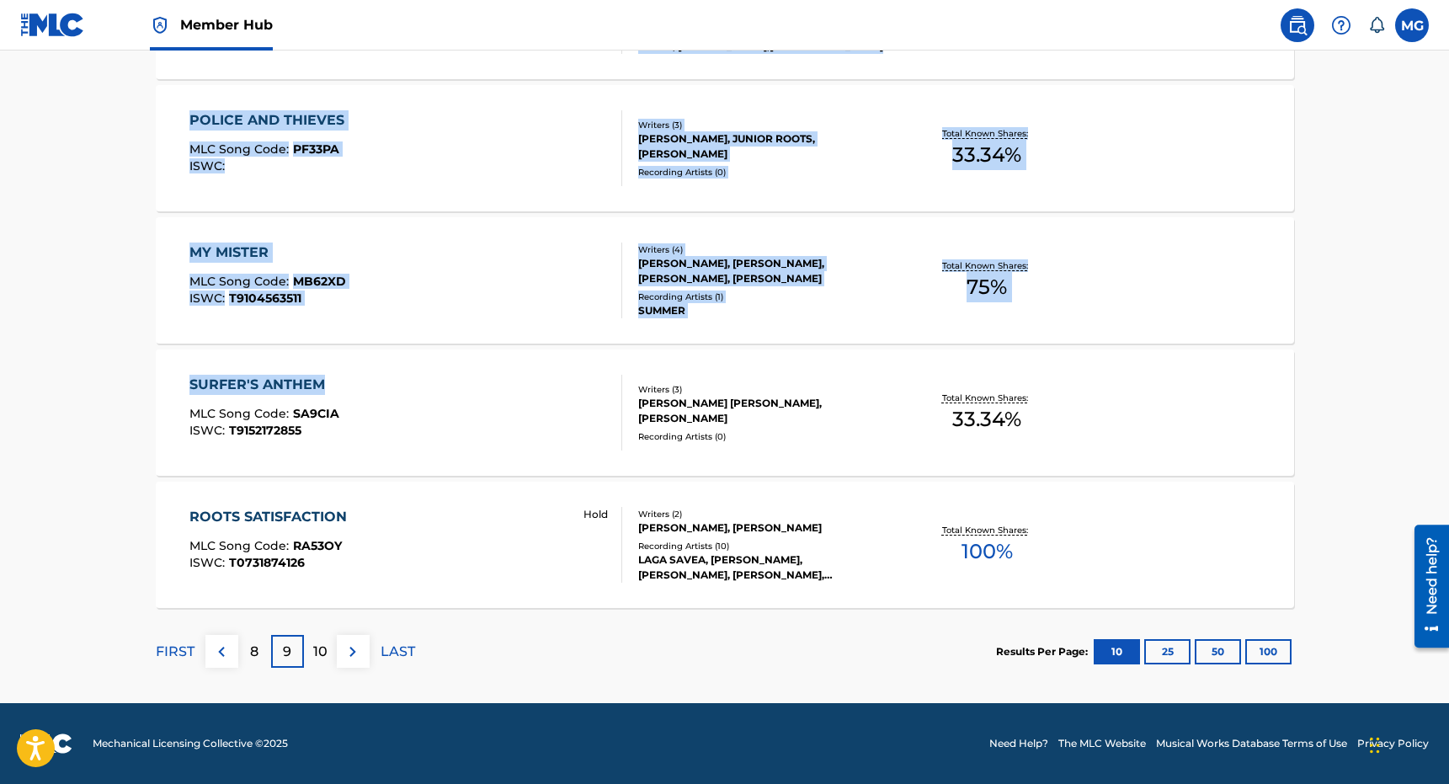
drag, startPoint x: 93, startPoint y: 583, endPoint x: 170, endPoint y: 424, distance: 176.6
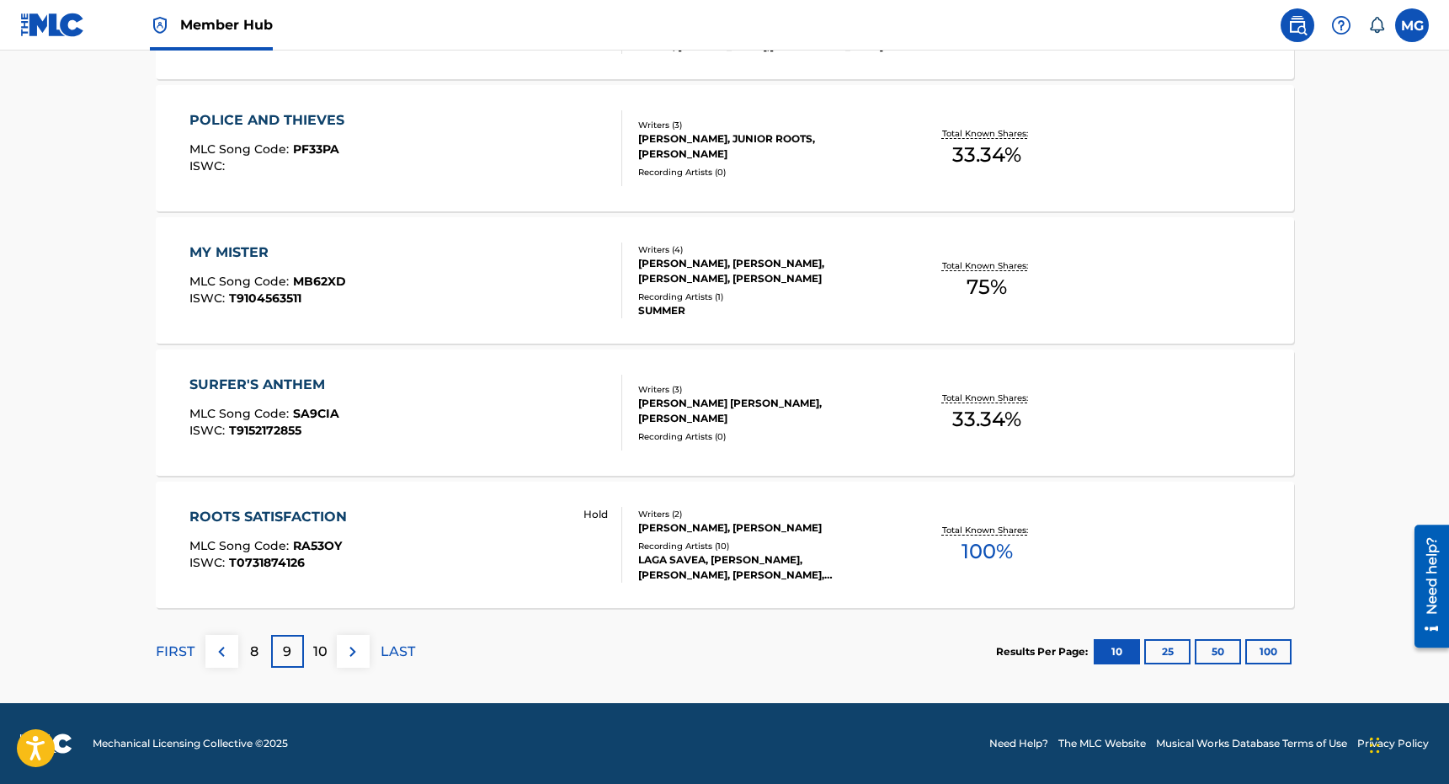
click at [317, 656] on p "10" at bounding box center [320, 652] width 14 height 20
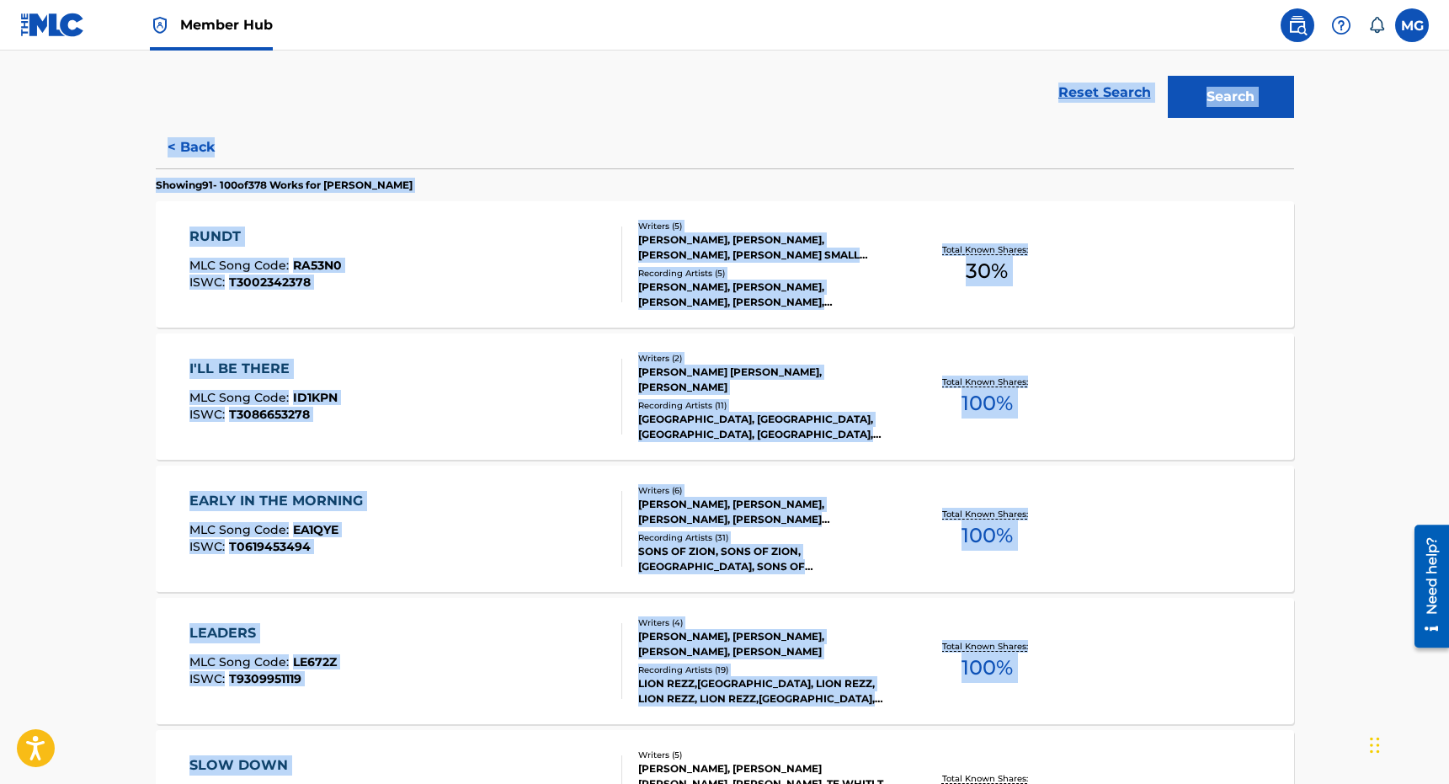
scroll to position [704, 0]
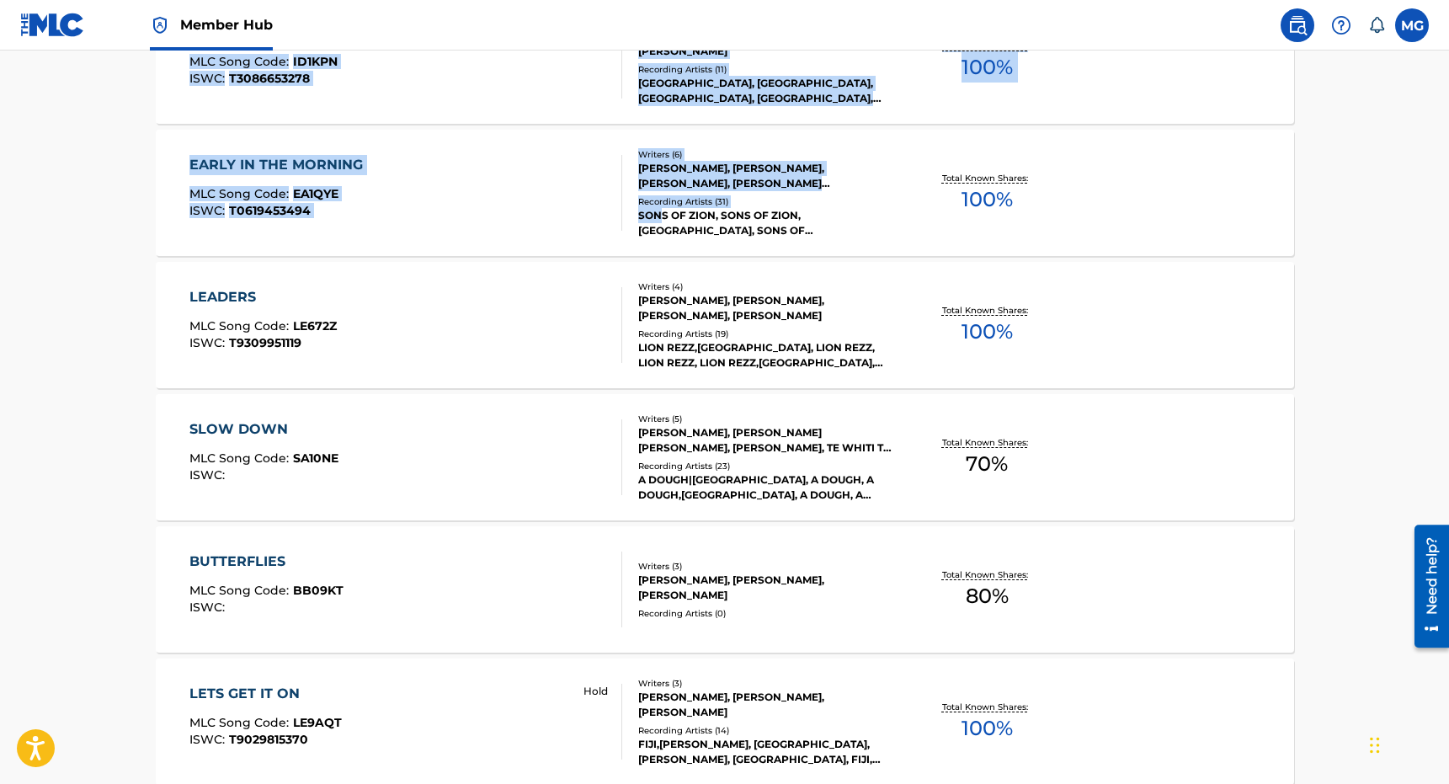
drag, startPoint x: 648, startPoint y: 439, endPoint x: 662, endPoint y: 215, distance: 224.3
click at [662, 215] on div "SearchWithCriteriae37b1eb2-3f97-4f03-9ddd-33761aa171dd Writer IPI 00348734631 R…" at bounding box center [725, 461] width 1138 height 1614
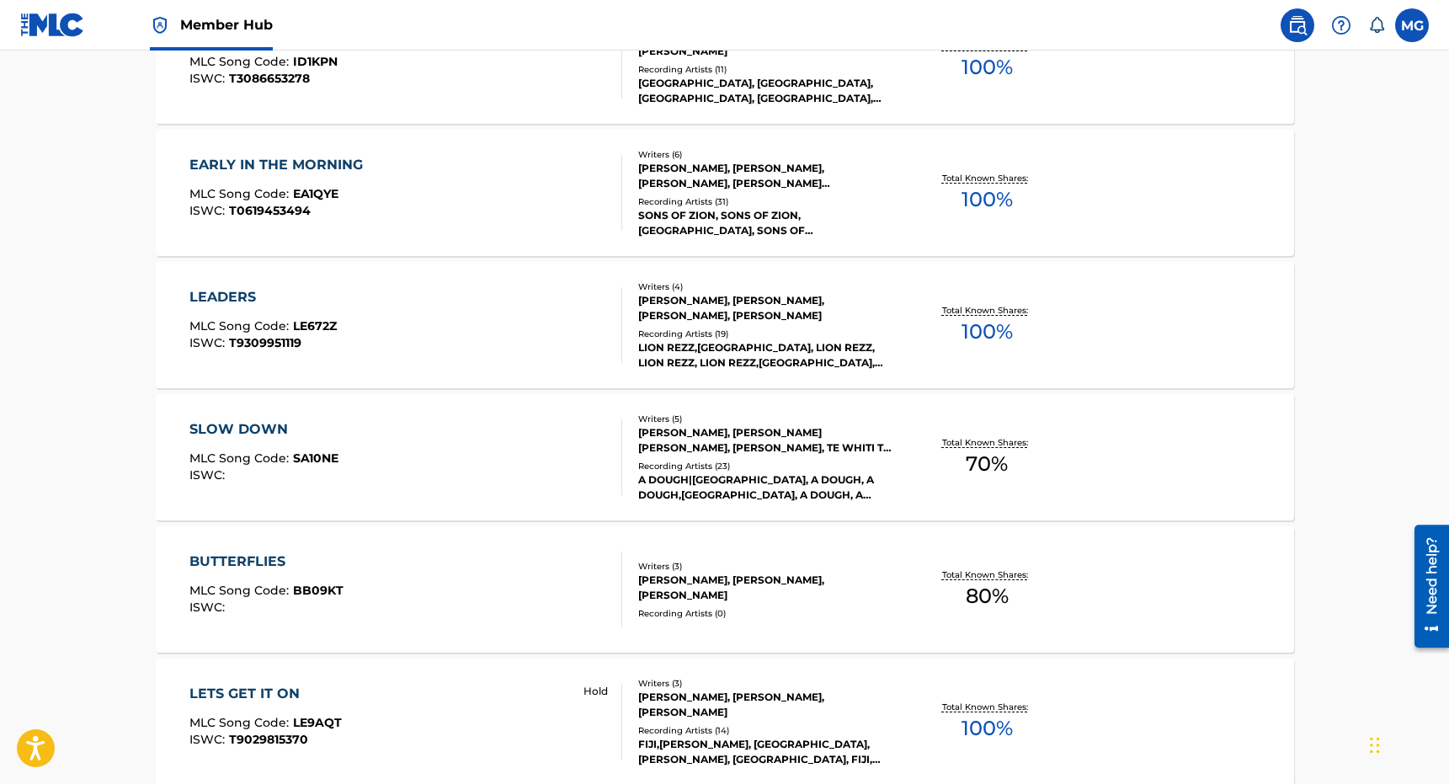
click at [91, 340] on main "The MLC Public Work Search The accuracy and completeness of The MLC's data is d…" at bounding box center [724, 312] width 1449 height 1930
click at [365, 502] on div "SLOW DOWN MLC Song Code : SA10NE ISWC : Writers ( 5 ) SAMMY JOHNSON, GEORGE BRO…" at bounding box center [725, 457] width 1138 height 126
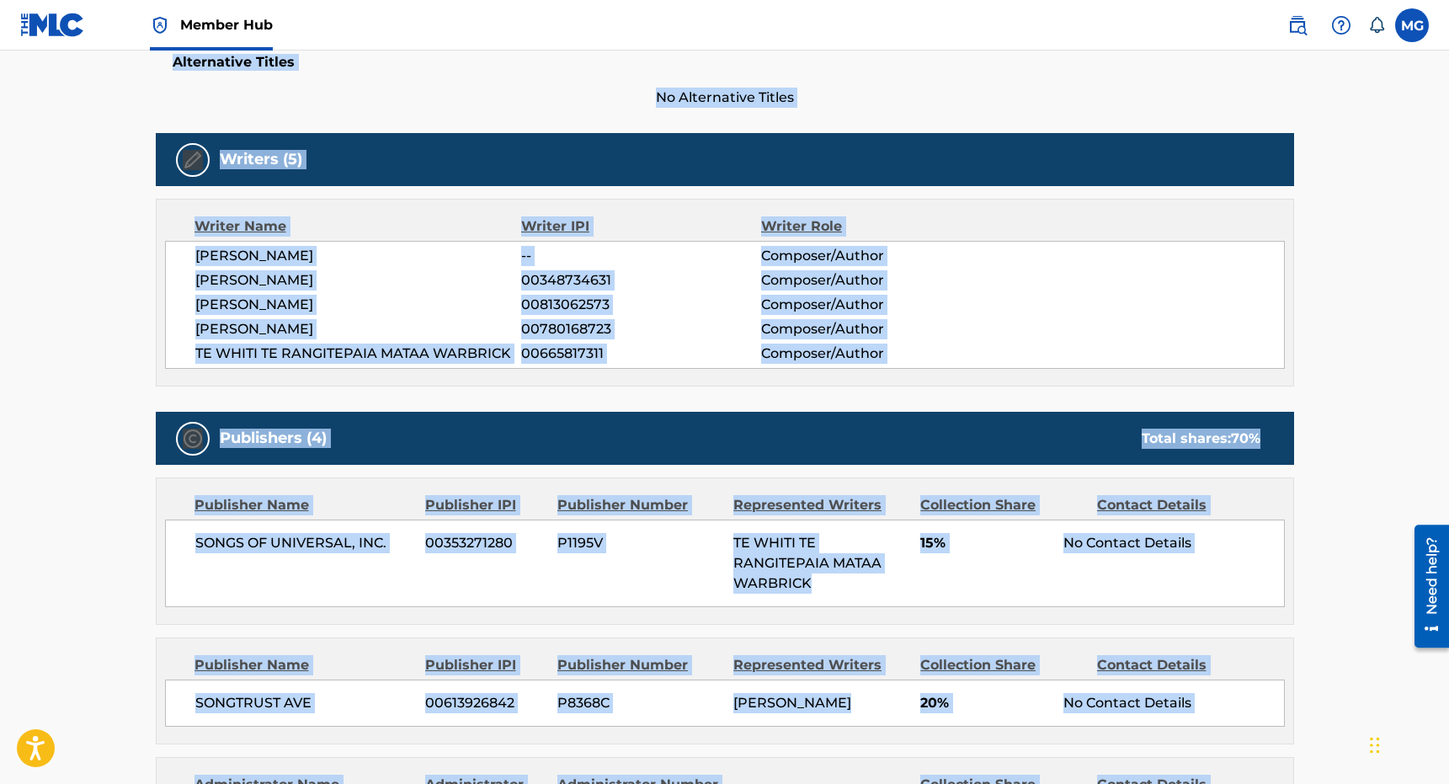
scroll to position [760, 0]
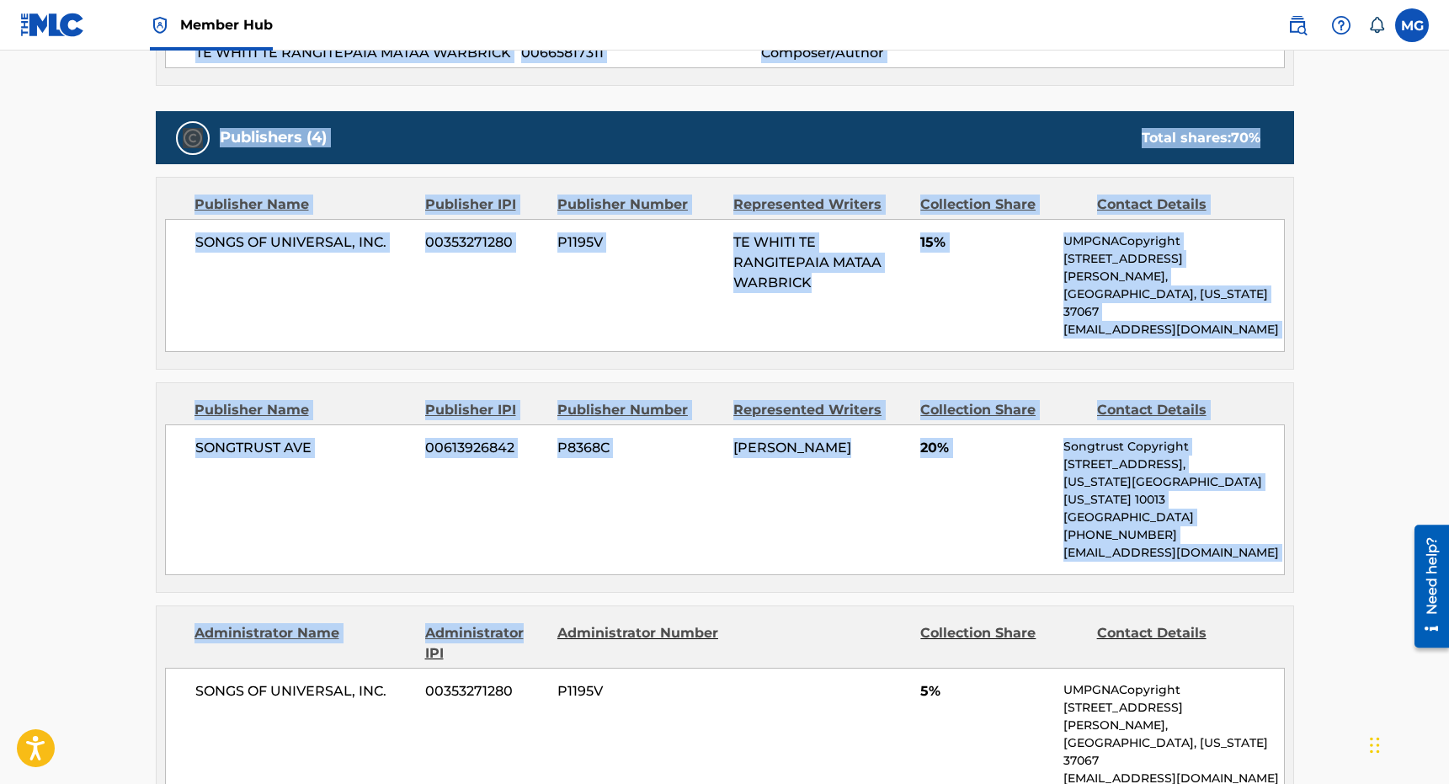
drag, startPoint x: 365, startPoint y: 502, endPoint x: 423, endPoint y: 549, distance: 74.8
click at [423, 549] on div "Work Detail Member Work Identifier -- MLC Song Code SA10NE ISWC -- Duration --:…" at bounding box center [725, 431] width 1138 height 1782
click at [423, 542] on div "Publishers (4) Total shares: 70 % Publisher Name Publisher IPI Publisher Number…" at bounding box center [725, 623] width 1138 height 1025
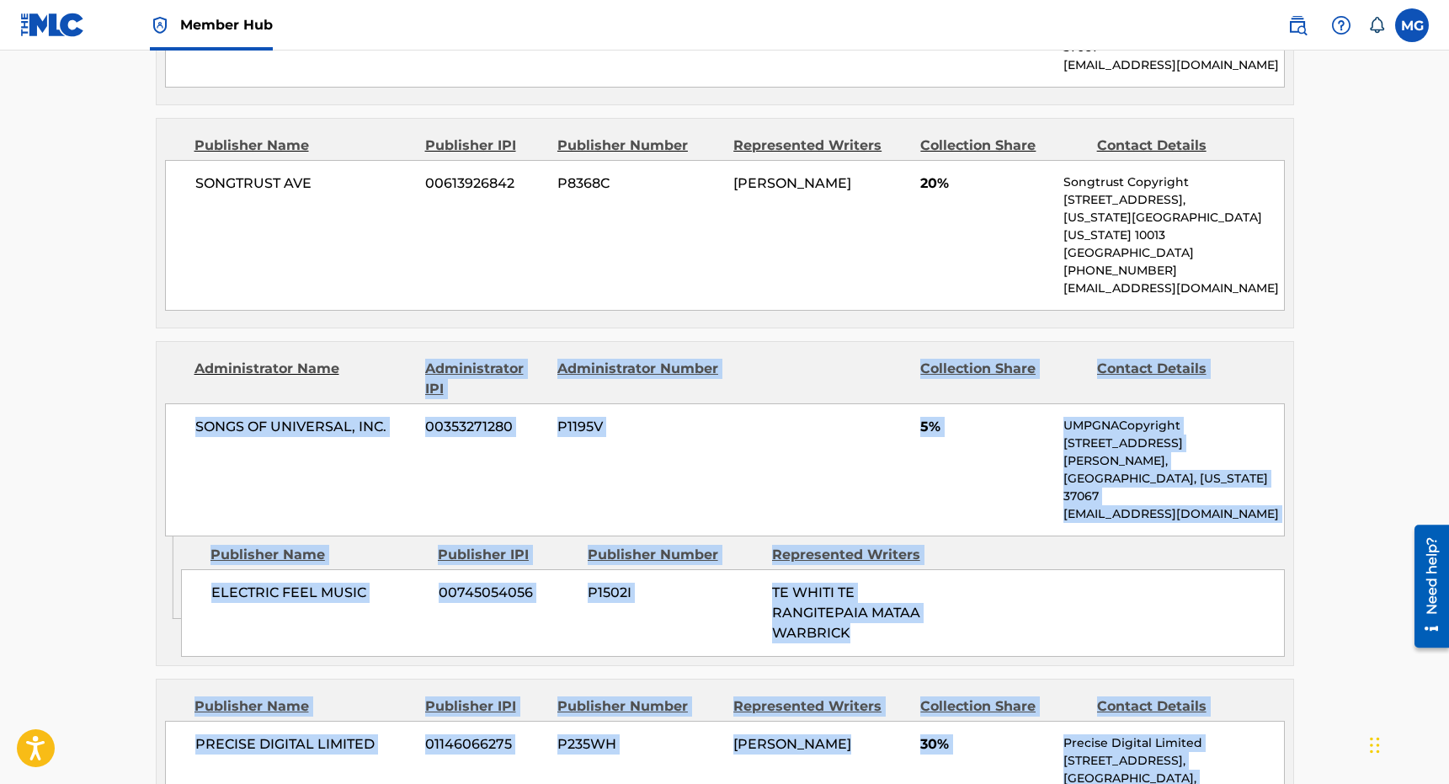
scroll to position [1355, 0]
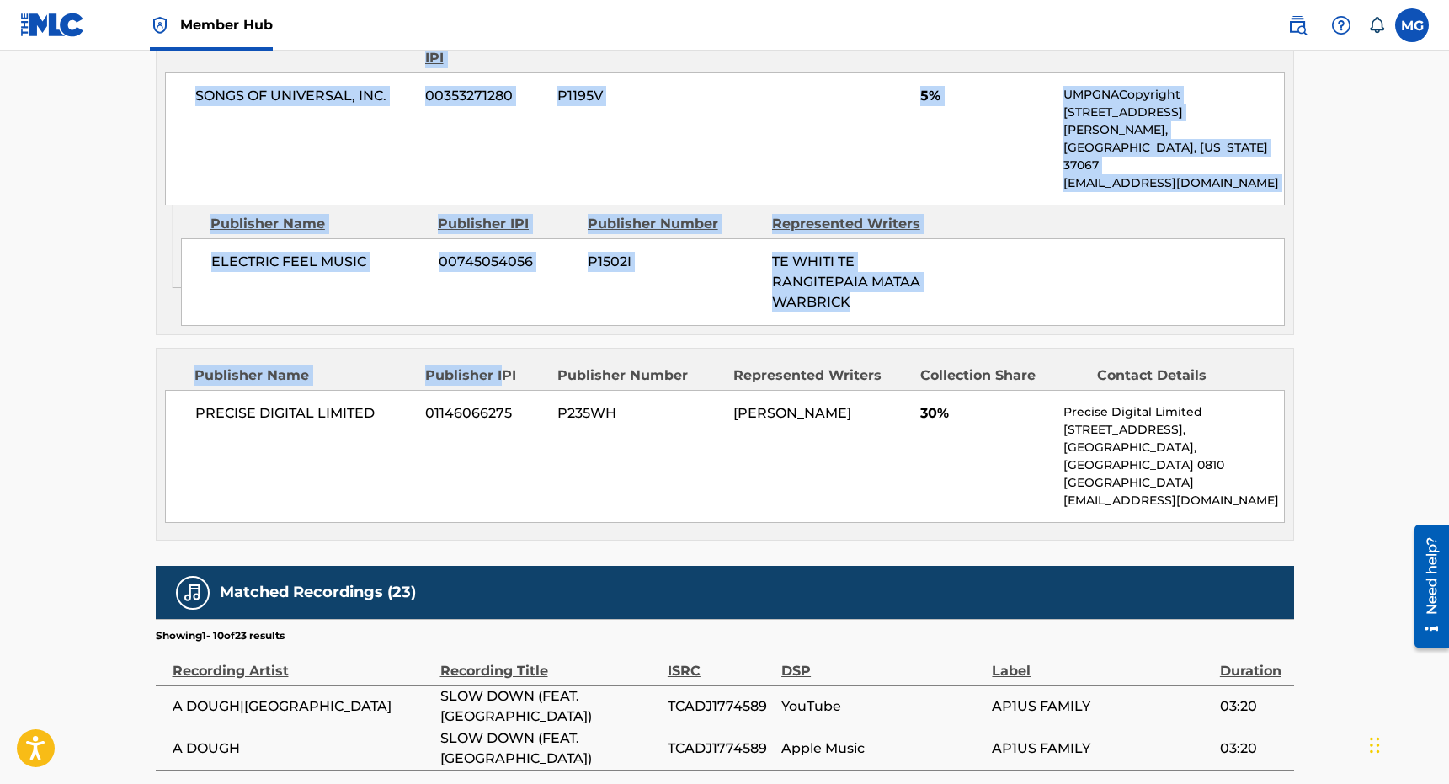
drag, startPoint x: 423, startPoint y: 549, endPoint x: 506, endPoint y: 285, distance: 276.9
click at [506, 285] on div "Publishers (4) Total shares: 70 % Publisher Name Publisher IPI Publisher Number…" at bounding box center [725, 28] width 1138 height 1025
click at [508, 365] on div "Publisher IPI" at bounding box center [485, 375] width 120 height 20
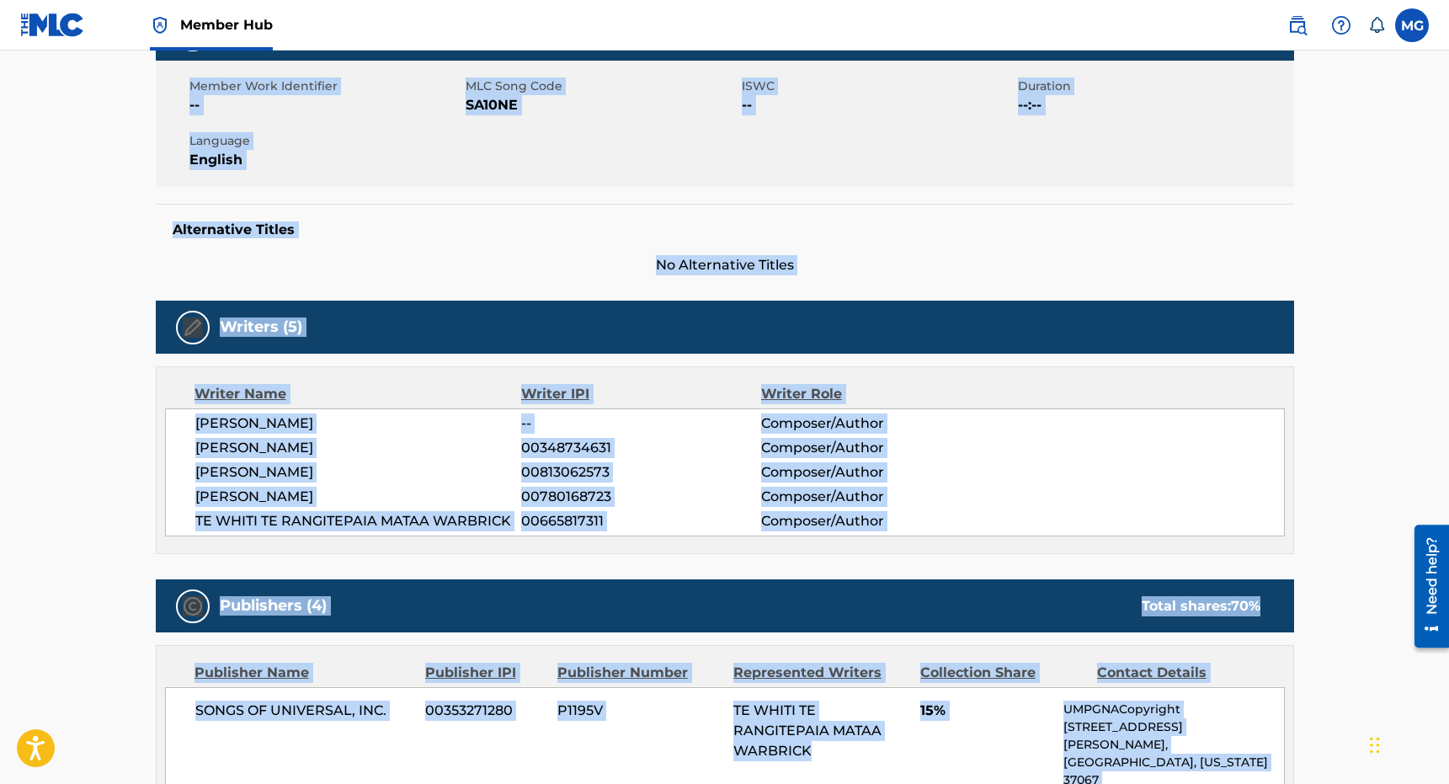
scroll to position [0, 0]
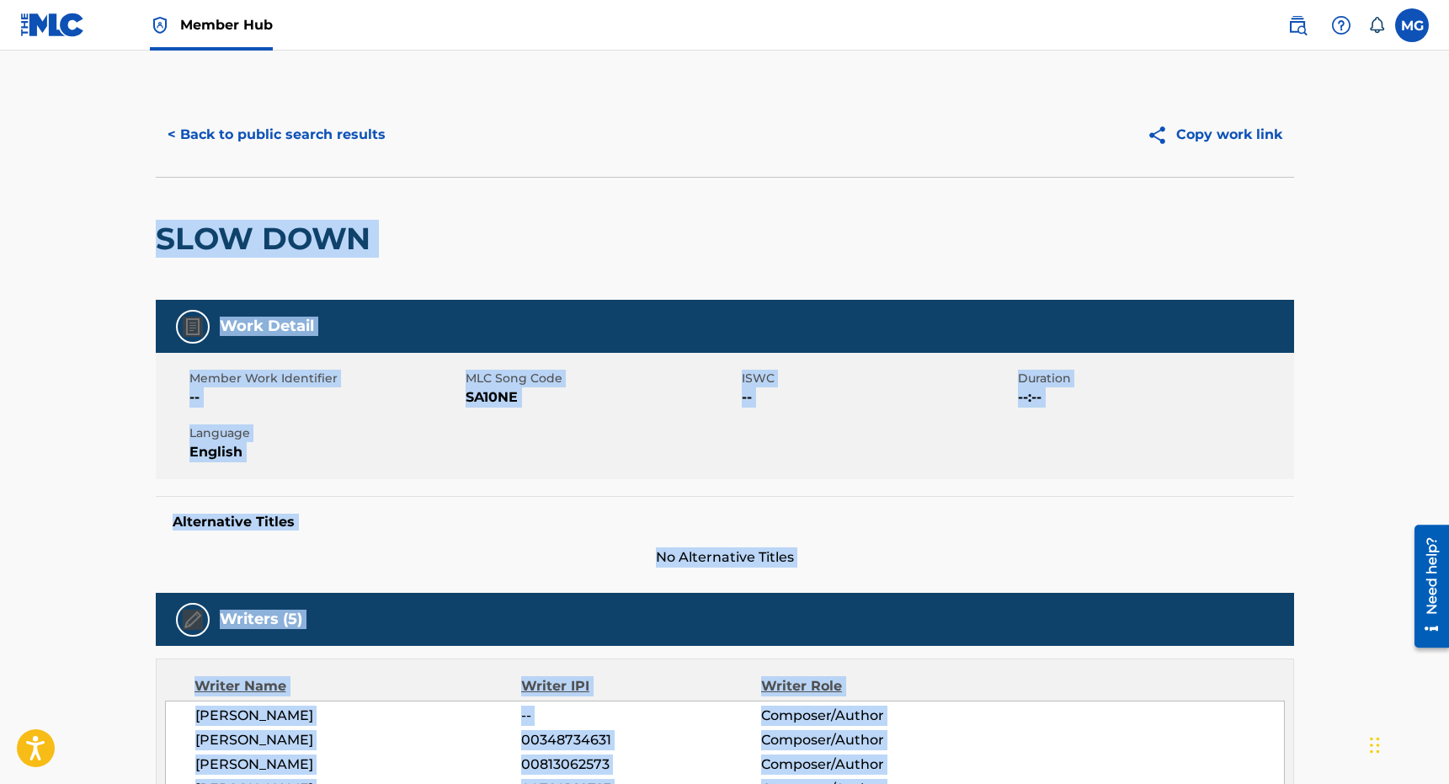
drag, startPoint x: 506, startPoint y: 285, endPoint x: 291, endPoint y: 230, distance: 221.5
click at [260, 139] on button "< Back to public search results" at bounding box center [277, 135] width 242 height 42
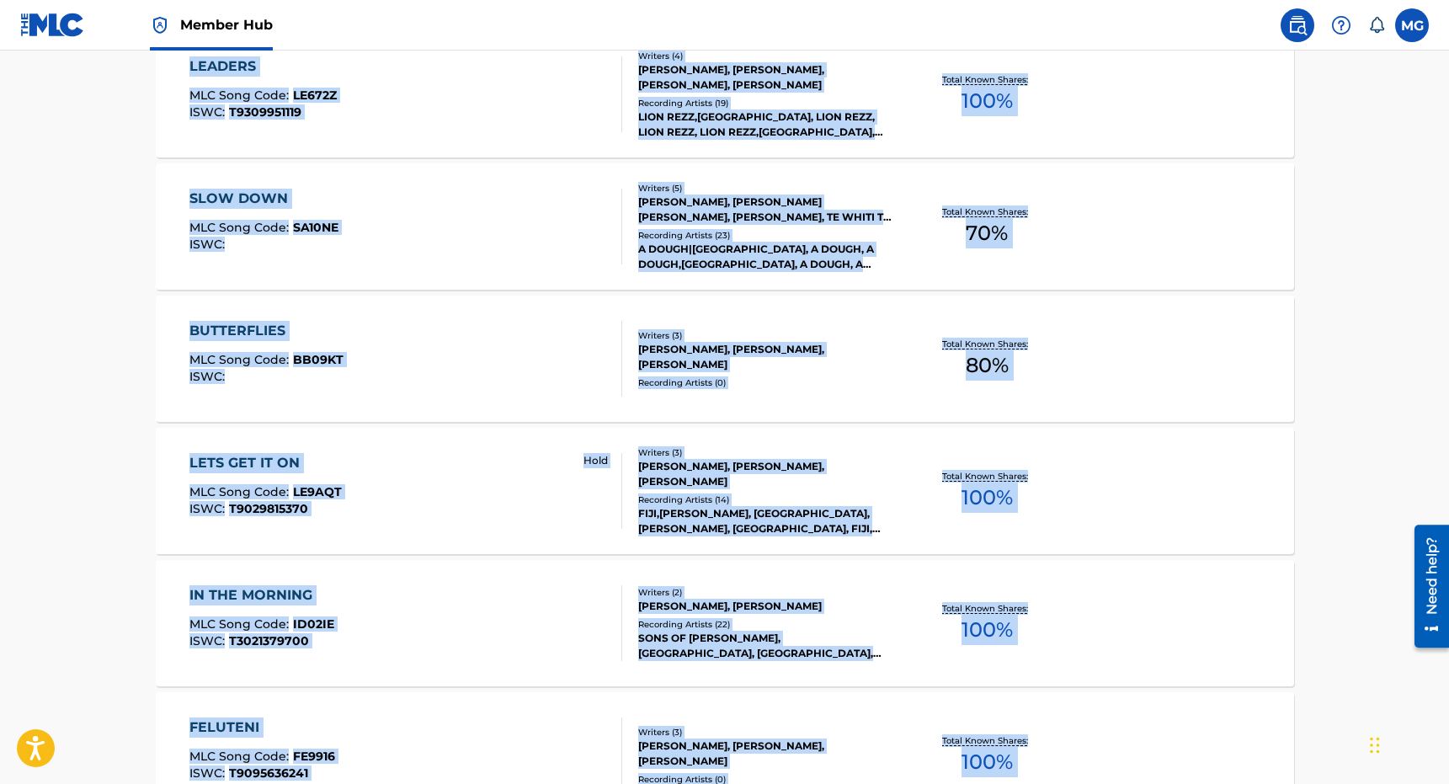
scroll to position [1277, 0]
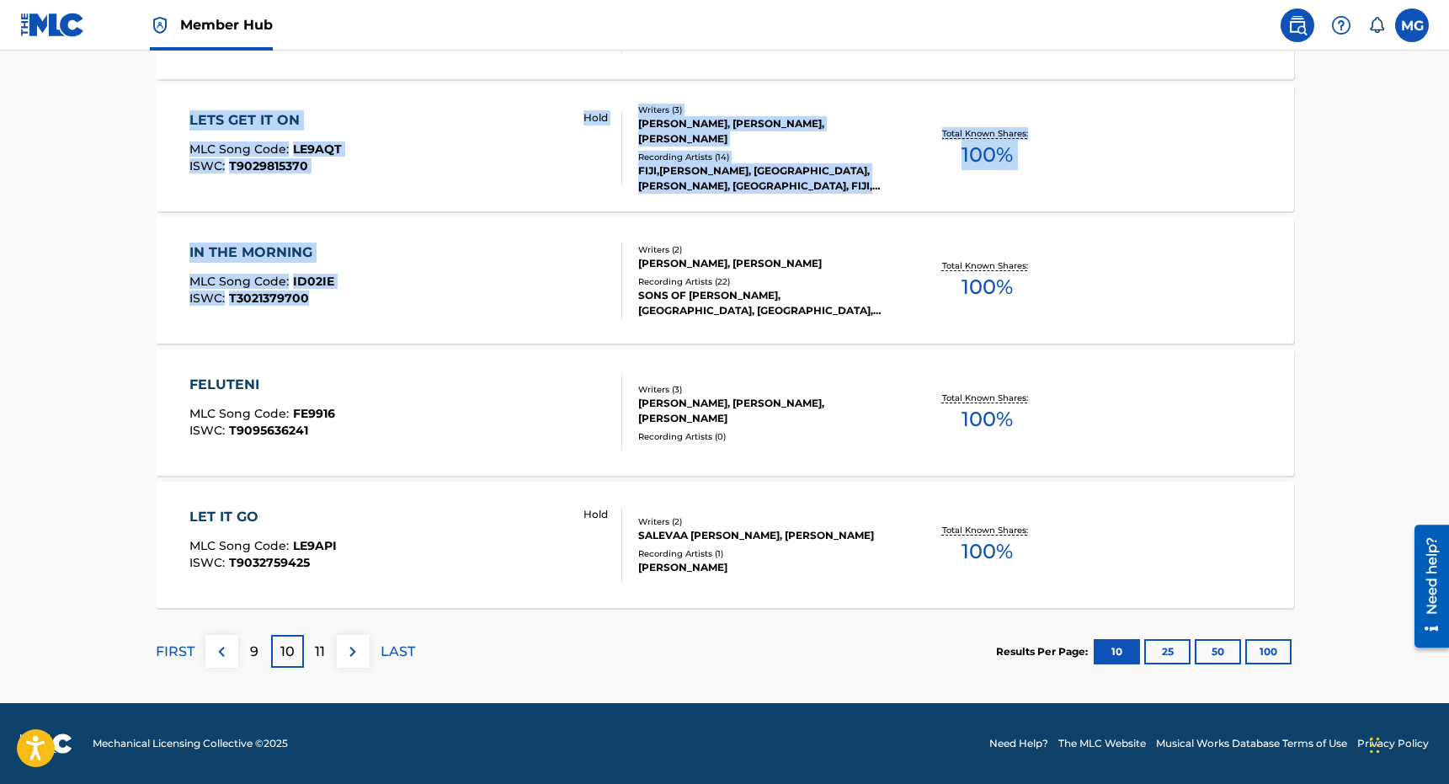
drag, startPoint x: 428, startPoint y: 834, endPoint x: 505, endPoint y: 281, distance: 558.5
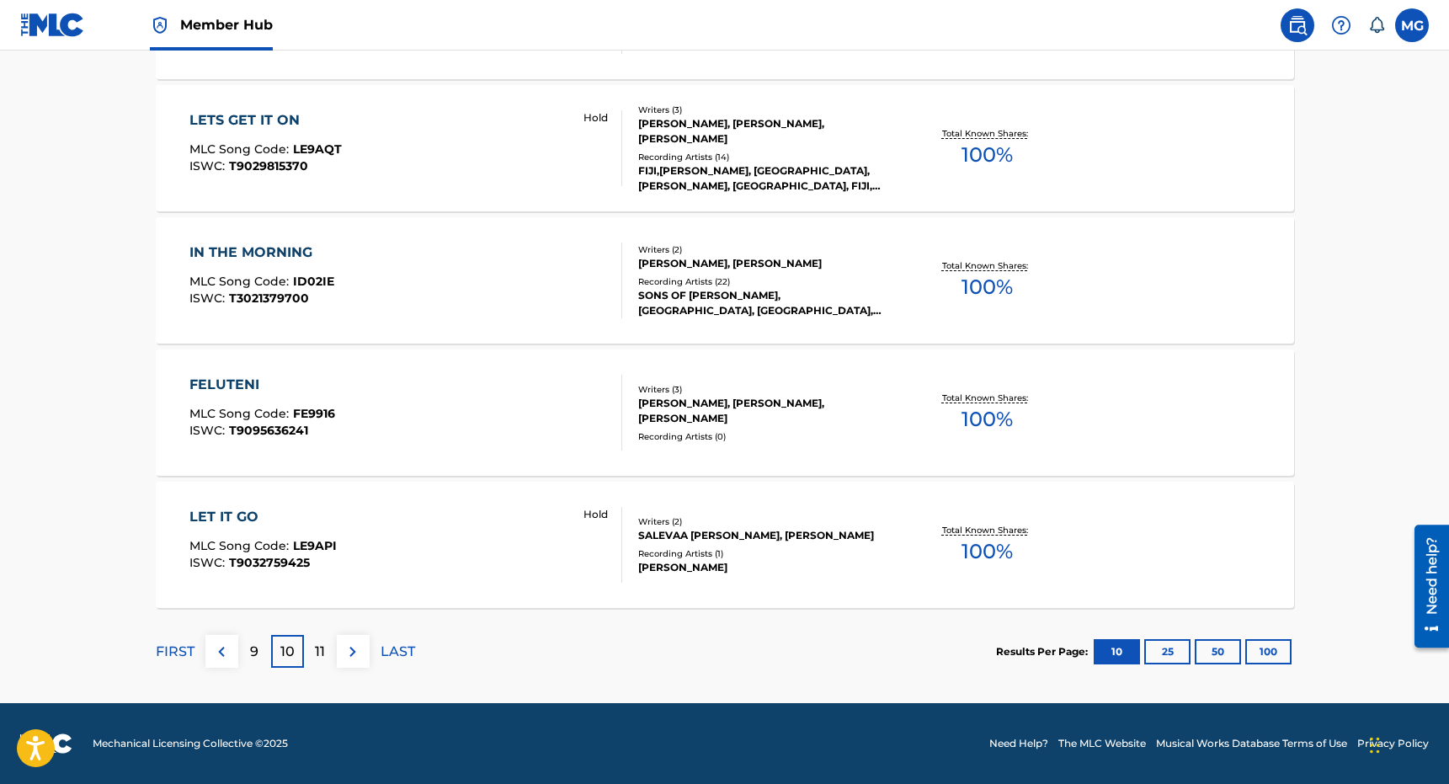
click at [316, 269] on div "IN THE MORNING MLC Song Code : ID02IE ISWC : T3021379700" at bounding box center [261, 280] width 145 height 76
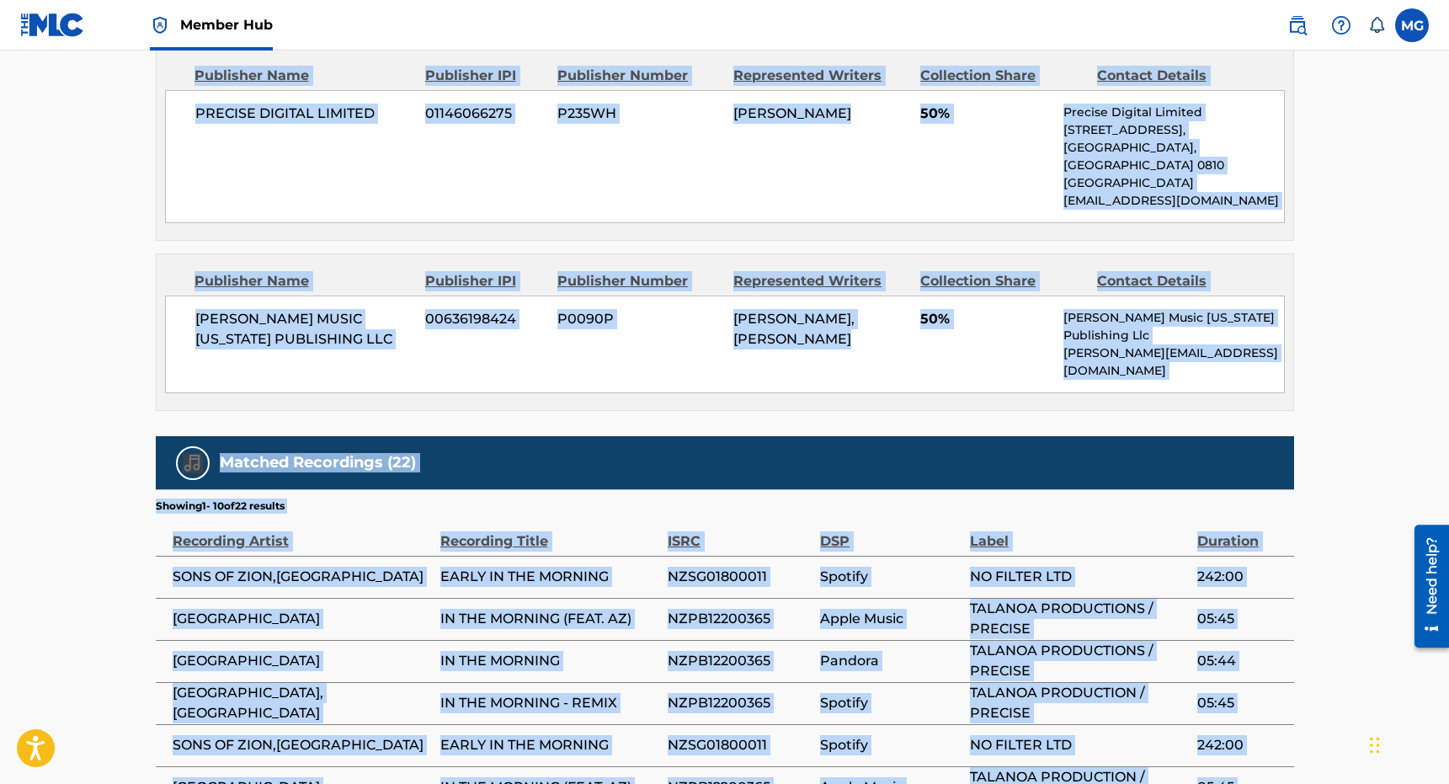
scroll to position [1138, 0]
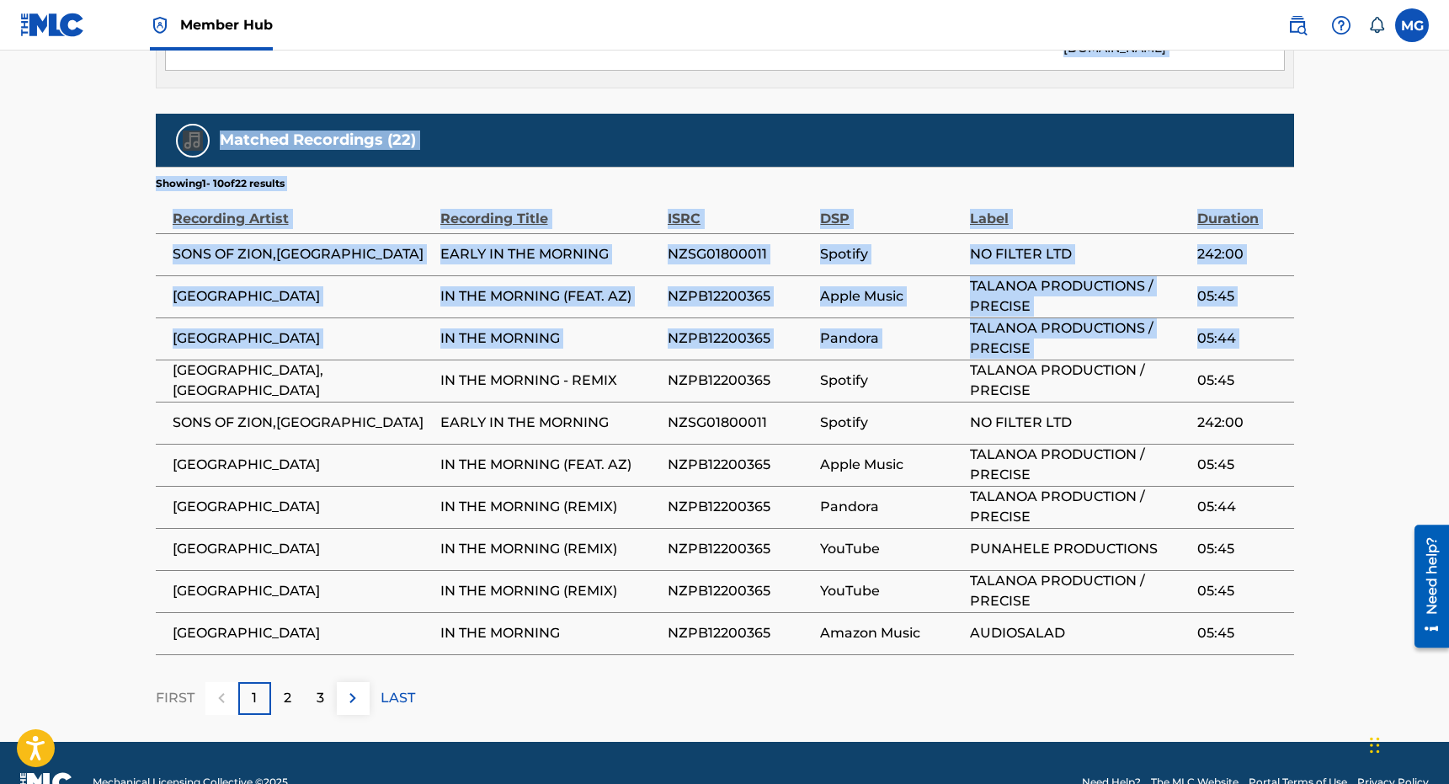
drag, startPoint x: 326, startPoint y: 279, endPoint x: 371, endPoint y: 332, distance: 69.2
click at [371, 359] on td "FIJI,AZ" at bounding box center [298, 380] width 285 height 42
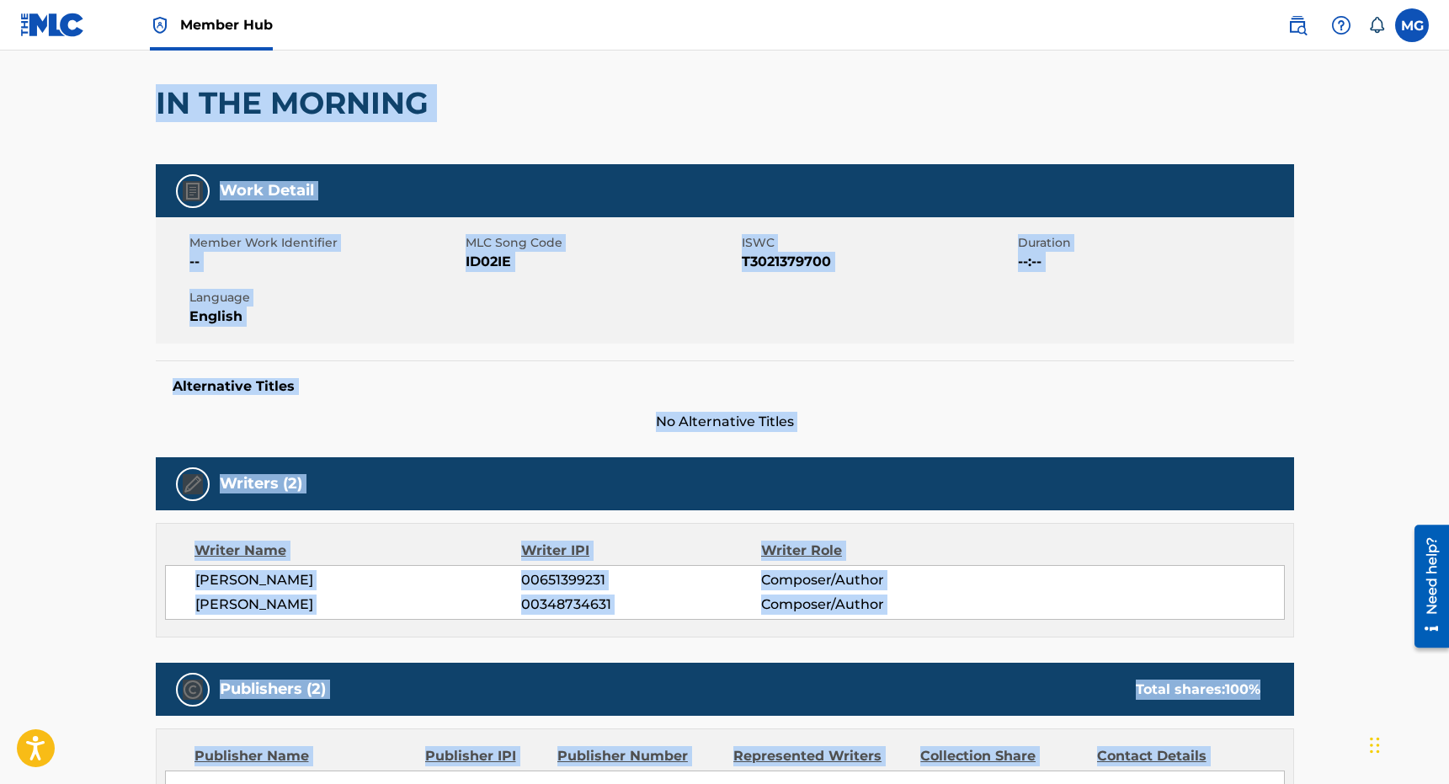
scroll to position [0, 0]
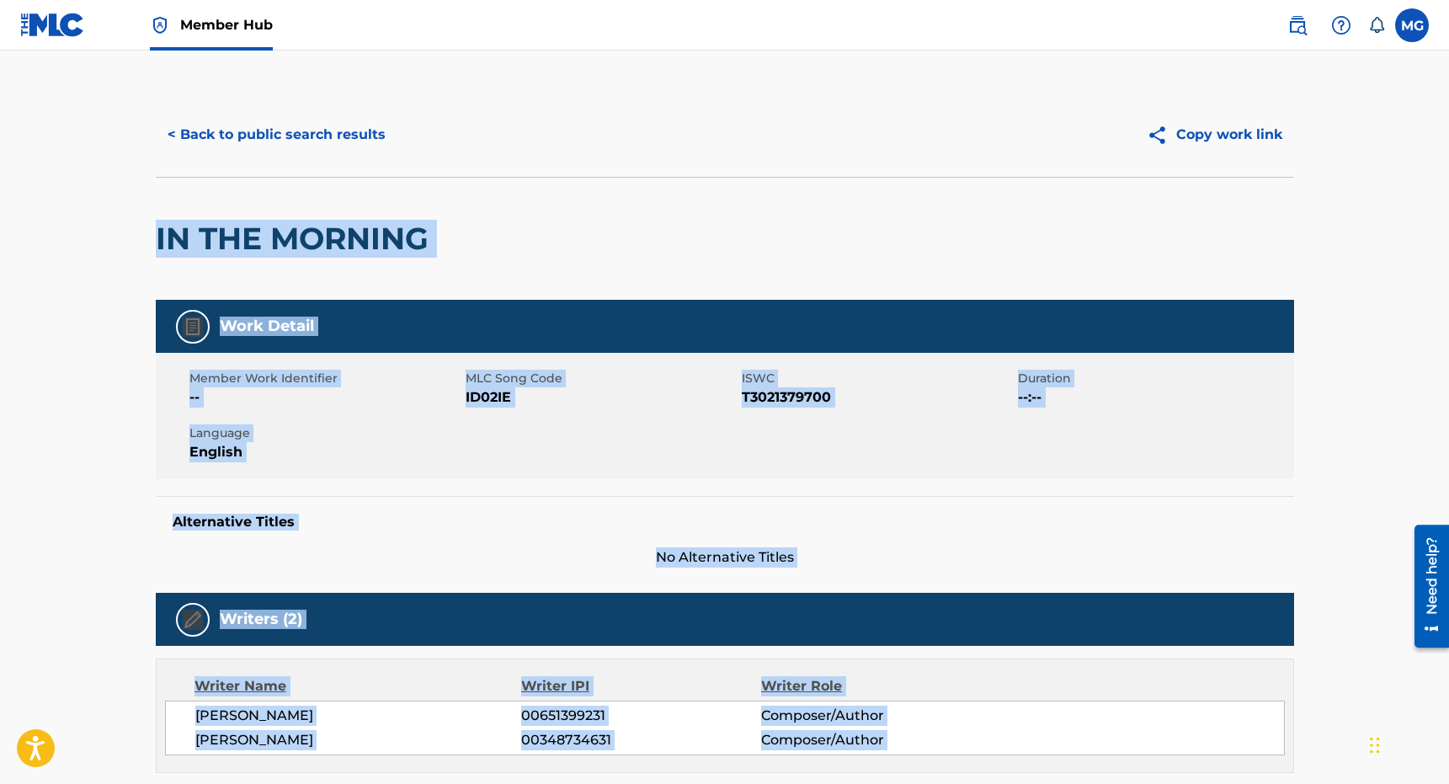
drag, startPoint x: 371, startPoint y: 332, endPoint x: 325, endPoint y: 202, distance: 137.7
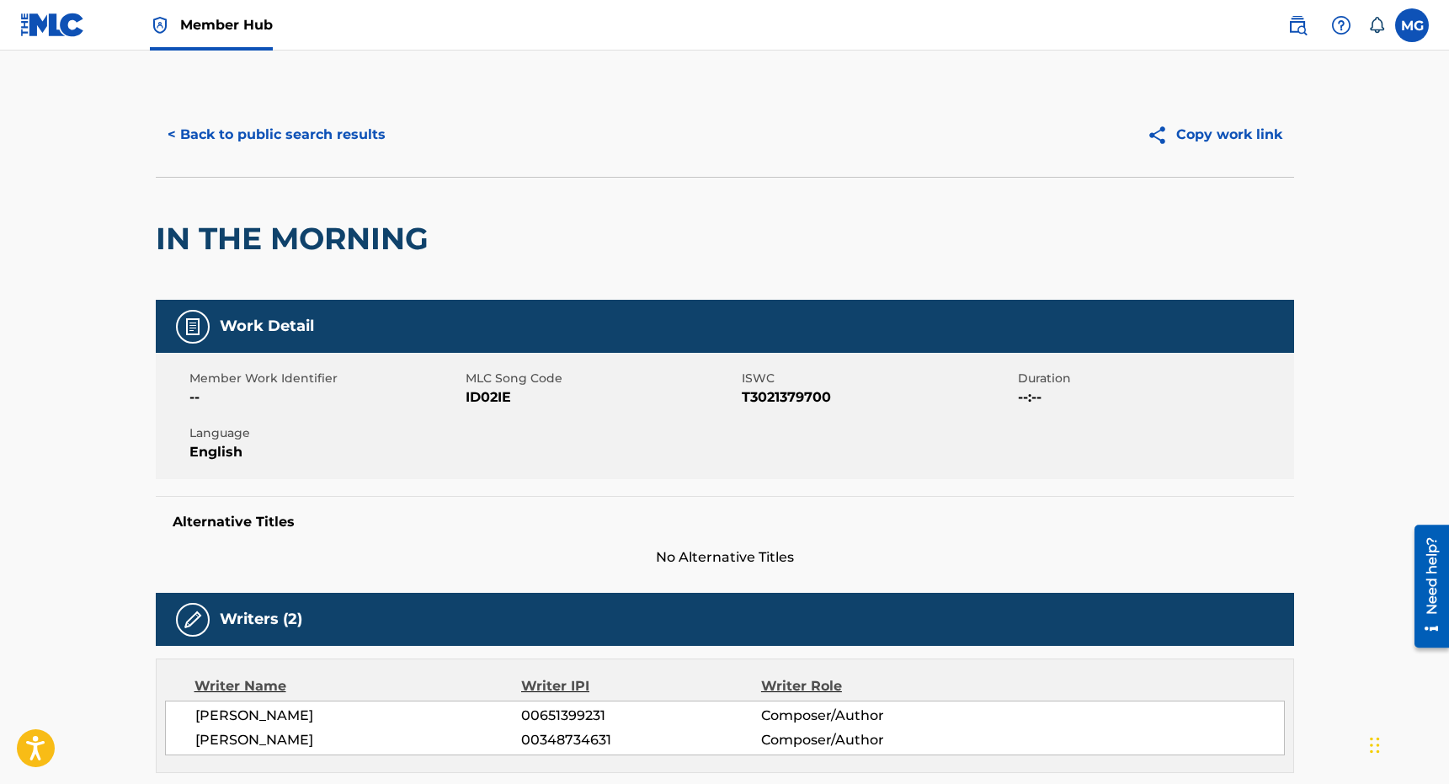
click at [307, 158] on div "< Back to public search results Copy work link" at bounding box center [725, 135] width 1138 height 84
click at [307, 147] on button "< Back to public search results" at bounding box center [277, 135] width 242 height 42
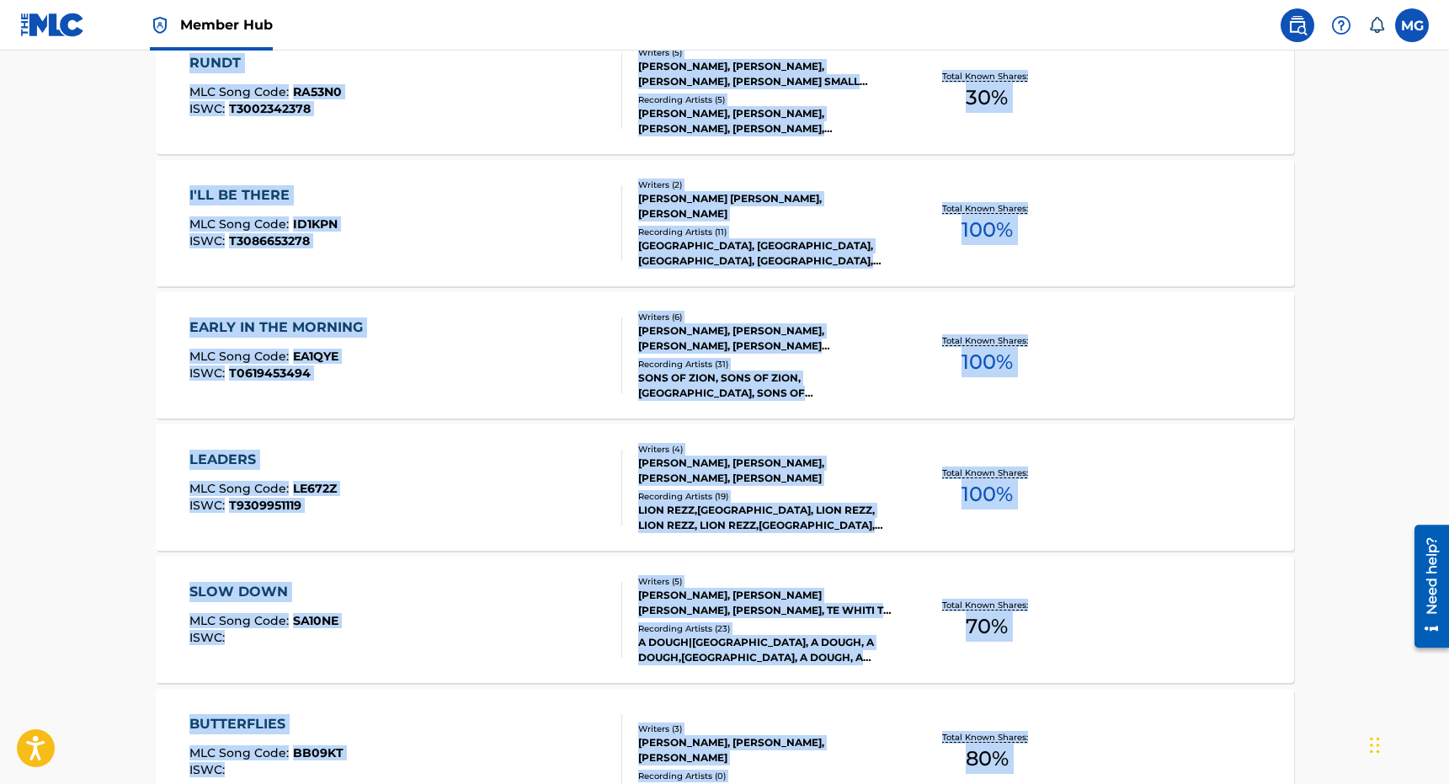
scroll to position [1277, 0]
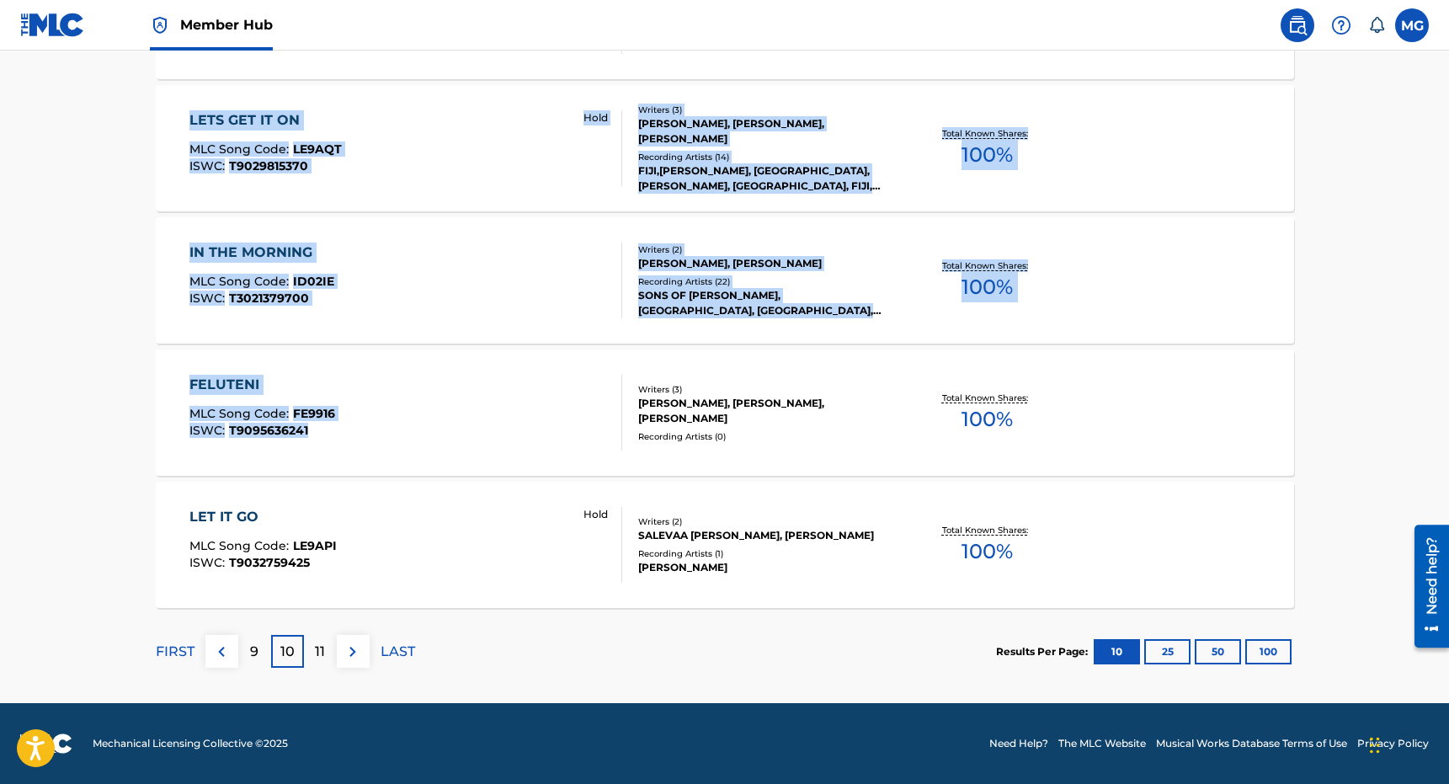
drag, startPoint x: 545, startPoint y: 521, endPoint x: 524, endPoint y: 409, distance: 113.9
click at [348, 647] on img at bounding box center [353, 652] width 20 height 20
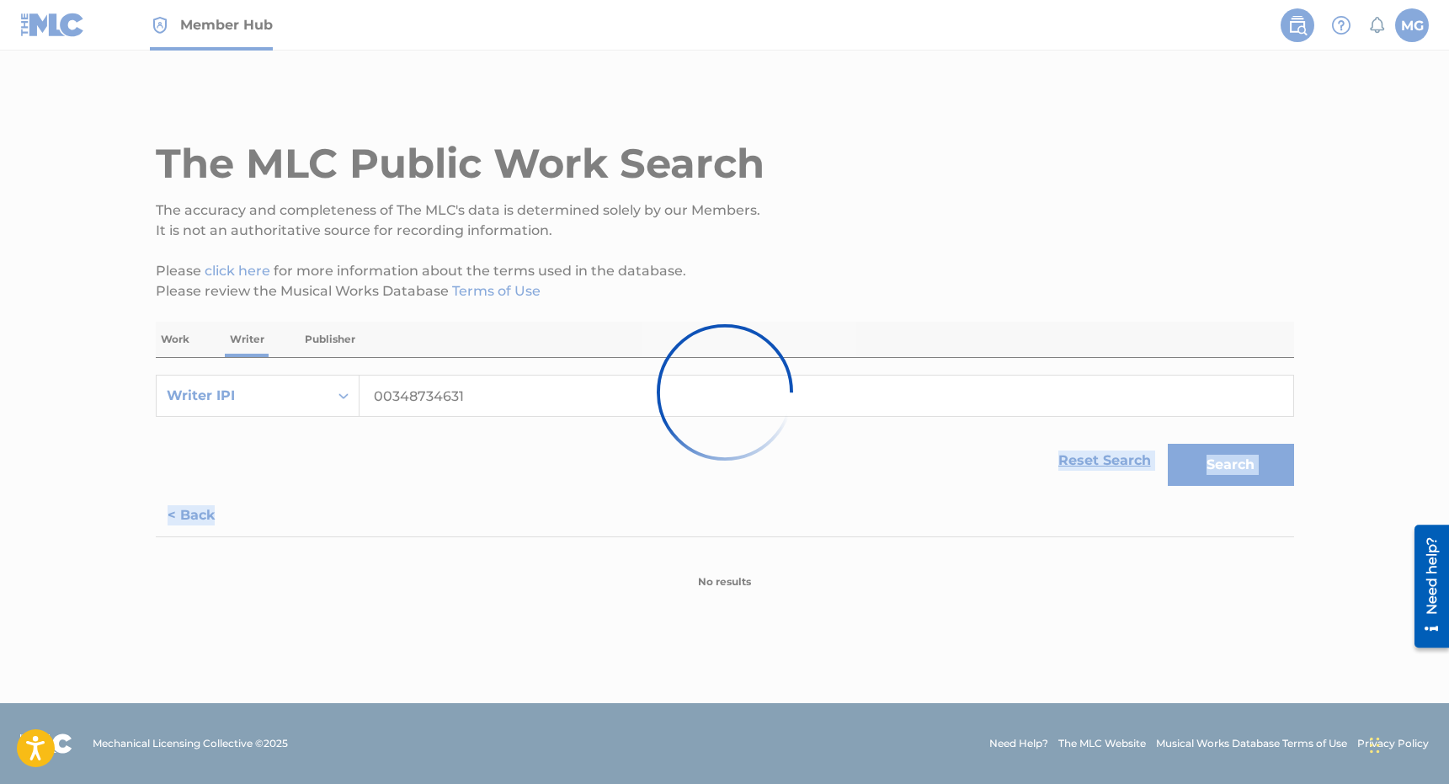
scroll to position [0, 0]
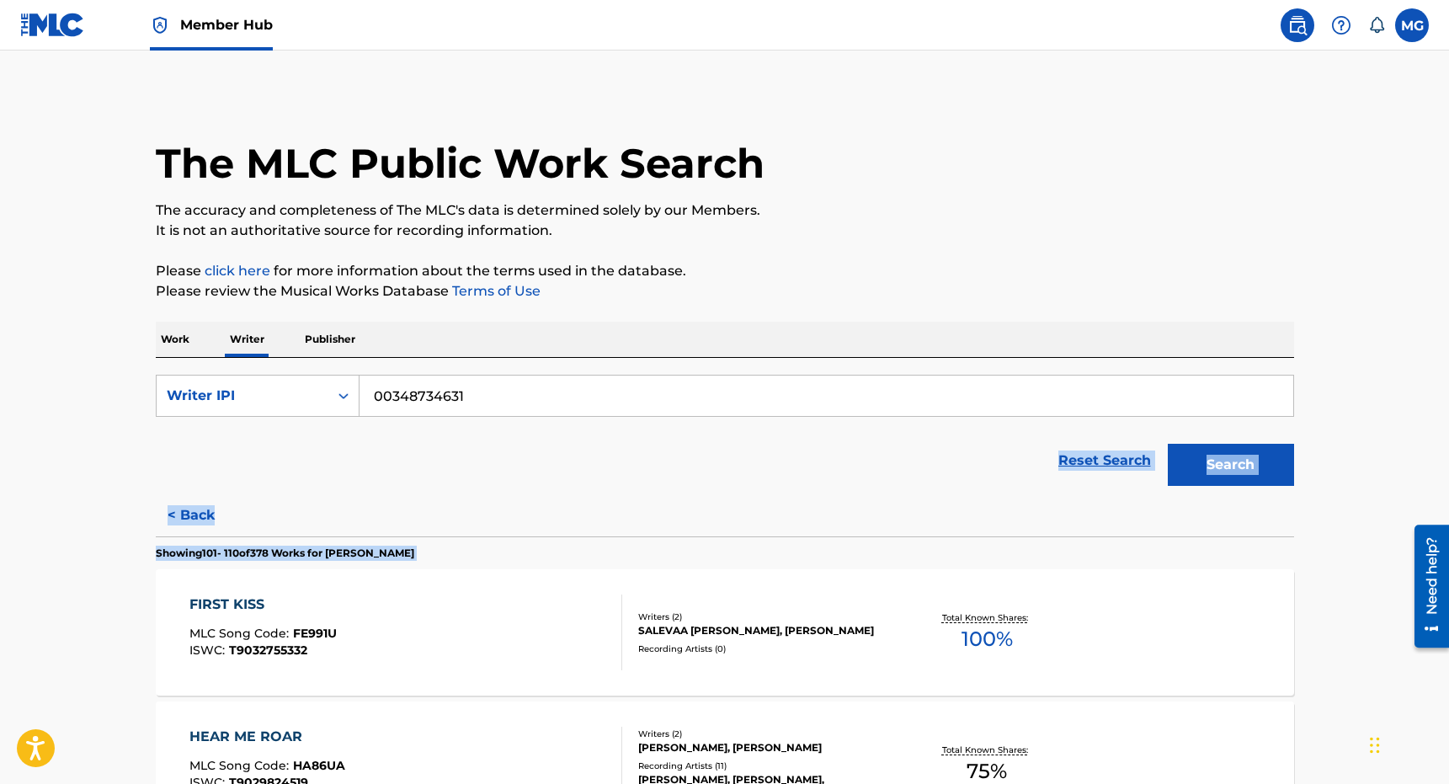
click at [634, 489] on div "Reset Search Search" at bounding box center [725, 460] width 1138 height 67
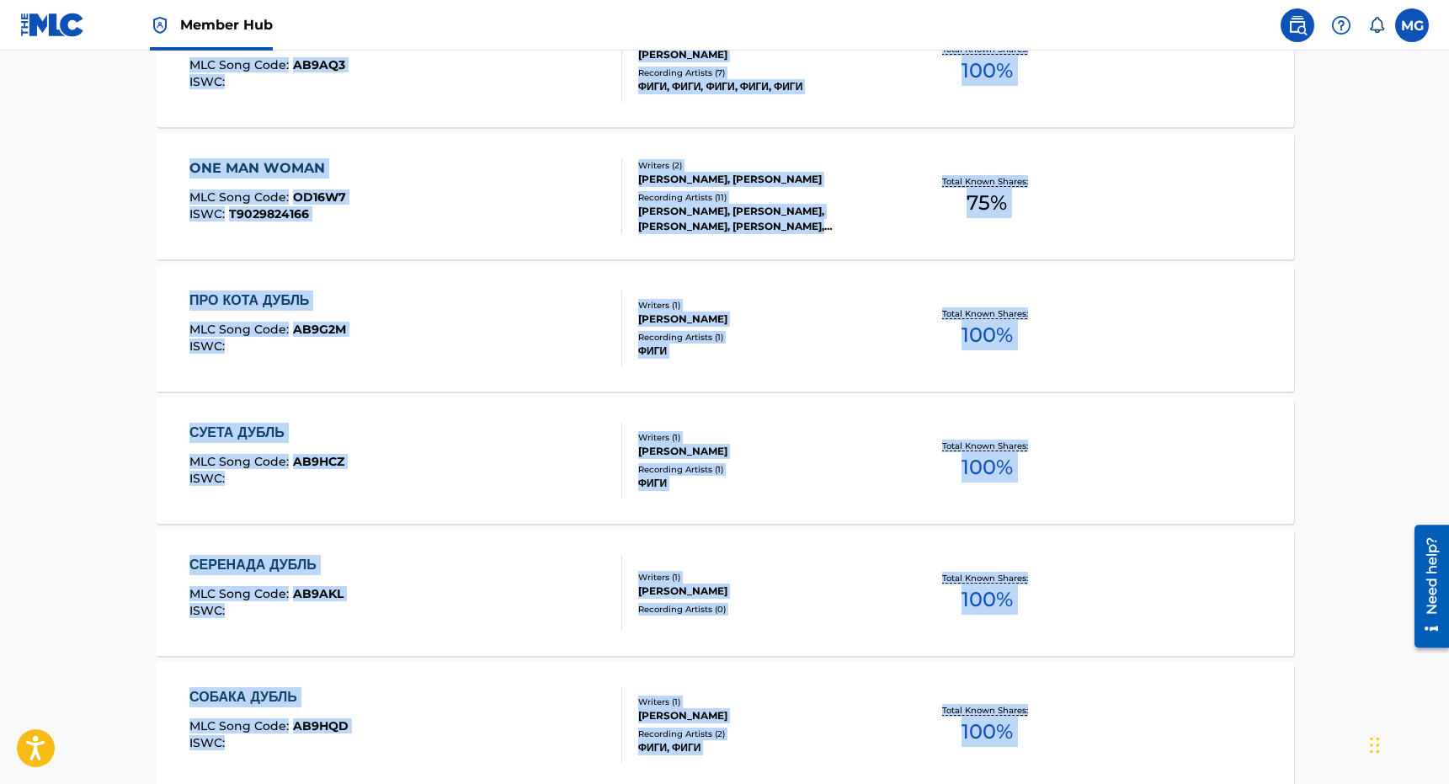
scroll to position [1277, 0]
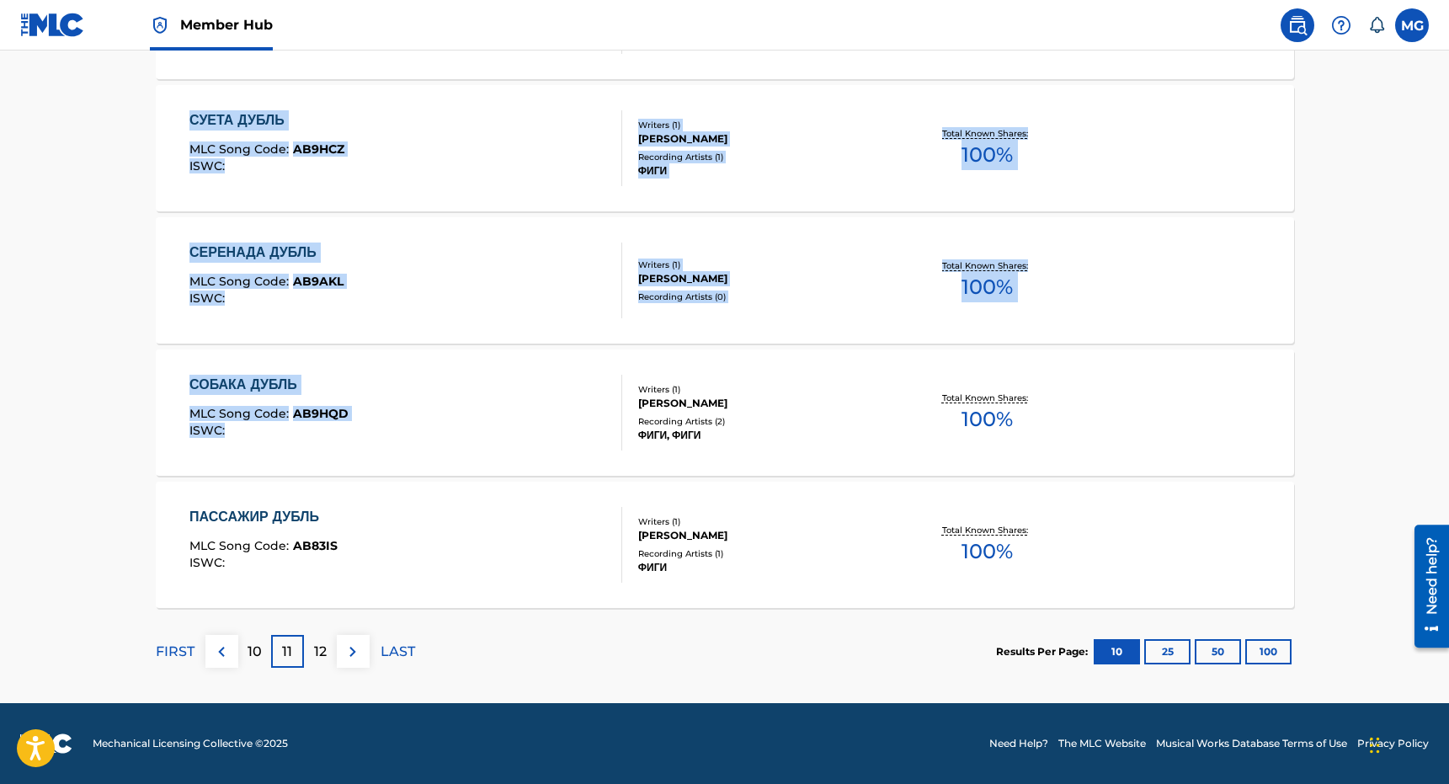
drag, startPoint x: 634, startPoint y: 489, endPoint x: 610, endPoint y: 444, distance: 51.6
click at [572, 562] on div "ПАССАЖИР ДУБЛЬ MLC Song Code : AB83IS ISWC :" at bounding box center [405, 545] width 433 height 76
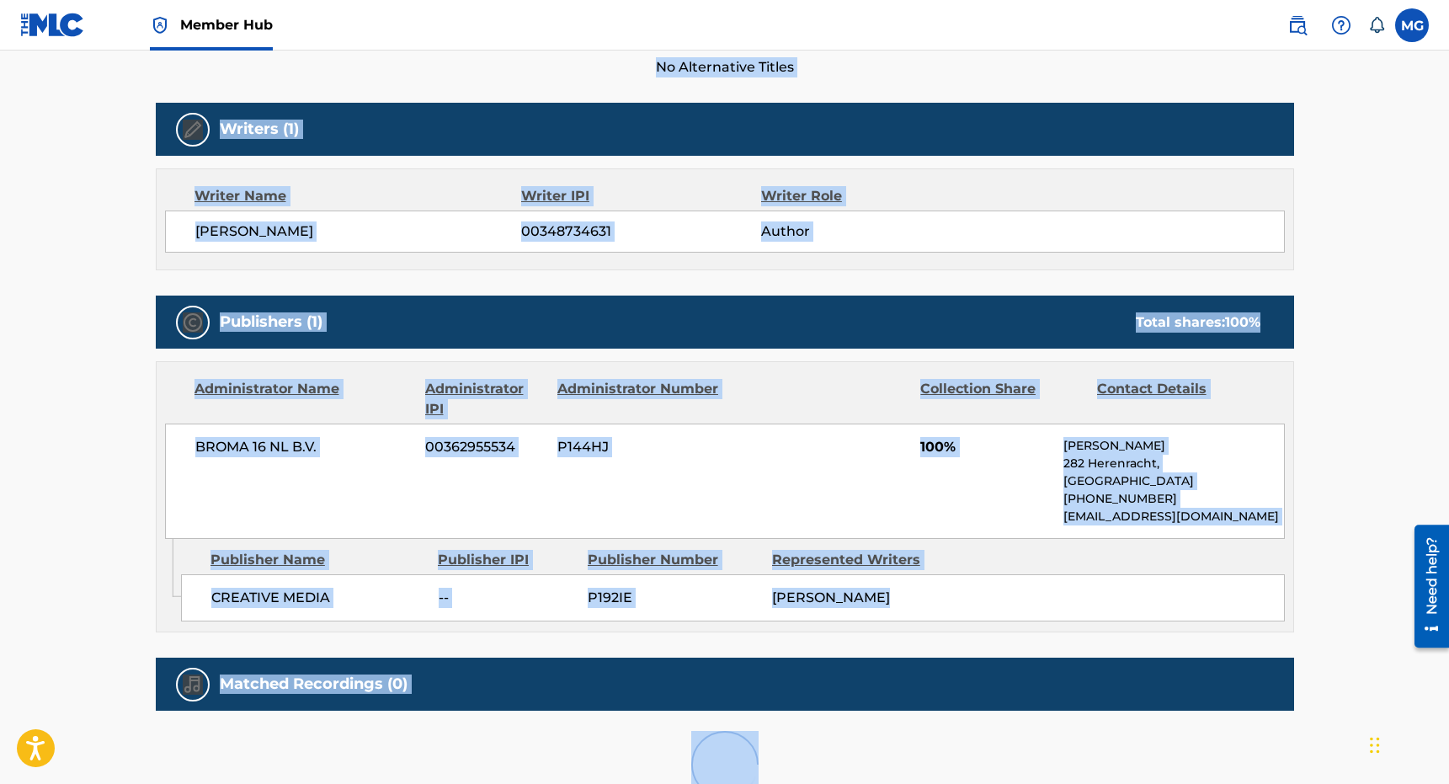
scroll to position [646, 0]
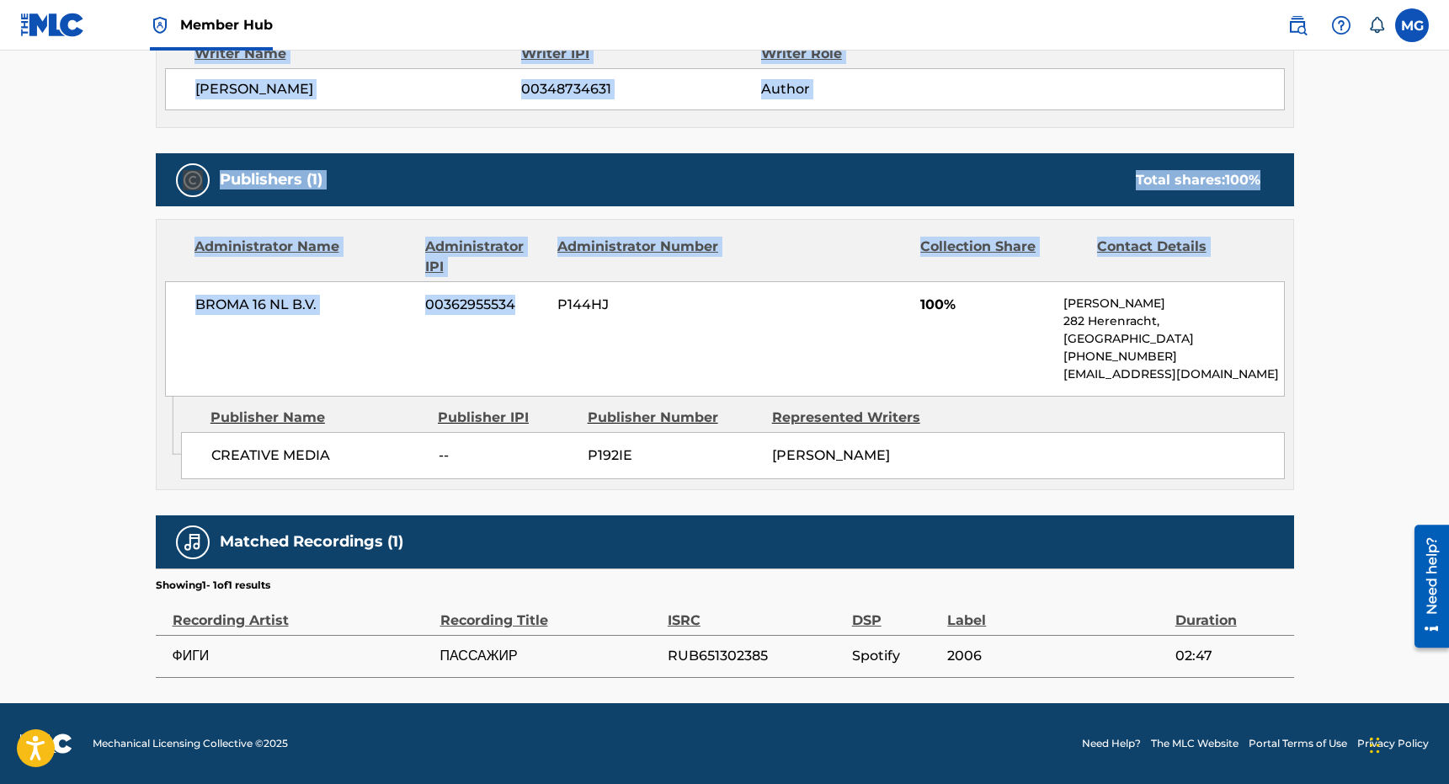
drag, startPoint x: 529, startPoint y: 488, endPoint x: 511, endPoint y: 319, distance: 170.1
click at [511, 319] on div "Work Detail Member Work Identifier -- MLC Song Code AB83IS ISWC -- Duration --:…" at bounding box center [725, 172] width 1138 height 1010
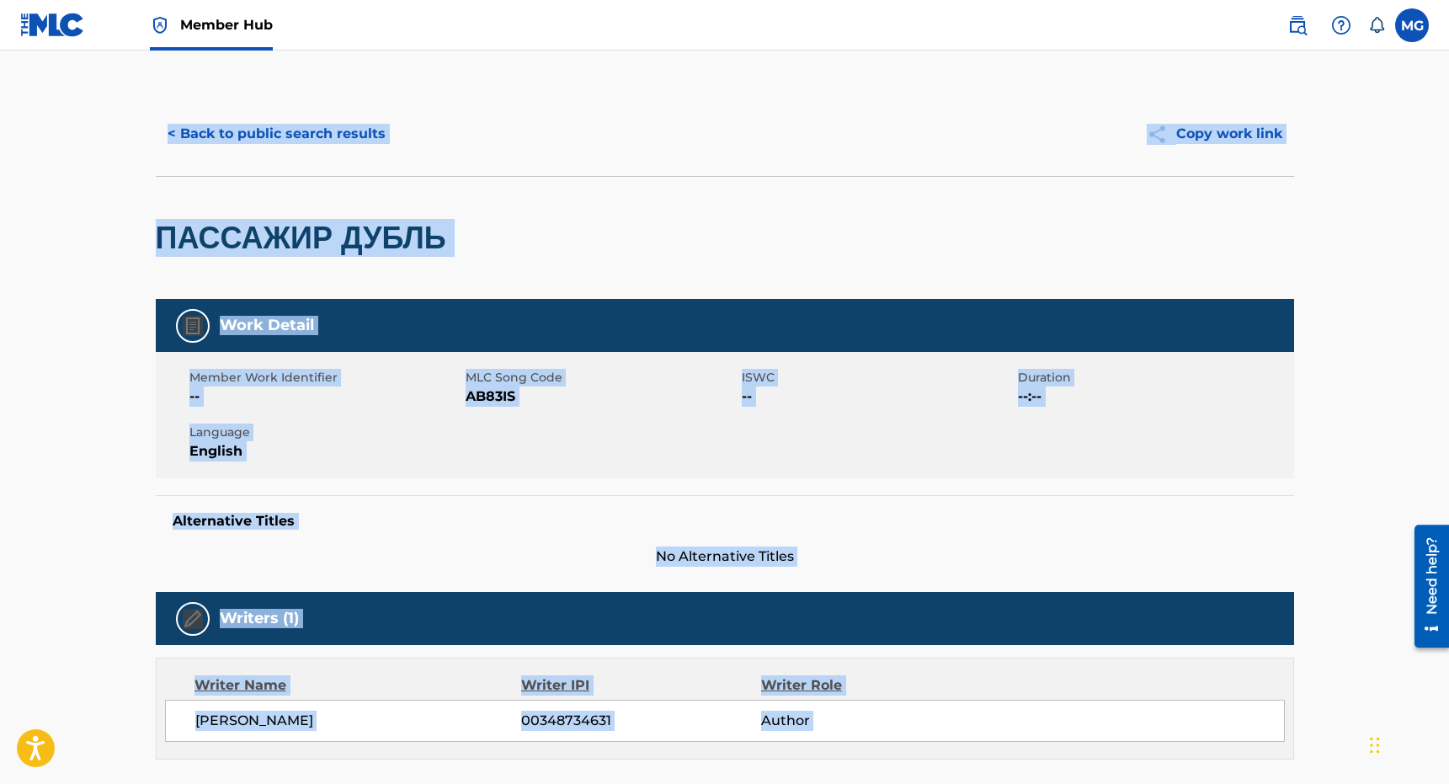
scroll to position [0, 0]
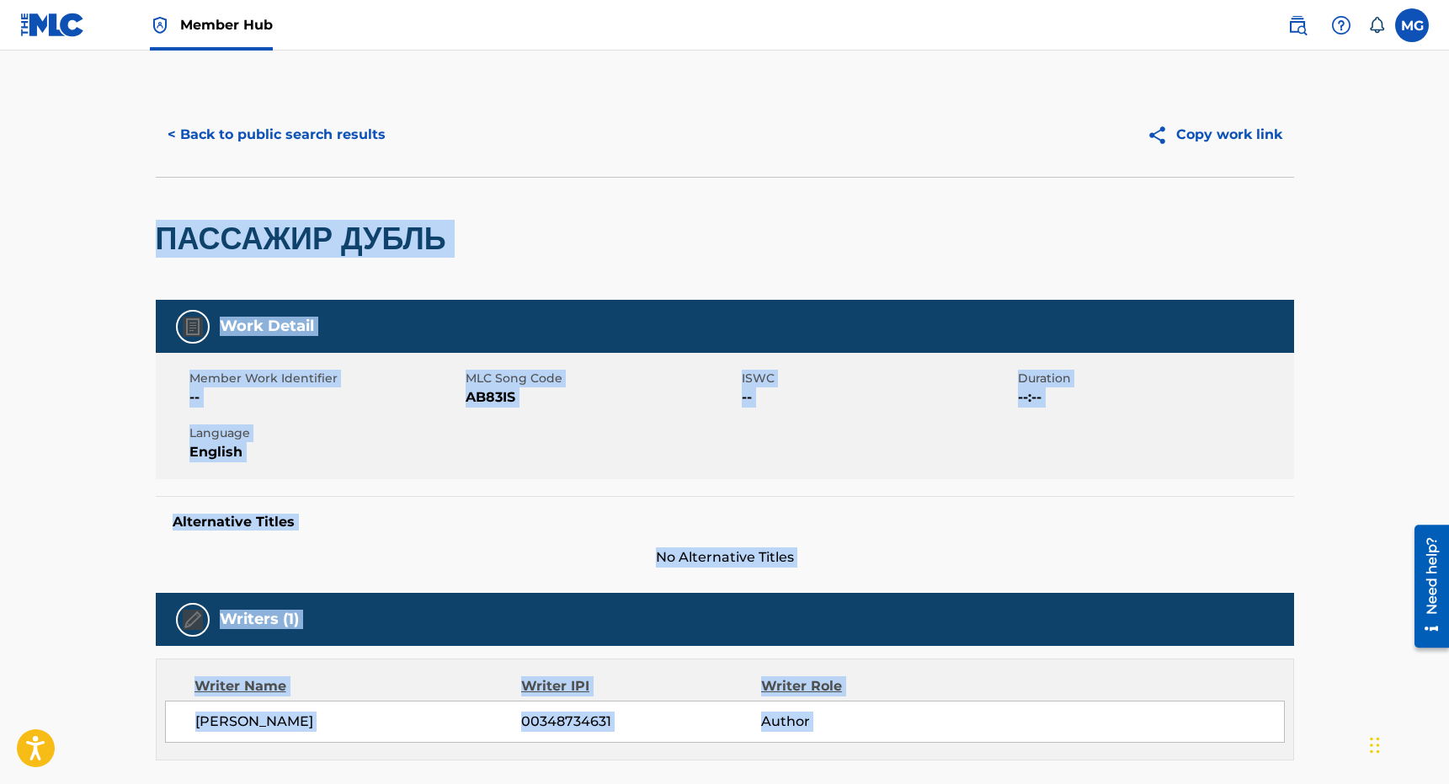
drag, startPoint x: 502, startPoint y: 347, endPoint x: 314, endPoint y: 197, distance: 240.2
click at [314, 197] on div "< Back to public search results Copy work link ПАССАЖИР ДУБЛЬ Work Detail Membe…" at bounding box center [725, 701] width 1179 height 1217
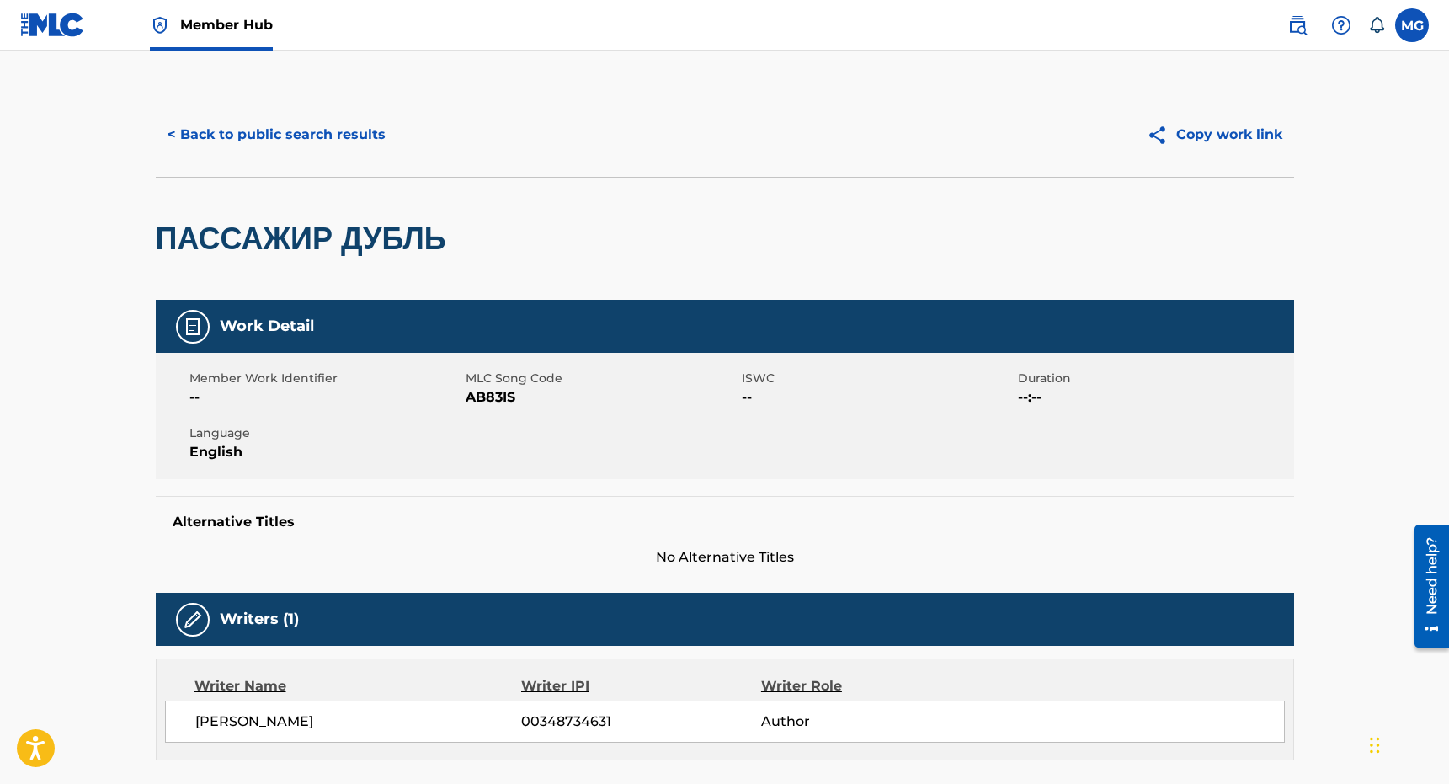
click at [292, 167] on div "< Back to public search results Copy work link" at bounding box center [725, 135] width 1138 height 84
click at [292, 130] on button "< Back to public search results" at bounding box center [277, 135] width 242 height 42
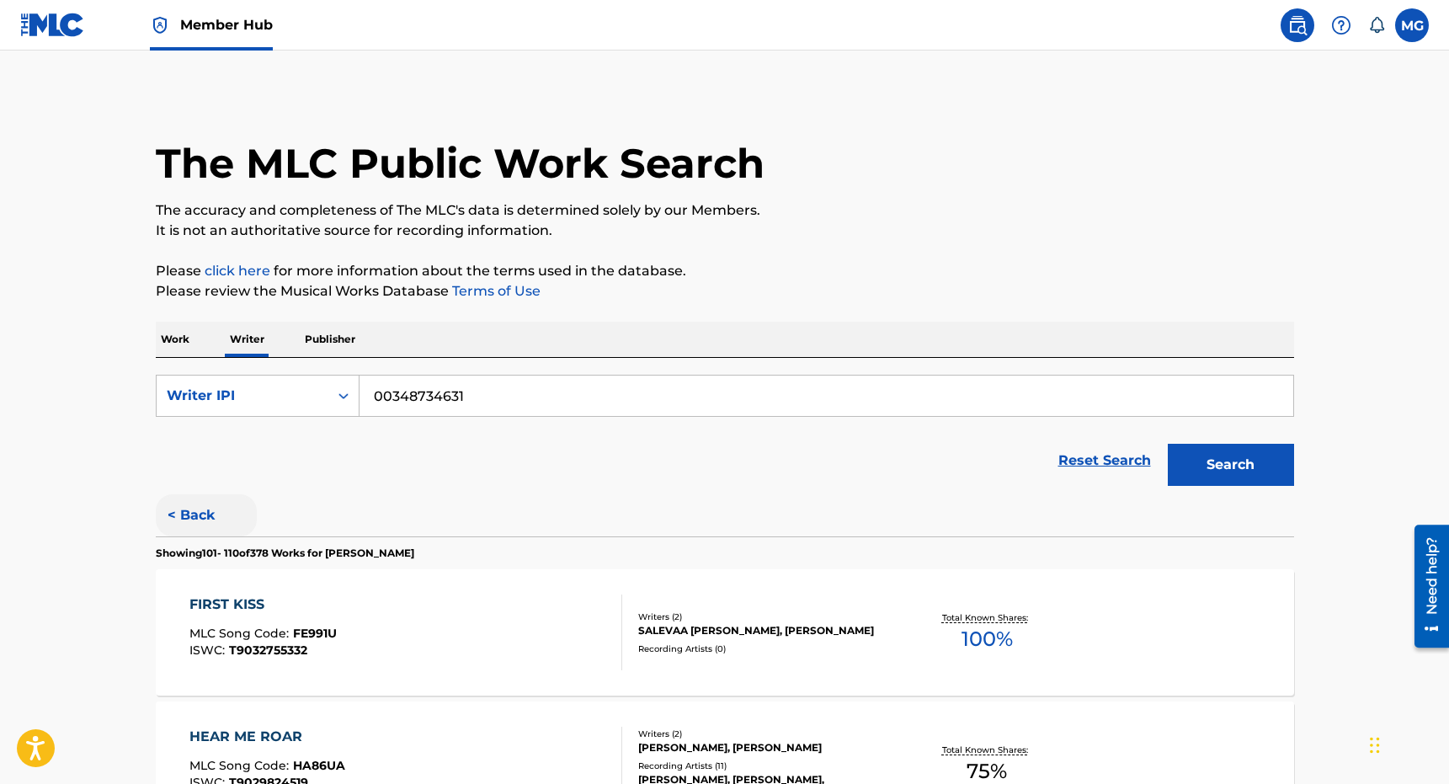
click at [238, 499] on button "< Back" at bounding box center [206, 515] width 101 height 42
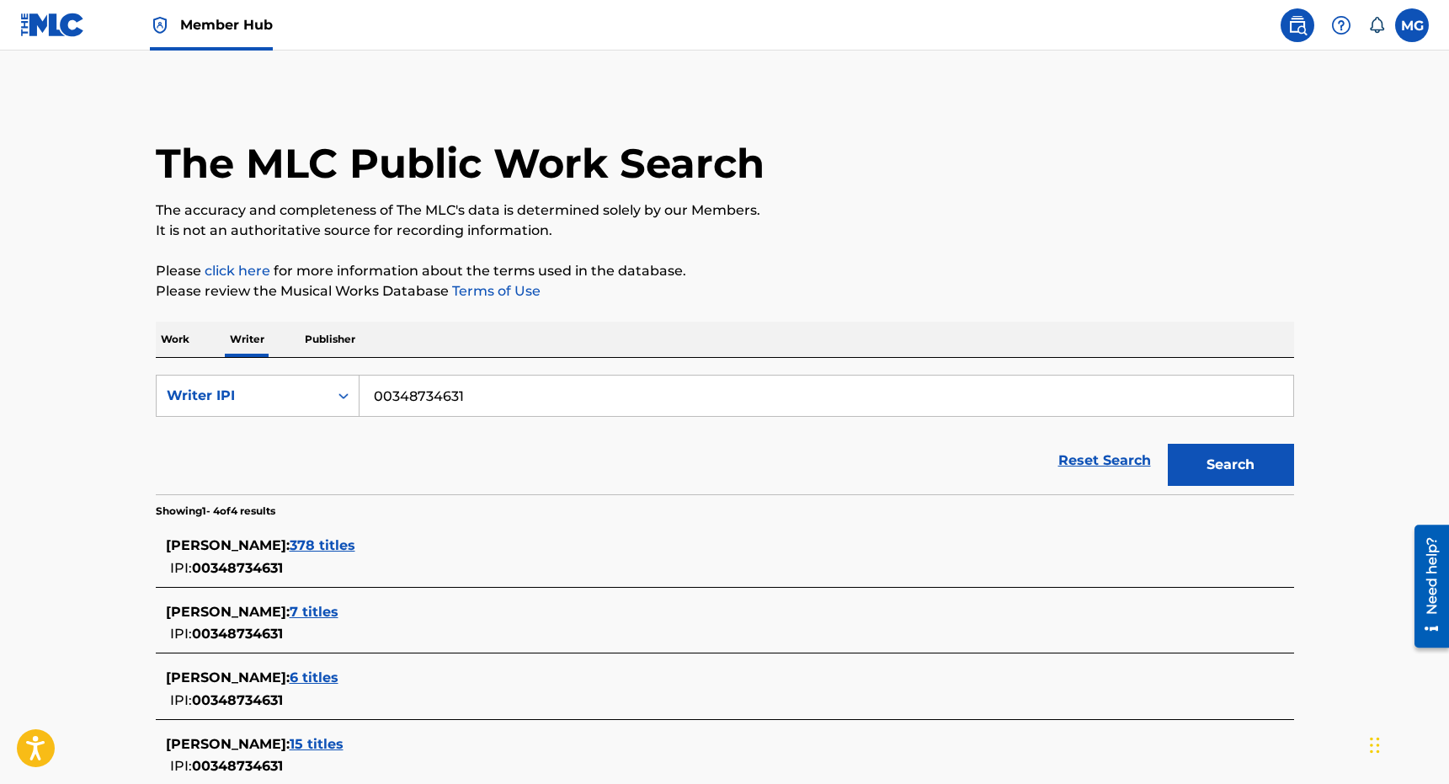
click at [490, 407] on input "00348734631" at bounding box center [826, 395] width 934 height 40
click at [338, 609] on span "7 titles" at bounding box center [314, 612] width 49 height 16
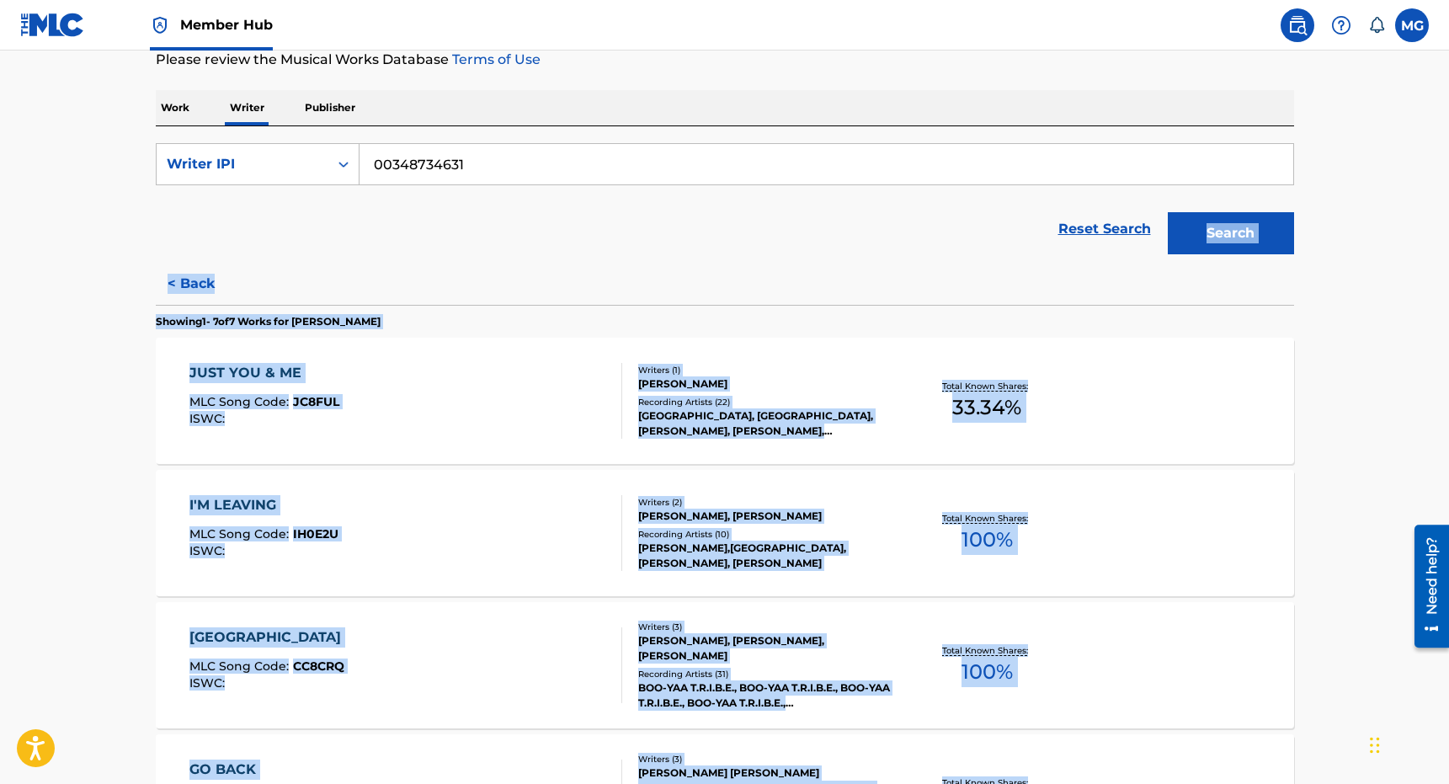
scroll to position [869, 0]
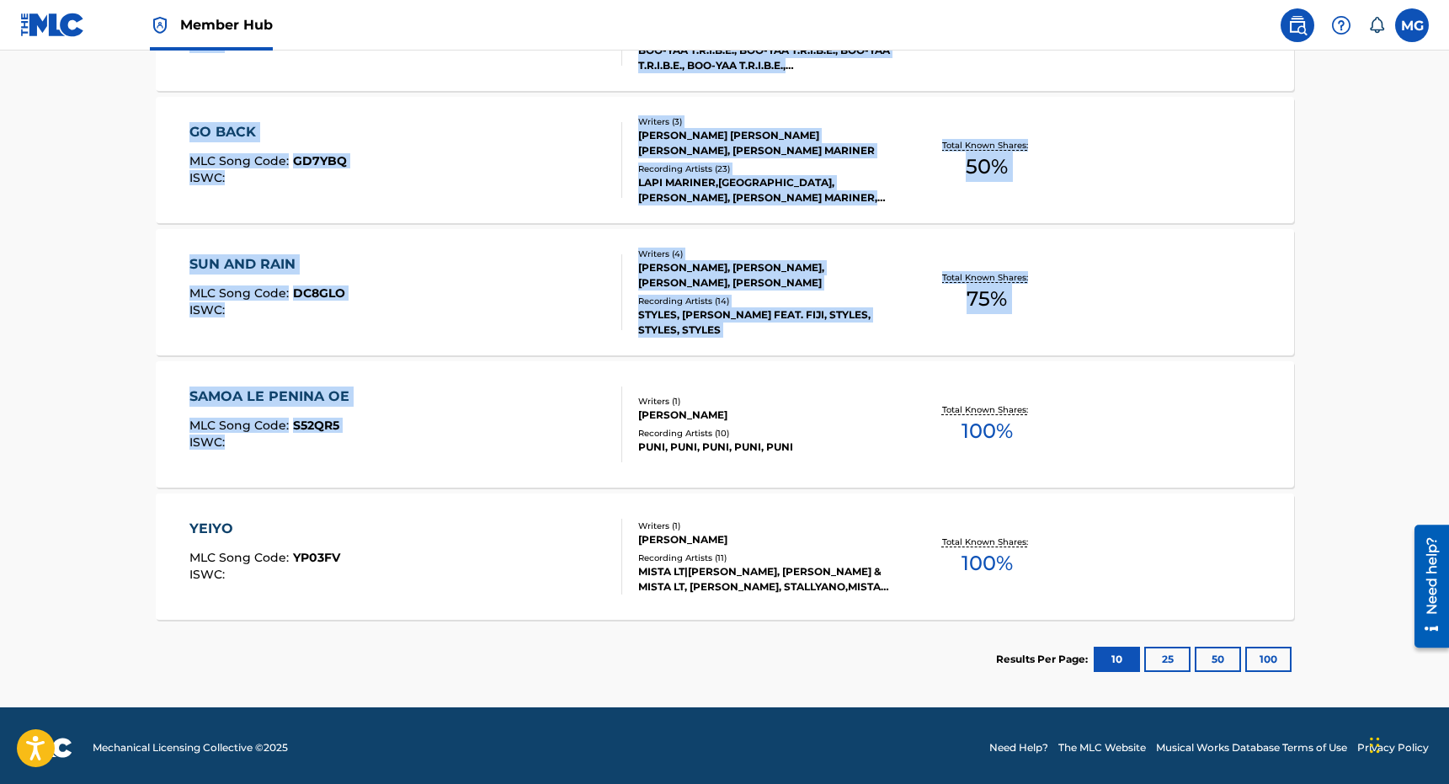
drag, startPoint x: 468, startPoint y: 490, endPoint x: 490, endPoint y: 320, distance: 171.5
click at [487, 343] on div "SearchWithCriteriae37b1eb2-3f97-4f03-9ddd-33761aa171dd Writer IPI 00348734631 R…" at bounding box center [725, 94] width 1138 height 1210
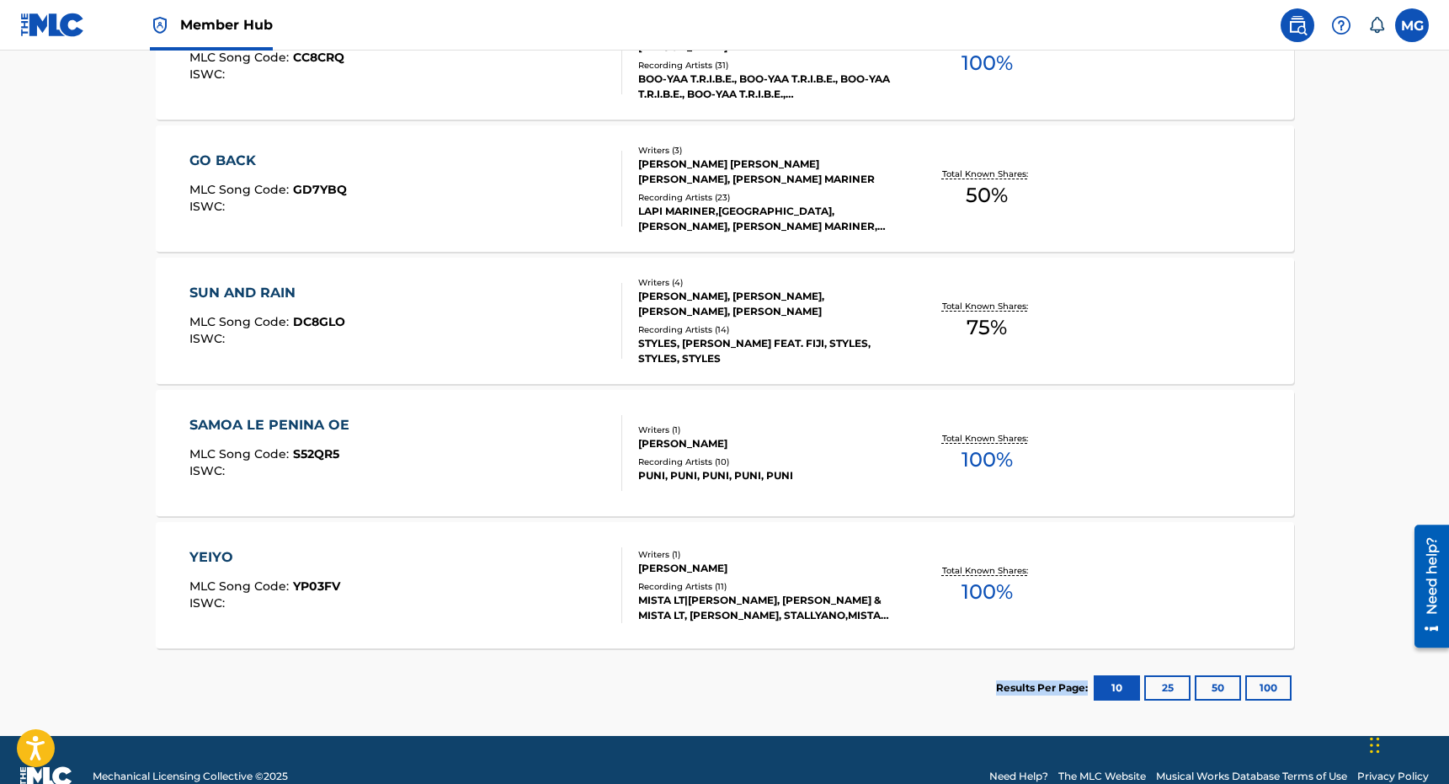
scroll to position [842, 0]
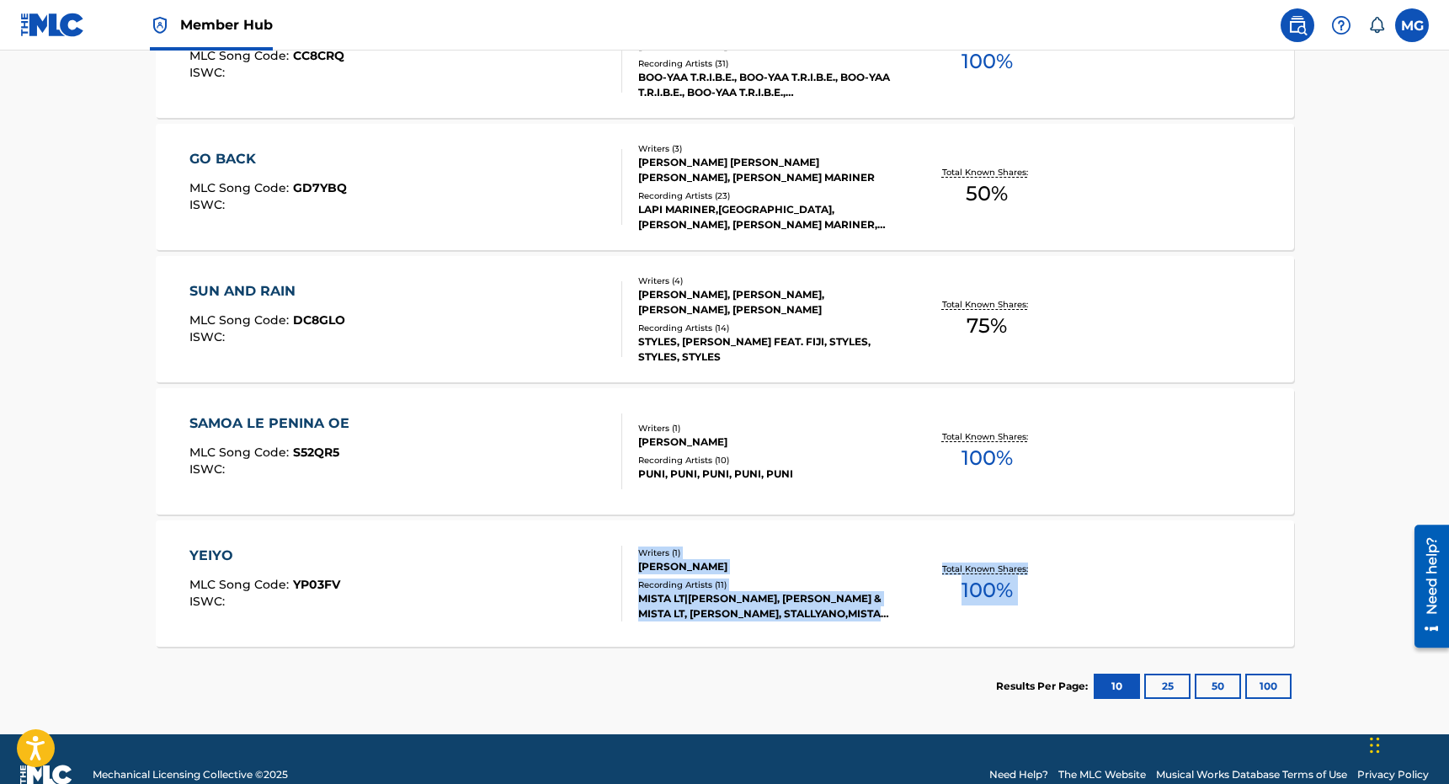
drag, startPoint x: 405, startPoint y: 620, endPoint x: 548, endPoint y: 610, distance: 143.5
click at [551, 520] on div "Showing 1 - 7 of 7 Works for GEORGE BROOKS VEIKOSO JUST YOU & ME MLC Song Code …" at bounding box center [725, 209] width 1138 height 1031
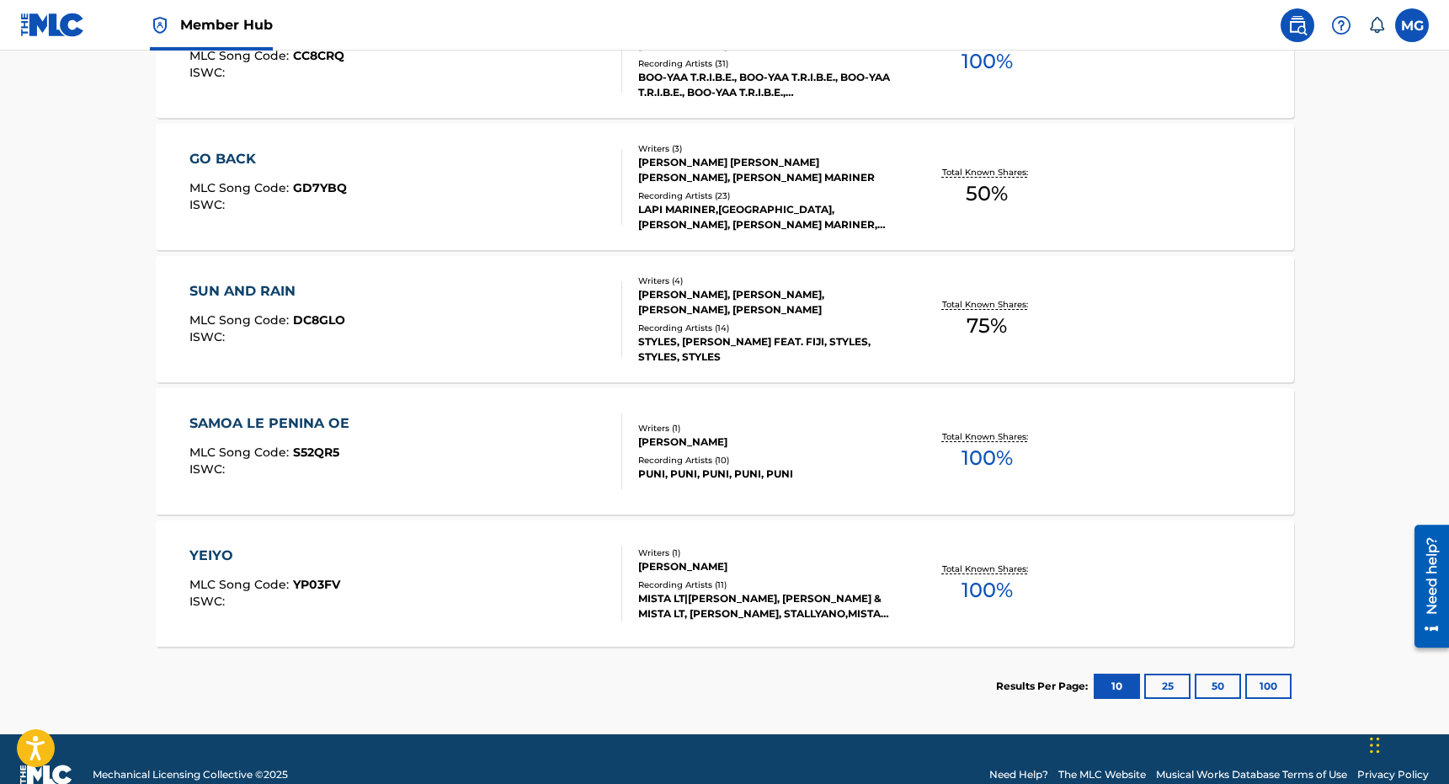
click at [535, 652] on section "Results Per Page: 10 25 50 100" at bounding box center [725, 686] width 1138 height 79
click at [563, 495] on div "SAMOA LE PENINA OE MLC Song Code : S52QR5 ISWC : Writers ( 1 ) GEORGE BROOKS VE…" at bounding box center [725, 451] width 1138 height 126
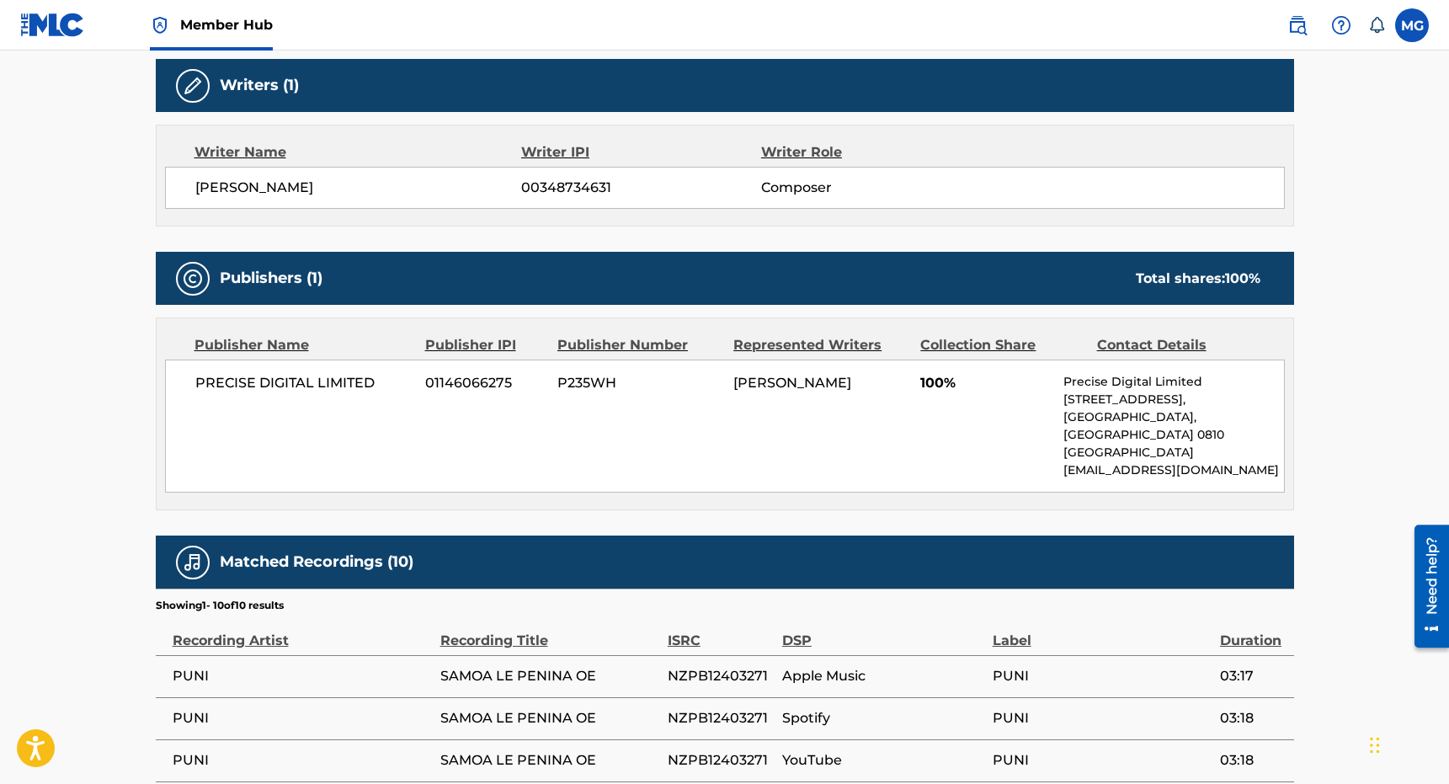
scroll to position [61, 0]
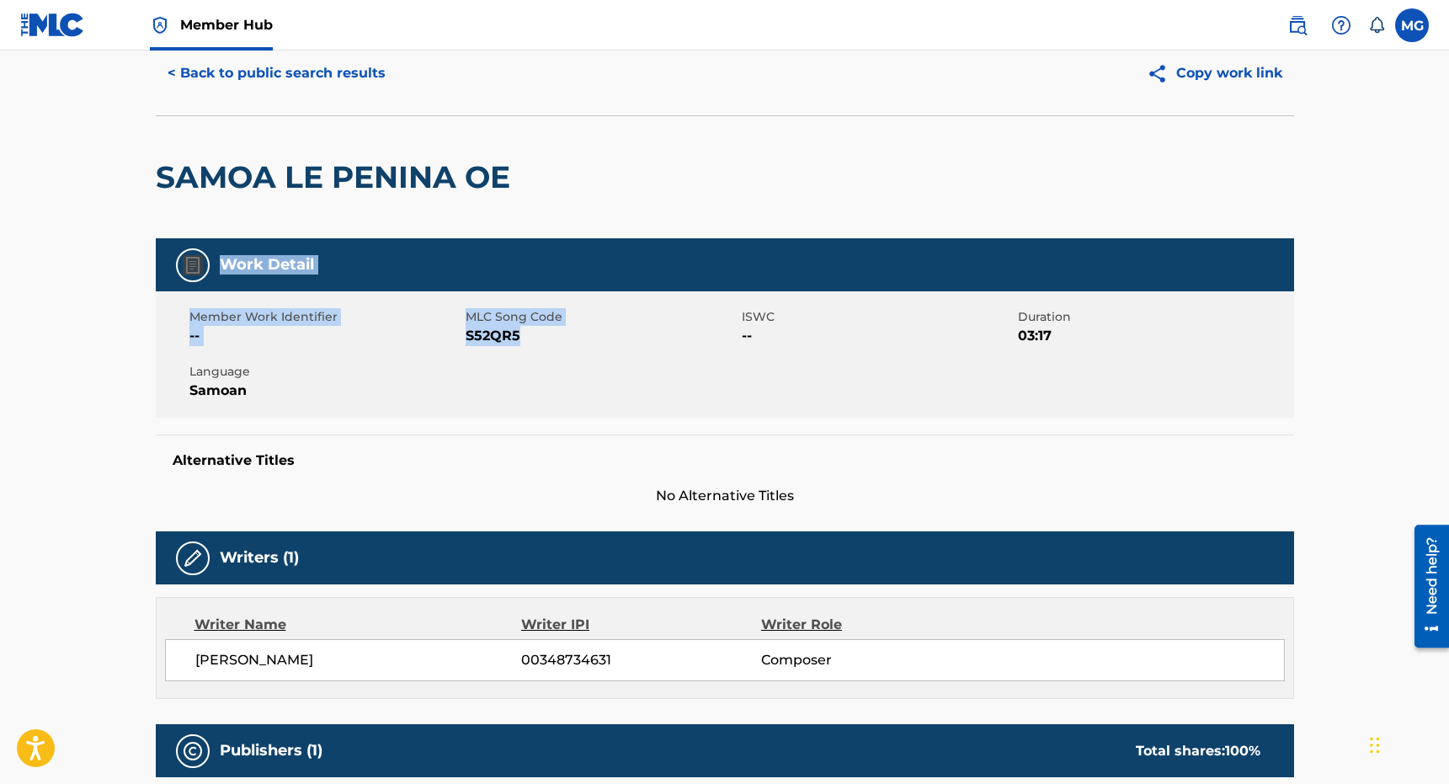
drag, startPoint x: 519, startPoint y: 597, endPoint x: 413, endPoint y: 233, distance: 378.6
click at [413, 233] on div "< Back to public search results Copy work link SAMOA LE PENINA OE Work Detail M…" at bounding box center [725, 790] width 1179 height 1518
click at [333, 135] on div "SAMOA LE PENINA OE" at bounding box center [337, 177] width 363 height 122
click at [338, 62] on button "< Back to public search results" at bounding box center [277, 73] width 242 height 42
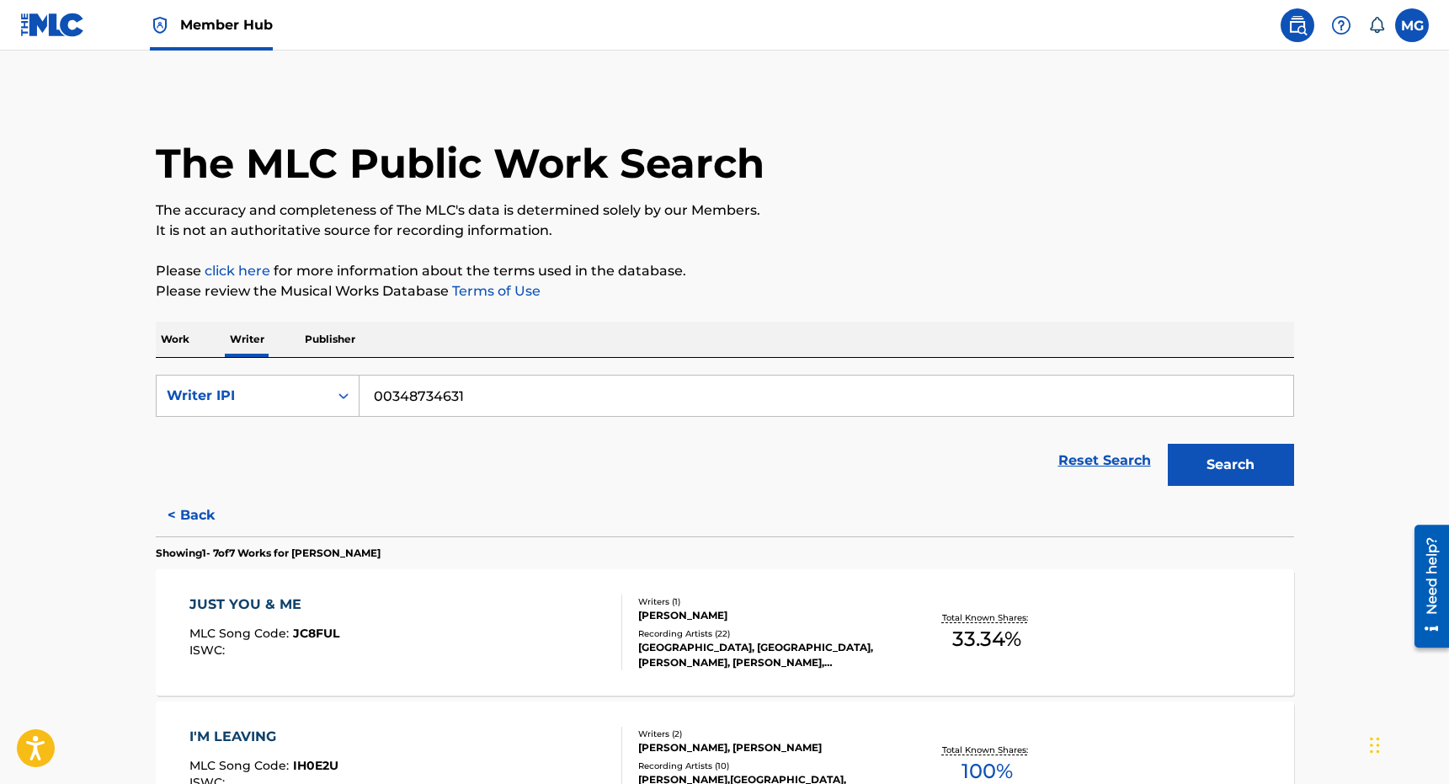
click at [311, 346] on p "Publisher" at bounding box center [330, 339] width 61 height 35
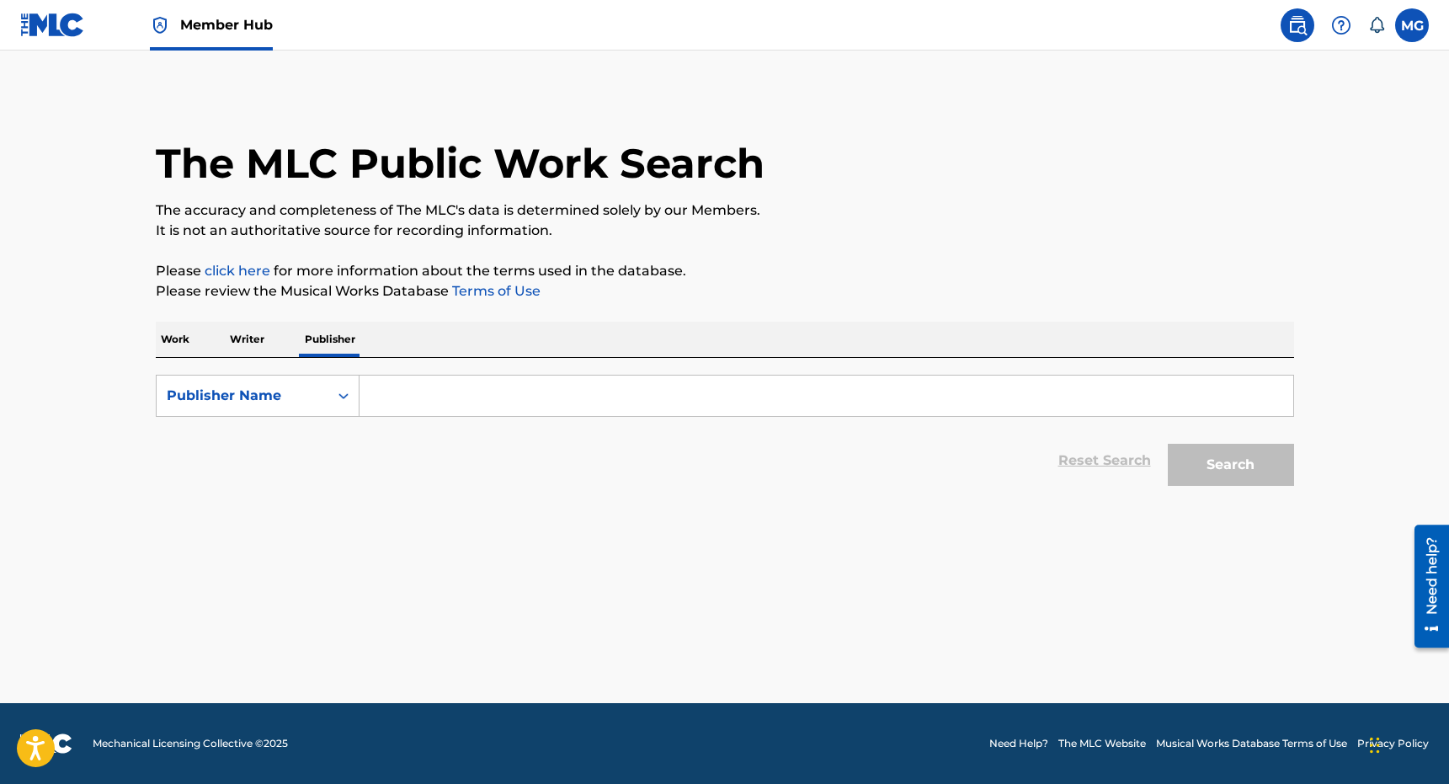
click at [414, 407] on input "Search Form" at bounding box center [826, 395] width 934 height 40
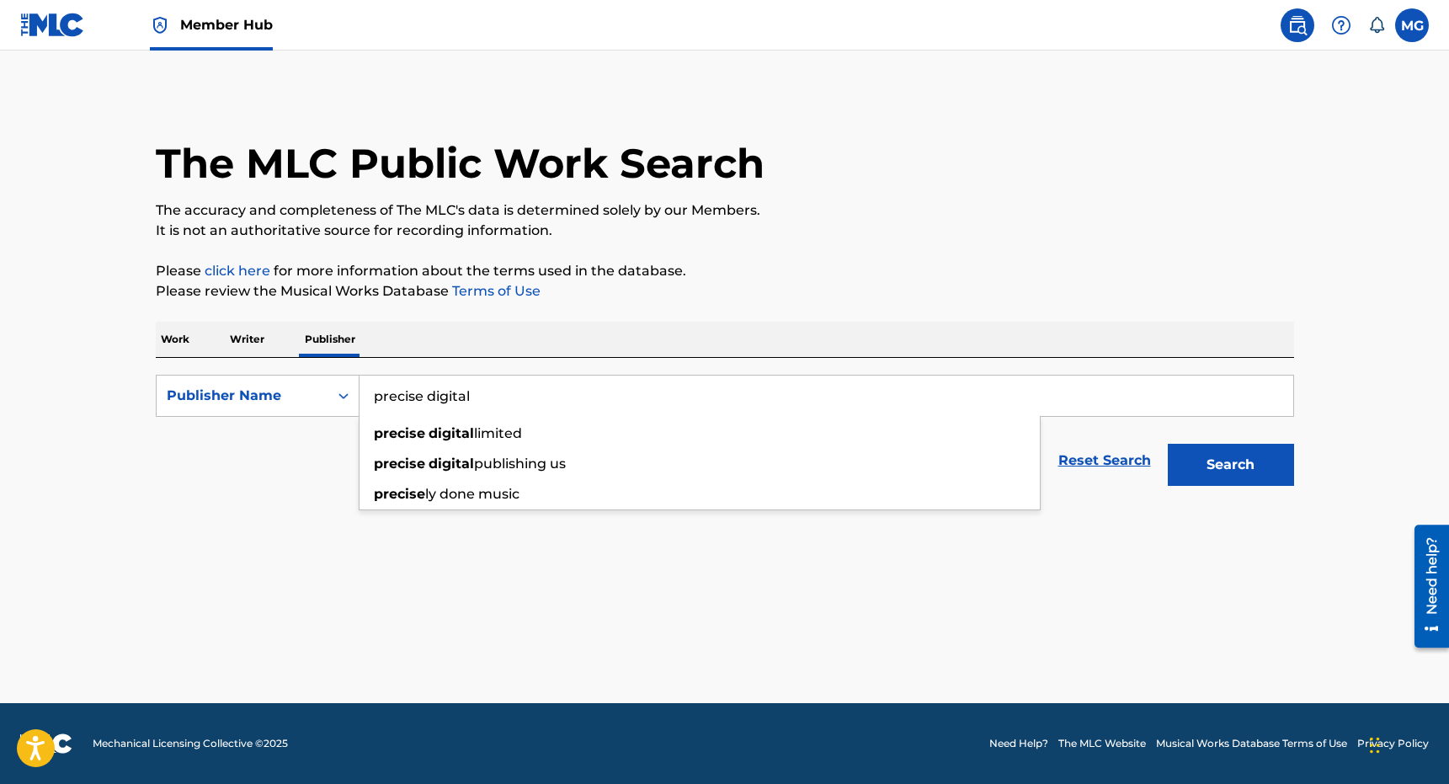
type input "precise digital"
click at [1168, 444] on button "Search" at bounding box center [1231, 465] width 126 height 42
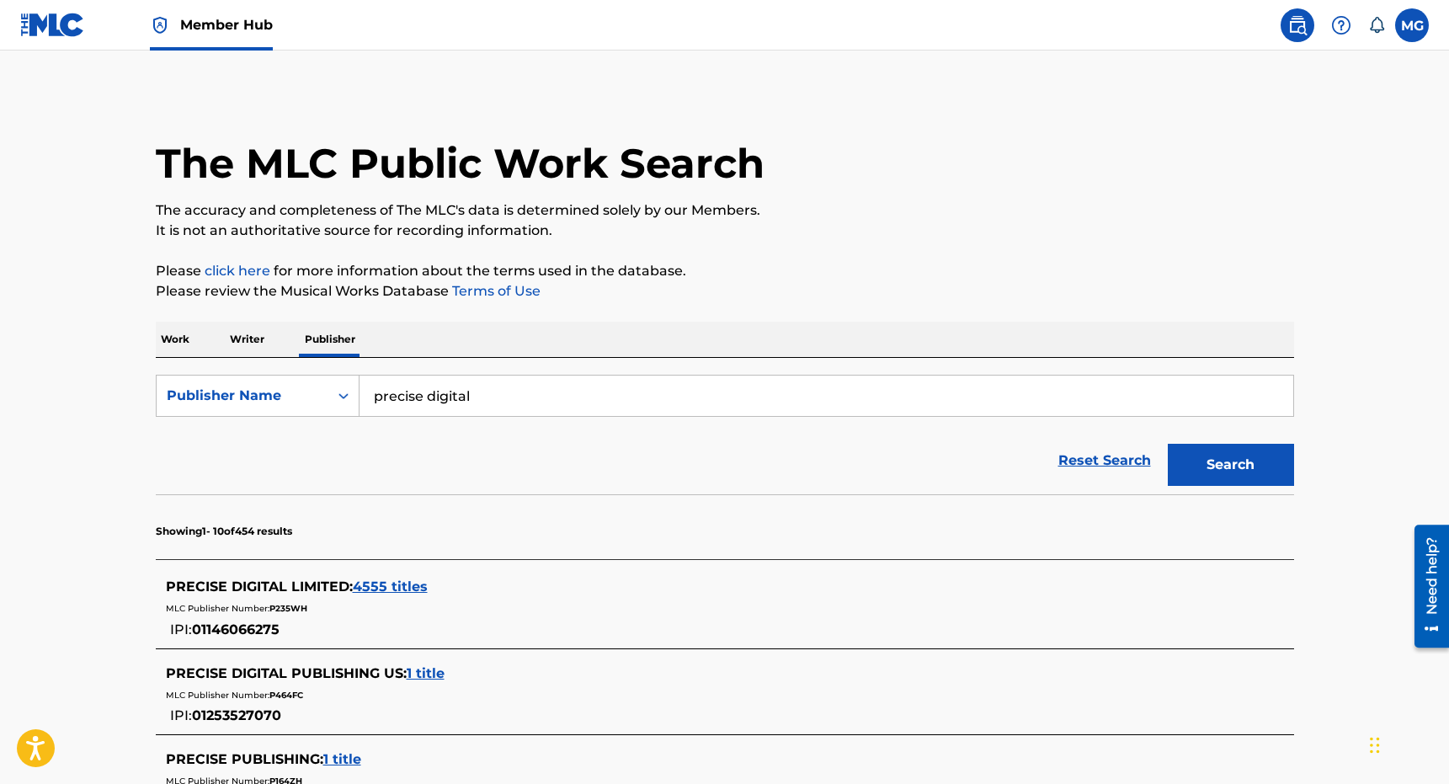
click at [391, 589] on span "4555 titles" at bounding box center [390, 586] width 75 height 16
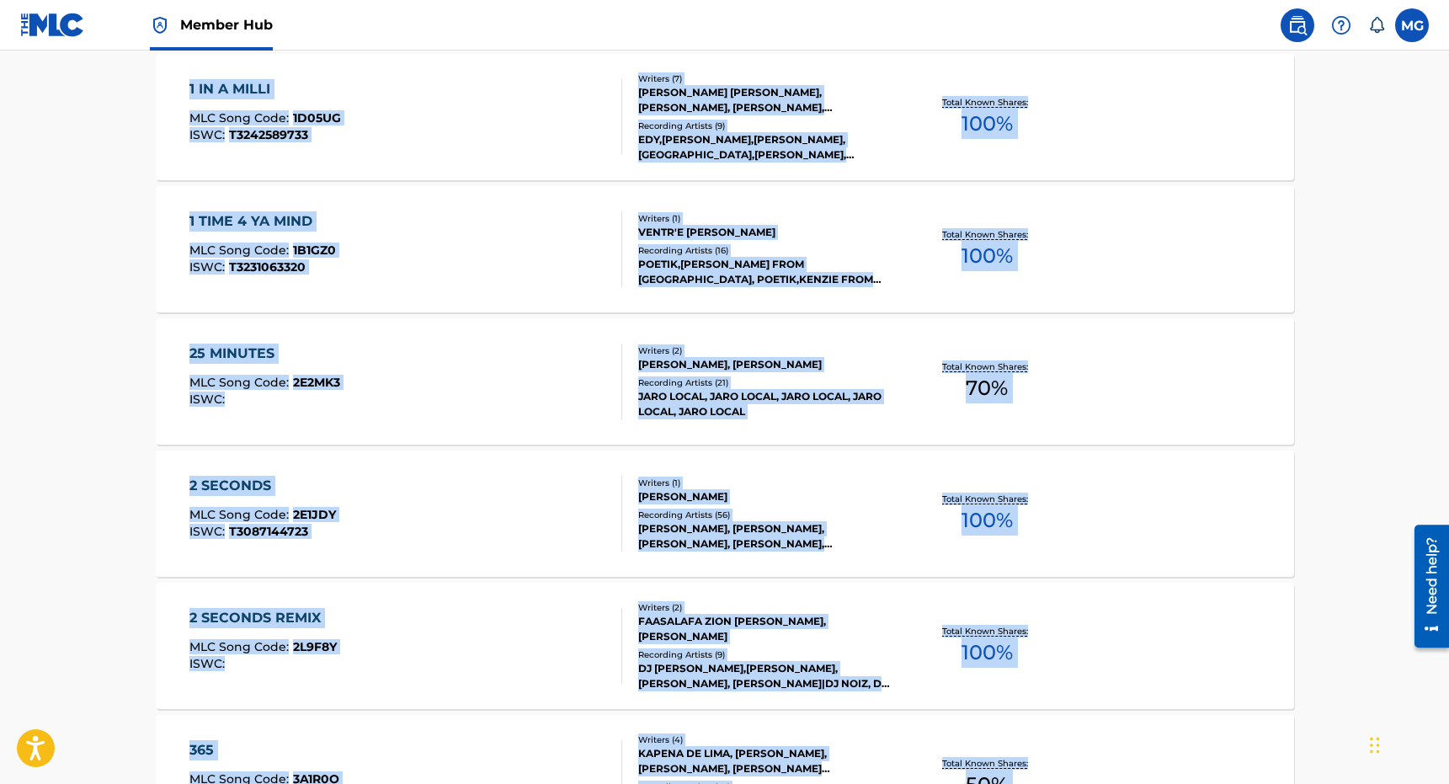
scroll to position [1345, 0]
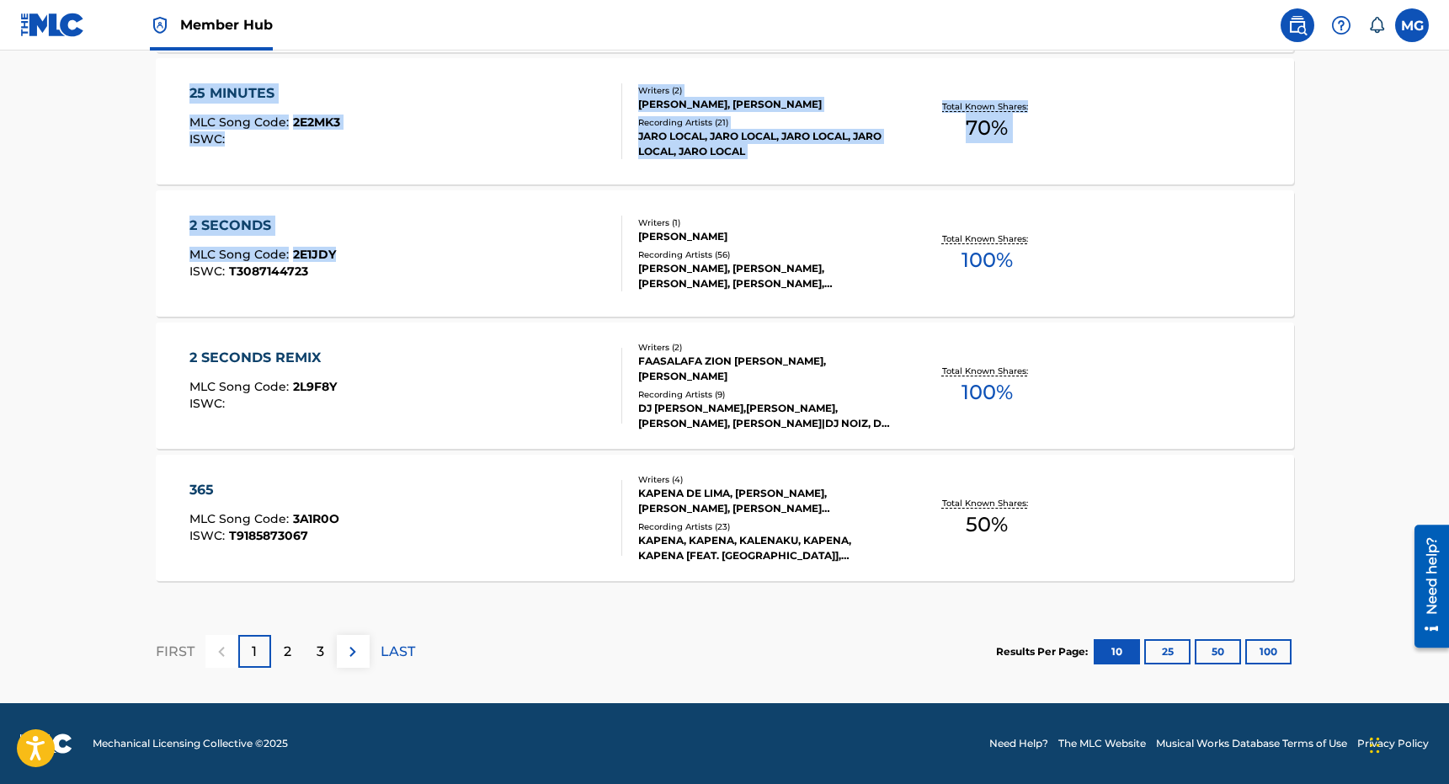
drag, startPoint x: 398, startPoint y: 512, endPoint x: 397, endPoint y: 256, distance: 255.9
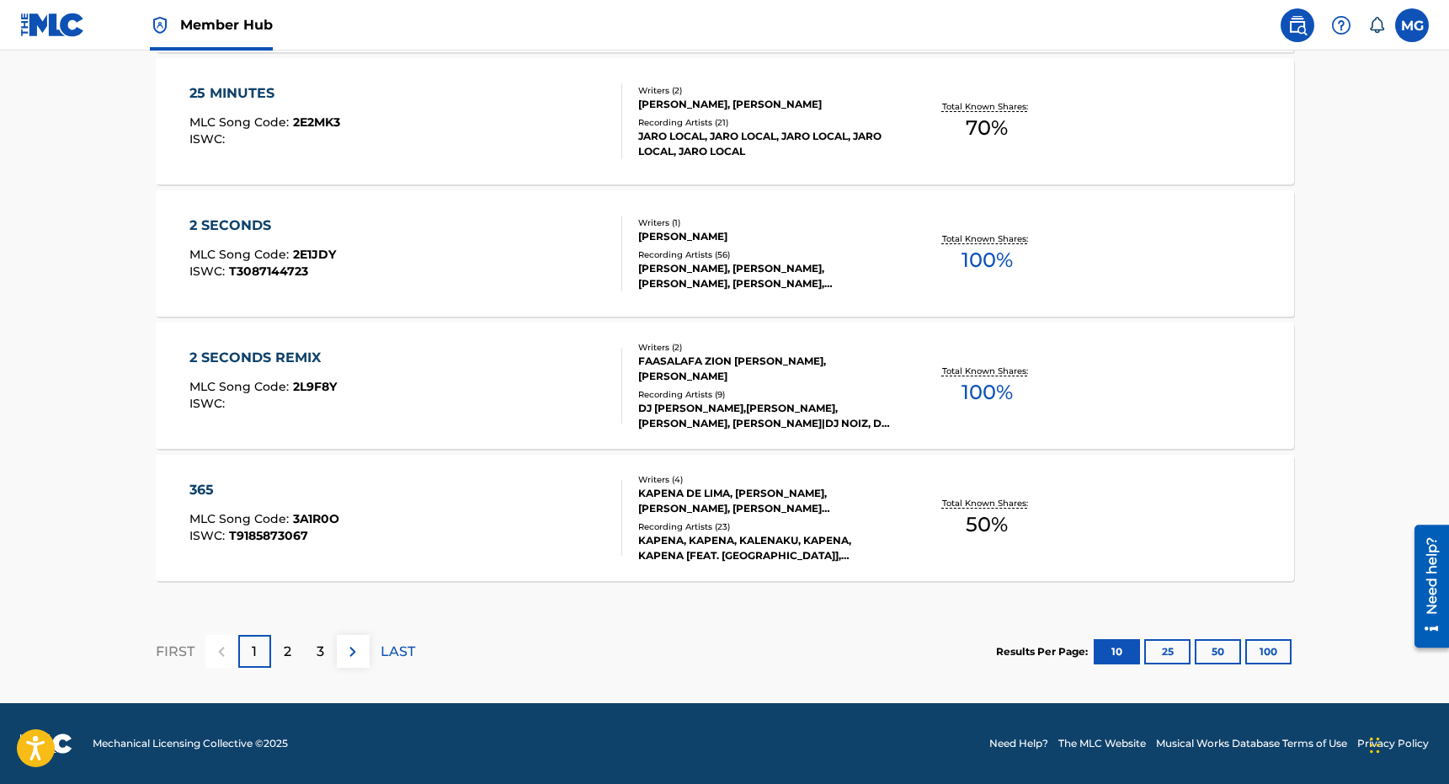
click at [476, 719] on footer "Mechanical Licensing Collective © 2025 Need Help? The MLC Website Musical Works…" at bounding box center [724, 743] width 1449 height 81
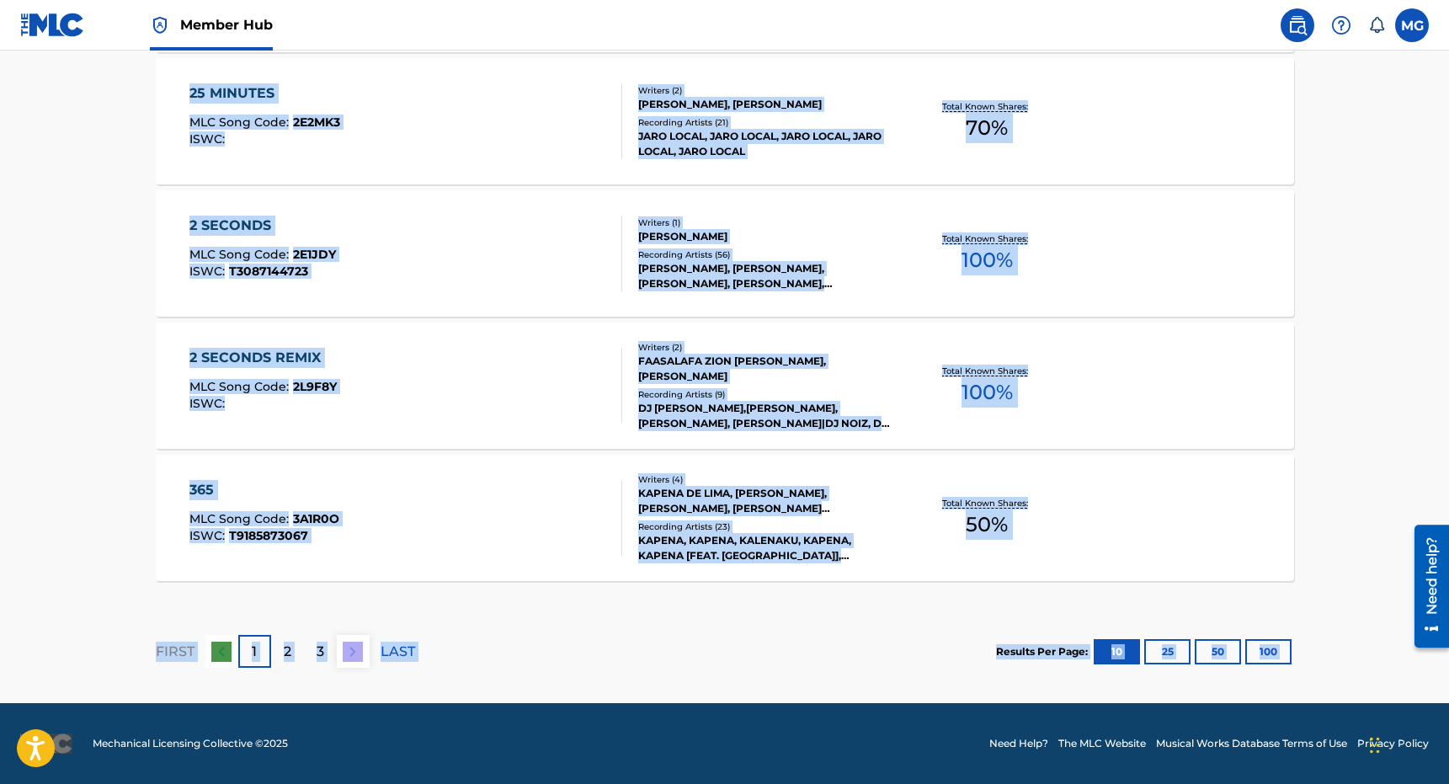
scroll to position [35, 0]
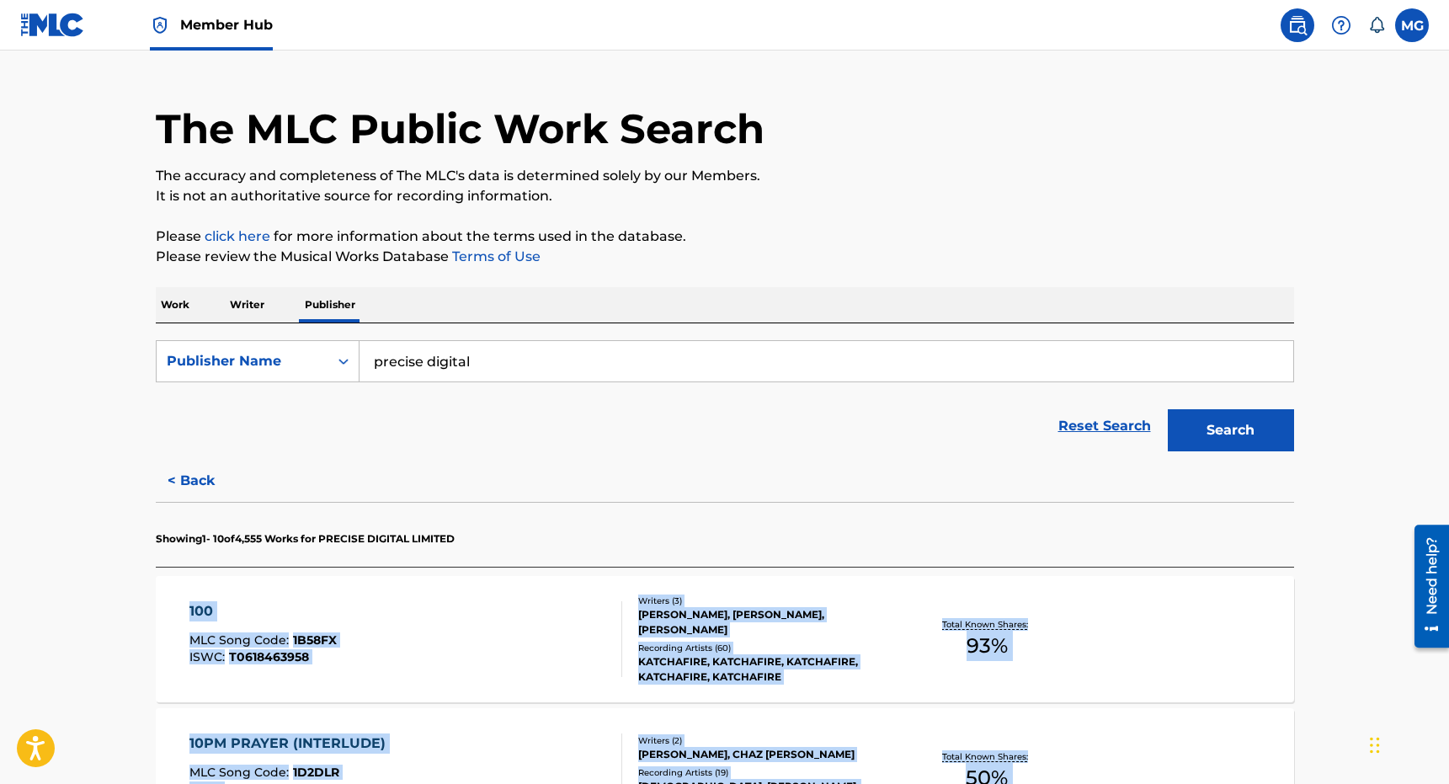
drag, startPoint x: 476, startPoint y: 717, endPoint x: 628, endPoint y: 549, distance: 227.1
click at [628, 550] on section "Showing 1 - 10 of 4,555 Works for PRECISE DIGITAL LIMITED" at bounding box center [725, 534] width 1138 height 65
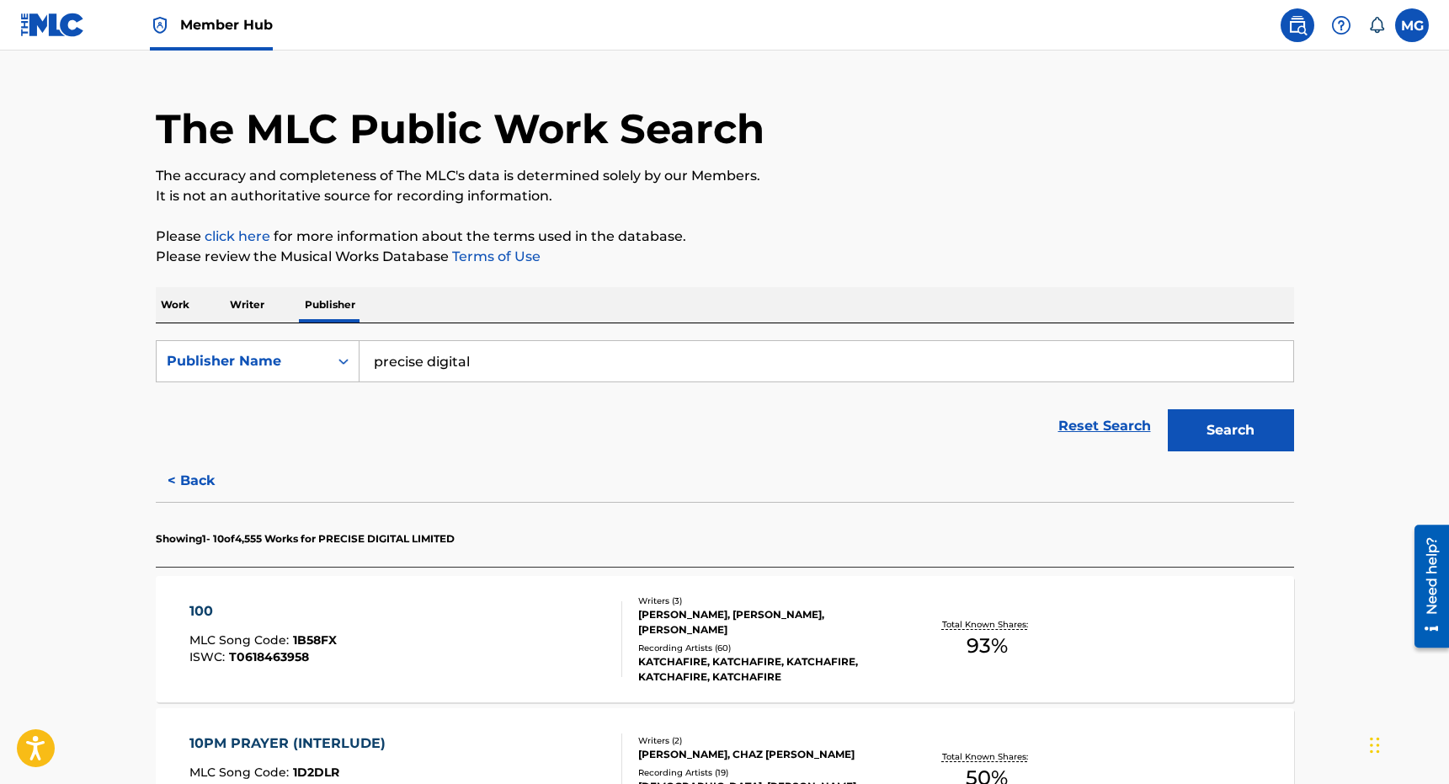
click at [210, 295] on div "Work Writer Publisher" at bounding box center [725, 304] width 1138 height 35
click at [186, 308] on p "Work" at bounding box center [175, 304] width 39 height 35
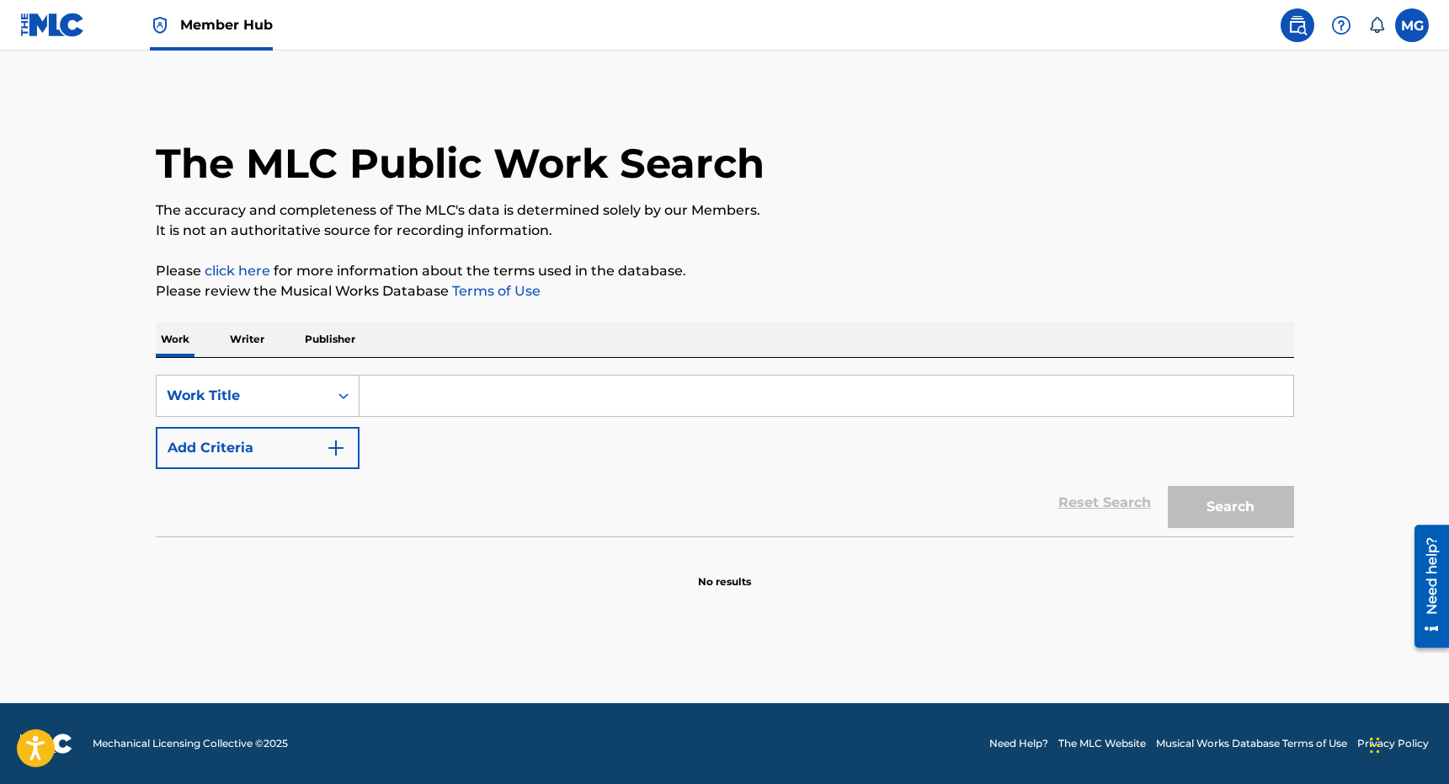
click at [466, 350] on div "Work Writer Publisher" at bounding box center [725, 339] width 1138 height 35
click at [448, 387] on input "Search Form" at bounding box center [826, 395] width 934 height 40
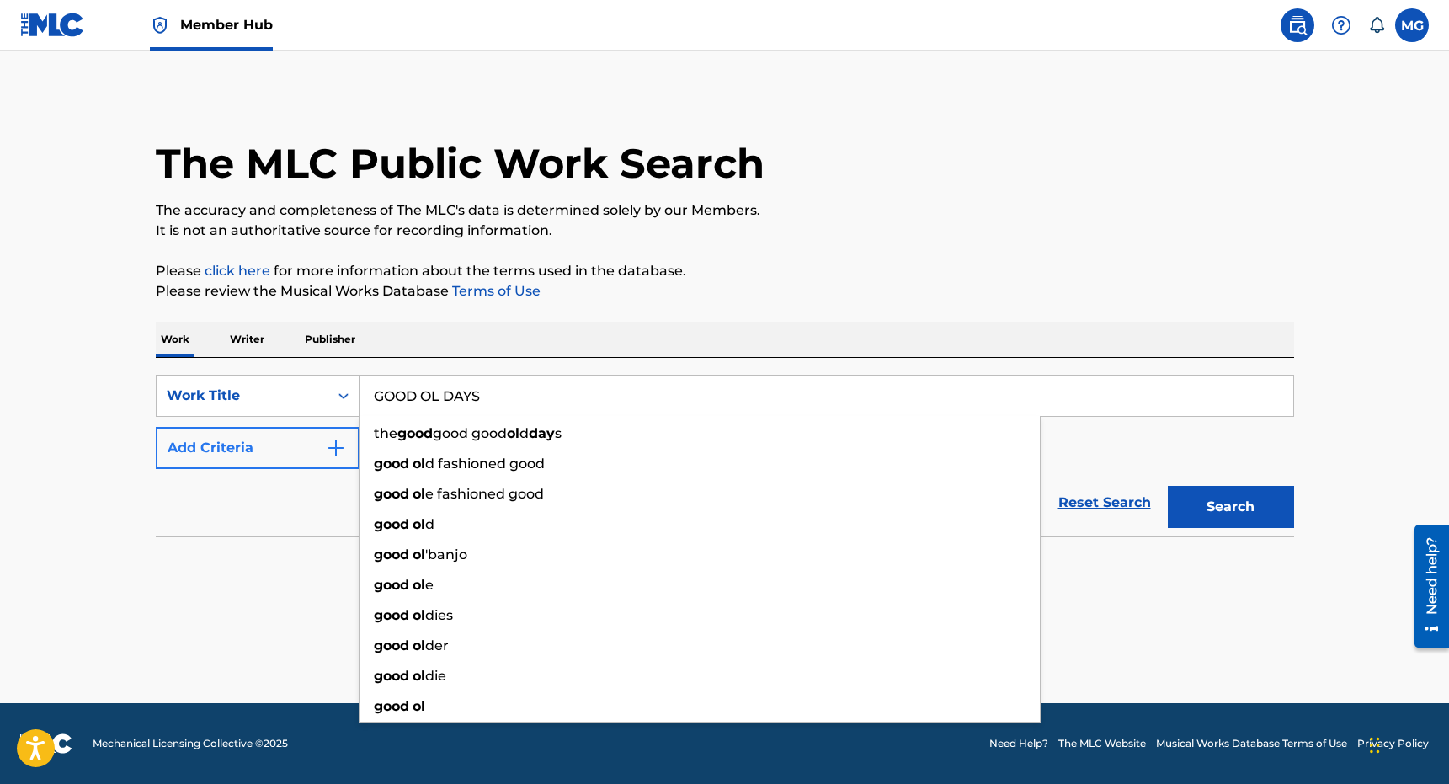
type input "GOOD OL DAYS"
click at [242, 457] on button "Add Criteria" at bounding box center [258, 448] width 204 height 42
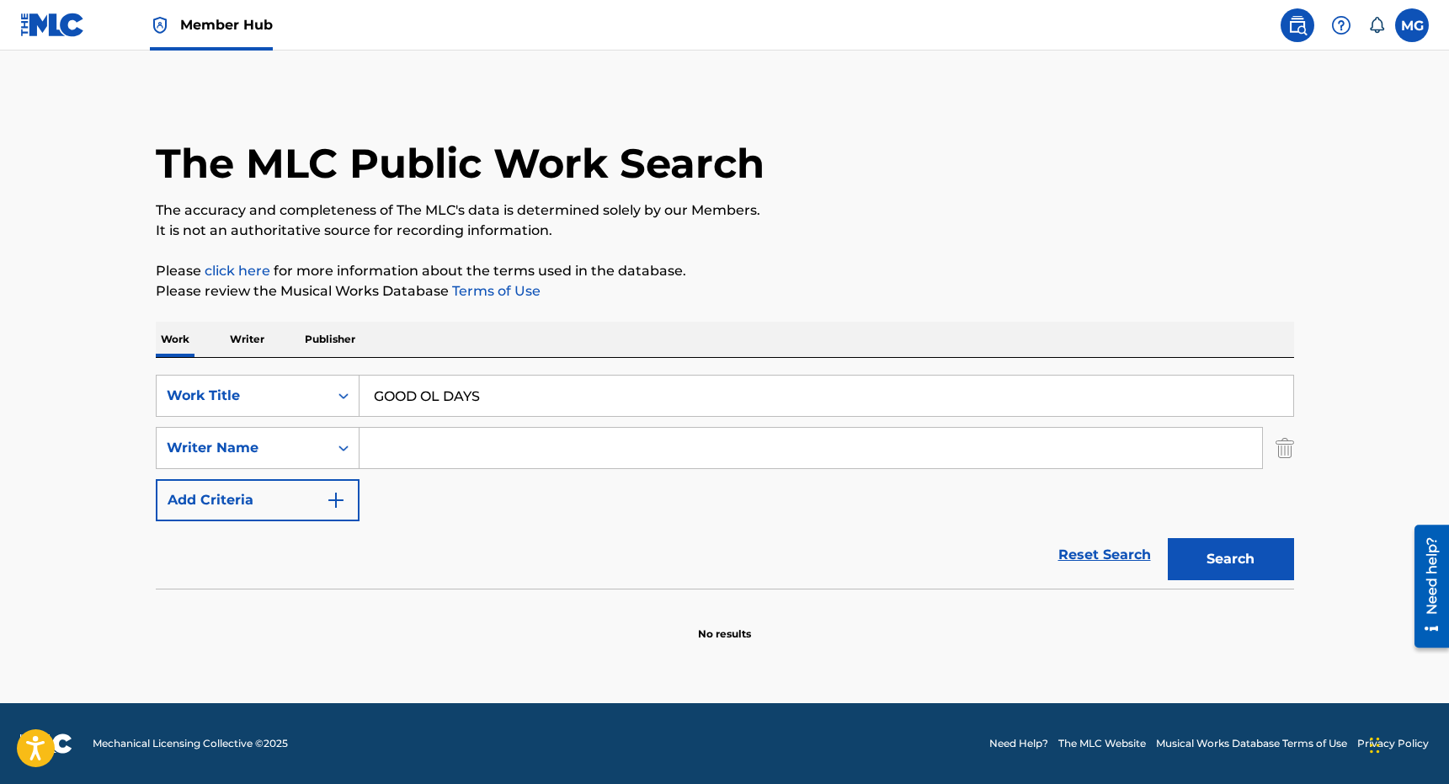
click at [438, 457] on input "Search Form" at bounding box center [810, 448] width 902 height 40
type input "TENELLE"
click at [1168, 538] on button "Search" at bounding box center [1231, 559] width 126 height 42
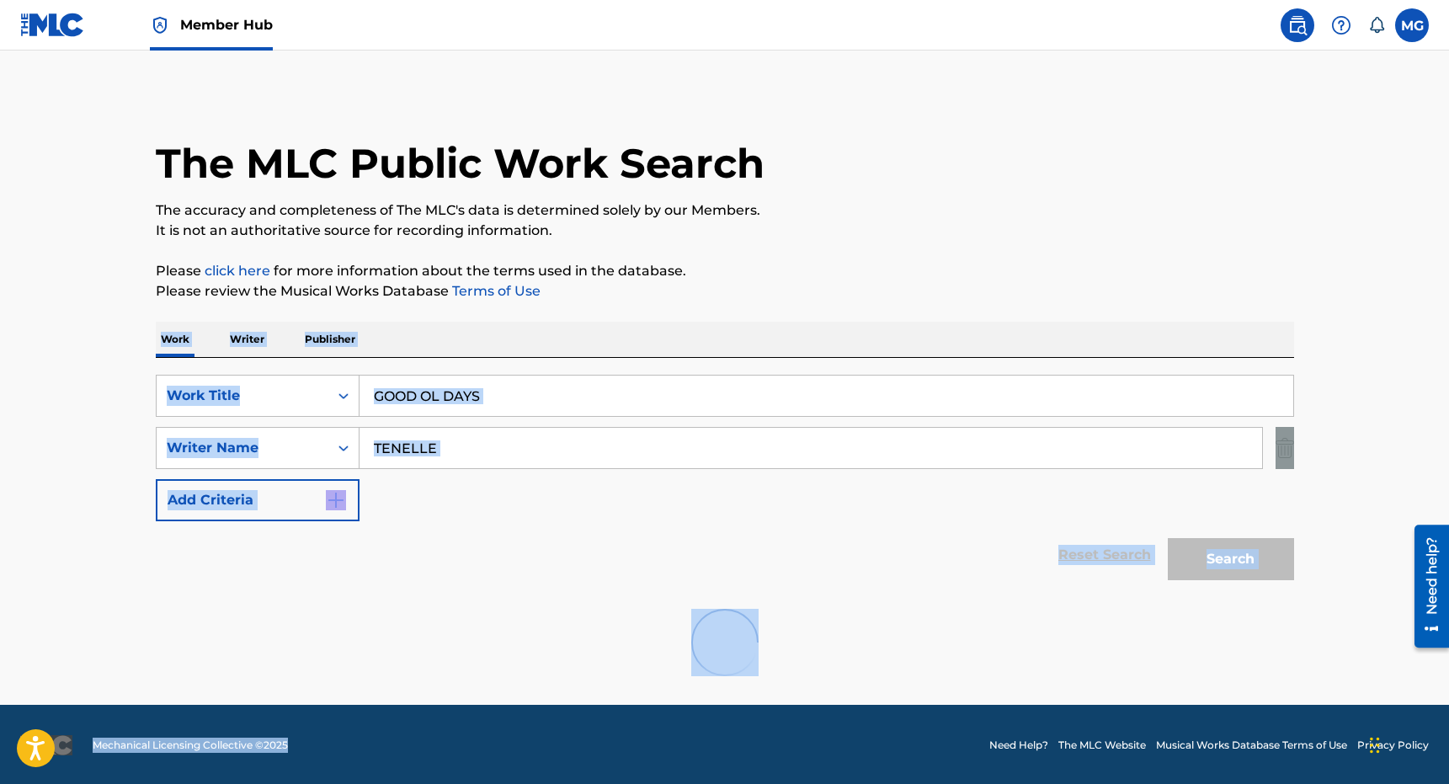
scroll to position [264, 0]
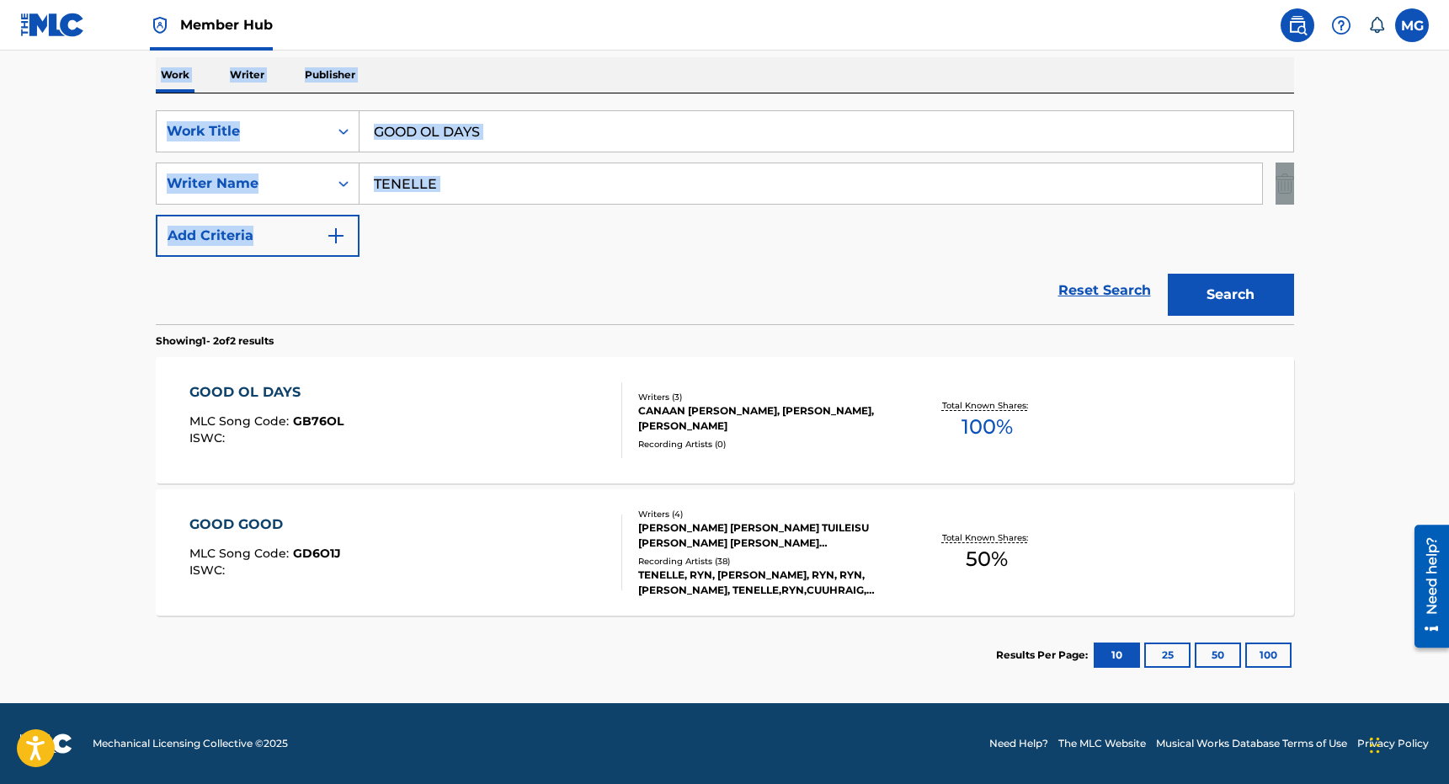
drag, startPoint x: 791, startPoint y: 287, endPoint x: 649, endPoint y: 214, distance: 159.3
click at [648, 215] on div "The MLC Public Work Search The accuracy and completeness of The MLC's data is d…" at bounding box center [725, 261] width 1179 height 866
click at [576, 407] on div "GOOD OL DAYS MLC Song Code : GB76OL ISWC :" at bounding box center [405, 420] width 433 height 76
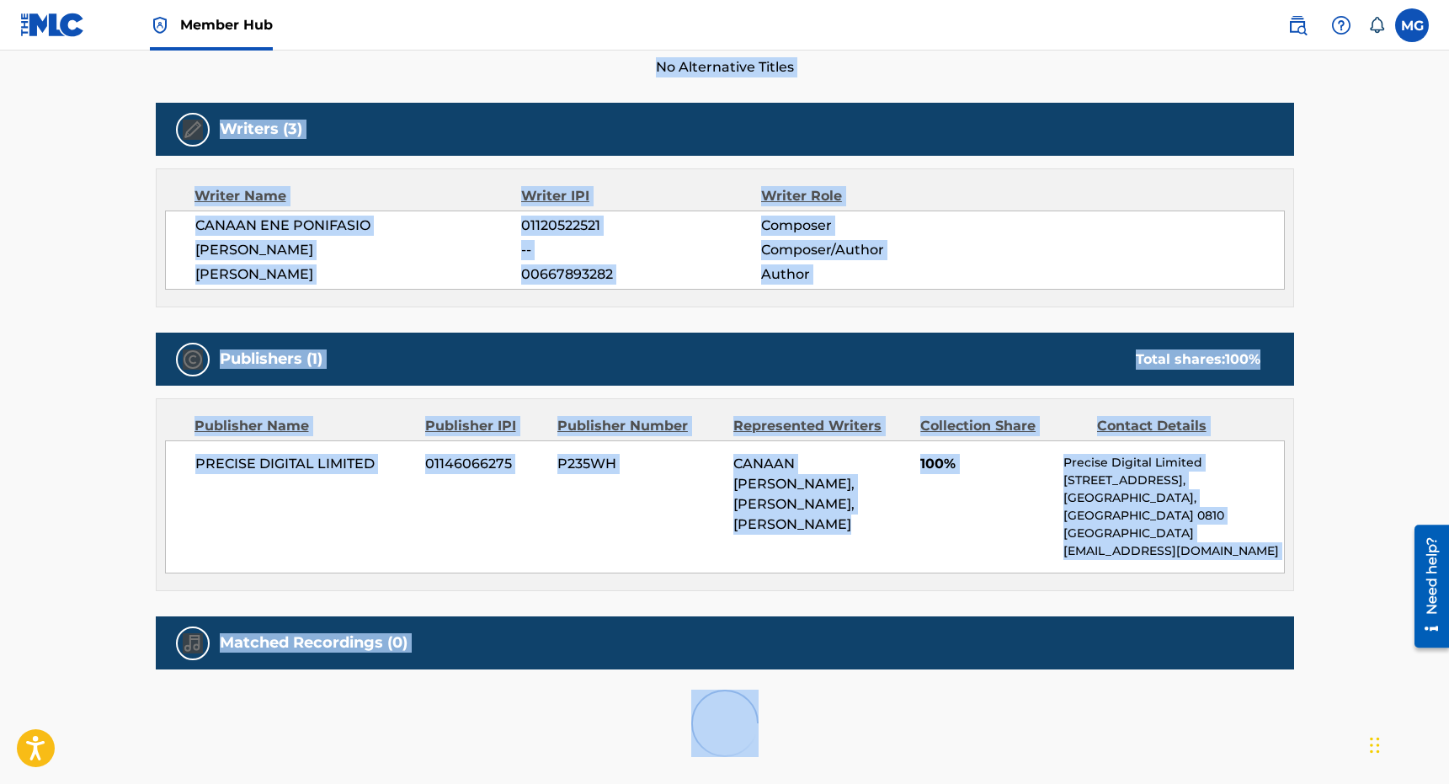
scroll to position [516, 0]
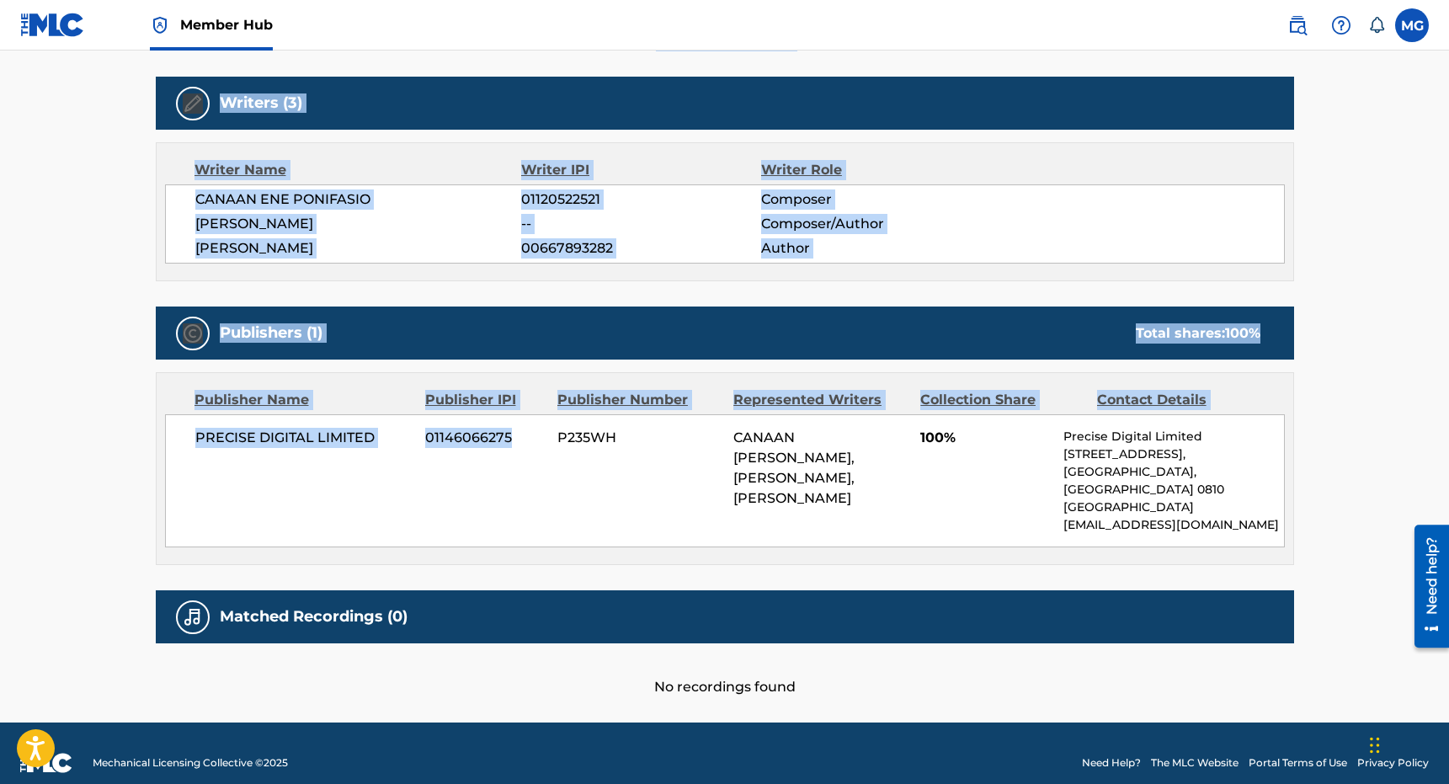
drag, startPoint x: 578, startPoint y: 387, endPoint x: 526, endPoint y: 437, distance: 71.4
click at [526, 437] on div "Work Detail Member Work Identifier -- MLC Song Code GB76OL ISWC -- Duration 04:…" at bounding box center [725, 240] width 1138 height 913
click at [526, 437] on span "01146066275" at bounding box center [485, 438] width 120 height 20
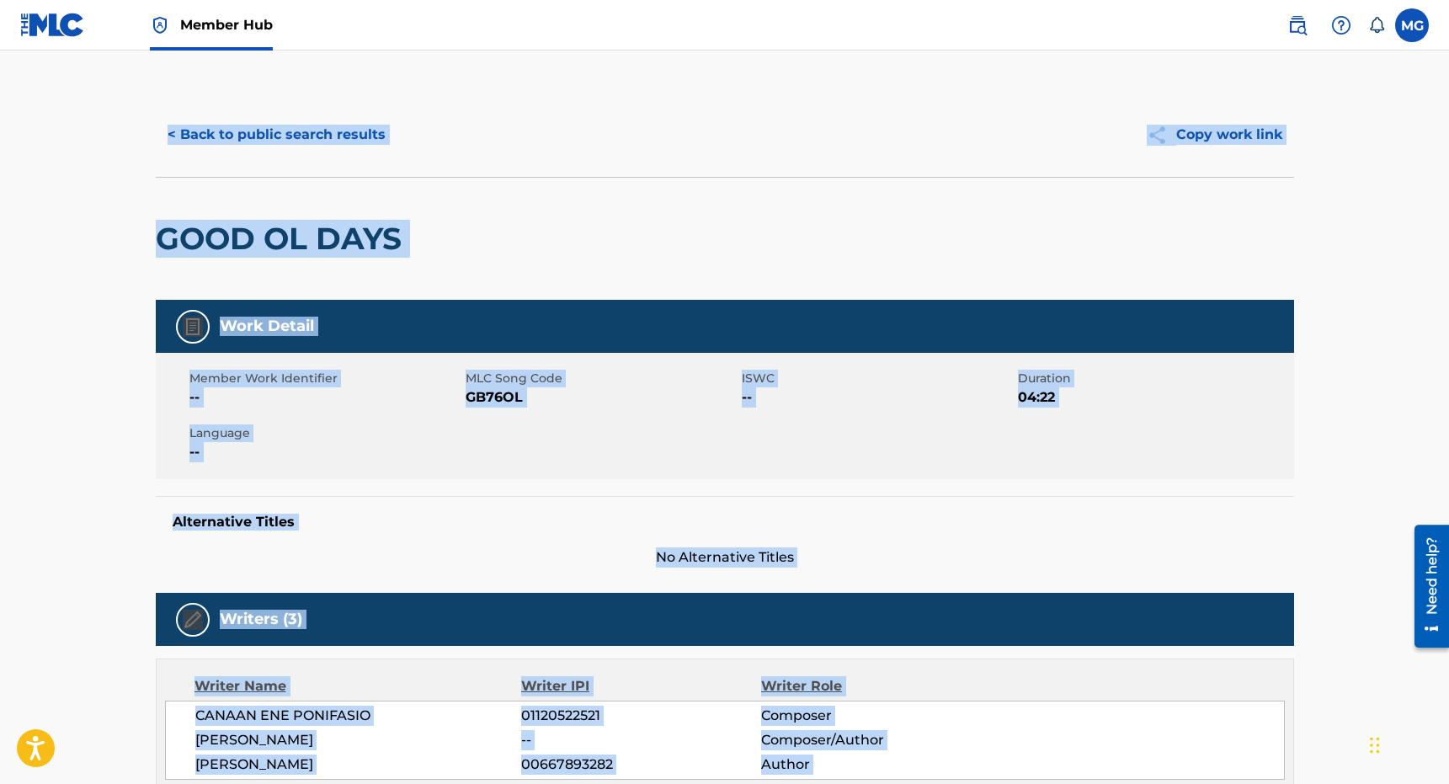
drag, startPoint x: 530, startPoint y: 437, endPoint x: 415, endPoint y: 170, distance: 290.7
click at [415, 170] on div "< Back to public search results Copy work link GOOD OL DAYS Work Detail Member …" at bounding box center [725, 653] width 1179 height 1121
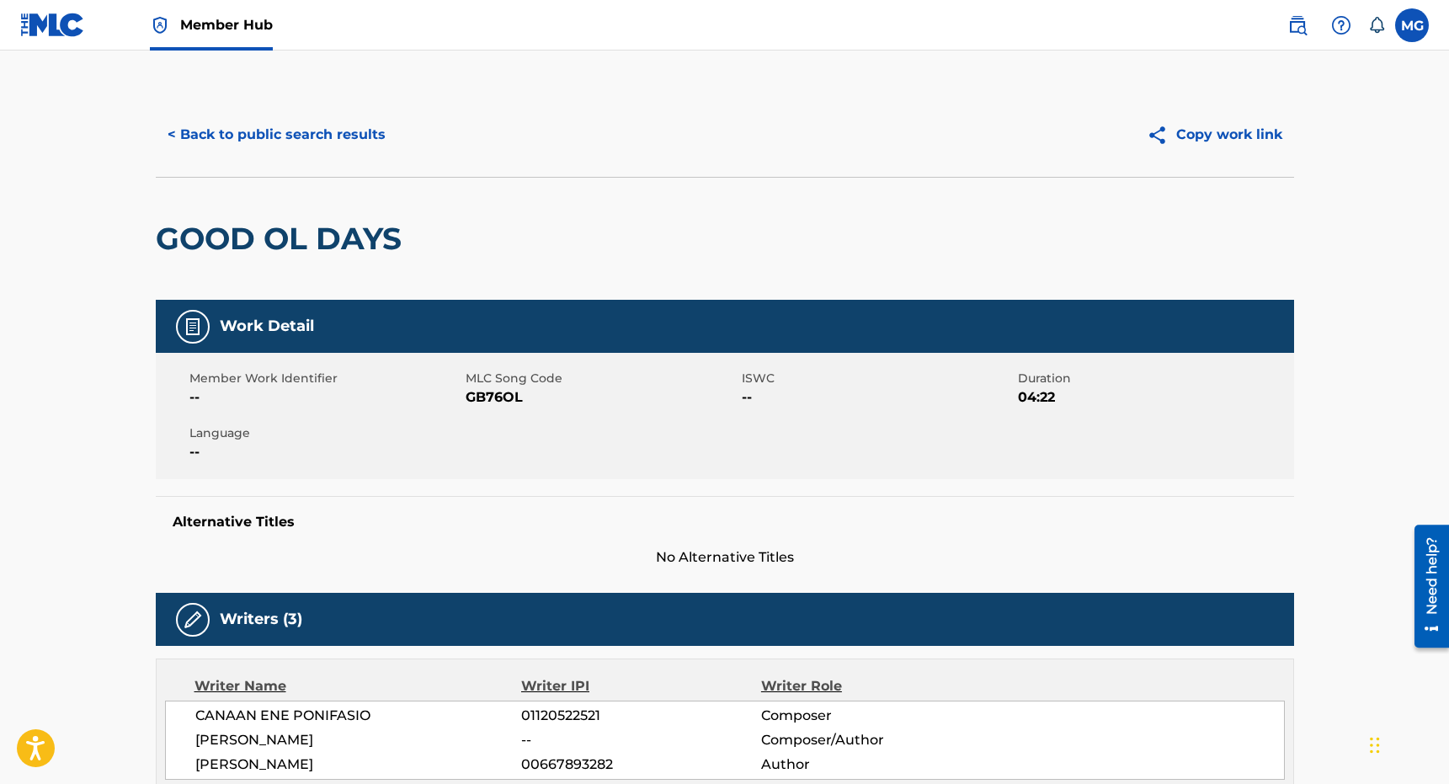
click at [323, 162] on div "< Back to public search results Copy work link" at bounding box center [725, 135] width 1138 height 84
click at [315, 156] on div "< Back to public search results Copy work link" at bounding box center [725, 135] width 1138 height 84
click at [299, 136] on button "< Back to public search results" at bounding box center [277, 135] width 242 height 42
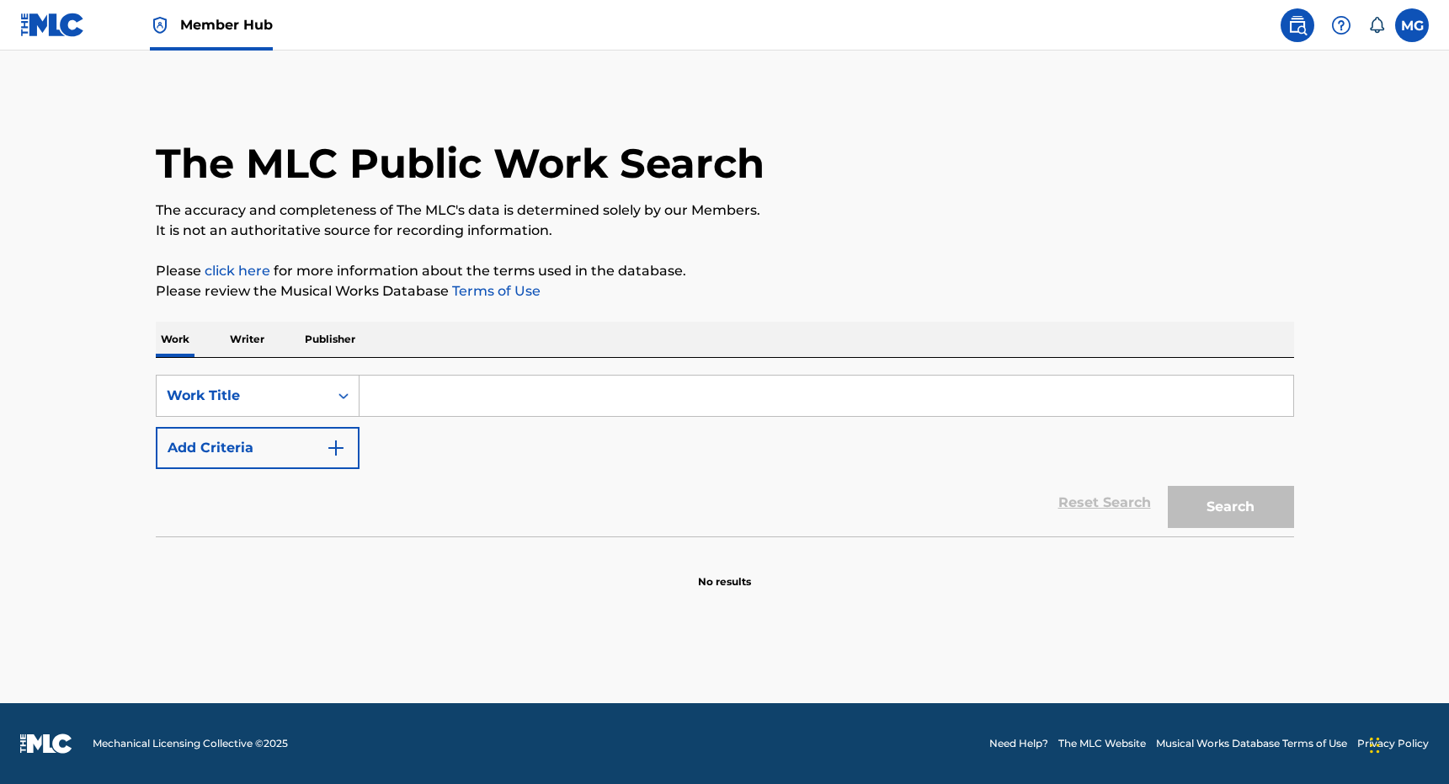
click at [462, 357] on div "Work Writer Publisher" at bounding box center [725, 340] width 1138 height 36
click at [449, 389] on input "Search Form" at bounding box center [826, 395] width 934 height 40
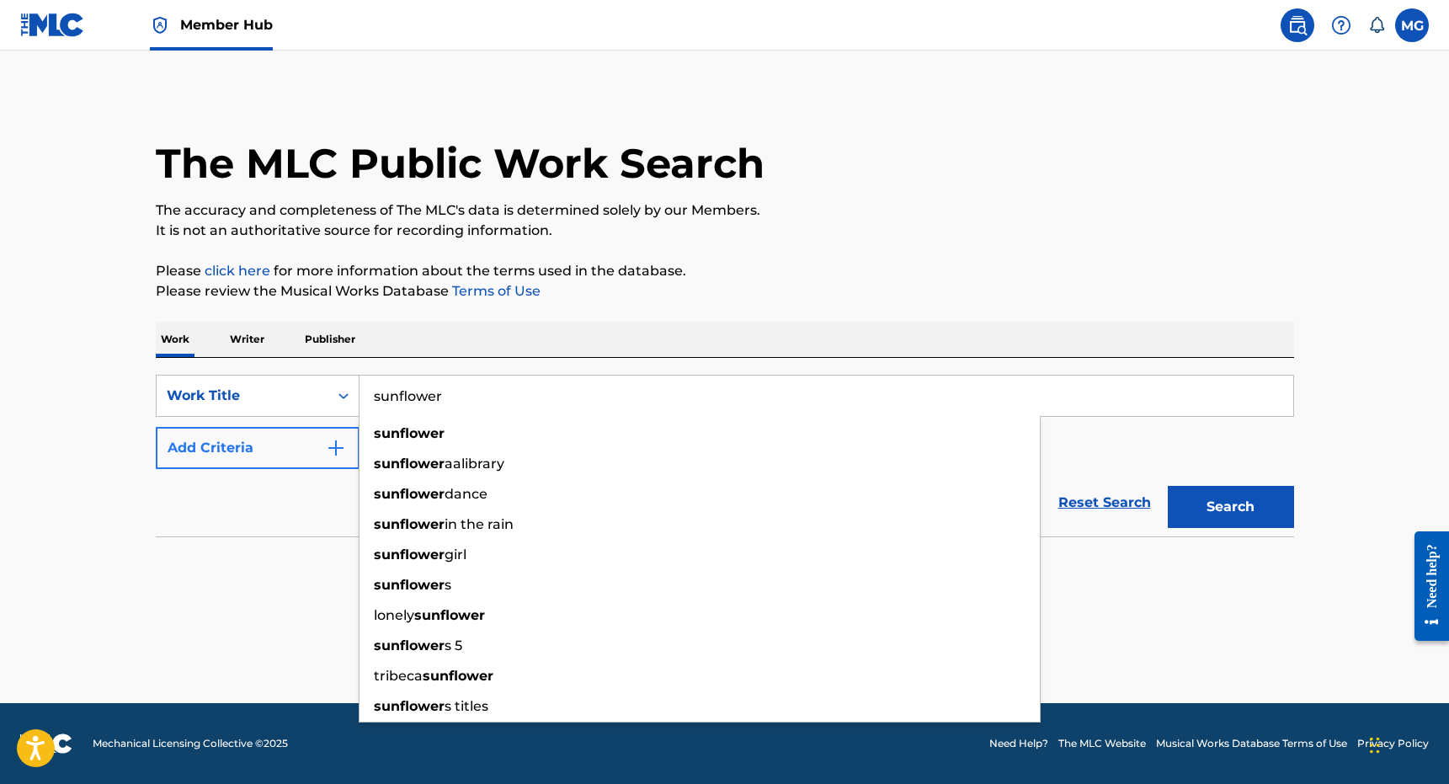
type input "sunflower"
click at [249, 444] on button "Add Criteria" at bounding box center [258, 448] width 204 height 42
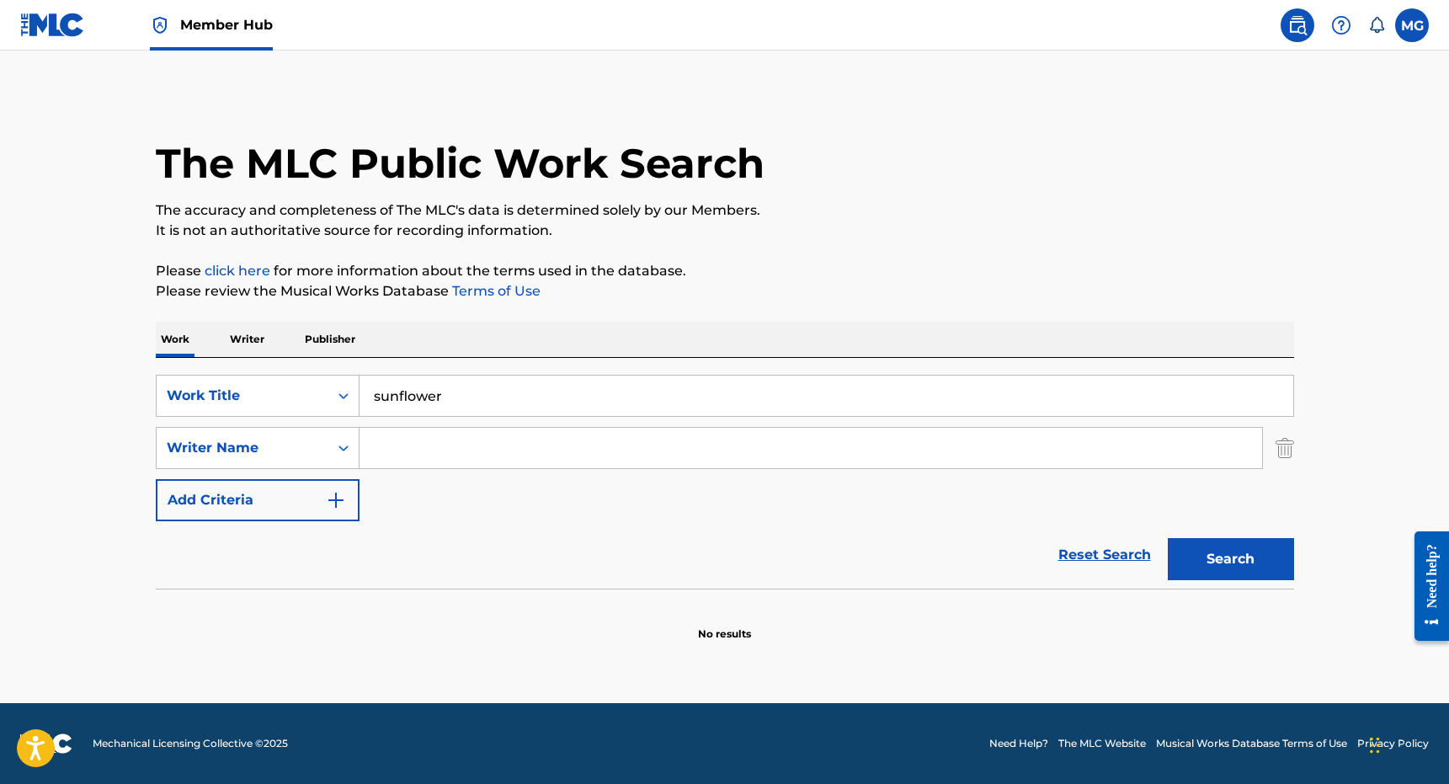
click at [435, 431] on input "Search Form" at bounding box center [810, 448] width 902 height 40
type input "veikoso"
click at [1168, 538] on button "Search" at bounding box center [1231, 559] width 126 height 42
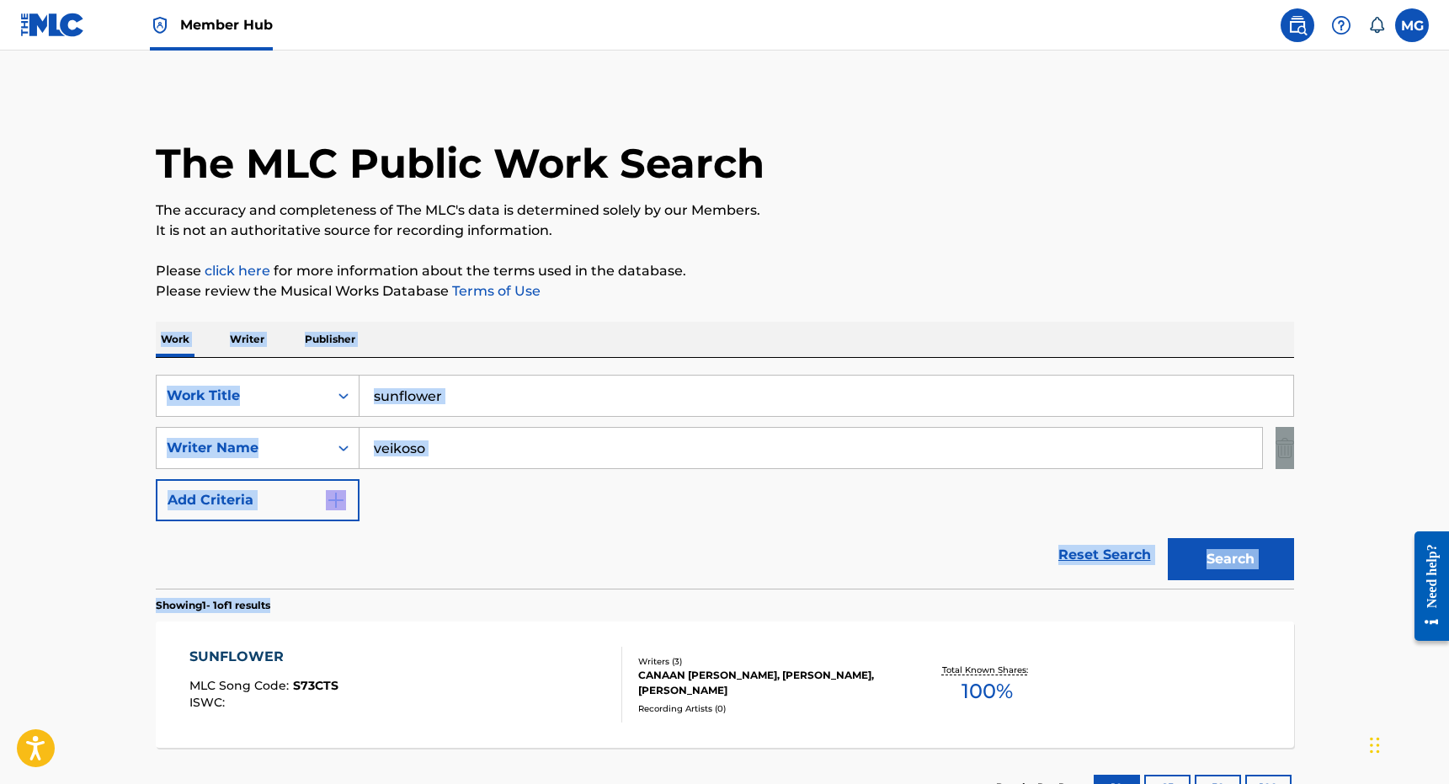
drag, startPoint x: 691, startPoint y: 365, endPoint x: 535, endPoint y: 608, distance: 288.6
click at [536, 605] on div "The MLC Public Work Search The accuracy and completeness of The MLC's data is d…" at bounding box center [725, 460] width 1179 height 734
click at [532, 673] on div "SUNFLOWER MLC Song Code : S73CTS ISWC :" at bounding box center [405, 685] width 433 height 76
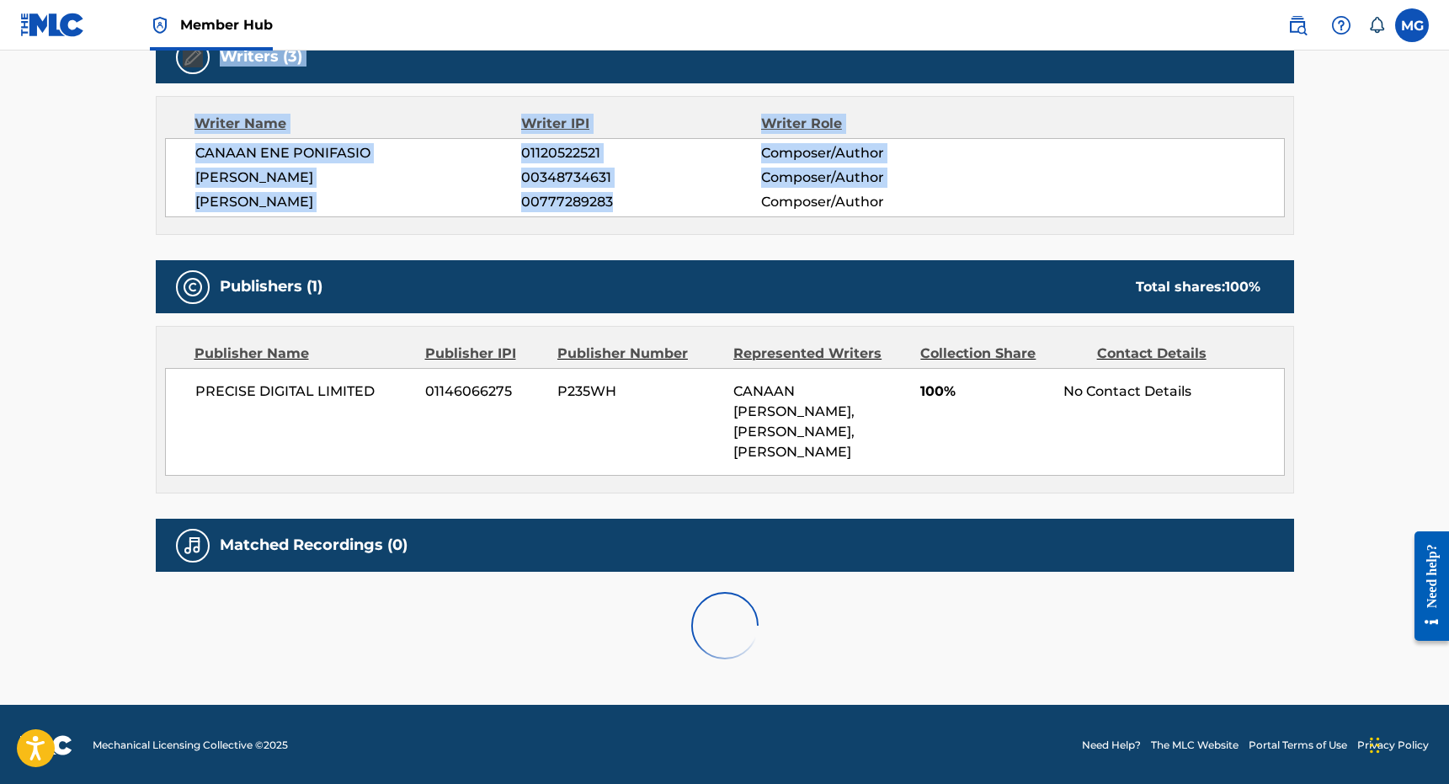
drag, startPoint x: 487, startPoint y: 834, endPoint x: 660, endPoint y: 253, distance: 606.8
click at [660, 253] on div "< Back to public search results Copy work link SUNFLOWER Work Detail Member Wor…" at bounding box center [725, 104] width 1179 height 1149
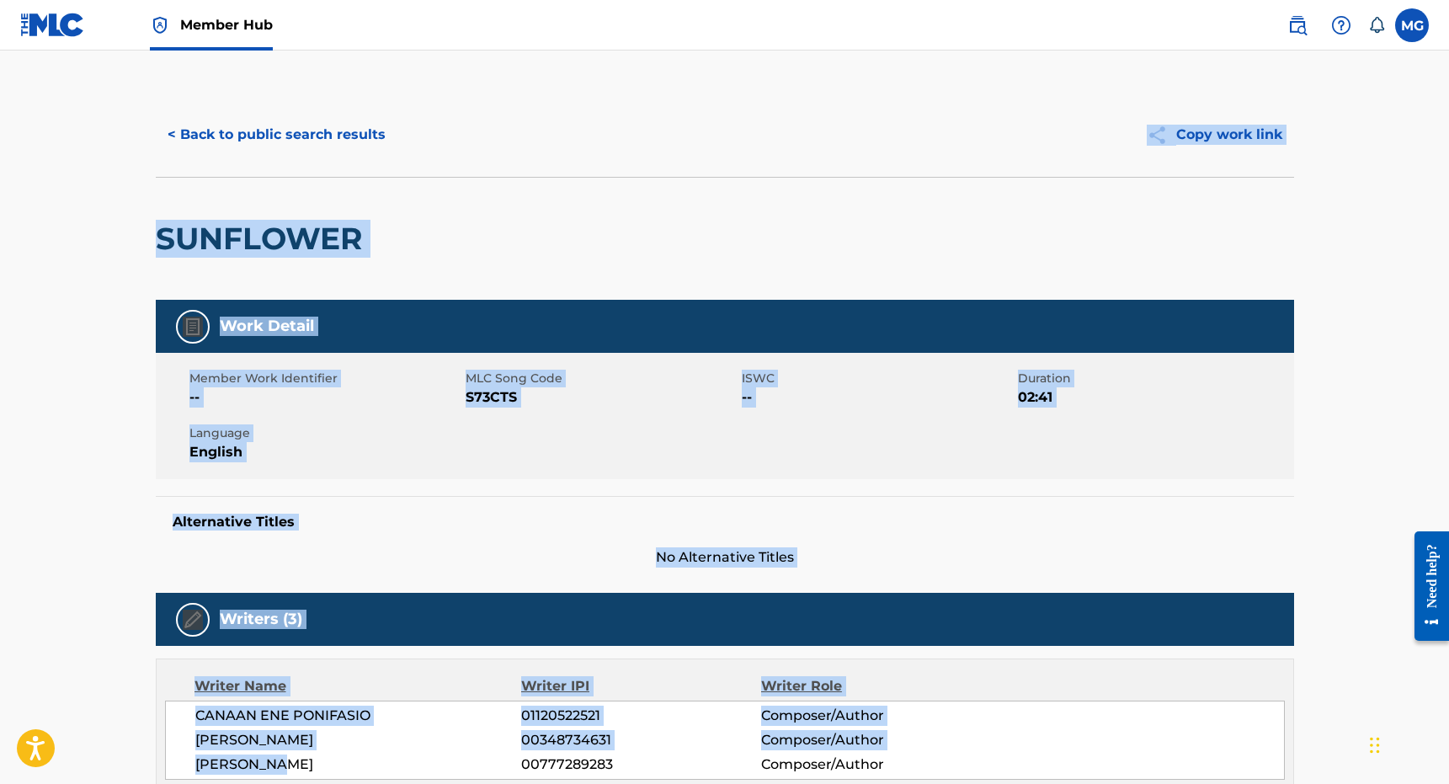
drag, startPoint x: 274, startPoint y: 246, endPoint x: 269, endPoint y: 171, distance: 75.1
click at [269, 171] on div "< Back to public search results Copy work link SUNFLOWER Work Detail Member Wor…" at bounding box center [725, 653] width 1179 height 1121
click at [264, 164] on div "< Back to public search results Copy work link" at bounding box center [725, 135] width 1138 height 84
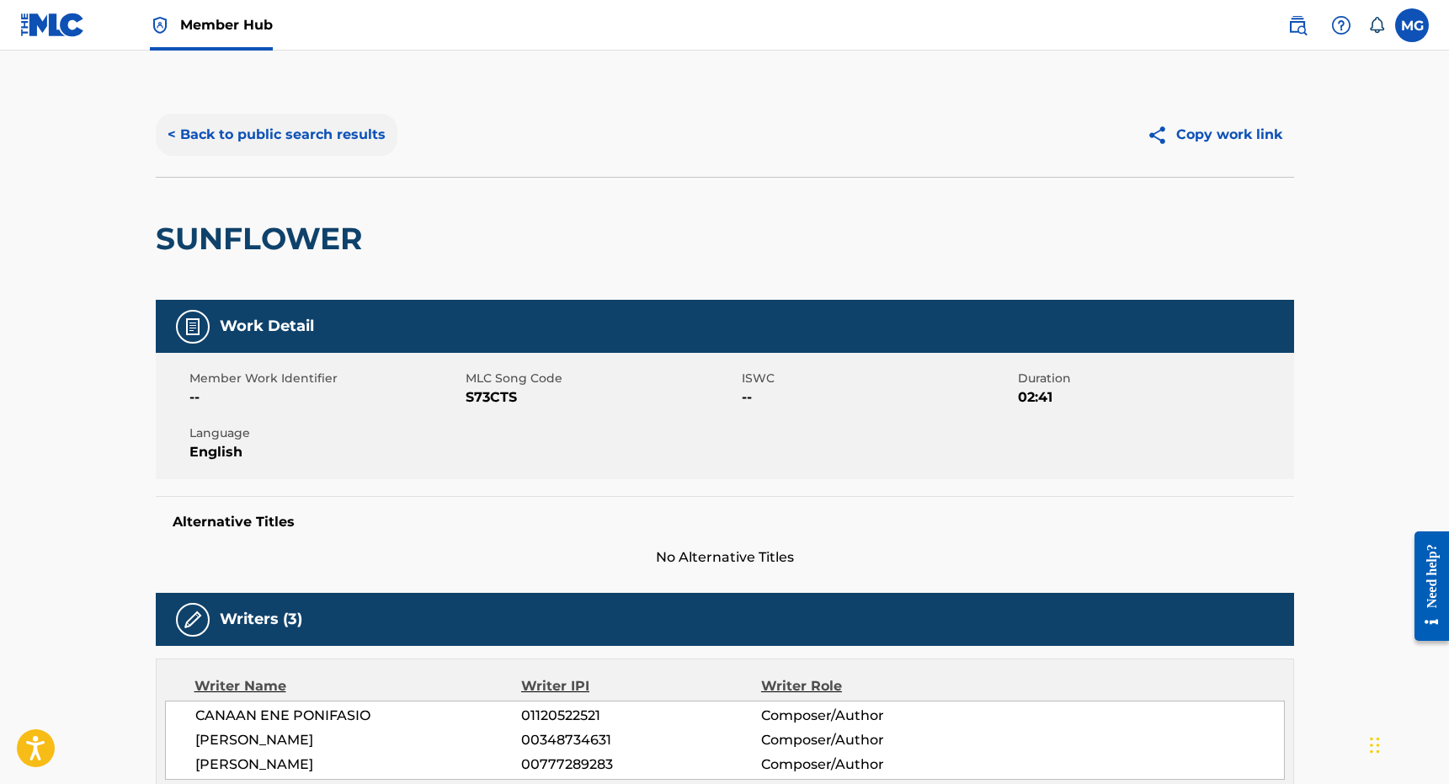
click at [283, 125] on button "< Back to public search results" at bounding box center [277, 135] width 242 height 42
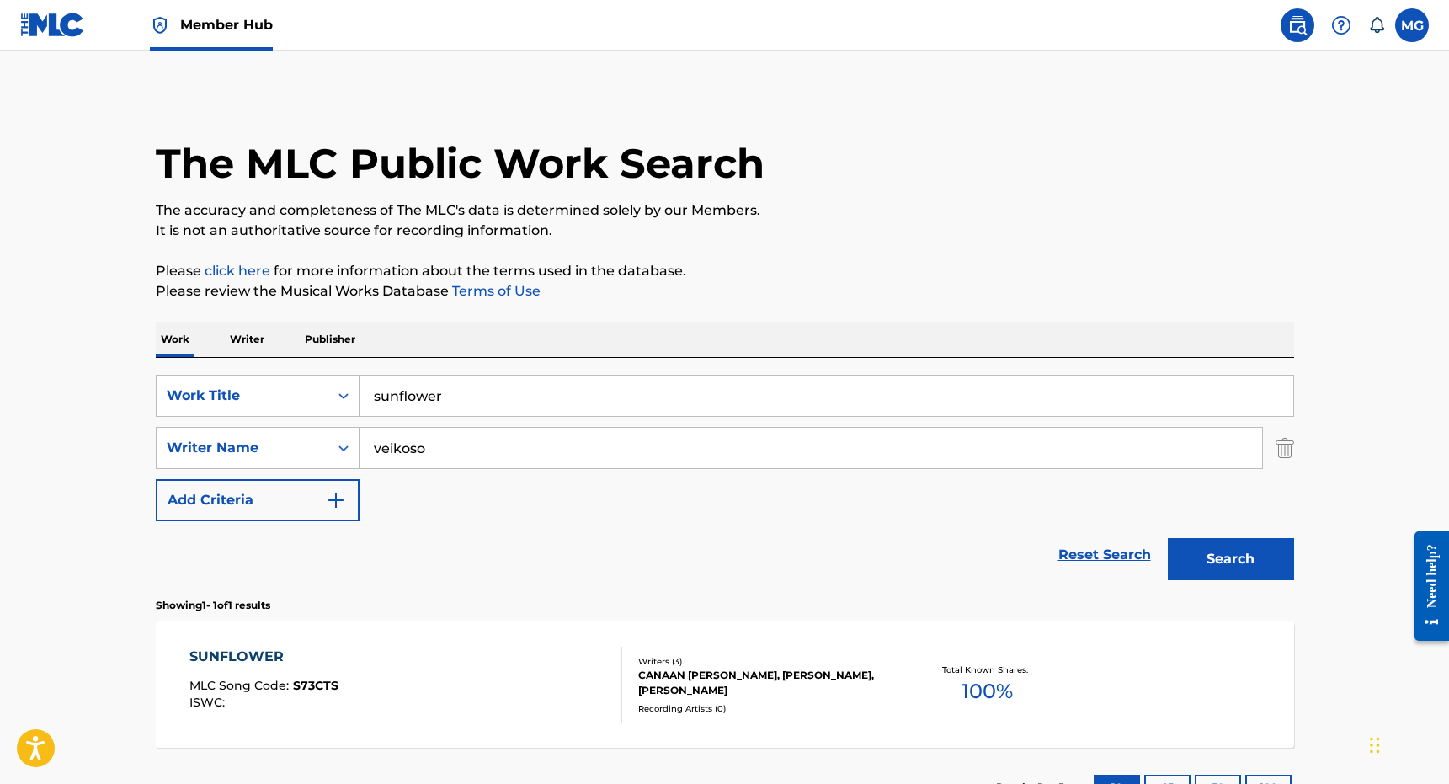
click at [449, 397] on input "sunflower" at bounding box center [826, 395] width 934 height 40
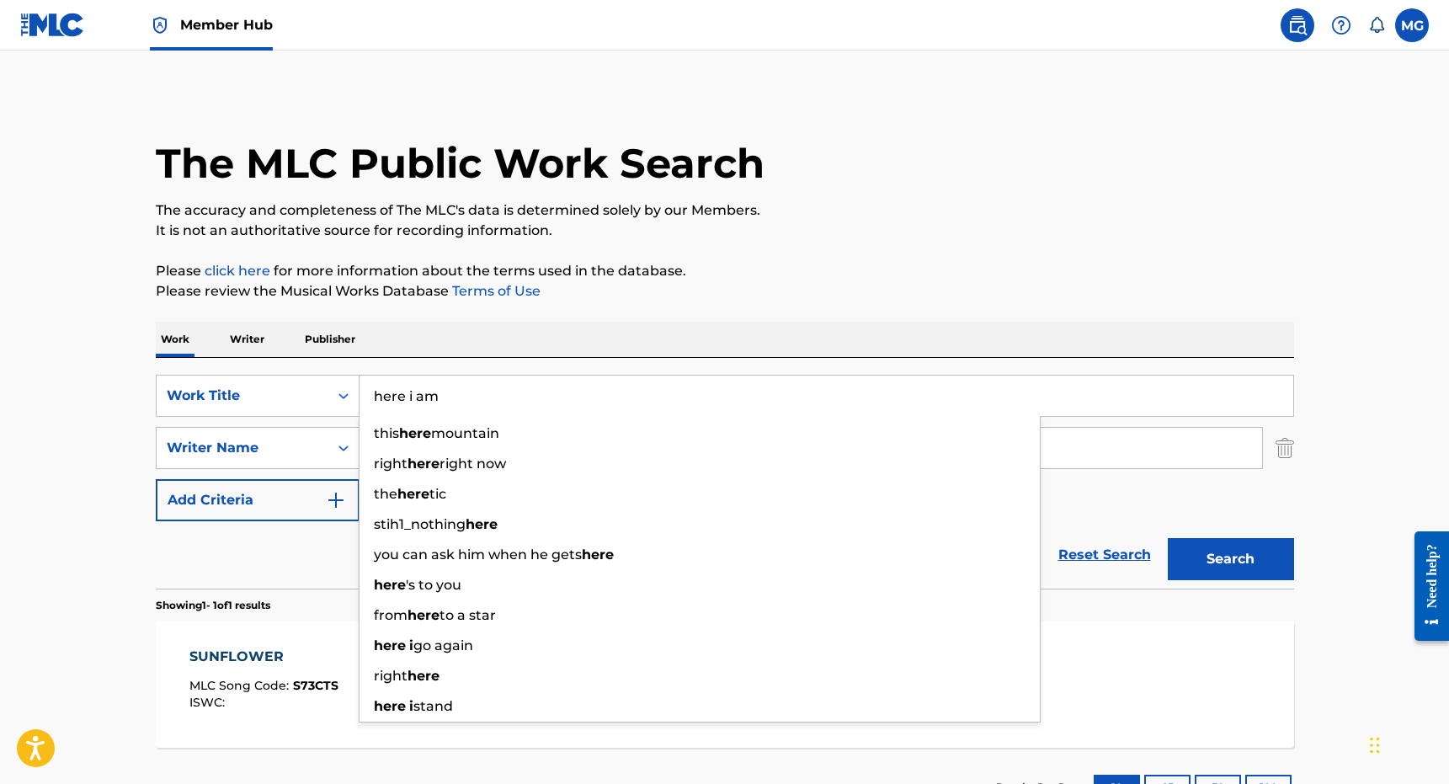
type input "here i am"
click at [1078, 294] on p "Please review the Musical Works Database Terms of Use" at bounding box center [725, 291] width 1138 height 20
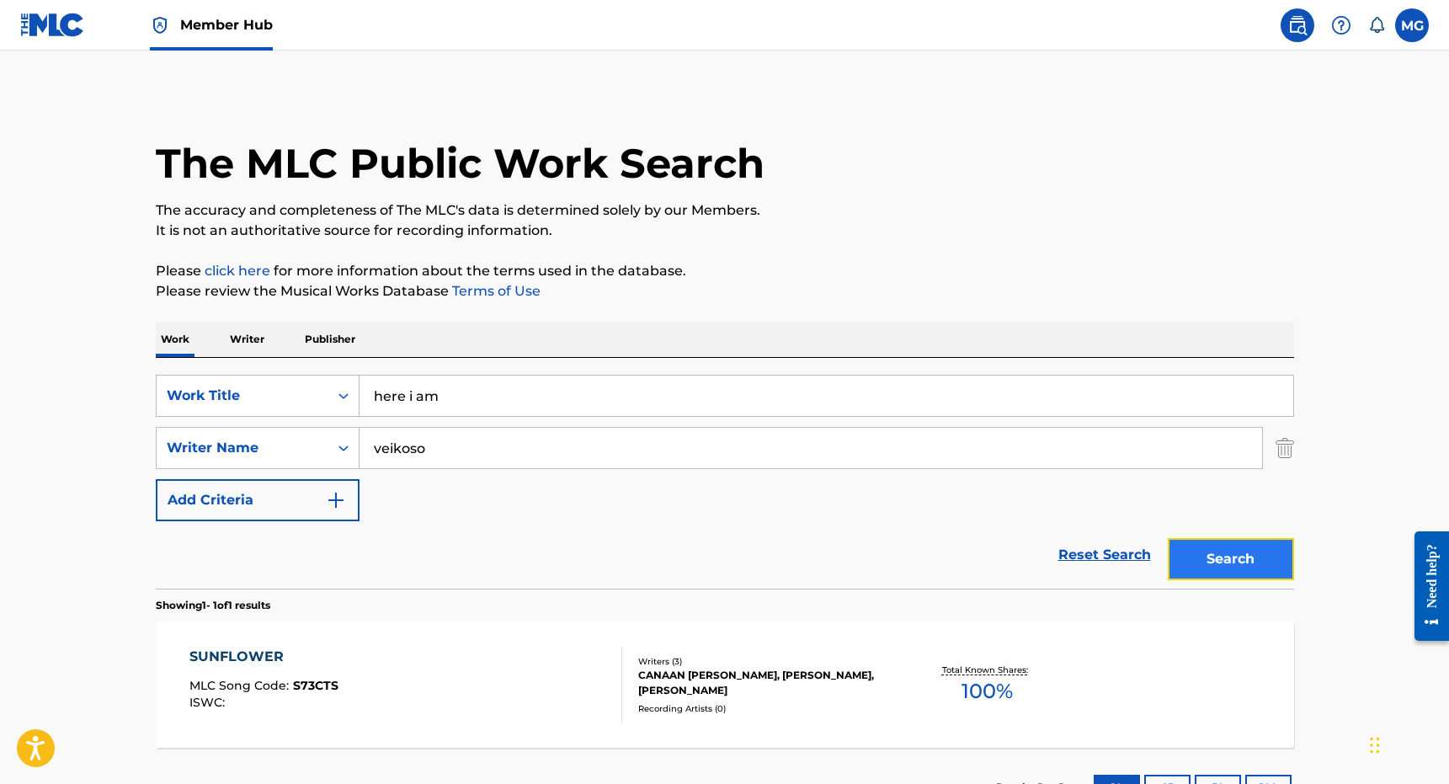
click at [1243, 560] on button "Search" at bounding box center [1231, 559] width 126 height 42
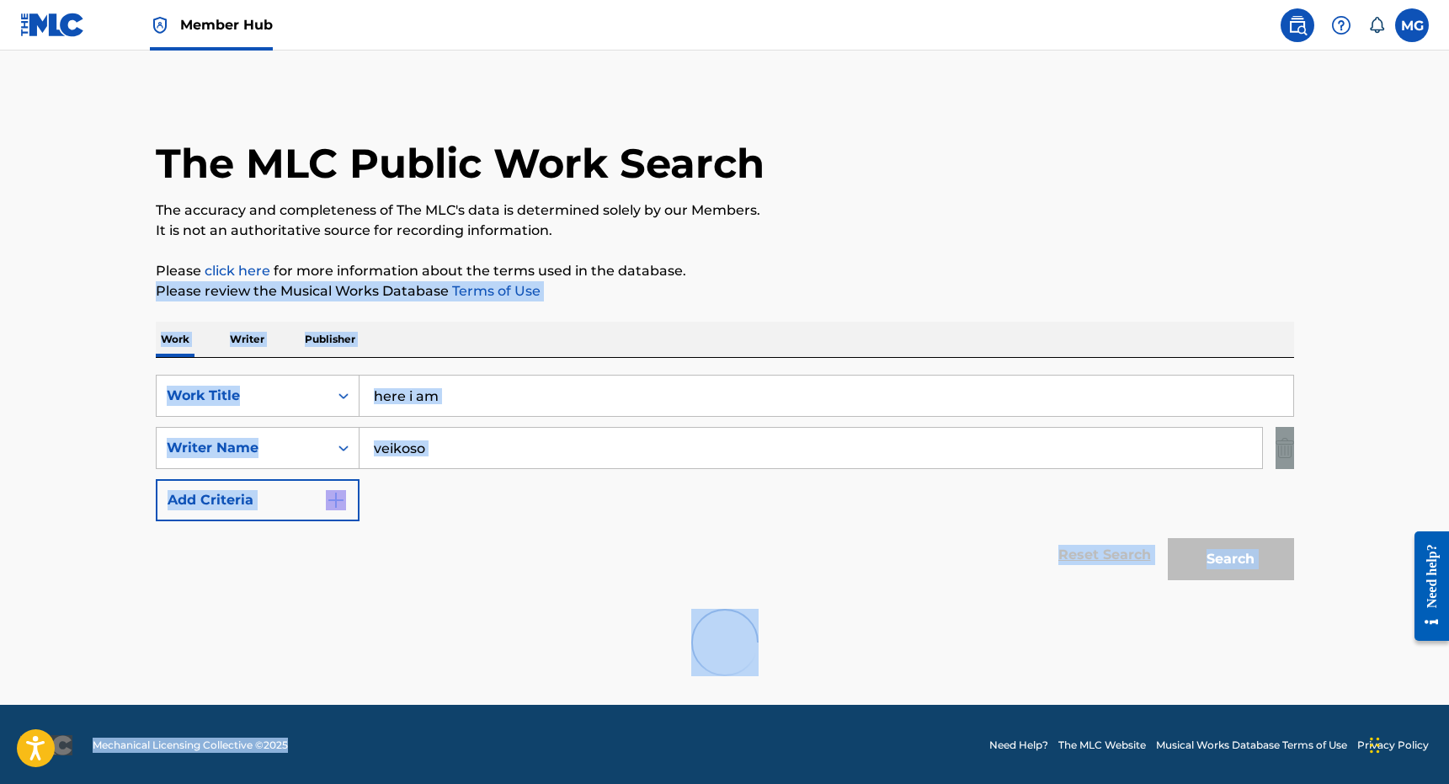
scroll to position [2, 0]
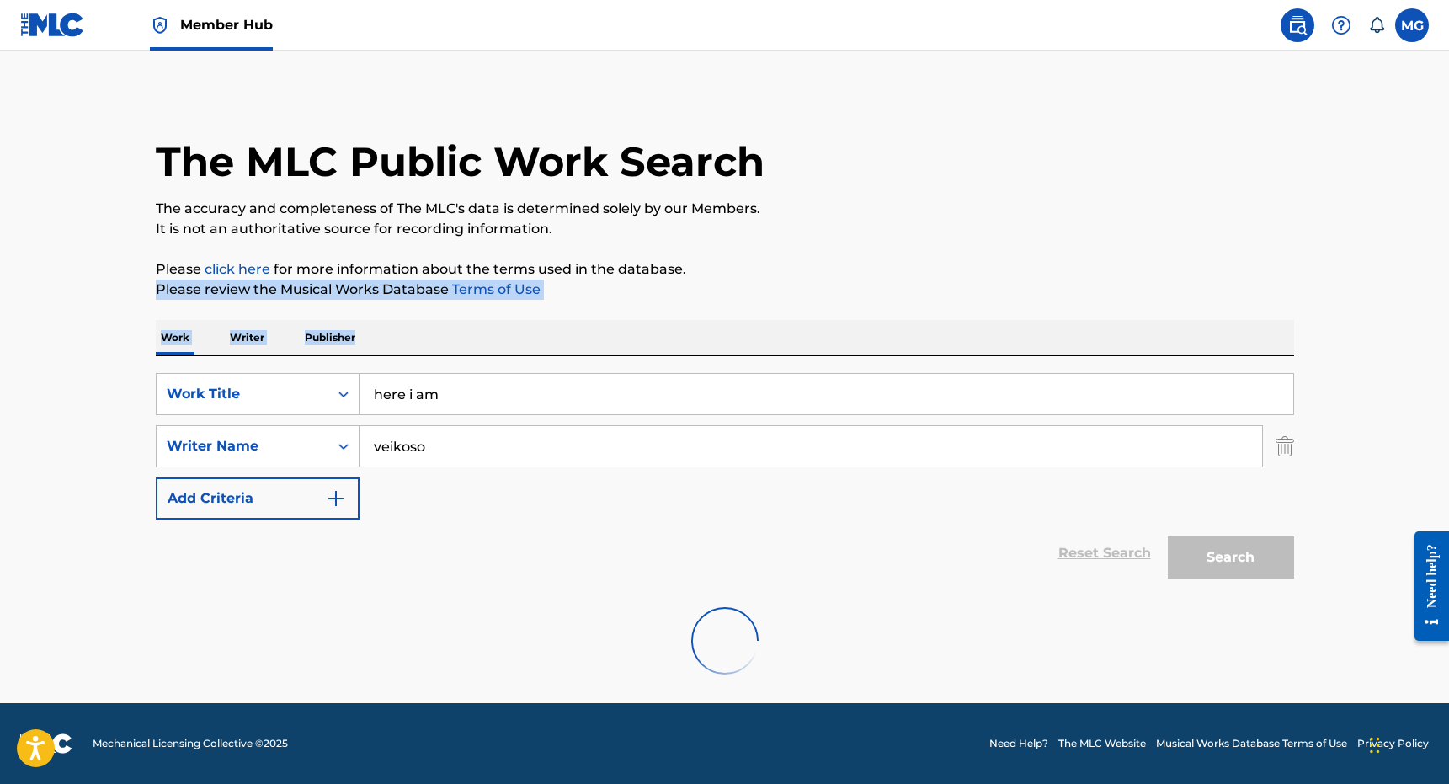
drag, startPoint x: 700, startPoint y: 480, endPoint x: 691, endPoint y: 348, distance: 132.4
click at [691, 348] on div "The MLC Public Work Search The accuracy and completeness of The MLC's data is d…" at bounding box center [725, 393] width 1179 height 604
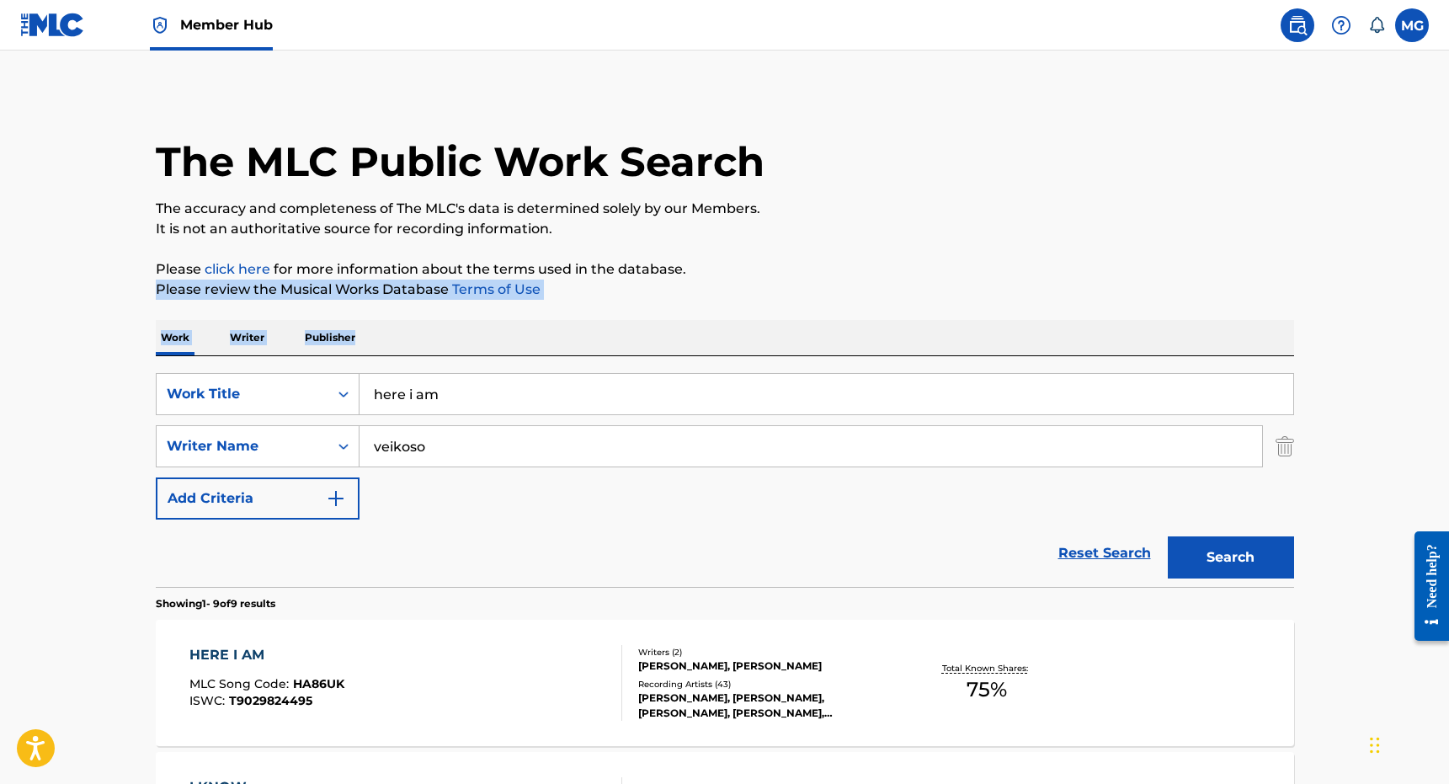
click at [550, 625] on div "HERE I AM MLC Song Code : HA86UK ISWC : T9029824495 Writers ( 2 ) [PERSON_NAME]…" at bounding box center [725, 683] width 1138 height 126
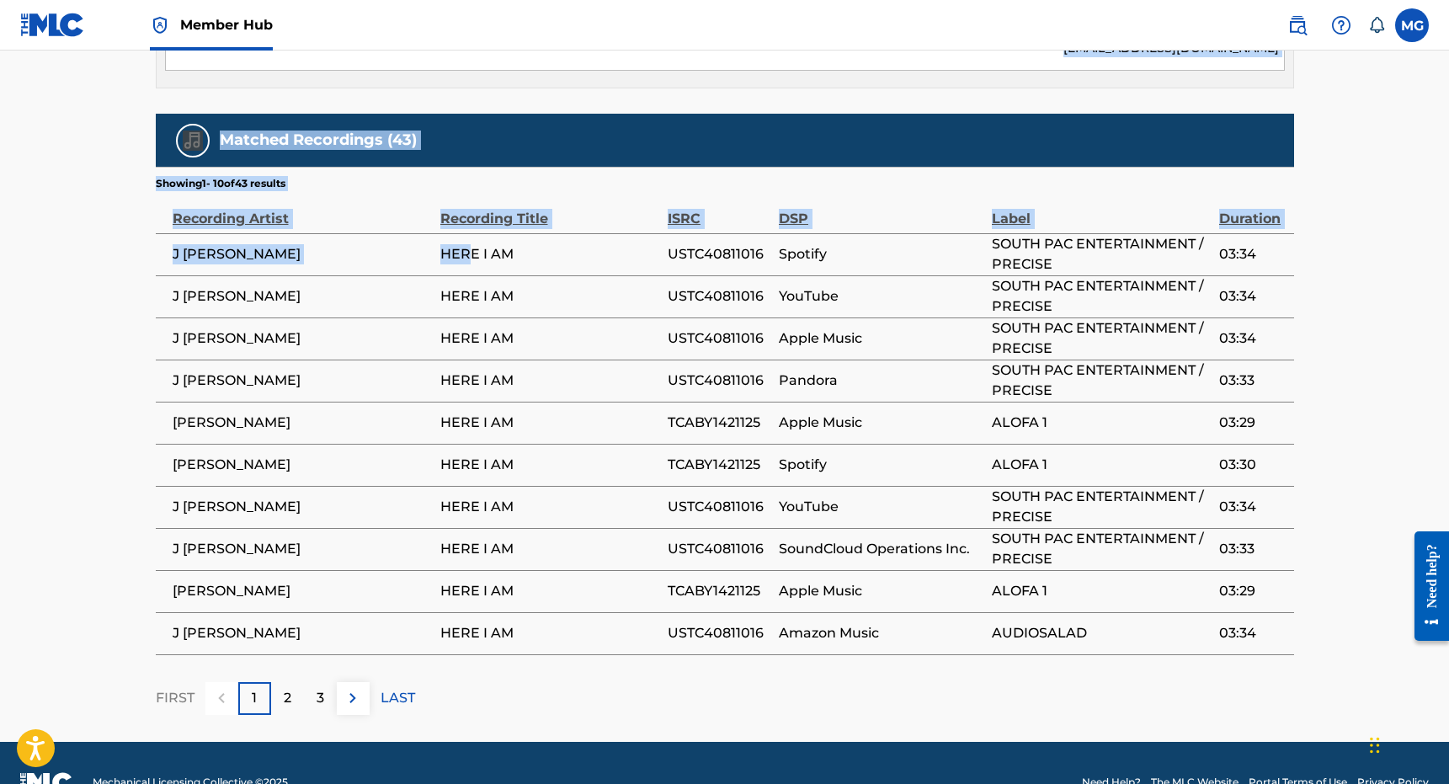
drag, startPoint x: 600, startPoint y: 406, endPoint x: 472, endPoint y: 212, distance: 232.1
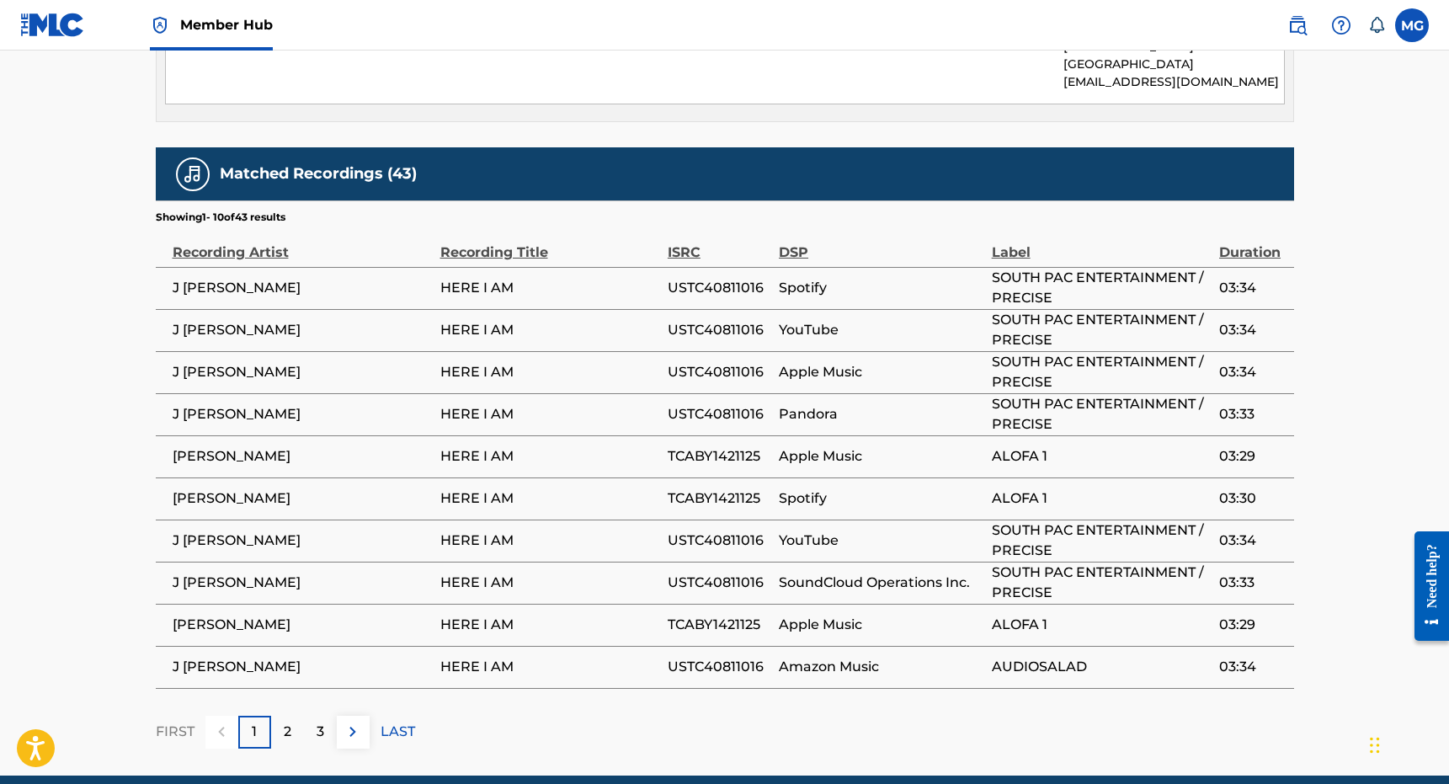
click at [476, 278] on span "HERE I AM" at bounding box center [549, 288] width 219 height 20
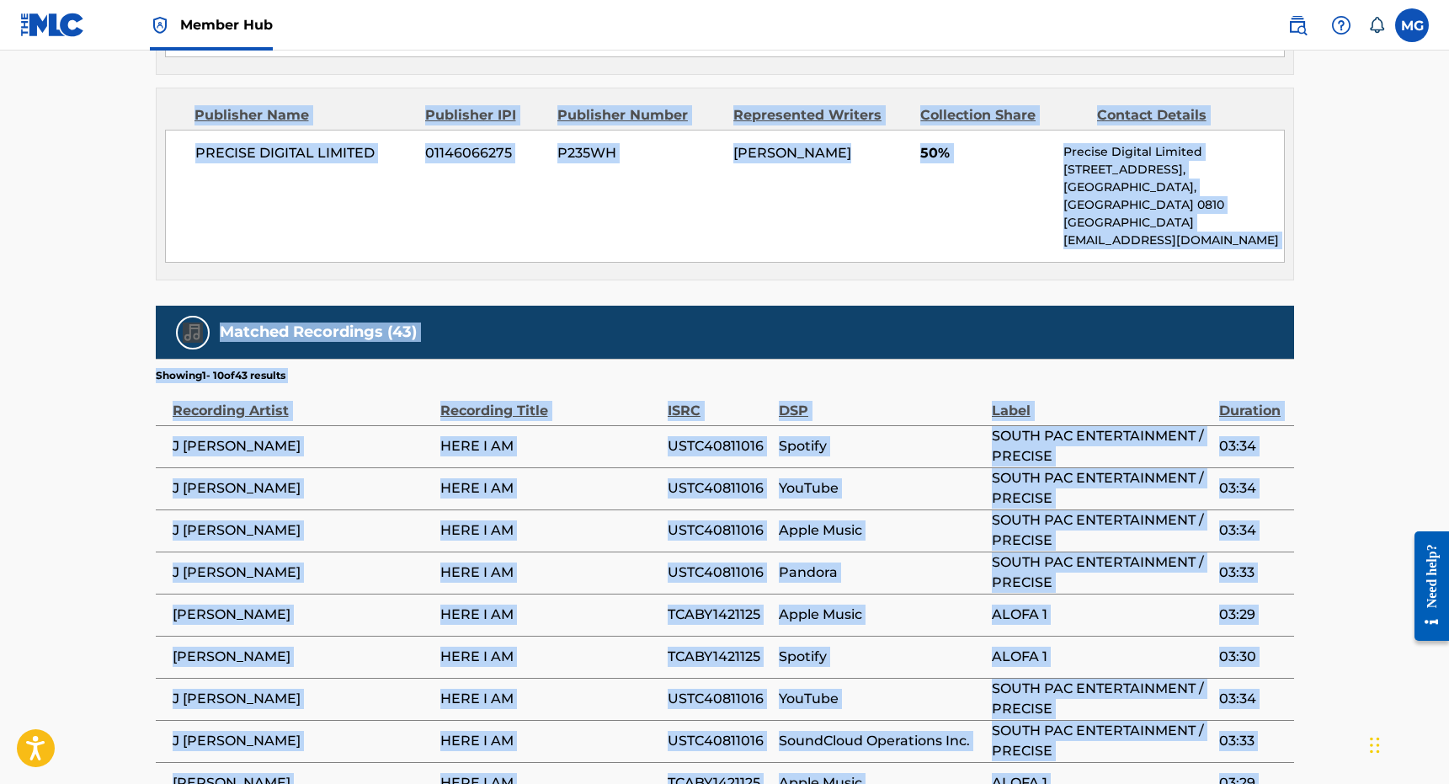
scroll to position [1138, 0]
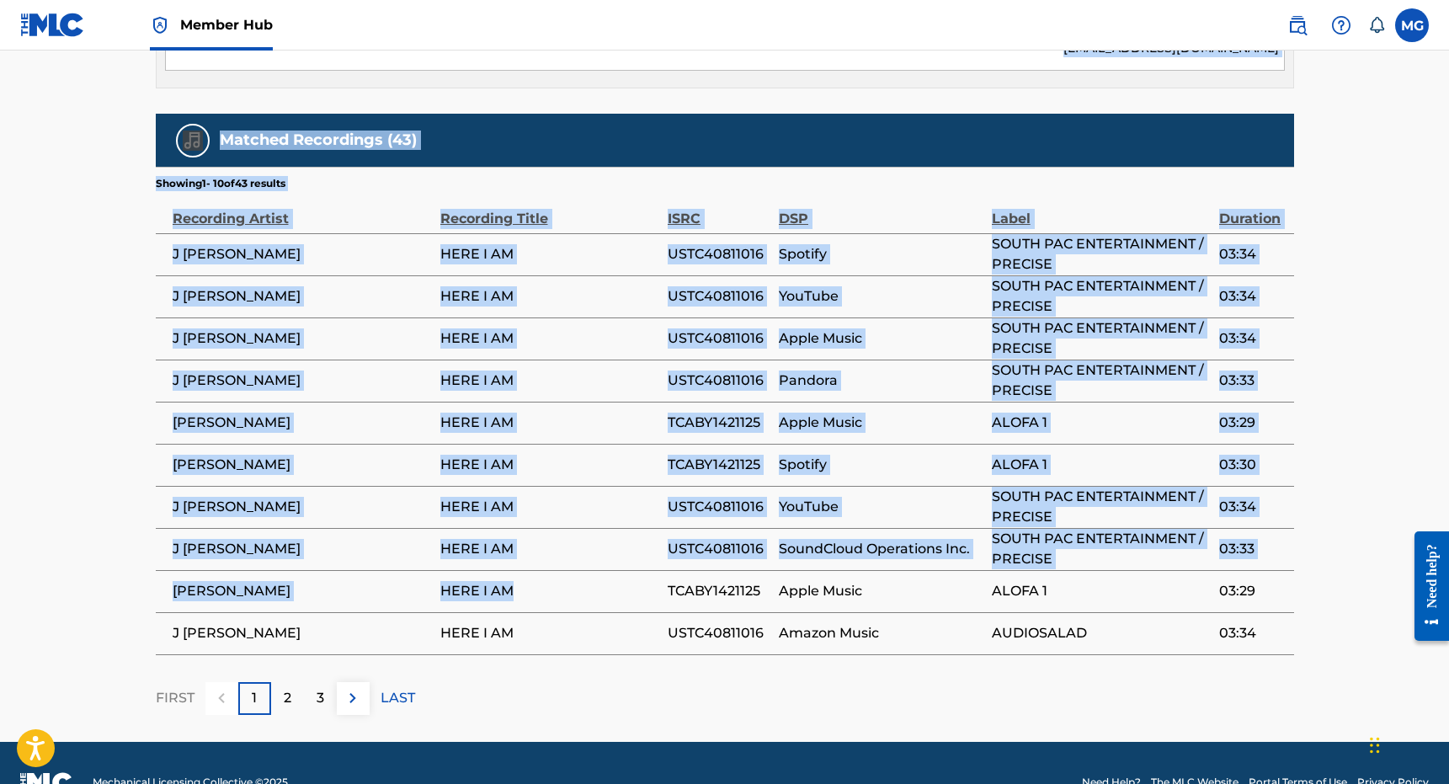
drag, startPoint x: 476, startPoint y: 239, endPoint x: 518, endPoint y: 555, distance: 318.4
click at [516, 581] on span "HERE I AM" at bounding box center [549, 591] width 219 height 20
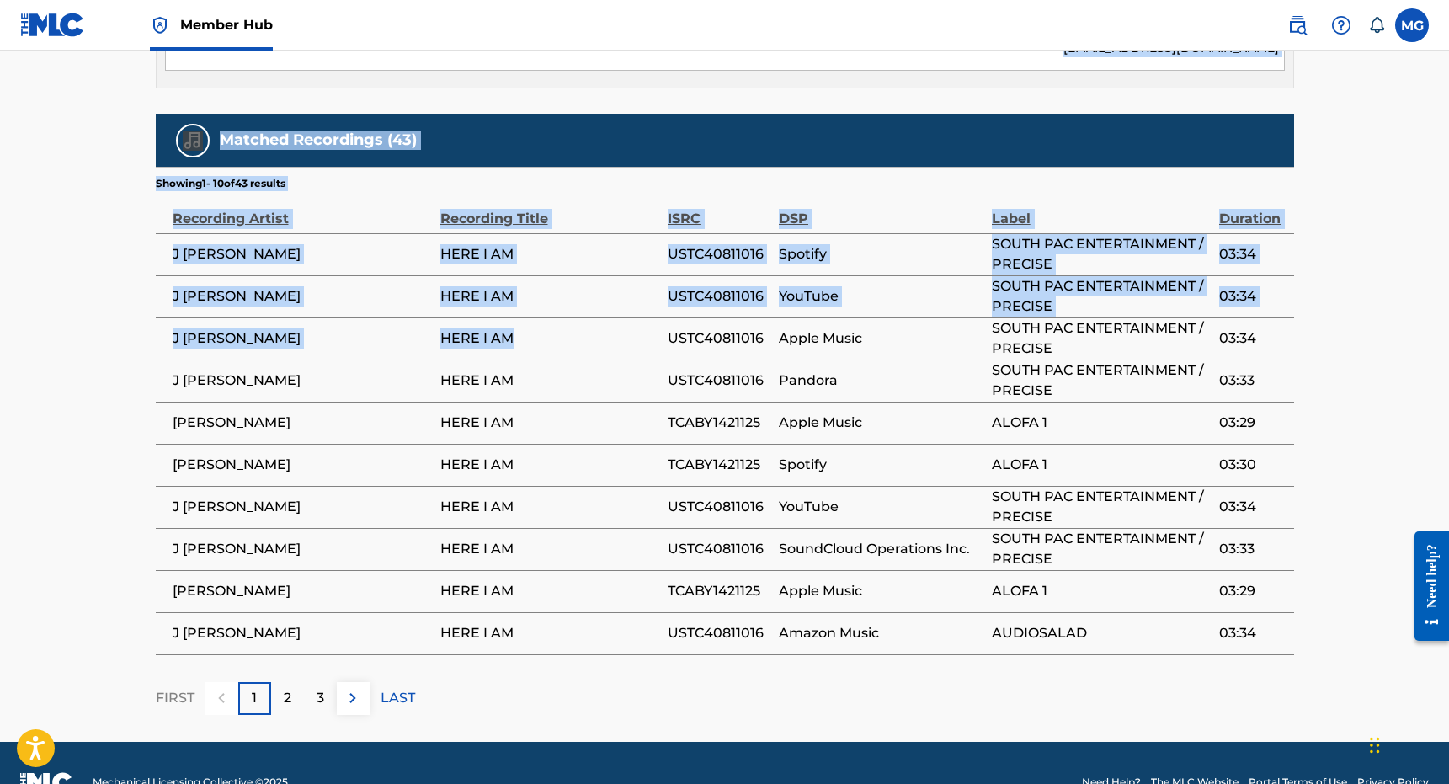
scroll to position [0, 0]
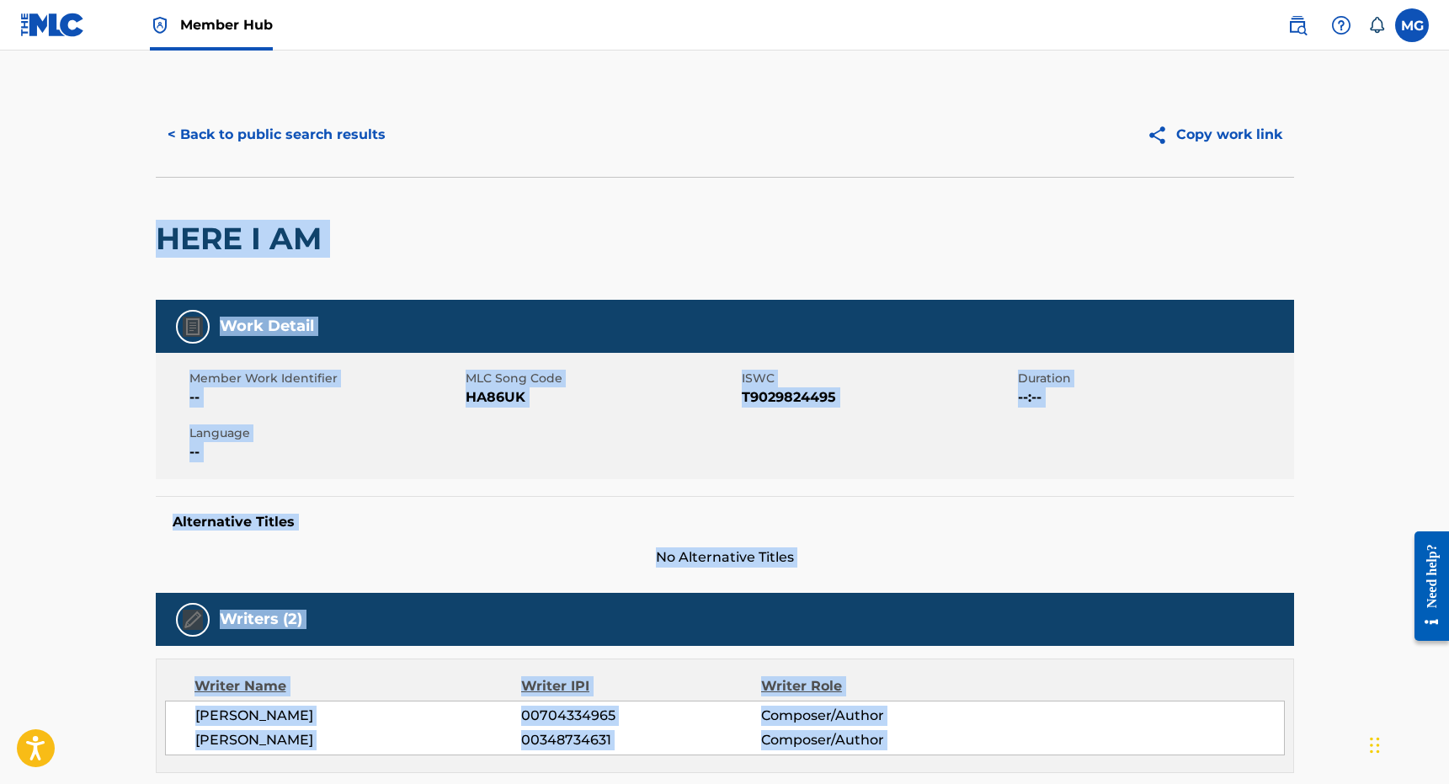
drag, startPoint x: 530, startPoint y: 316, endPoint x: 354, endPoint y: 211, distance: 205.3
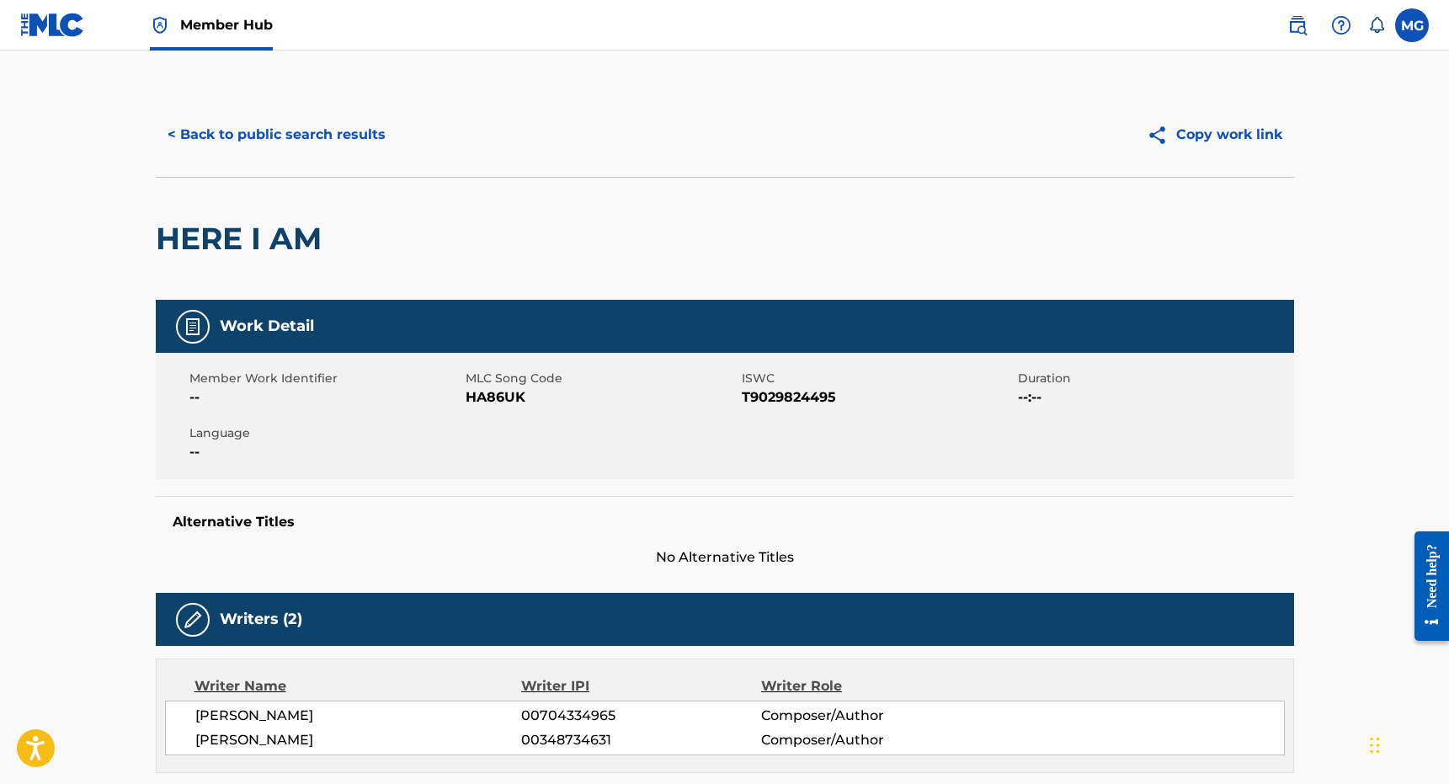
click at [328, 161] on div "< Back to public search results Copy work link" at bounding box center [725, 135] width 1138 height 84
click at [326, 157] on div "< Back to public search results Copy work link" at bounding box center [725, 135] width 1138 height 84
click at [326, 153] on button "< Back to public search results" at bounding box center [277, 135] width 242 height 42
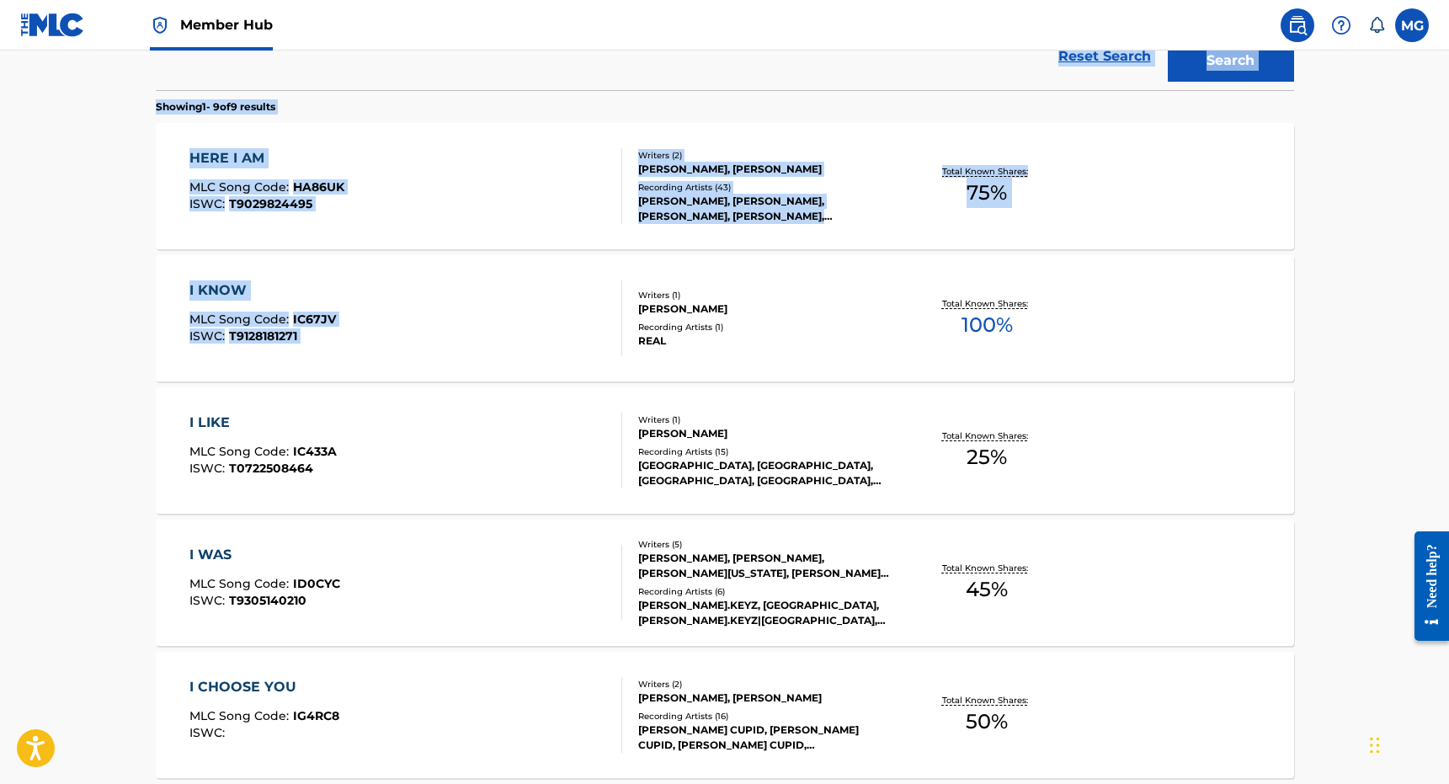
scroll to position [507, 0]
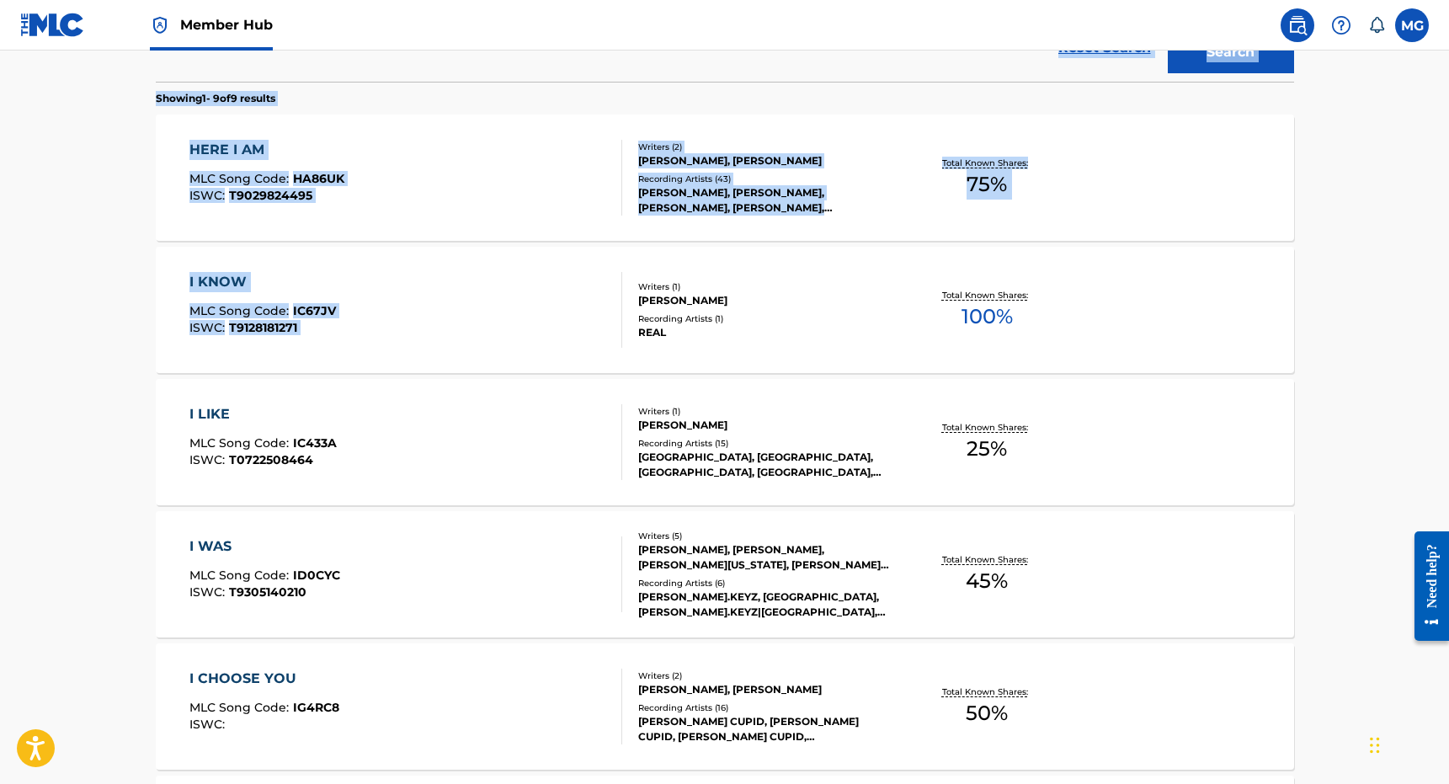
click at [458, 594] on div "I WAS MLC Song Code : ID0CYC ISWC : T9305140210" at bounding box center [405, 574] width 433 height 76
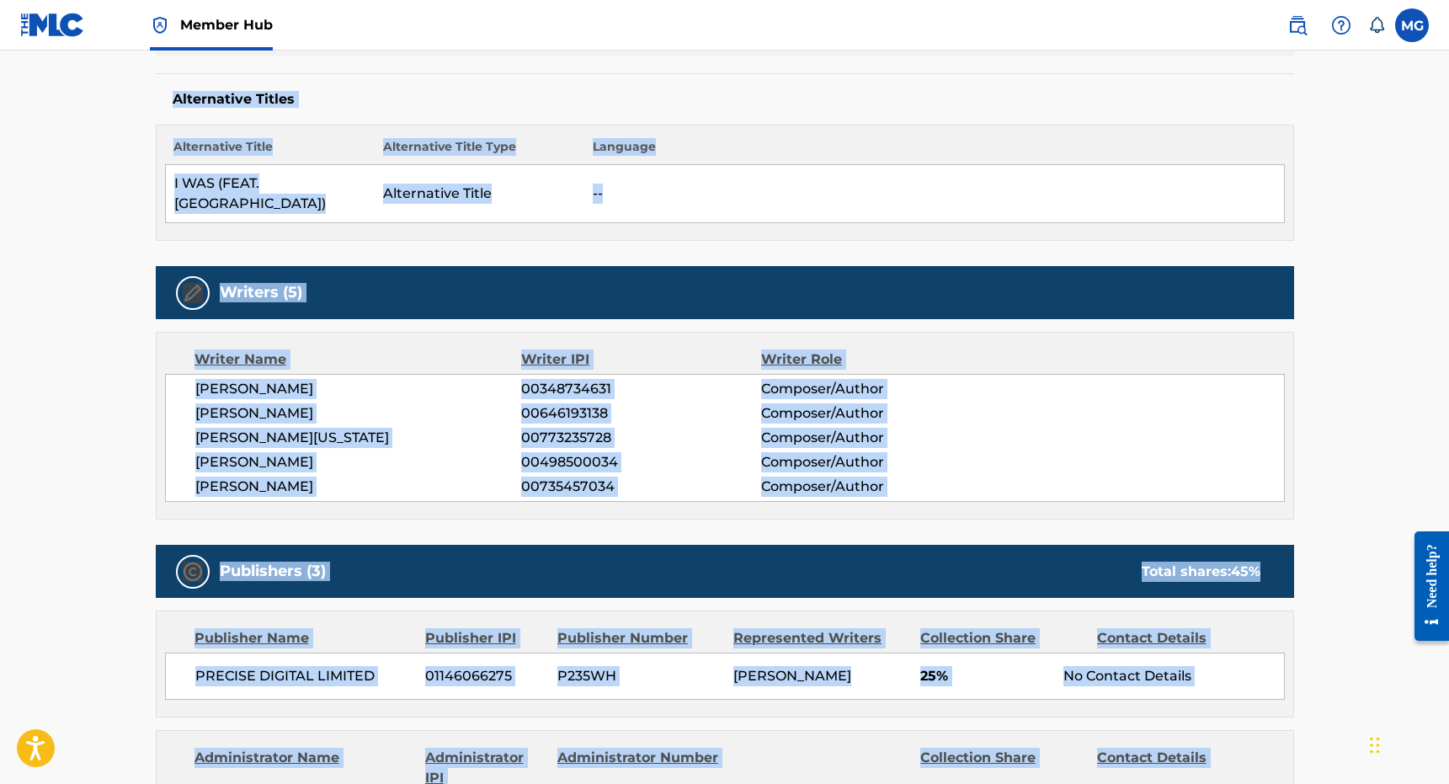
scroll to position [777, 0]
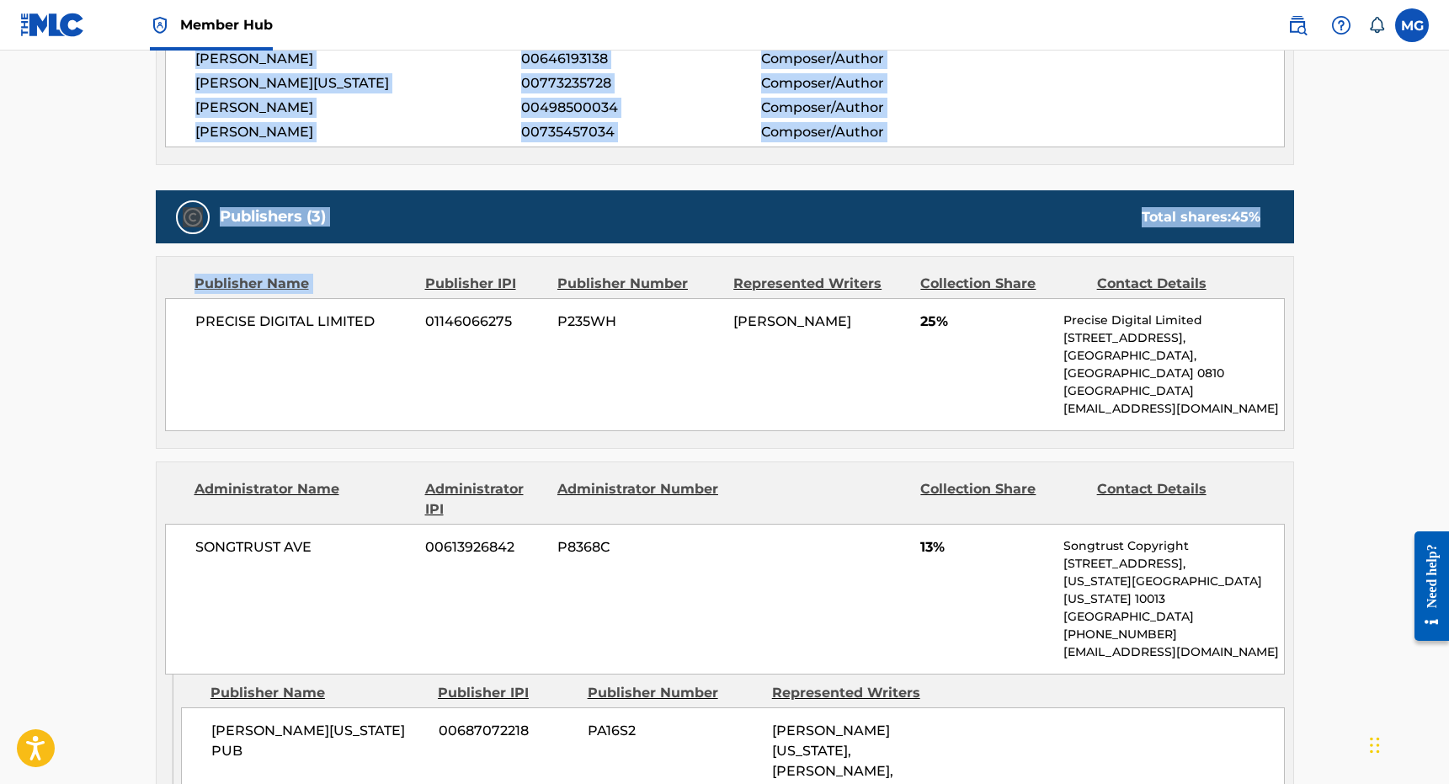
drag, startPoint x: 560, startPoint y: 333, endPoint x: 486, endPoint y: 225, distance: 130.8
click at [486, 225] on div "Work Detail Member Work Identifier -- MLC Song Code ID0CYC ISWC T9305140210 Dur…" at bounding box center [725, 552] width 1138 height 2059
click at [486, 225] on div "Publishers (3) Total shares: 45 % Publisher Name Publisher IPI Publisher Number…" at bounding box center [725, 686] width 1138 height 993
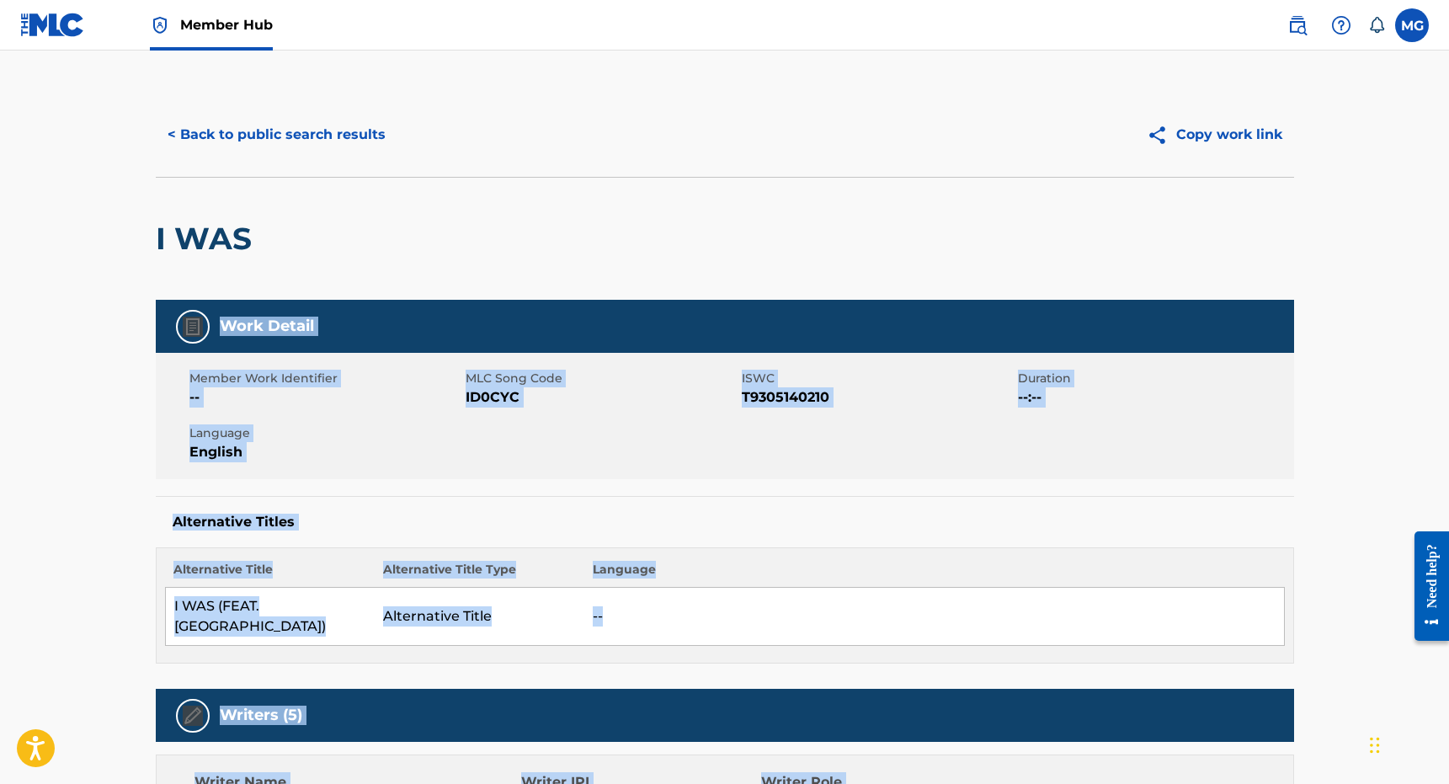
drag, startPoint x: 486, startPoint y: 225, endPoint x: 273, endPoint y: 237, distance: 213.4
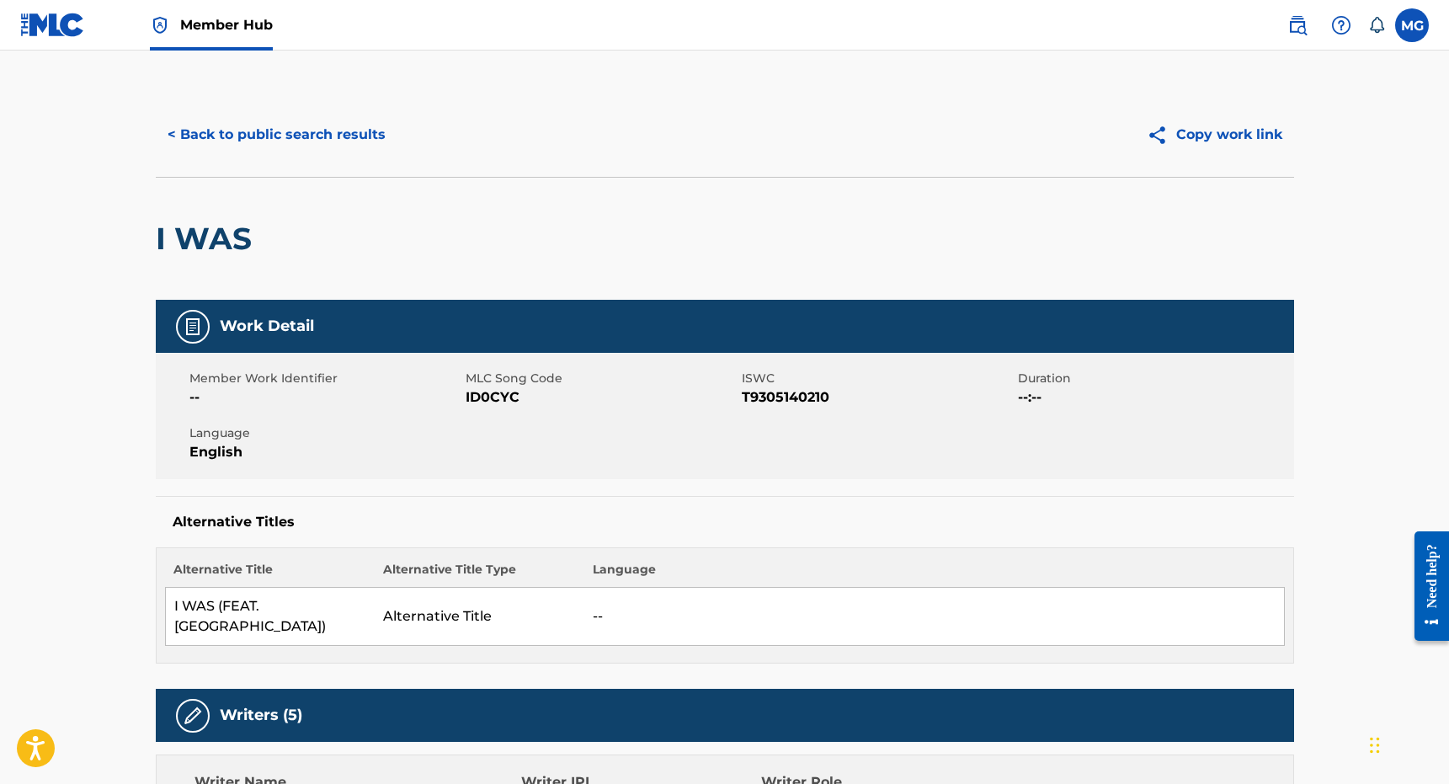
click at [260, 109] on div "< Back to public search results Copy work link" at bounding box center [725, 135] width 1138 height 84
click at [258, 131] on button "< Back to public search results" at bounding box center [277, 135] width 242 height 42
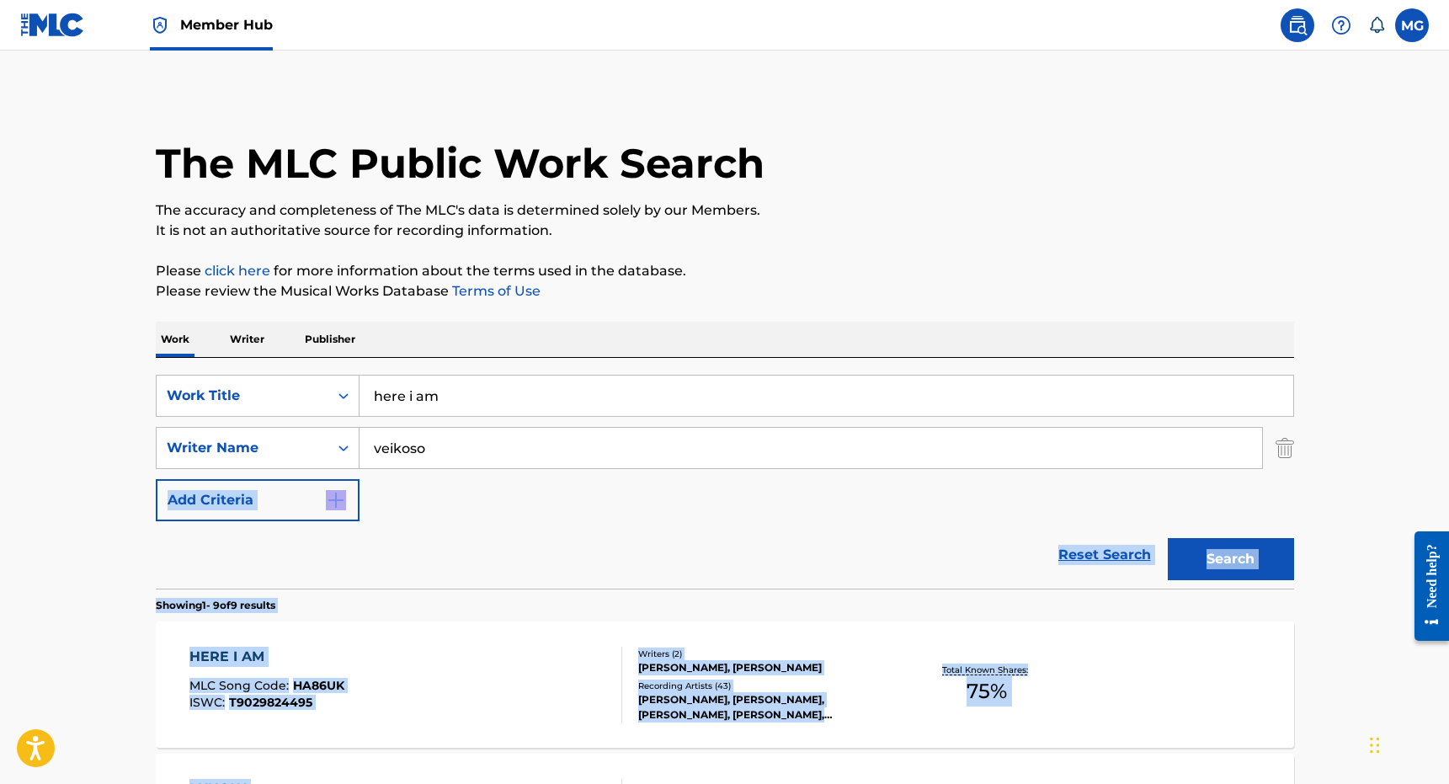
drag, startPoint x: 142, startPoint y: 384, endPoint x: 432, endPoint y: 474, distance: 303.3
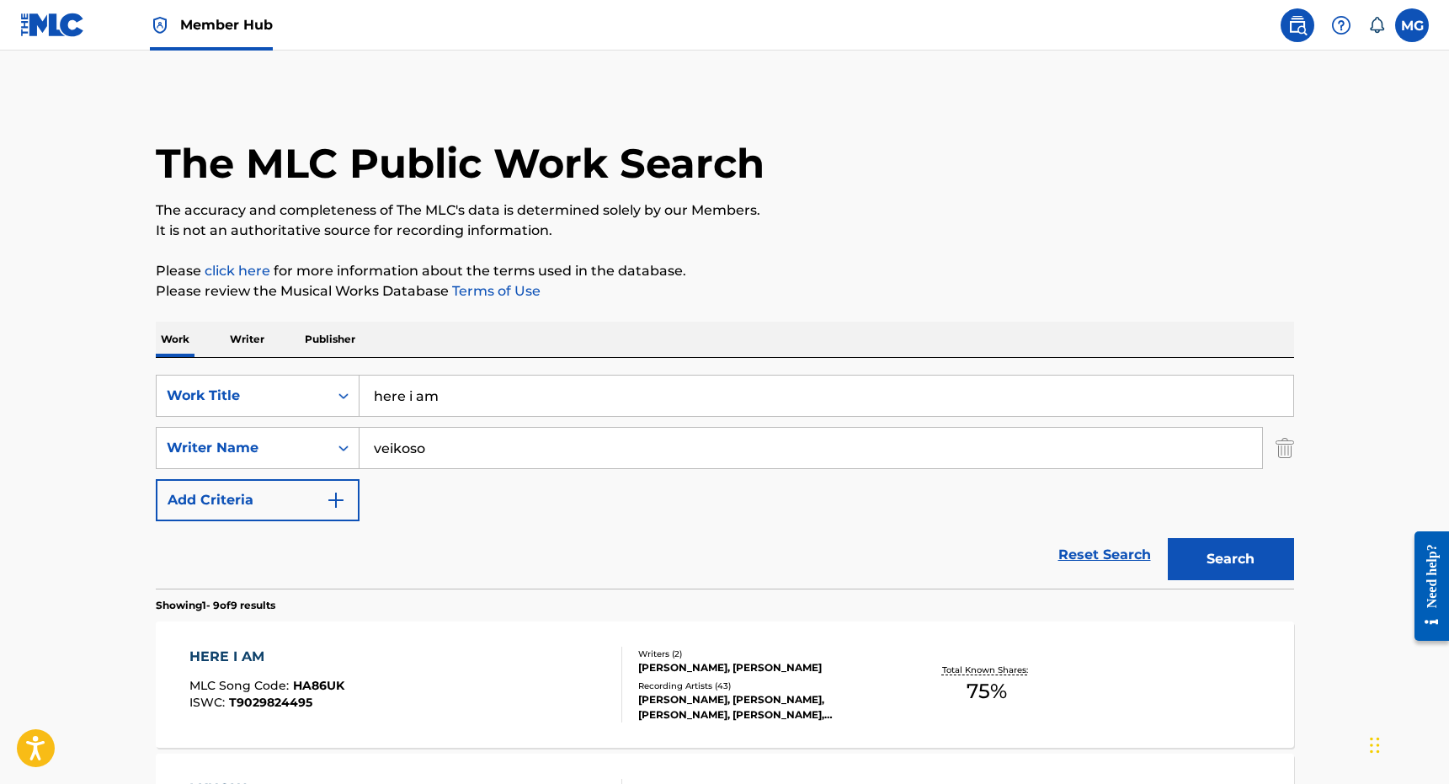
click at [426, 371] on div "SearchWithCriteriafe699e46-ef1b-4c31-bbf4-c1cf271d1da1 Work Title here i am Sea…" at bounding box center [725, 473] width 1138 height 231
click at [419, 380] on input "here i am" at bounding box center [826, 395] width 934 height 40
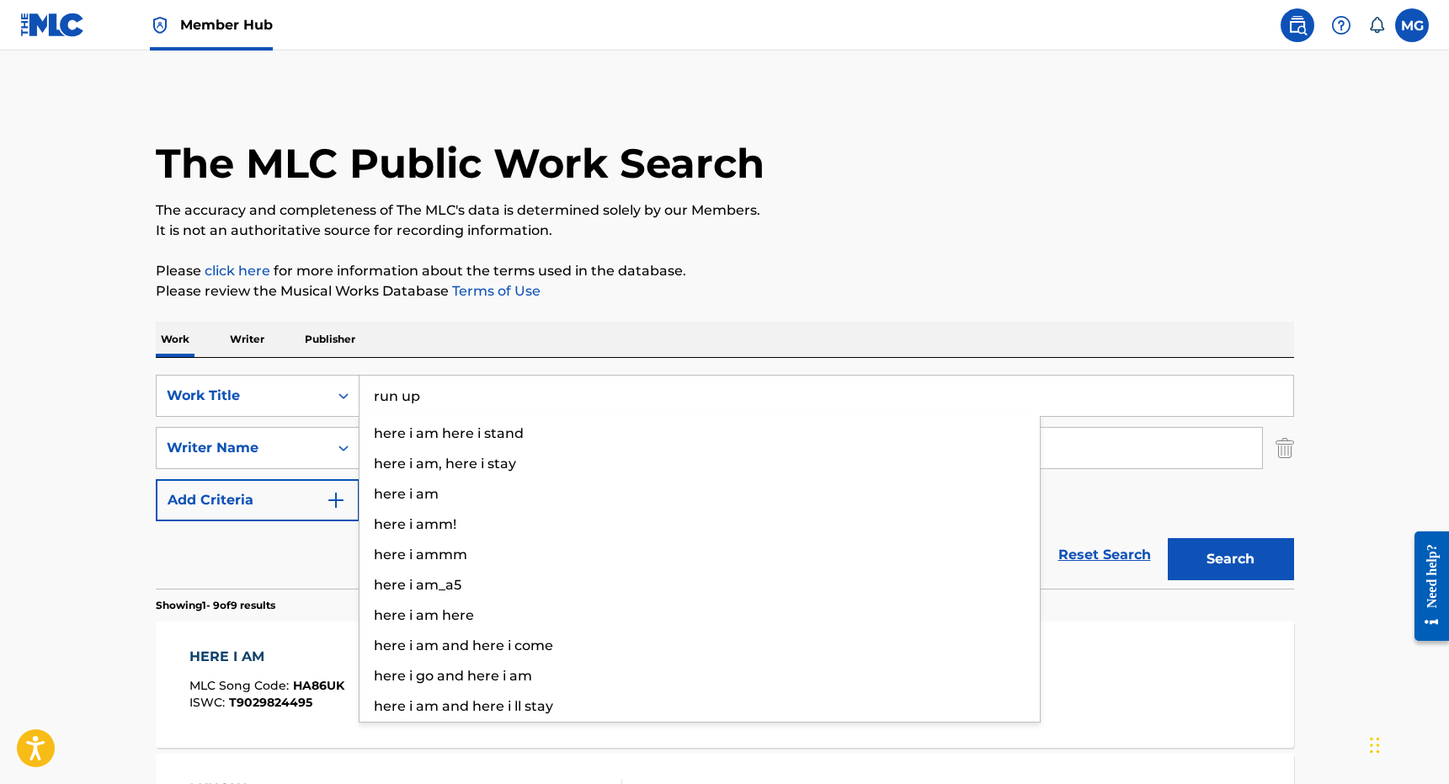
type input "run up"
click at [1168, 538] on button "Search" at bounding box center [1231, 559] width 126 height 42
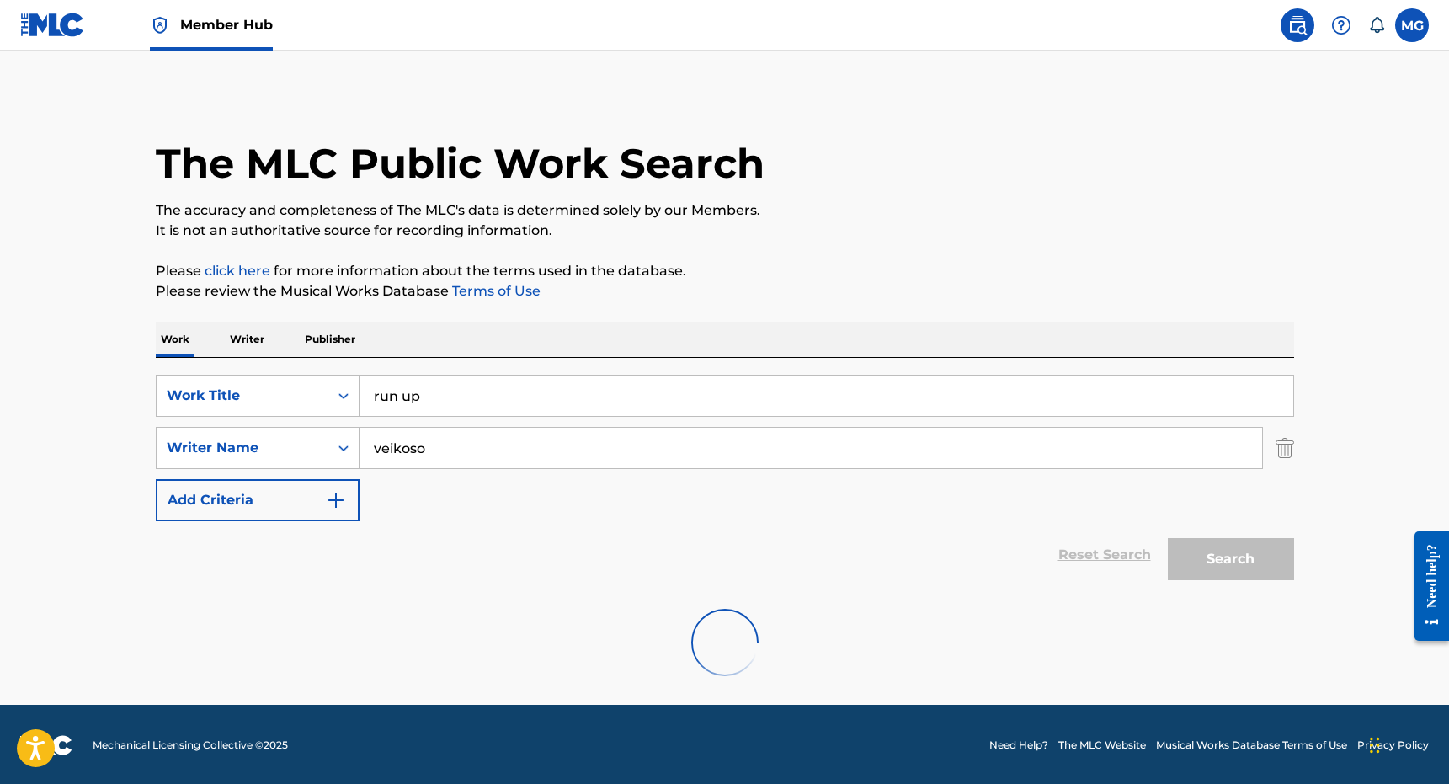
click at [883, 256] on div "The MLC Public Work Search The accuracy and completeness of The MLC's data is d…" at bounding box center [725, 395] width 1179 height 604
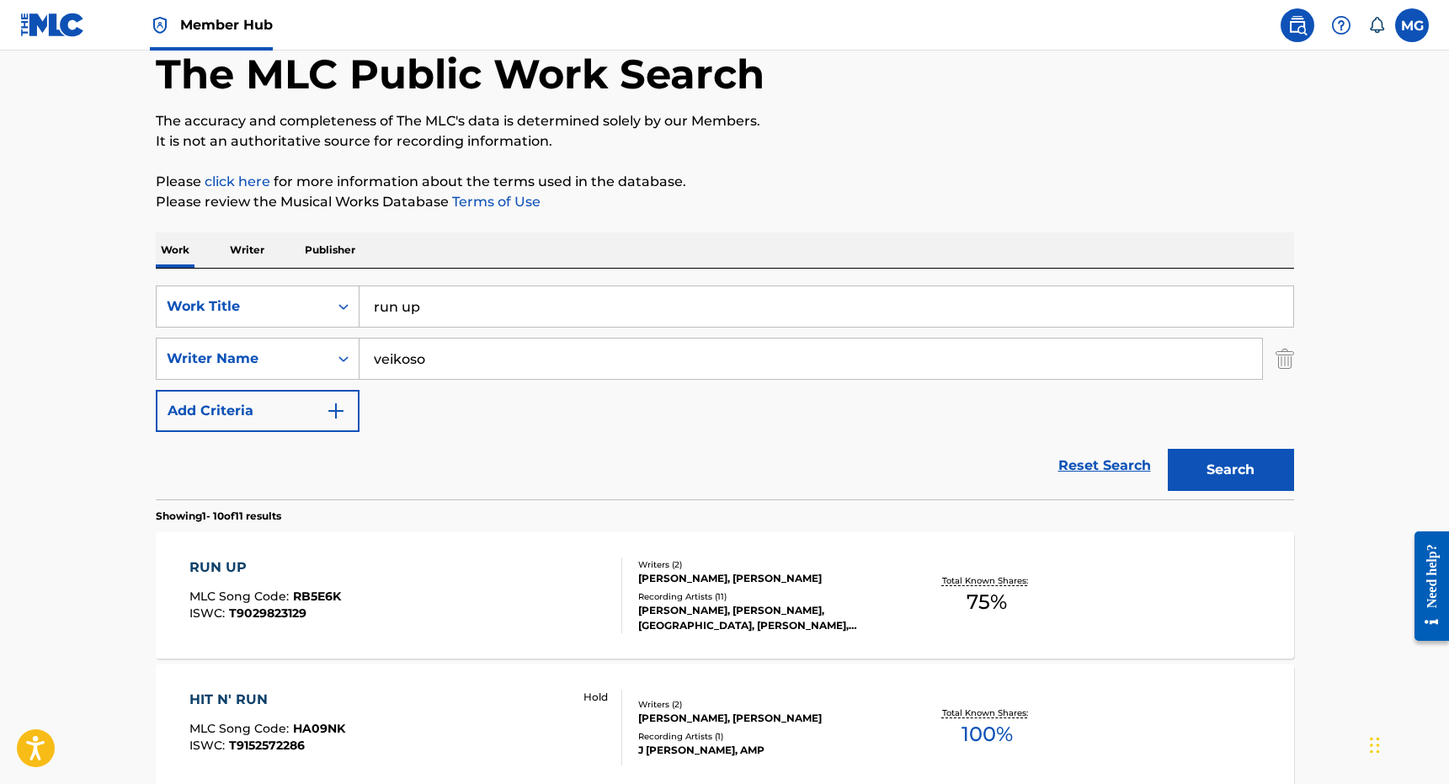
scroll to position [135, 0]
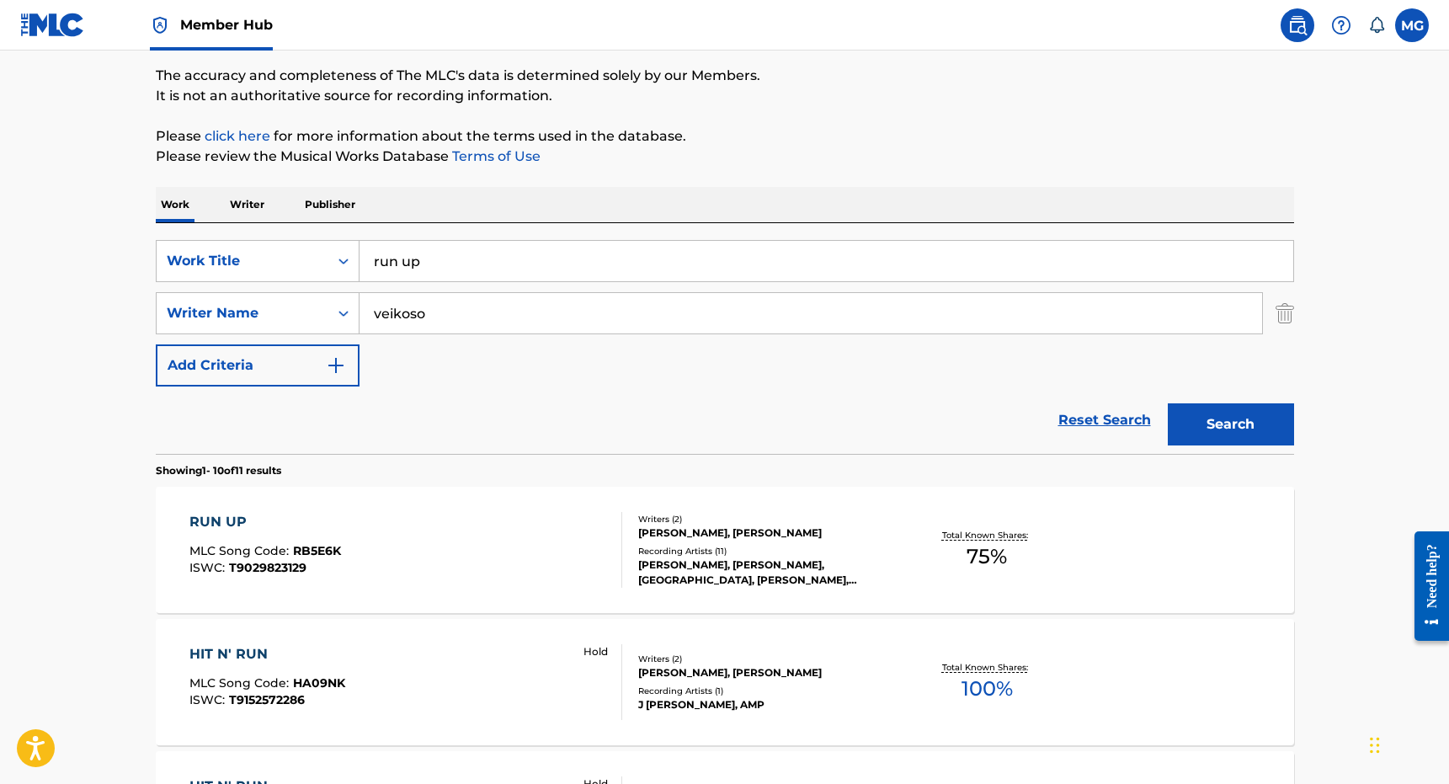
click at [667, 507] on div "RUN UP MLC Song Code : RB5E6K ISWC : T9029823129 Writers ( 2 ) [PERSON_NAME], […" at bounding box center [725, 550] width 1138 height 126
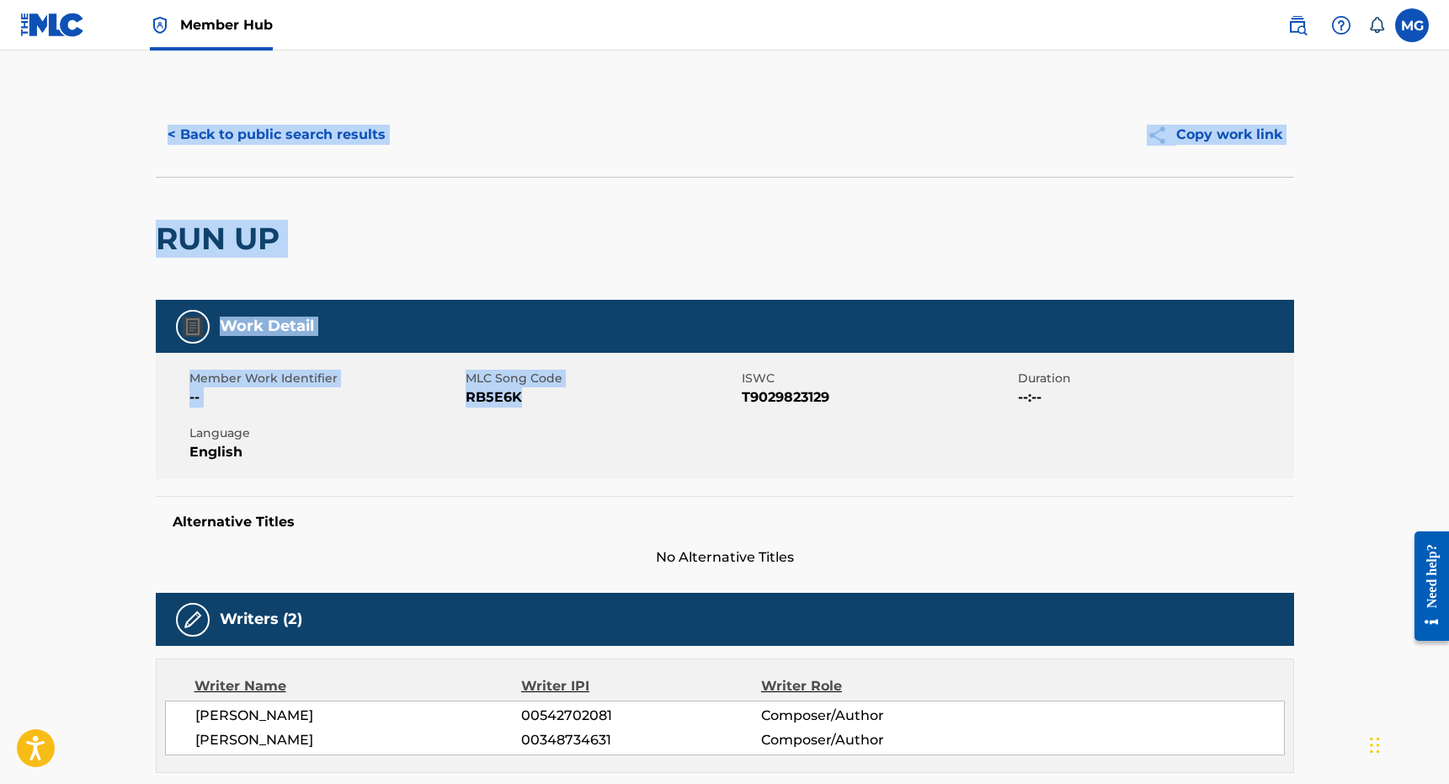
drag, startPoint x: 515, startPoint y: 834, endPoint x: 418, endPoint y: 210, distance: 631.3
click at [311, 136] on button "< Back to public search results" at bounding box center [277, 135] width 242 height 42
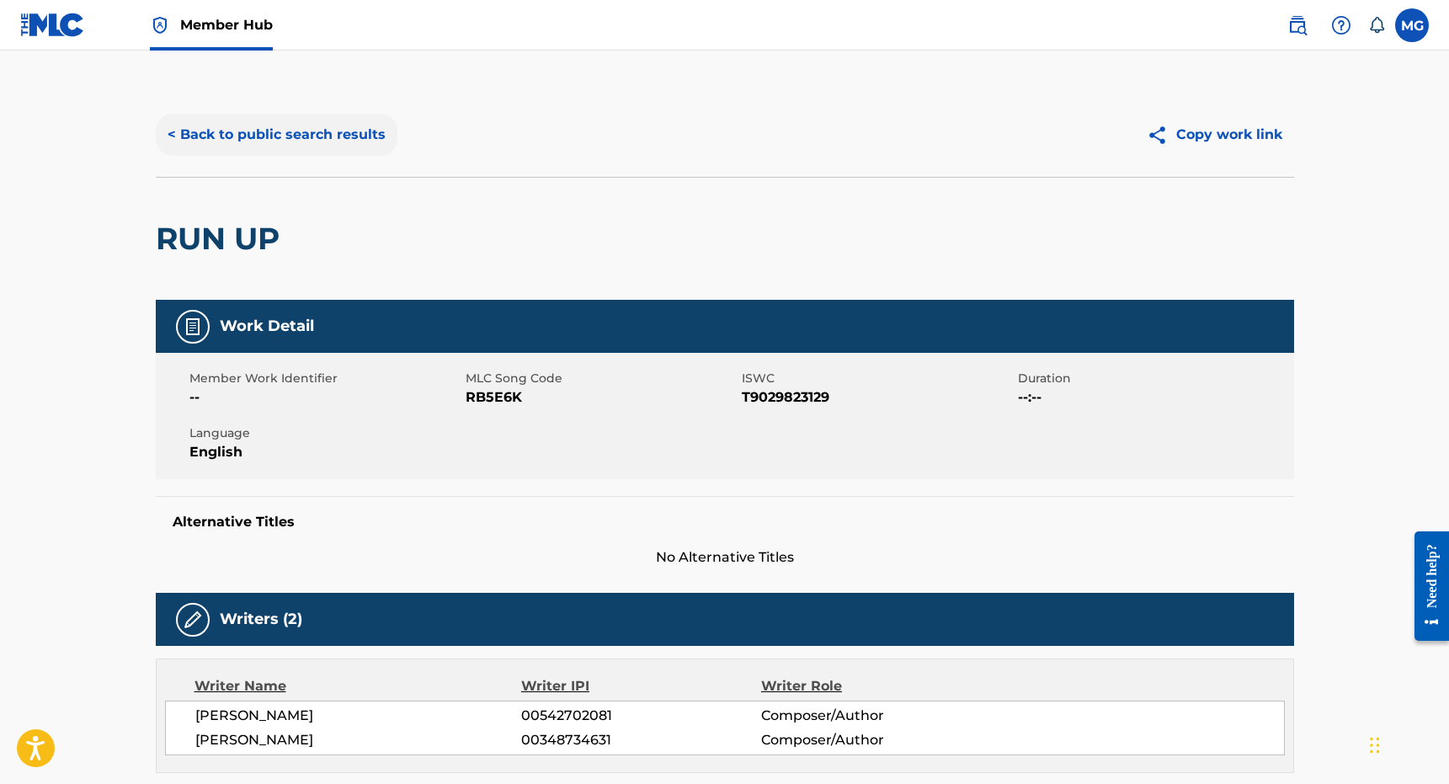
scroll to position [135, 0]
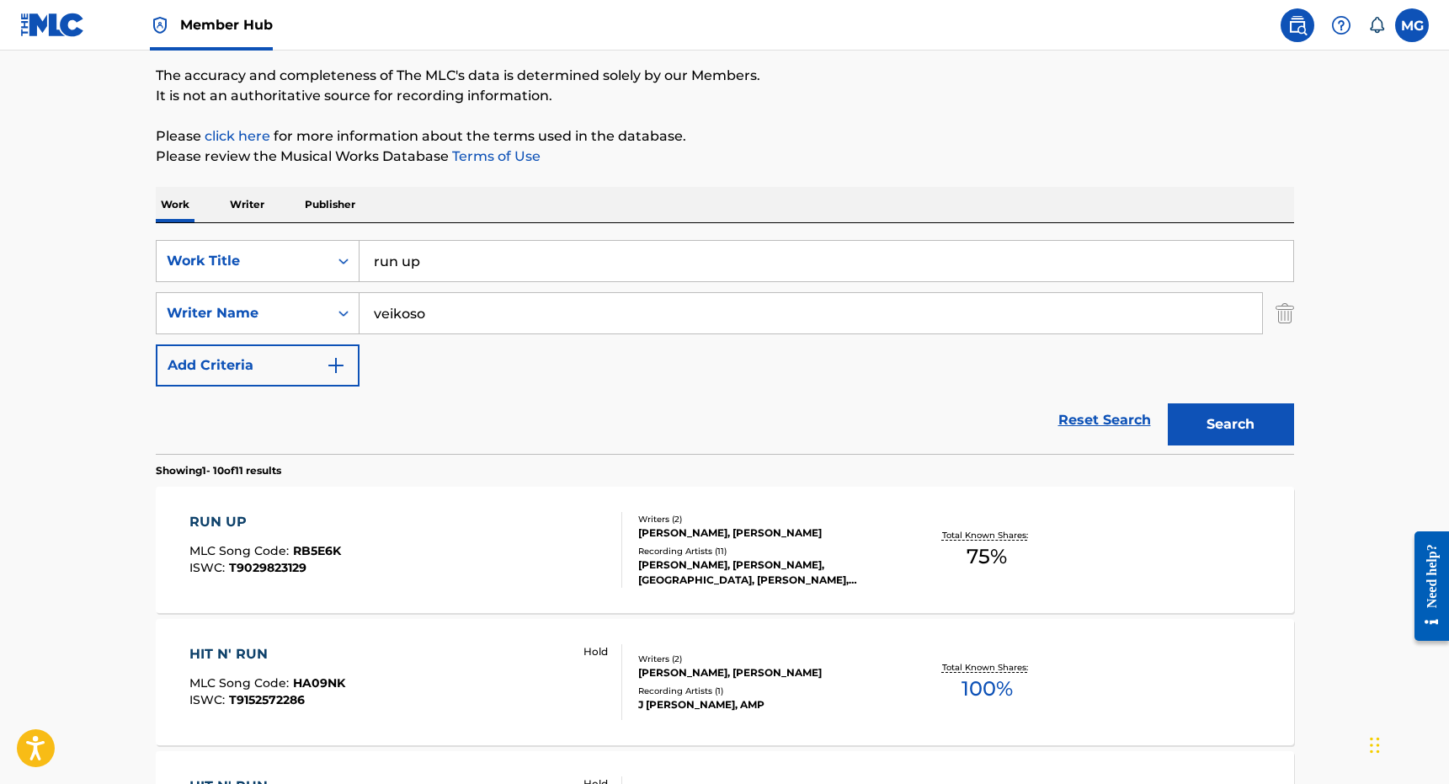
click at [500, 312] on input "veikoso" at bounding box center [810, 313] width 902 height 40
click at [486, 225] on div "SearchWithCriteriafe699e46-ef1b-4c31-bbf4-c1cf271d1da1 Work Title run up Search…" at bounding box center [725, 338] width 1138 height 231
click at [466, 242] on input "run up" at bounding box center [826, 261] width 934 height 40
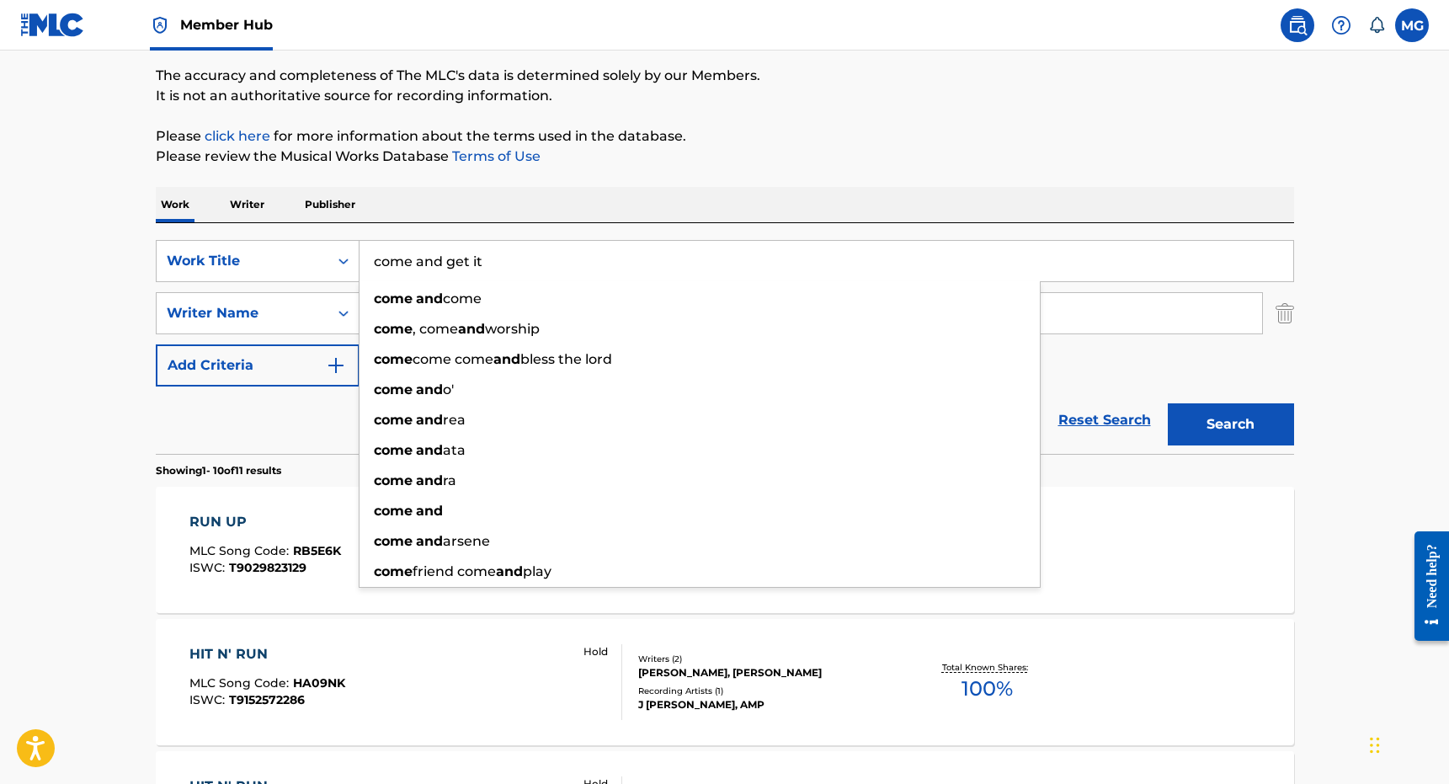
type input "come and get it"
click at [1168, 403] on button "Search" at bounding box center [1231, 424] width 126 height 42
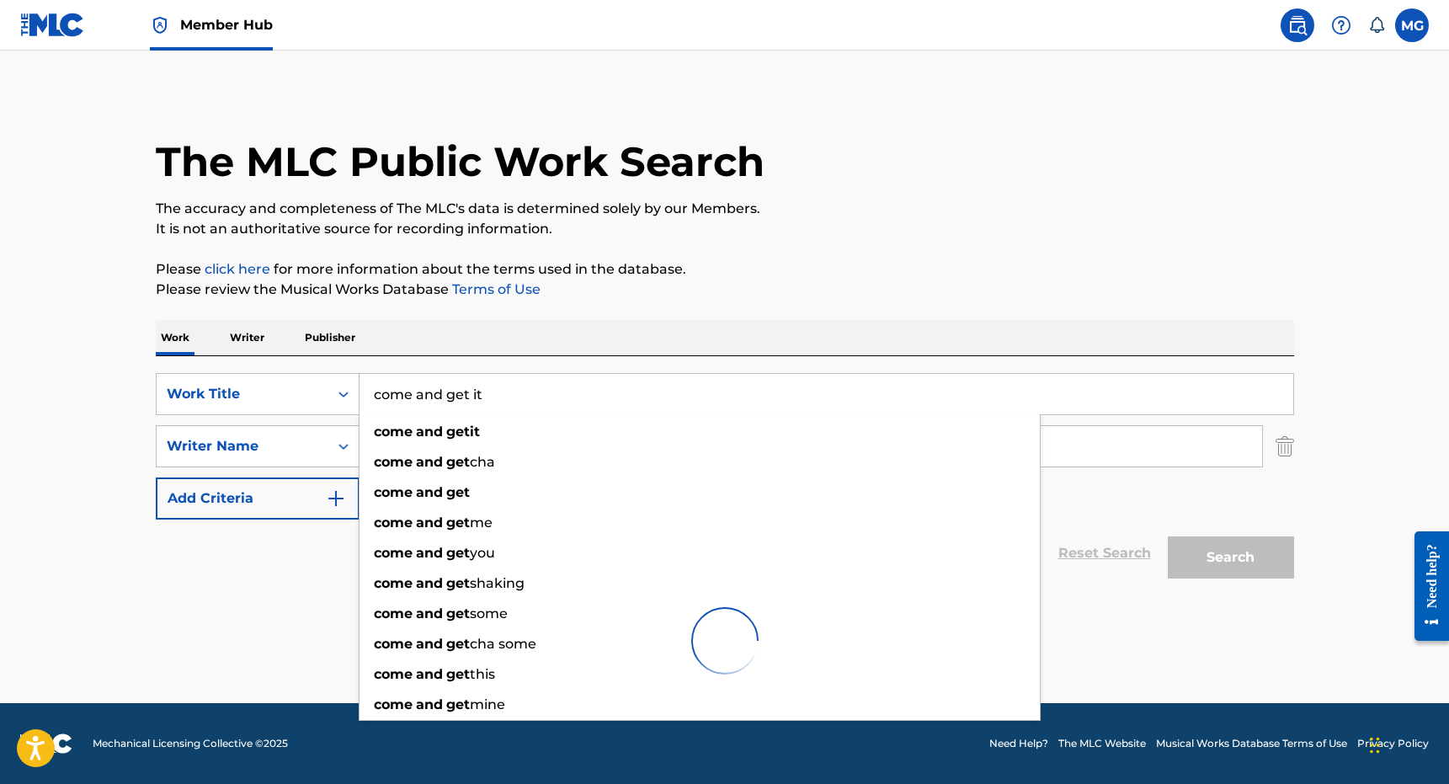
click at [931, 276] on p "Please click here for more information about the terms used in the database." at bounding box center [725, 269] width 1138 height 20
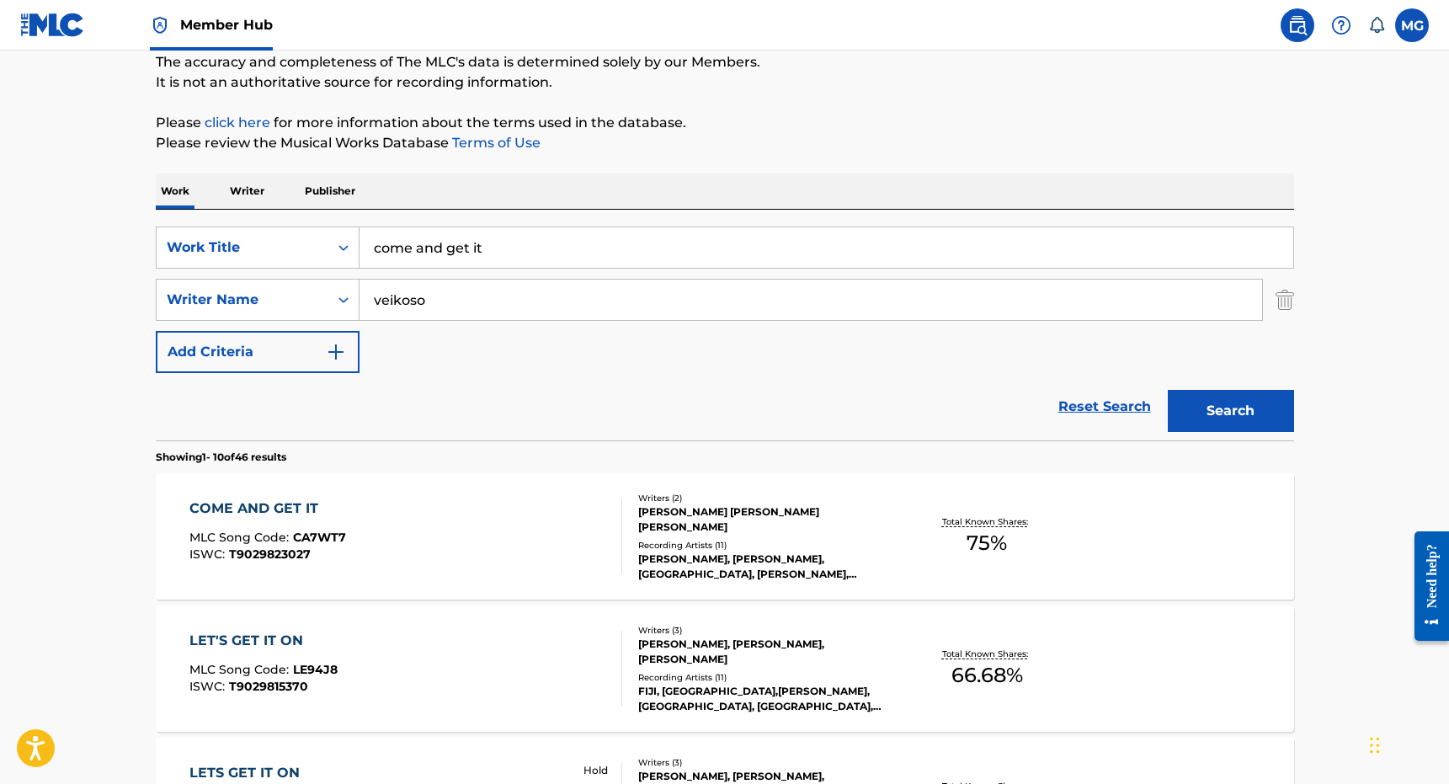
scroll to position [170, 0]
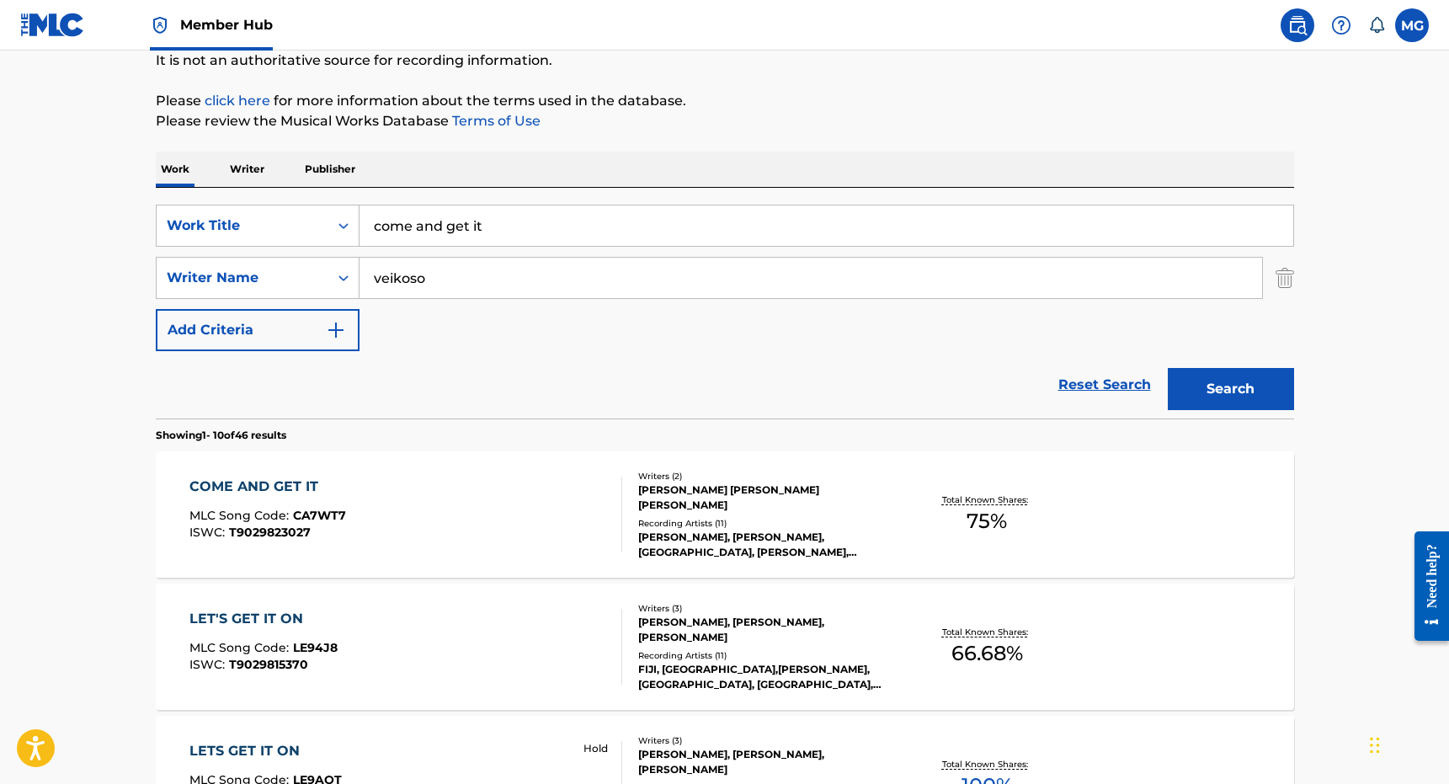
click at [628, 540] on div "Writers ( 2 ) [PERSON_NAME] [PERSON_NAME] [PERSON_NAME] Recording Artists ( 11 …" at bounding box center [757, 515] width 270 height 90
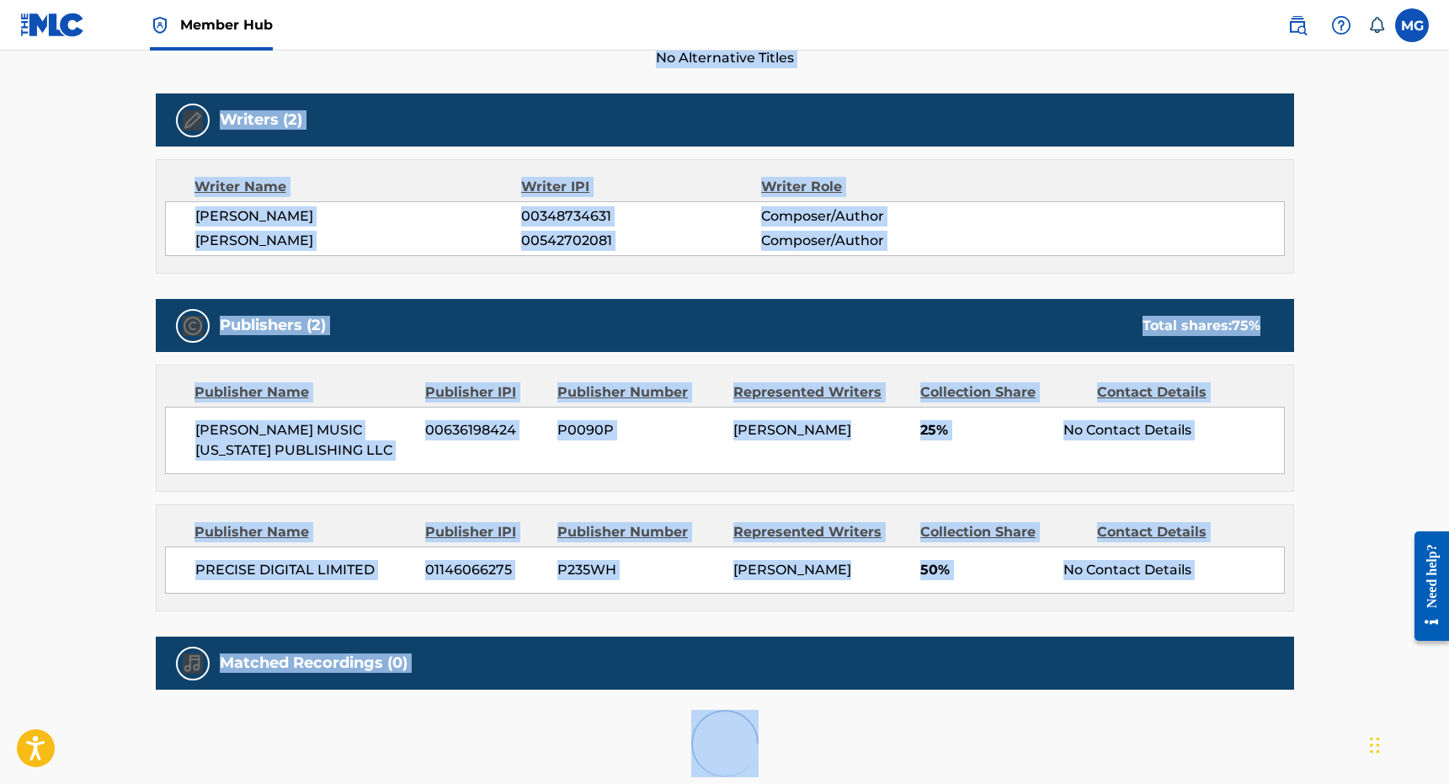
scroll to position [697, 0]
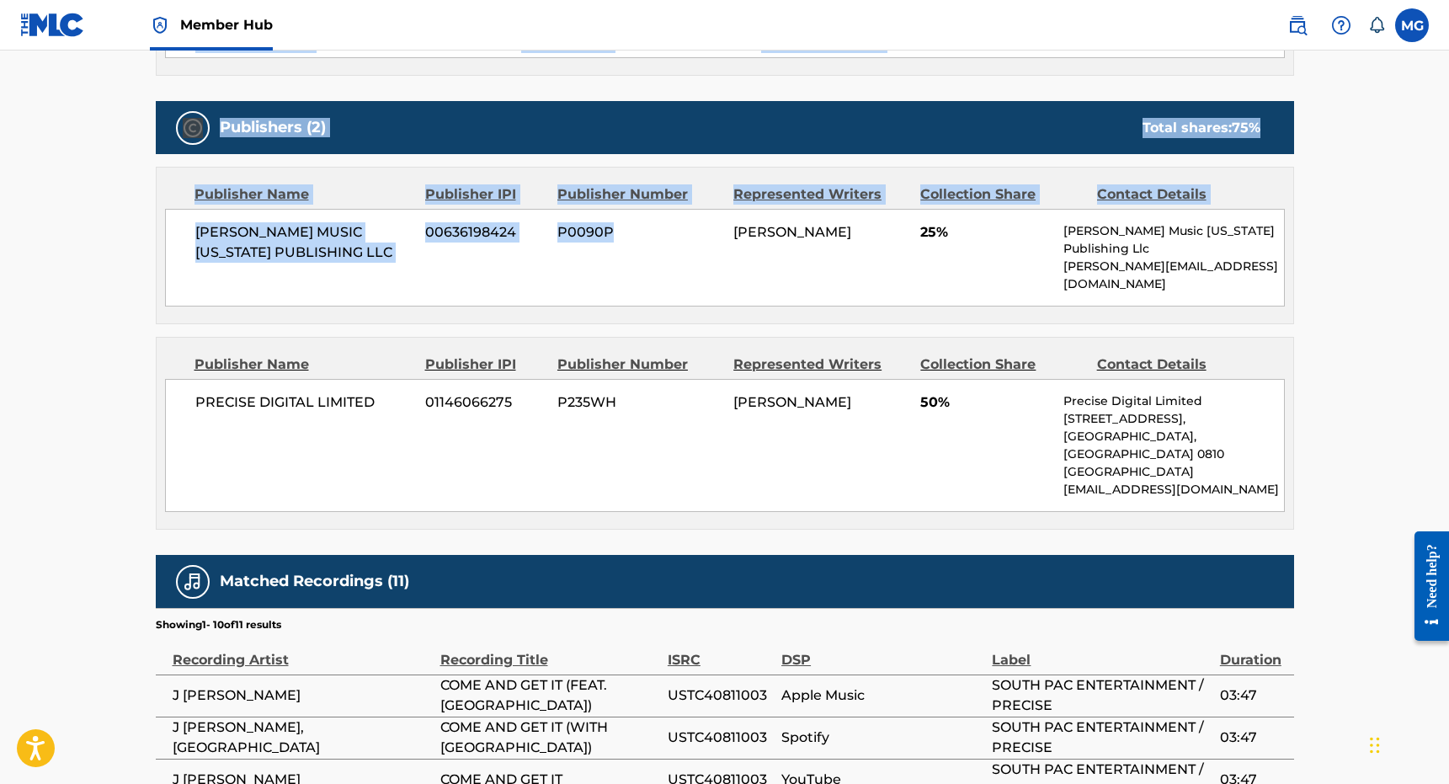
drag, startPoint x: 648, startPoint y: 343, endPoint x: 625, endPoint y: 262, distance: 84.2
click at [625, 262] on div "Work Detail Member Work Identifier -- MLC Song Code CA7WT7 ISWC T9029823027 Dur…" at bounding box center [725, 379] width 1138 height 1553
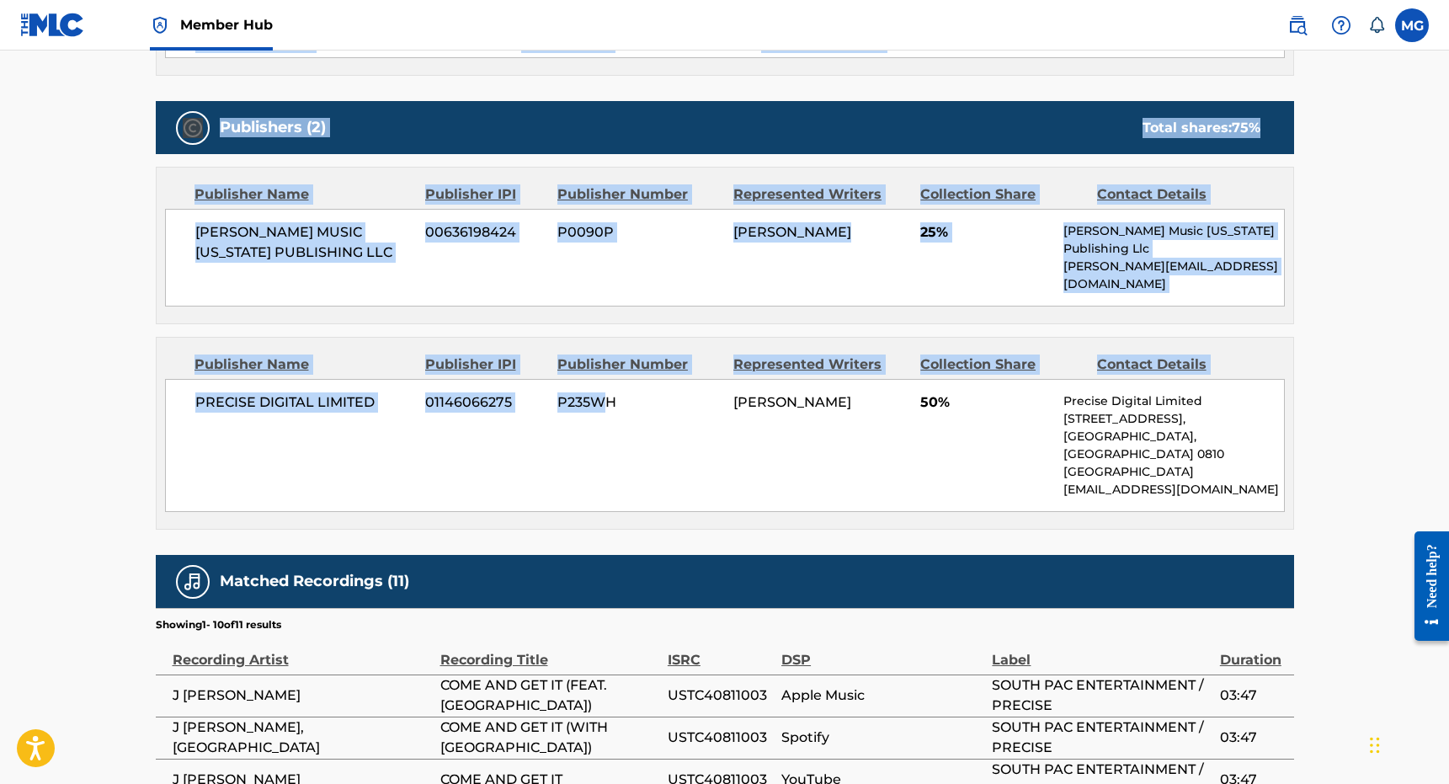
scroll to position [0, 0]
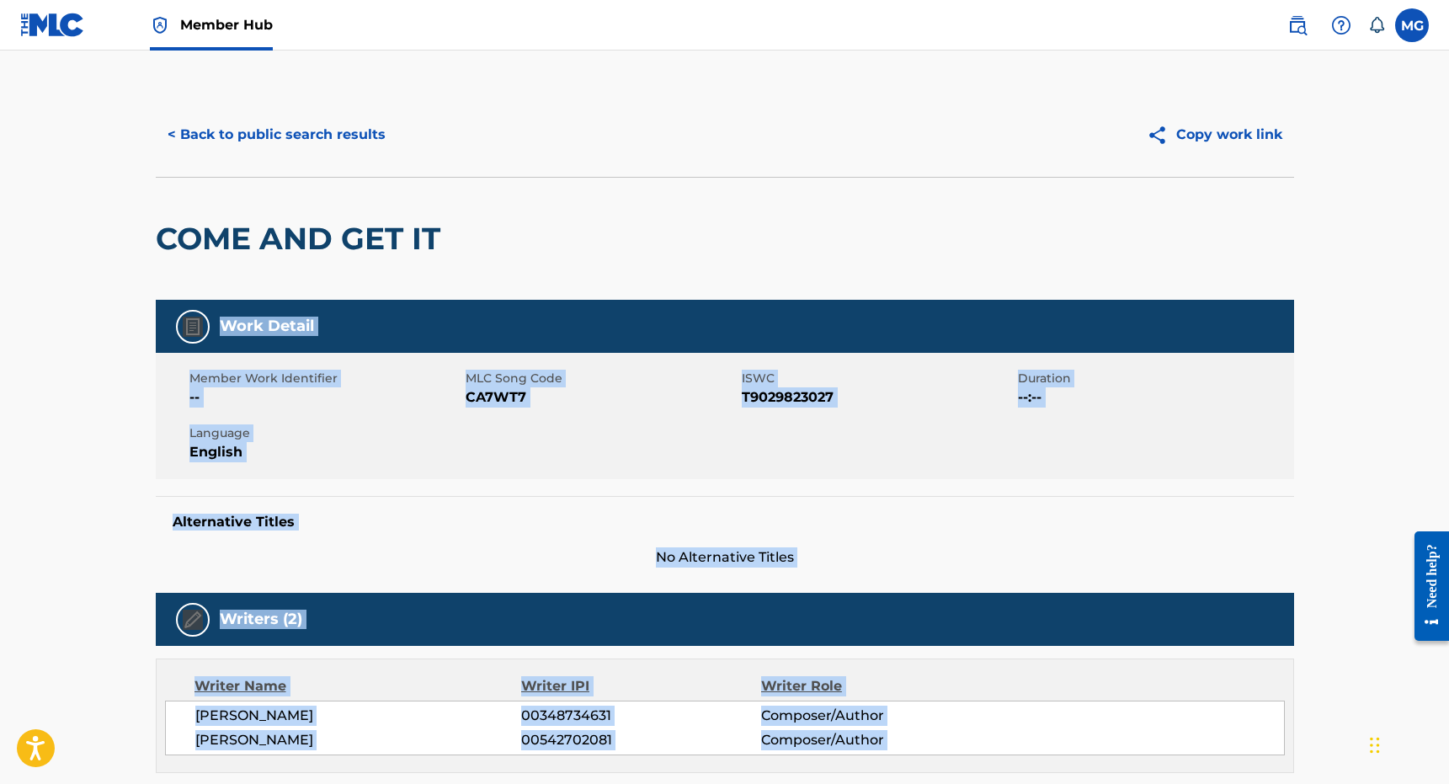
drag, startPoint x: 598, startPoint y: 381, endPoint x: 457, endPoint y: 295, distance: 164.7
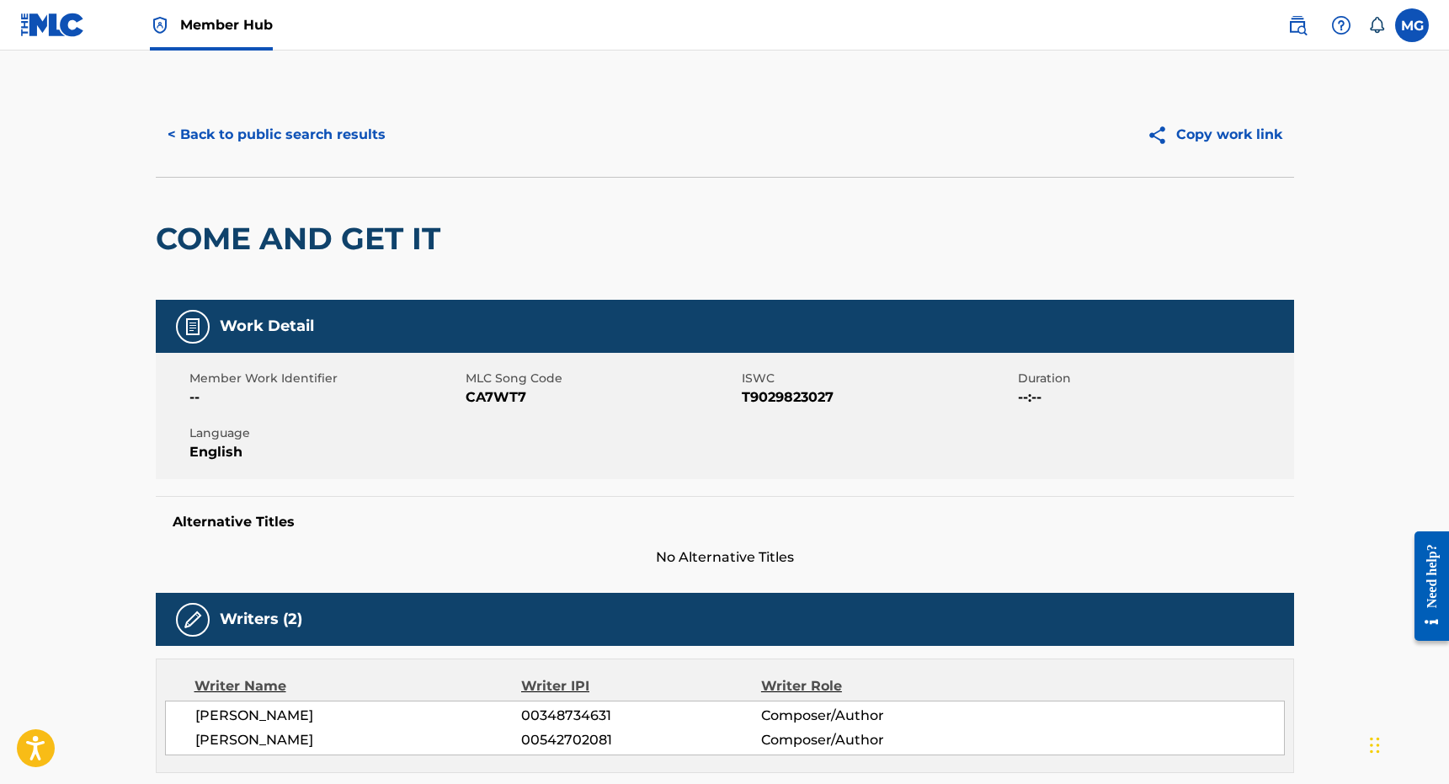
click at [321, 160] on div "< Back to public search results Copy work link" at bounding box center [725, 135] width 1138 height 84
click at [321, 152] on button "< Back to public search results" at bounding box center [277, 135] width 242 height 42
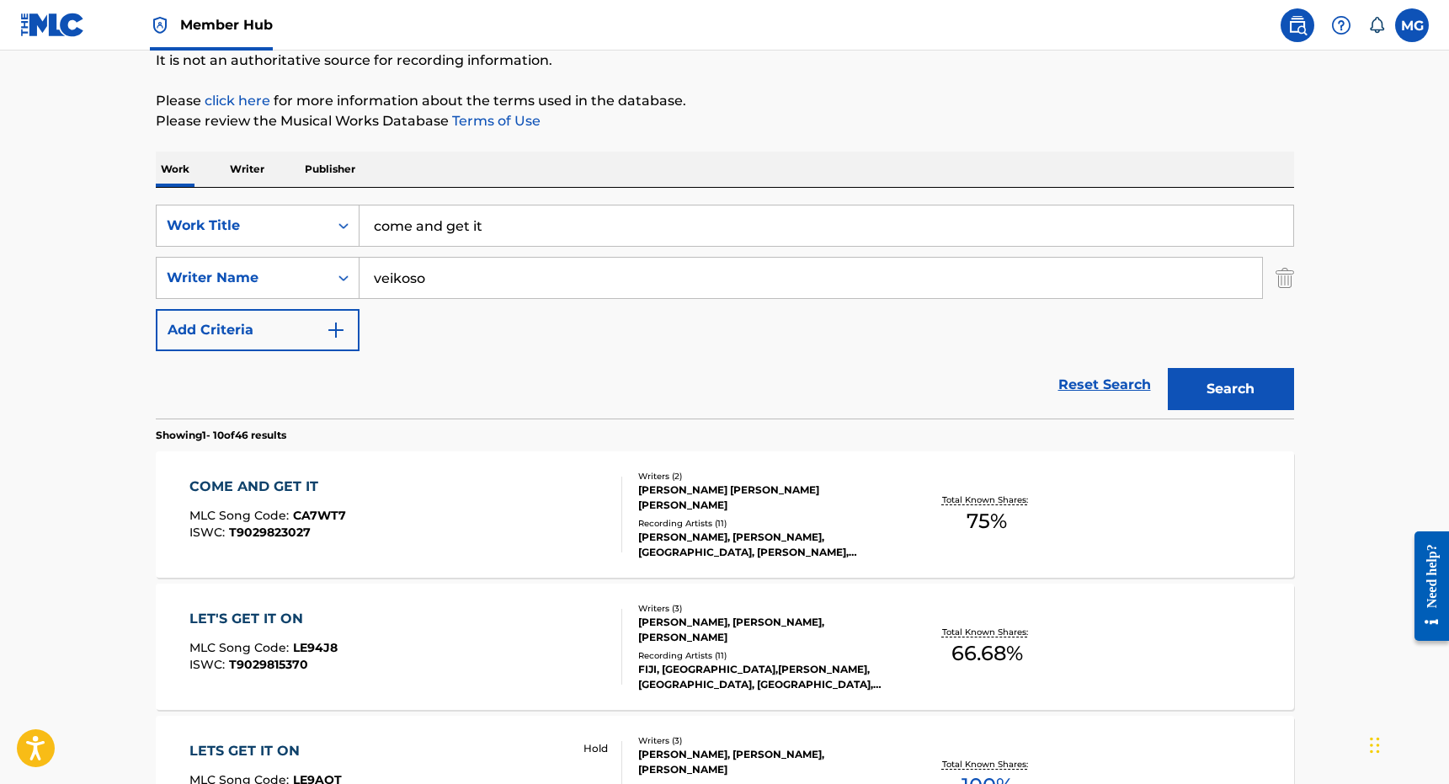
click at [538, 227] on input "come and get it" at bounding box center [826, 225] width 934 height 40
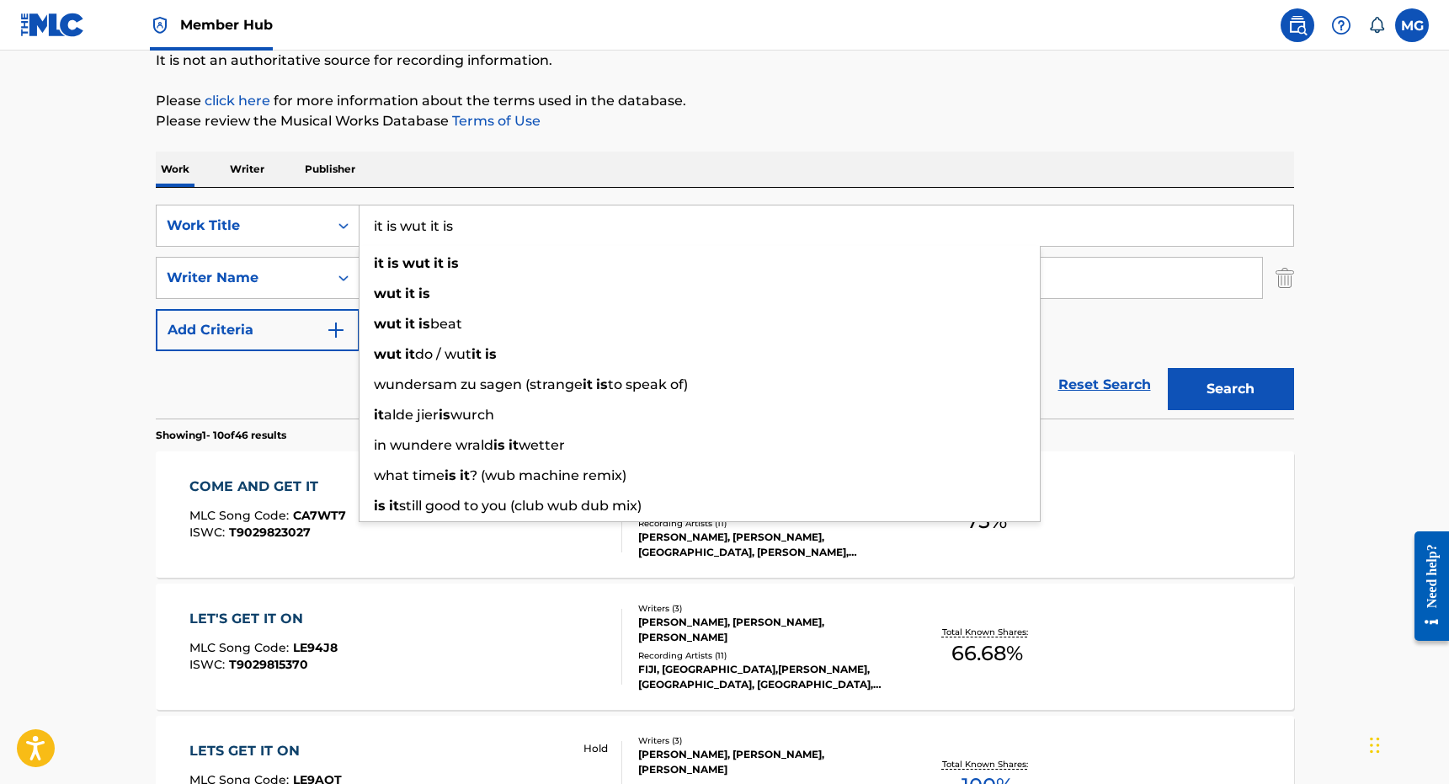
type input "it is wut it is"
click at [1168, 368] on button "Search" at bounding box center [1231, 389] width 126 height 42
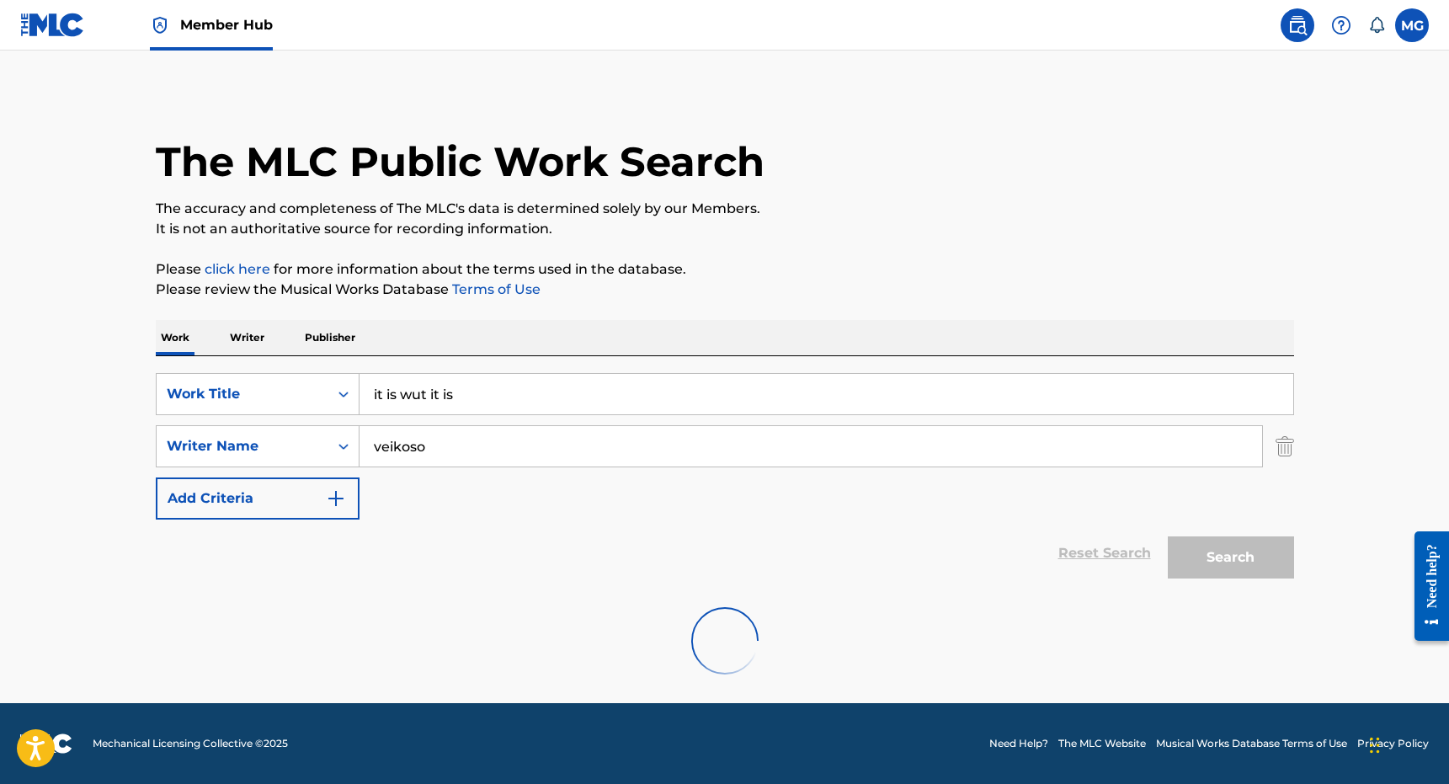
click at [811, 272] on p "Please click here for more information about the terms used in the database." at bounding box center [725, 269] width 1138 height 20
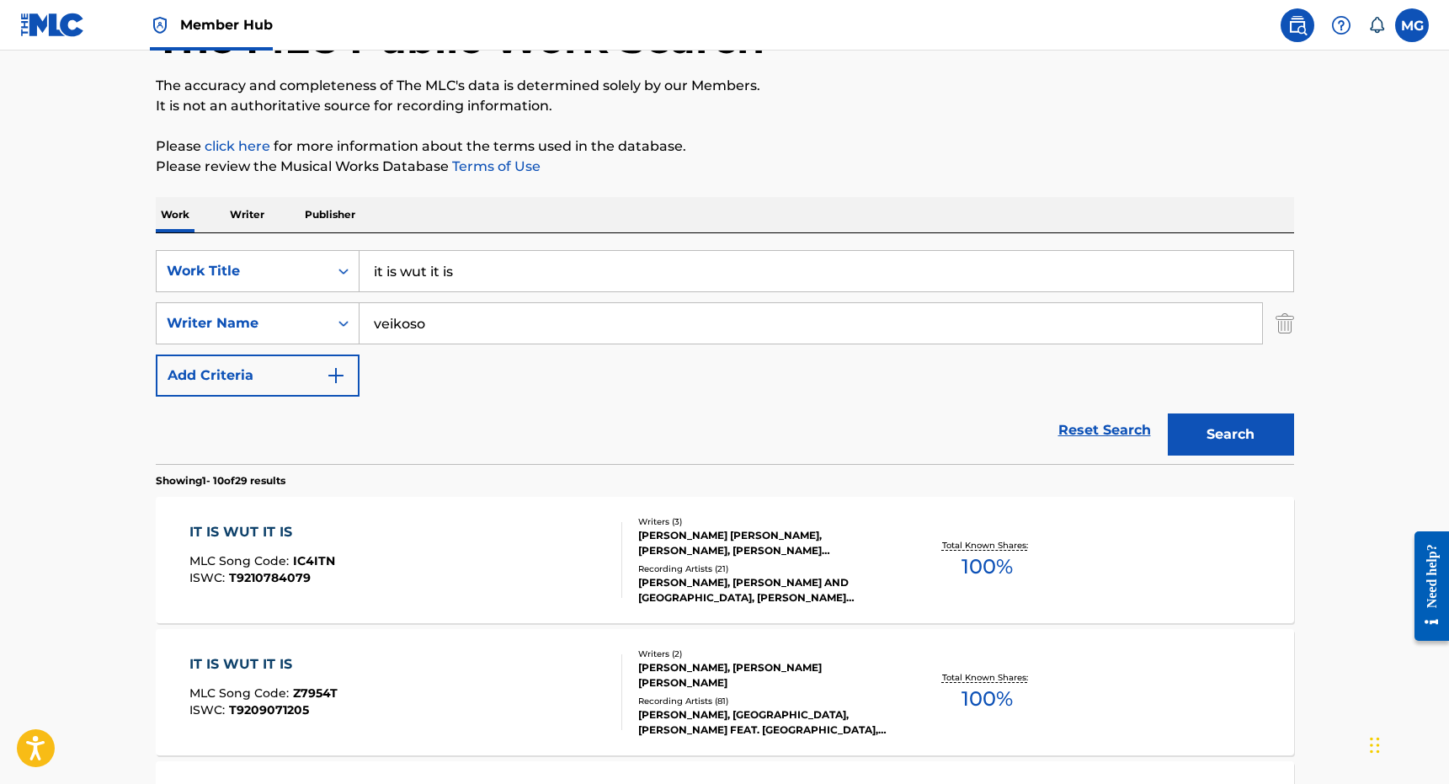
scroll to position [136, 0]
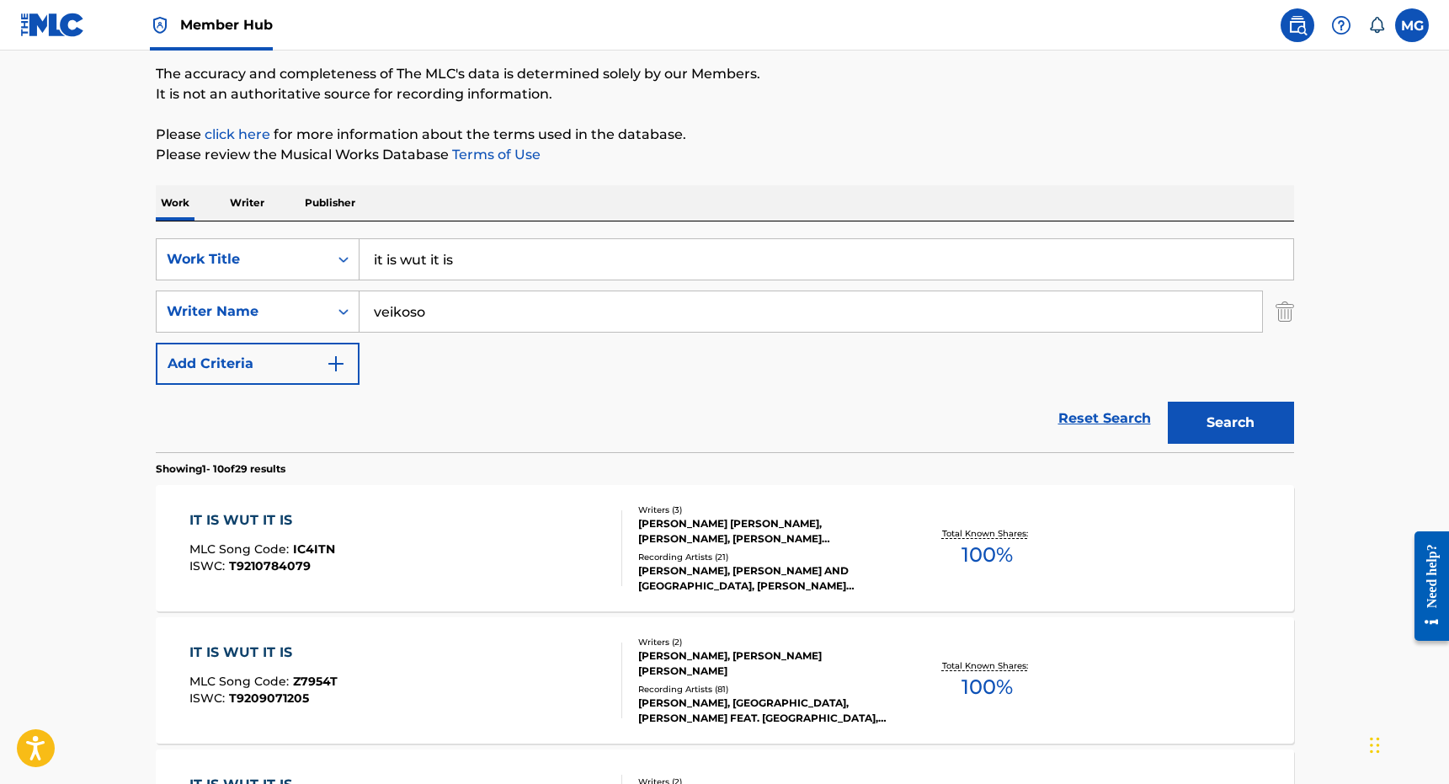
click at [508, 546] on div "IT IS WUT IT IS MLC Song Code : IC4ITN ISWC : T9210784079" at bounding box center [405, 548] width 433 height 76
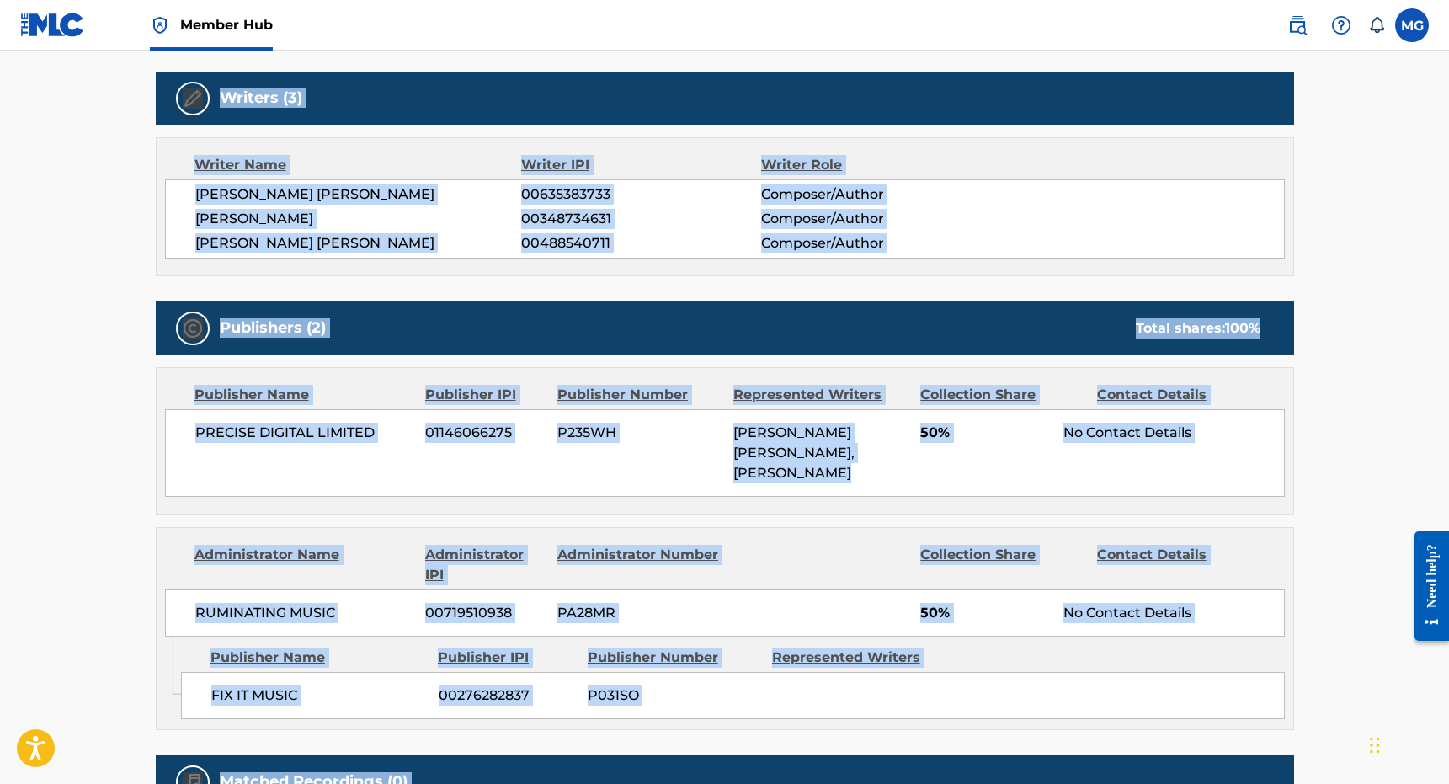
scroll to position [746, 0]
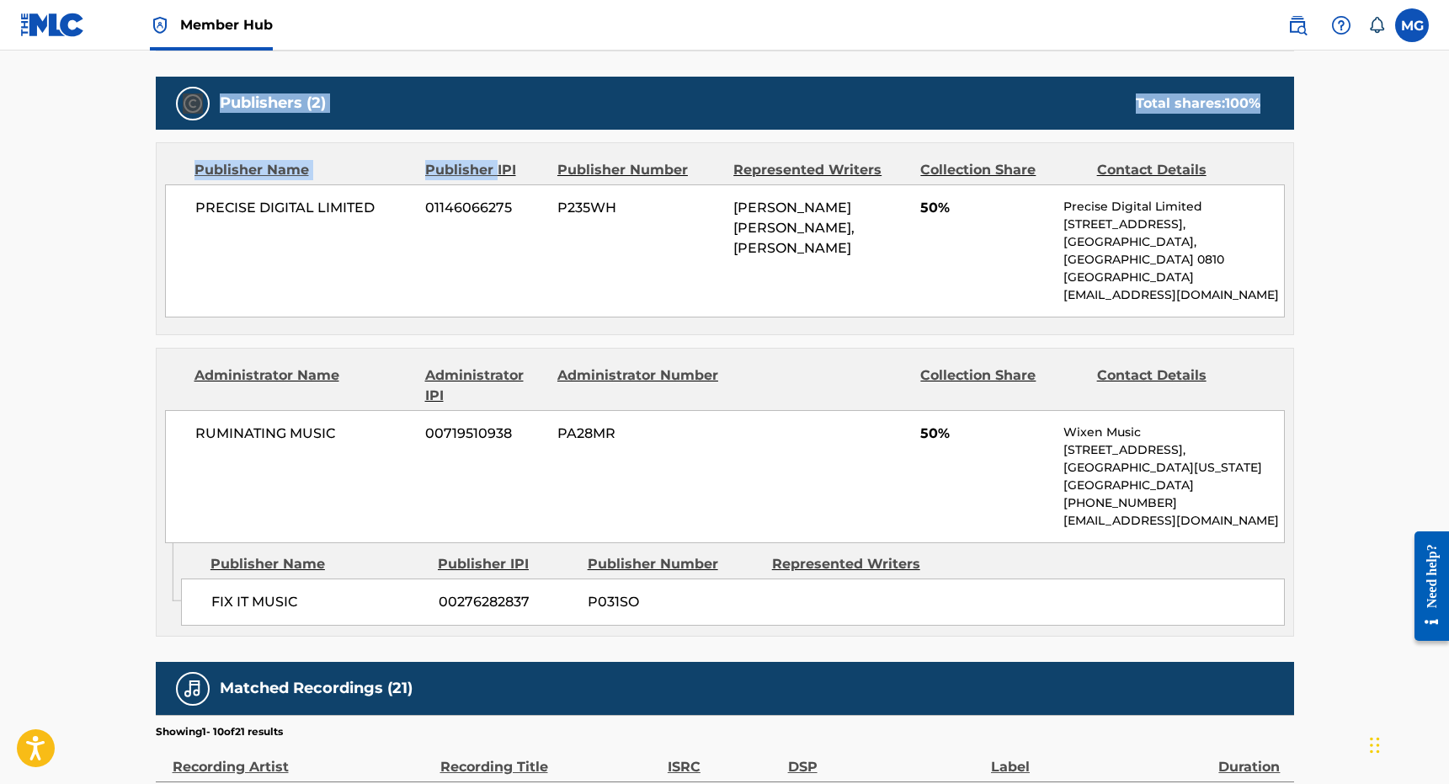
drag, startPoint x: 576, startPoint y: 407, endPoint x: 495, endPoint y: 164, distance: 256.4
click at [495, 164] on div "Work Detail Member Work Identifier -- MLC Song Code IC4ITN ISWC T9210784079 Dur…" at bounding box center [725, 408] width 1138 height 1709
click at [462, 423] on span "00719510938" at bounding box center [485, 433] width 120 height 20
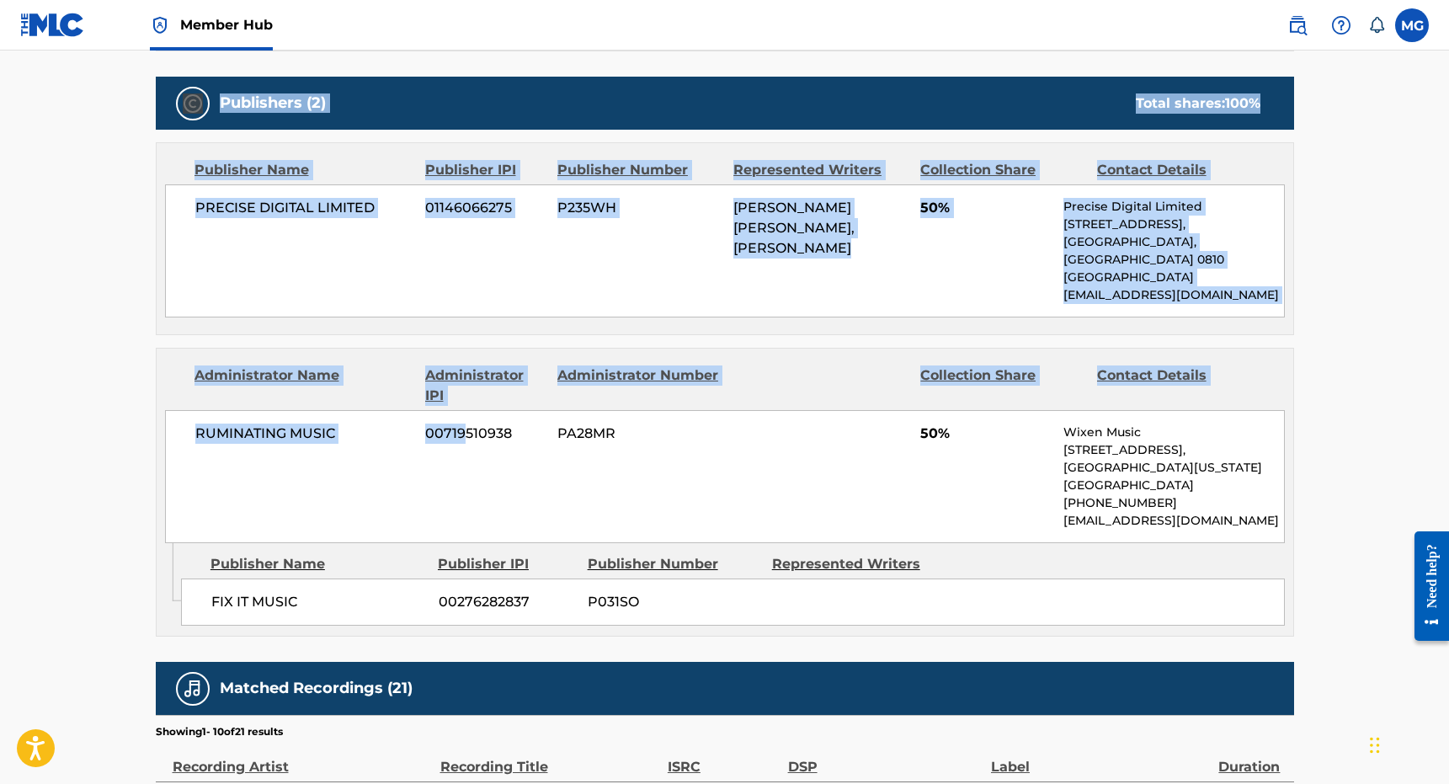
scroll to position [0, 0]
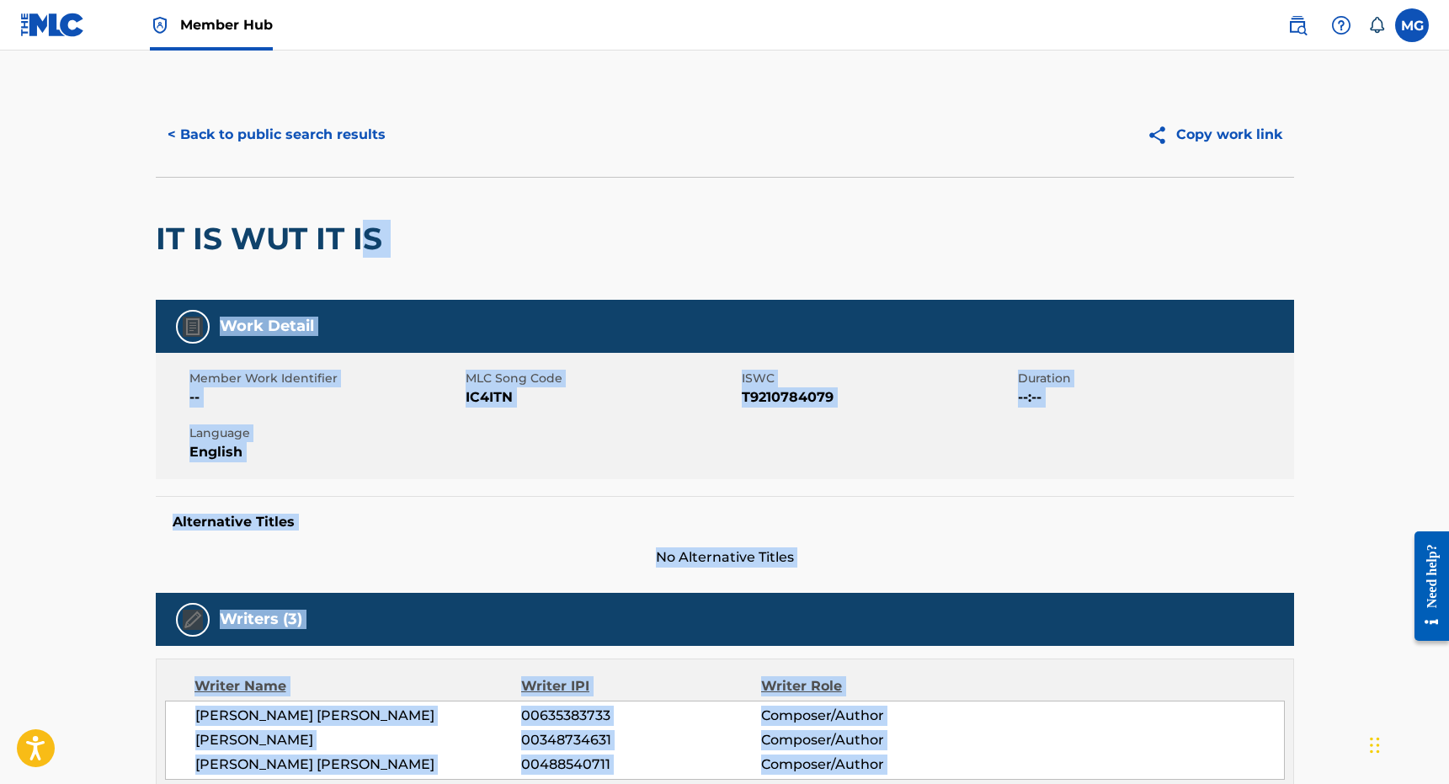
drag, startPoint x: 462, startPoint y: 413, endPoint x: 352, endPoint y: 272, distance: 179.3
click at [264, 140] on button "< Back to public search results" at bounding box center [277, 135] width 242 height 42
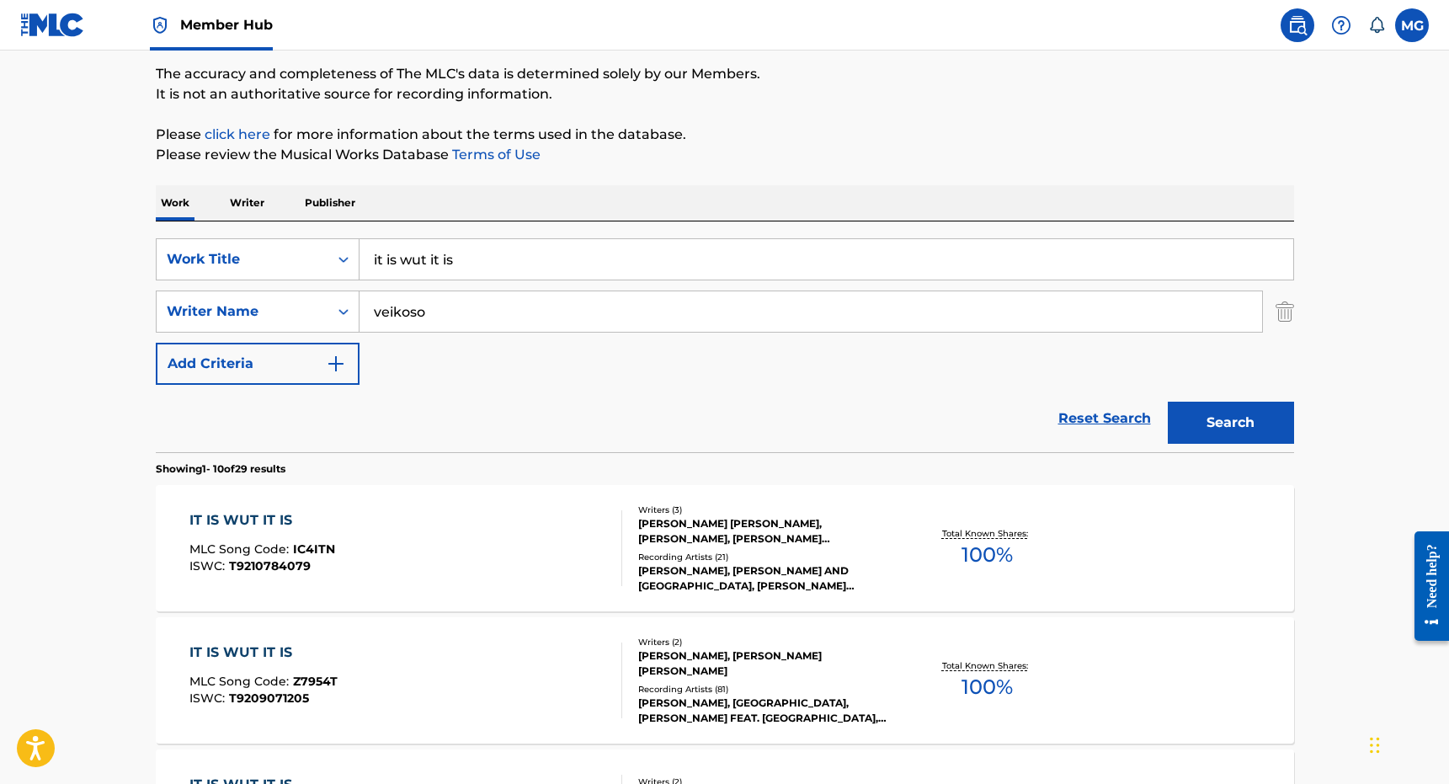
click at [524, 440] on div "Reset Search Search" at bounding box center [725, 418] width 1138 height 67
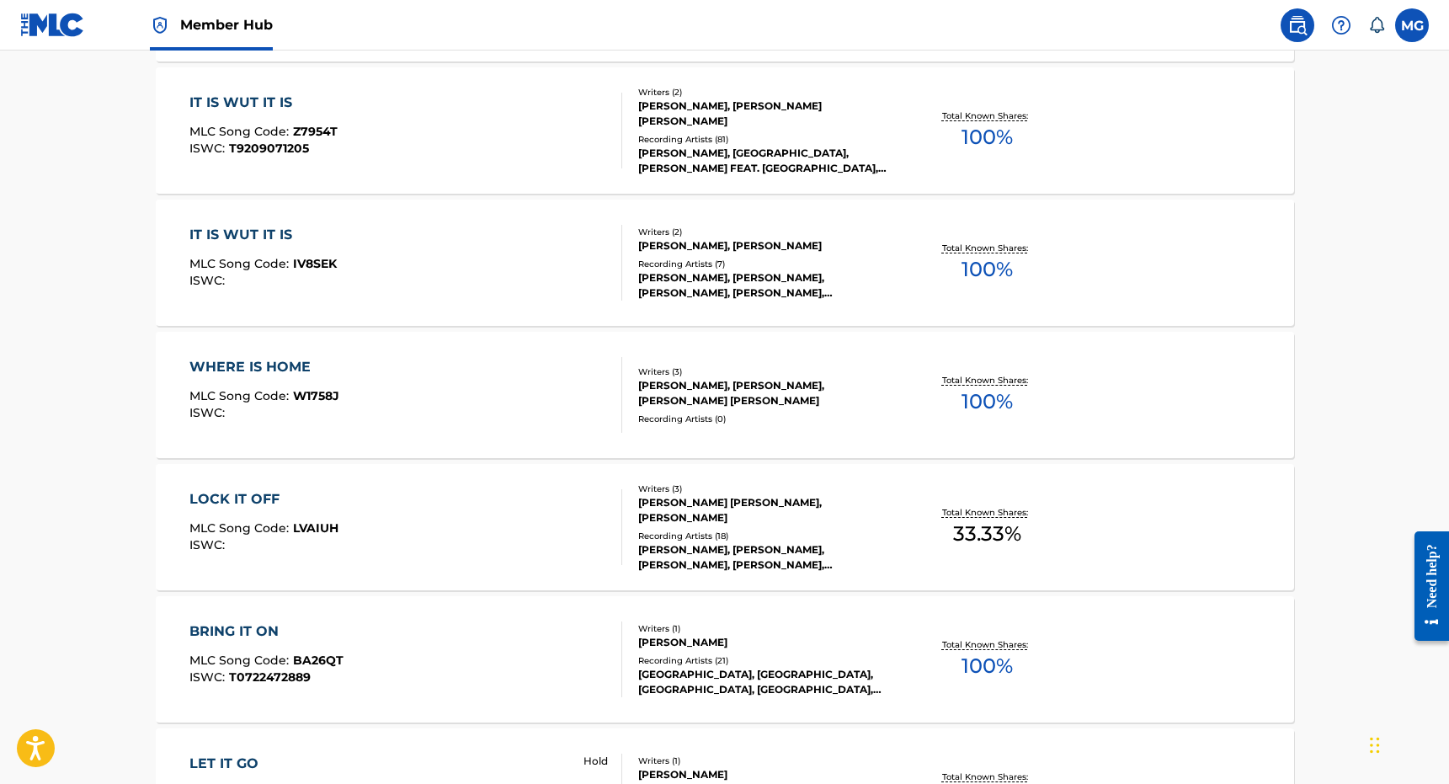
scroll to position [743, 0]
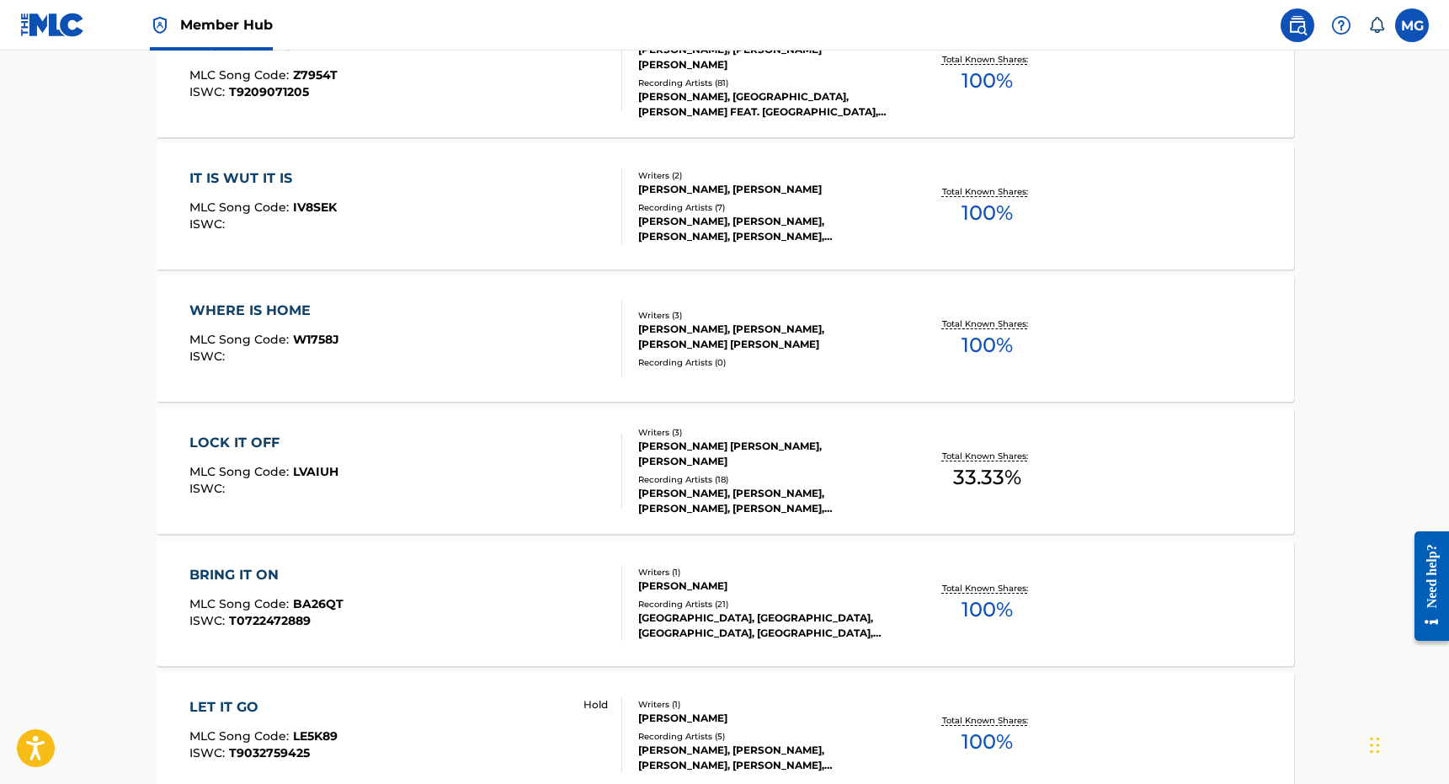
click at [582, 592] on div "BRING IT ON MLC Song Code : BA26QT ISWC : T0722472889" at bounding box center [405, 603] width 433 height 76
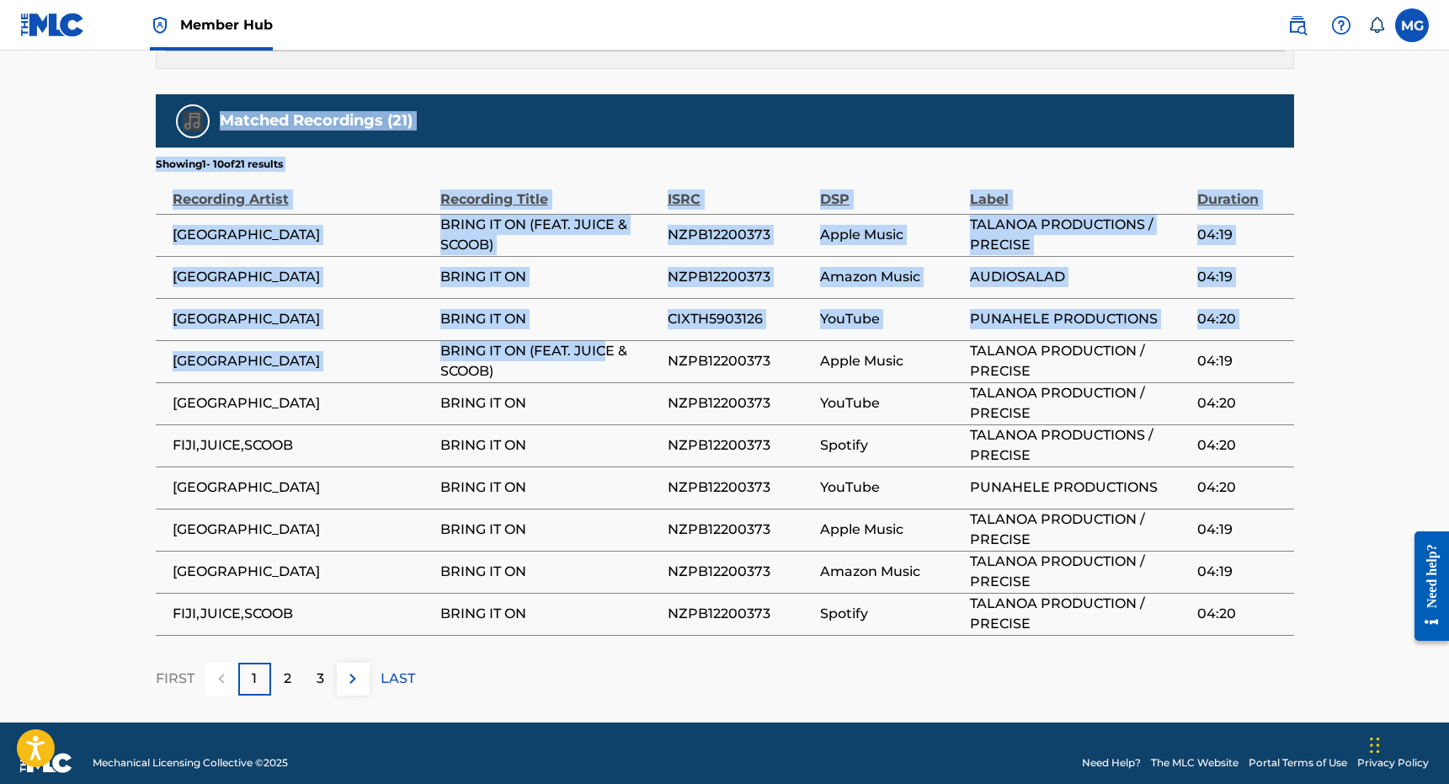
drag, startPoint x: 581, startPoint y: 834, endPoint x: 610, endPoint y: 300, distance: 535.3
click at [610, 327] on div "Work Detail Member Work Identifier -- MLC Song Code BA26QT ISWC T0722472889 Dur…" at bounding box center [725, 10] width 1138 height 1371
click at [610, 309] on span "BRING IT ON" at bounding box center [549, 319] width 219 height 20
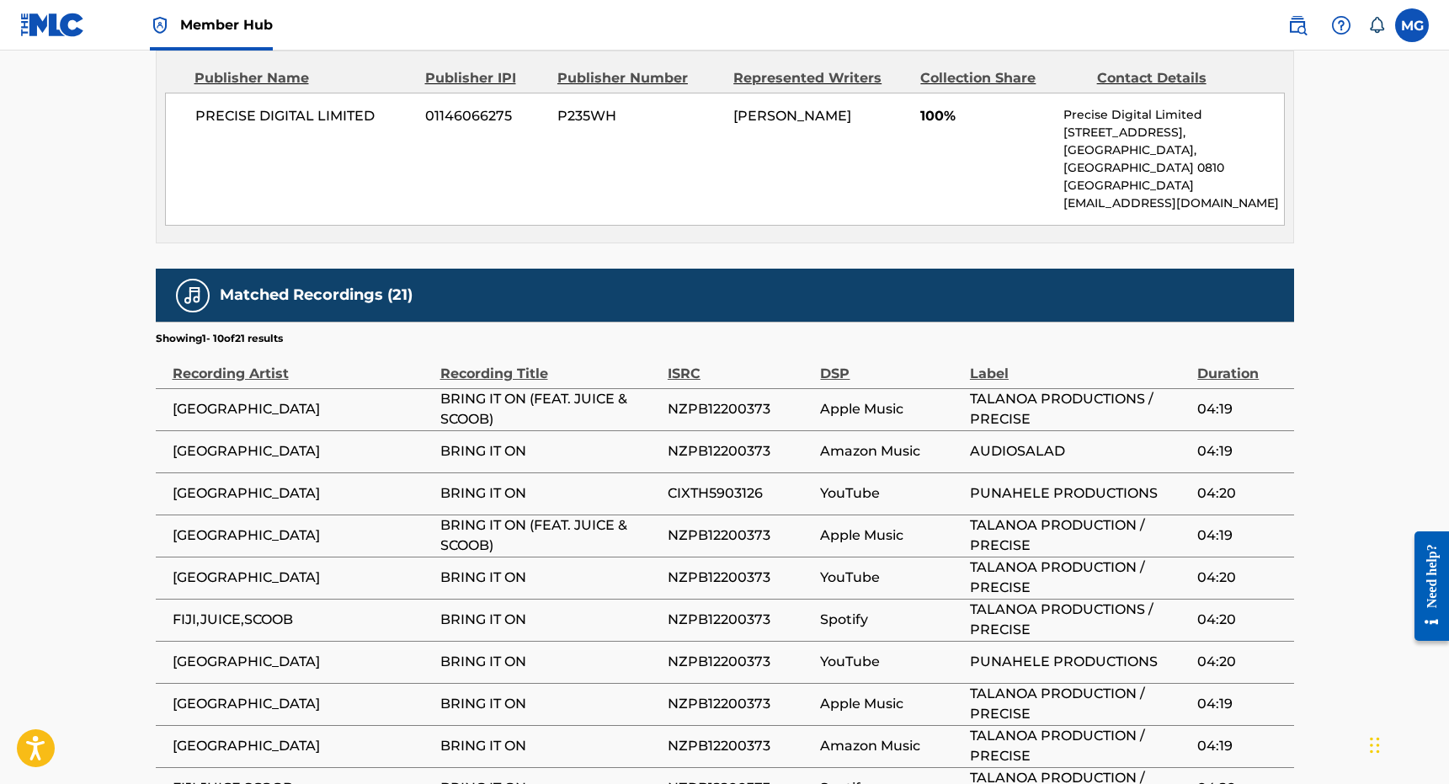
scroll to position [807, 0]
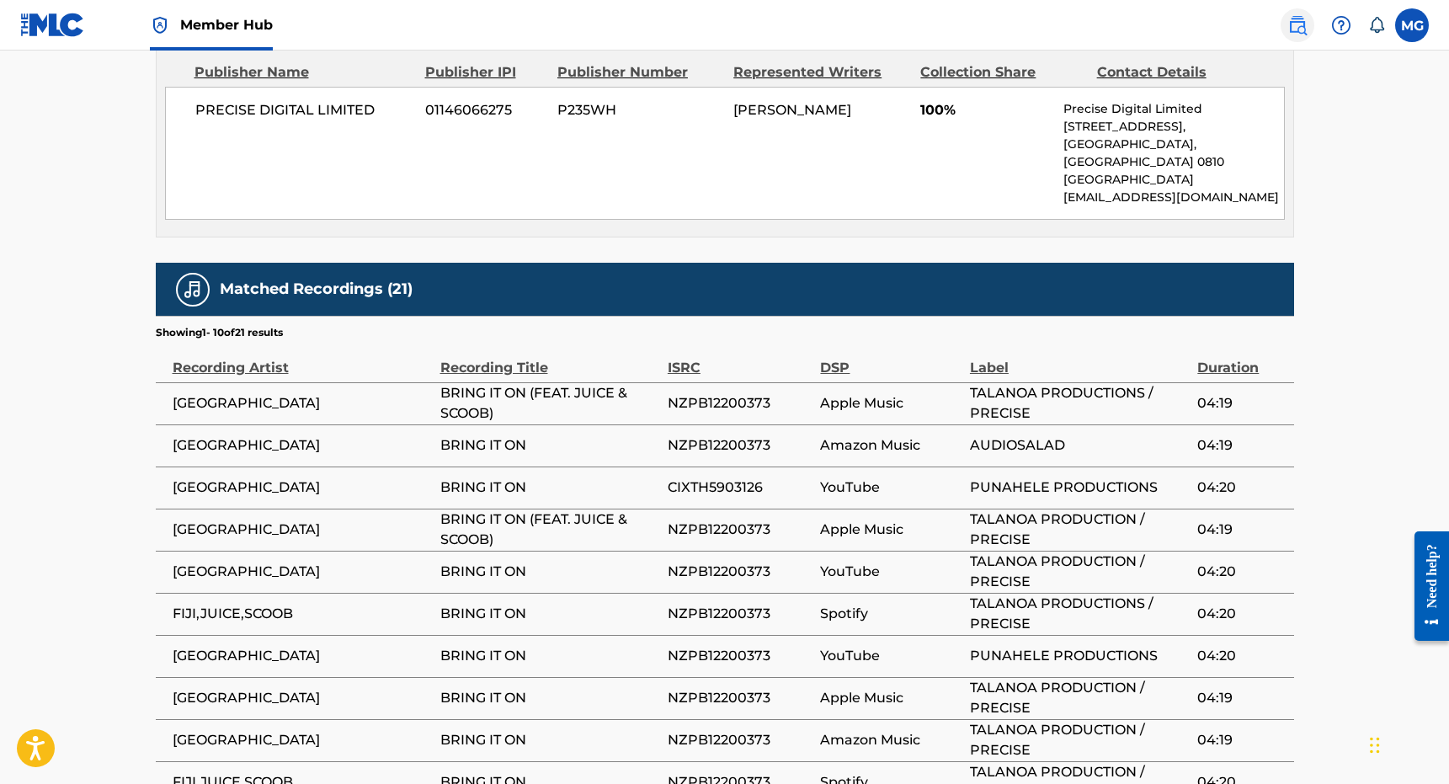
click at [1307, 33] on img at bounding box center [1297, 25] width 20 height 20
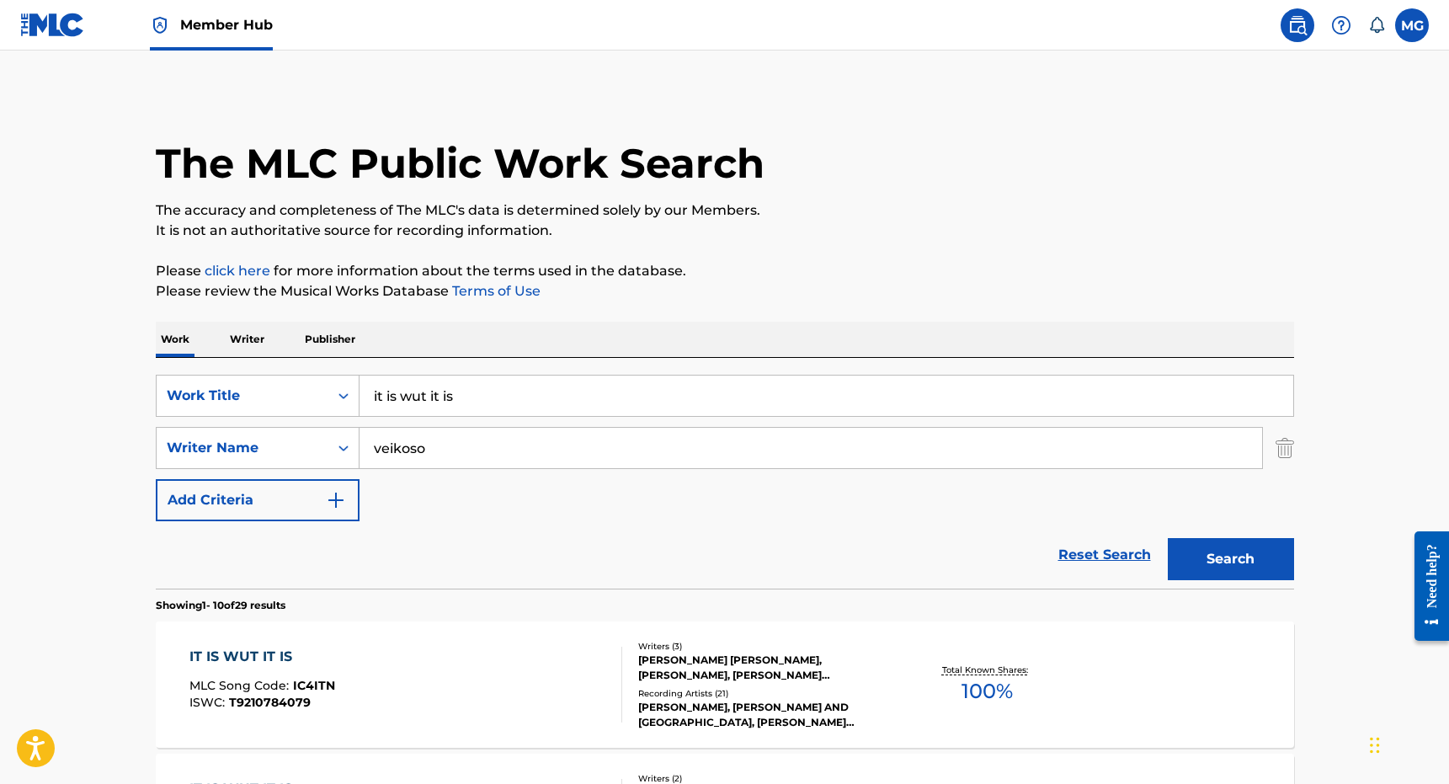
click at [565, 411] on input "it is wut it is" at bounding box center [826, 395] width 934 height 40
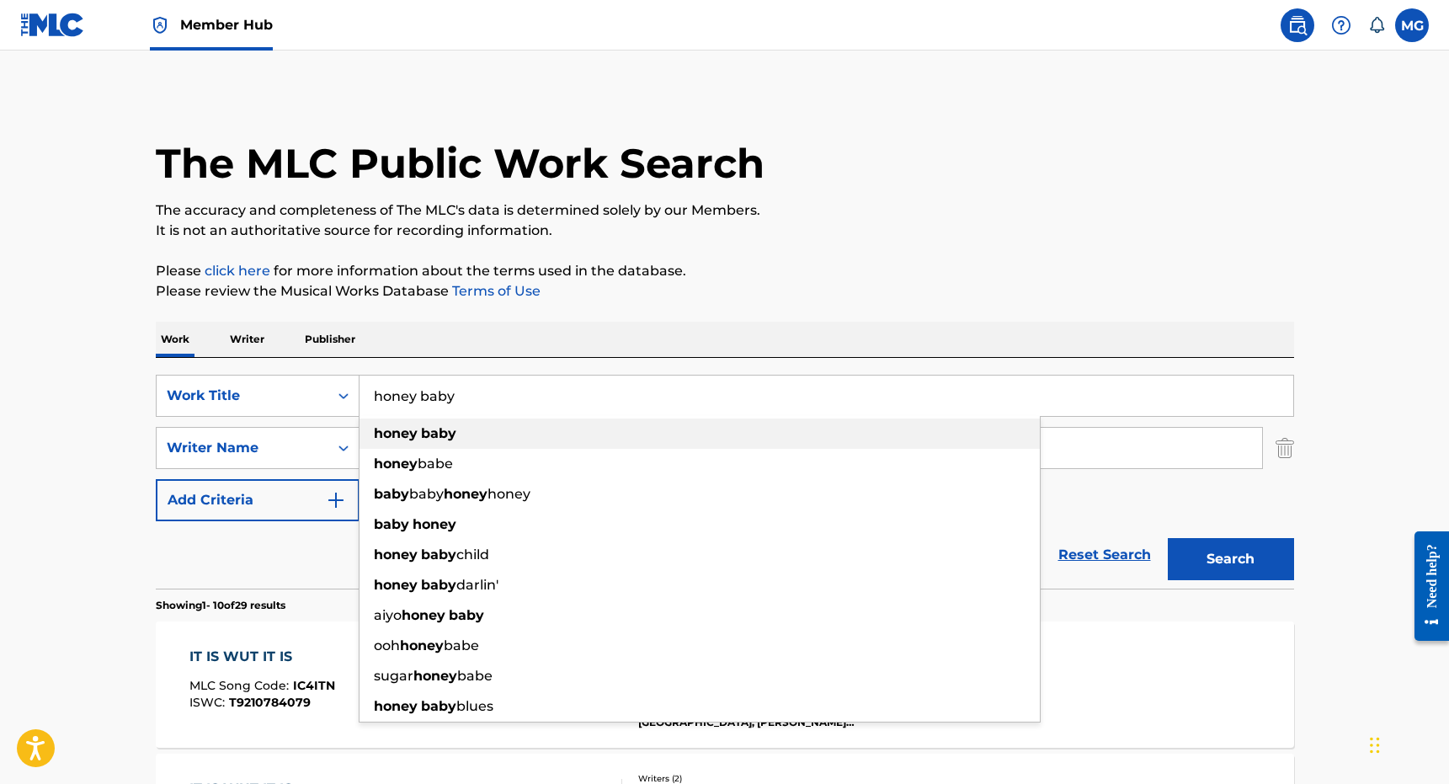
type input "honey baby"
click at [685, 280] on p "Please click here for more information about the terms used in the database." at bounding box center [725, 271] width 1138 height 20
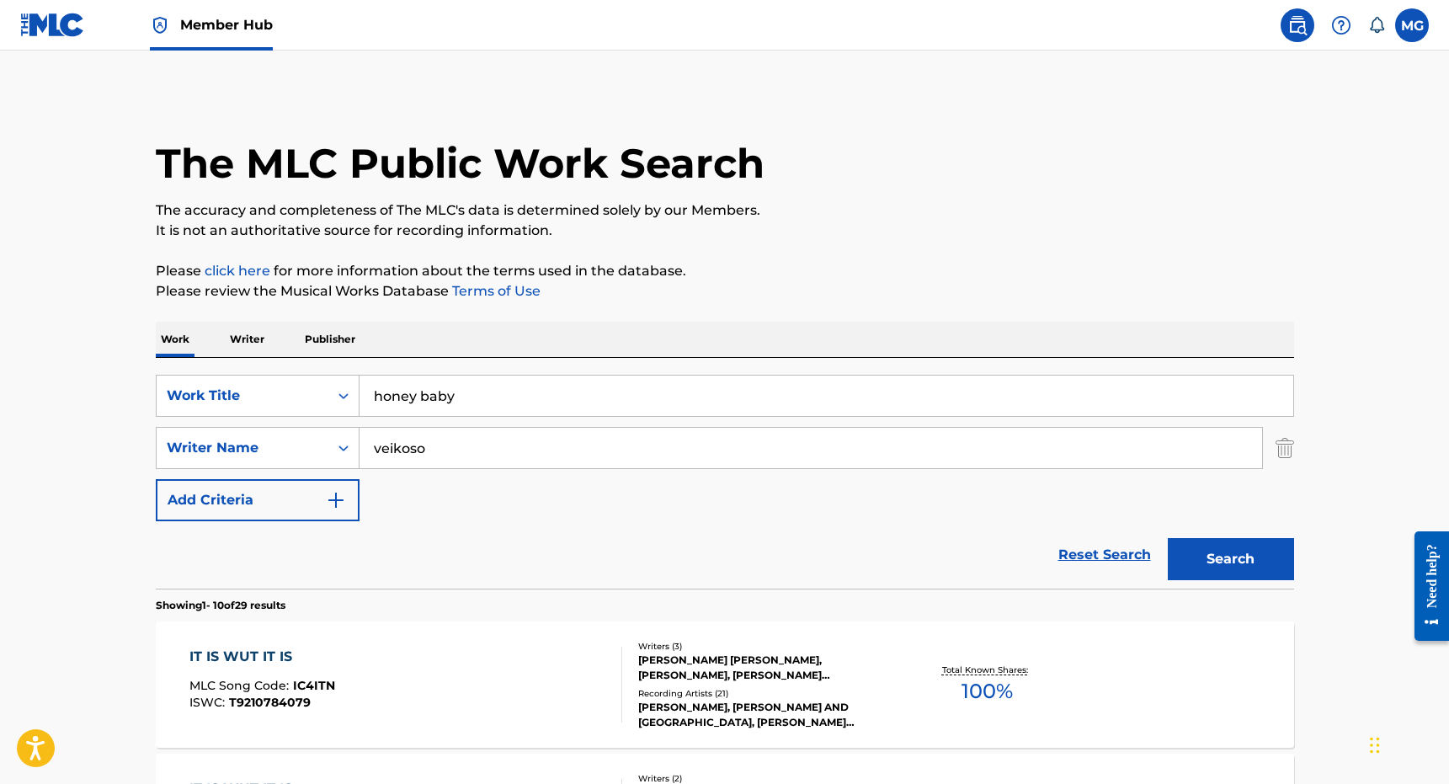
click at [540, 423] on div "SearchWithCriteriafe699e46-ef1b-4c31-bbf4-c1cf271d1da1 Work Title honey baby Se…" at bounding box center [725, 448] width 1138 height 146
click at [539, 439] on input "veikoso" at bounding box center [810, 448] width 902 height 40
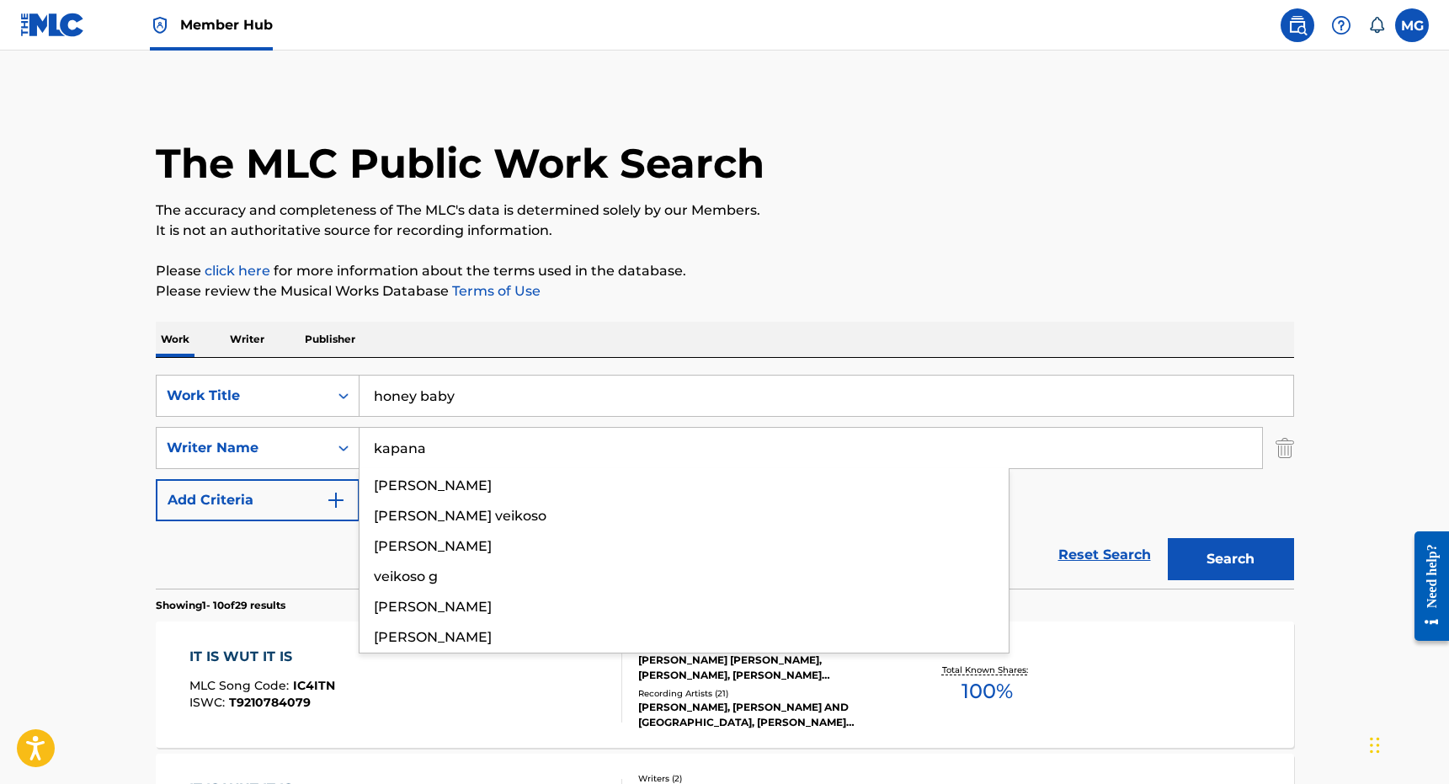
type input "kapana"
click at [1168, 538] on button "Search" at bounding box center [1231, 559] width 126 height 42
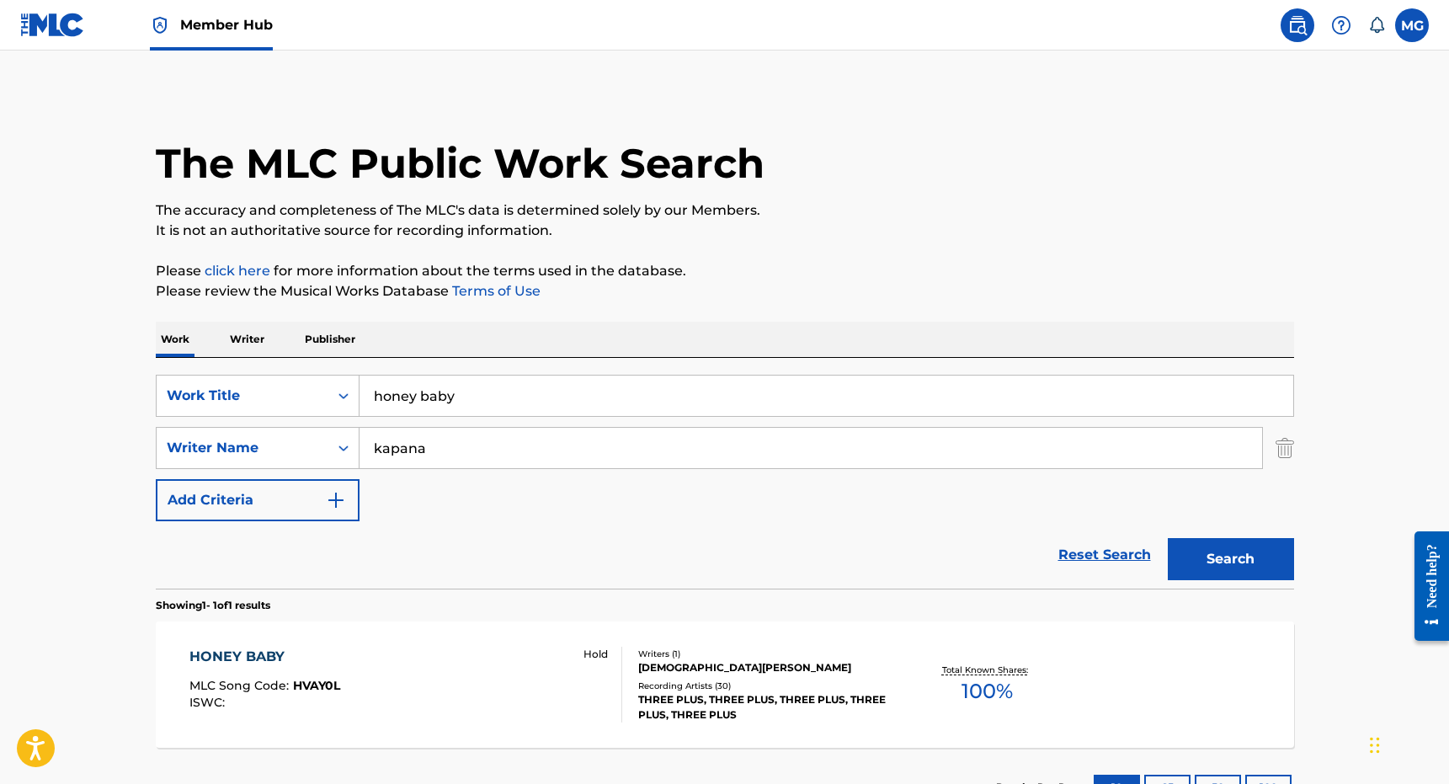
click at [781, 334] on div "Work Writer Publisher" at bounding box center [725, 339] width 1138 height 35
click at [466, 665] on div "HONEY BABY MLC Song Code : HVAY0L ISWC : Hold" at bounding box center [405, 685] width 433 height 76
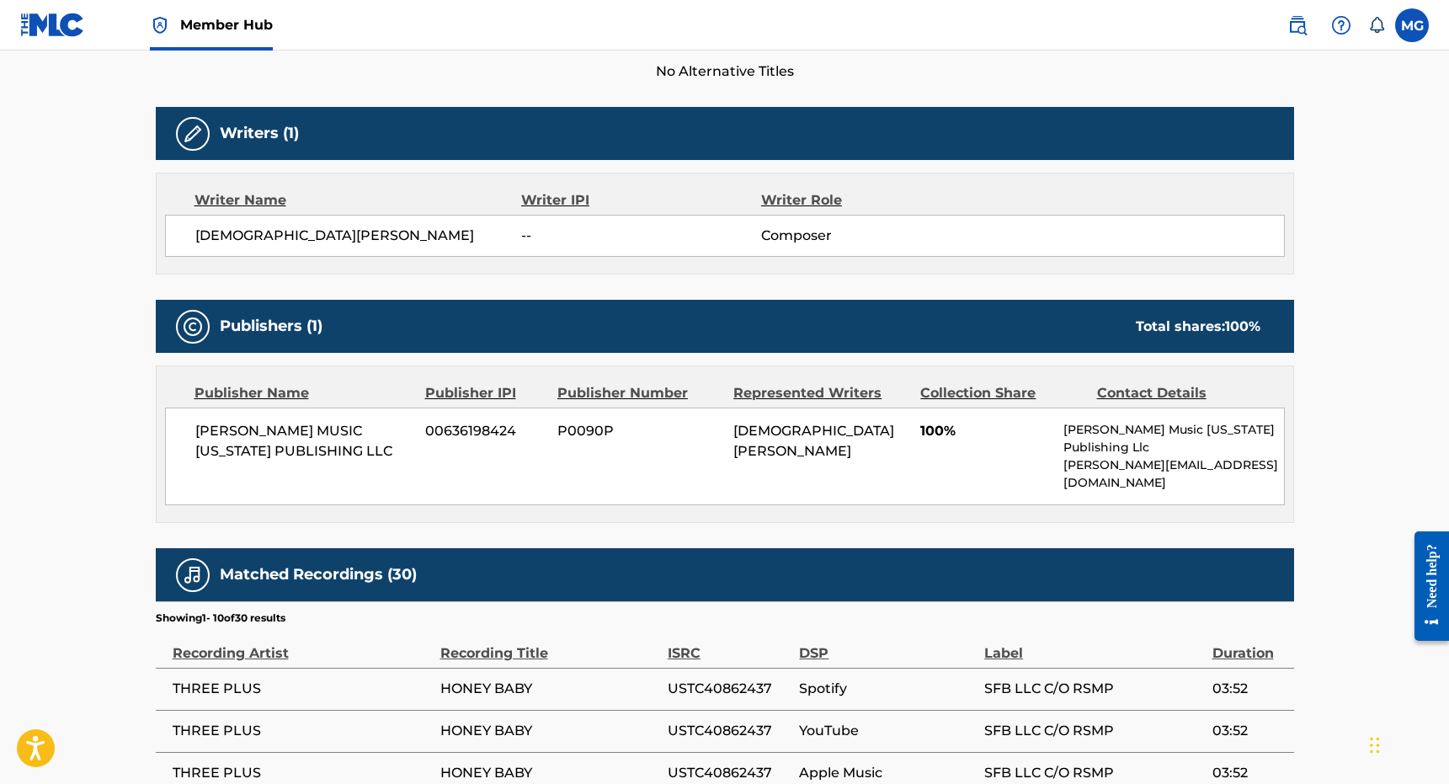
scroll to position [337, 0]
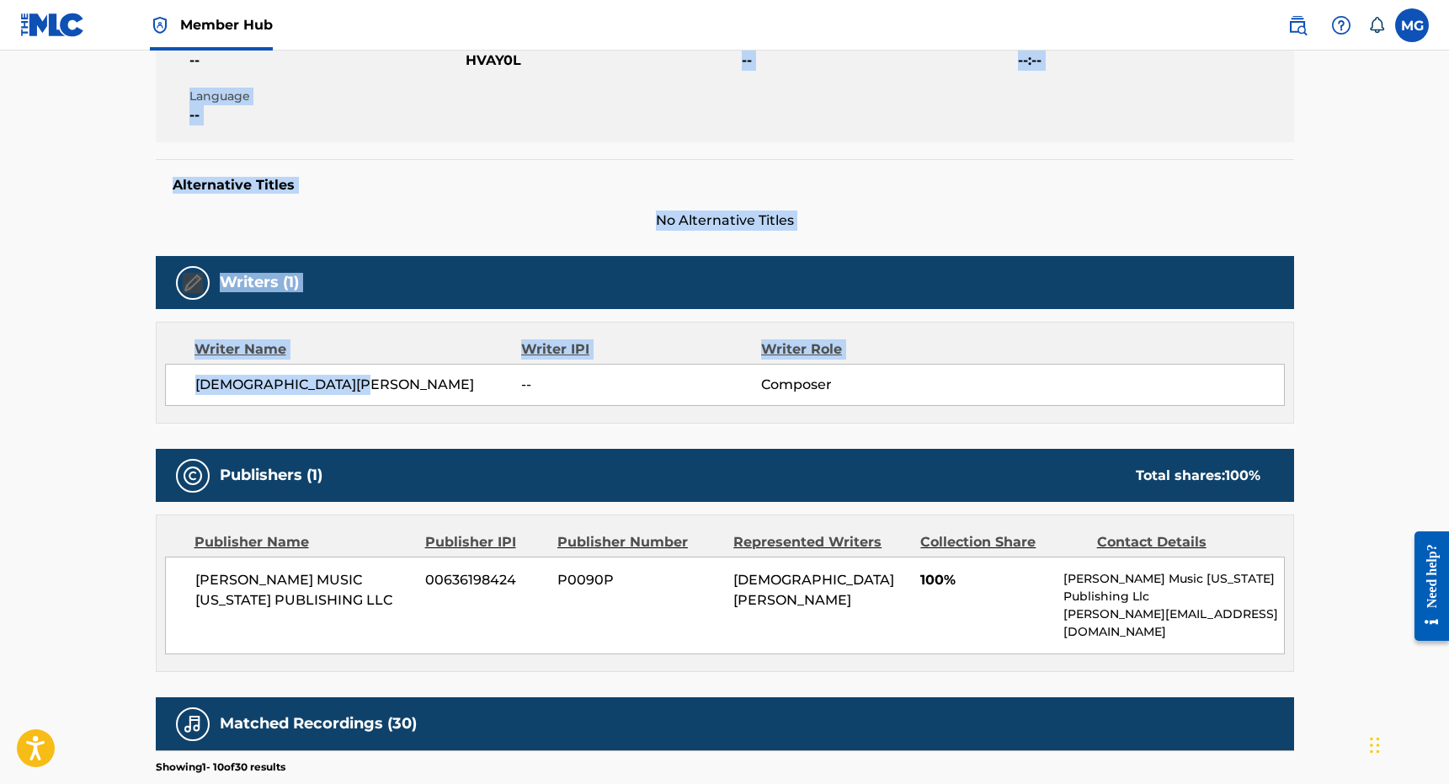
click at [400, 394] on div "Work Detail Member Work Identifier -- MLC Song Code HVAY0L ISWC -- Duration --:…" at bounding box center [725, 630] width 1138 height 1335
click at [400, 394] on span "[DEMOGRAPHIC_DATA][PERSON_NAME]" at bounding box center [358, 385] width 327 height 20
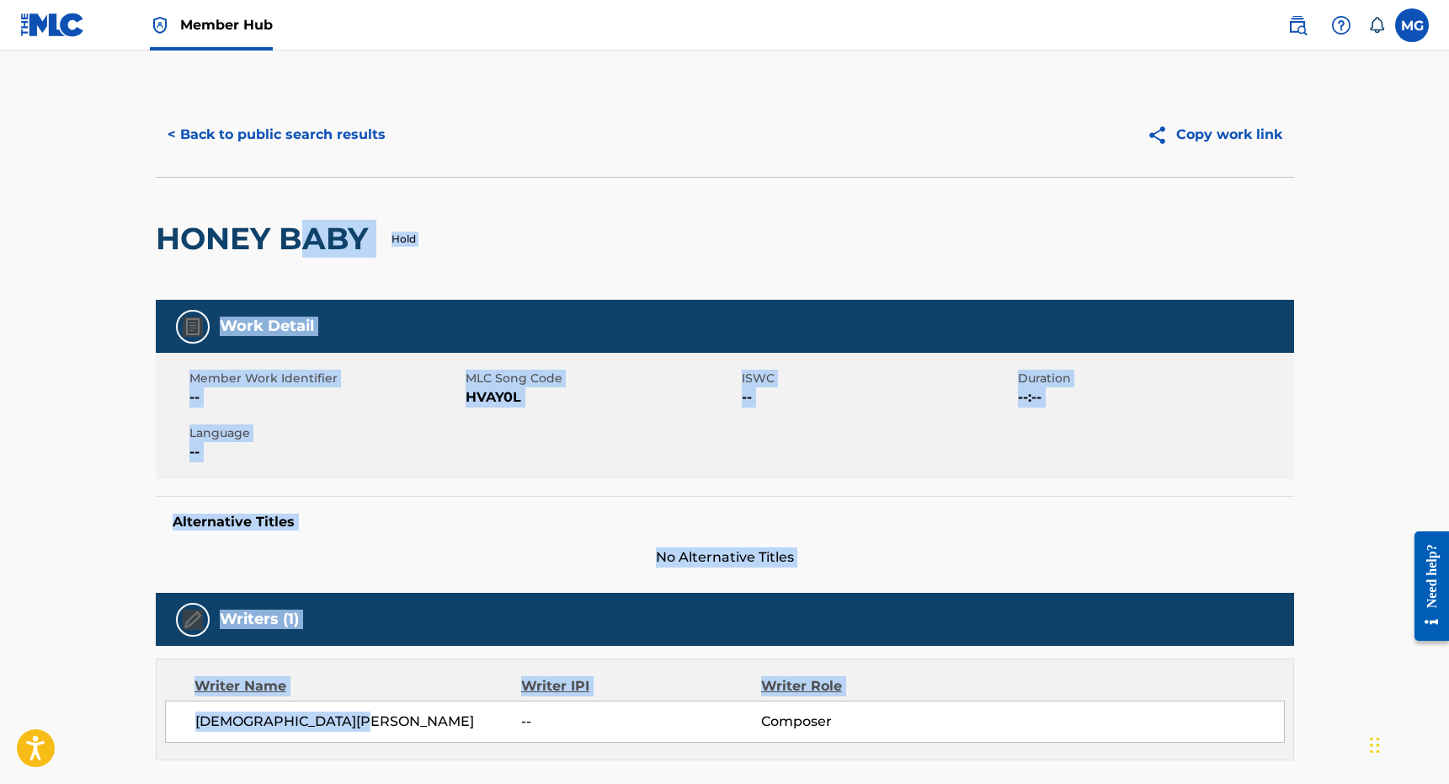
drag, startPoint x: 406, startPoint y: -105, endPoint x: 307, endPoint y: 255, distance: 373.5
click at [253, 151] on button "< Back to public search results" at bounding box center [277, 135] width 242 height 42
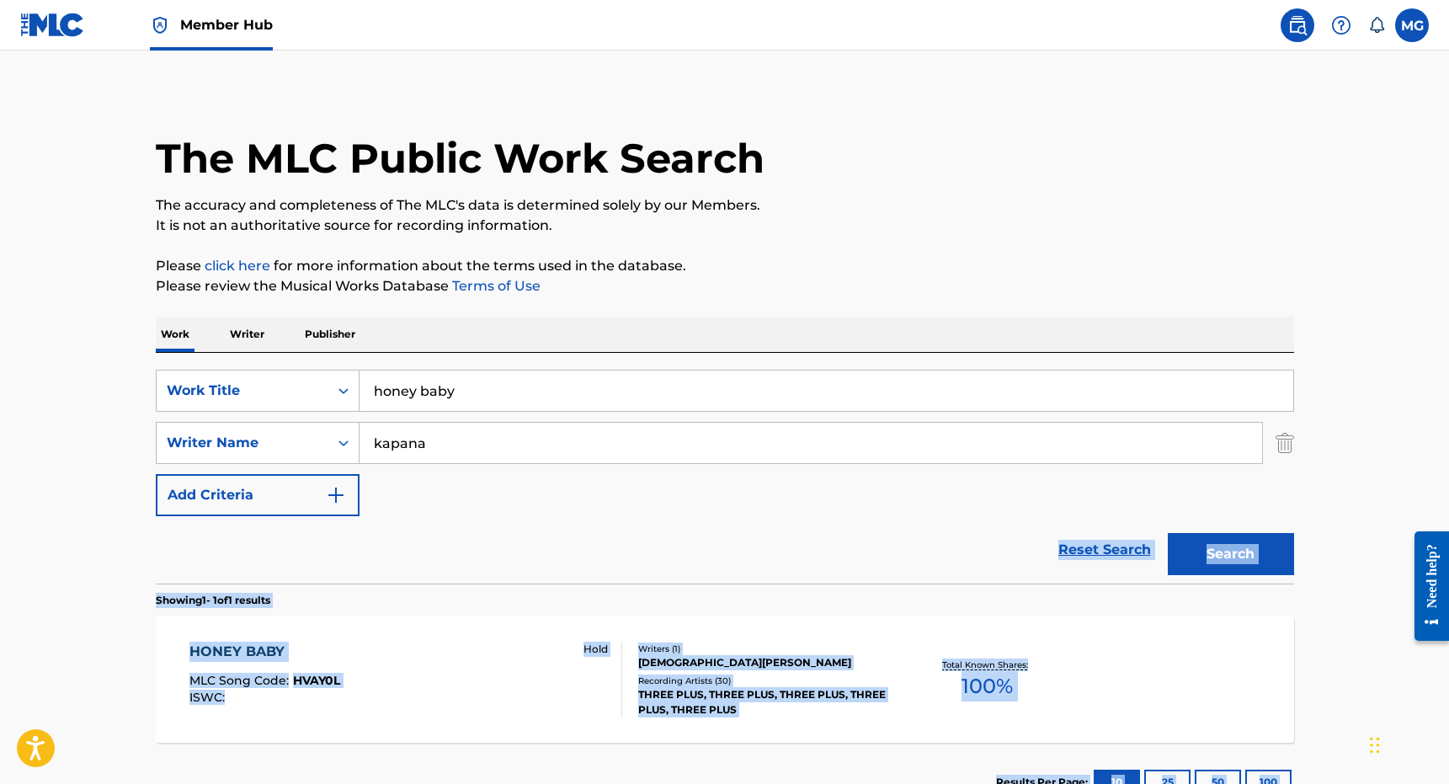
scroll to position [132, 0]
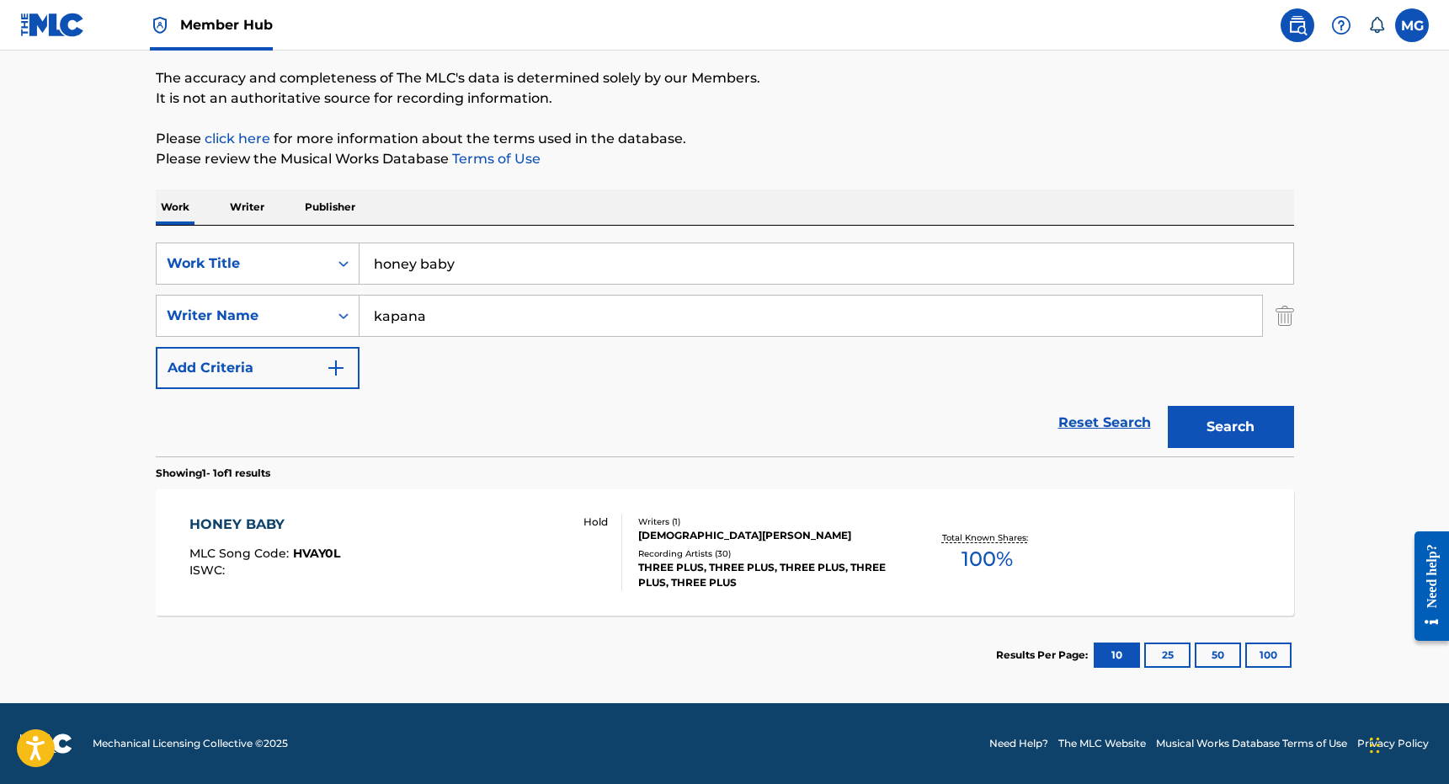
drag, startPoint x: 552, startPoint y: 541, endPoint x: 617, endPoint y: 416, distance: 141.2
click at [617, 416] on div "Reset Search Search" at bounding box center [725, 422] width 1138 height 67
click at [470, 525] on div "HONEY BABY MLC Song Code : HVAY0L ISWC : Hold" at bounding box center [405, 552] width 433 height 76
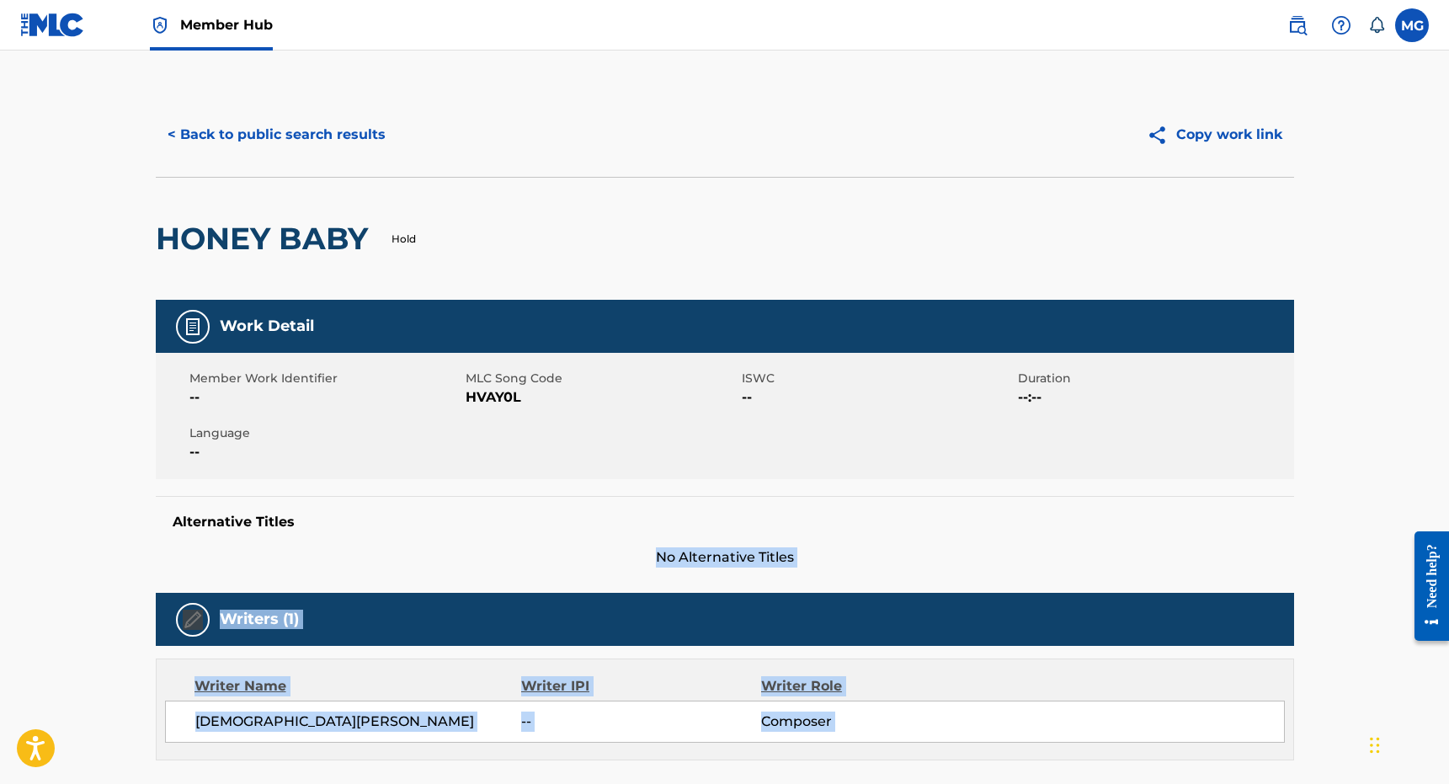
scroll to position [740, 0]
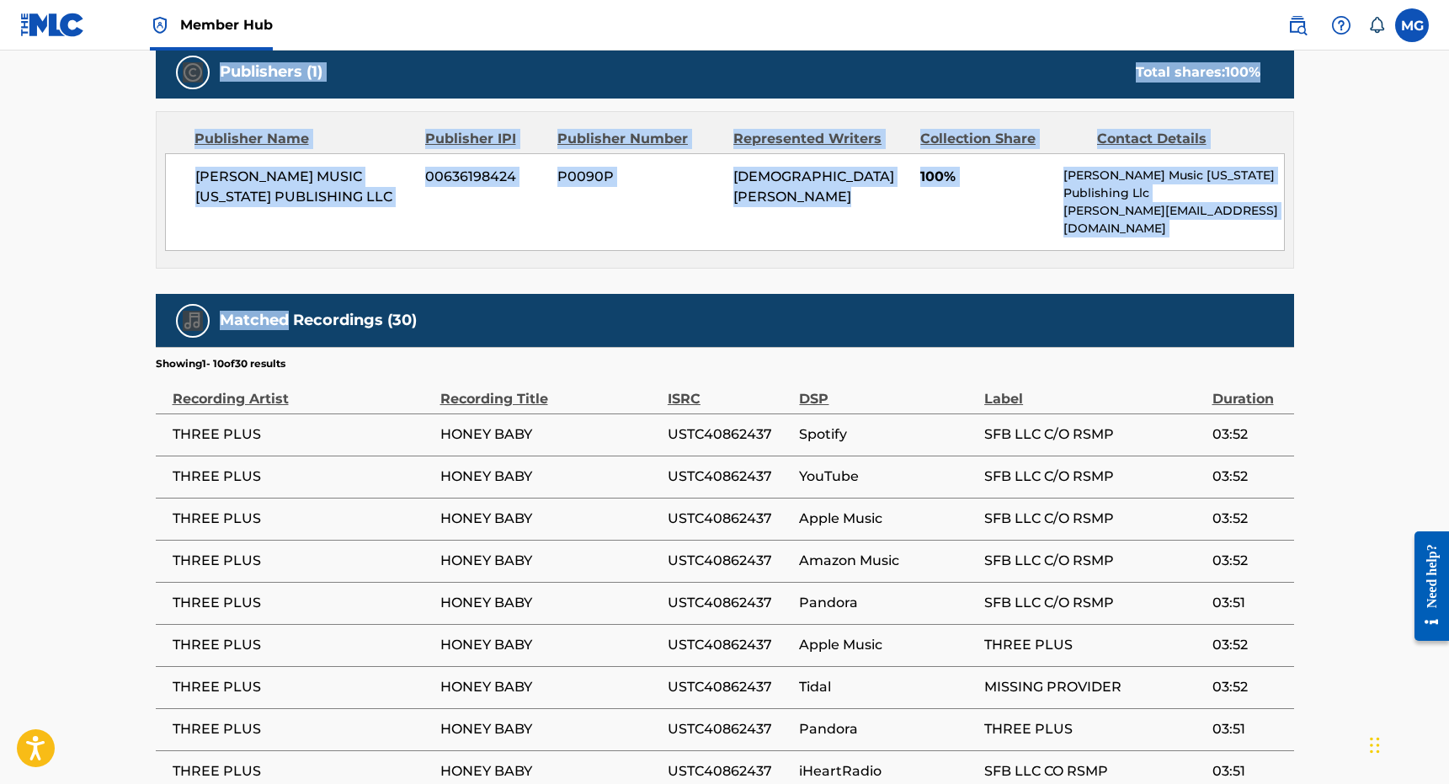
drag, startPoint x: 470, startPoint y: 525, endPoint x: 442, endPoint y: 273, distance: 254.1
click at [442, 273] on div "Work Detail Member Work Identifier -- MLC Song Code HVAY0L ISWC -- Duration --:…" at bounding box center [725, 227] width 1138 height 1335
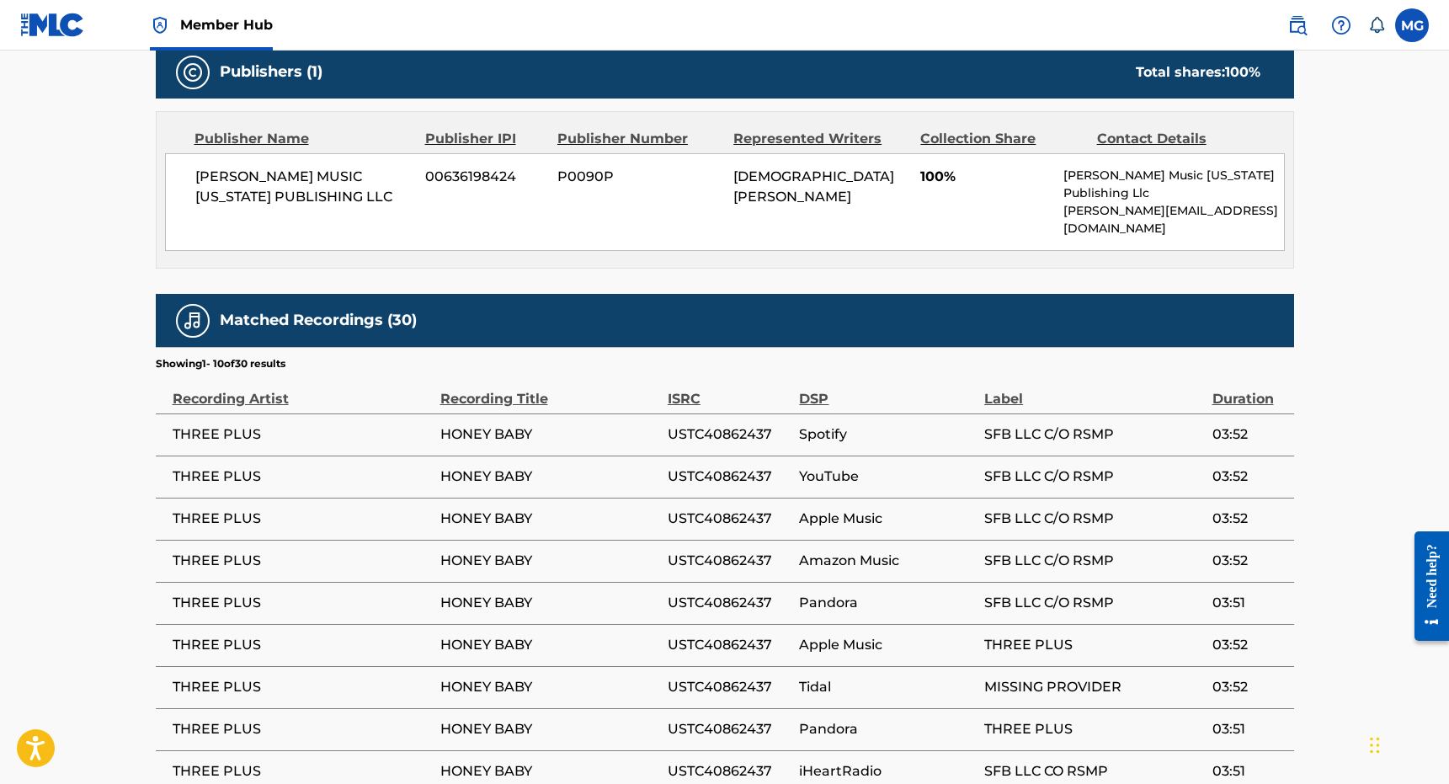
click at [241, 157] on div "[PERSON_NAME] MUSIC [US_STATE] PUBLISHING LLC 00636198424 P0090P [PERSON_NAME] …" at bounding box center [725, 202] width 1120 height 98
click at [229, 162] on div "[PERSON_NAME] MUSIC [US_STATE] PUBLISHING LLC 00636198424 P0090P [PERSON_NAME] …" at bounding box center [725, 202] width 1120 height 98
drag, startPoint x: 229, startPoint y: 162, endPoint x: 339, endPoint y: 193, distance: 114.6
click at [339, 193] on div "[PERSON_NAME] MUSIC [US_STATE] PUBLISHING LLC 00636198424 P0090P [PERSON_NAME] …" at bounding box center [725, 202] width 1120 height 98
copy span "[PERSON_NAME] MUSIC [US_STATE] PUBLISHING LLC"
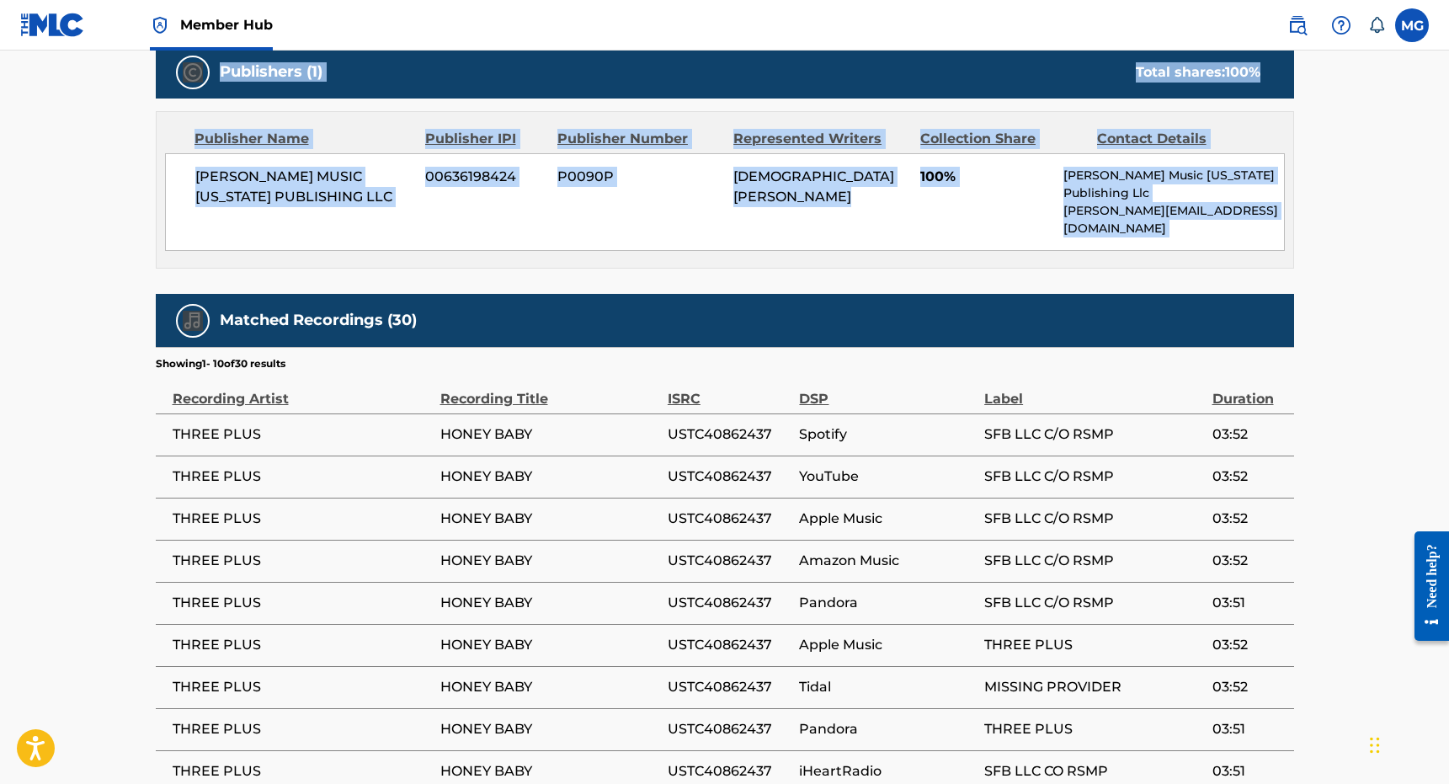
scroll to position [0, 0]
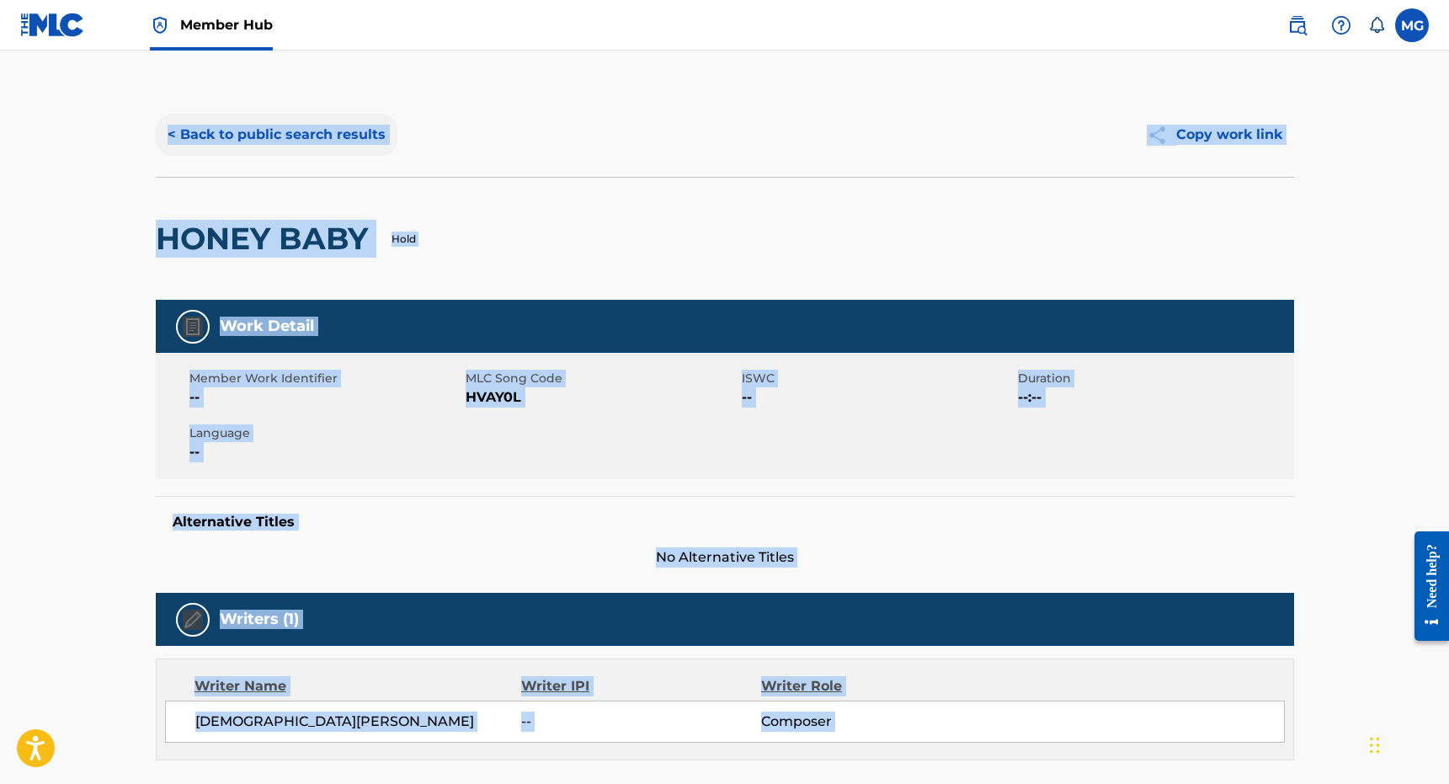
drag, startPoint x: 332, startPoint y: 254, endPoint x: 235, endPoint y: 142, distance: 148.0
click at [235, 142] on button "< Back to public search results" at bounding box center [277, 135] width 242 height 42
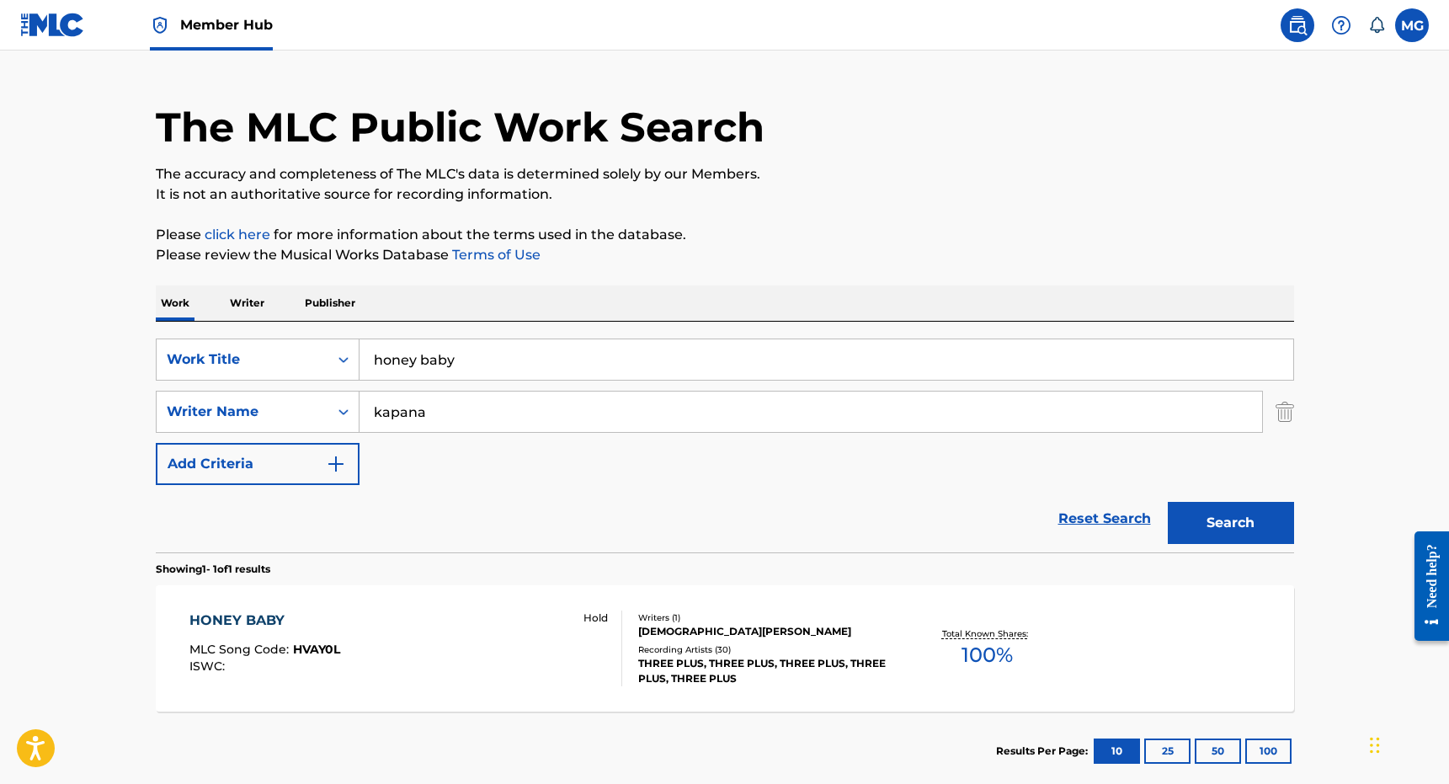
click at [352, 304] on p "Publisher" at bounding box center [330, 302] width 61 height 35
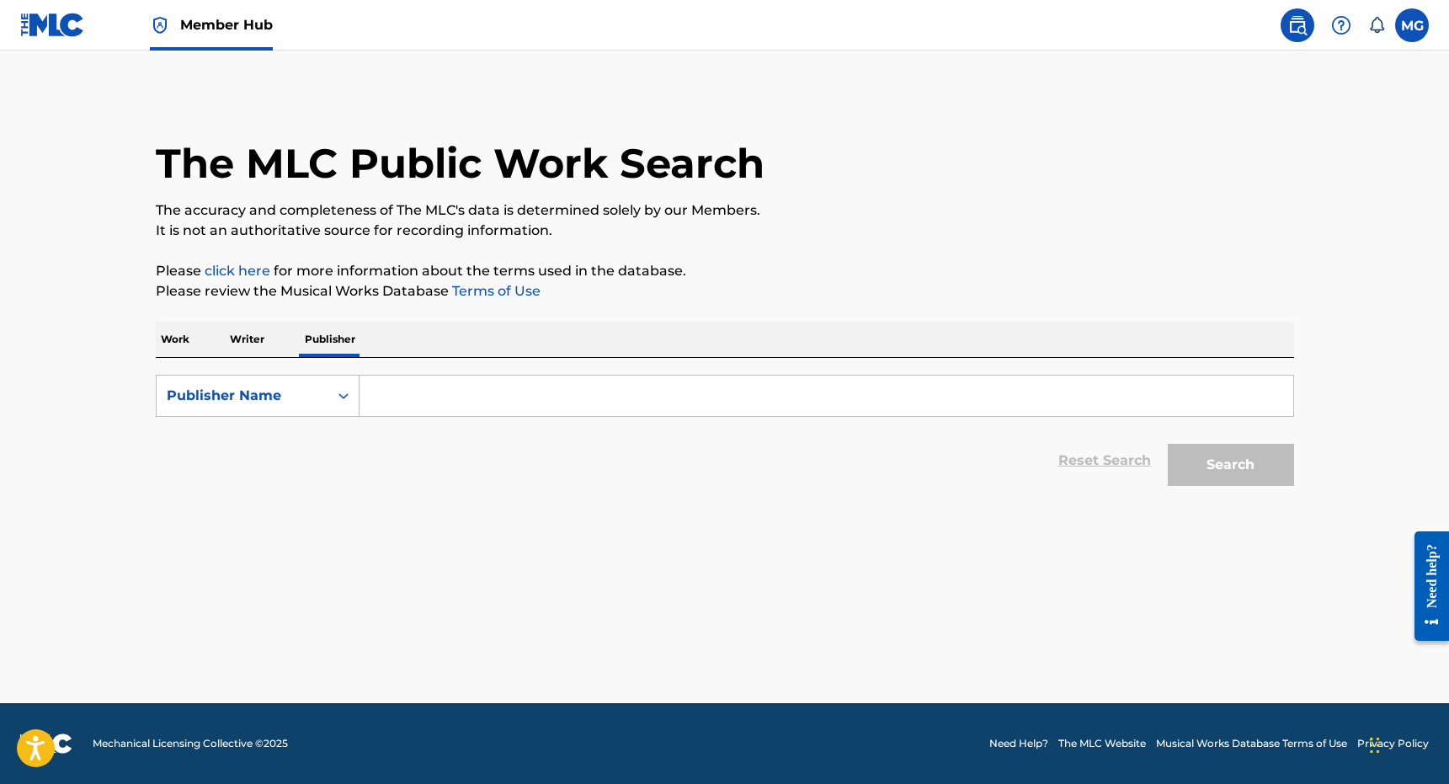
click at [363, 369] on div "SearchWithCriteria356e8839-ba29-4464-912d-0d976f02b06d Publisher Name Reset Sea…" at bounding box center [725, 426] width 1138 height 136
click at [377, 396] on input "Search Form" at bounding box center [826, 395] width 934 height 40
paste input "[PERSON_NAME] MUSIC [US_STATE] PUBLISHING LLC"
type input "[PERSON_NAME] MUSIC [US_STATE] PUBLISHING LLC"
click at [1168, 444] on button "Search" at bounding box center [1231, 465] width 126 height 42
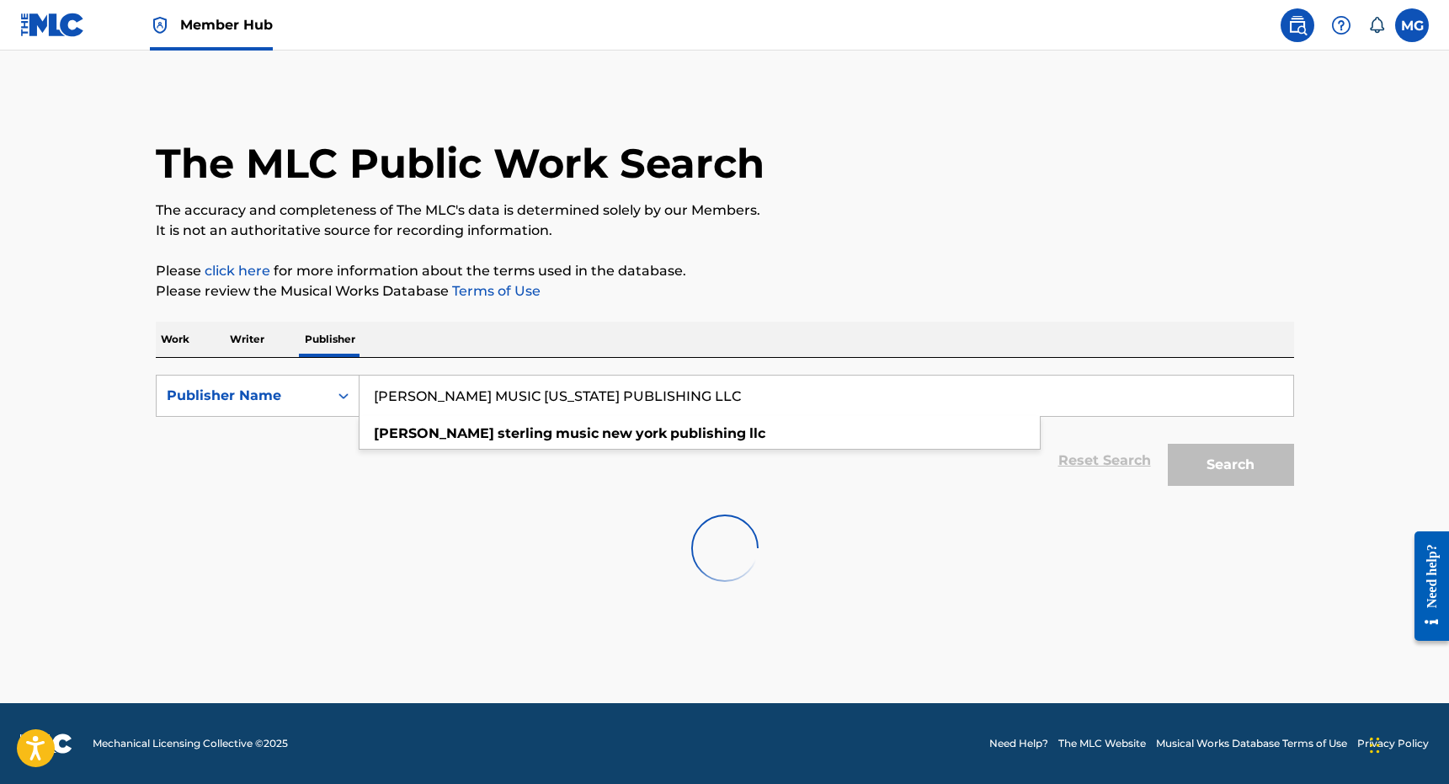
click at [790, 295] on p "Please review the Musical Works Database Terms of Use" at bounding box center [725, 291] width 1138 height 20
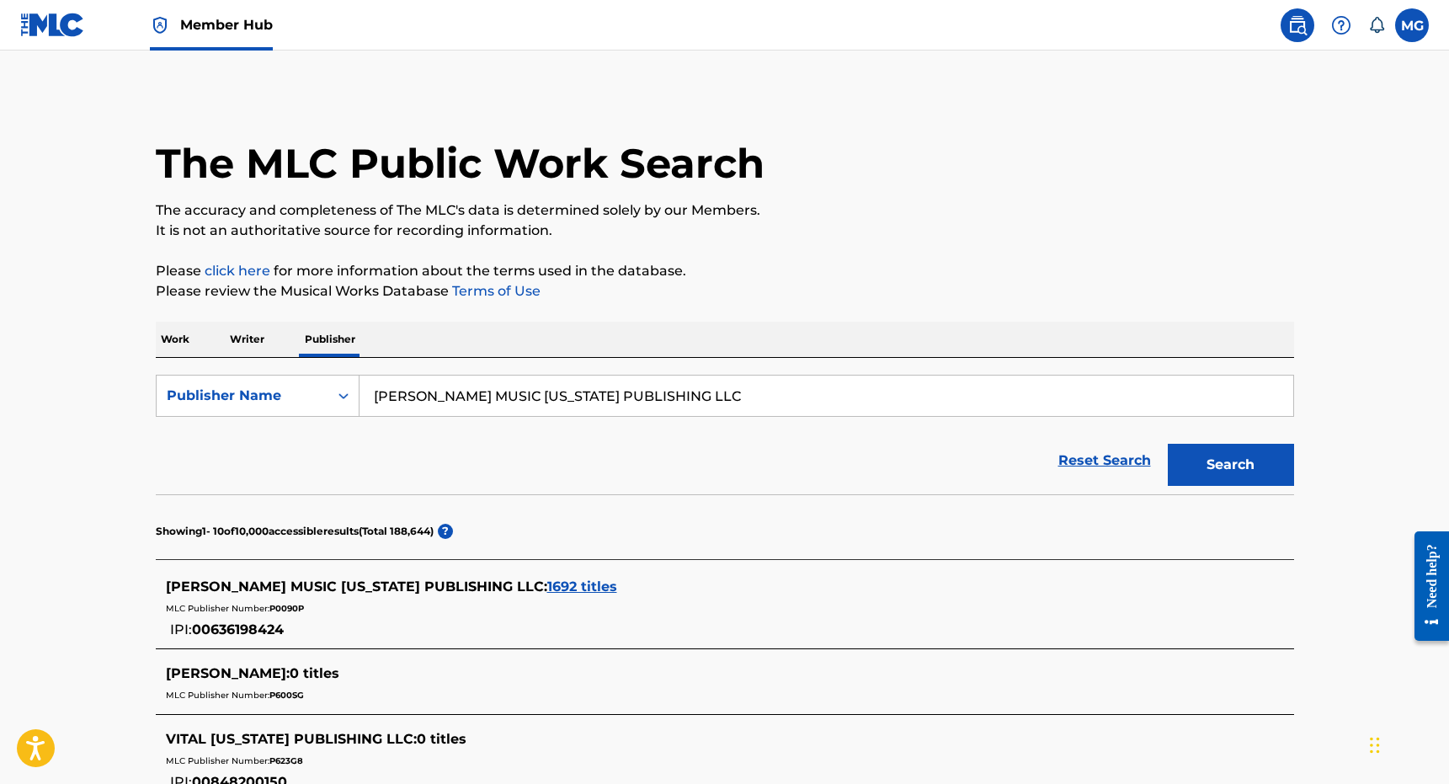
click at [790, 295] on p "Please review the Musical Works Database Terms of Use" at bounding box center [725, 291] width 1138 height 20
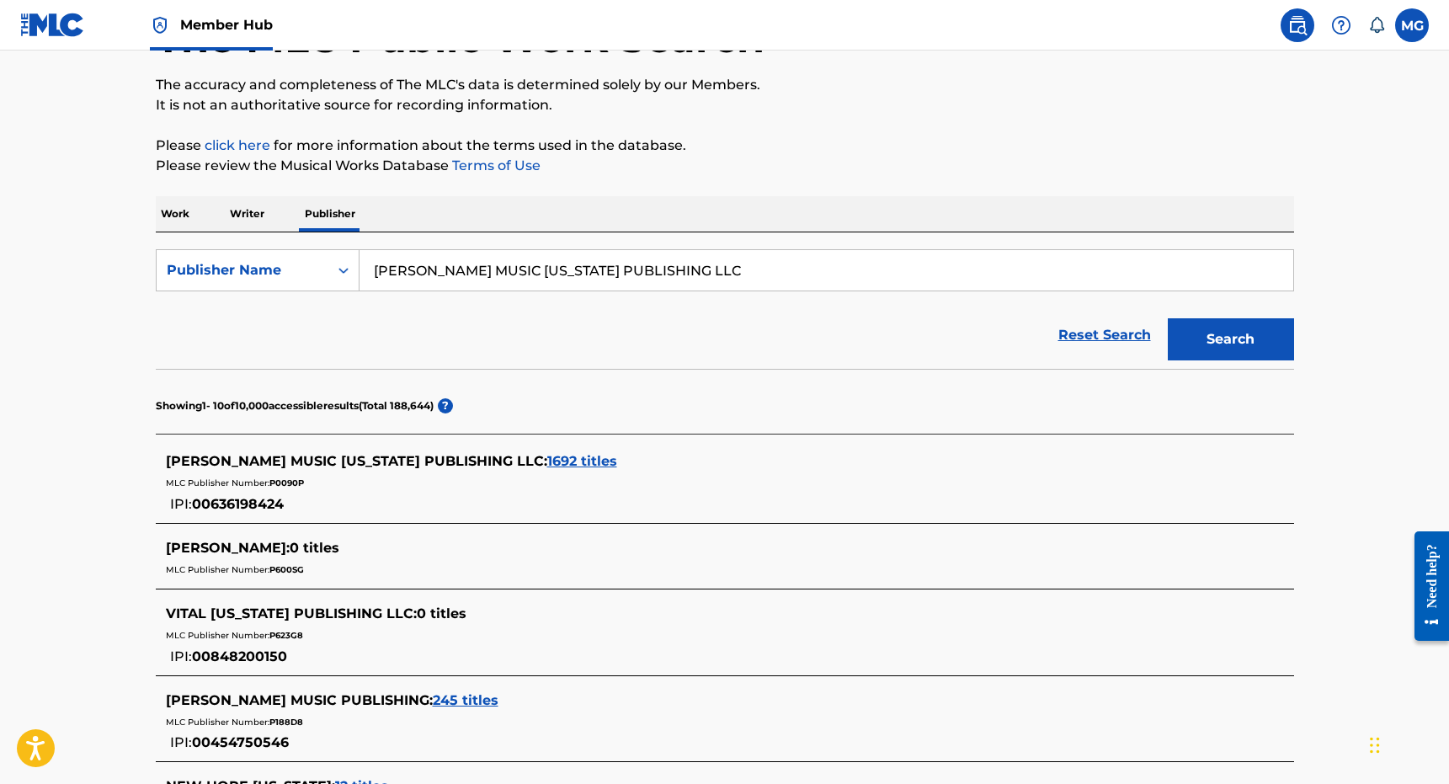
scroll to position [168, 0]
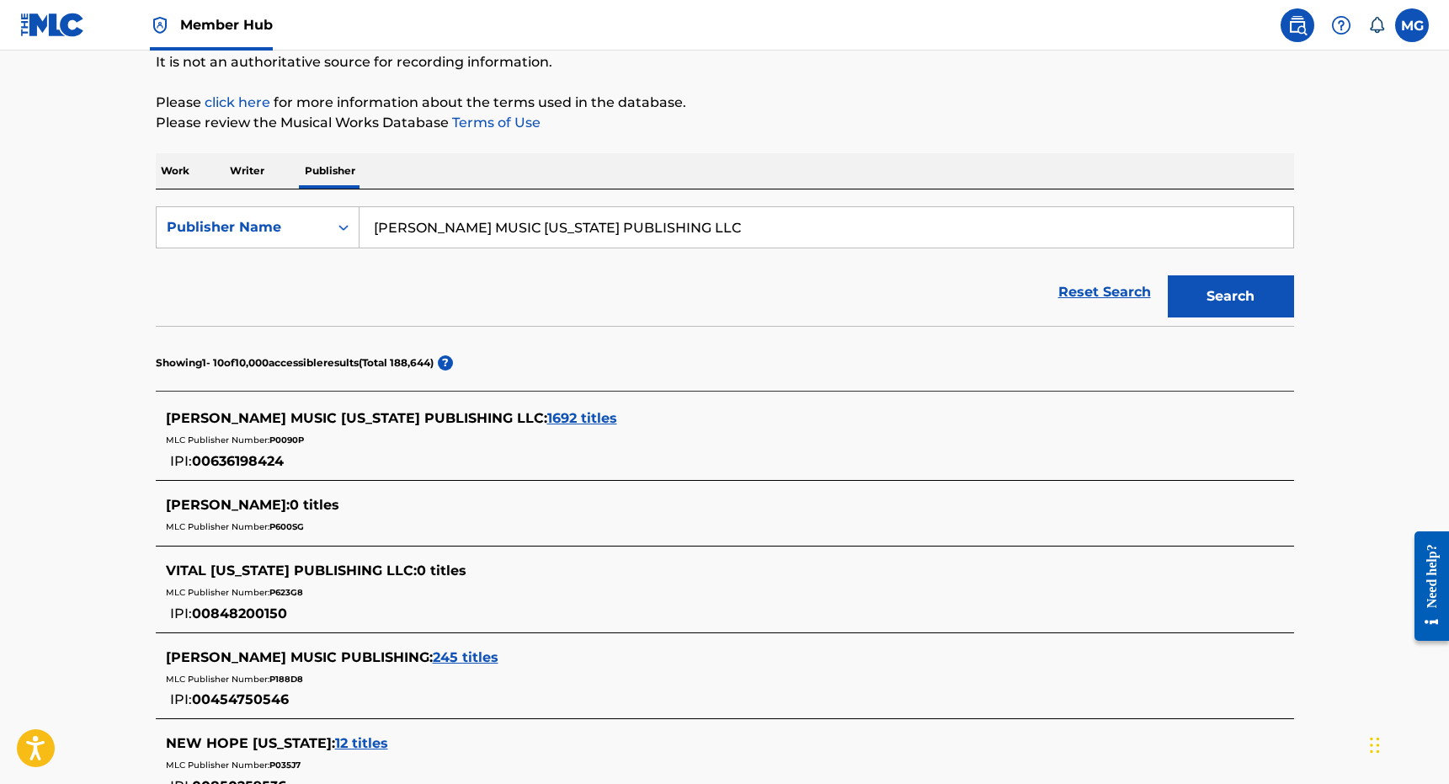
click at [600, 411] on span "1692 titles" at bounding box center [582, 418] width 70 height 16
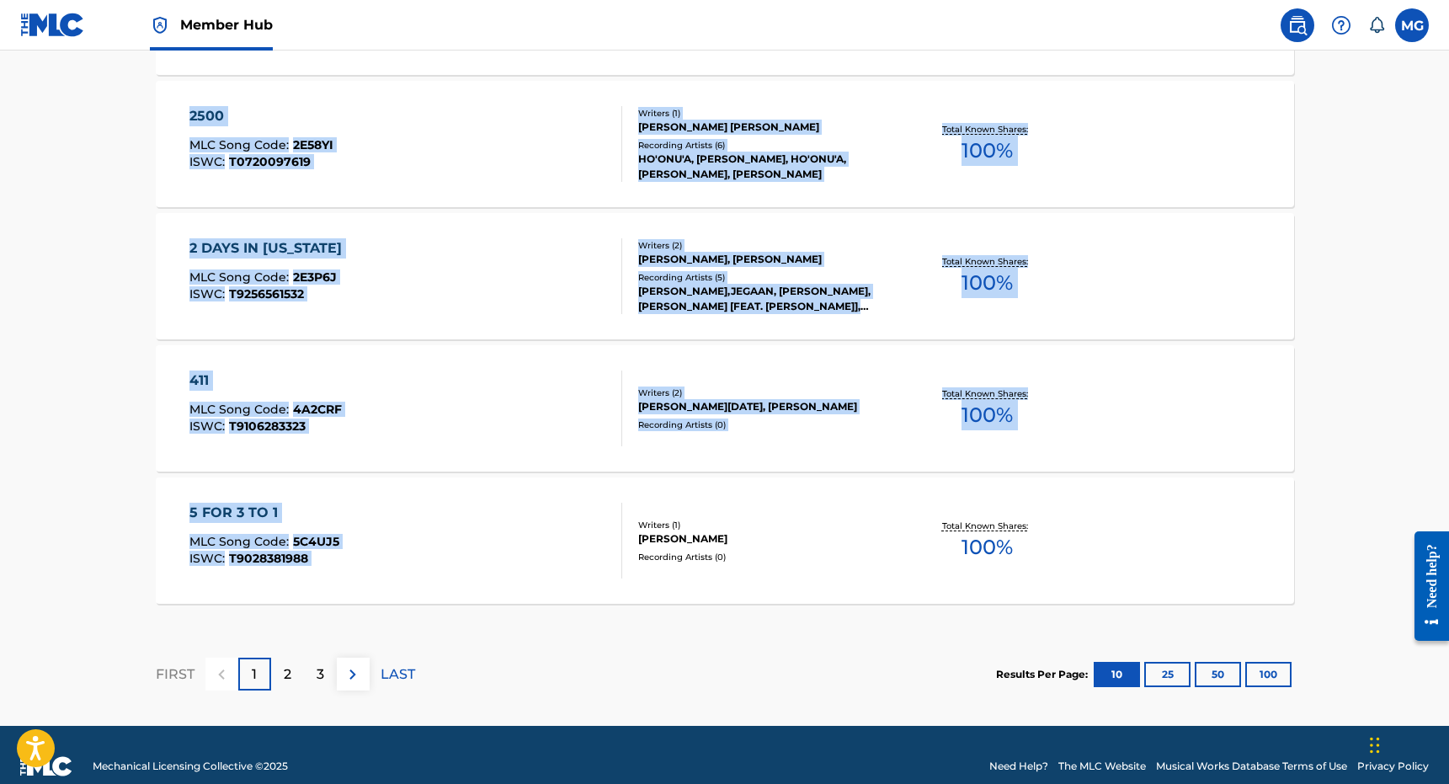
scroll to position [1345, 0]
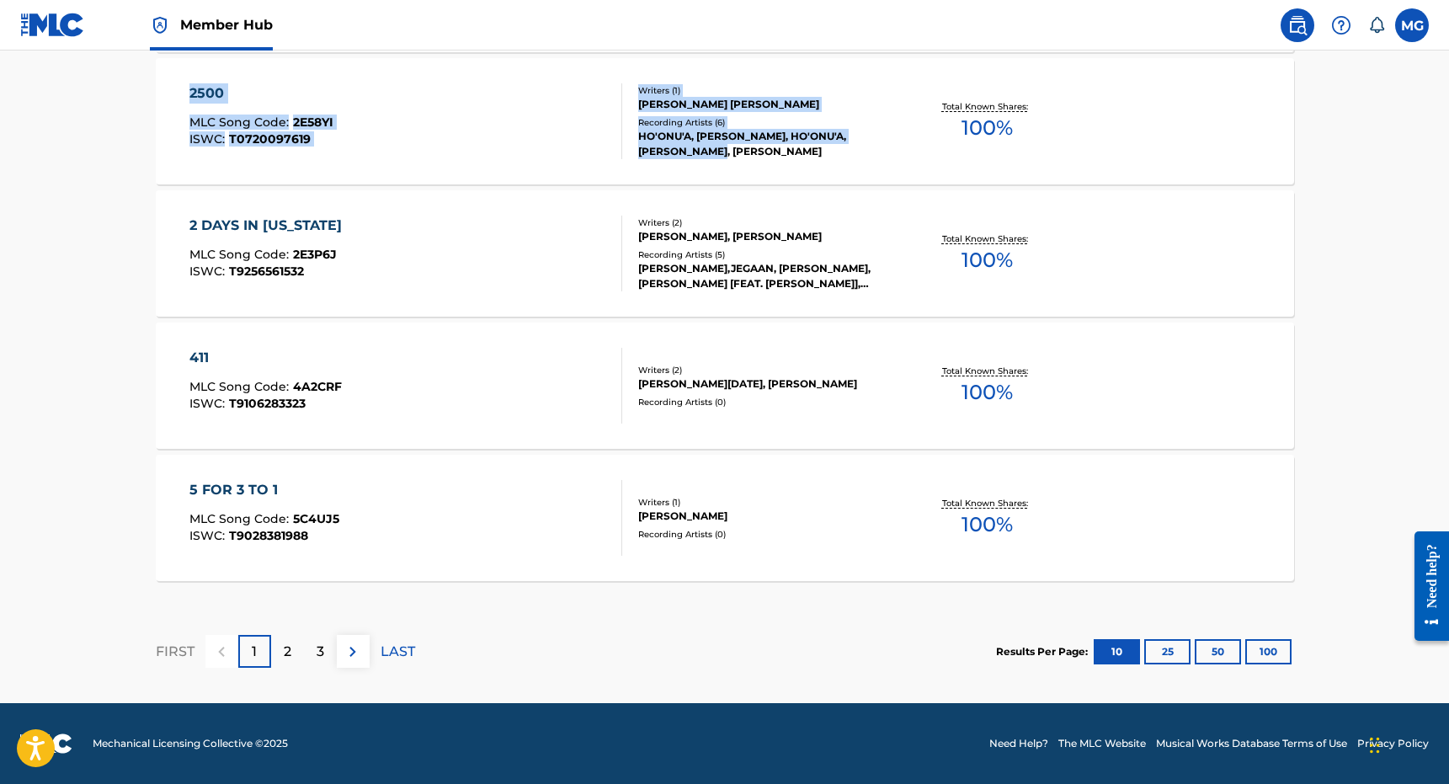
drag, startPoint x: 801, startPoint y: 353, endPoint x: 784, endPoint y: 173, distance: 181.0
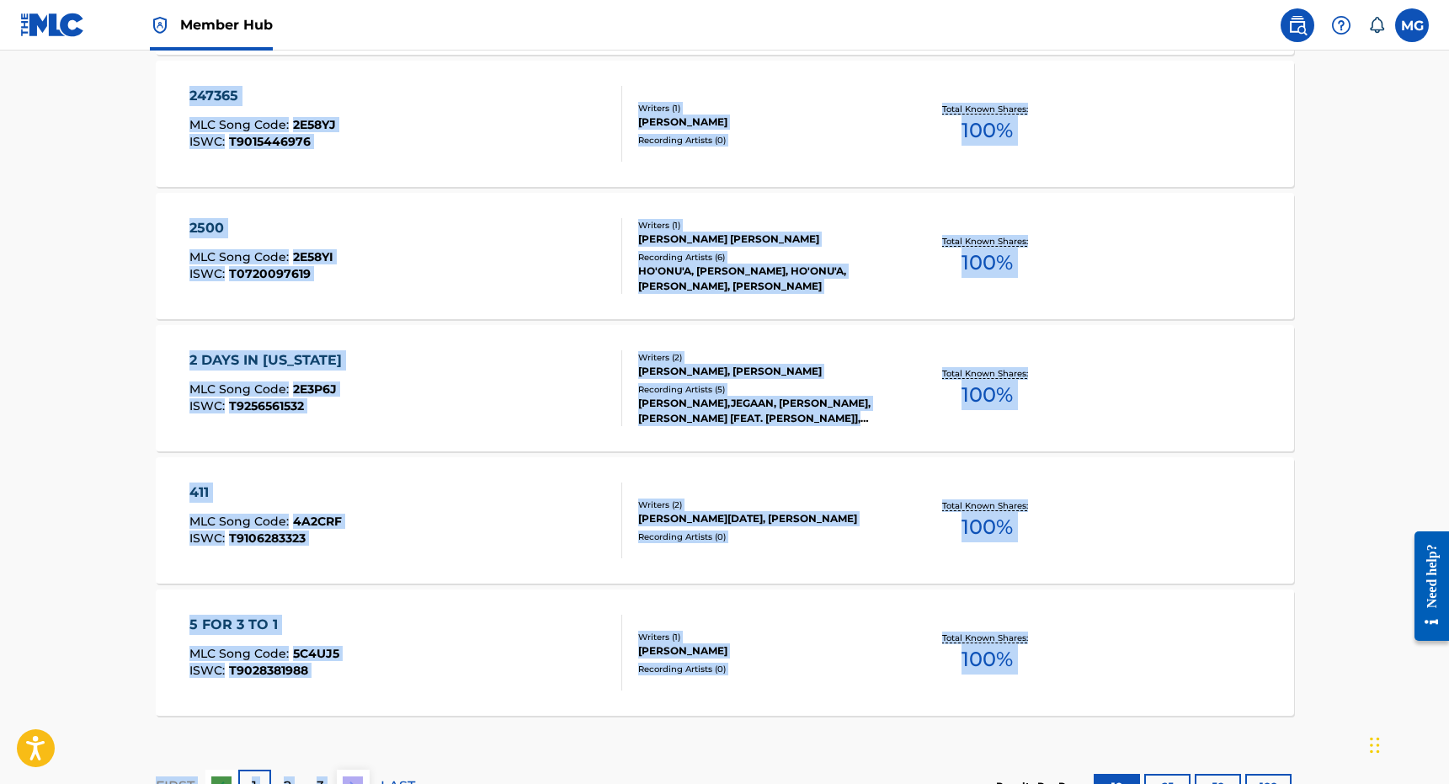
scroll to position [0, 0]
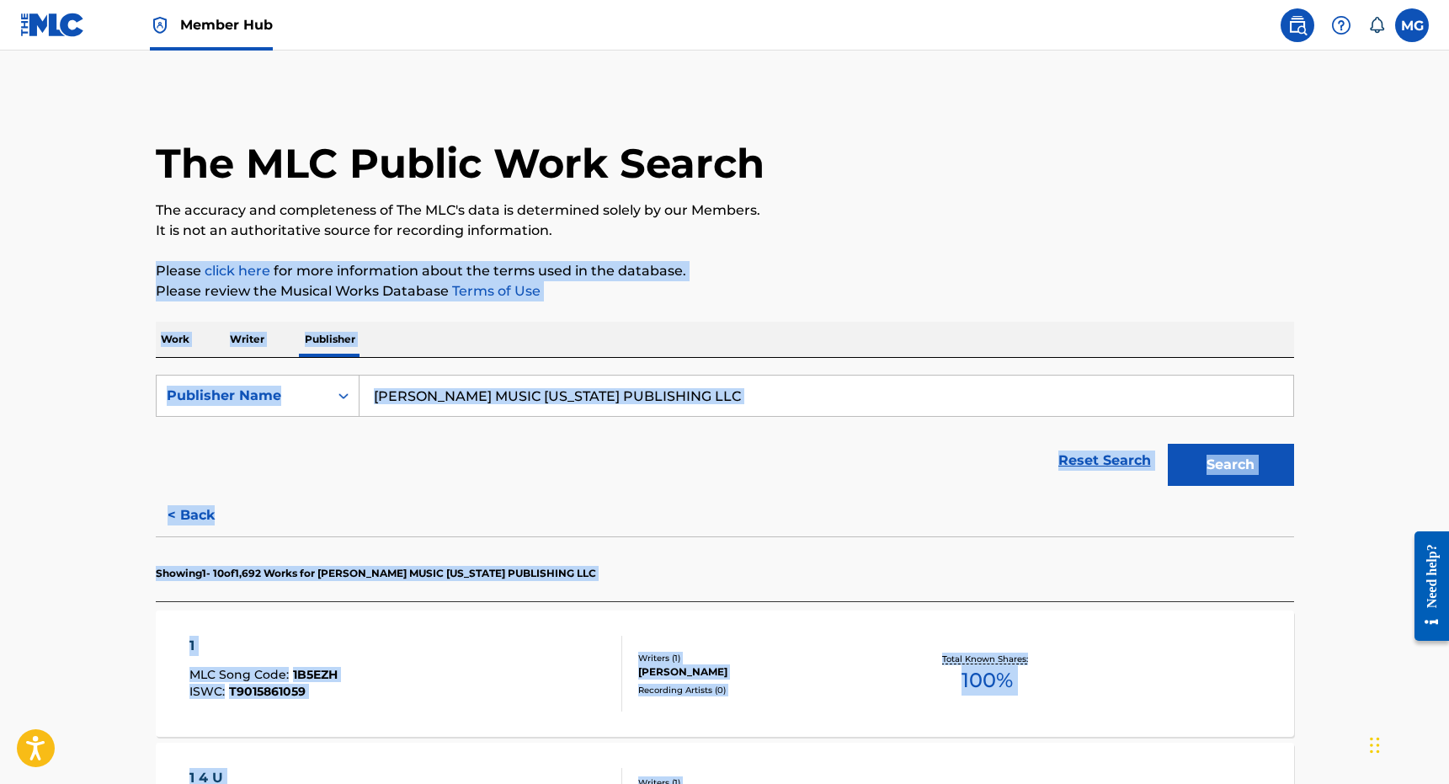
drag, startPoint x: 594, startPoint y: 764, endPoint x: 815, endPoint y: 247, distance: 562.3
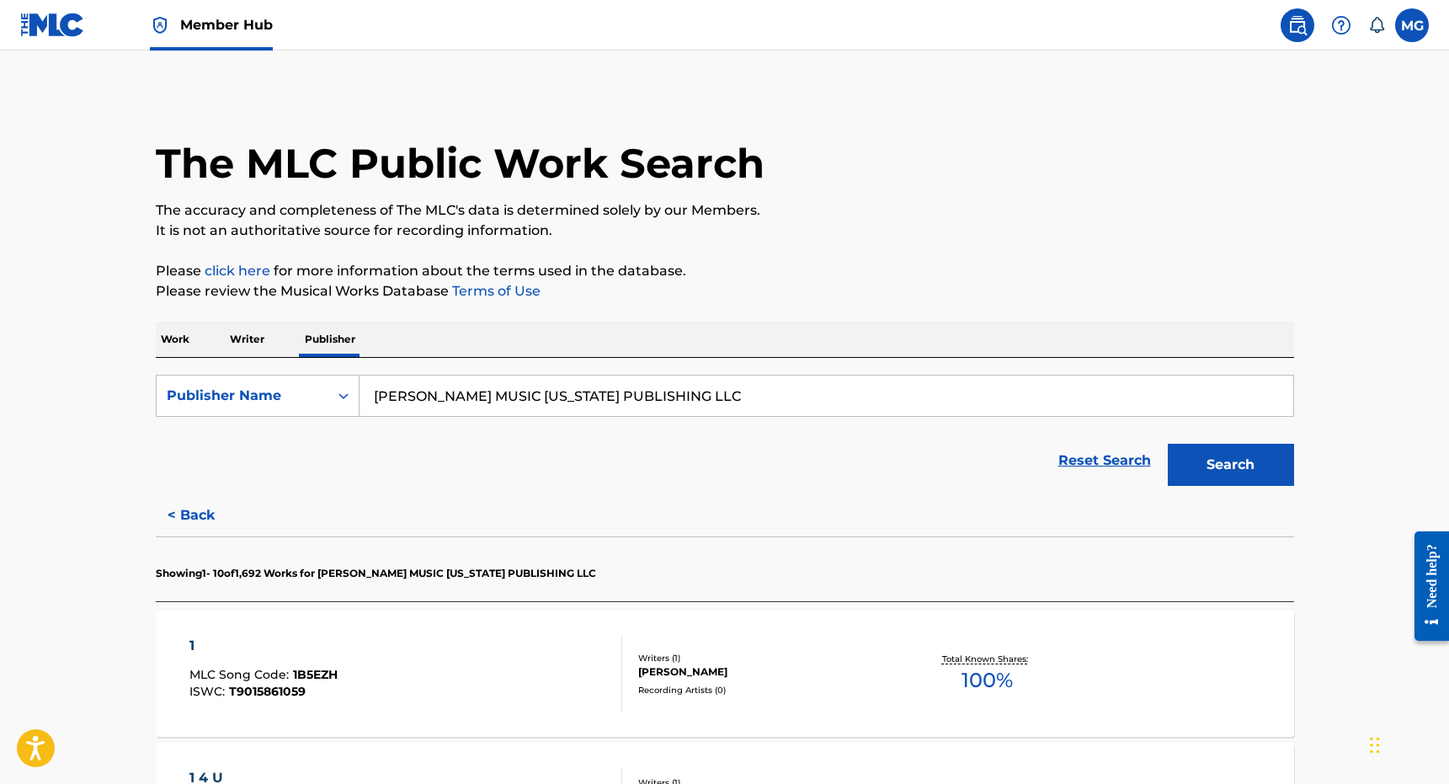
click at [733, 464] on div "Reset Search Search" at bounding box center [725, 460] width 1138 height 67
click at [908, 293] on p "Please review the Musical Works Database Terms of Use" at bounding box center [725, 291] width 1138 height 20
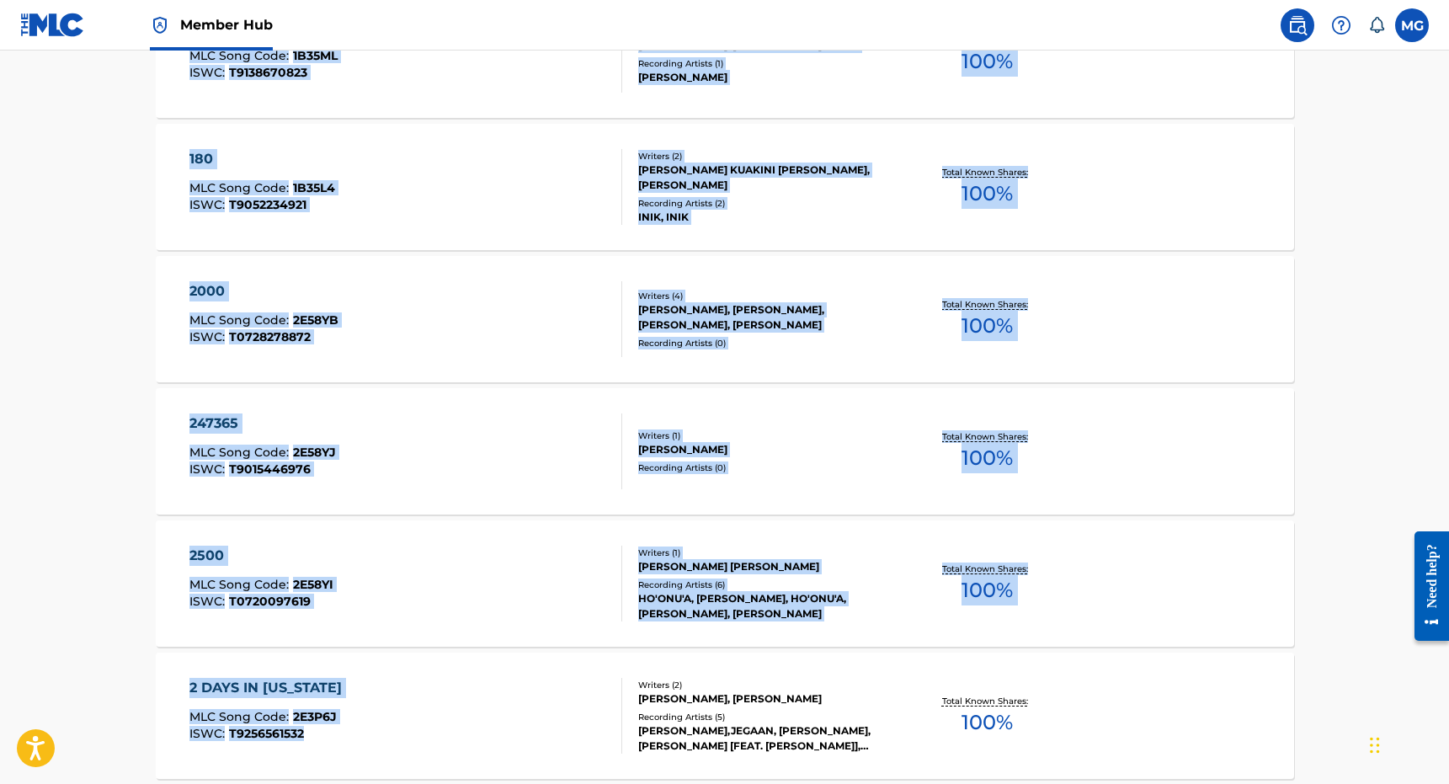
scroll to position [1345, 0]
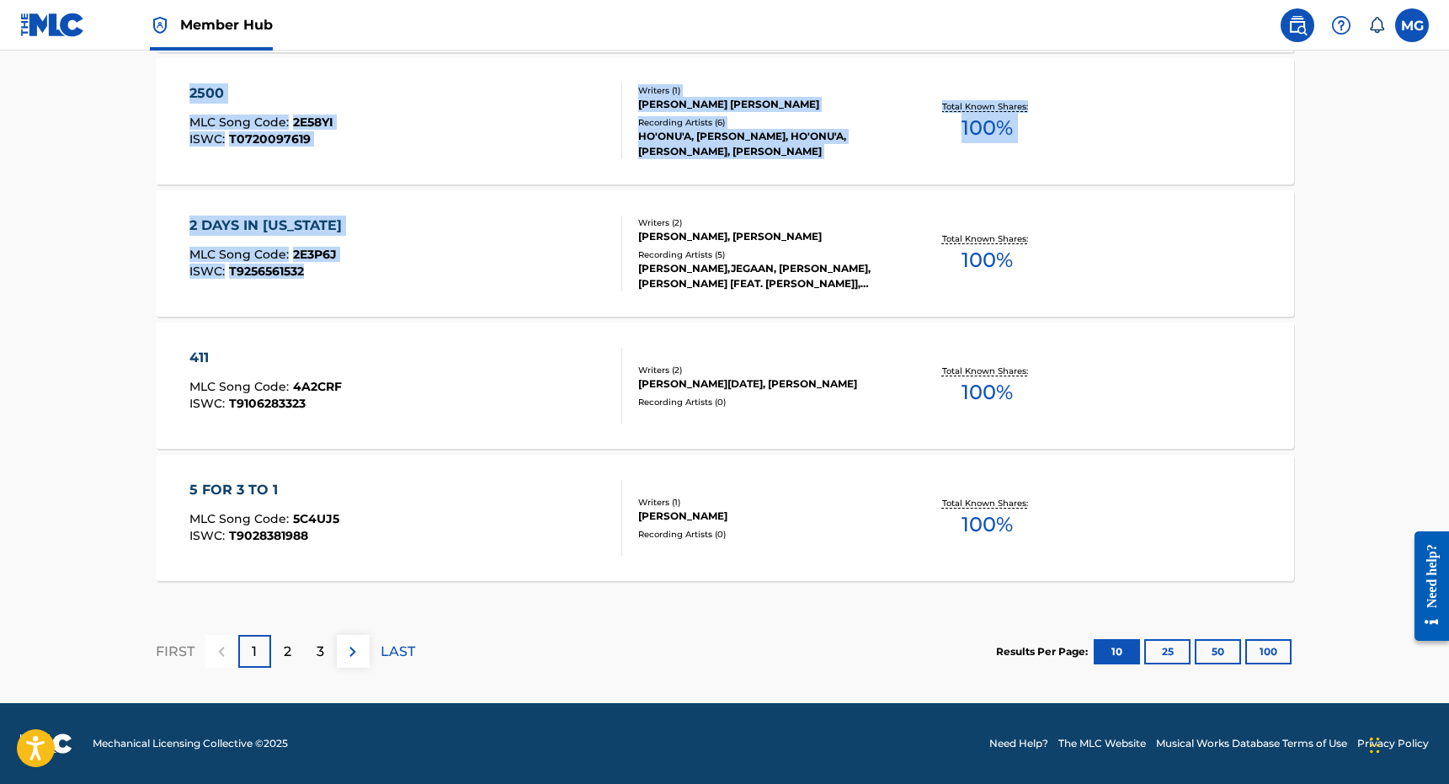
drag, startPoint x: 819, startPoint y: 192, endPoint x: 578, endPoint y: 219, distance: 243.1
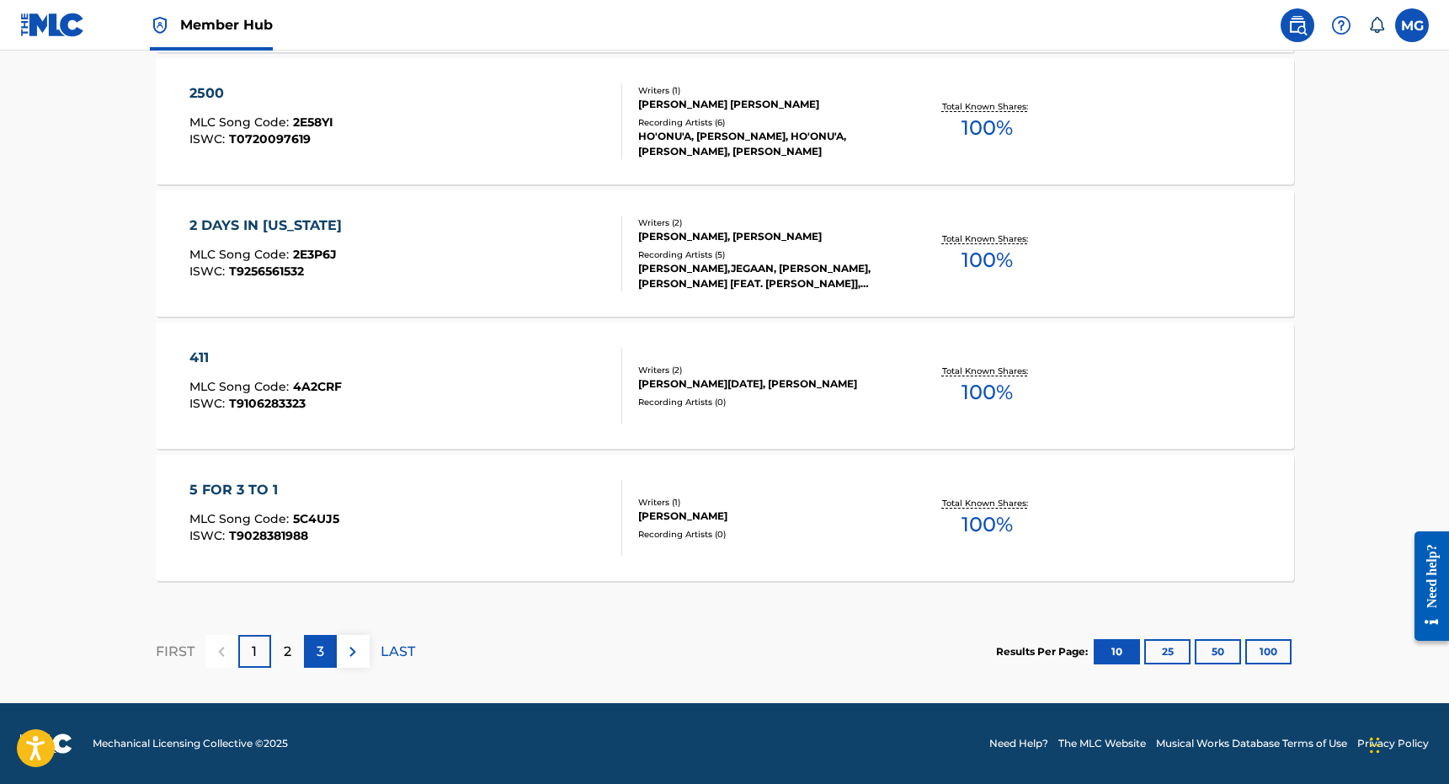
click at [311, 642] on div "3" at bounding box center [320, 651] width 33 height 33
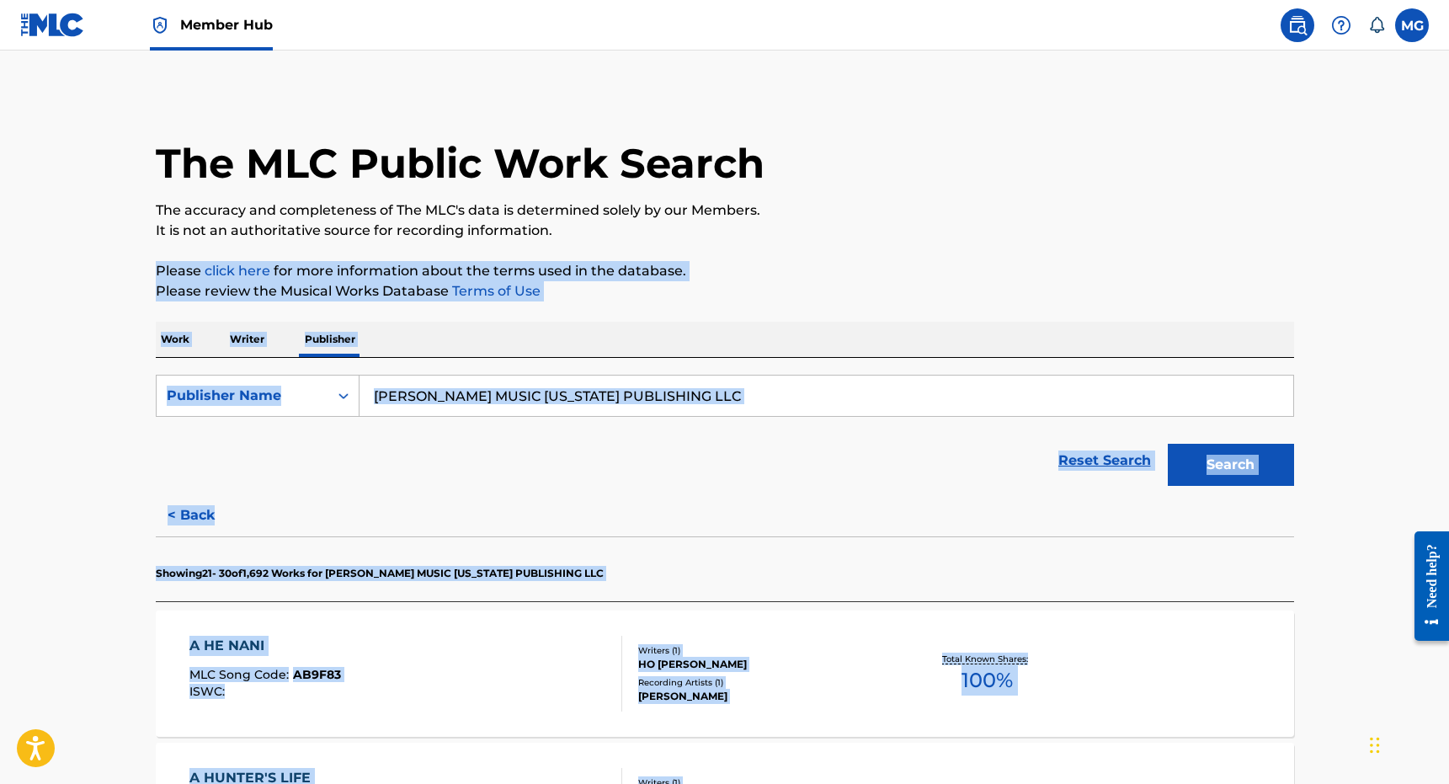
scroll to position [693, 0]
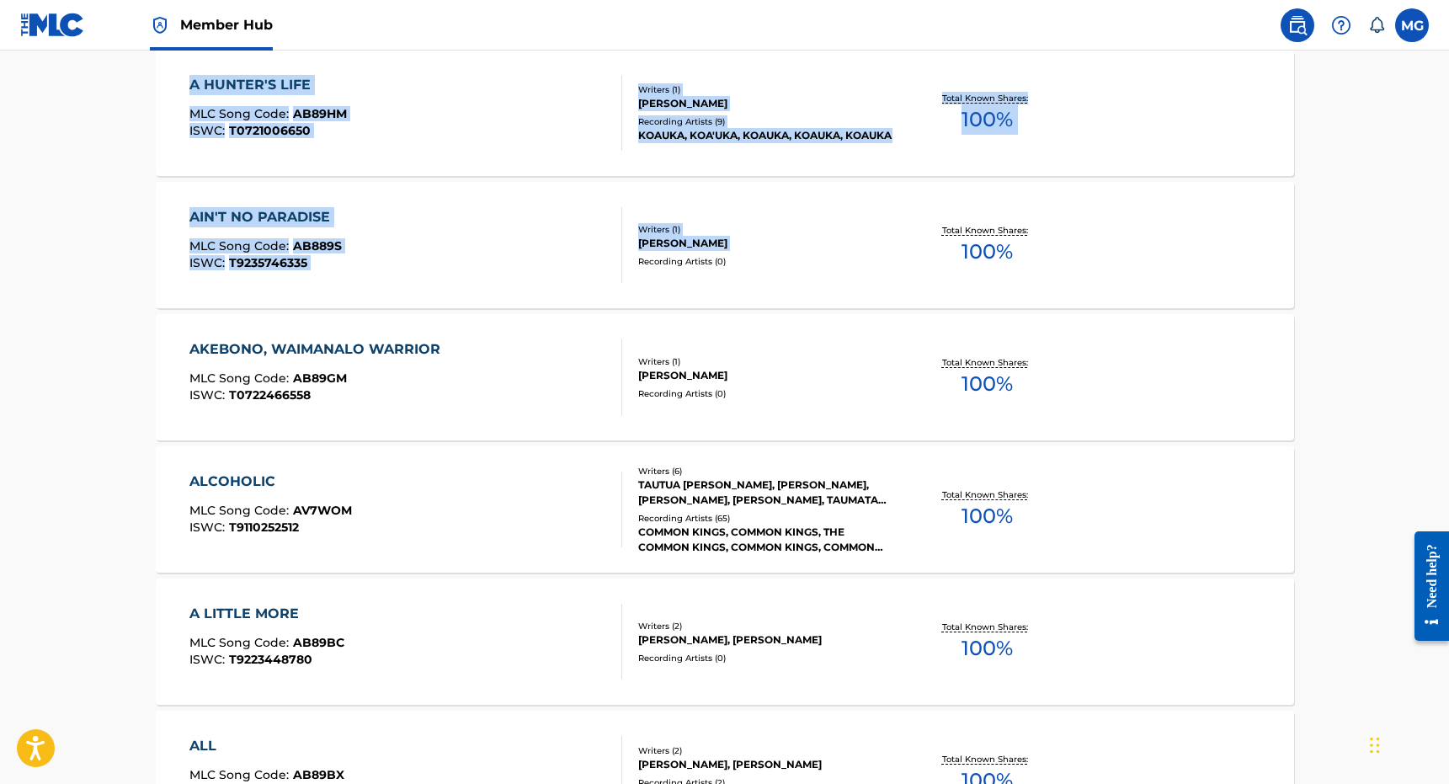
drag, startPoint x: 679, startPoint y: 227, endPoint x: 634, endPoint y: 253, distance: 51.3
click at [634, 253] on div "The MLC Public Work Search The accuracy and completeness of The MLC's data is d…" at bounding box center [725, 373] width 1179 height 1947
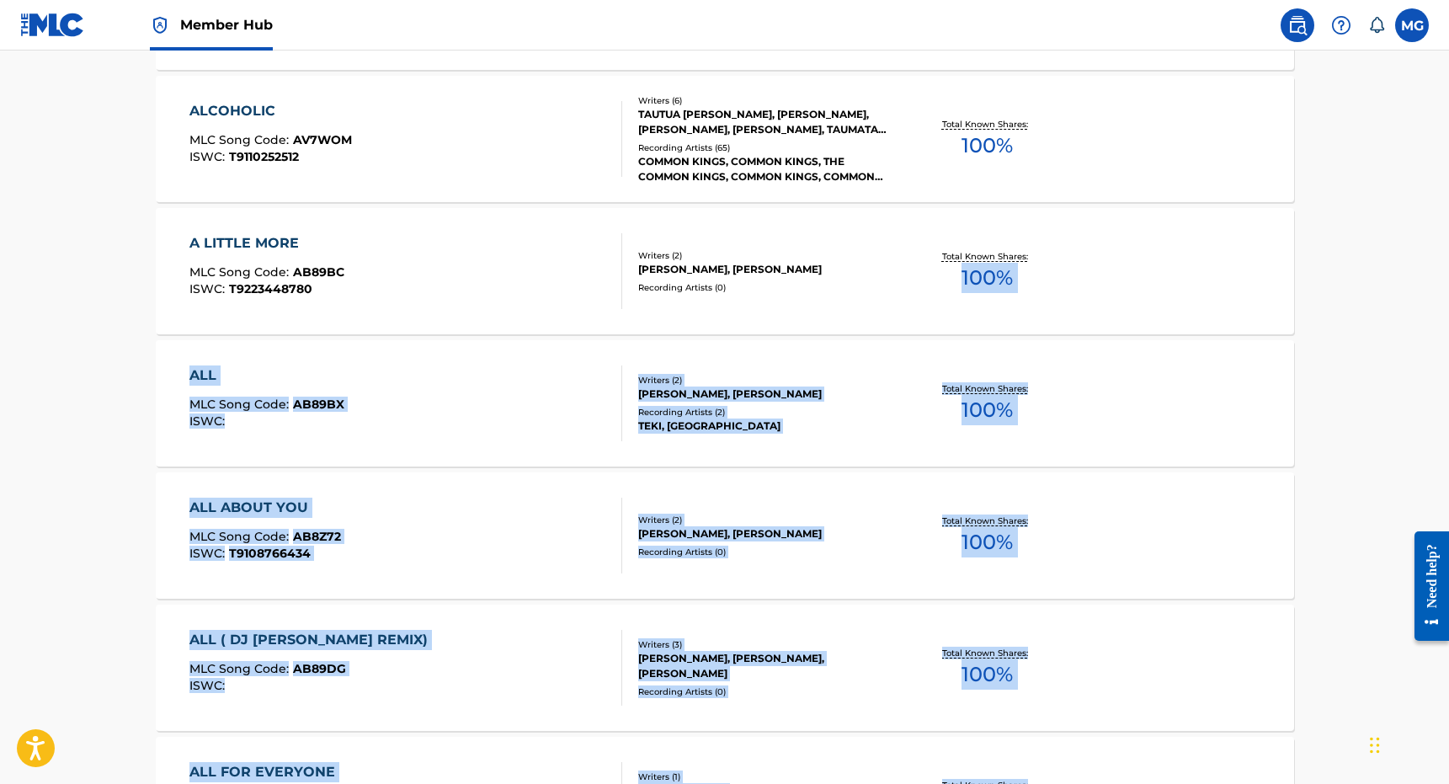
scroll to position [1345, 0]
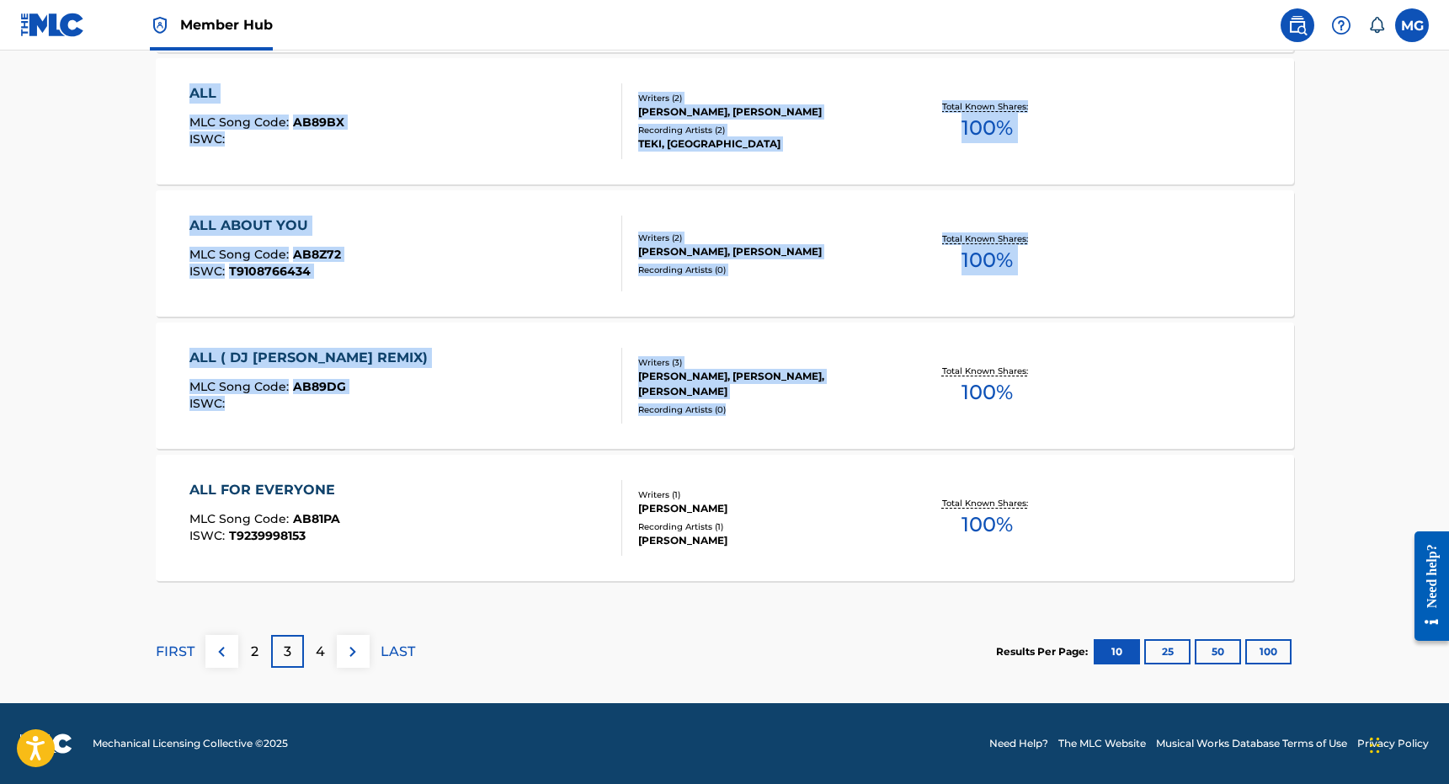
drag, startPoint x: 1302, startPoint y: 305, endPoint x: 1050, endPoint y: 364, distance: 258.5
click at [338, 651] on button at bounding box center [353, 651] width 33 height 33
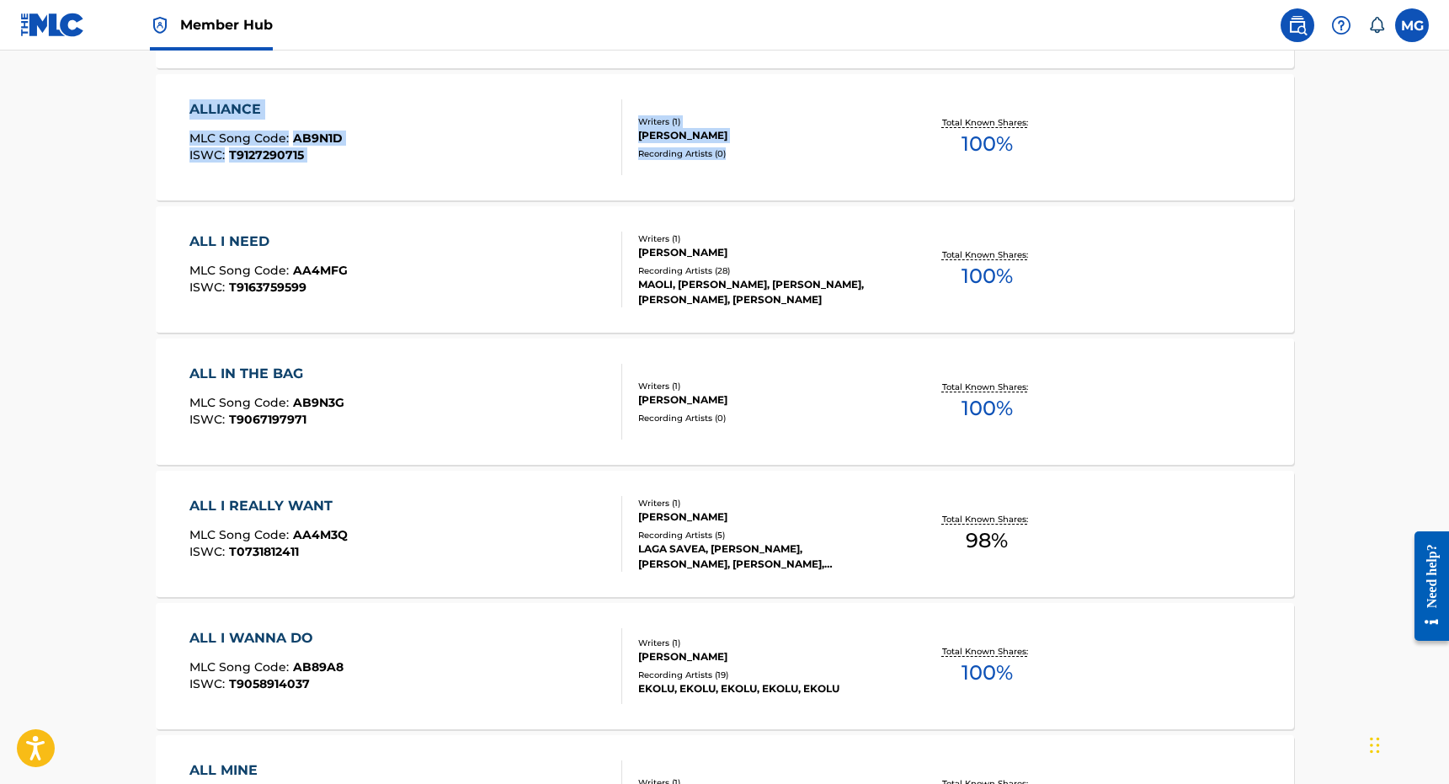
drag, startPoint x: 639, startPoint y: 500, endPoint x: 727, endPoint y: 194, distance: 318.1
click at [727, 194] on div "< Back Showing 31 - 40 of 1,692 Works for [PERSON_NAME] MUSIC [US_STATE] PUBLIS…" at bounding box center [725, 599] width 1138 height 1546
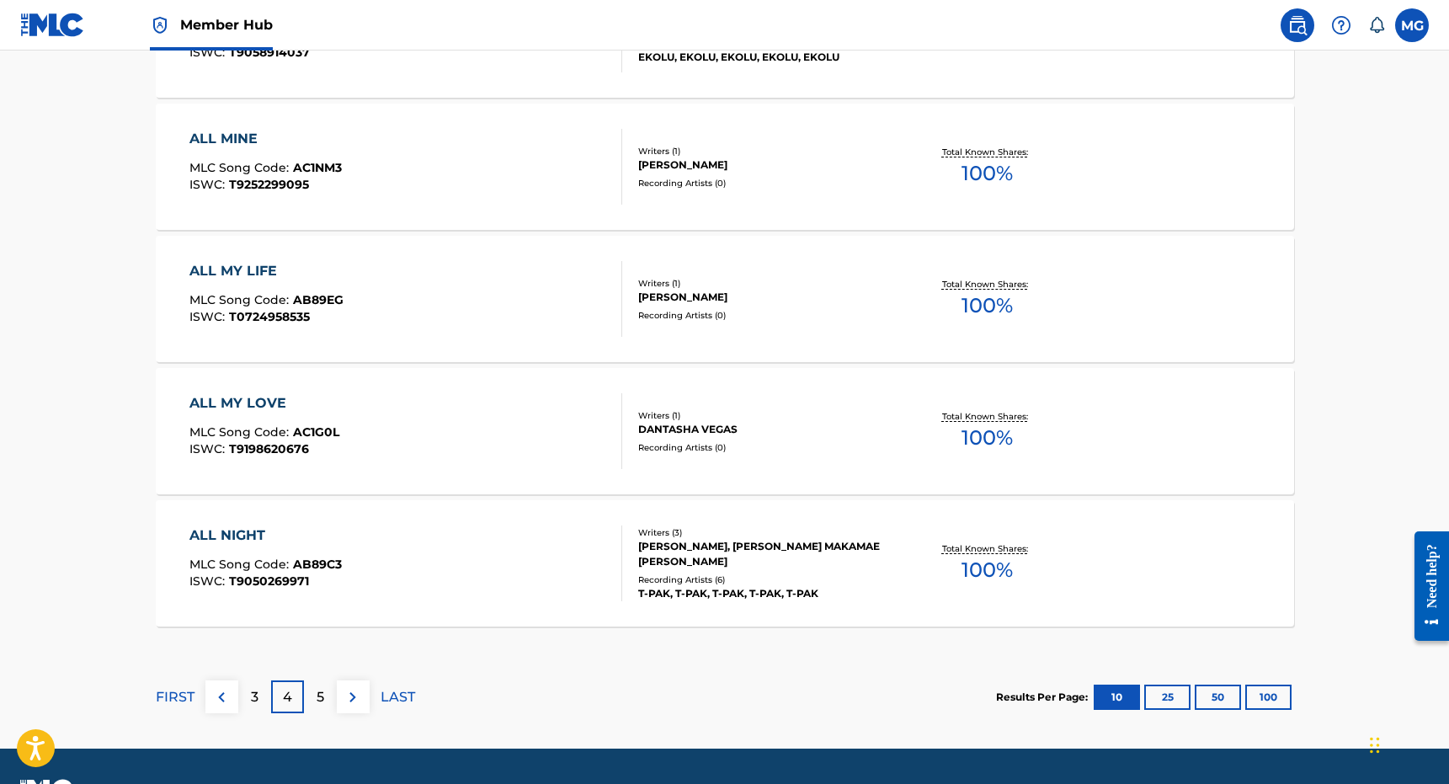
scroll to position [1345, 0]
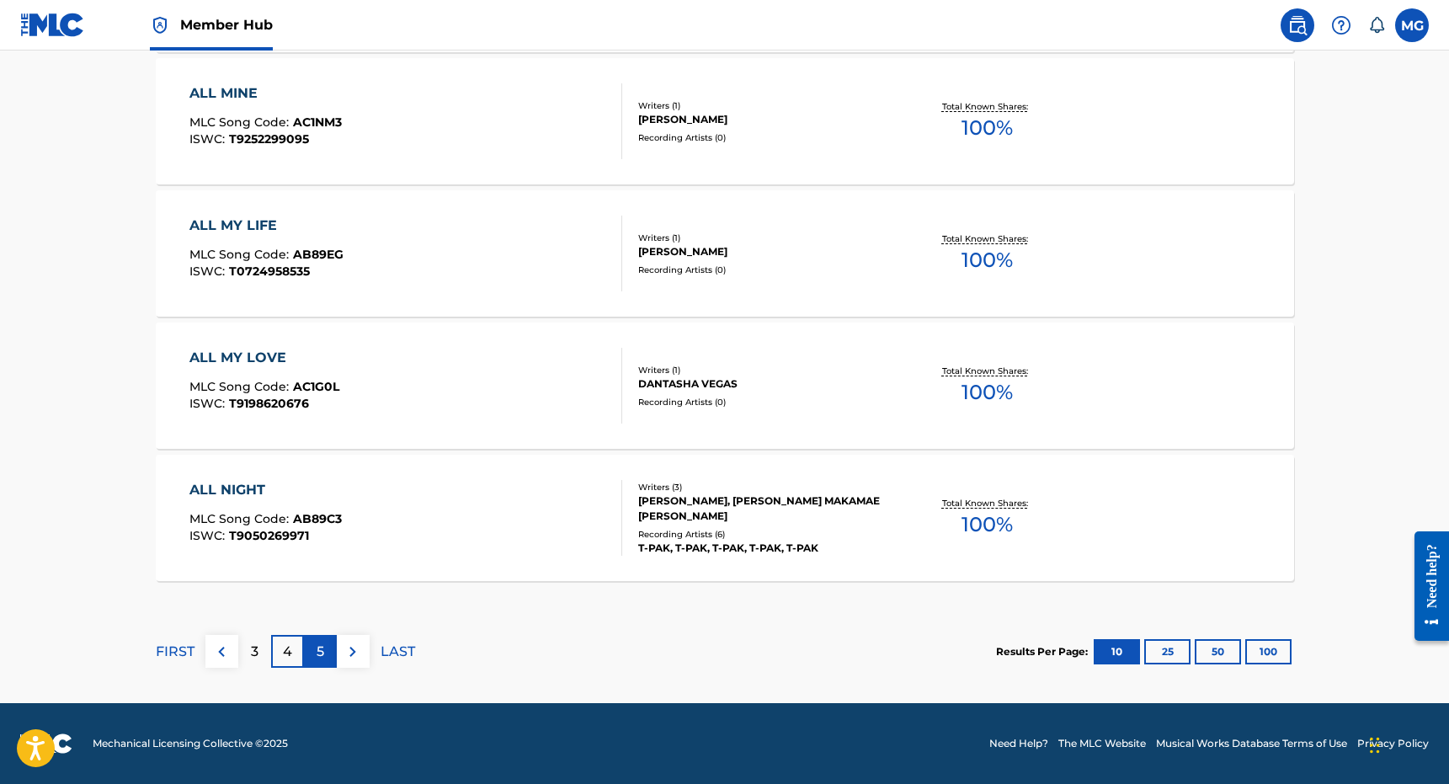
click at [322, 647] on p "5" at bounding box center [321, 652] width 8 height 20
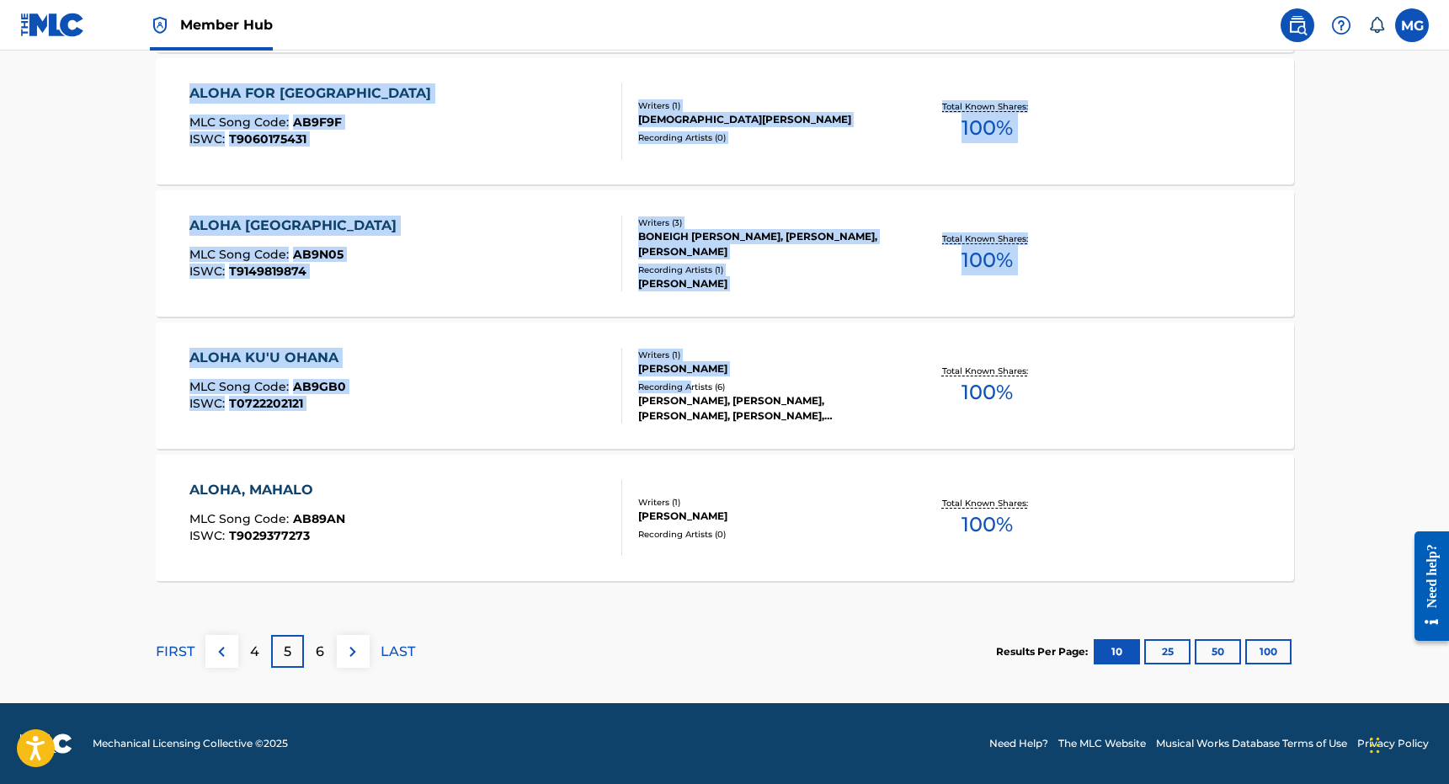
drag, startPoint x: 630, startPoint y: 540, endPoint x: 689, endPoint y: 390, distance: 161.0
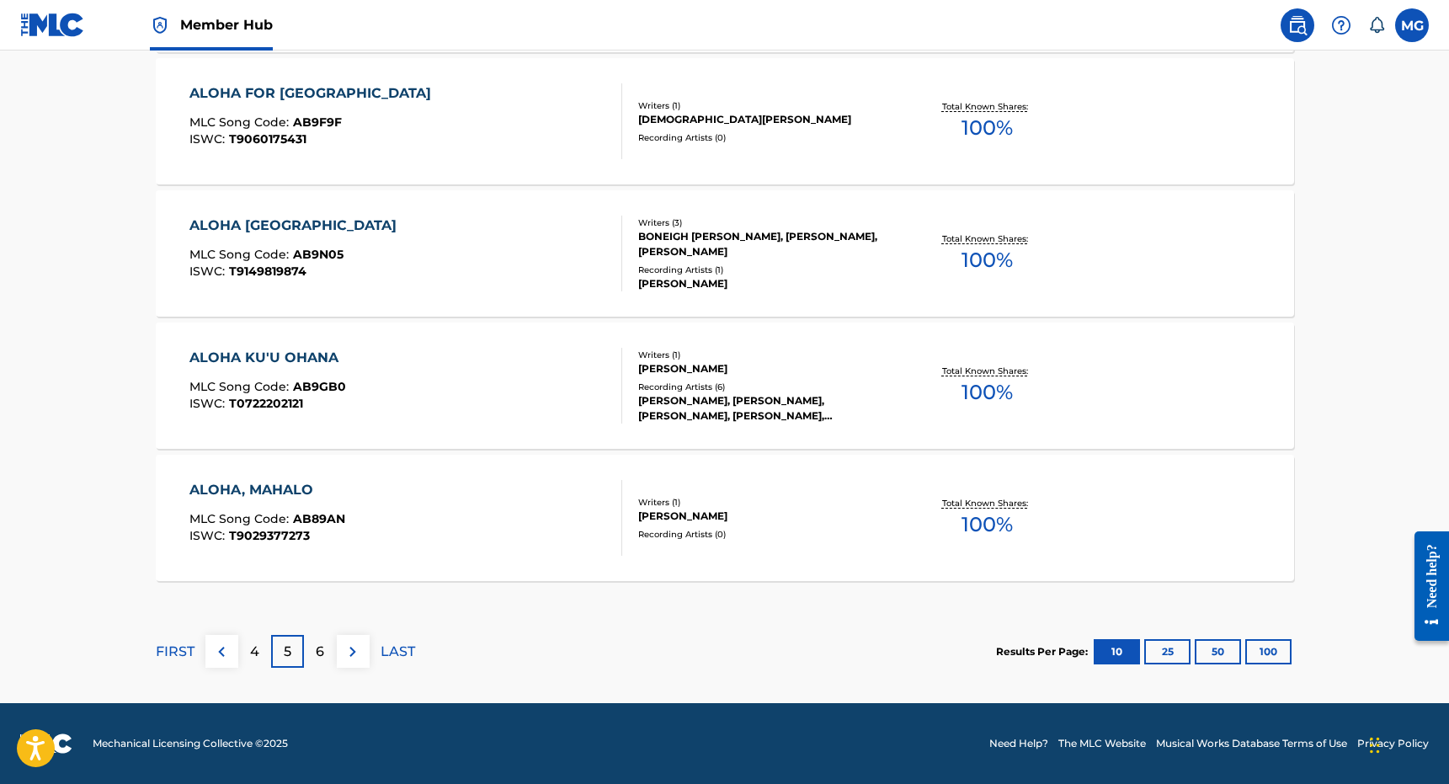
click at [648, 663] on section "FIRST 4 5 6 LAST Results Per Page: 10 25 50 100" at bounding box center [725, 651] width 1138 height 87
click at [1309, 33] on link at bounding box center [1297, 25] width 34 height 34
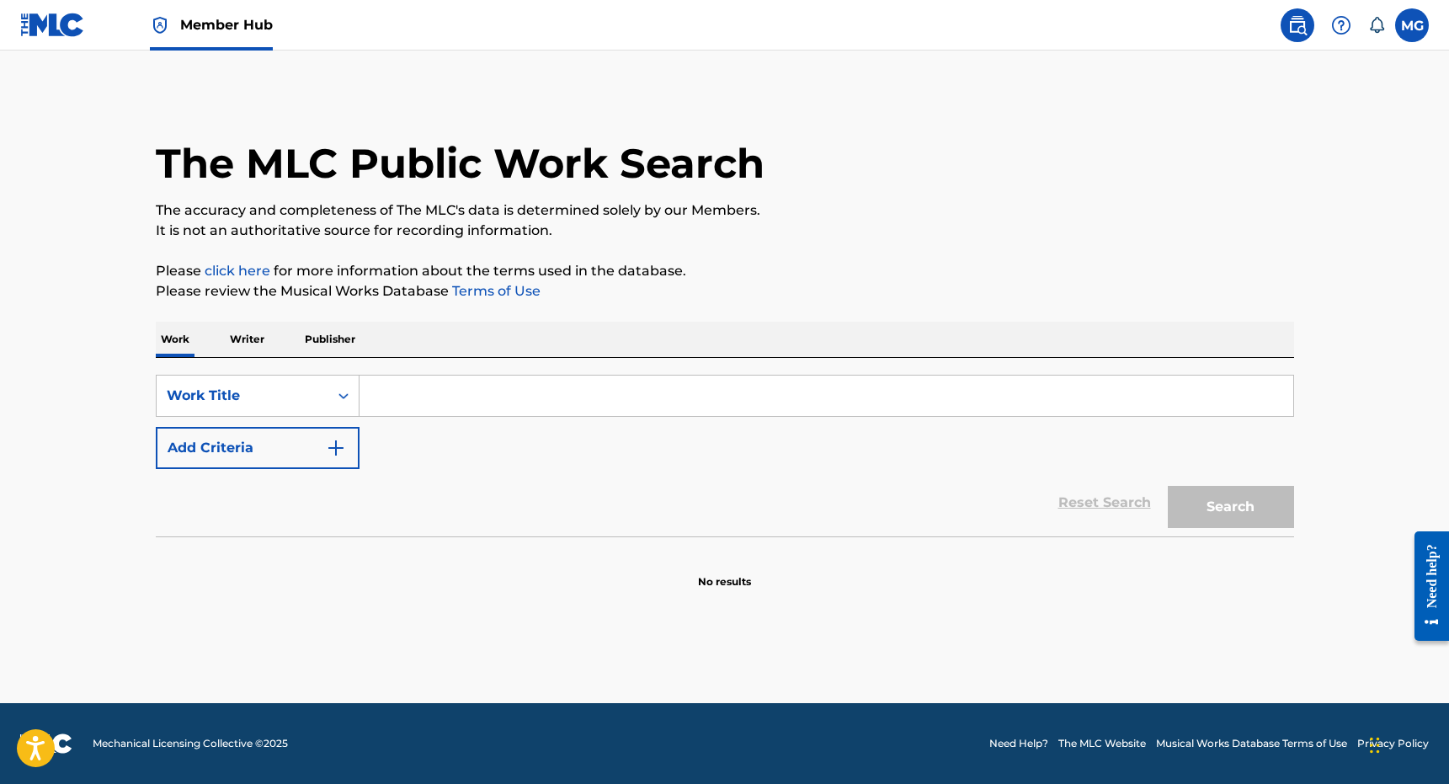
click at [530, 360] on div "SearchWithCriteriafe699e46-ef1b-4c31-bbf4-c1cf271d1da1 Work Title Add Criteria …" at bounding box center [725, 447] width 1138 height 178
click at [514, 383] on input "Search Form" at bounding box center [826, 395] width 934 height 40
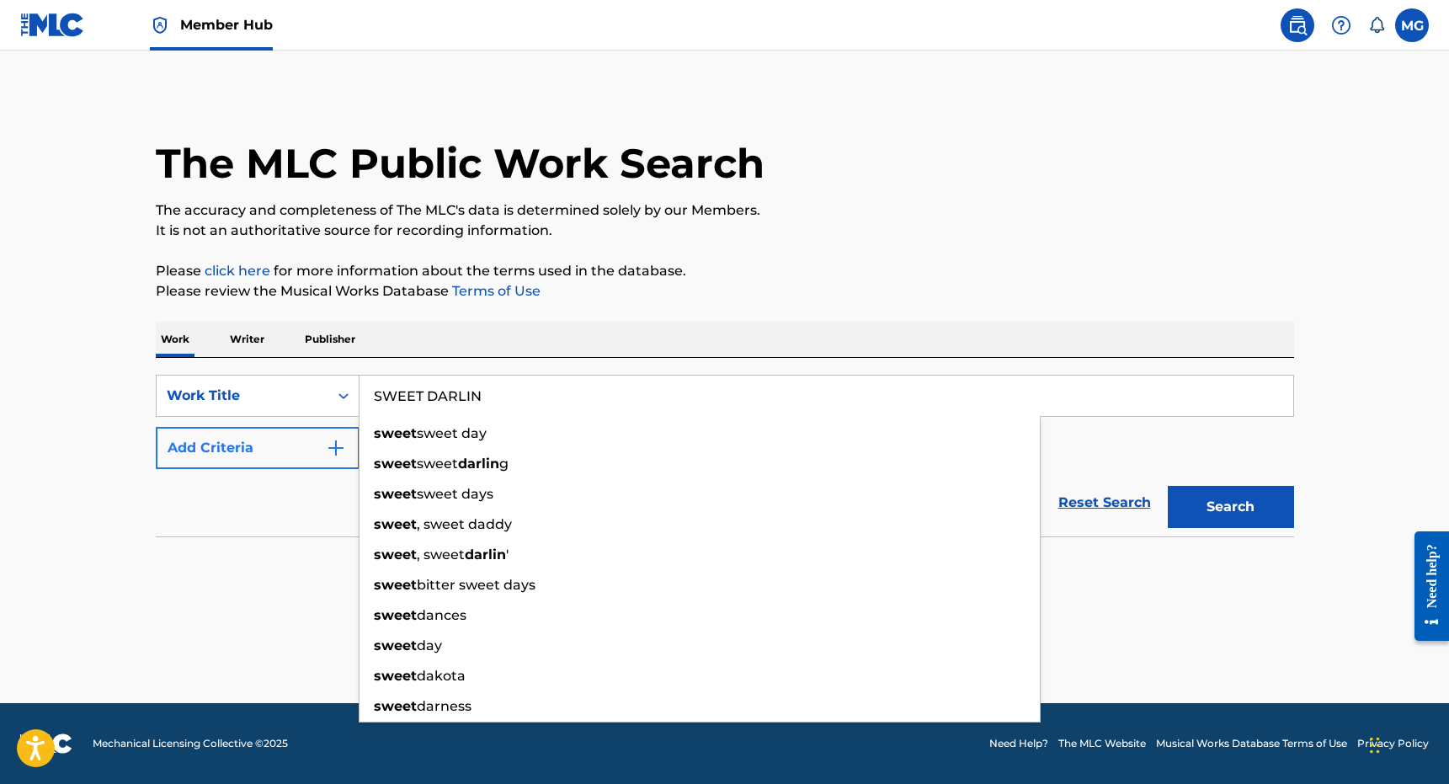
type input "SWEET DARLIN"
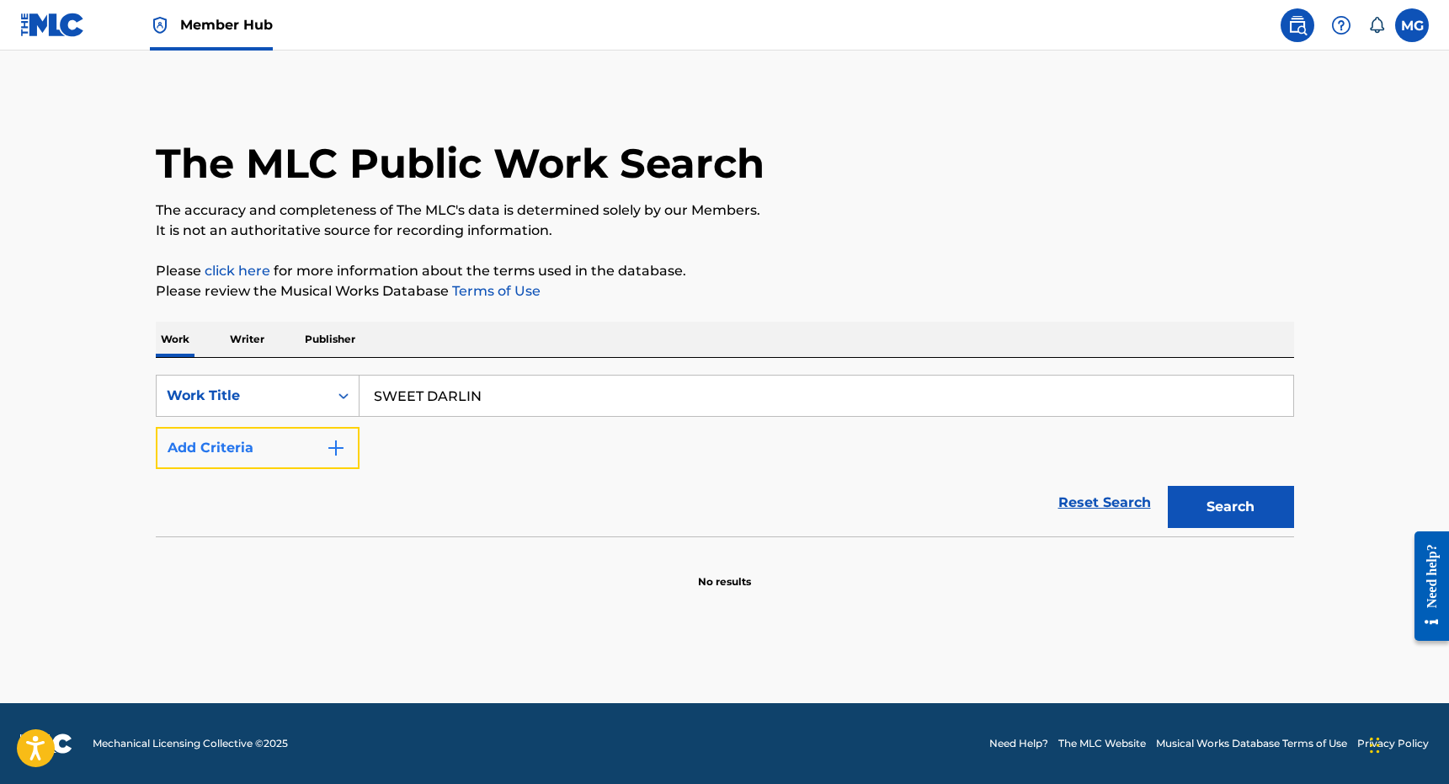
click at [226, 460] on button "Add Criteria" at bounding box center [258, 448] width 204 height 42
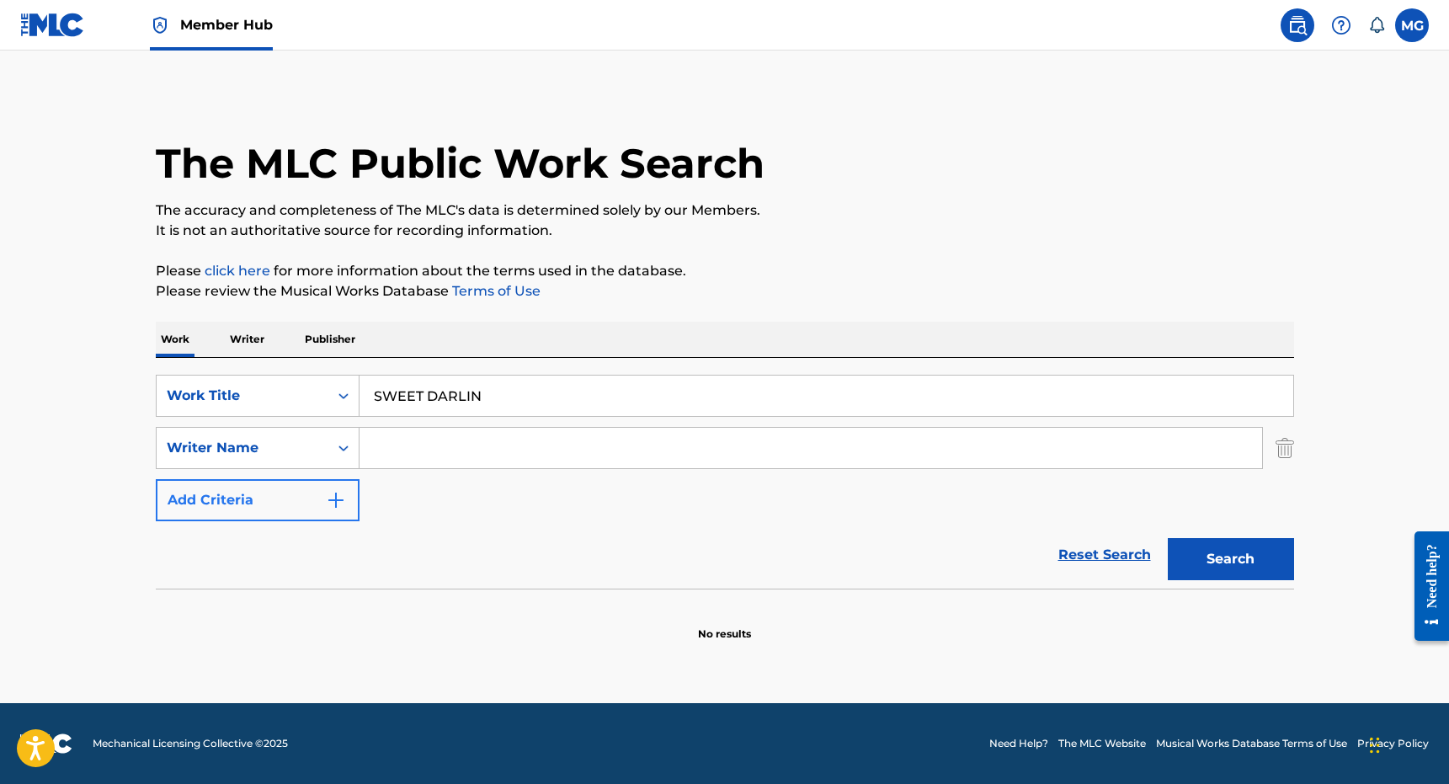
click at [463, 452] on input "Search Form" at bounding box center [810, 448] width 902 height 40
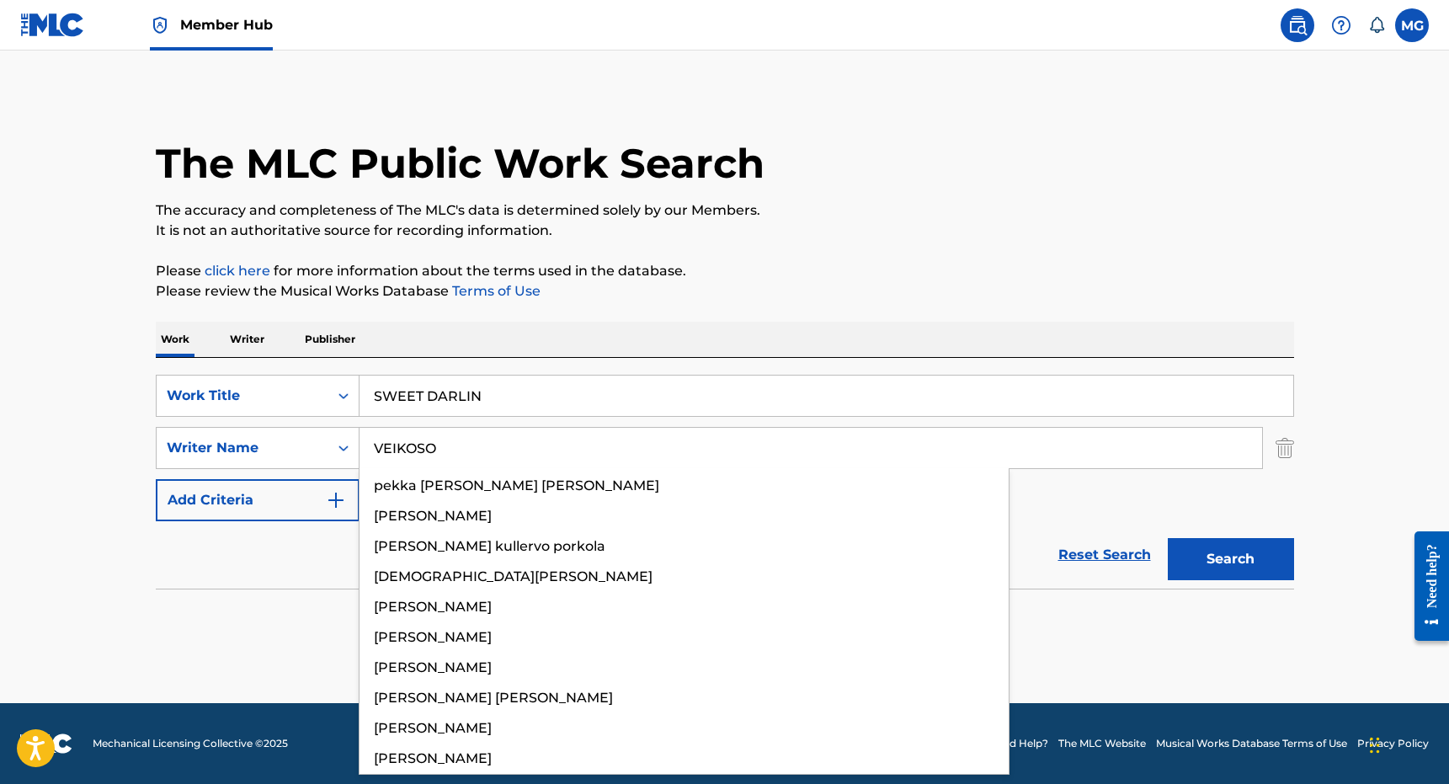
type input "VEIKOSO"
click at [1168, 538] on button "Search" at bounding box center [1231, 559] width 126 height 42
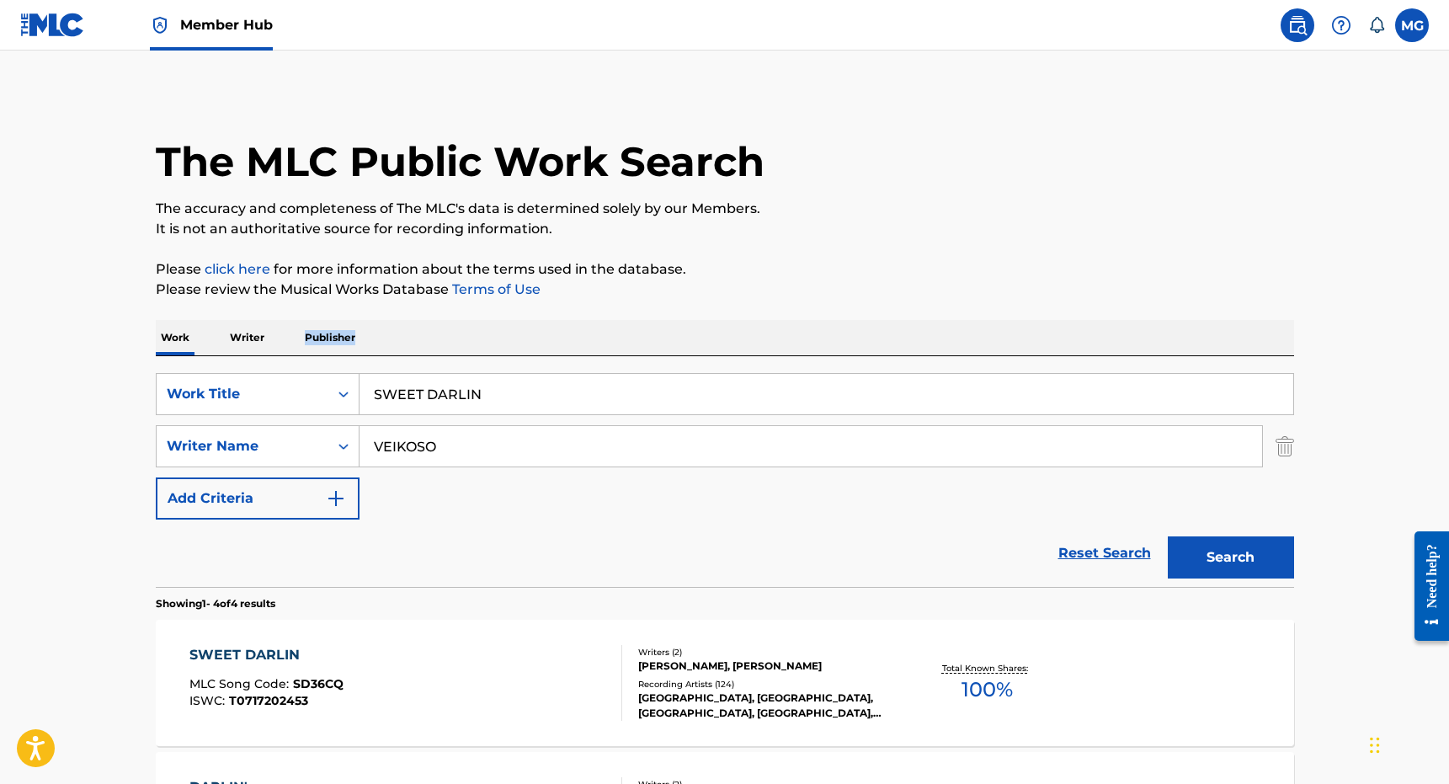
scroll to position [244, 0]
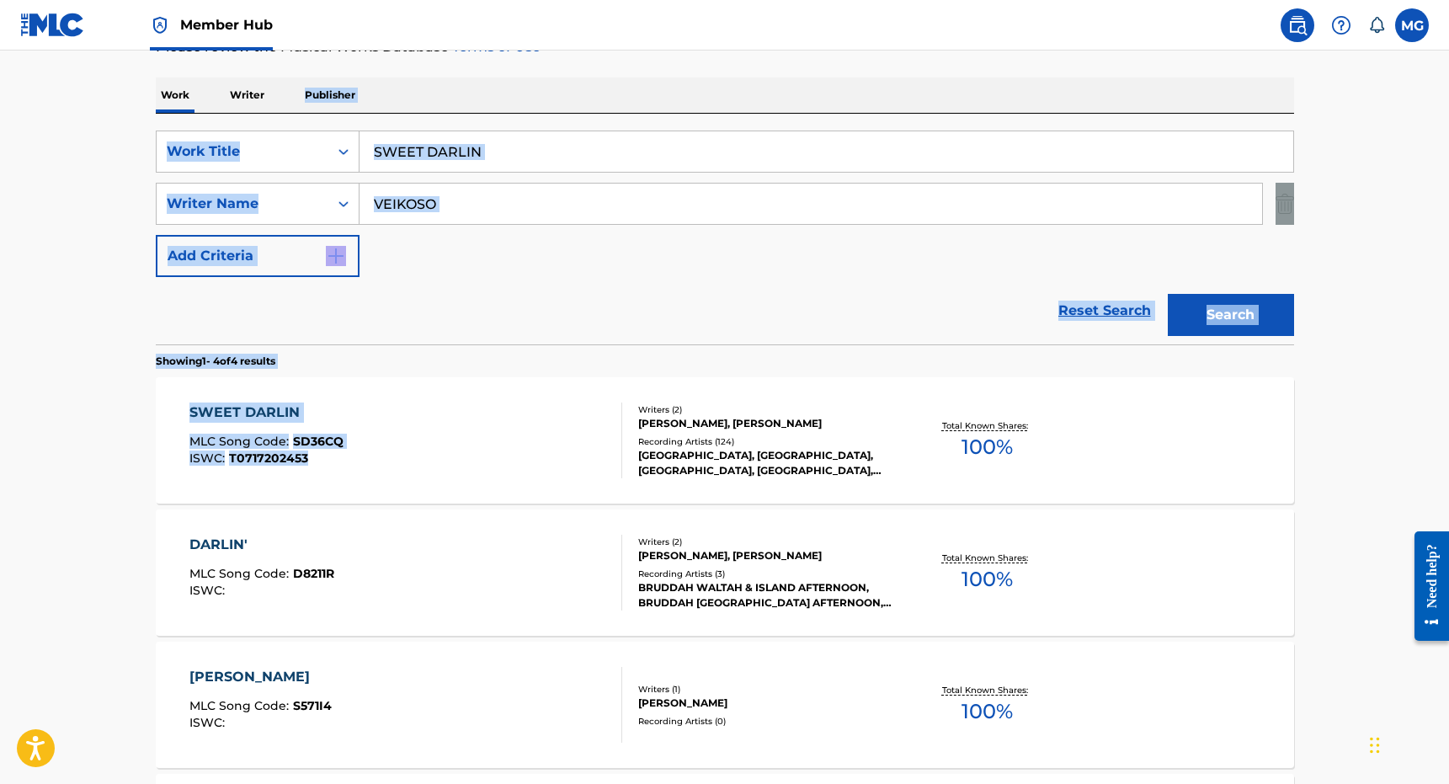
drag, startPoint x: 717, startPoint y: 323, endPoint x: 498, endPoint y: 387, distance: 228.9
click at [498, 387] on div "Work Writer Publisher SearchWithCriteriafe699e46-ef1b-4c31-bbf4-c1cf271d1da1 Wo…" at bounding box center [725, 528] width 1138 height 902
click at [481, 431] on div "SWEET DARLIN MLC Song Code : SD36CQ ISWC : T0717202453" at bounding box center [405, 440] width 433 height 76
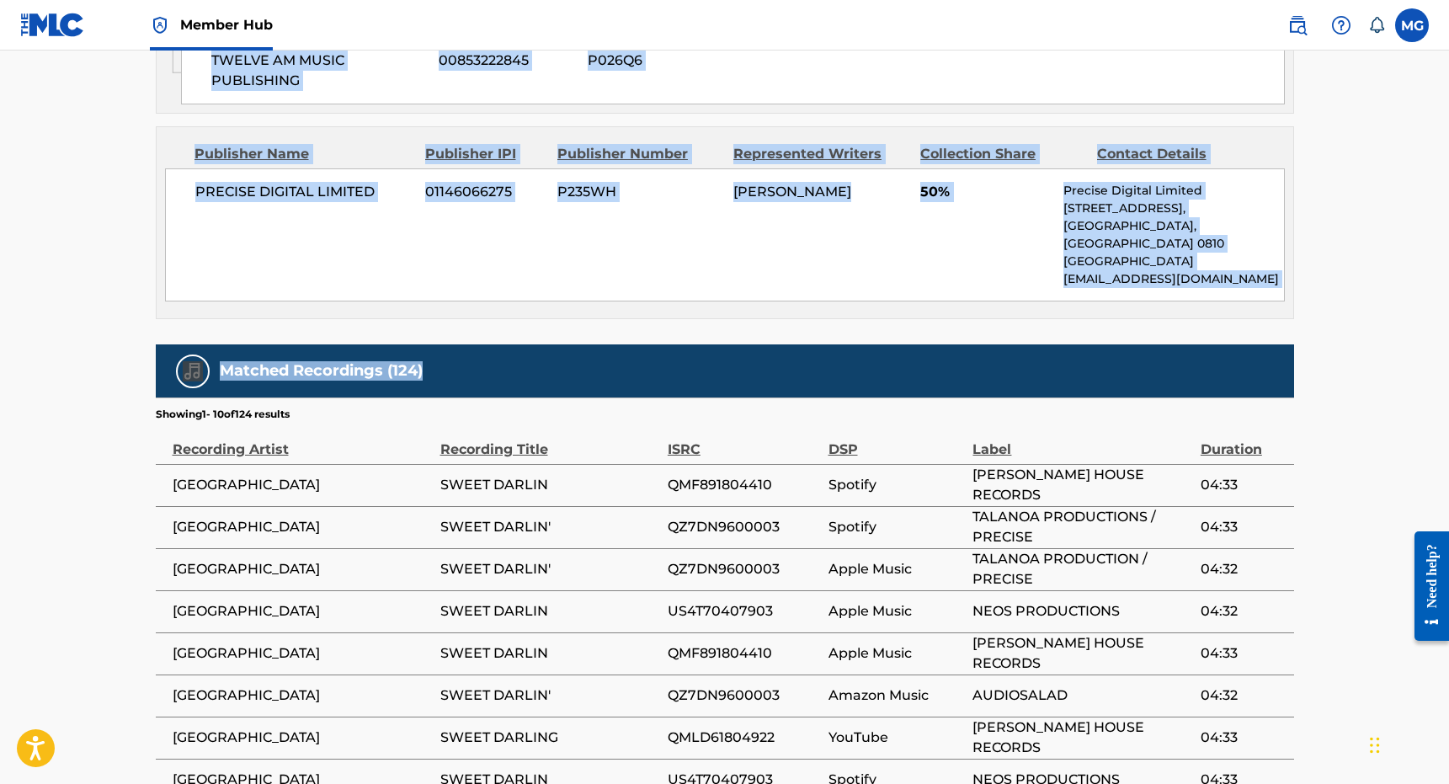
drag, startPoint x: 519, startPoint y: 270, endPoint x: 389, endPoint y: 364, distance: 160.5
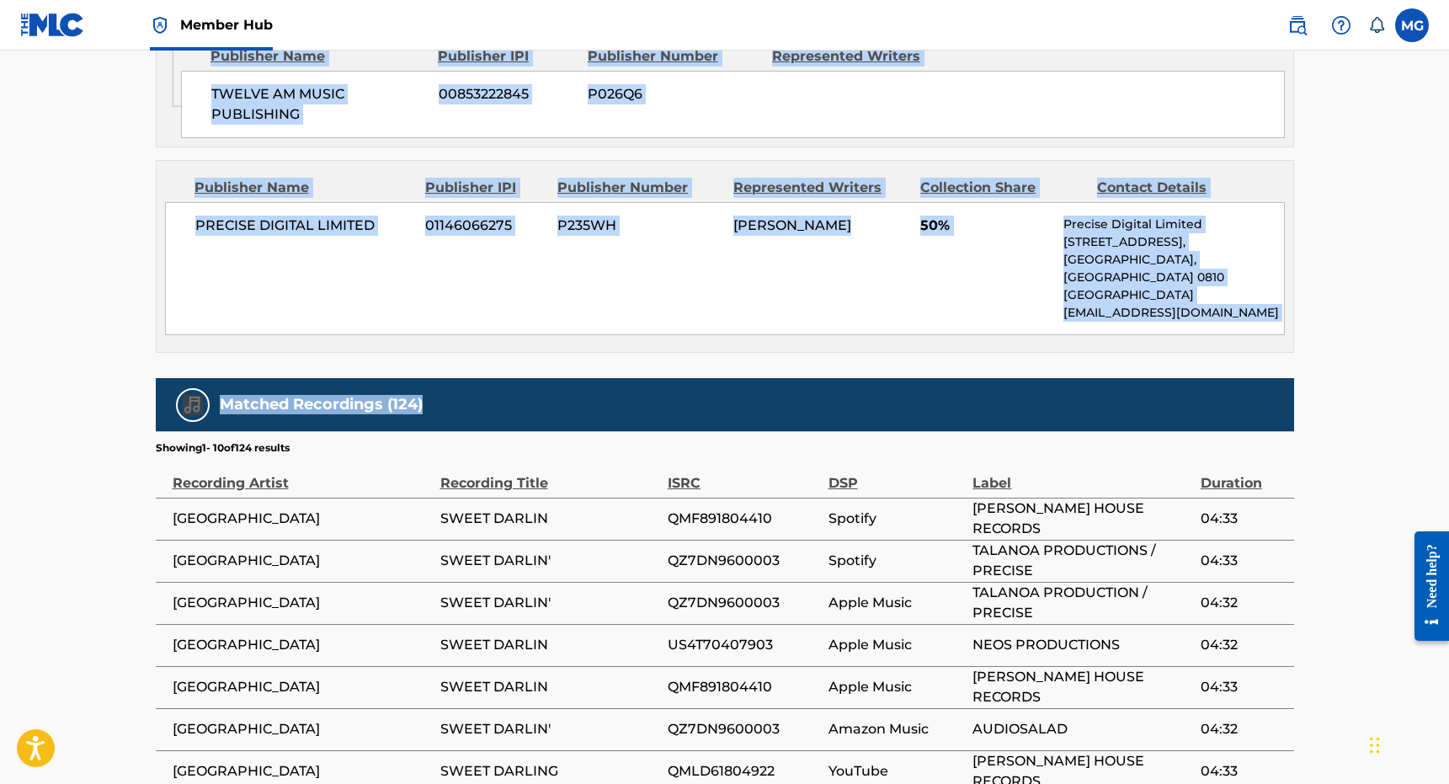
click at [389, 378] on div "Matched Recordings (124)" at bounding box center [725, 404] width 1138 height 53
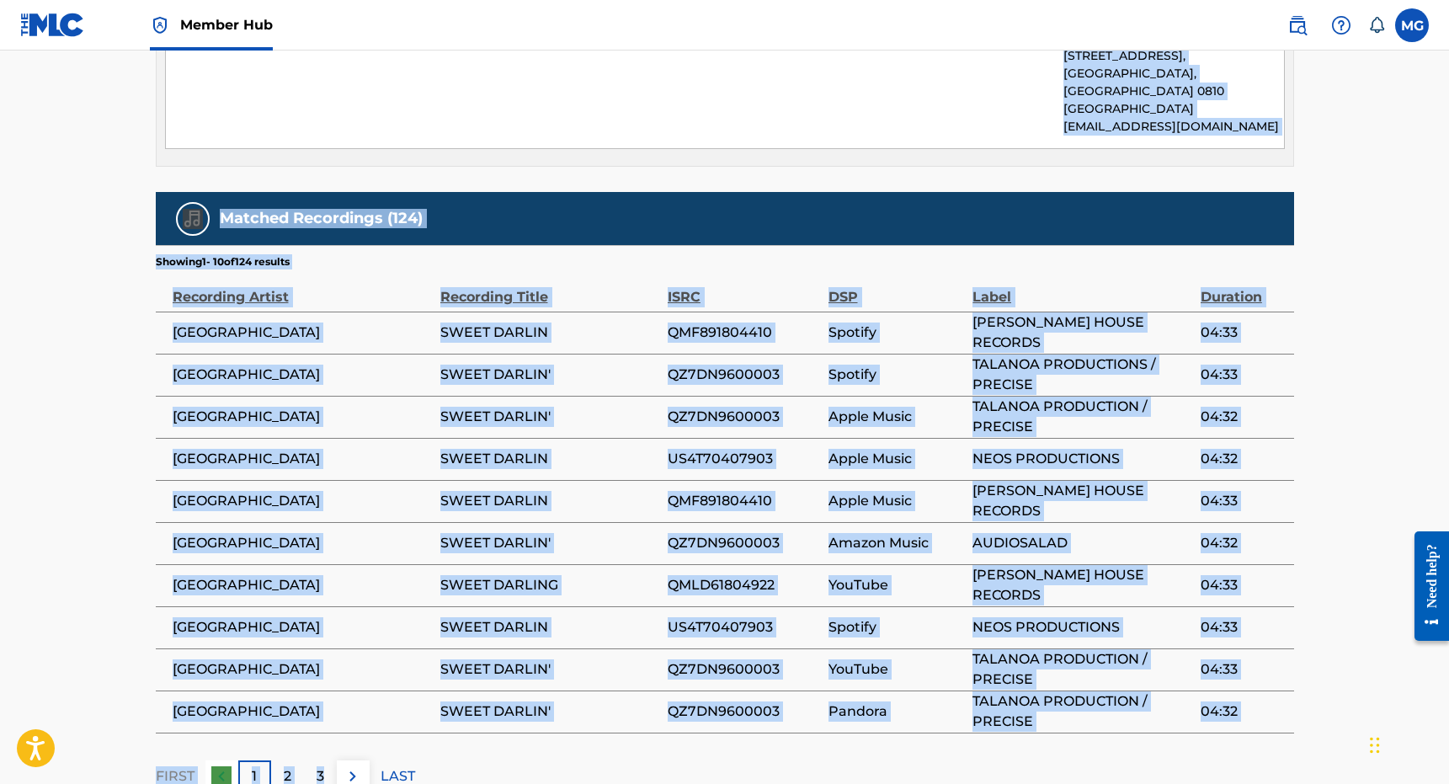
scroll to position [1512, 0]
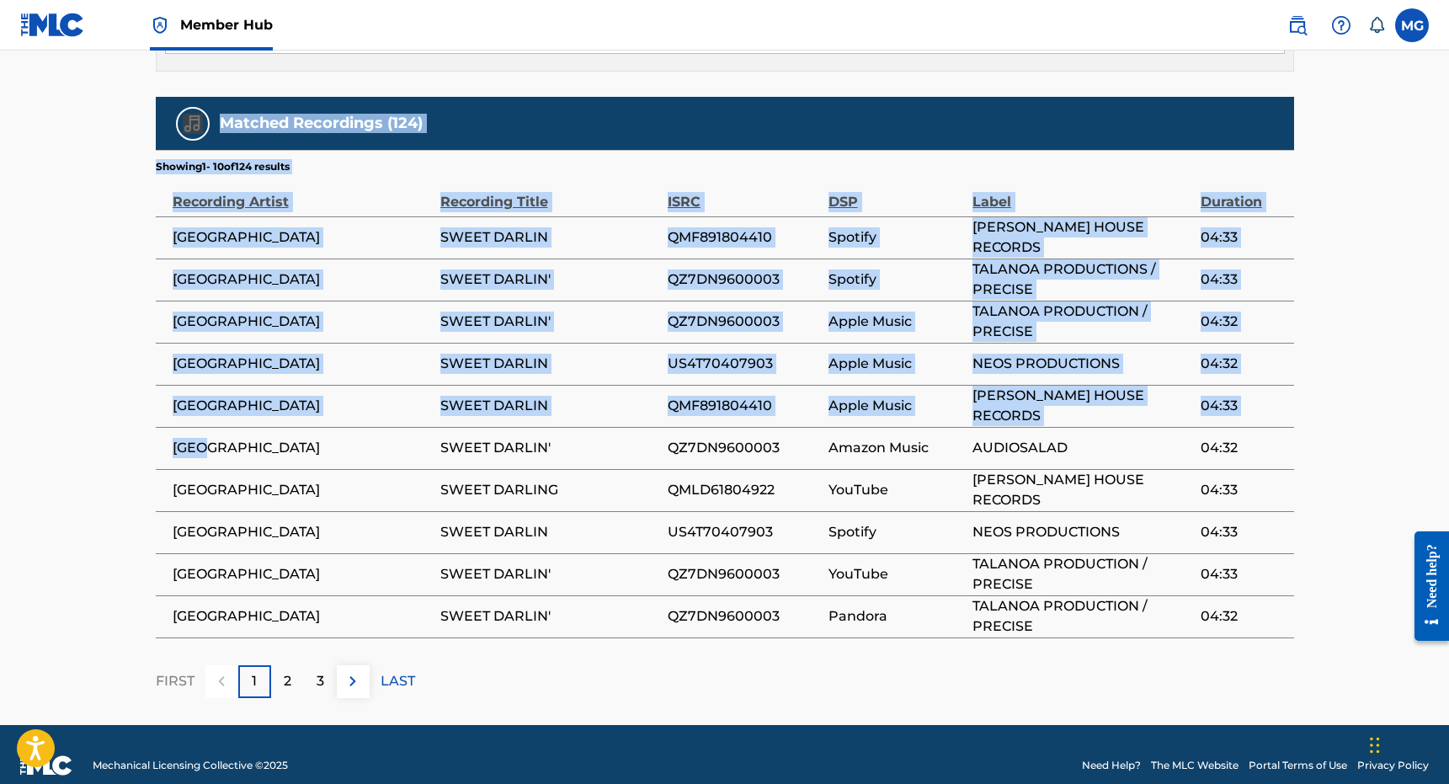
drag, startPoint x: 389, startPoint y: 364, endPoint x: 418, endPoint y: 429, distance: 72.0
click at [418, 438] on span "[GEOGRAPHIC_DATA]" at bounding box center [302, 448] width 259 height 20
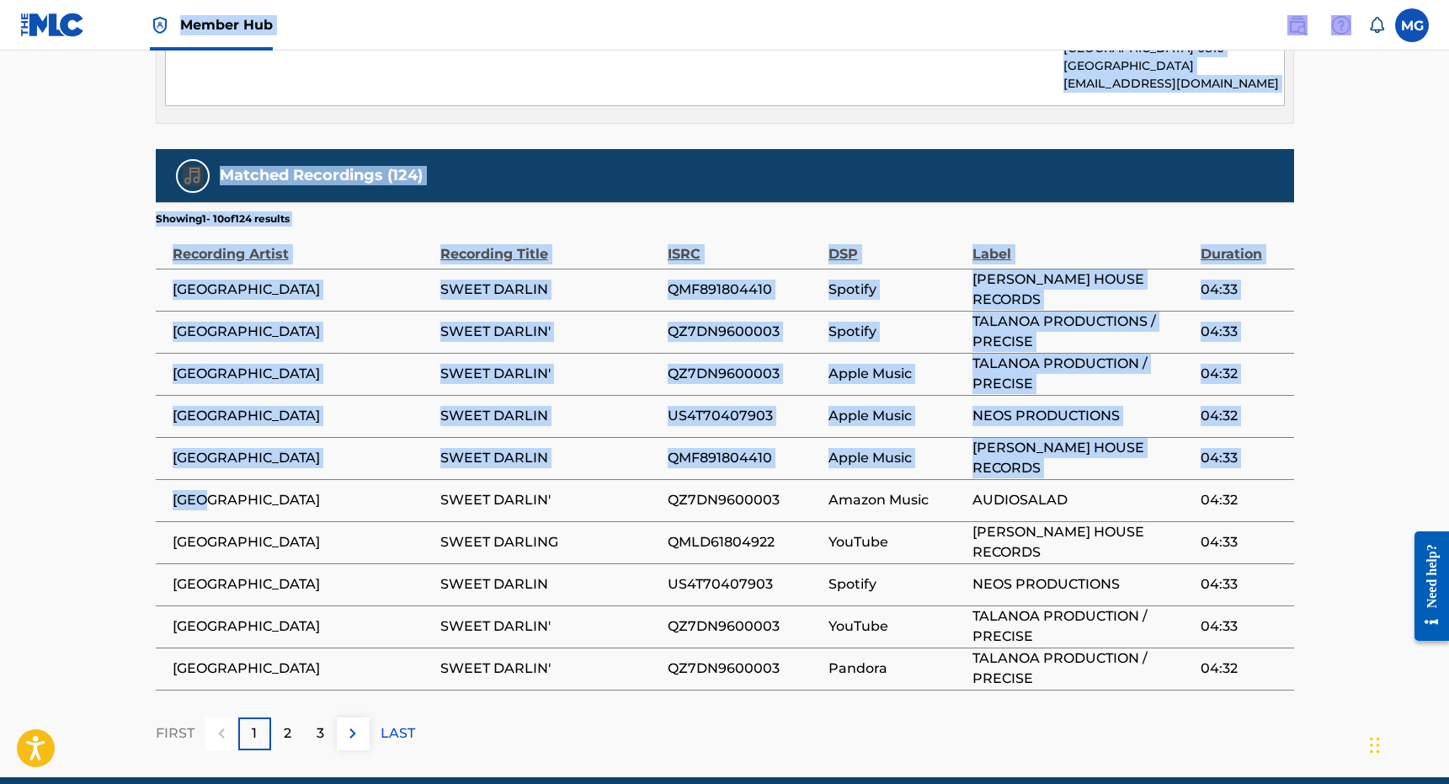
scroll to position [1460, 0]
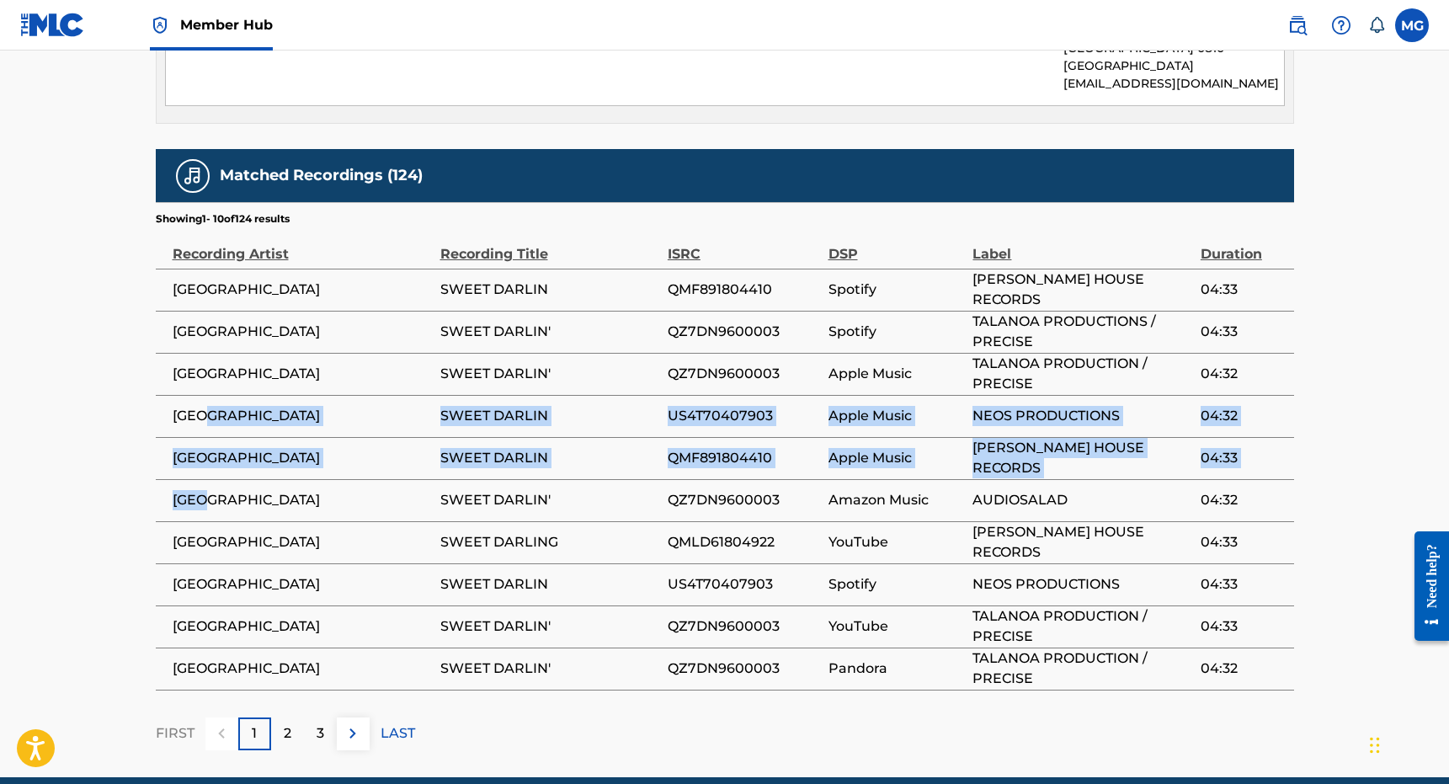
drag, startPoint x: 418, startPoint y: 429, endPoint x: 435, endPoint y: 404, distance: 30.4
click at [435, 405] on tbody "FIJI SWEET DARLIN QMF891804410 Spotify [PERSON_NAME] HOUSE RECORDS 04:33 FIJI S…" at bounding box center [725, 479] width 1138 height 421
click at [435, 404] on td "[GEOGRAPHIC_DATA]" at bounding box center [298, 416] width 285 height 42
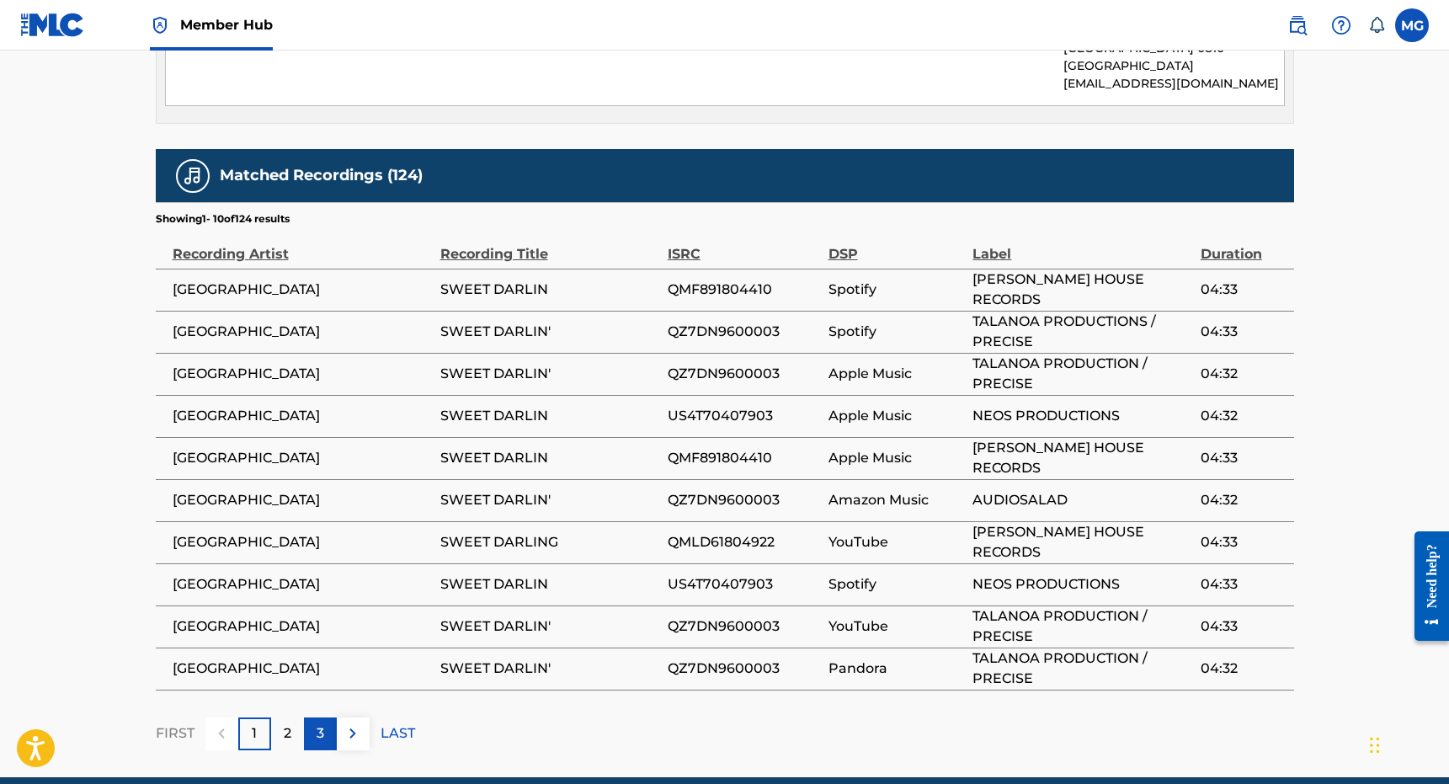
click at [310, 717] on div "3" at bounding box center [320, 733] width 33 height 33
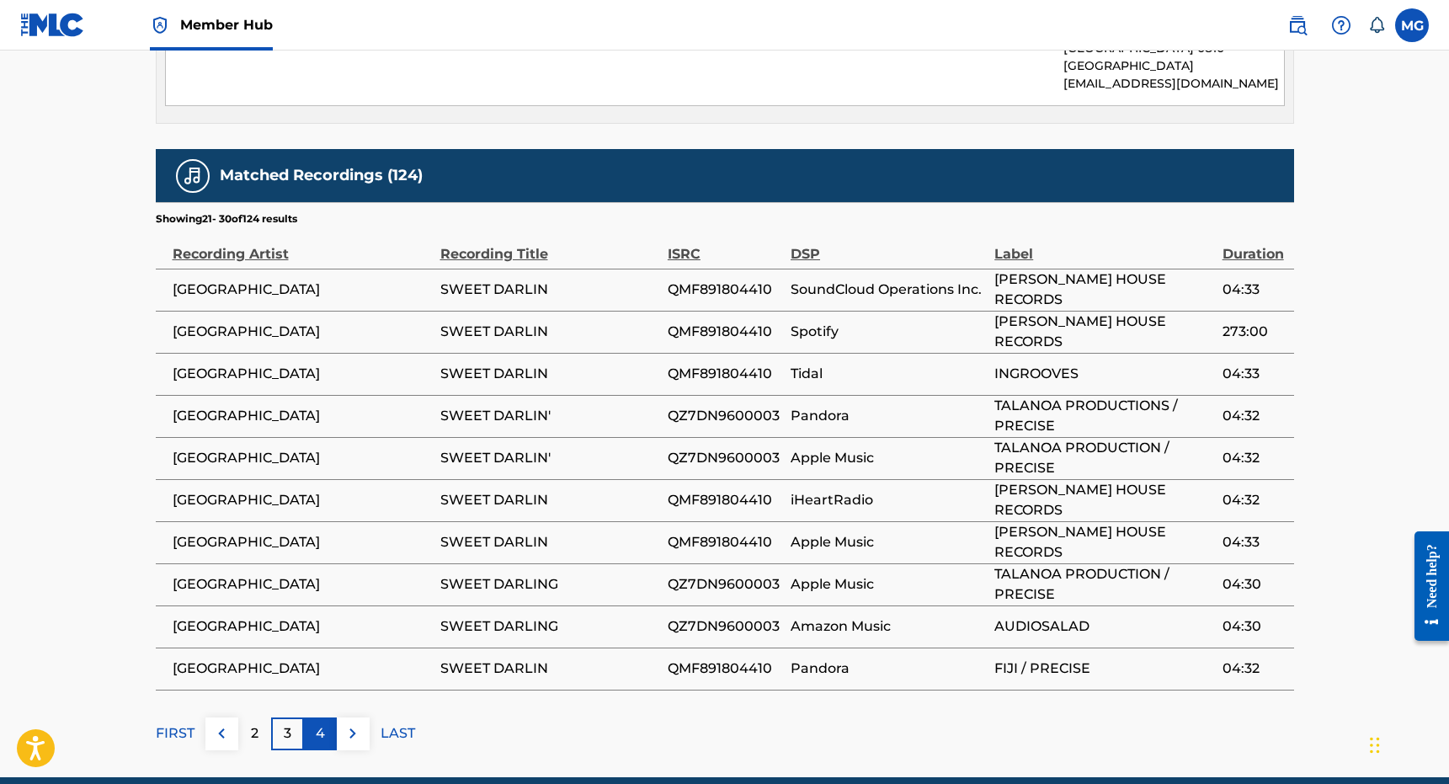
click at [304, 717] on div "4" at bounding box center [320, 733] width 33 height 33
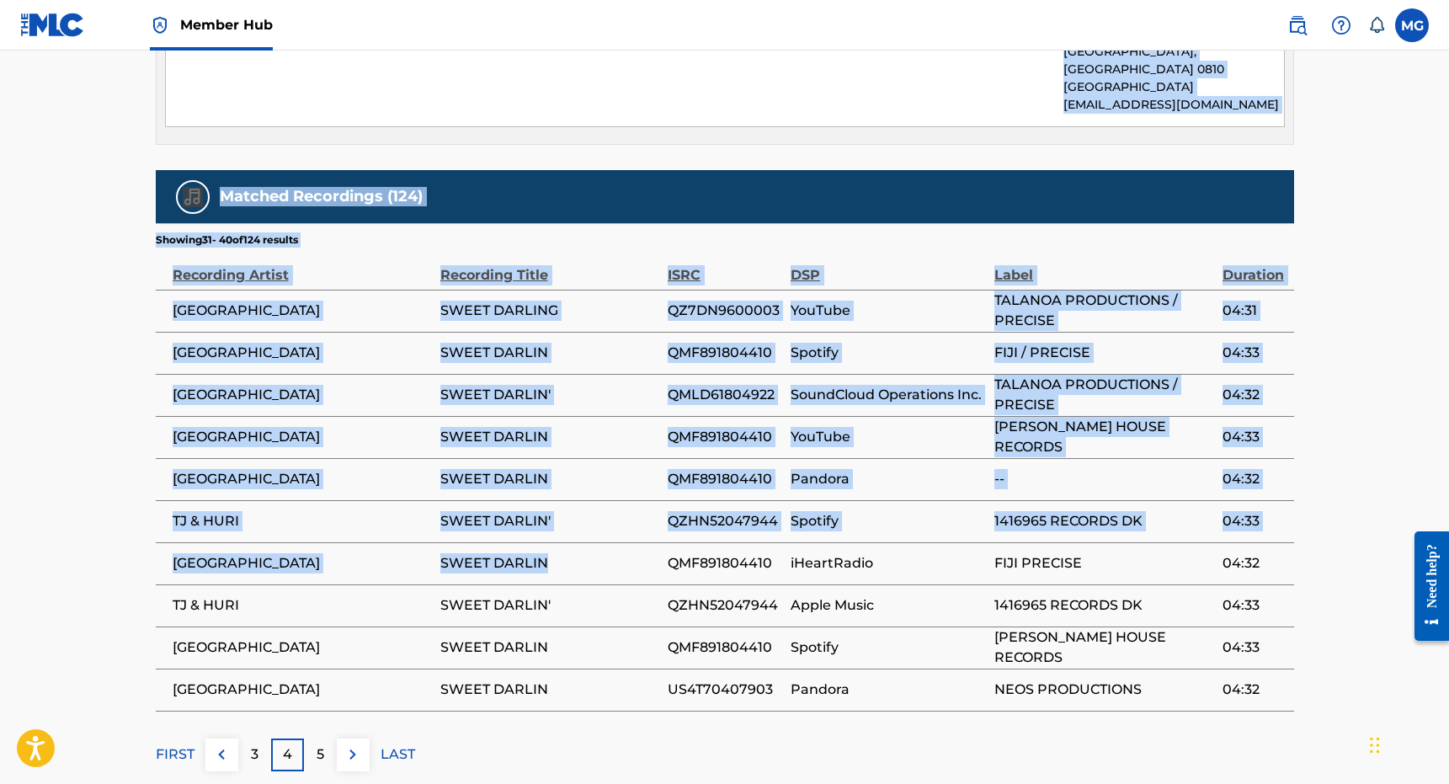
scroll to position [0, 0]
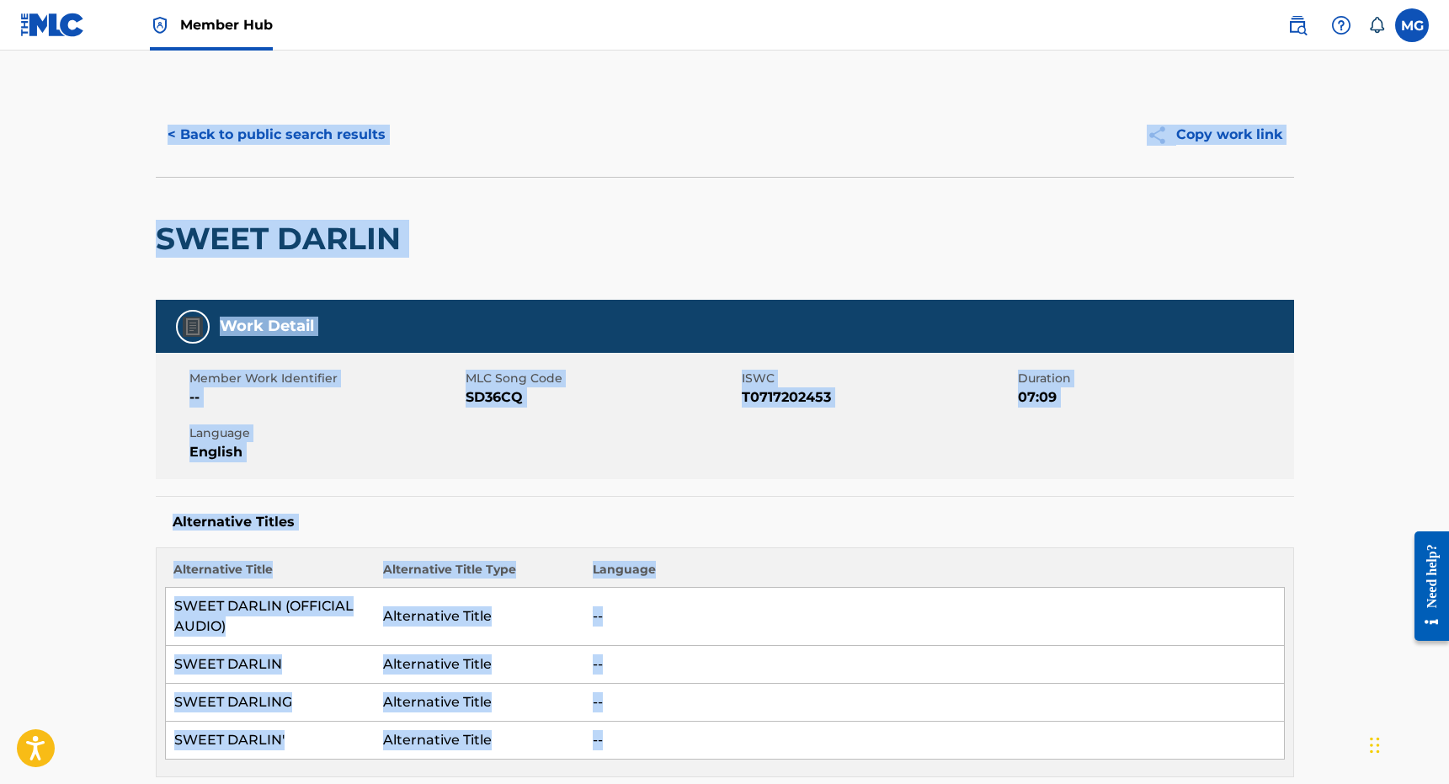
drag, startPoint x: 504, startPoint y: 538, endPoint x: 336, endPoint y: 92, distance: 476.9
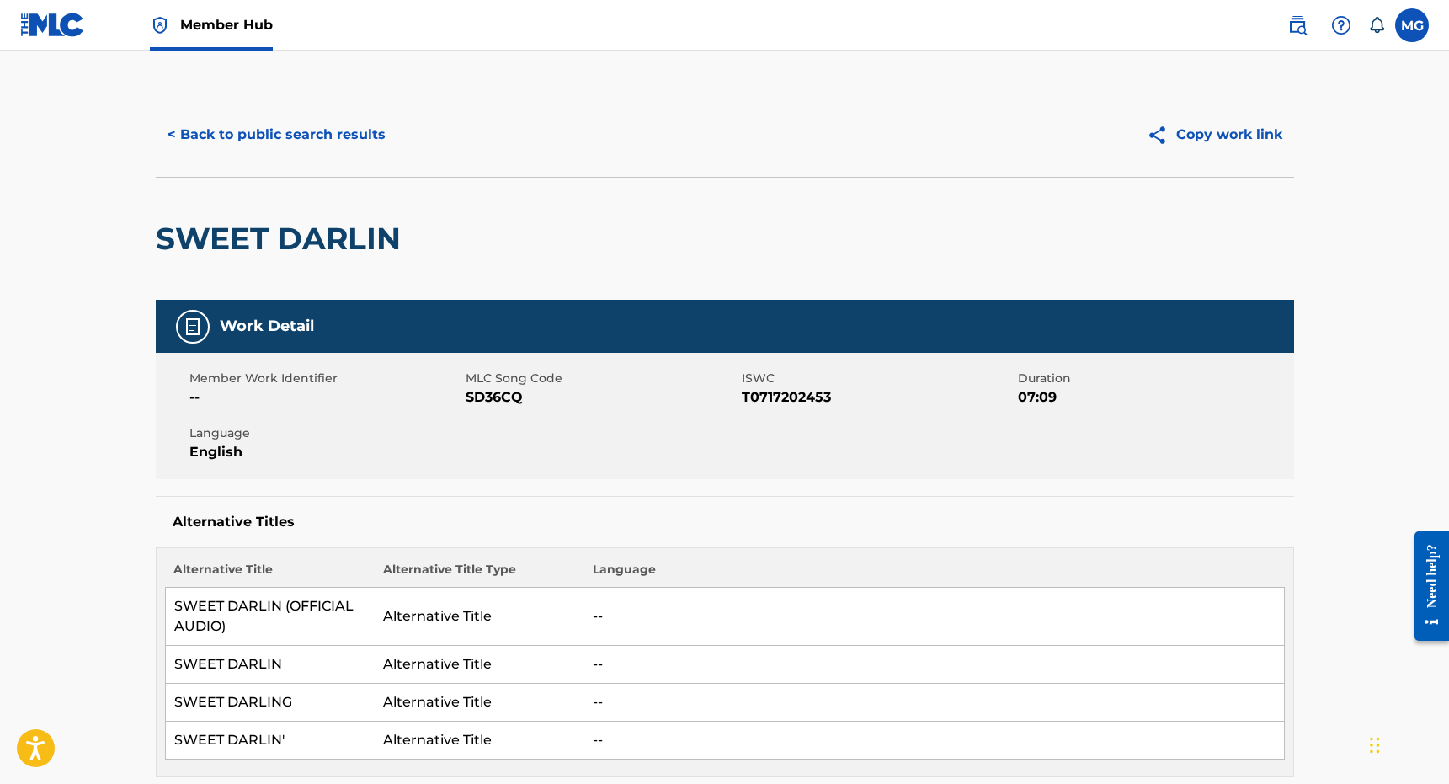
click at [270, 177] on div "SWEET DARLIN" at bounding box center [725, 238] width 1138 height 123
click at [270, 137] on button "< Back to public search results" at bounding box center [277, 135] width 242 height 42
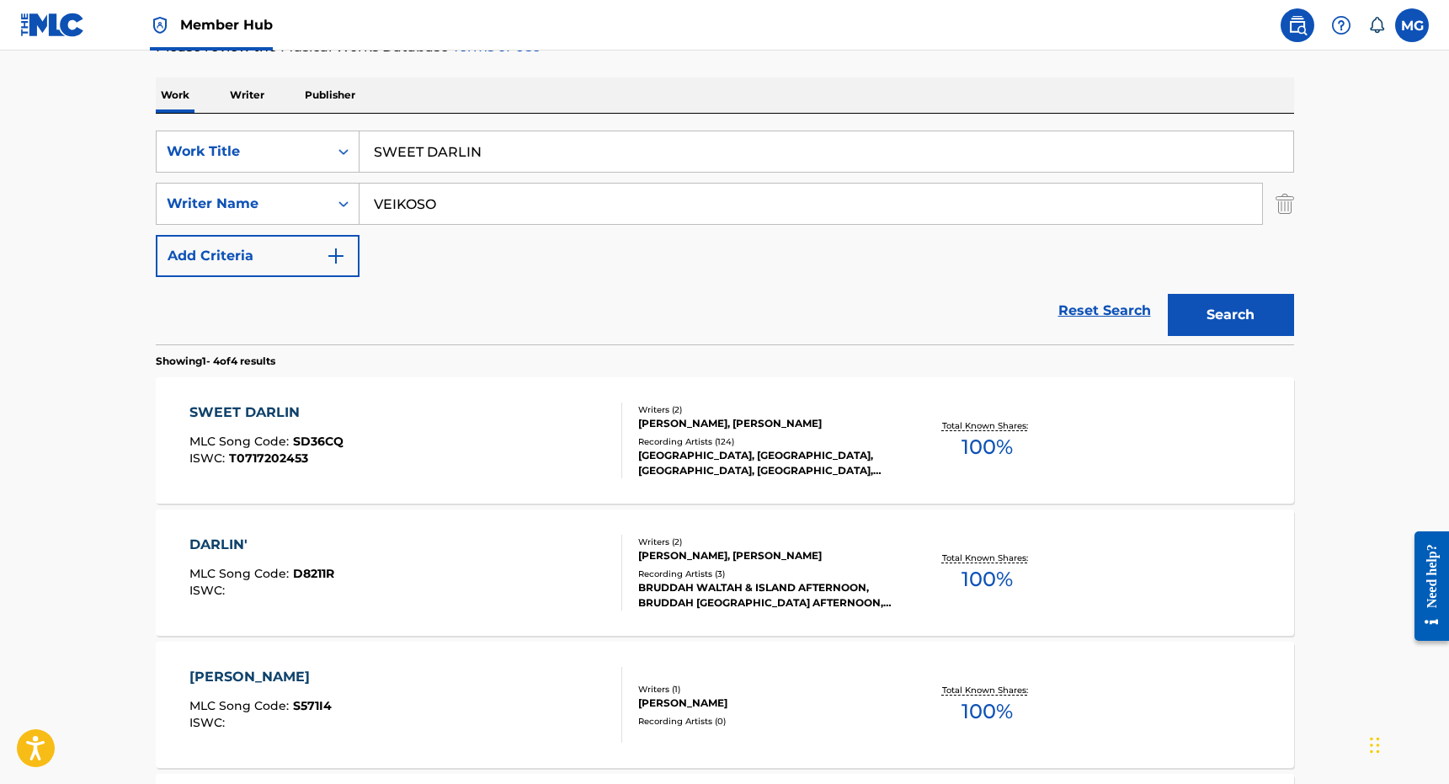
click at [494, 546] on div "DARLIN' MLC Song Code : D8211R ISWC :" at bounding box center [405, 573] width 433 height 76
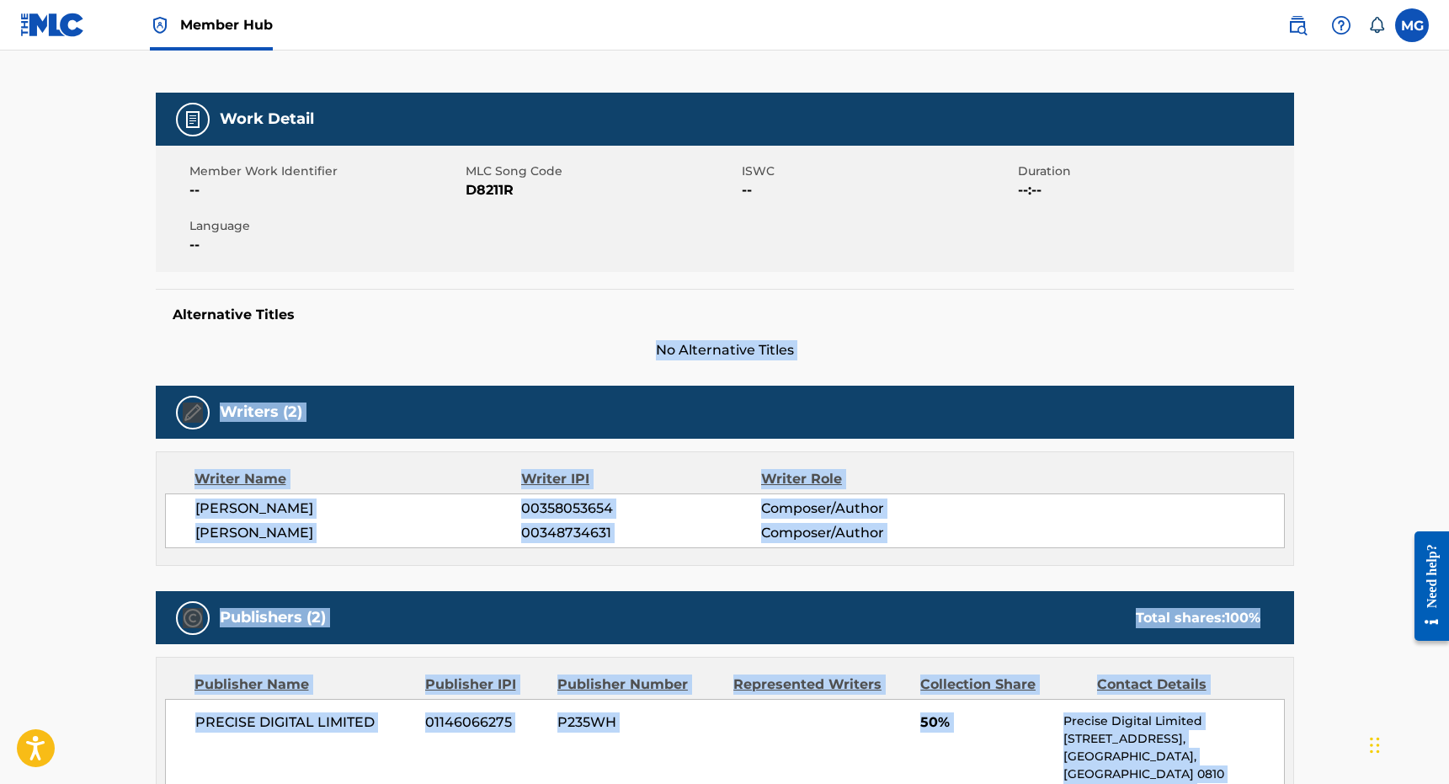
scroll to position [860, 0]
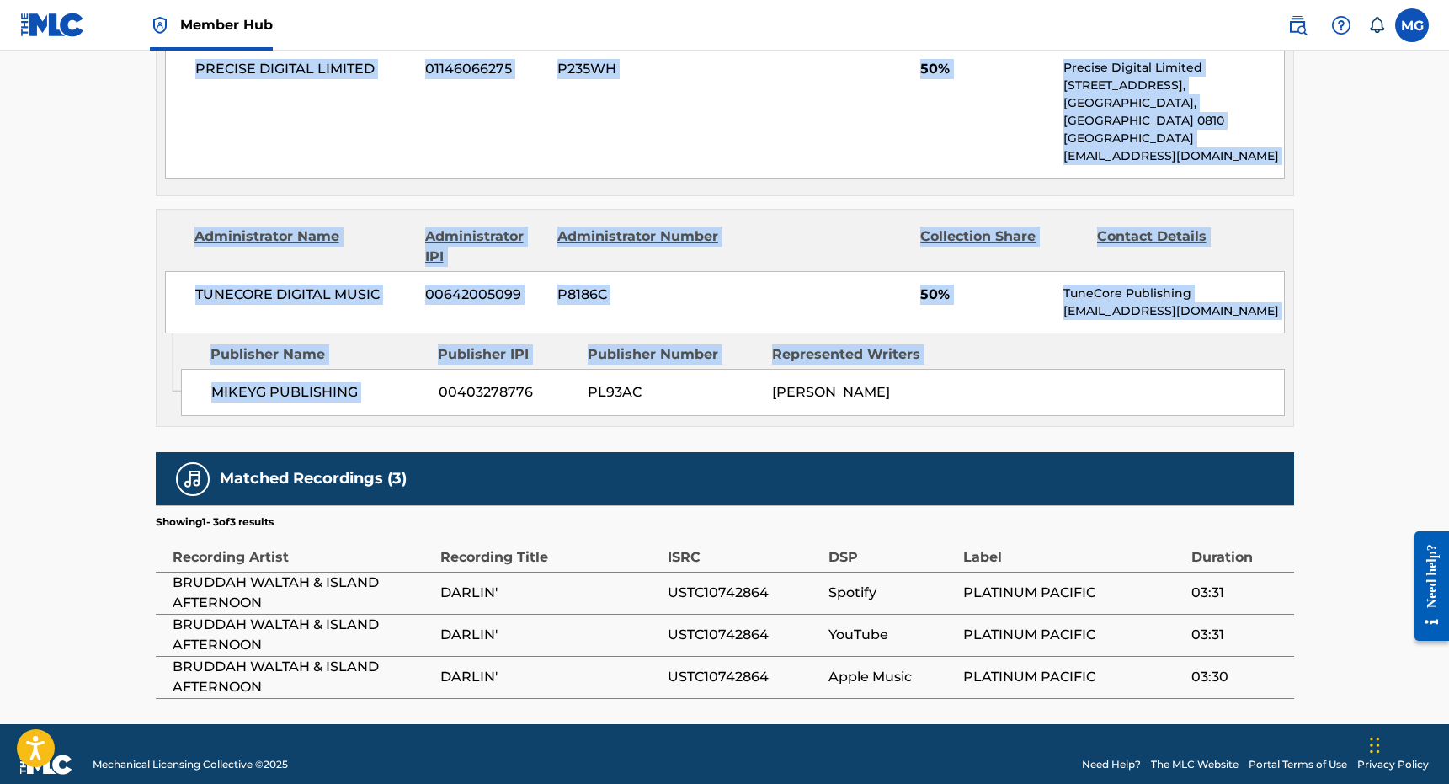
click at [546, 346] on div "Work Detail Member Work Identifier -- MLC Song Code D8211R ISWC -- Duration --:…" at bounding box center [725, 68] width 1138 height 1259
click at [543, 344] on div "Publisher IPI" at bounding box center [506, 354] width 137 height 20
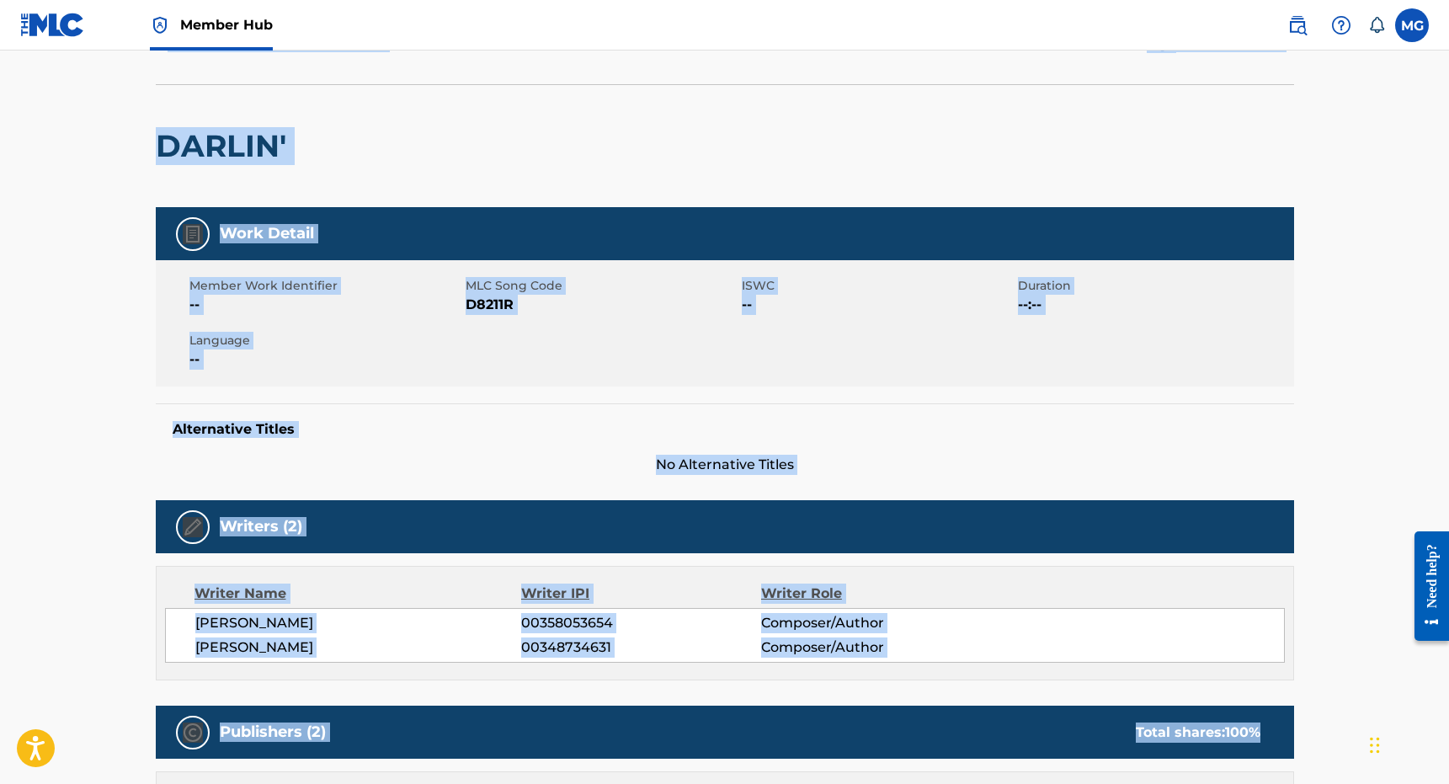
scroll to position [0, 0]
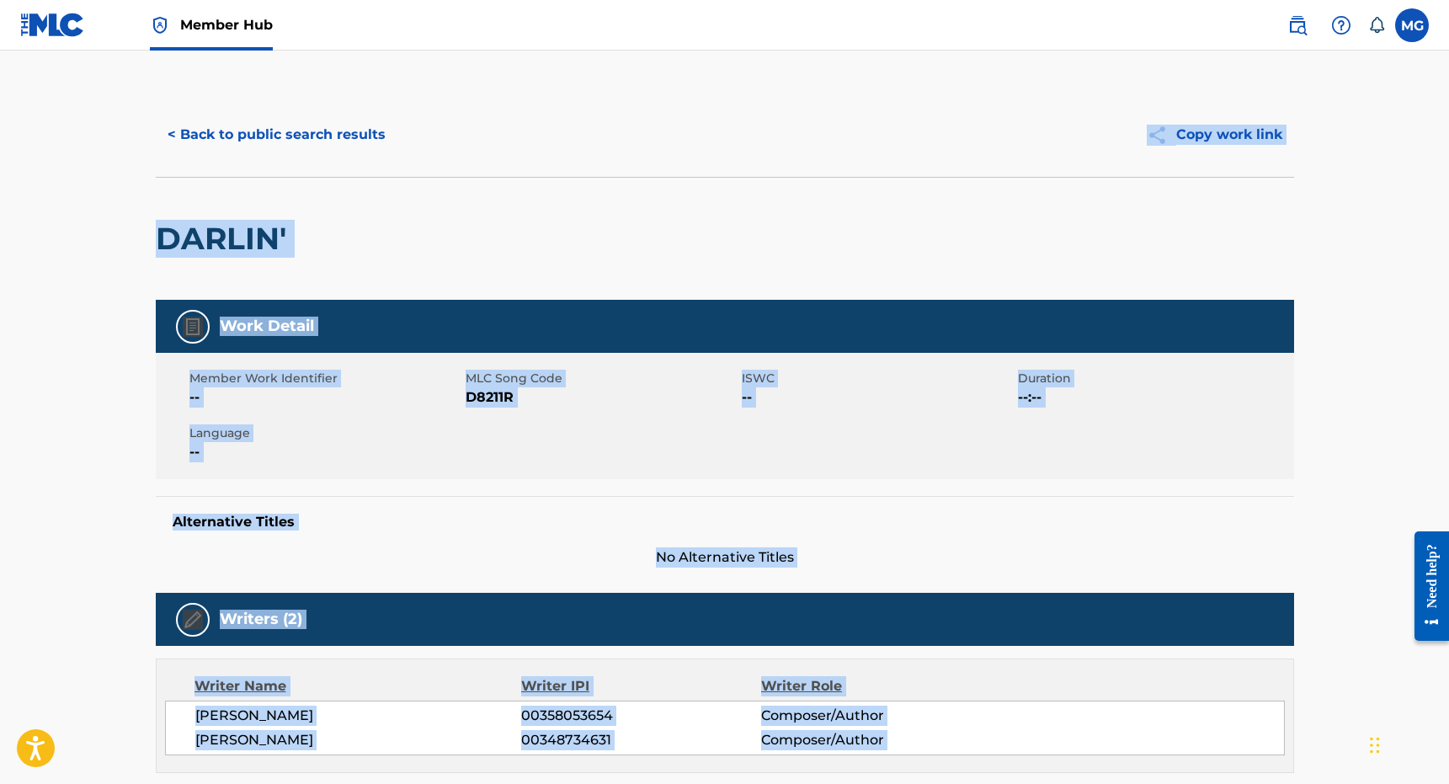
drag, startPoint x: 543, startPoint y: 337, endPoint x: 320, endPoint y: 162, distance: 283.1
click at [253, 141] on button "< Back to public search results" at bounding box center [277, 135] width 242 height 42
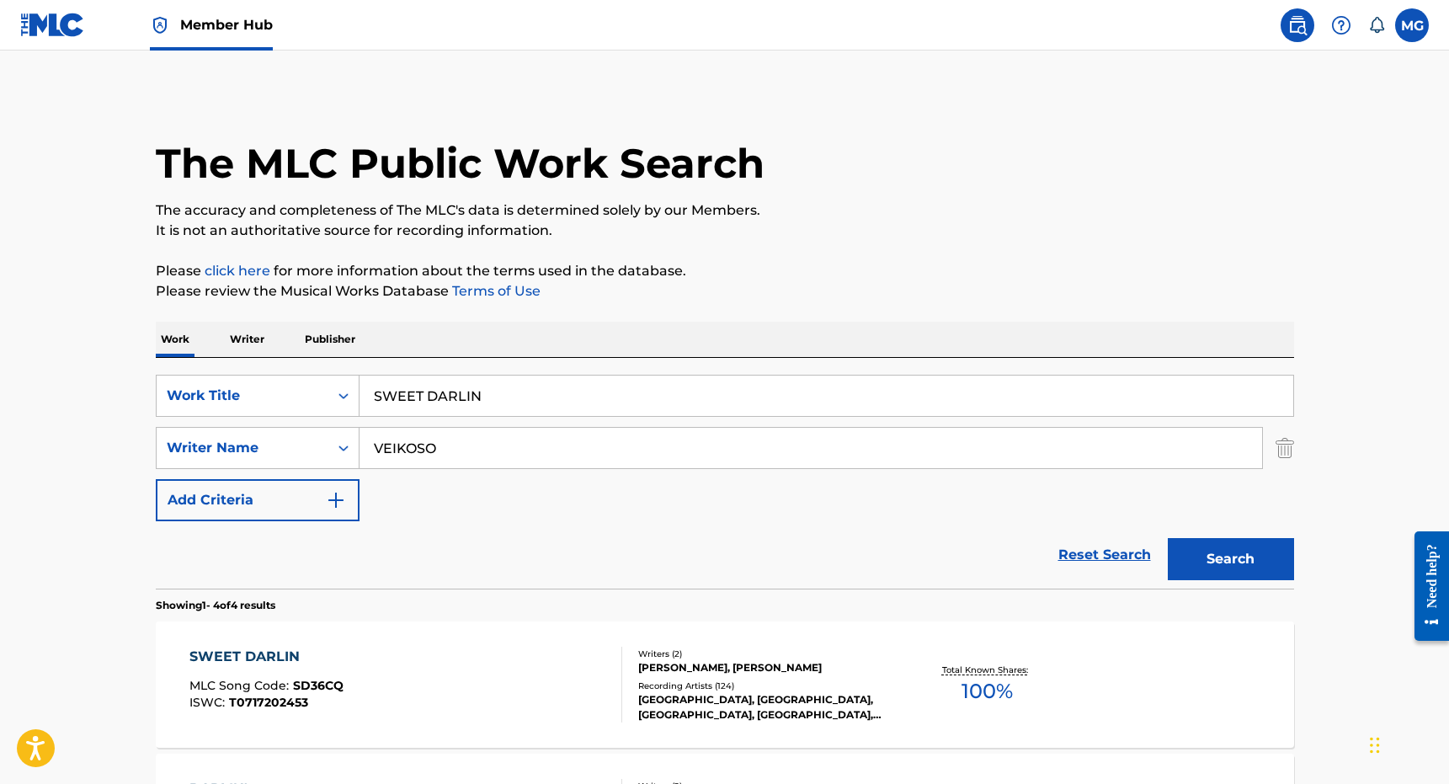
scroll to position [244, 0]
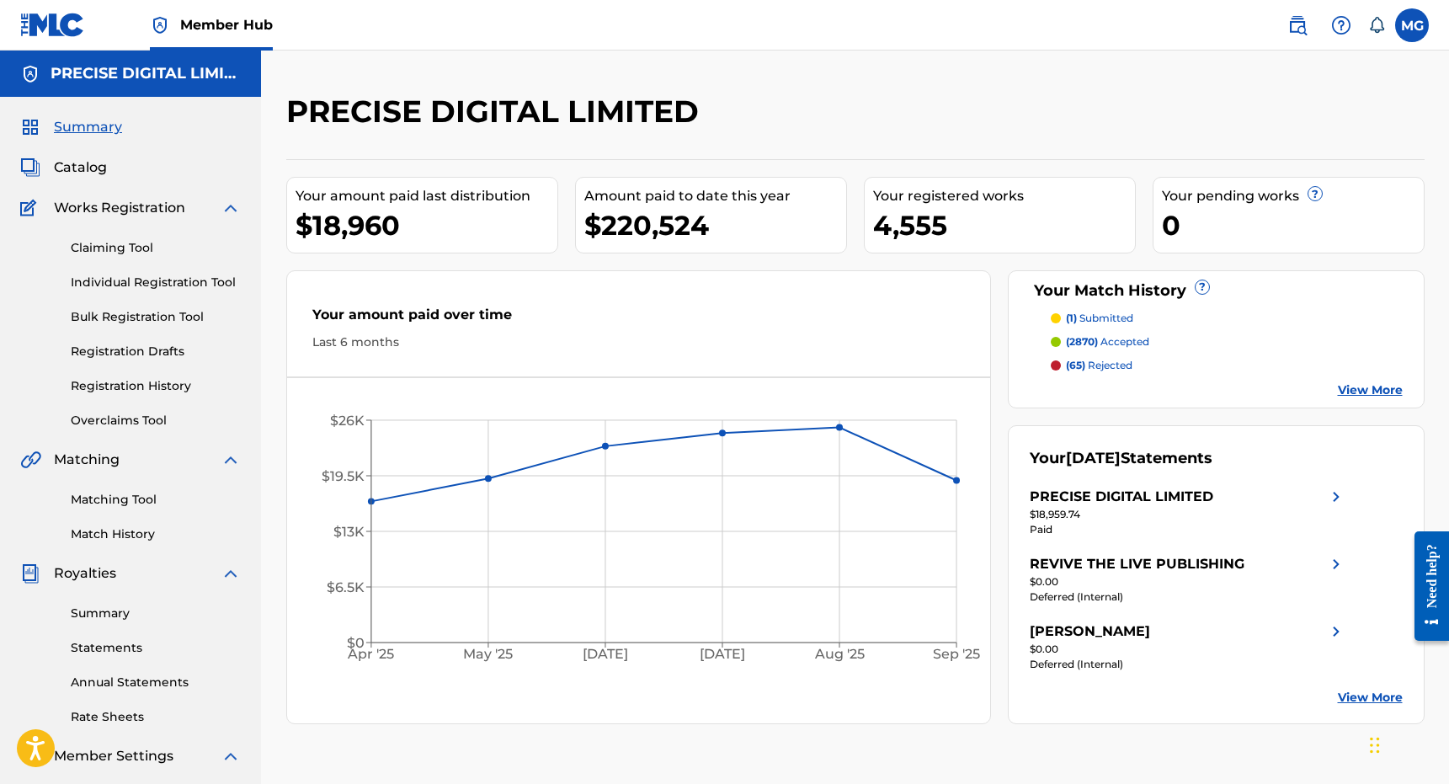
click at [1355, 699] on link "View More" at bounding box center [1370, 698] width 65 height 18
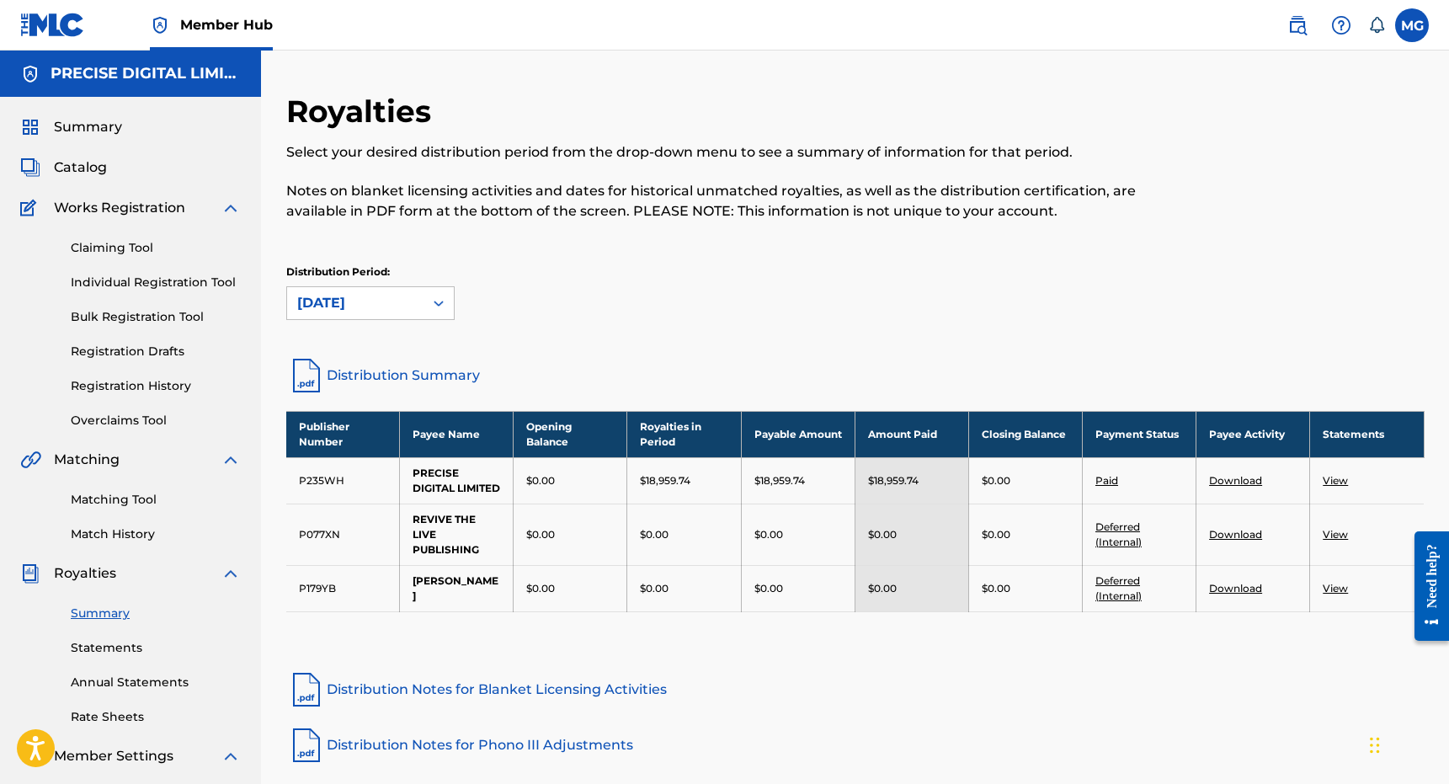
click at [418, 359] on link "Distribution Summary" at bounding box center [855, 375] width 1138 height 40
click at [114, 399] on div "Claiming Tool Individual Registration Tool Bulk Registration Tool Registration …" at bounding box center [130, 323] width 221 height 211
click at [114, 381] on link "Registration History" at bounding box center [156, 386] width 170 height 18
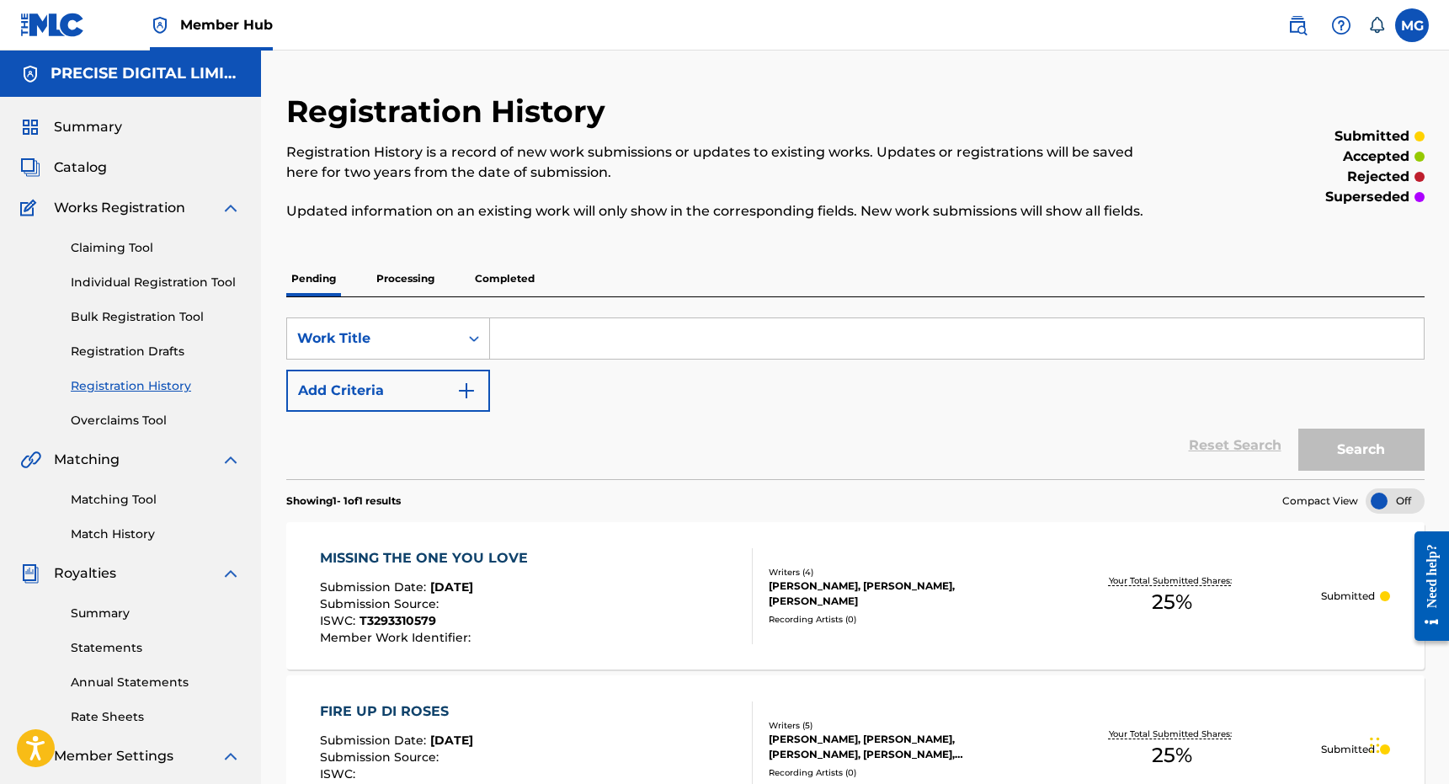
click at [491, 264] on p "Completed" at bounding box center [505, 278] width 70 height 35
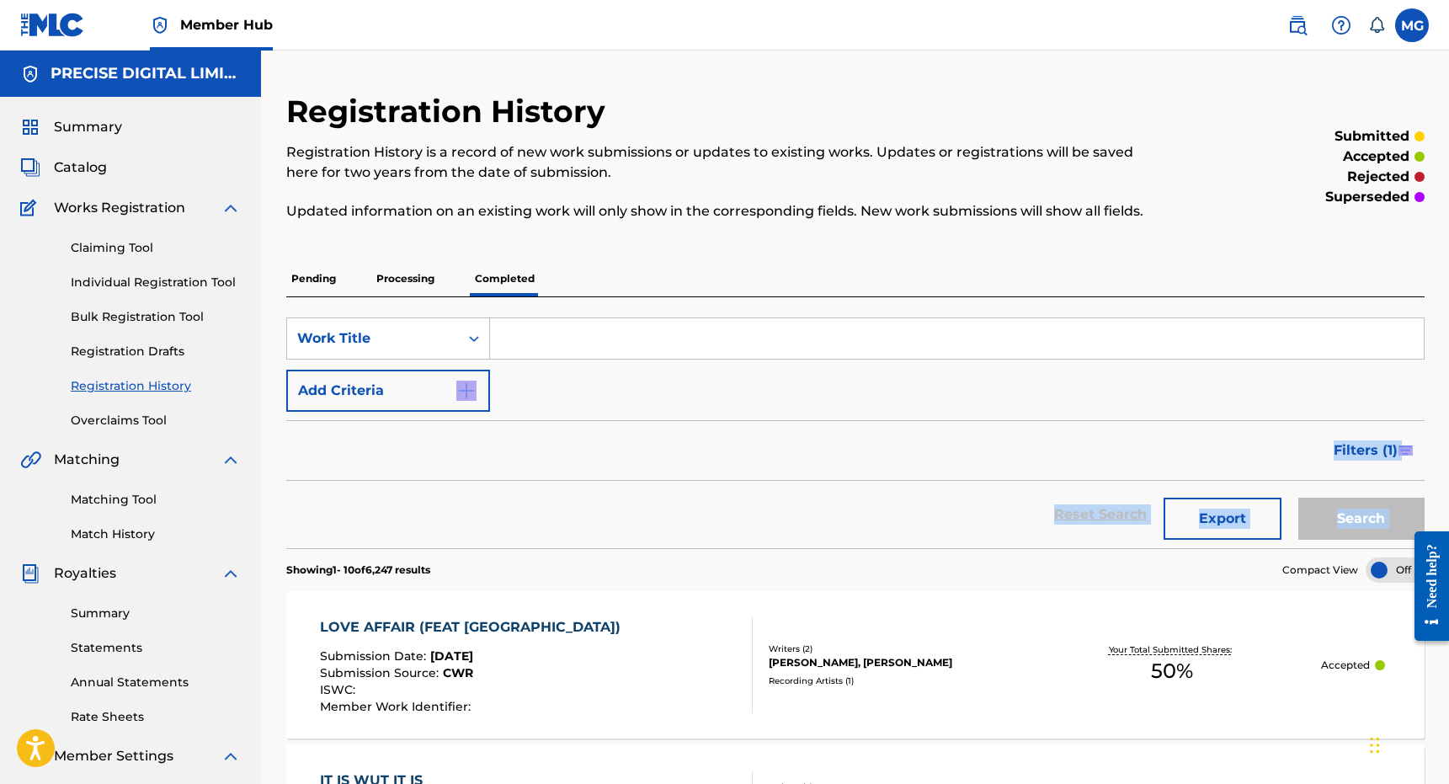
drag, startPoint x: 565, startPoint y: 635, endPoint x: 615, endPoint y: 391, distance: 249.1
click at [534, 506] on div "Reset Search Export Search" at bounding box center [855, 514] width 1138 height 67
drag, startPoint x: 534, startPoint y: 506, endPoint x: 570, endPoint y: 526, distance: 41.5
click at [570, 527] on div "Reset Search Export Search" at bounding box center [855, 514] width 1138 height 67
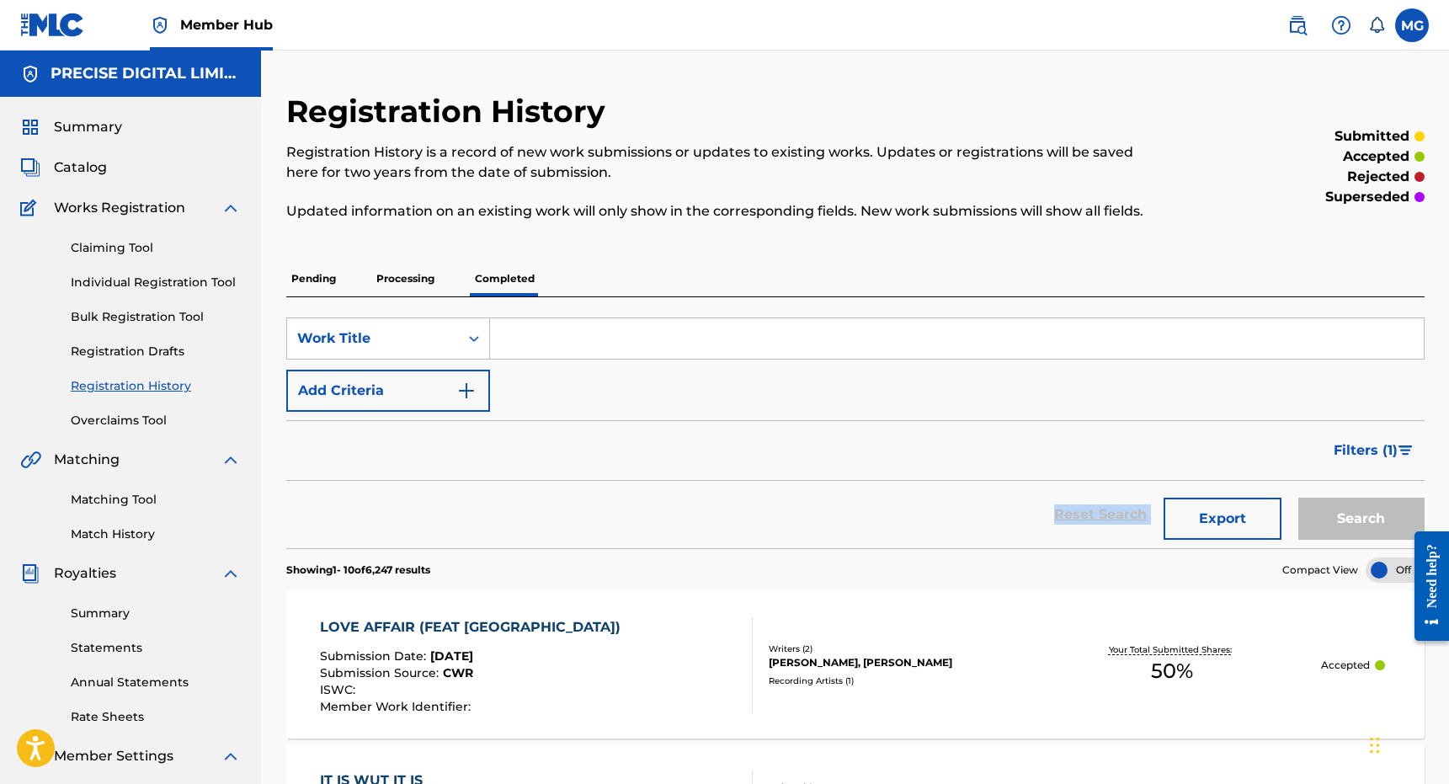
click at [570, 526] on div "Reset Search Export Search" at bounding box center [855, 514] width 1138 height 67
click at [142, 421] on link "Overclaims Tool" at bounding box center [156, 421] width 170 height 18
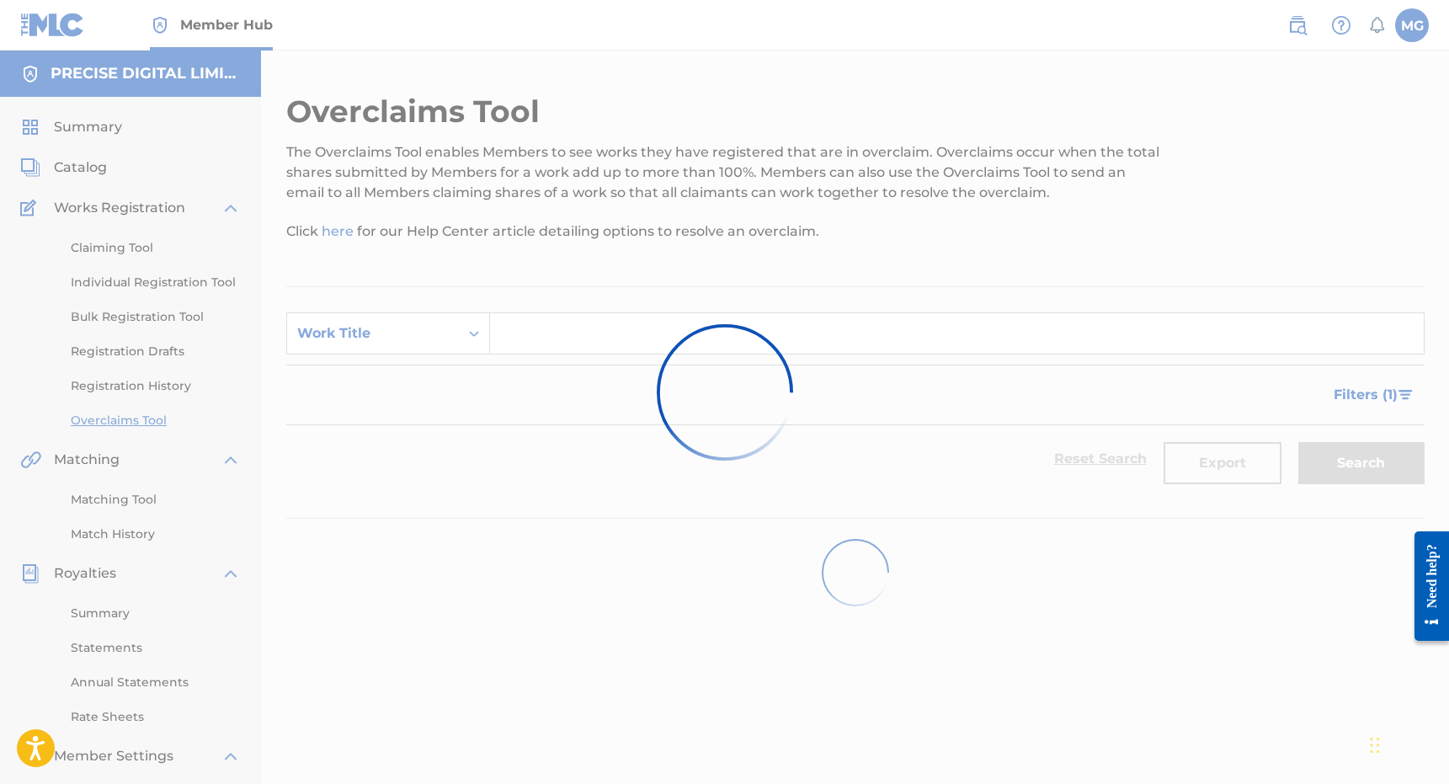
click at [151, 398] on div at bounding box center [724, 392] width 1449 height 784
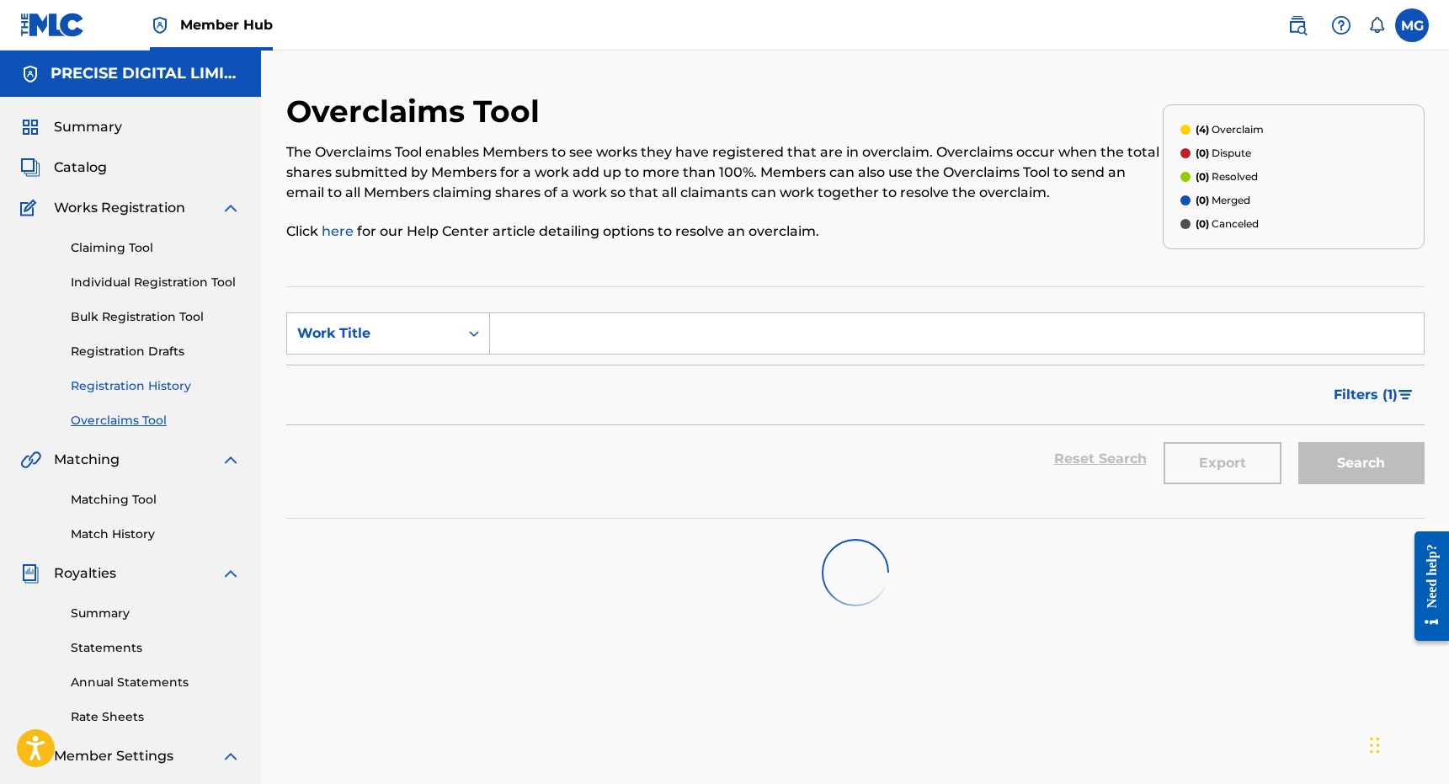
click at [157, 387] on link "Registration History" at bounding box center [156, 386] width 170 height 18
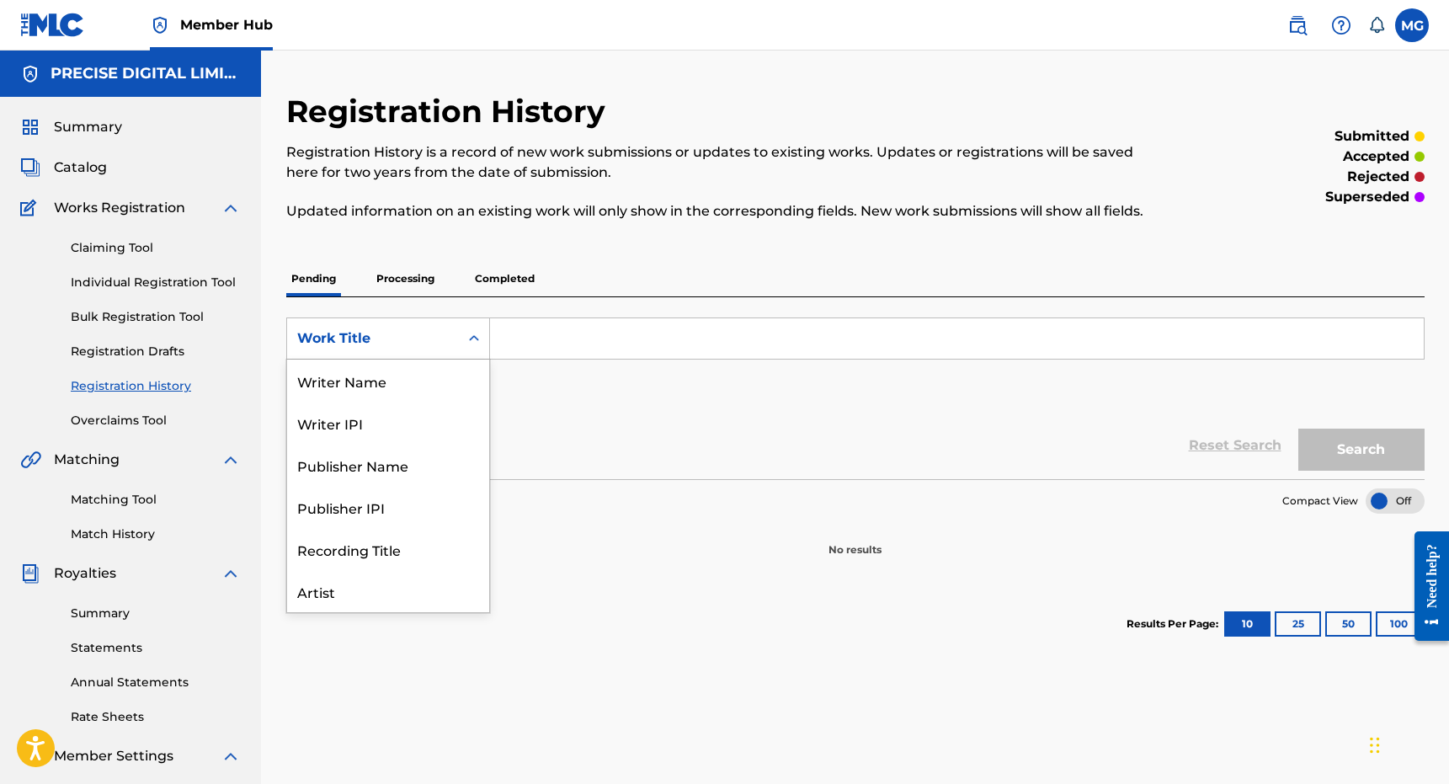
scroll to position [84, 0]
click at [423, 328] on div "Work Title" at bounding box center [373, 338] width 152 height 20
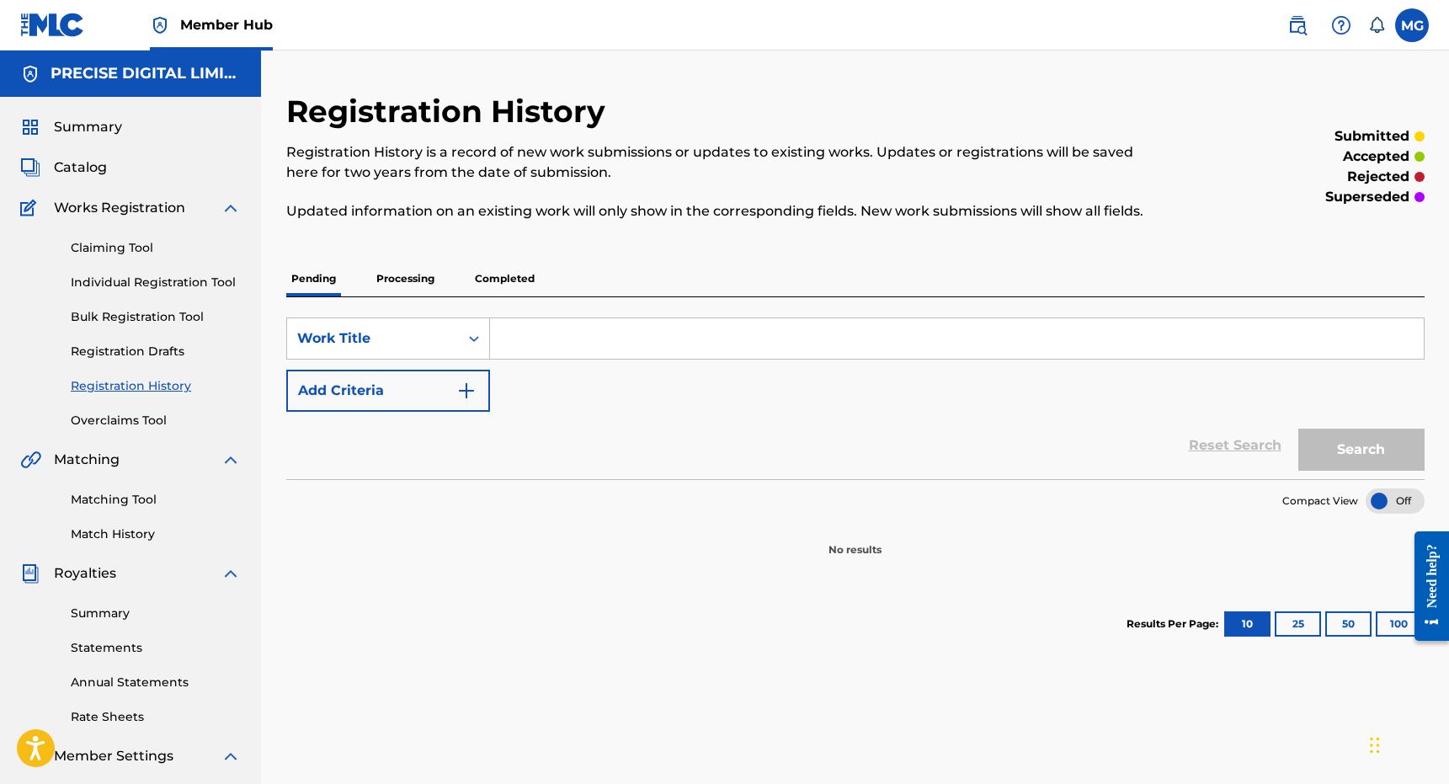
click at [466, 287] on div "Pending Processing Completed" at bounding box center [855, 278] width 1138 height 35
click at [503, 280] on p "Completed" at bounding box center [505, 278] width 70 height 35
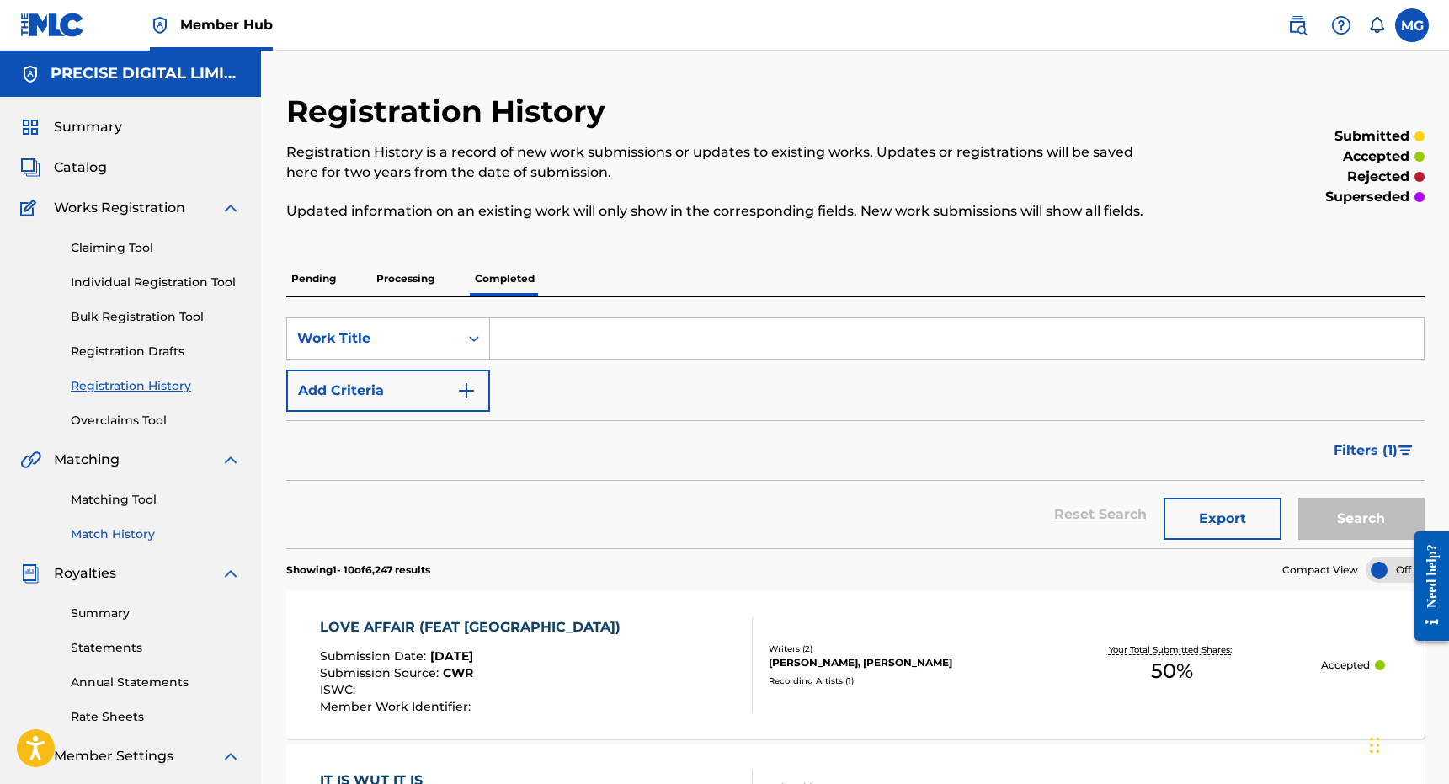
click at [152, 536] on link "Match History" at bounding box center [156, 534] width 170 height 18
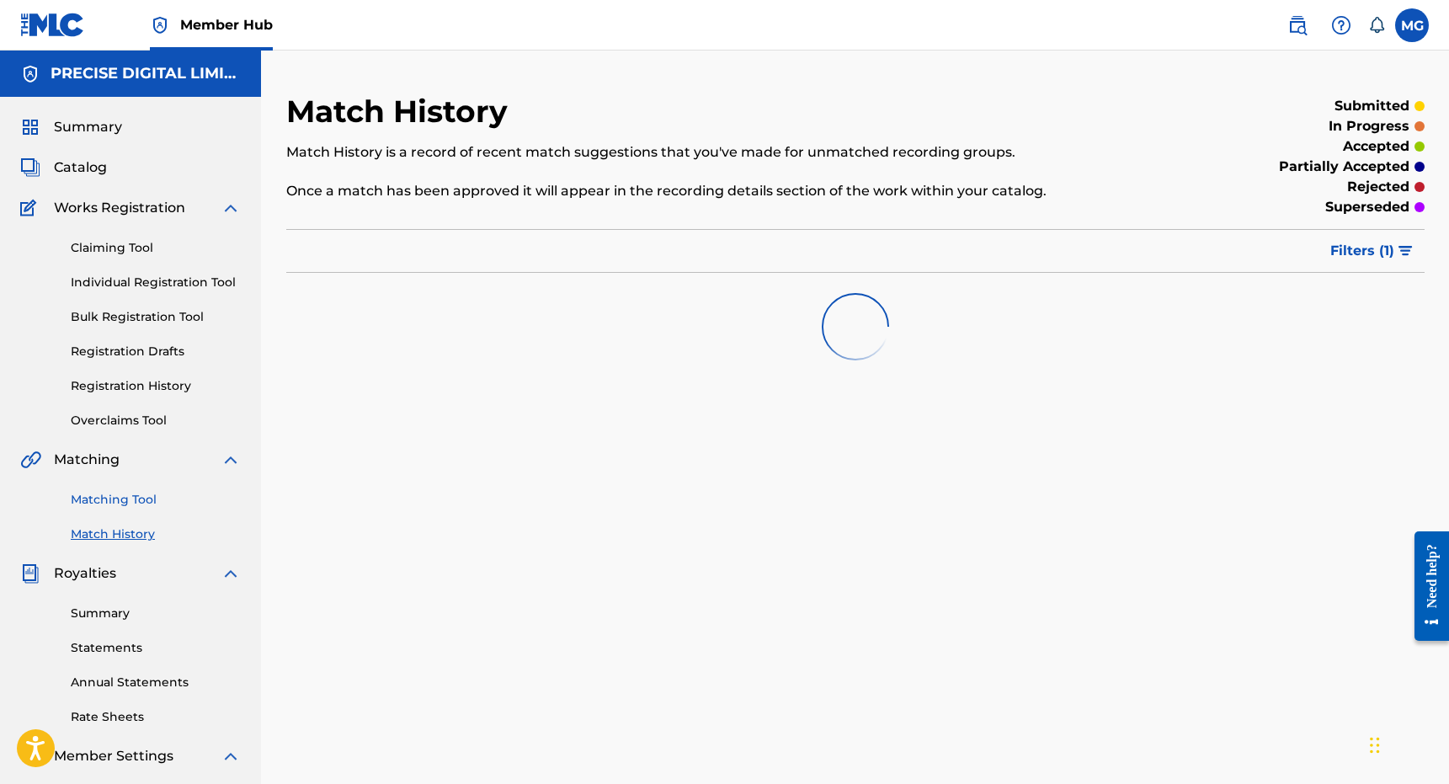
click at [156, 494] on link "Matching Tool" at bounding box center [156, 500] width 170 height 18
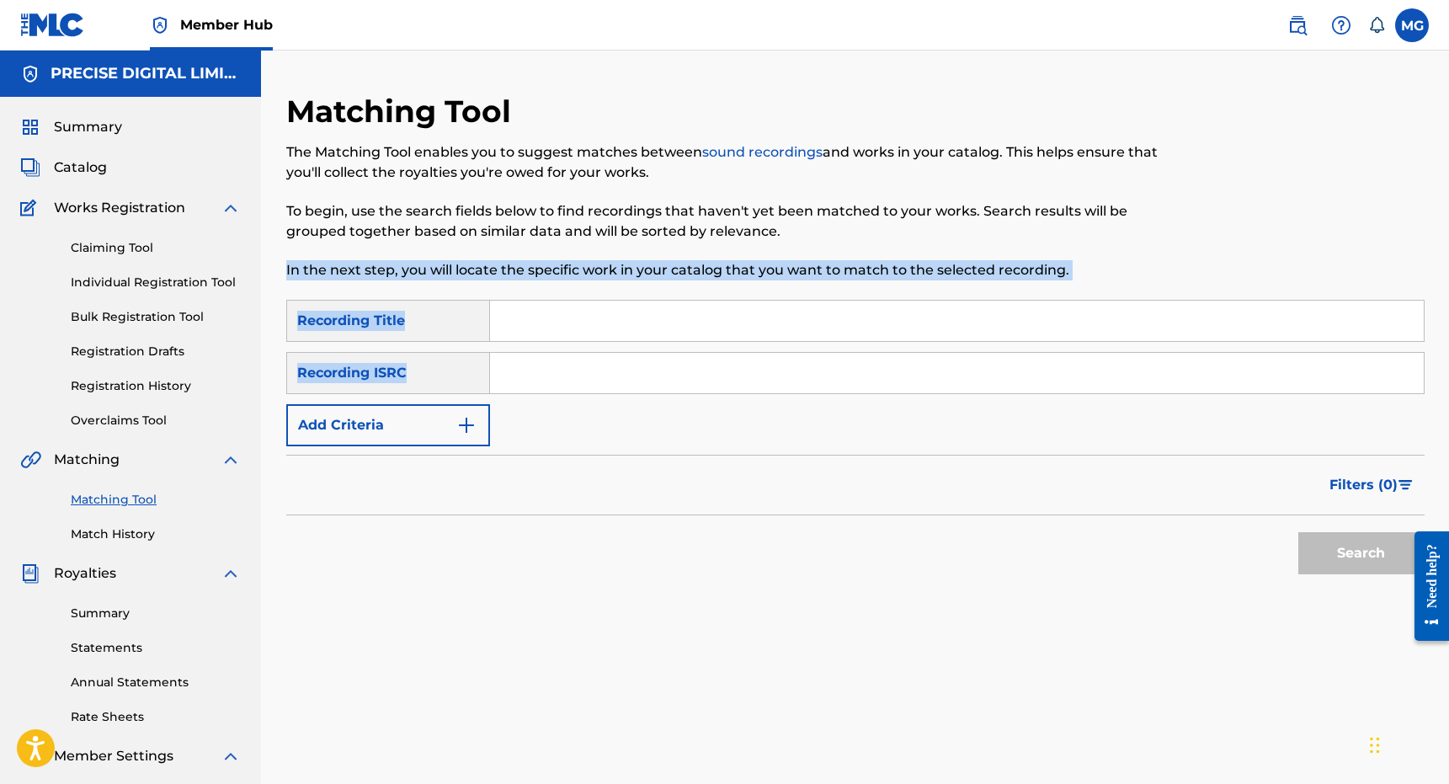
drag, startPoint x: 446, startPoint y: 244, endPoint x: 744, endPoint y: 365, distance: 321.4
click at [744, 365] on div "Matching Tool The Matching Tool enables you to suggest matches between sound re…" at bounding box center [855, 528] width 1138 height 870
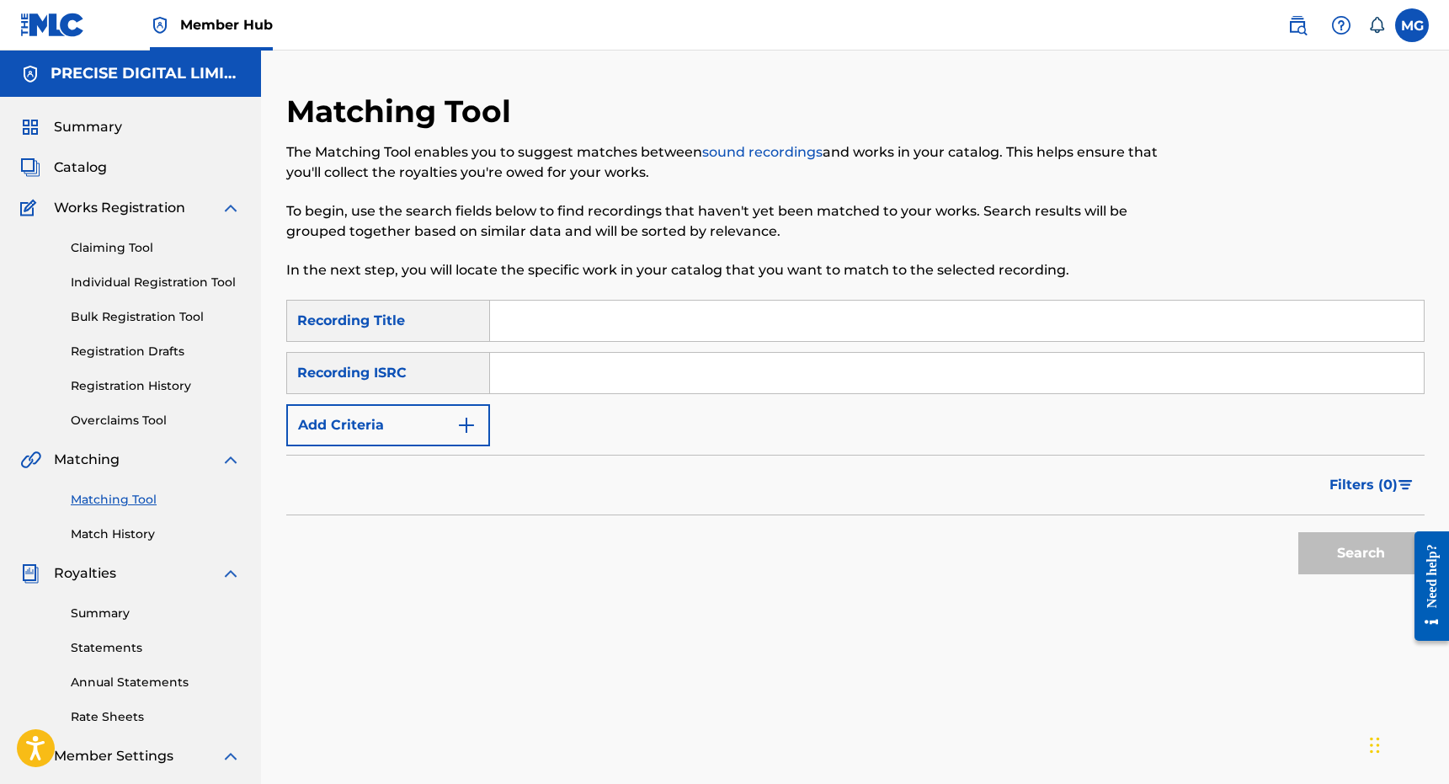
click at [688, 251] on div "The Matching Tool enables you to suggest matches between sound recordings and w…" at bounding box center [724, 211] width 876 height 138
click at [200, 380] on link "Registration History" at bounding box center [156, 386] width 170 height 18
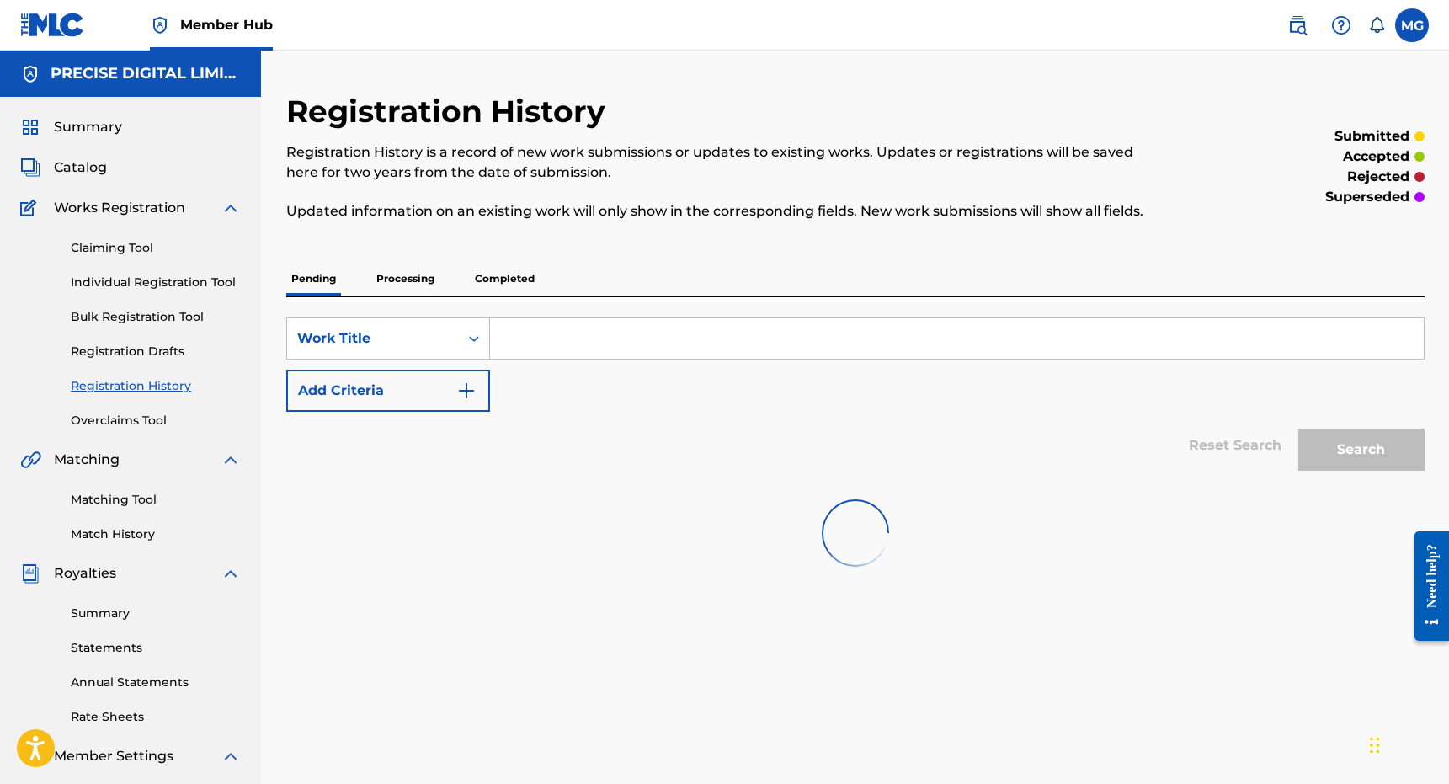
click at [540, 269] on div "Pending Processing Completed" at bounding box center [855, 278] width 1138 height 35
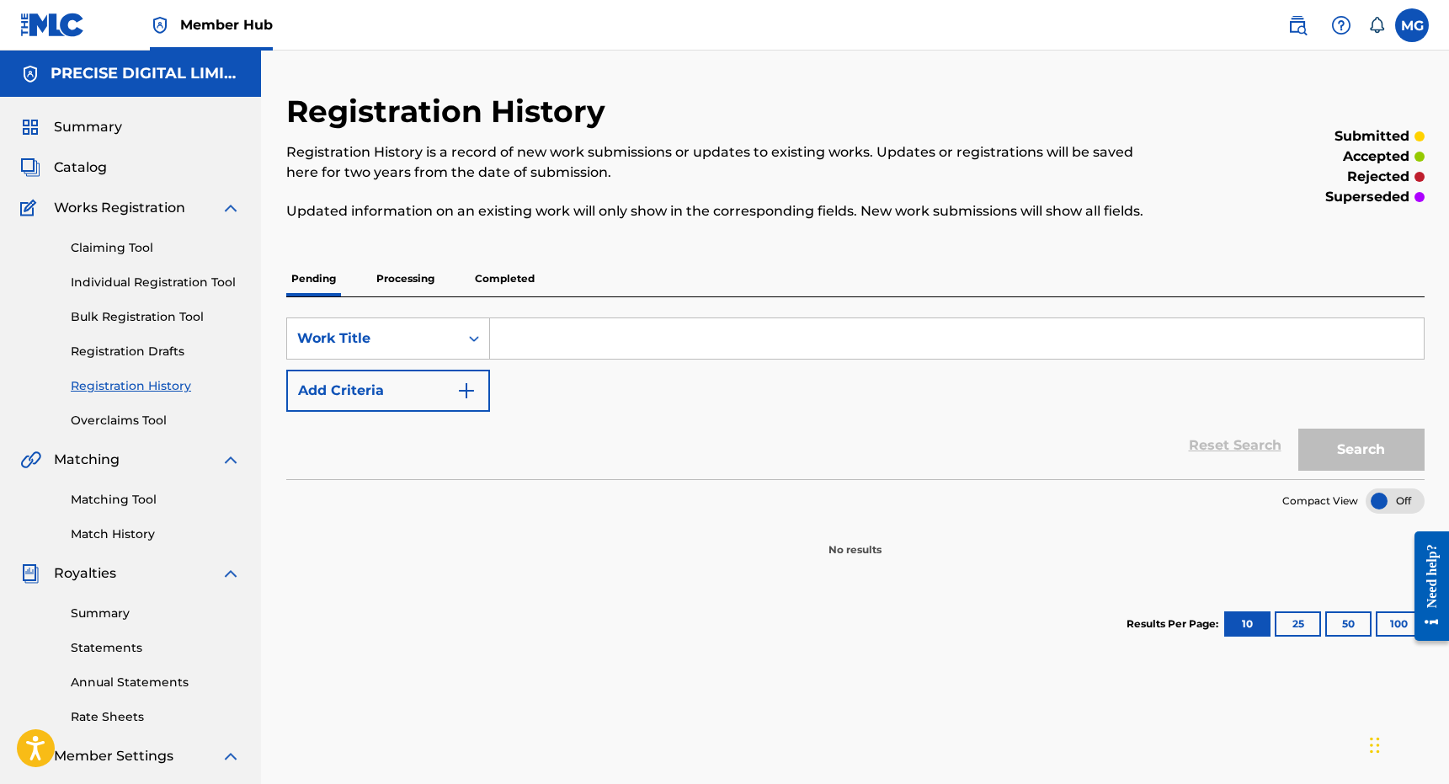
click at [522, 274] on p "Completed" at bounding box center [505, 278] width 70 height 35
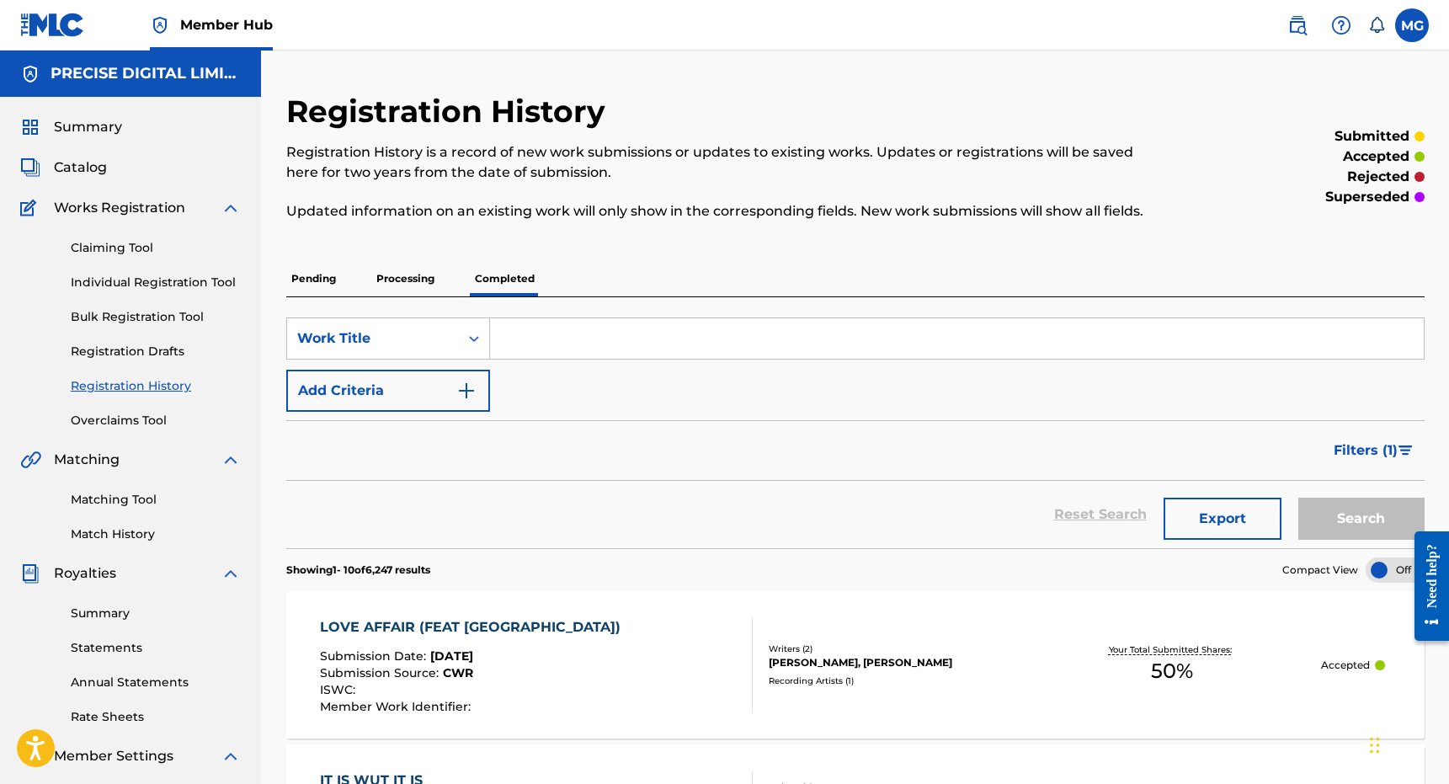
click at [328, 286] on p "Pending" at bounding box center [313, 278] width 55 height 35
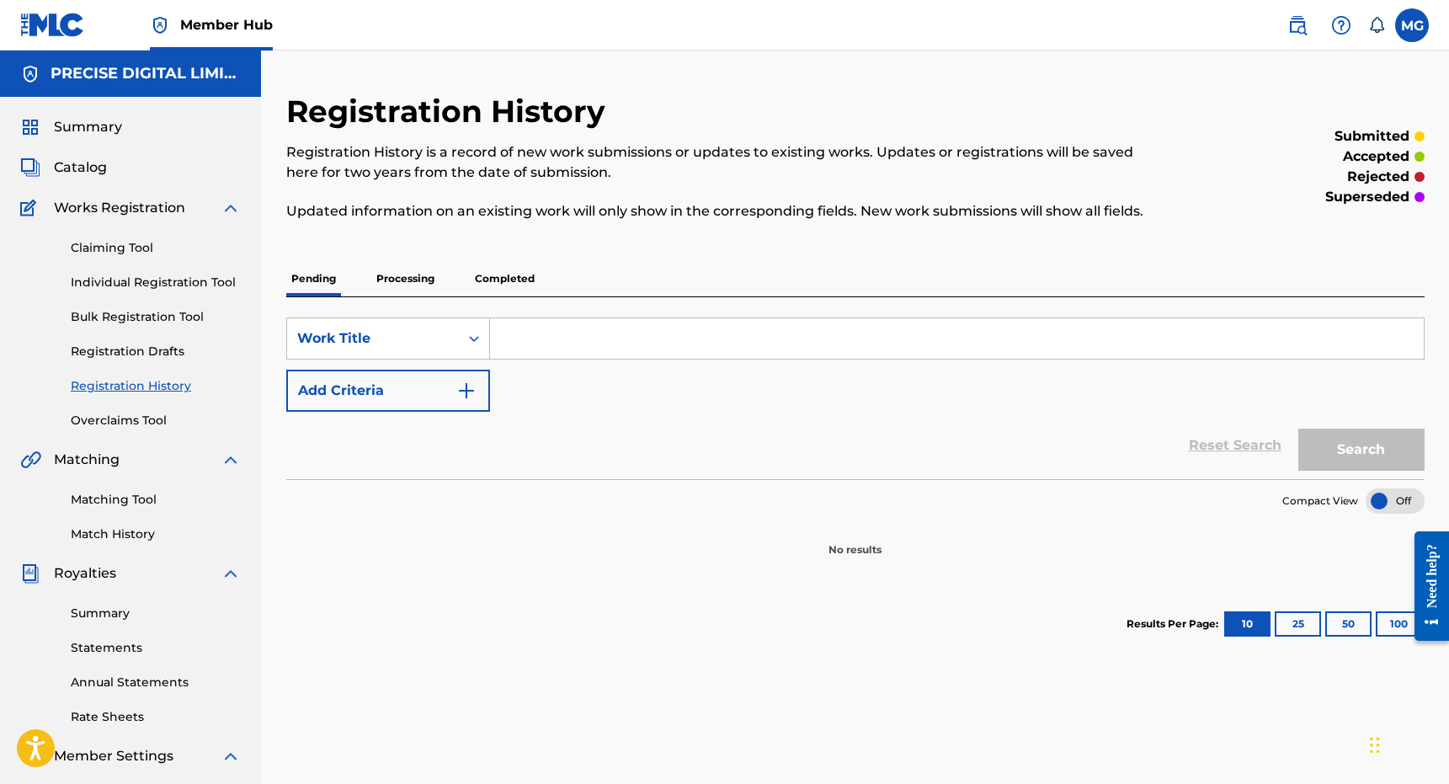
click at [514, 279] on p "Completed" at bounding box center [505, 278] width 70 height 35
